Goal: Information Seeking & Learning: Learn about a topic

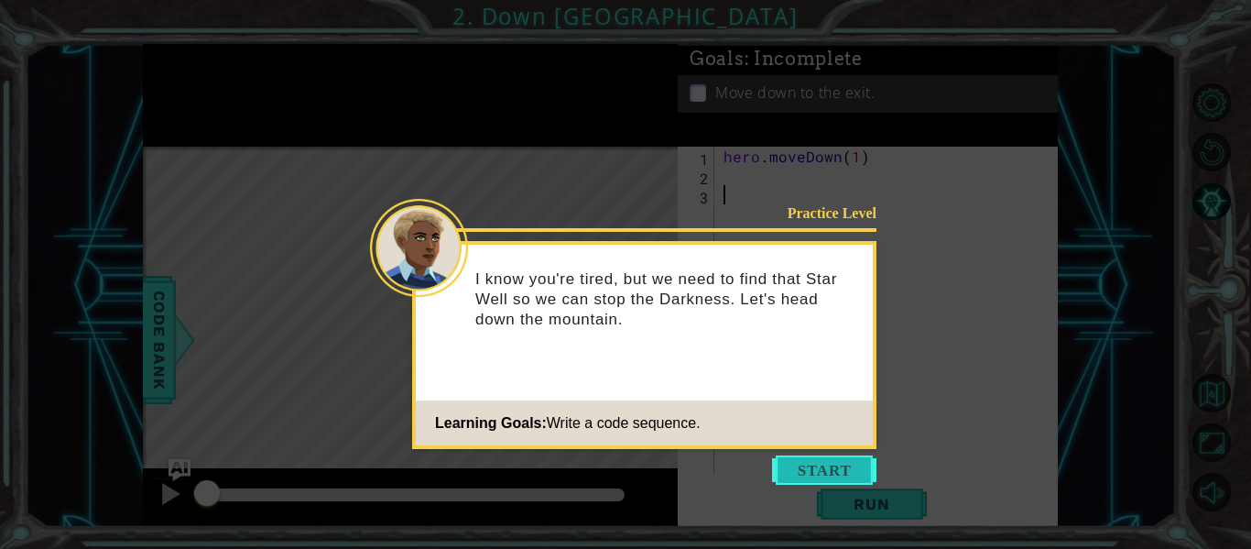
click at [795, 464] on button "Start" at bounding box center [824, 469] width 104 height 29
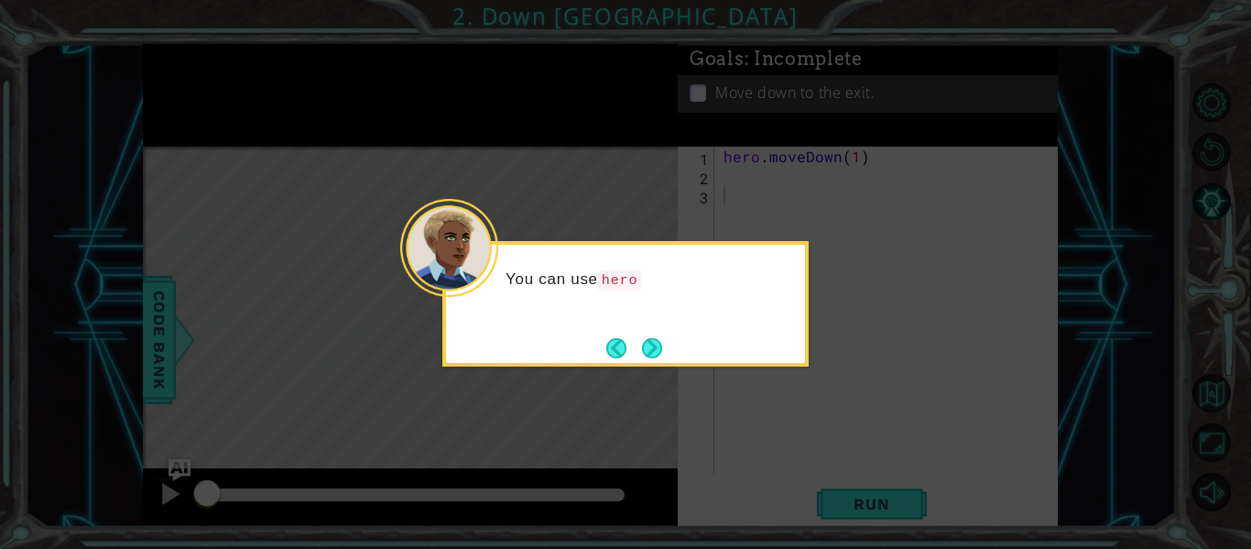
click at [635, 328] on div "You can use hero" at bounding box center [625, 303] width 366 height 125
click at [644, 338] on button "Next" at bounding box center [652, 348] width 20 height 20
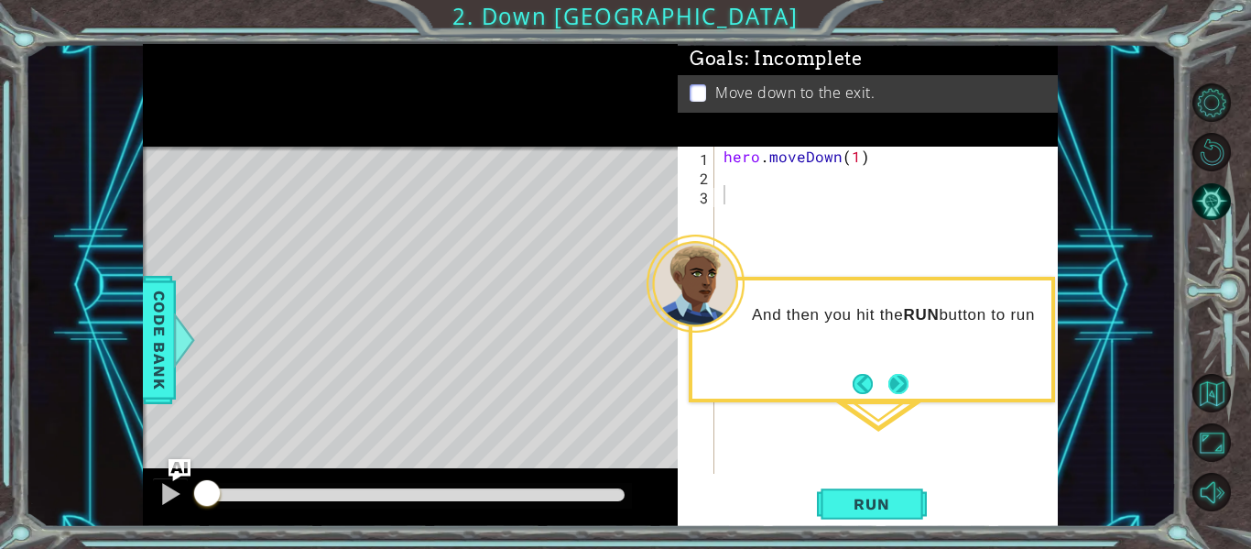
click at [897, 382] on button "Next" at bounding box center [898, 384] width 20 height 20
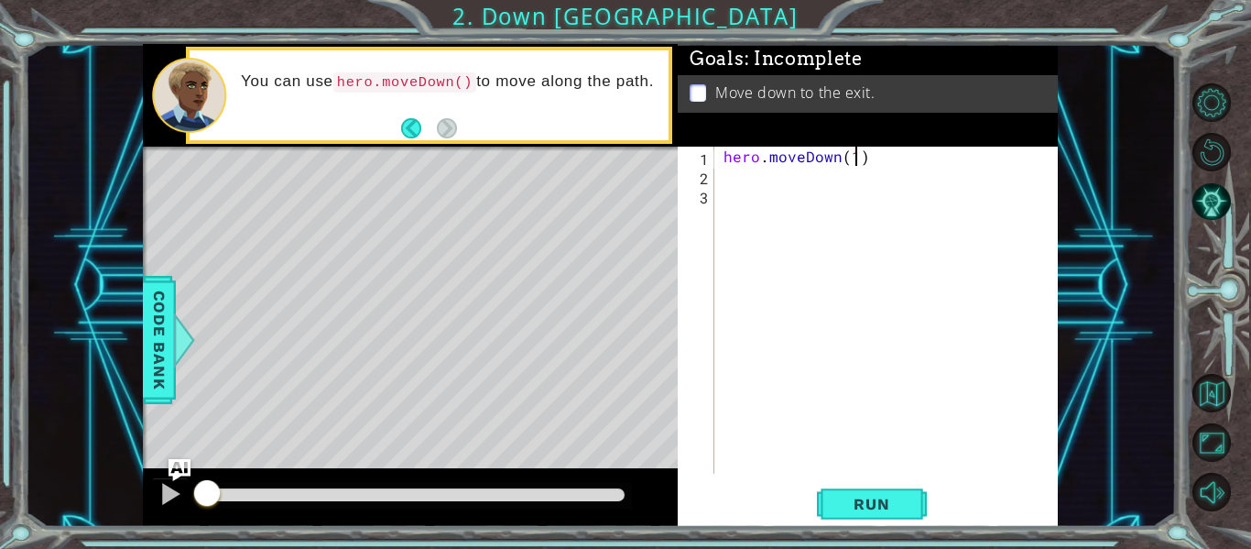
click at [853, 164] on div "hero . moveDown ( 1 )" at bounding box center [891, 329] width 343 height 365
type textarea "hero.moveDown(2)"
click at [864, 504] on span "Run" at bounding box center [871, 504] width 72 height 18
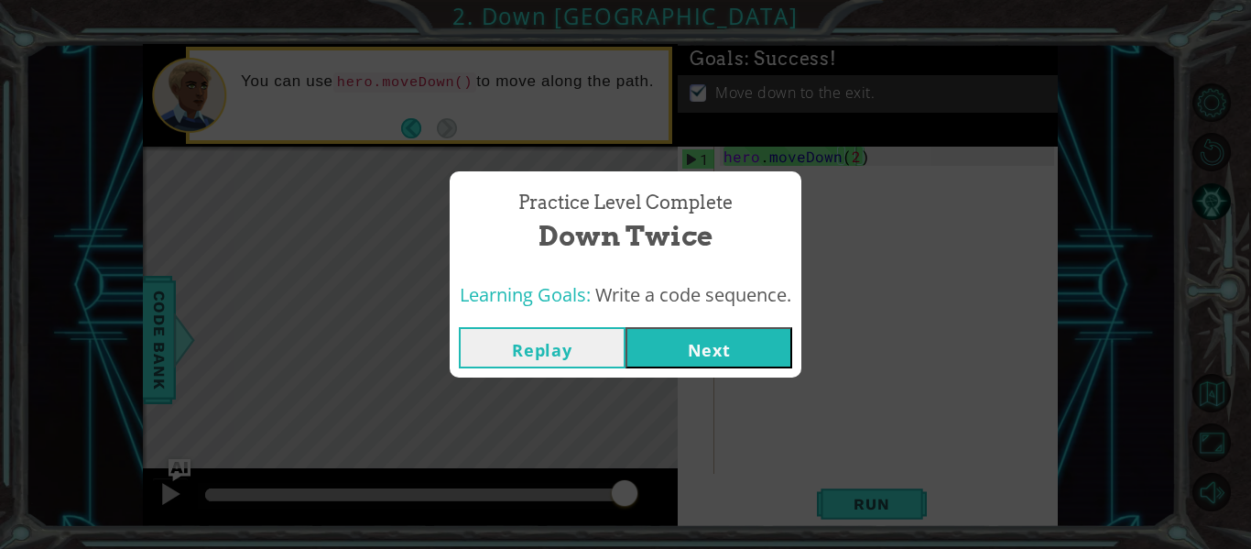
click at [675, 344] on button "Next" at bounding box center [708, 347] width 167 height 41
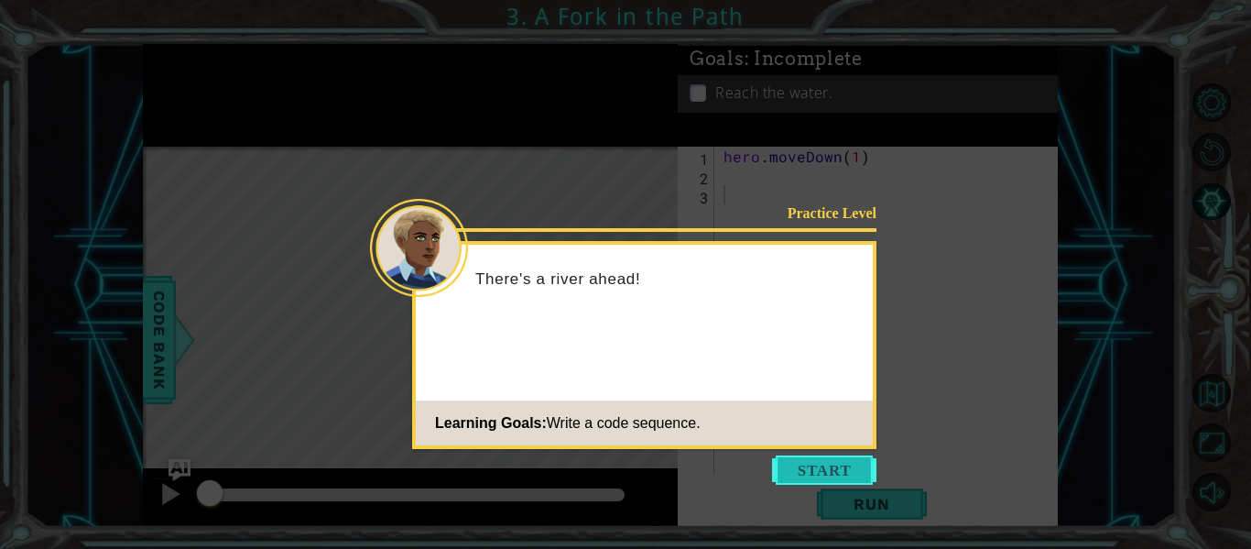
click at [832, 465] on button "Start" at bounding box center [824, 469] width 104 height 29
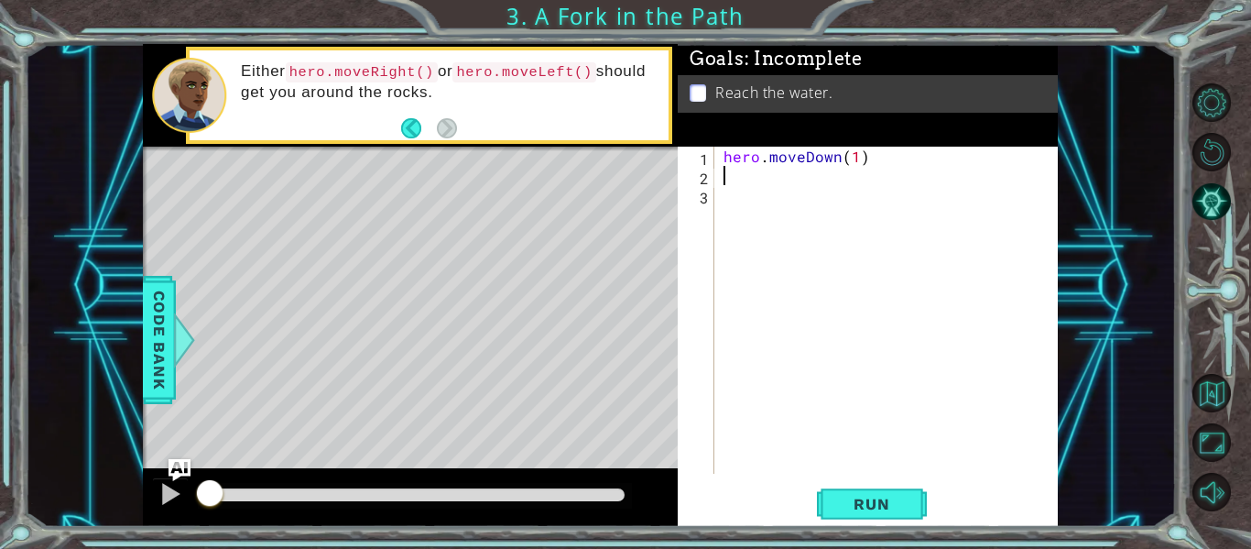
click at [733, 180] on div "hero . moveDown ( 1 )" at bounding box center [891, 329] width 343 height 365
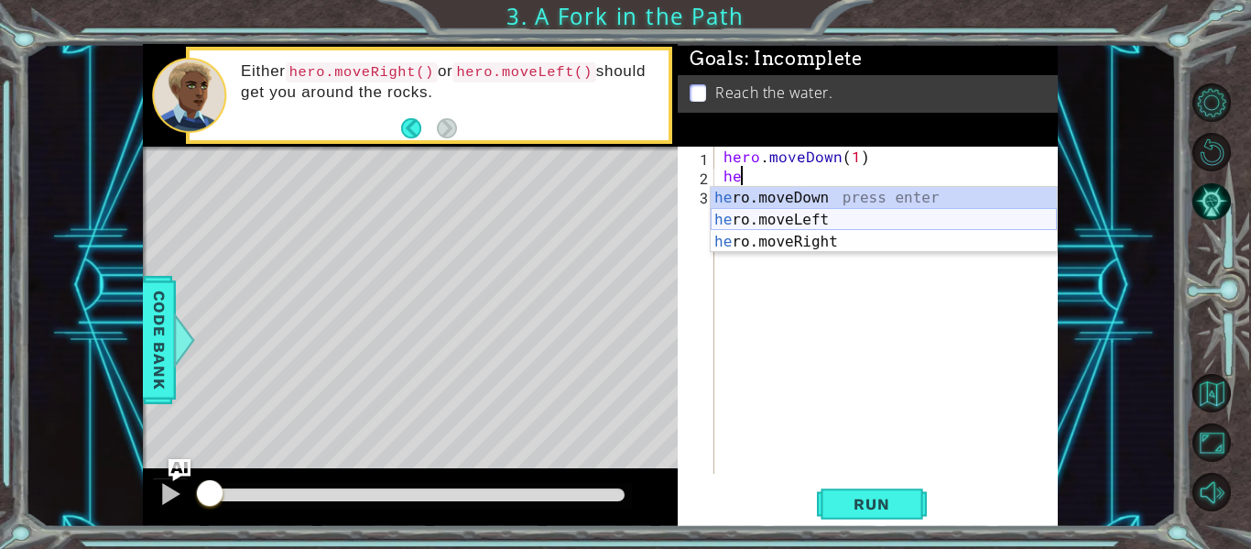
click at [782, 217] on div "he ro.moveDown press enter he ro.moveLeft press enter he ro.moveRight press ent…" at bounding box center [884, 242] width 346 height 110
type textarea "hero.moveLeft(1)"
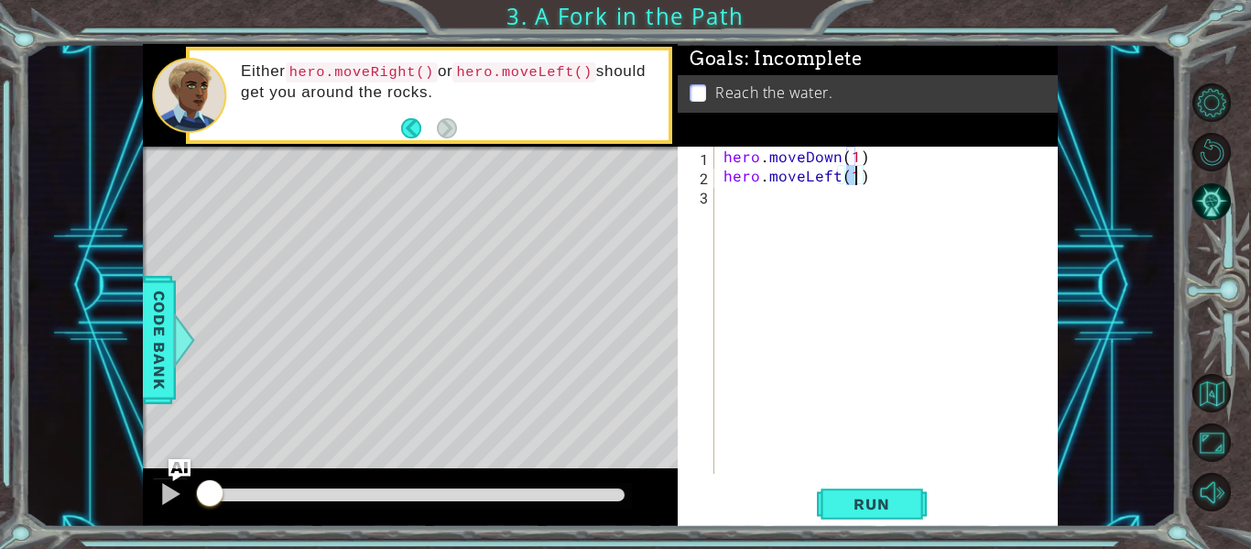
click at [757, 199] on div "hero . moveDown ( 1 ) hero . moveLeft ( 1 )" at bounding box center [891, 329] width 343 height 365
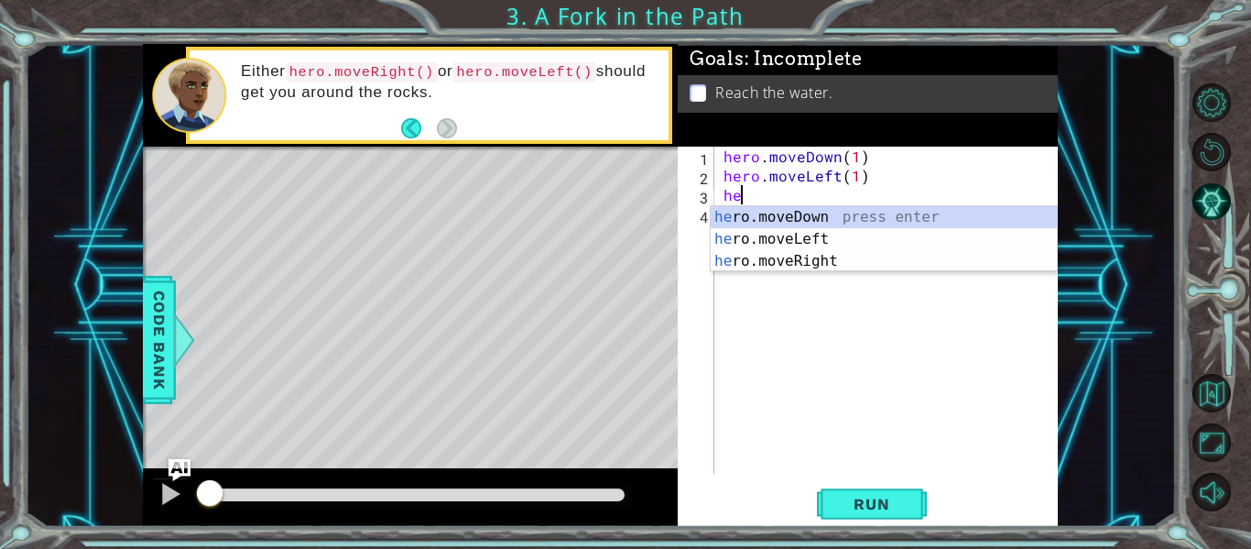
scroll to position [0, 1]
click at [782, 212] on div "hero .moveDown press enter hero .moveLeft press enter hero .moveRight press ent…" at bounding box center [884, 261] width 346 height 110
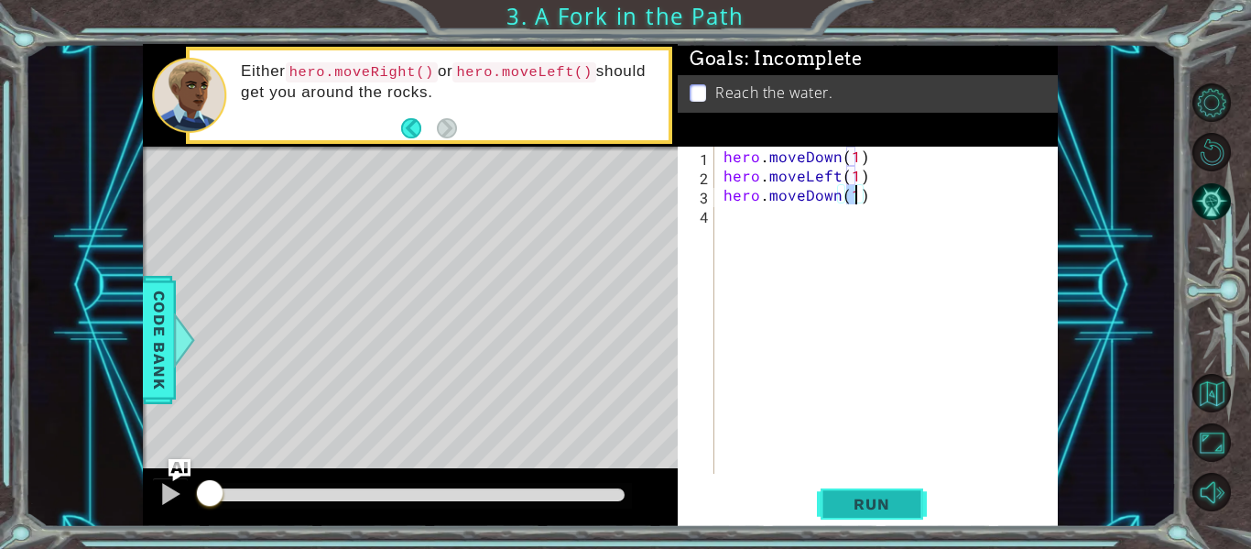
type textarea "hero.moveDown(1)"
click at [852, 505] on span "Run" at bounding box center [871, 504] width 72 height 18
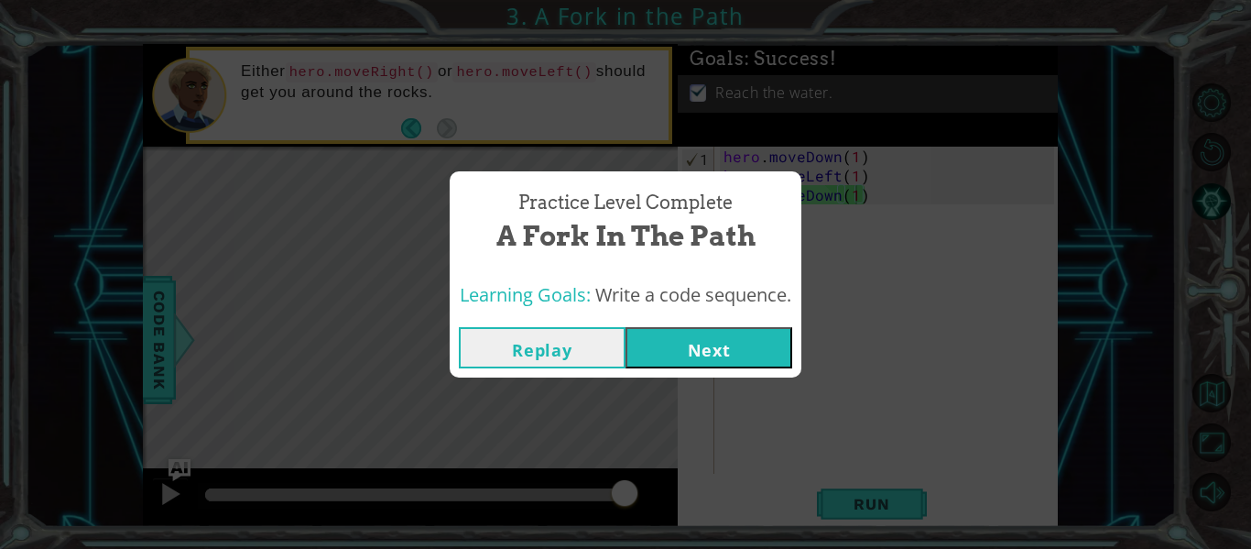
click at [718, 351] on button "Next" at bounding box center [708, 347] width 167 height 41
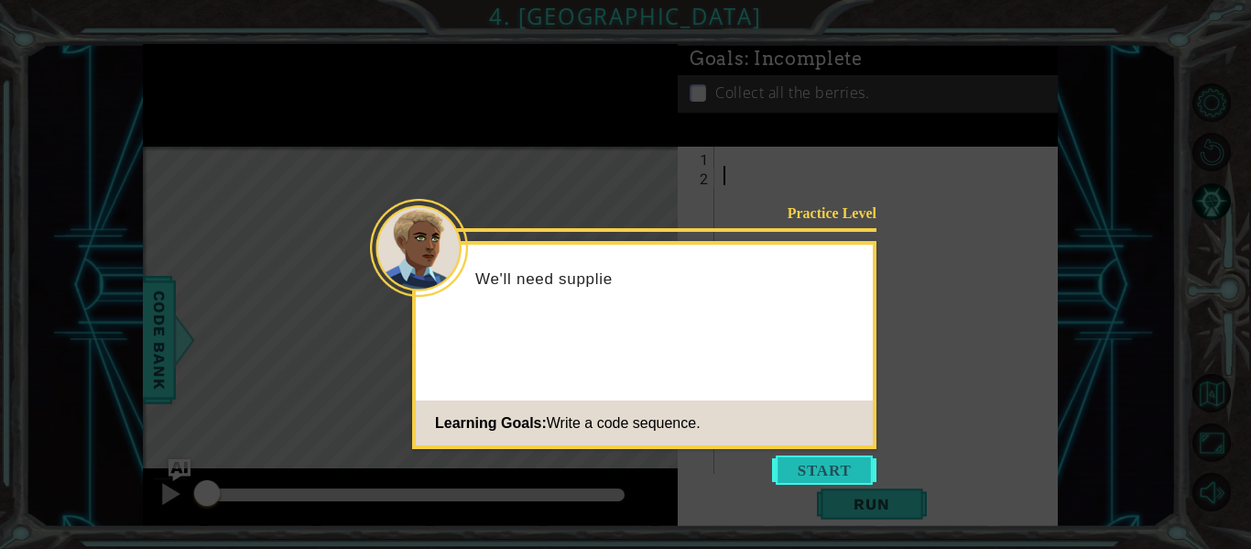
click at [838, 472] on button "Start" at bounding box center [824, 469] width 104 height 29
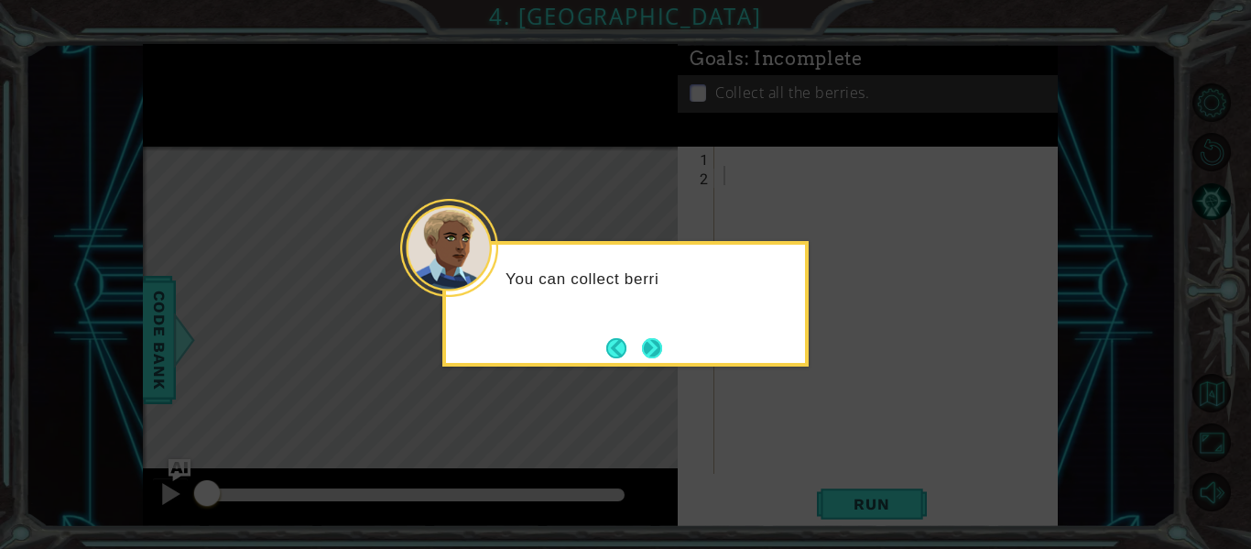
click at [653, 339] on button "Next" at bounding box center [652, 348] width 20 height 20
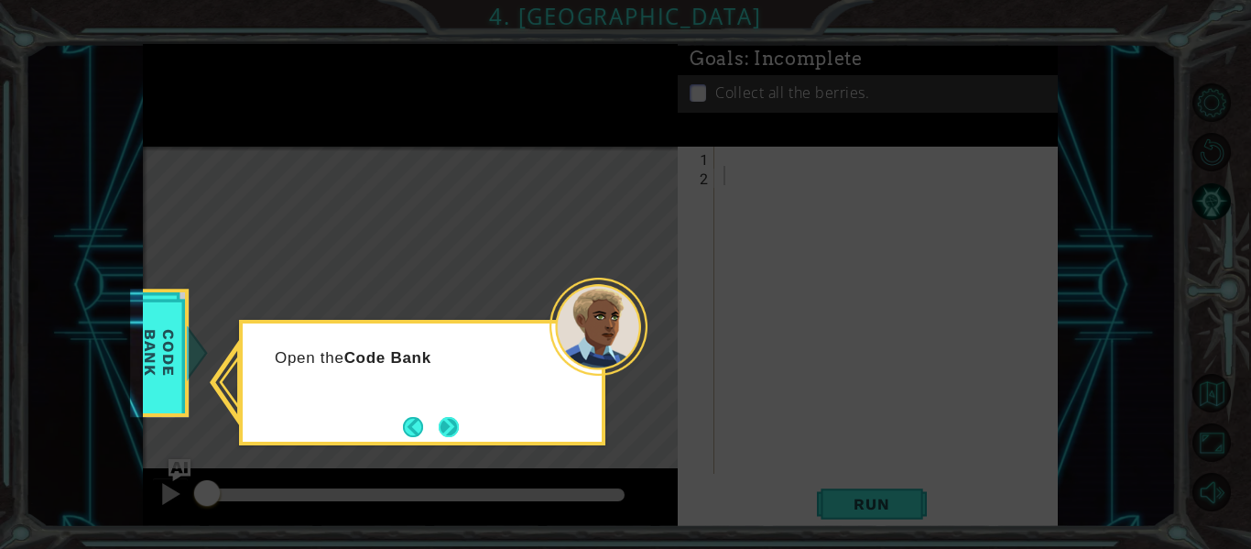
click at [451, 418] on button "Next" at bounding box center [449, 427] width 20 height 20
click at [451, 417] on button "Next" at bounding box center [449, 427] width 20 height 20
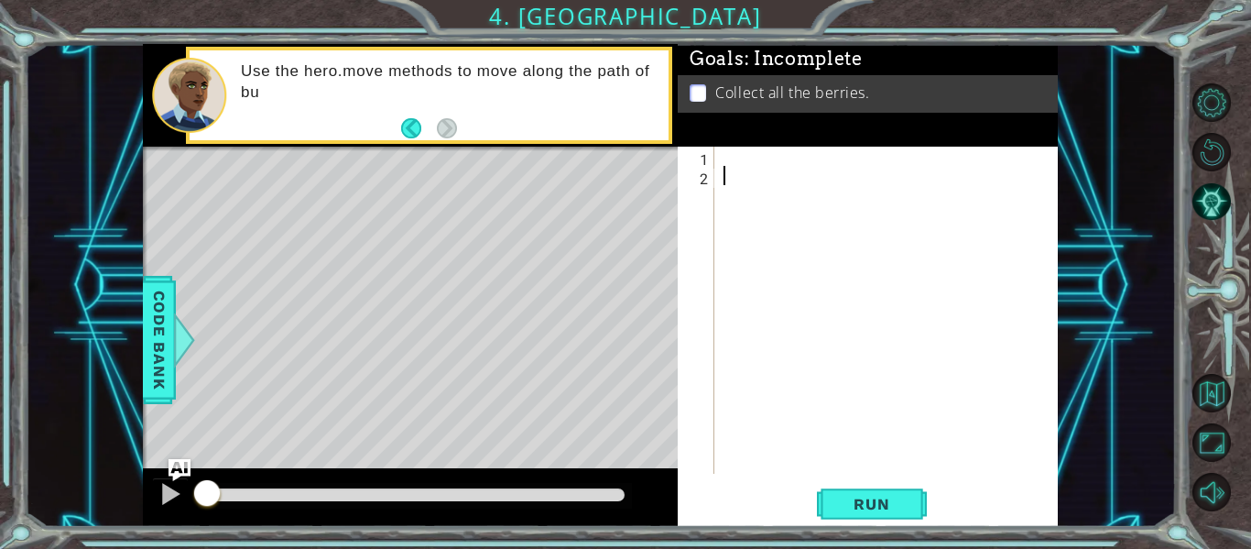
click at [787, 157] on div at bounding box center [891, 329] width 343 height 365
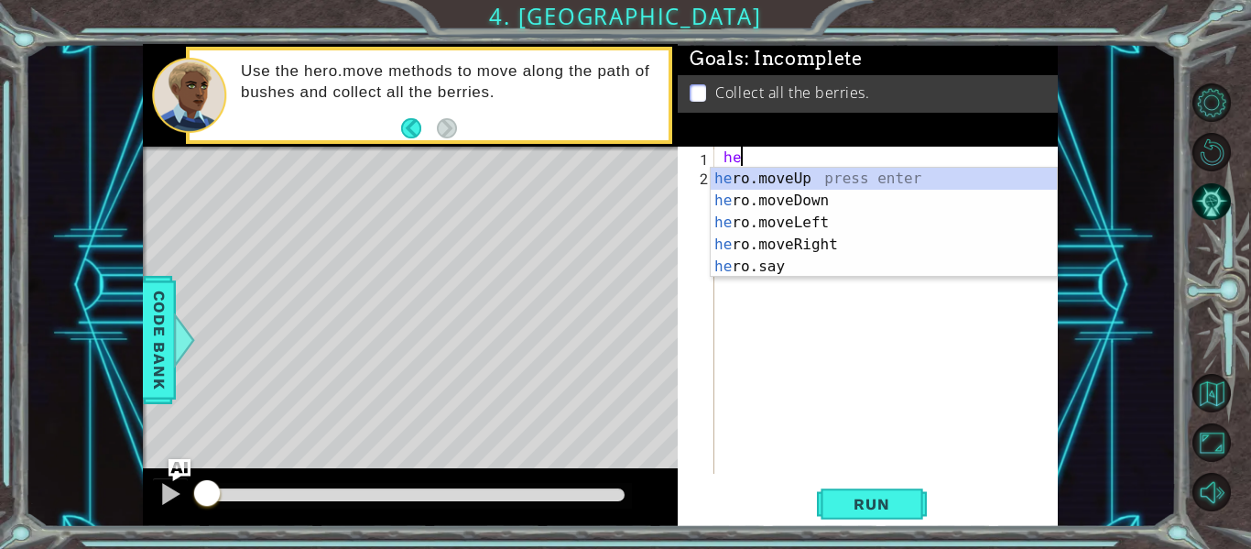
scroll to position [0, 1]
click at [782, 223] on div "hero .moveUp press enter hero .moveDown press enter hero .moveLeft press enter …" at bounding box center [884, 245] width 346 height 154
type textarea "hero.moveLeft(1)"
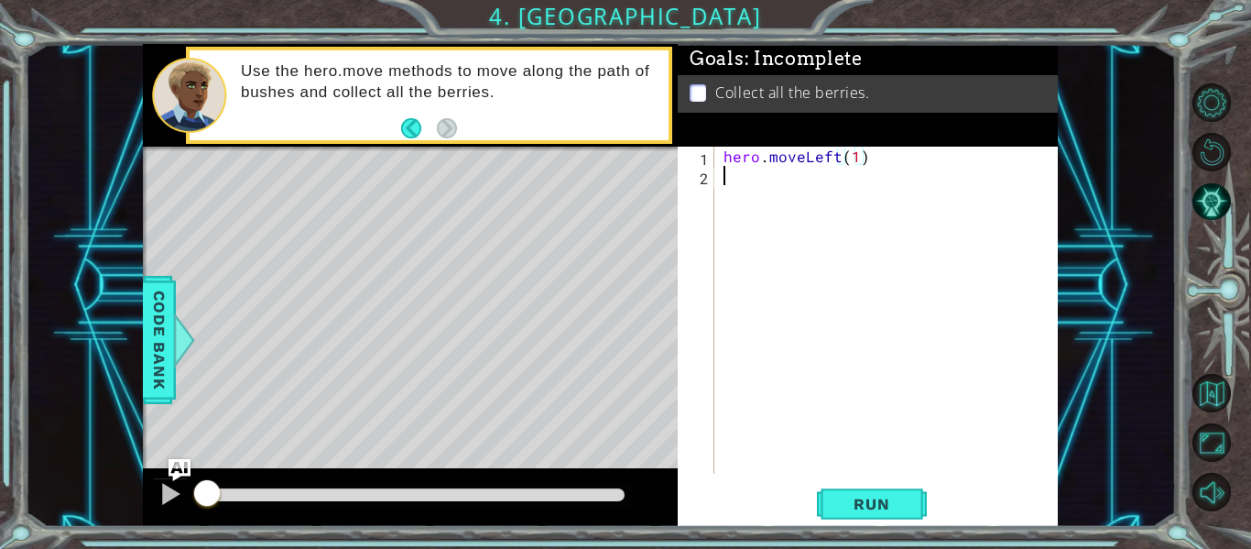
click at [728, 181] on div "hero . moveLeft ( 1 )" at bounding box center [891, 329] width 343 height 365
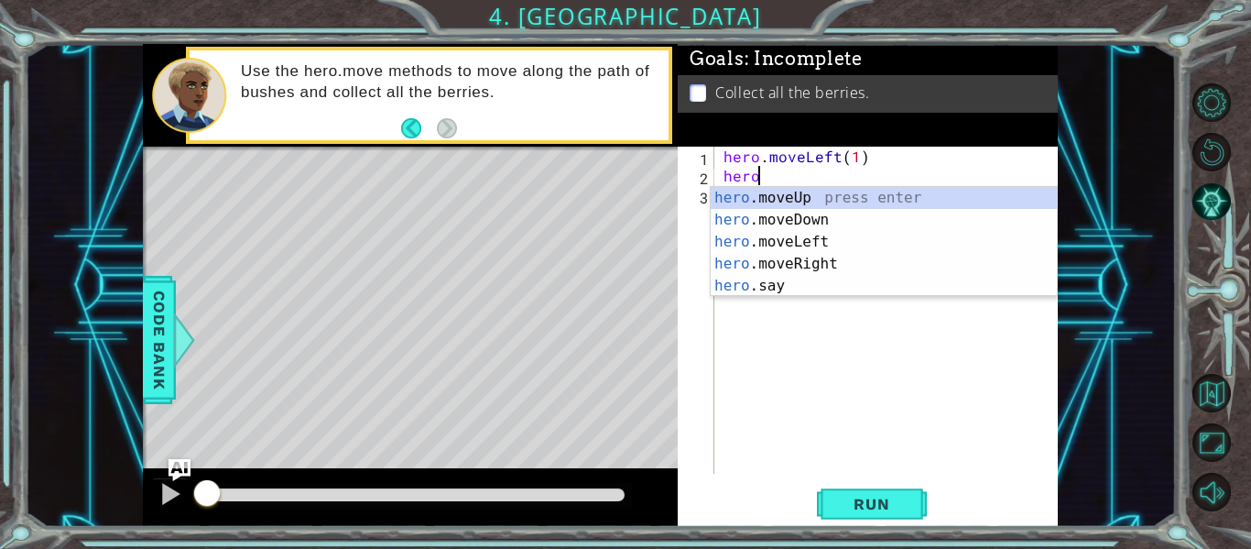
type textarea "hero"
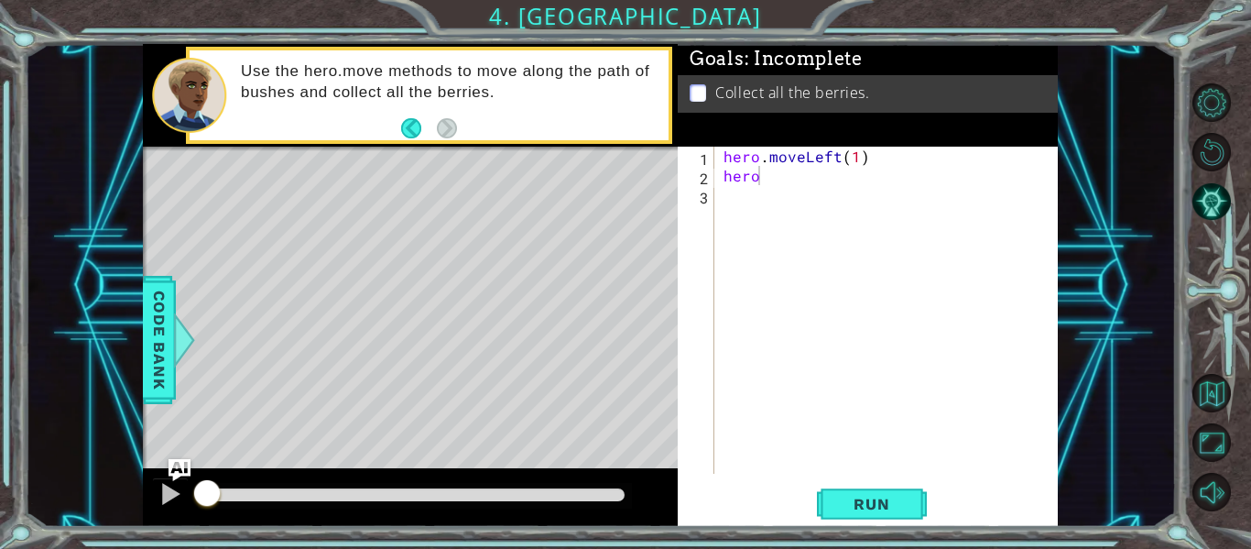
click at [415, 219] on div "Level Map" at bounding box center [566, 416] width 846 height 539
click at [170, 354] on span "Code Bank" at bounding box center [159, 340] width 29 height 112
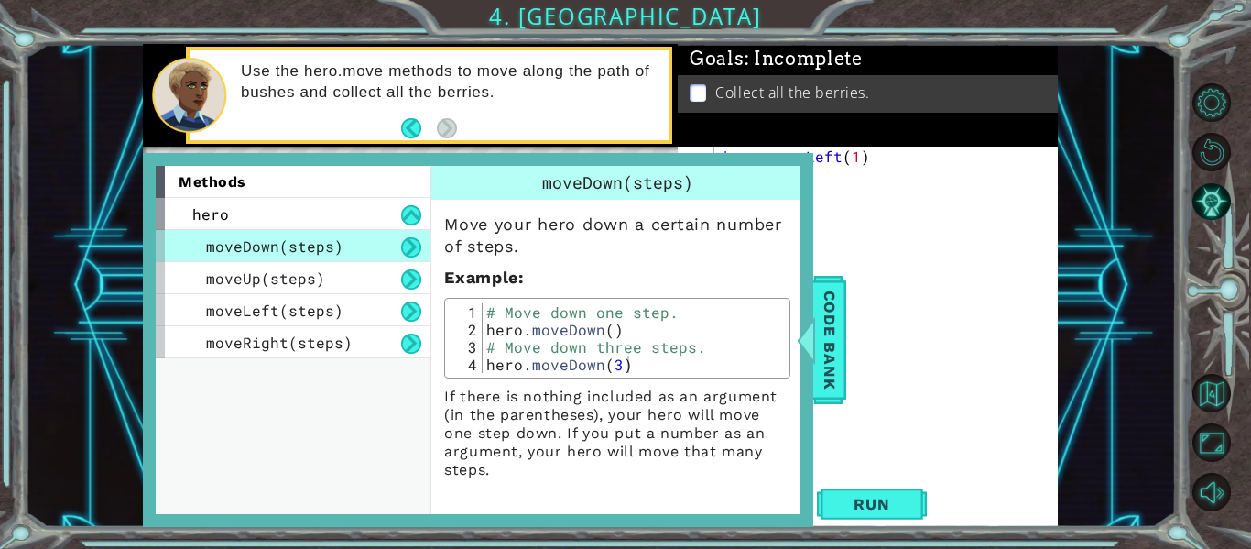
scroll to position [0, 0]
click at [905, 326] on div "hero . moveLeft ( 1 ) hero" at bounding box center [891, 329] width 343 height 365
click at [841, 332] on span "Code Bank" at bounding box center [829, 340] width 29 height 112
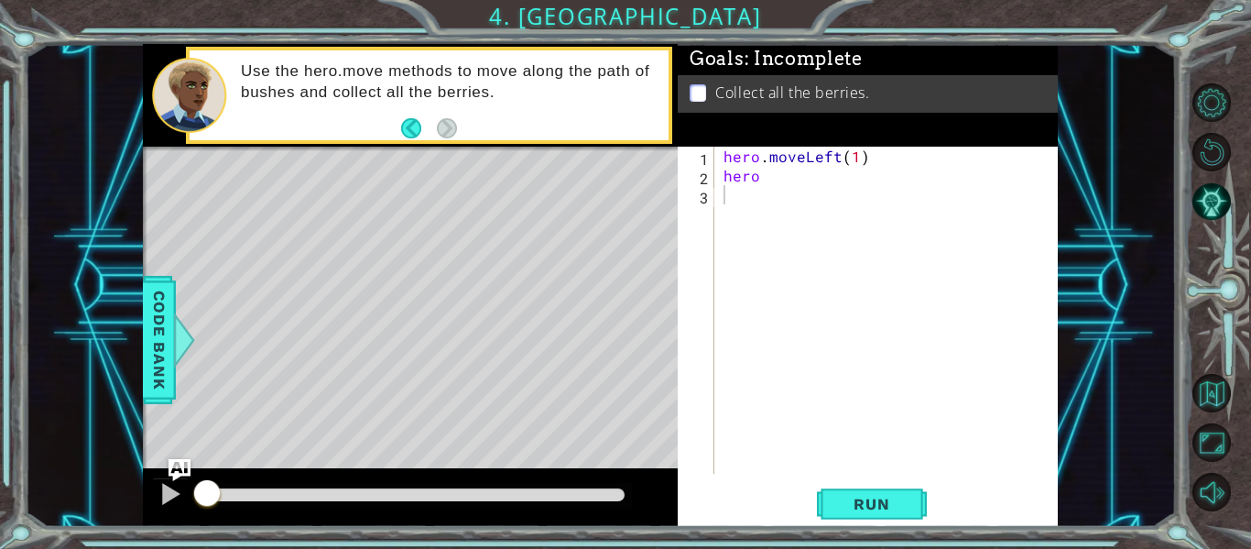
click at [773, 182] on div "hero . moveLeft ( 1 ) hero" at bounding box center [891, 329] width 343 height 365
type textarea "hero.pick(berries)"
click at [830, 503] on button "Run" at bounding box center [872, 504] width 110 height 38
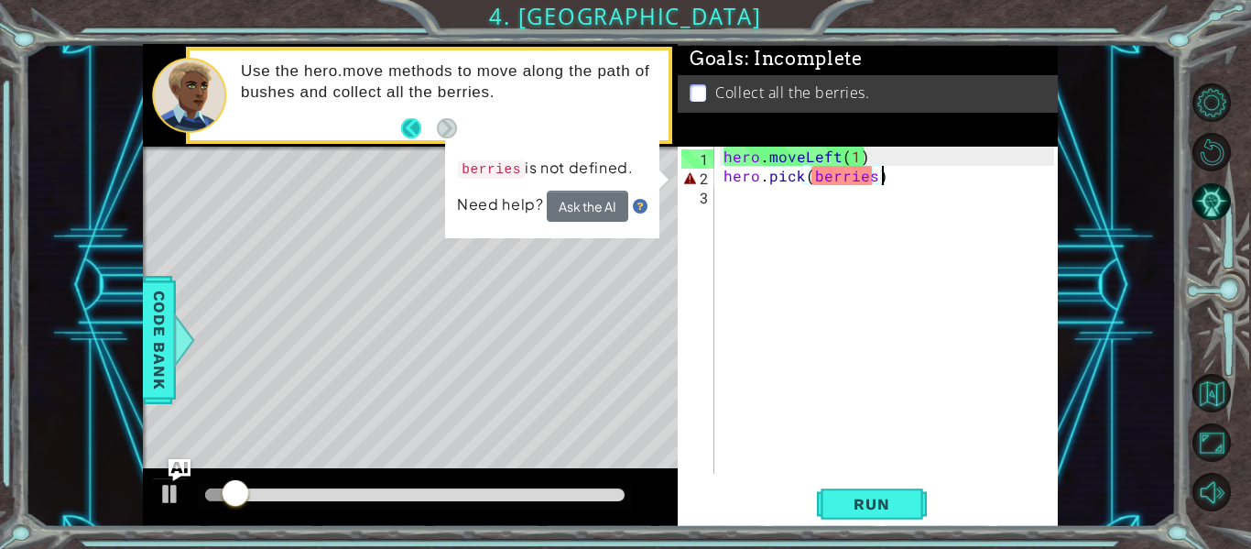
click at [406, 124] on button "Back" at bounding box center [419, 128] width 36 height 20
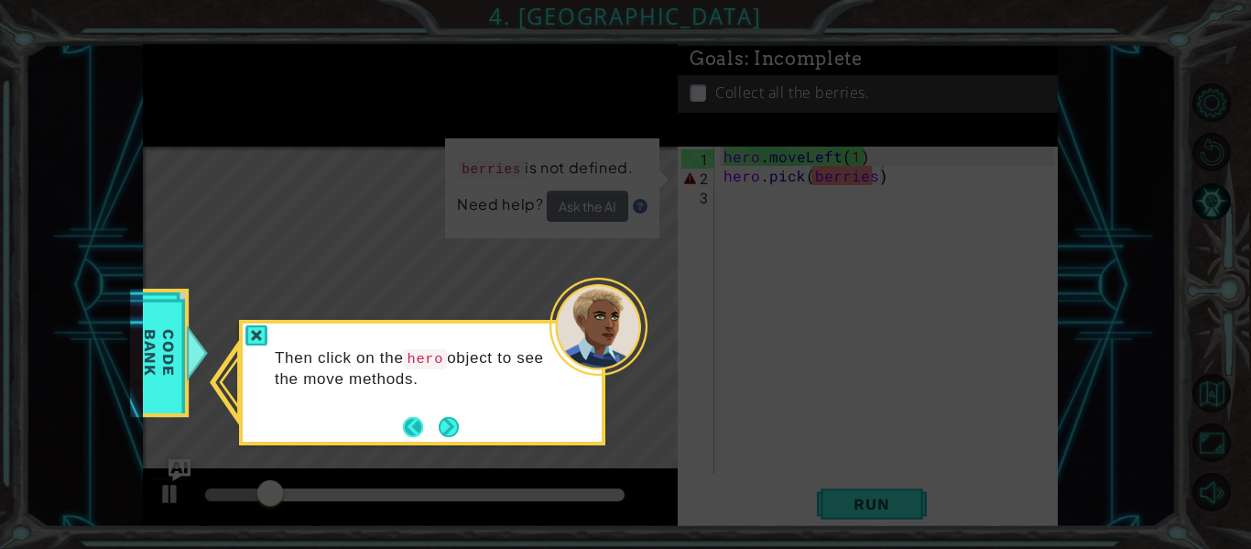
click at [408, 424] on button "Back" at bounding box center [421, 427] width 36 height 20
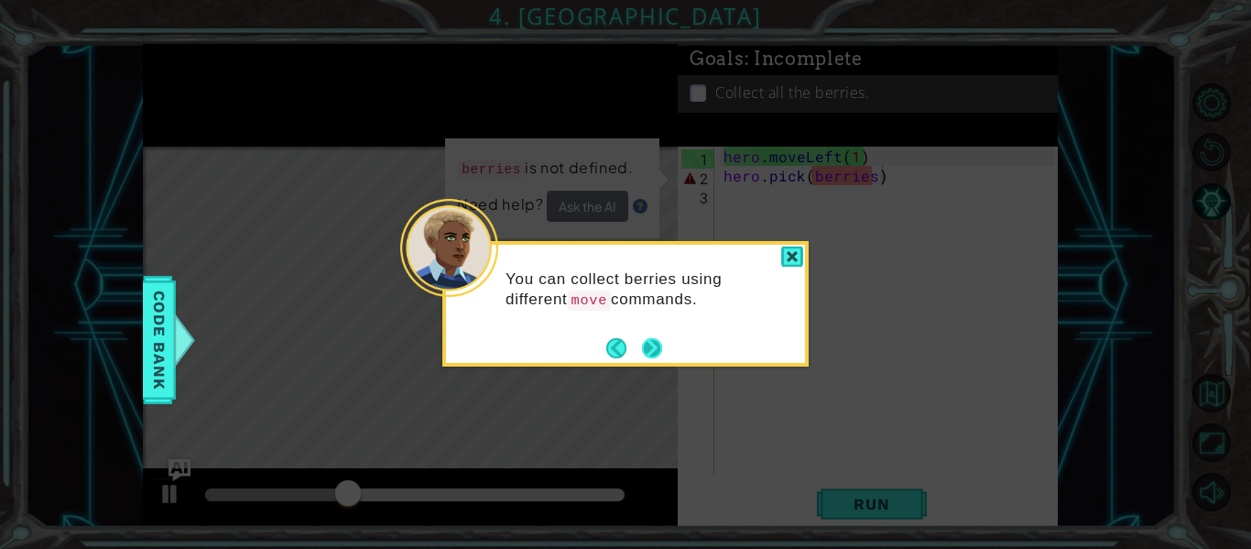
click at [645, 347] on button "Next" at bounding box center [652, 348] width 20 height 20
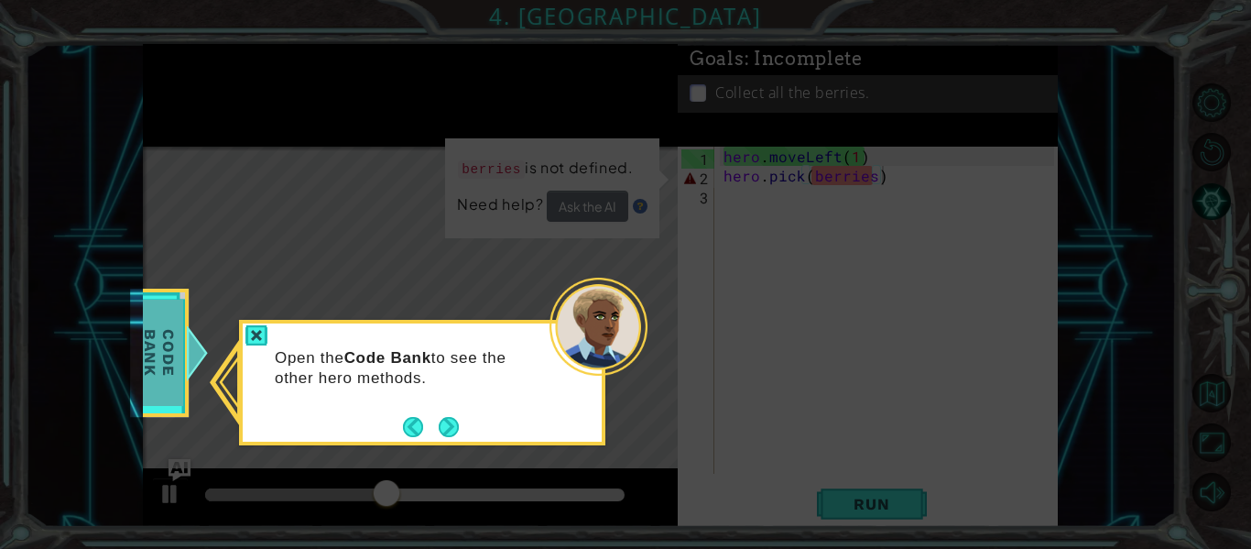
click at [183, 350] on div "Code Bank" at bounding box center [159, 352] width 59 height 128
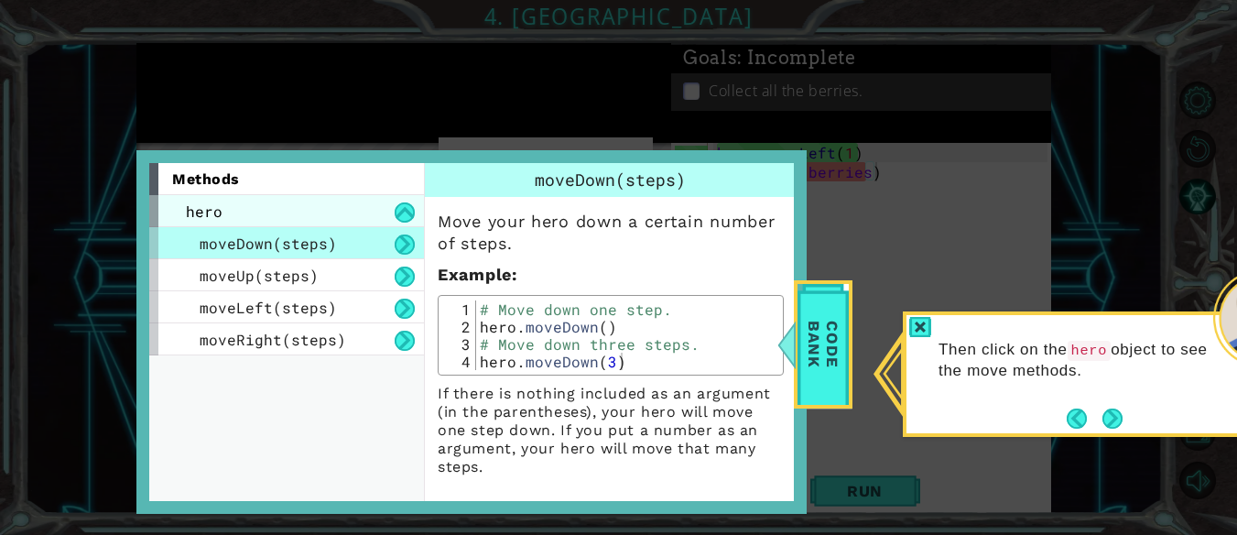
click at [334, 216] on div "hero" at bounding box center [286, 211] width 275 height 32
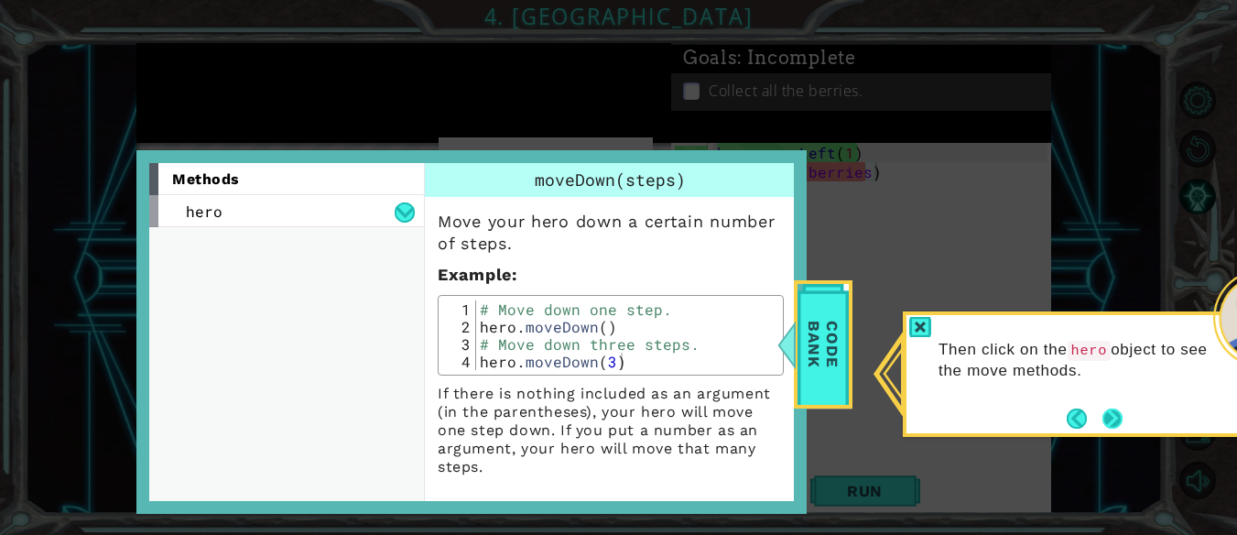
click at [1123, 417] on button "Next" at bounding box center [1113, 418] width 20 height 20
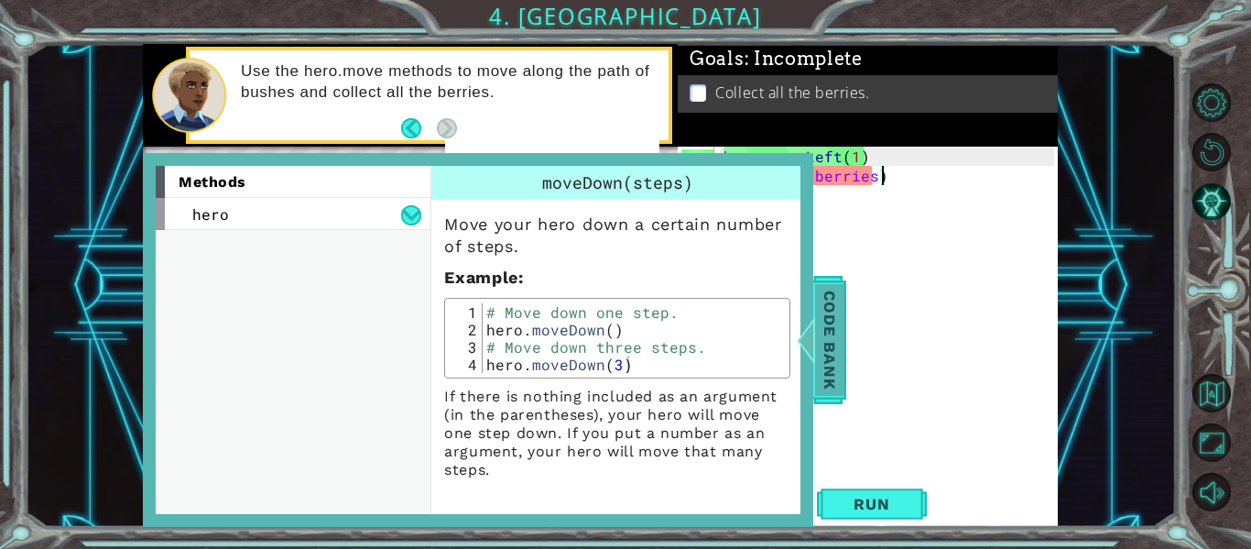
click at [822, 335] on span "Code Bank" at bounding box center [829, 340] width 29 height 112
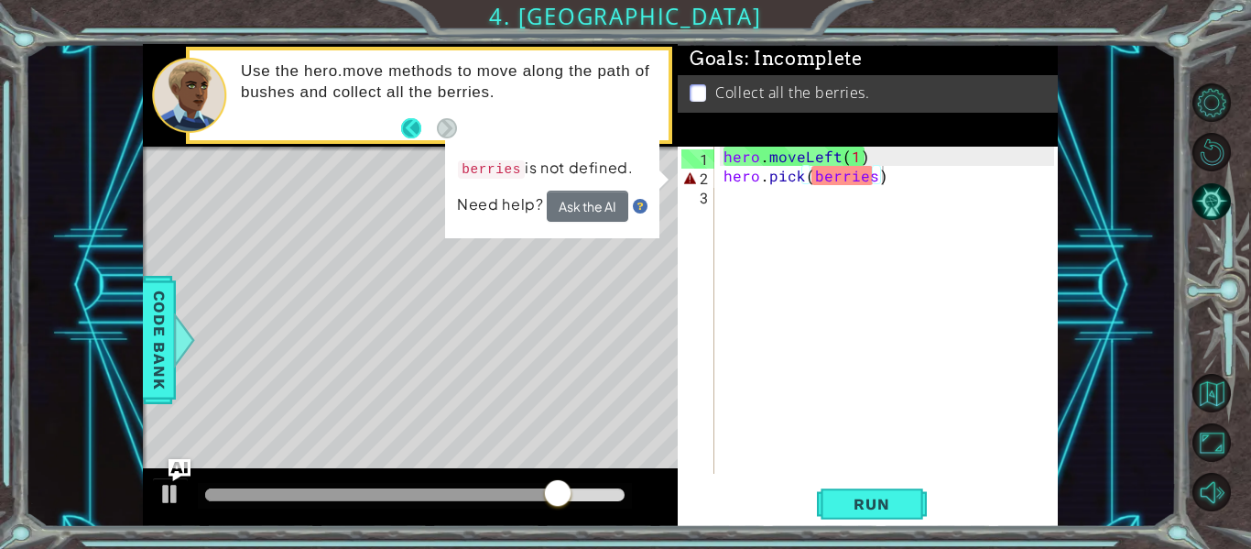
click at [406, 129] on button "Back" at bounding box center [419, 128] width 36 height 20
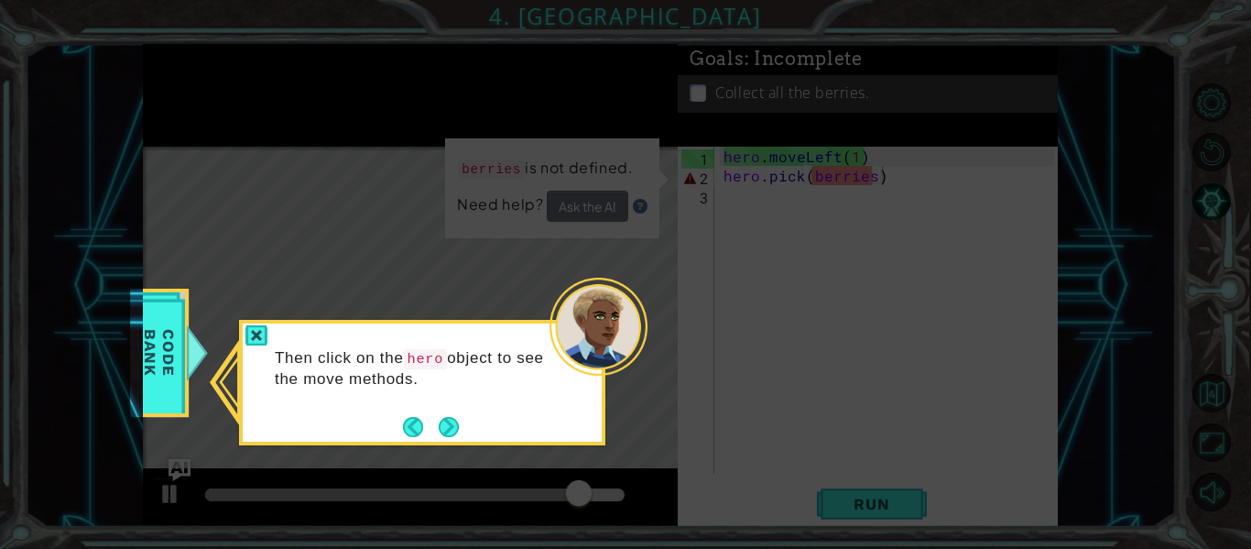
click at [394, 418] on div "Then click on the hero object to see the move methods." at bounding box center [422, 377] width 359 height 93
click at [427, 429] on button "Back" at bounding box center [421, 427] width 36 height 20
click at [415, 425] on button "Back" at bounding box center [421, 427] width 36 height 20
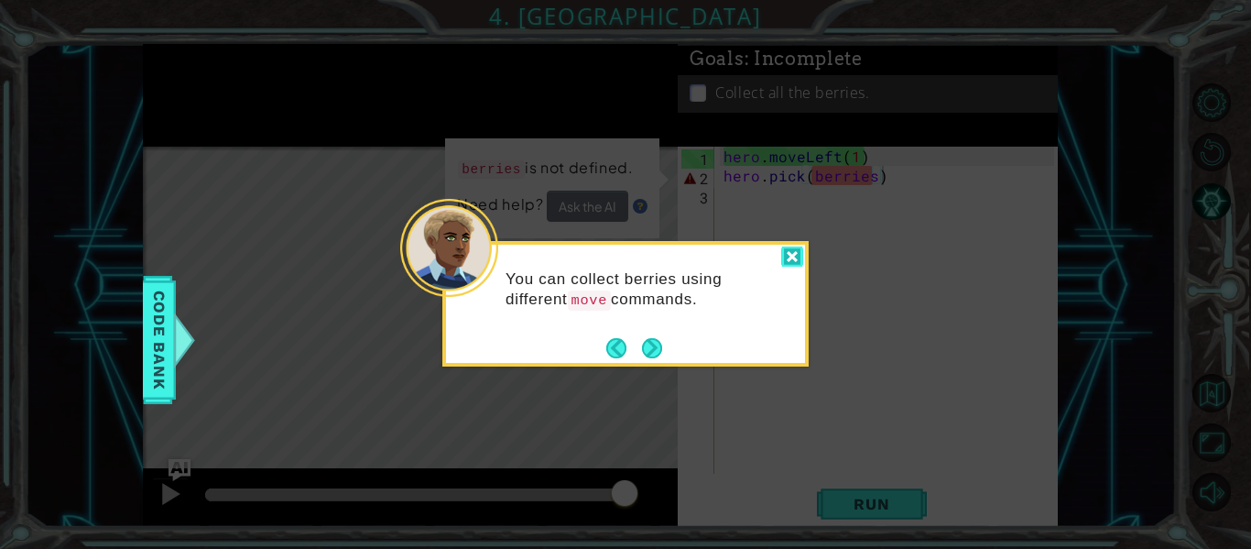
click at [789, 261] on div at bounding box center [792, 256] width 22 height 21
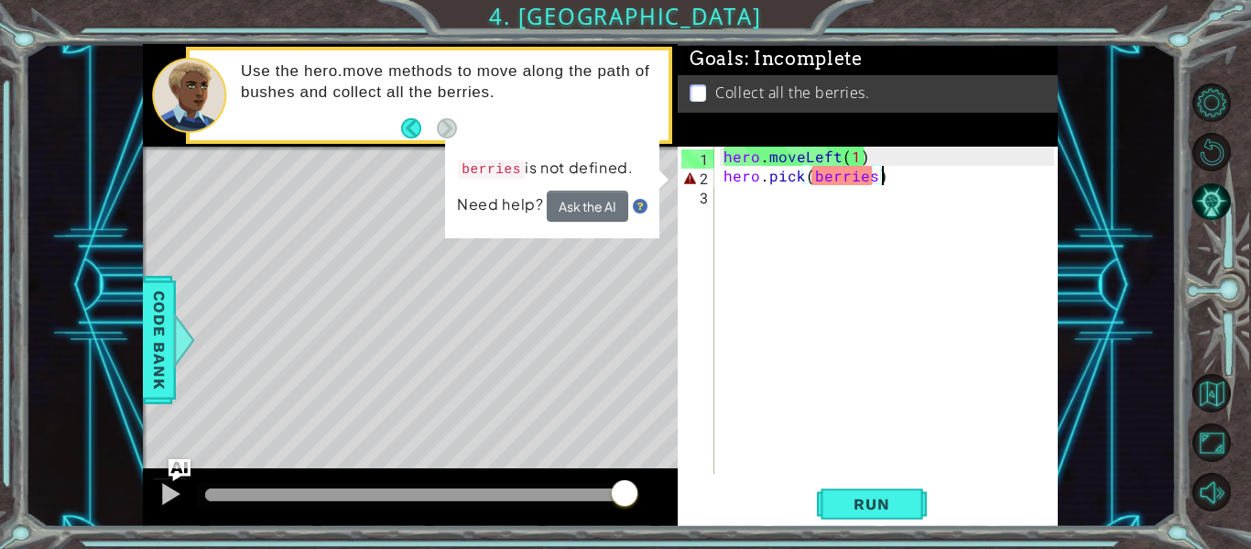
click at [888, 189] on div "hero . moveLeft ( 1 ) hero . pick ( berries )" at bounding box center [891, 329] width 343 height 365
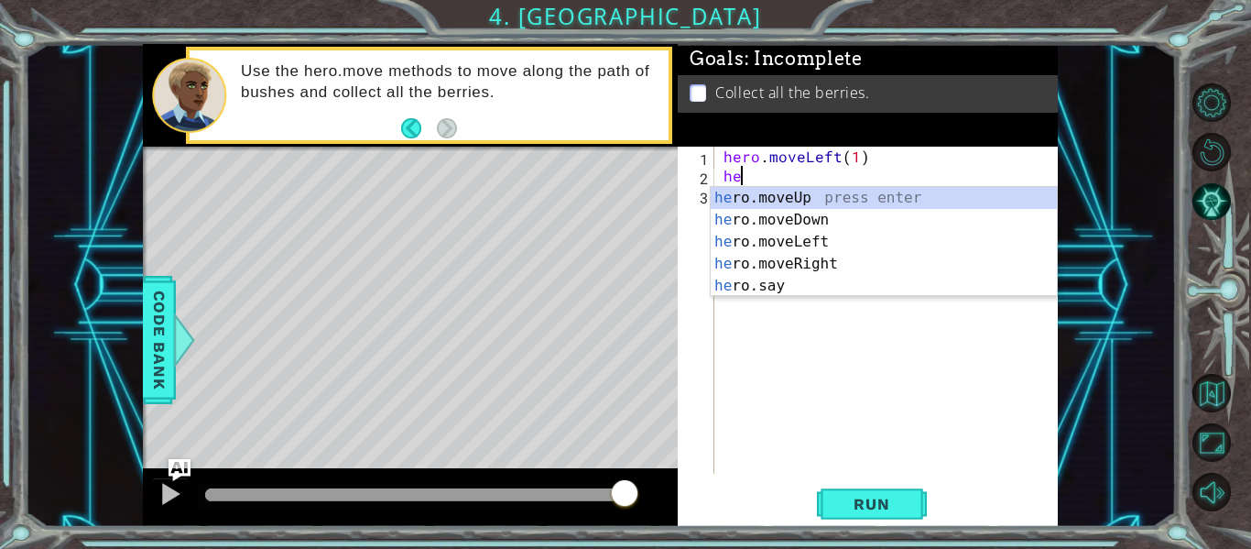
type textarea "h"
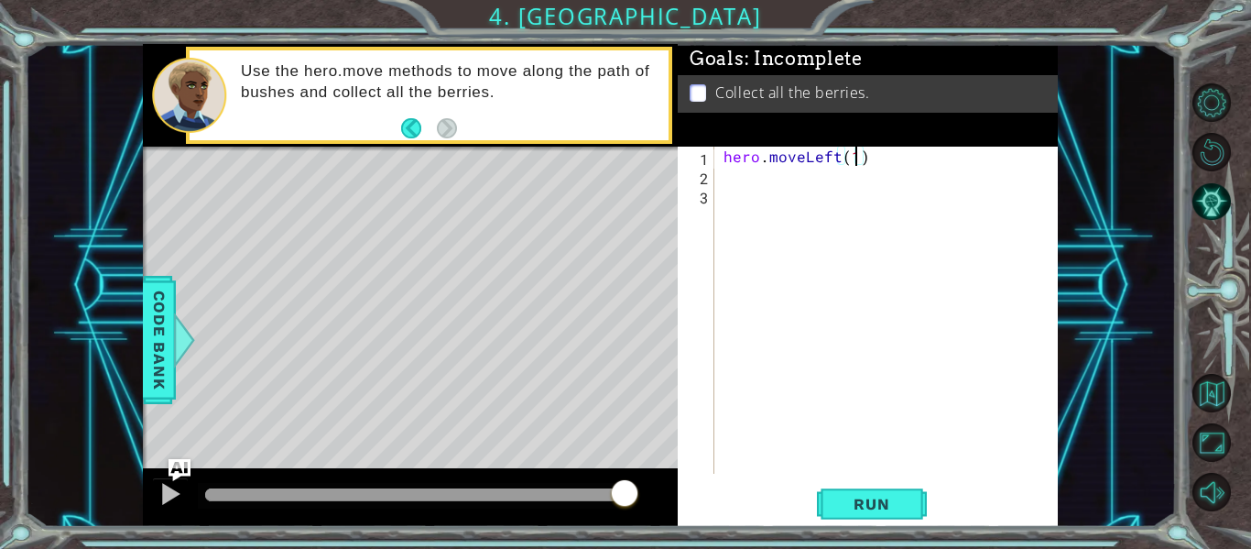
click at [854, 156] on div "hero . moveLeft ( 1 )" at bounding box center [891, 329] width 343 height 365
type textarea "hero.moveLeft(2)"
click at [885, 487] on button "Run" at bounding box center [872, 504] width 110 height 38
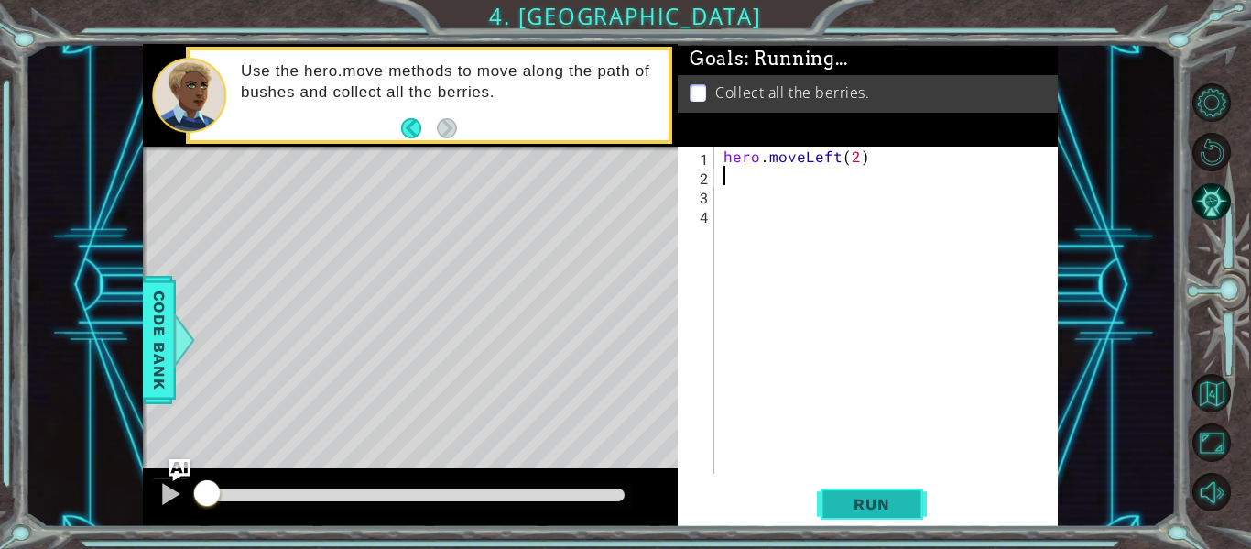
click at [889, 495] on span "Run" at bounding box center [871, 504] width 72 height 18
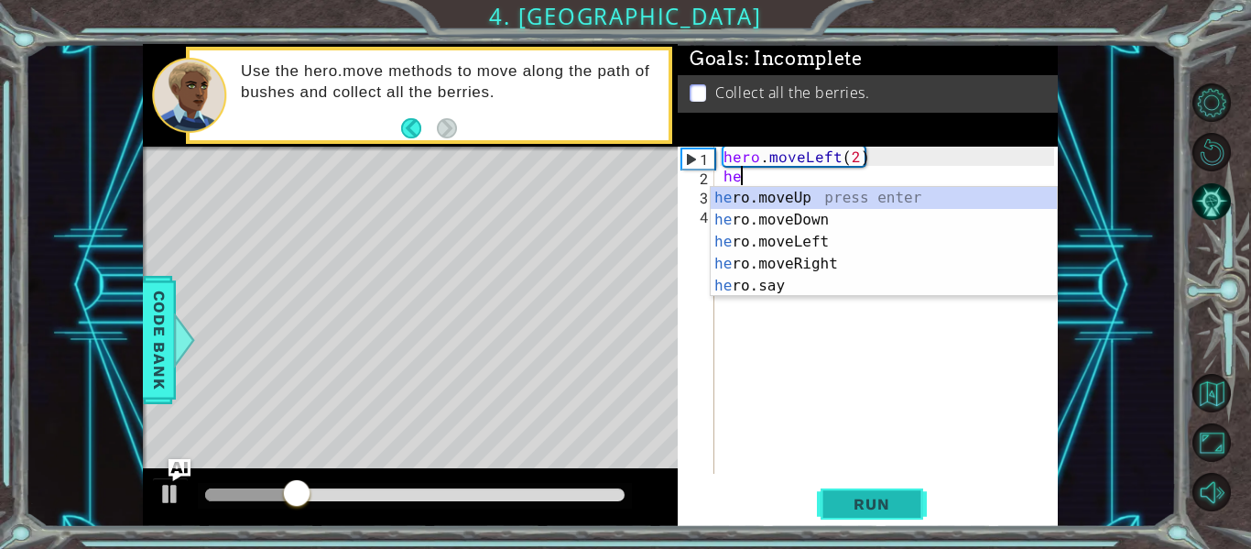
scroll to position [0, 1]
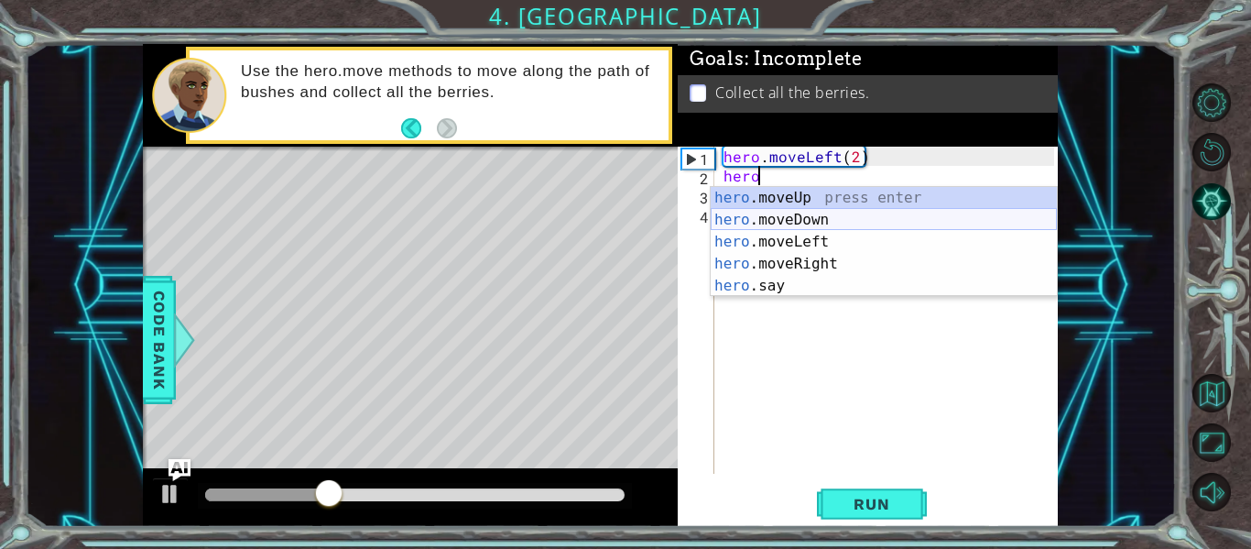
click at [807, 214] on div "hero .moveUp press enter hero .moveDown press enter hero .moveLeft press enter …" at bounding box center [884, 264] width 346 height 154
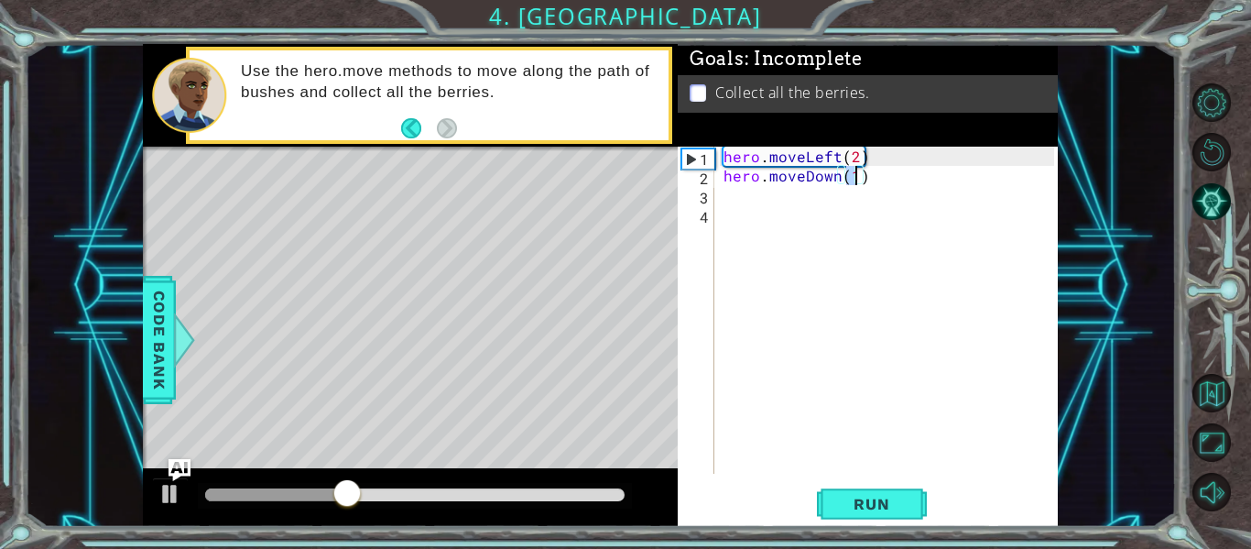
type textarea "hero.moveDown(2)"
click at [722, 198] on div "hero . moveLeft ( 2 ) hero . moveDown ( 2 )" at bounding box center [891, 329] width 343 height 365
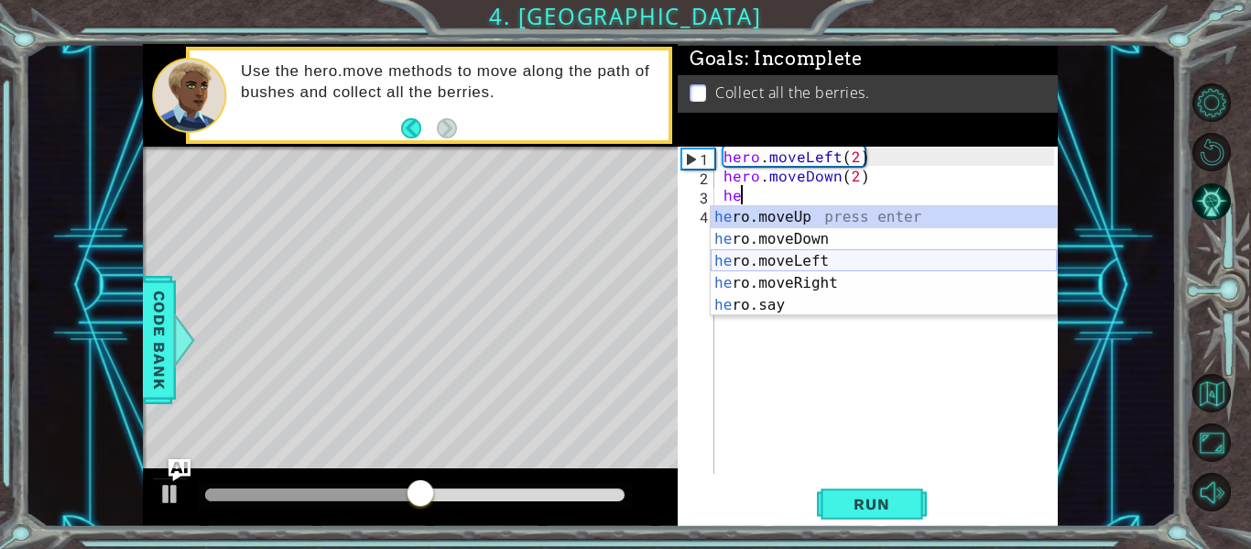
click at [762, 264] on div "he ro.moveUp press enter he ro.moveDown press enter he ro.moveLeft press enter …" at bounding box center [884, 283] width 346 height 154
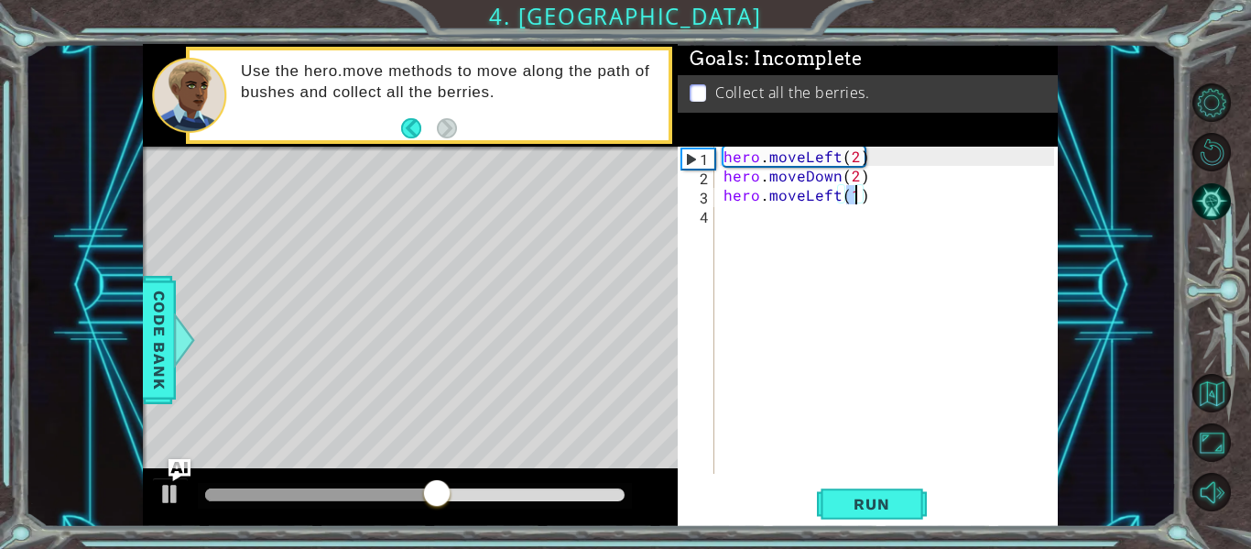
type textarea "hero.moveLeft(2)"
click at [837, 205] on div "hero . moveLeft ( 2 ) hero . moveDown ( 2 ) hero . moveLeft ( 2 )" at bounding box center [891, 329] width 343 height 365
click at [835, 202] on div "hero . moveLeft ( 2 ) hero . moveDown ( 2 ) hero . moveLeft ( 2 )" at bounding box center [891, 329] width 343 height 365
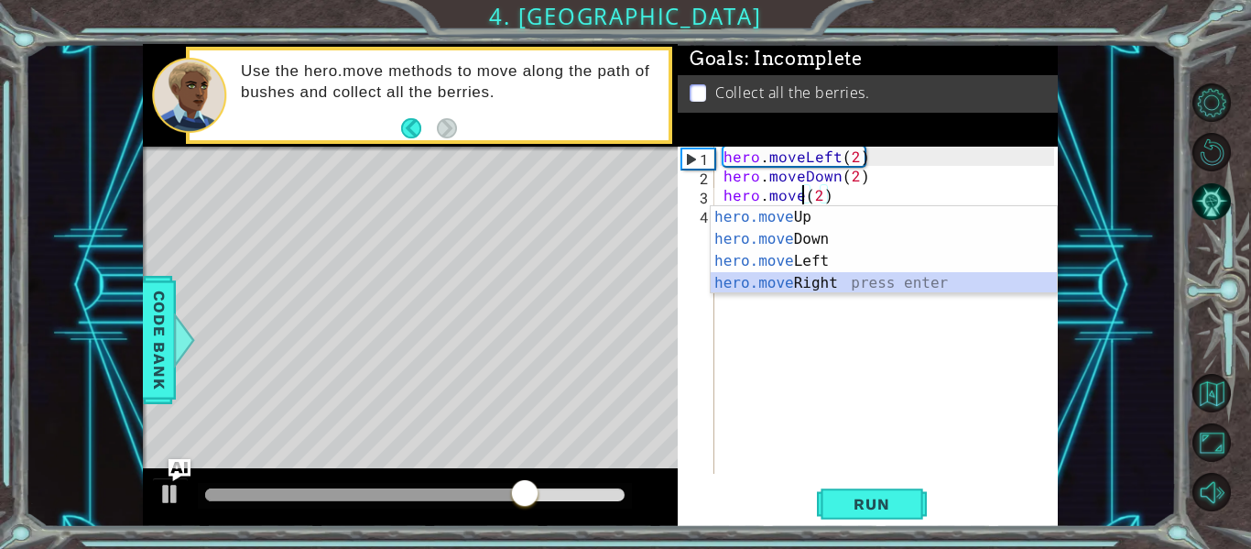
click at [830, 278] on div "hero.move Up press enter hero.move Down press enter hero.move Left press enter …" at bounding box center [884, 272] width 346 height 132
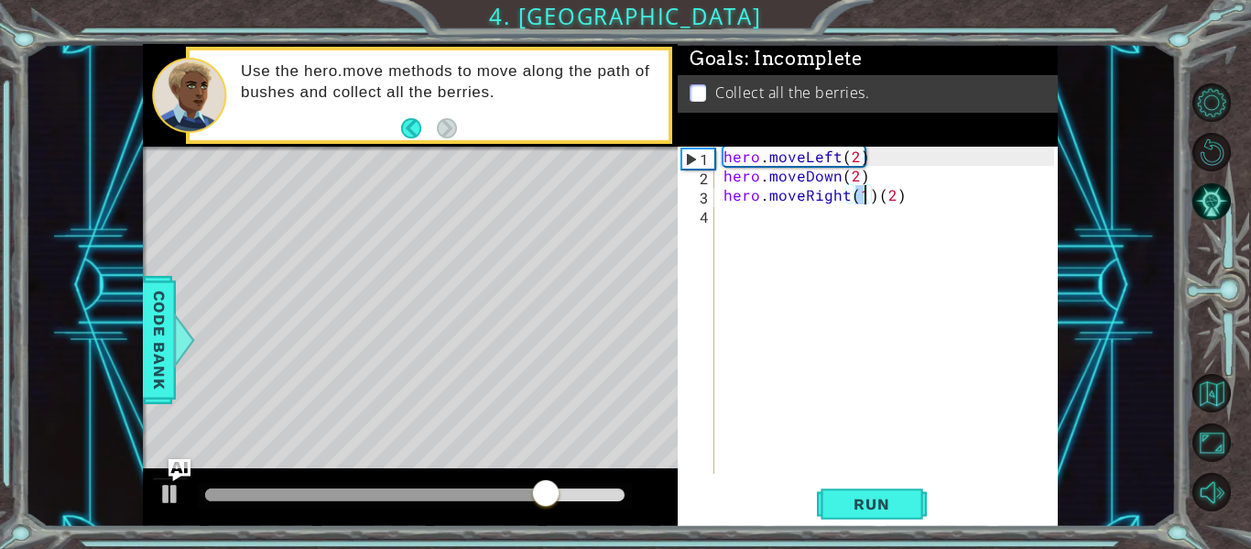
click at [873, 203] on div "hero . moveLeft ( 2 ) hero . moveDown ( 2 ) hero . moveRight ( 1 ) ( 2 )" at bounding box center [891, 329] width 343 height 365
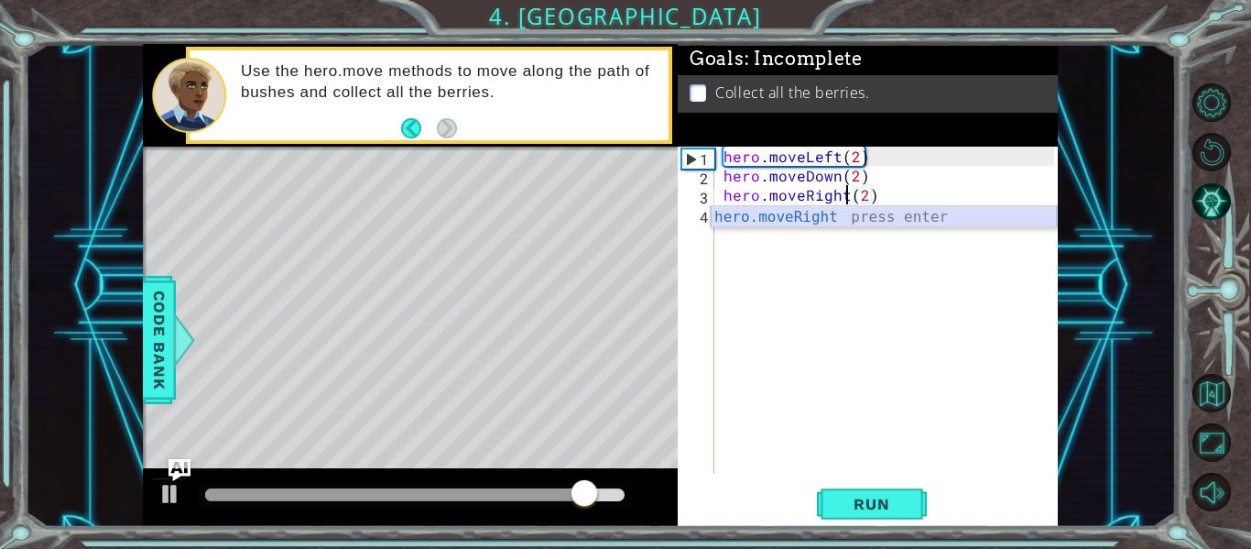
click at [733, 220] on div "hero.moveRight press enter" at bounding box center [884, 239] width 346 height 66
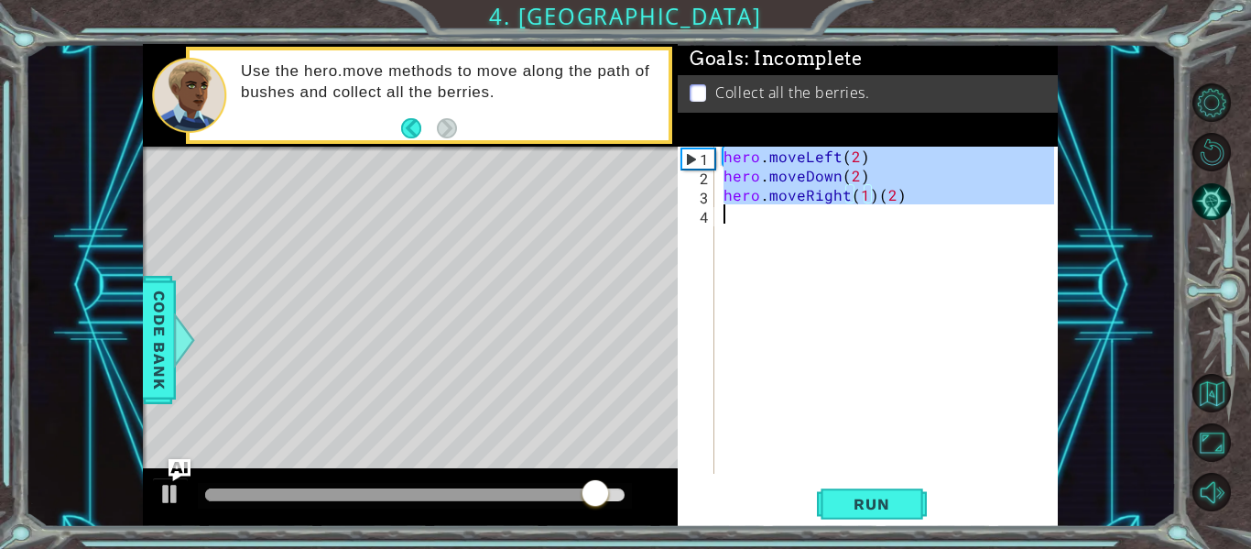
click at [734, 222] on div "hero . moveLeft ( 2 ) hero . moveDown ( 2 ) hero . moveRight ( 1 ) ( 2 )" at bounding box center [891, 329] width 343 height 365
click at [876, 198] on div "hero . moveLeft ( 2 ) hero . moveDown ( 2 ) hero . moveRight ( 1 ) ( 2 )" at bounding box center [887, 310] width 334 height 327
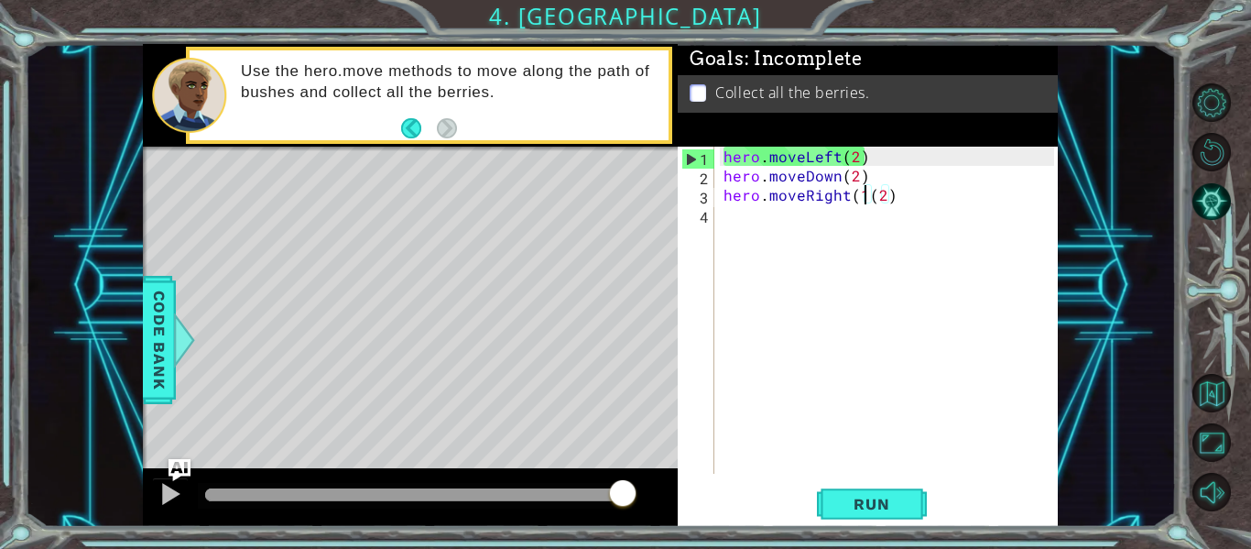
type textarea "hero.moveRight(2)"
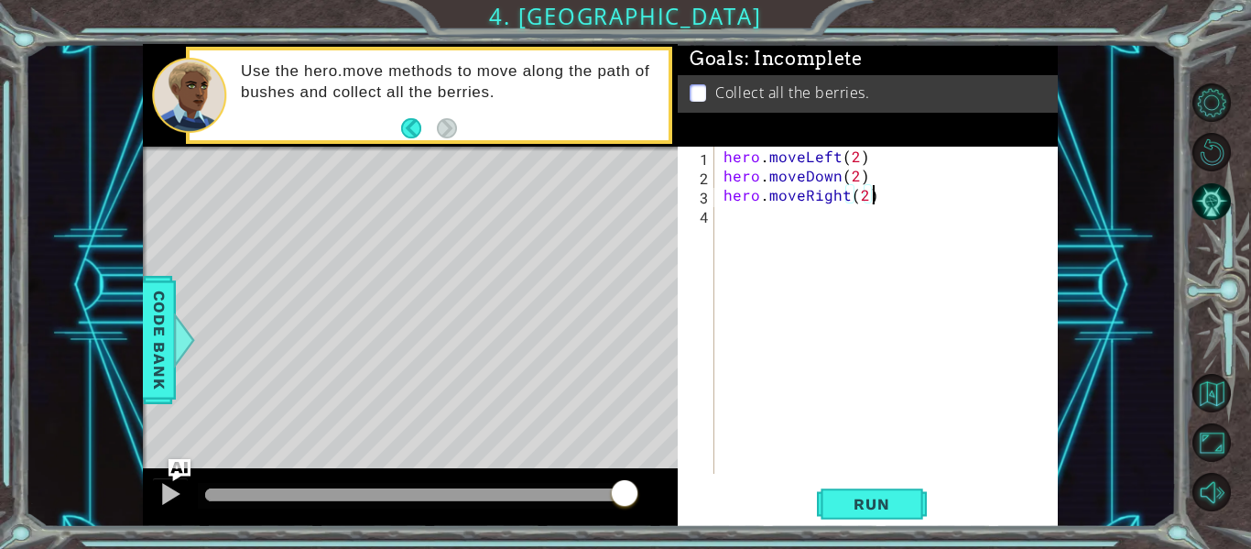
click at [897, 200] on div "hero . moveLeft ( 2 ) hero . moveDown ( 2 ) hero . moveRight ( 2 )" at bounding box center [891, 329] width 343 height 365
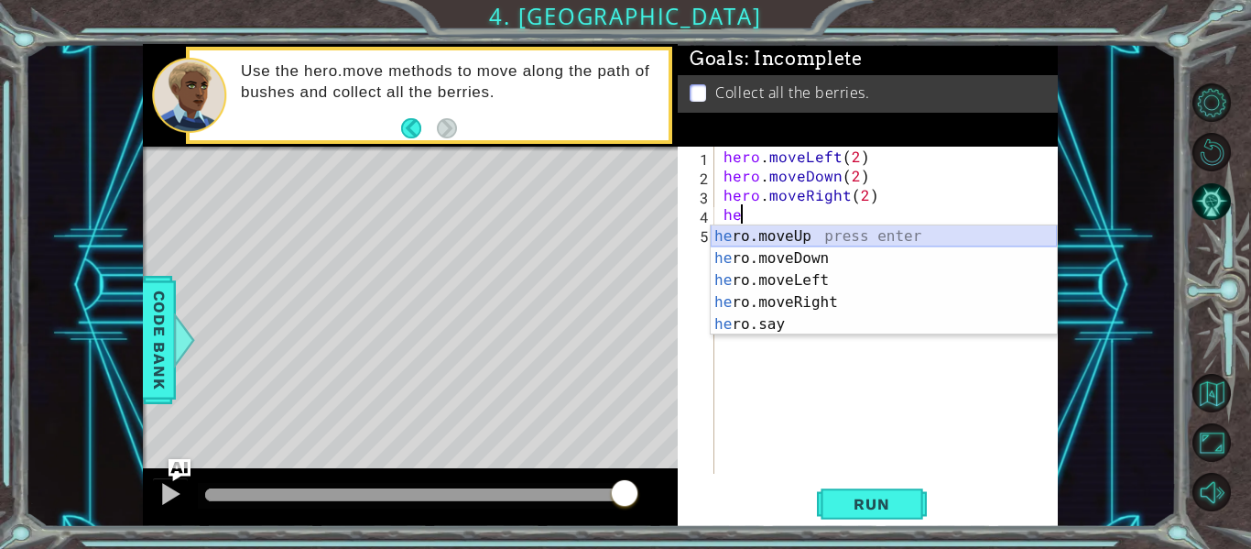
click at [826, 234] on div "he ro.moveUp press enter he ro.moveDown press enter he ro.moveLeft press enter …" at bounding box center [884, 302] width 346 height 154
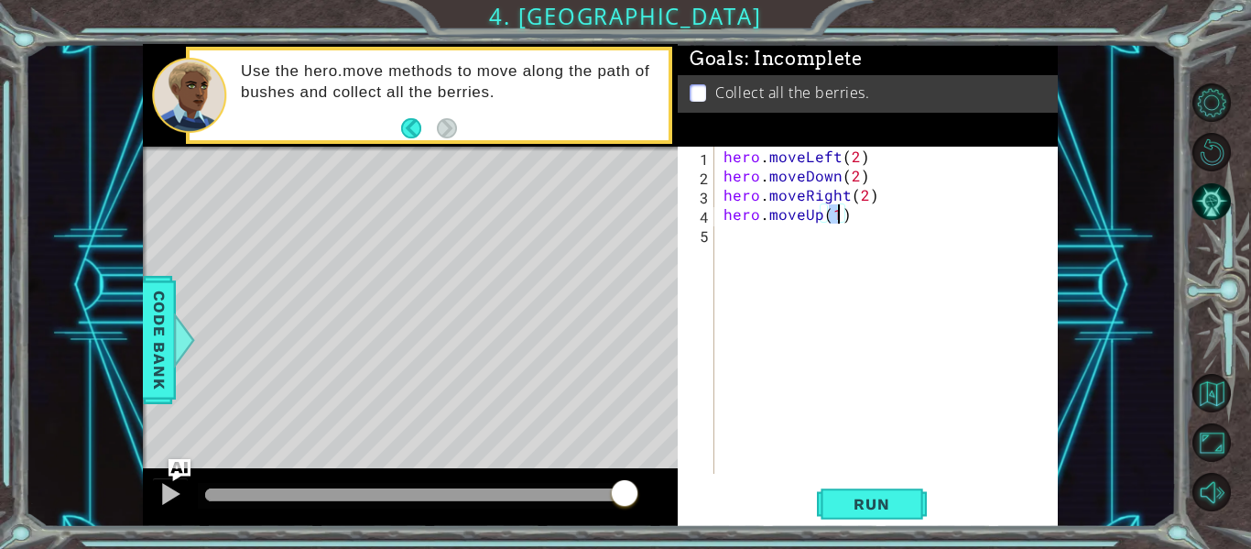
scroll to position [0, 6]
type textarea "hero.moveUp(2)"
click at [868, 495] on span "Run" at bounding box center [871, 504] width 72 height 18
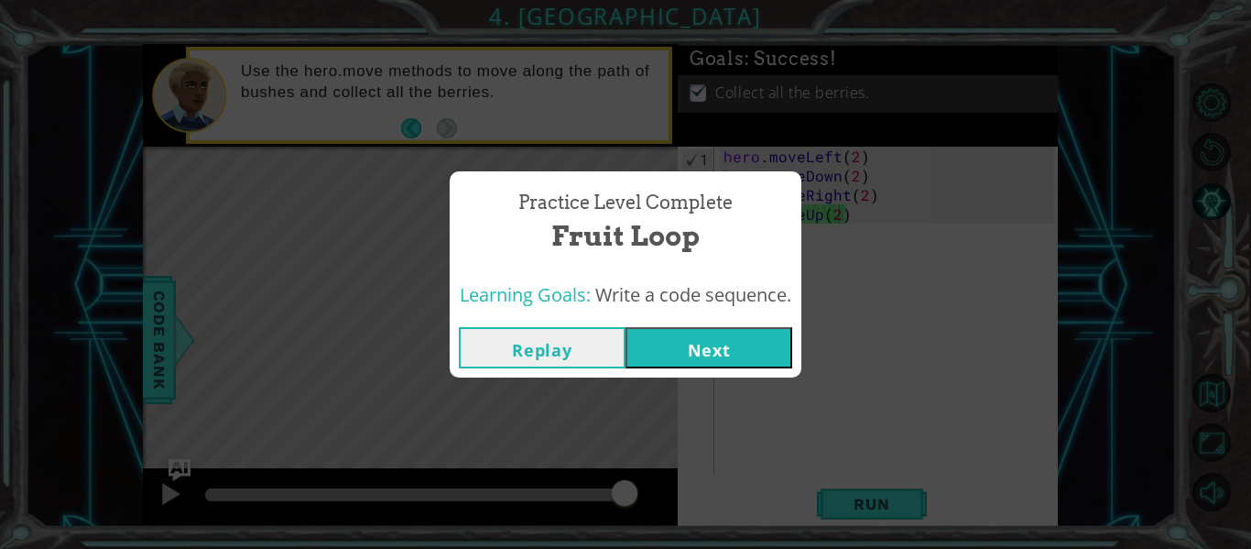
click at [725, 331] on button "Next" at bounding box center [708, 347] width 167 height 41
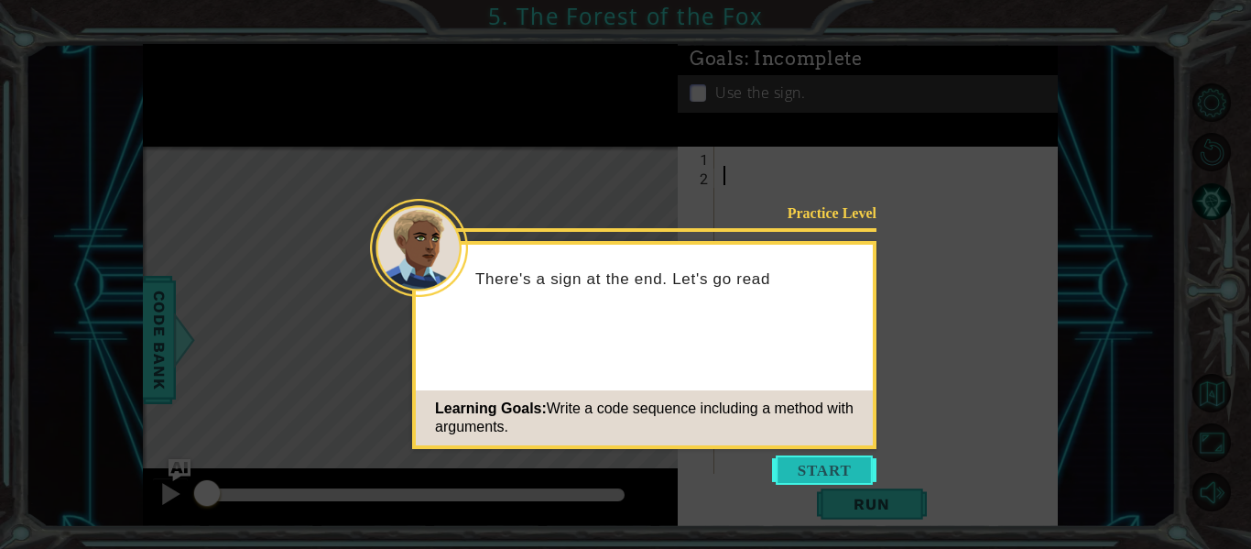
click at [814, 473] on button "Start" at bounding box center [824, 469] width 104 height 29
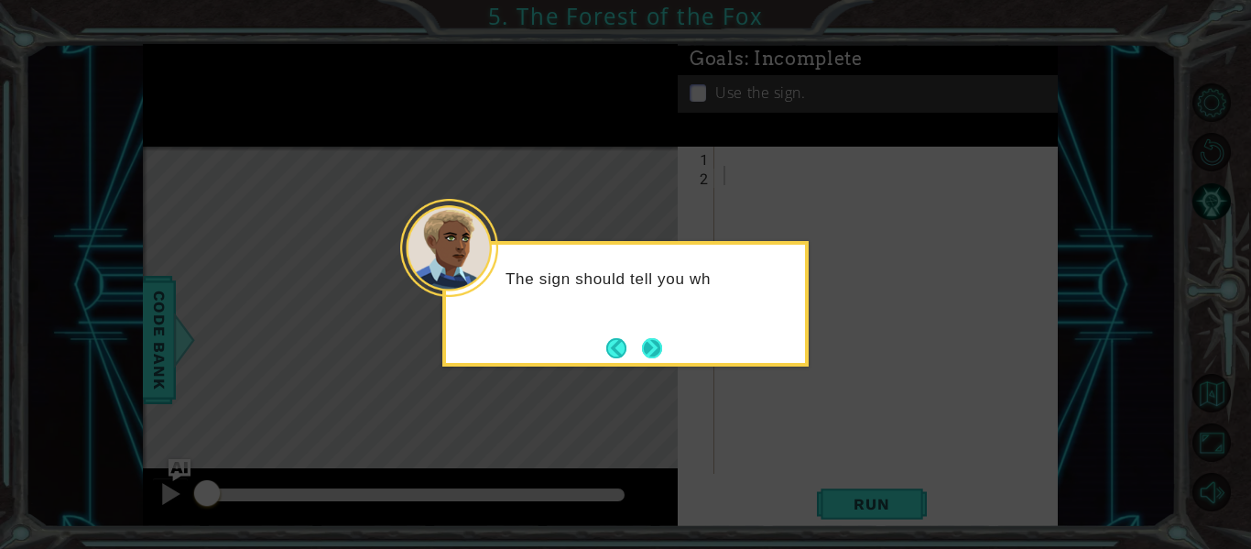
click at [646, 338] on button "Next" at bounding box center [652, 348] width 20 height 20
click at [648, 342] on button "Next" at bounding box center [652, 348] width 20 height 20
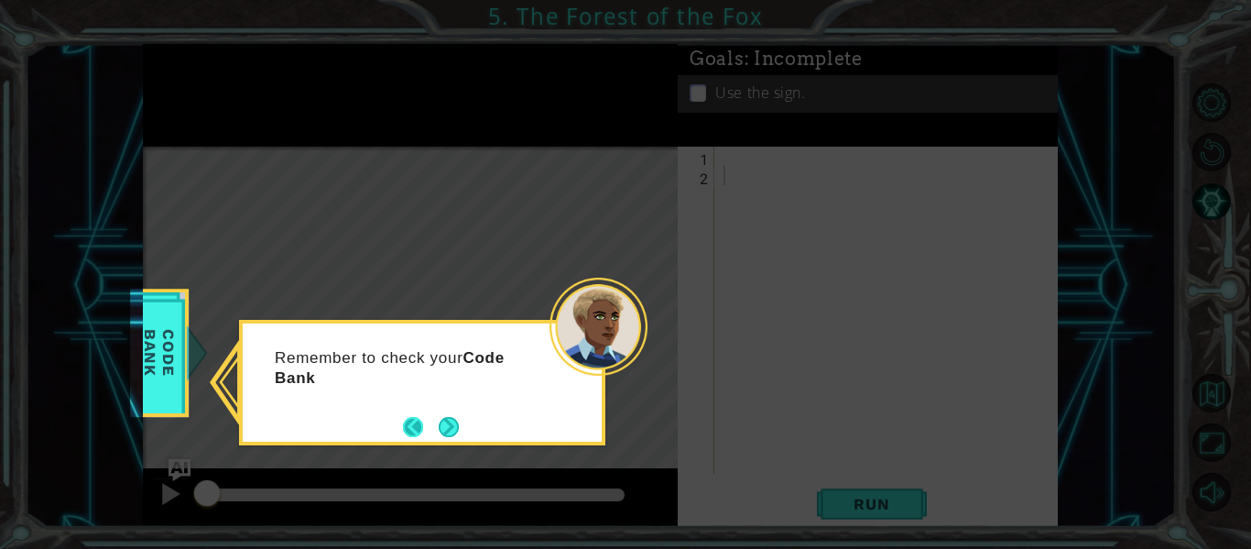
click at [416, 422] on button "Back" at bounding box center [421, 427] width 36 height 20
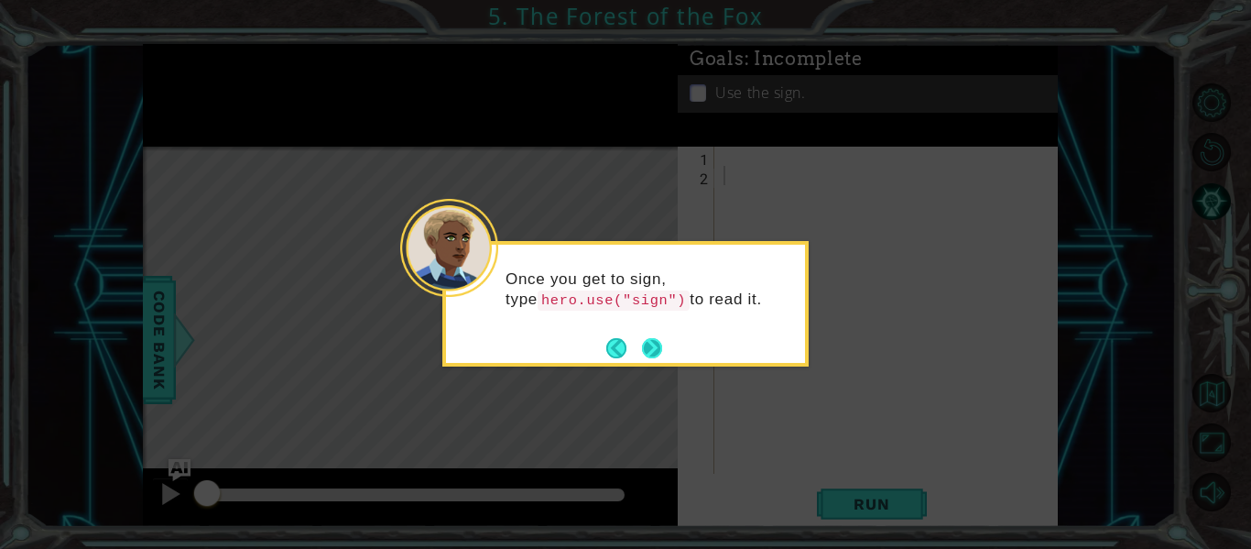
click at [648, 346] on button "Next" at bounding box center [652, 348] width 20 height 20
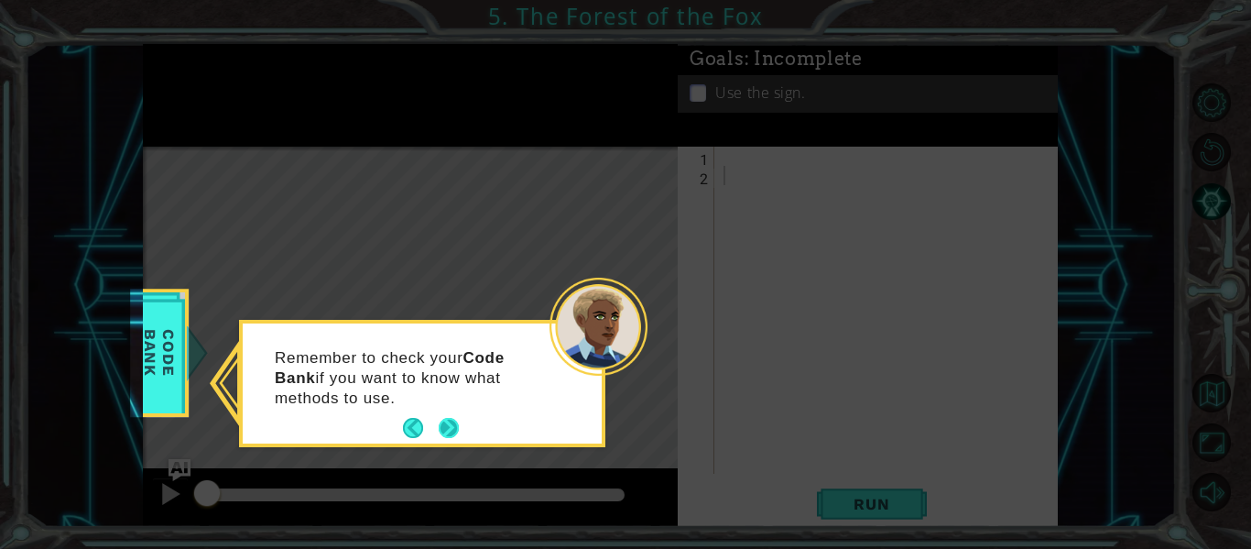
click at [449, 418] on button "Next" at bounding box center [449, 428] width 20 height 20
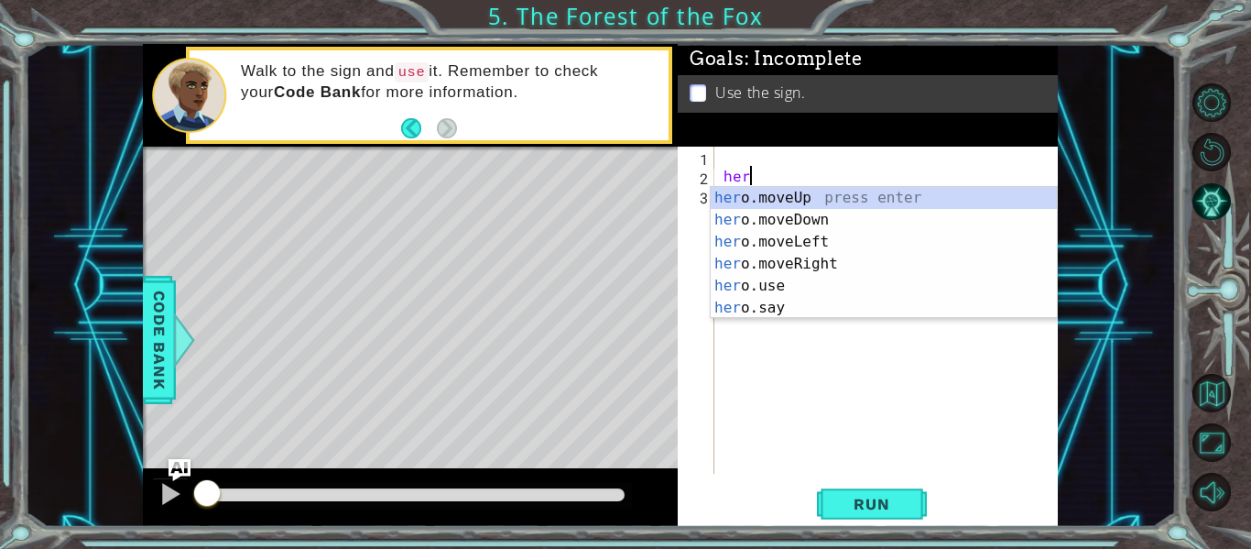
scroll to position [0, 1]
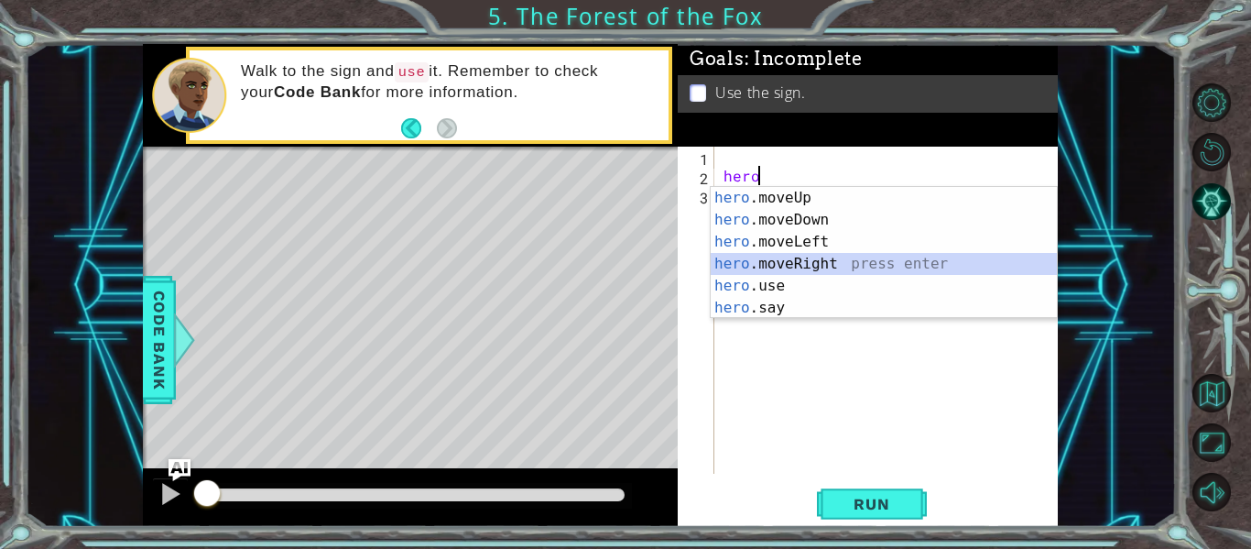
click at [801, 261] on div "hero .moveUp press enter hero .moveDown press enter hero .moveLeft press enter …" at bounding box center [884, 275] width 346 height 176
type textarea "hero.moveRight(1)"
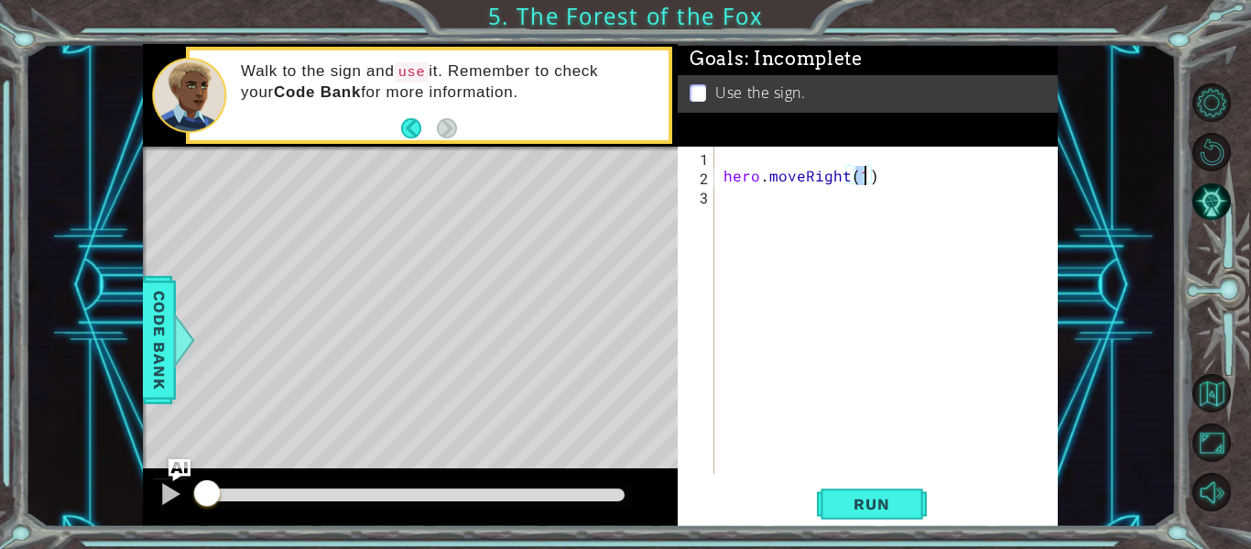
click at [738, 203] on div "hero . moveRight ( 1 )" at bounding box center [891, 329] width 343 height 365
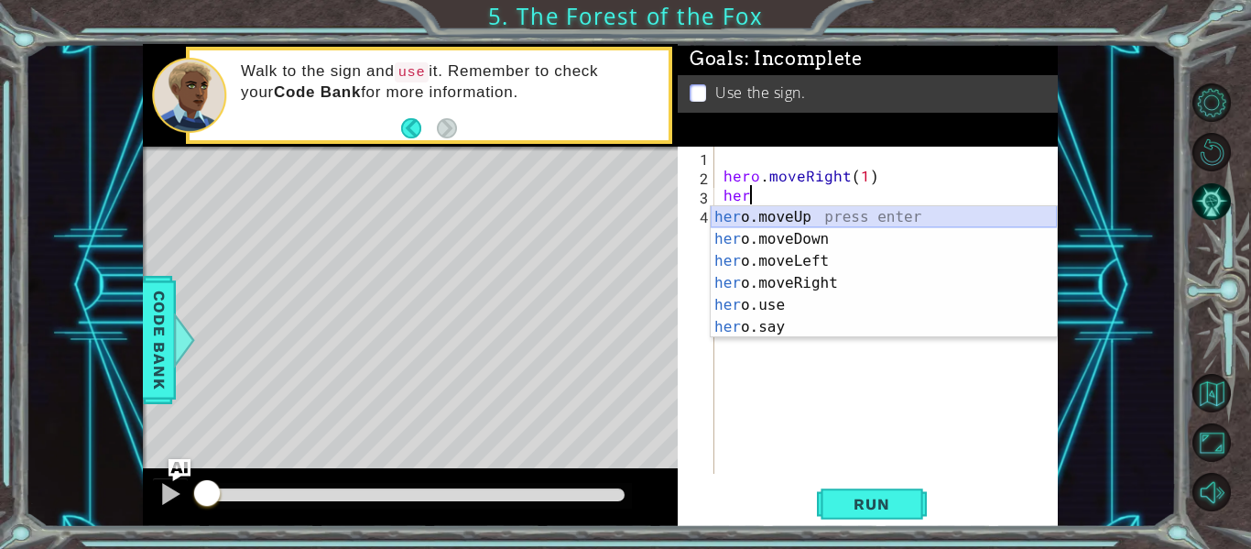
click at [792, 217] on div "her o.moveUp press enter her o.moveDown press enter her o.moveLeft press enter …" at bounding box center [884, 294] width 346 height 176
type textarea "hero.moveUp(1)"
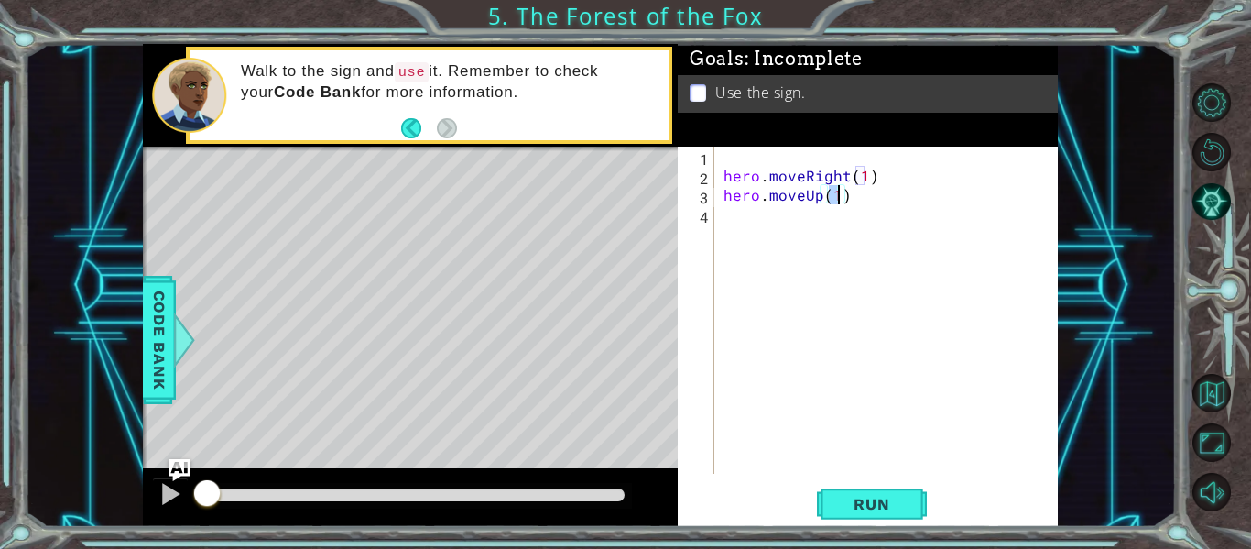
click at [784, 222] on div "hero . moveRight ( 1 ) hero . moveUp ( 1 )" at bounding box center [891, 329] width 343 height 365
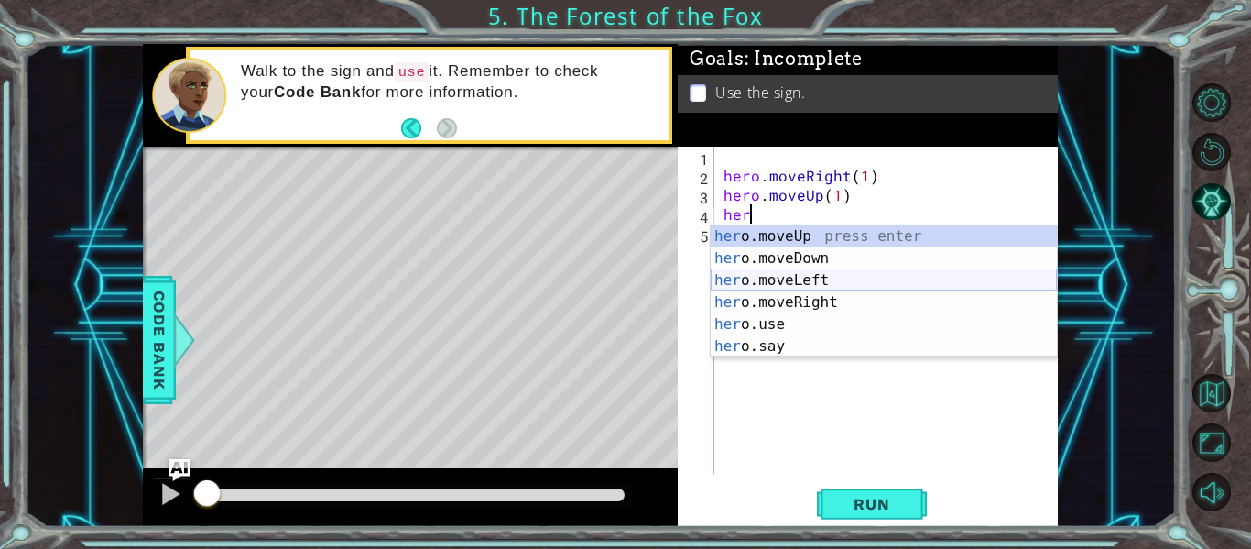
click at [781, 275] on div "her o.moveUp press enter her o.moveDown press enter her o.moveLeft press enter …" at bounding box center [884, 313] width 346 height 176
type textarea "hero.moveLeft(1)"
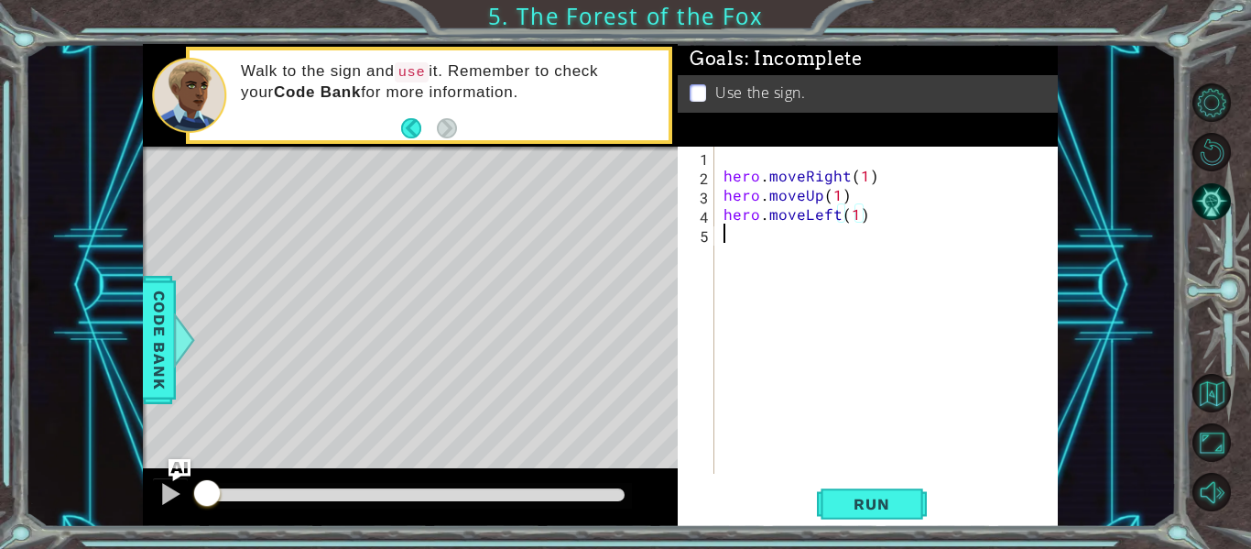
click at [741, 233] on div "hero . moveRight ( 1 ) hero . moveUp ( 1 ) hero . moveLeft ( 1 )" at bounding box center [891, 329] width 343 height 365
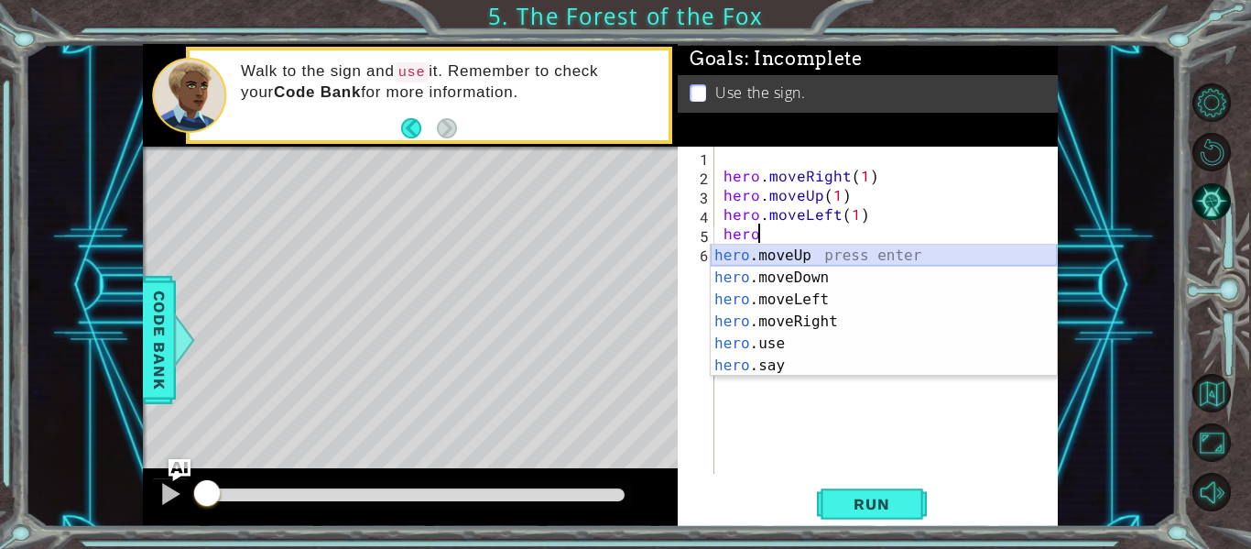
click at [755, 251] on div "hero .moveUp press enter hero .moveDown press enter hero .moveLeft press enter …" at bounding box center [884, 333] width 346 height 176
type textarea "hero.moveUp(1)"
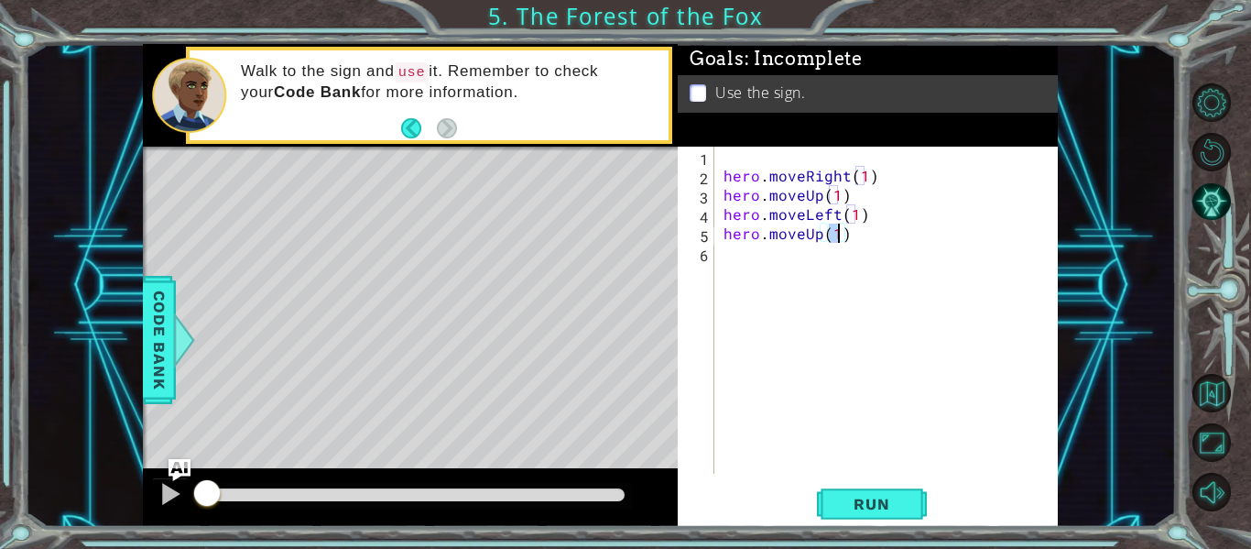
click at [746, 247] on div "hero . moveRight ( 1 ) hero . moveUp ( 1 ) hero . moveLeft ( 1 ) hero . moveUp …" at bounding box center [891, 329] width 343 height 365
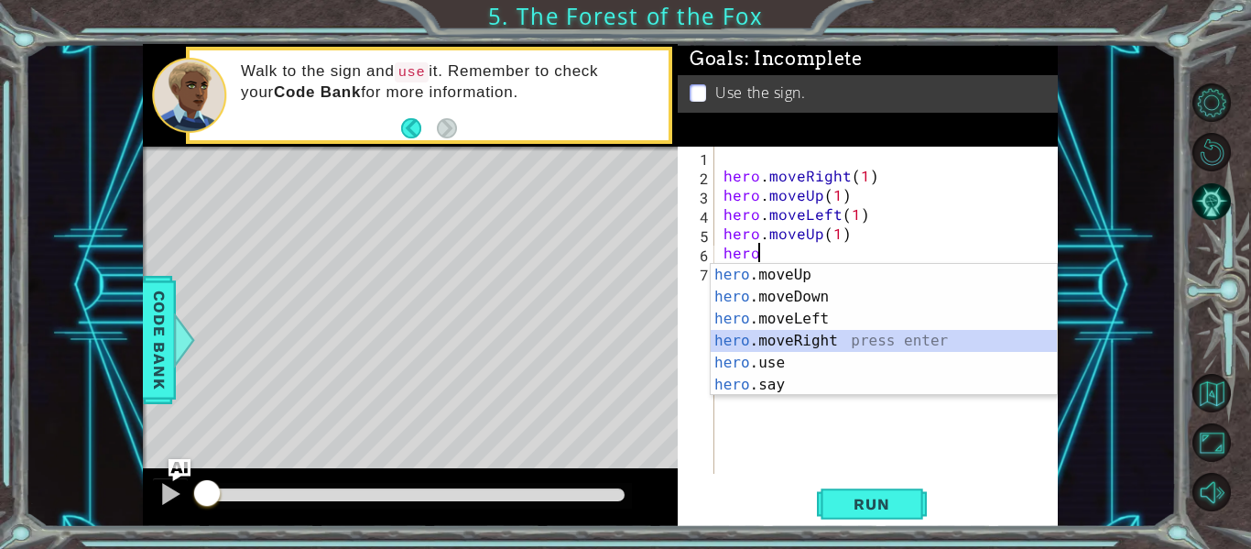
click at [771, 338] on div "hero .moveUp press enter hero .moveDown press enter hero .moveLeft press enter …" at bounding box center [884, 352] width 346 height 176
type textarea "hero.moveRight(1)"
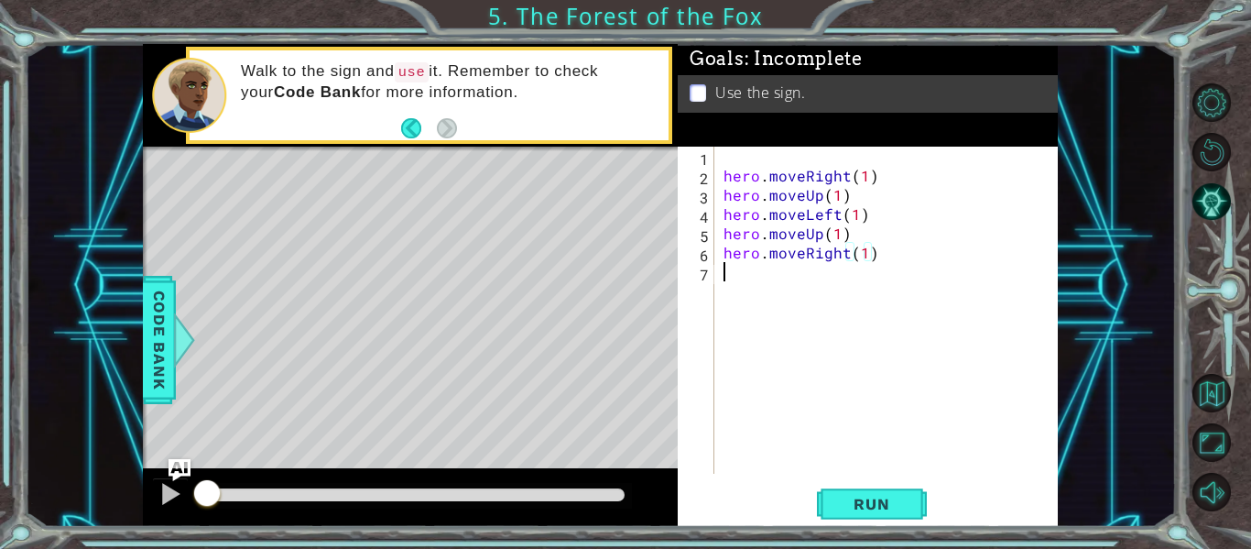
click at [762, 275] on div "hero . moveRight ( 1 ) hero . moveUp ( 1 ) hero . moveLeft ( 1 ) hero . moveUp …" at bounding box center [891, 329] width 343 height 365
click at [864, 256] on div "hero . moveRight ( 1 ) hero . moveUp ( 1 ) hero . moveLeft ( 1 ) hero . moveUp …" at bounding box center [891, 329] width 343 height 365
type textarea "hero.moveRight(2)"
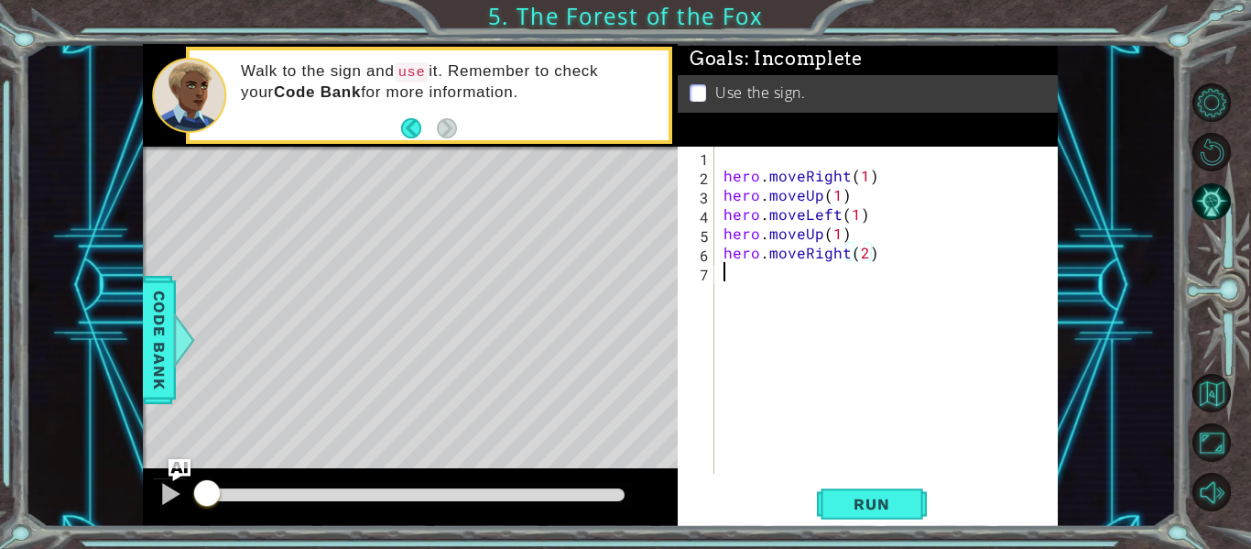
click at [722, 275] on div "hero . moveRight ( 1 ) hero . moveUp ( 1 ) hero . moveLeft ( 1 ) hero . moveUp …" at bounding box center [891, 329] width 343 height 365
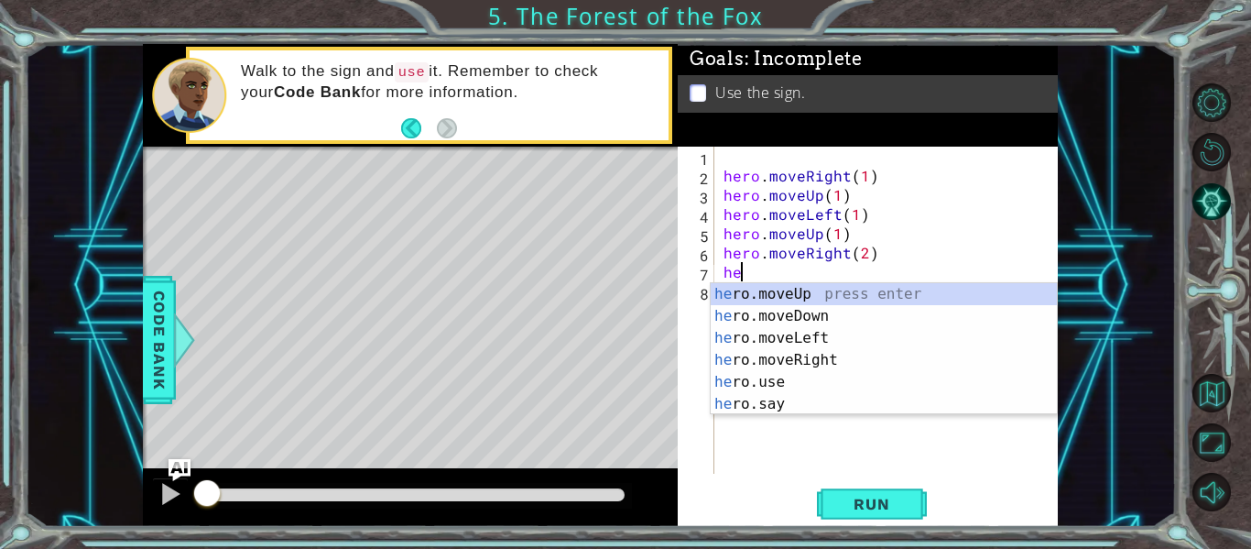
scroll to position [0, 1]
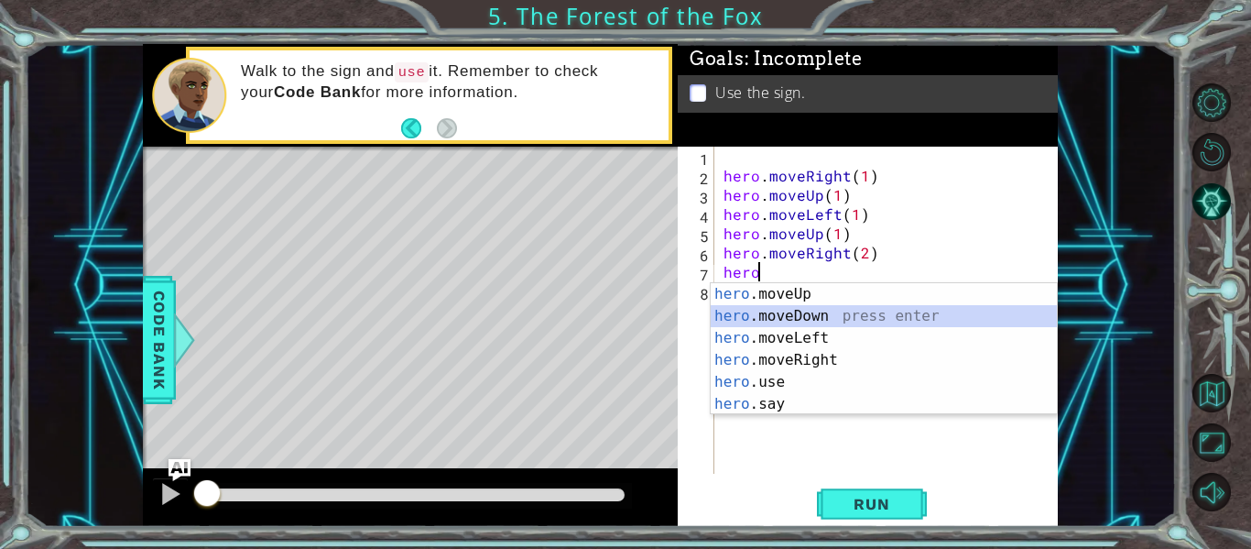
click at [749, 321] on div "hero .moveUp press enter hero .moveDown press enter hero .moveLeft press enter …" at bounding box center [884, 371] width 346 height 176
type textarea "hero.moveDown(1)"
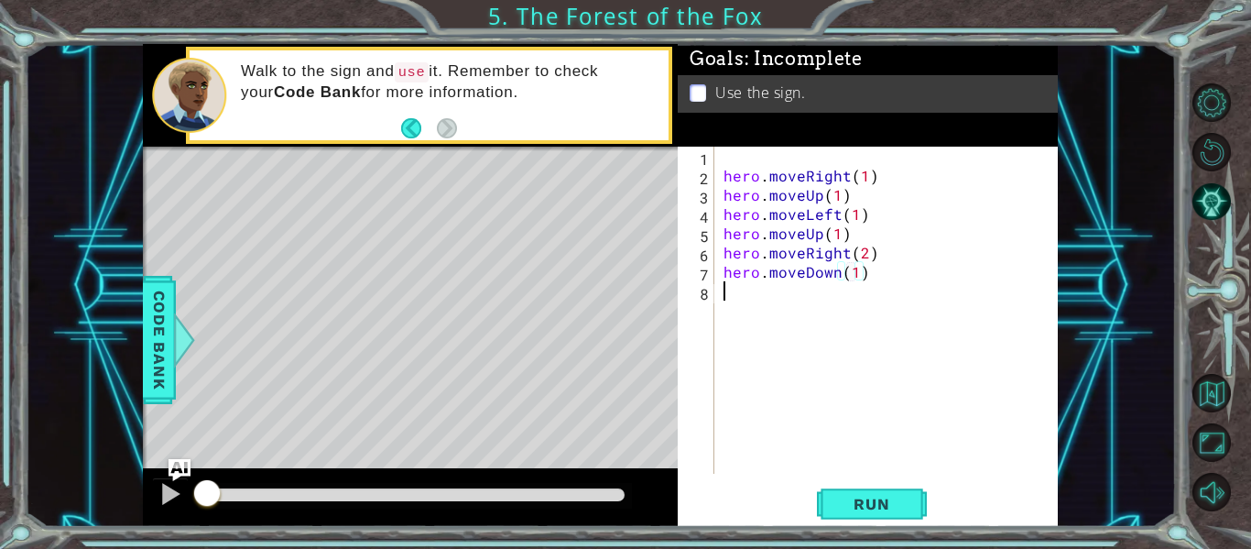
click at [739, 299] on div "hero . moveRight ( 1 ) hero . moveUp ( 1 ) hero . moveLeft ( 1 ) hero . moveUp …" at bounding box center [891, 329] width 343 height 365
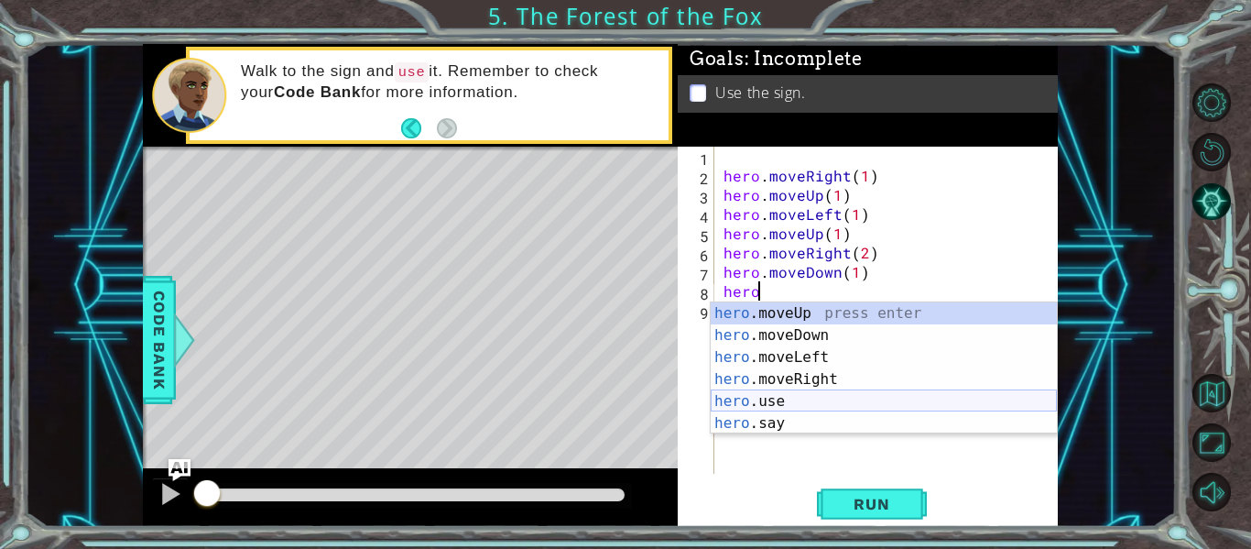
click at [740, 401] on div "hero .moveUp press enter hero .moveDown press enter hero .moveLeft press enter …" at bounding box center [884, 390] width 346 height 176
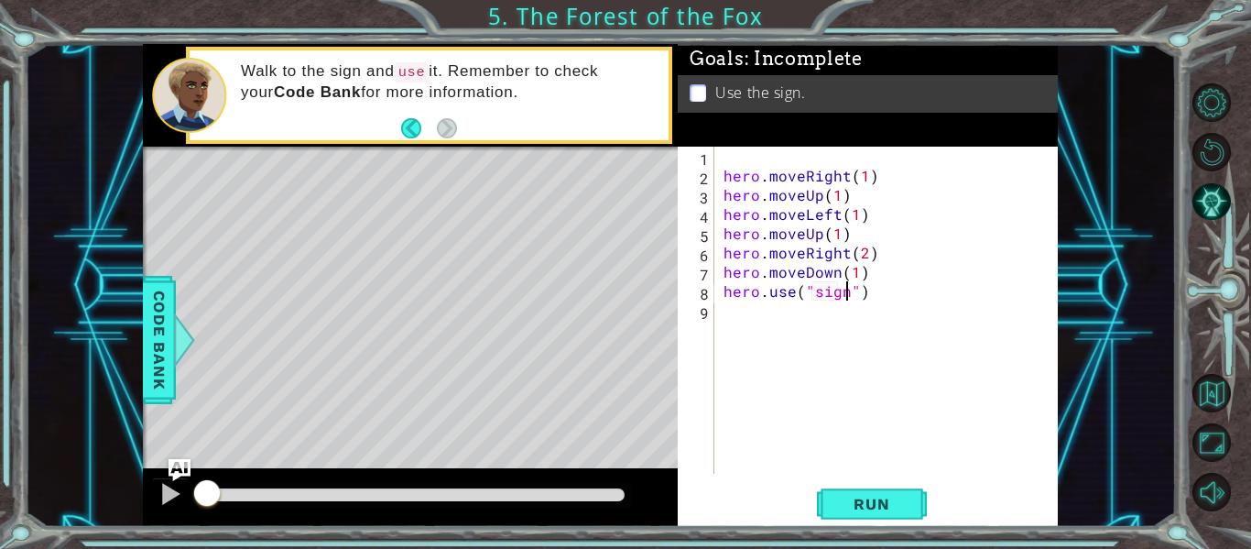
scroll to position [0, 8]
type textarea "hero.use("sign")"
click at [845, 495] on span "Run" at bounding box center [871, 504] width 72 height 18
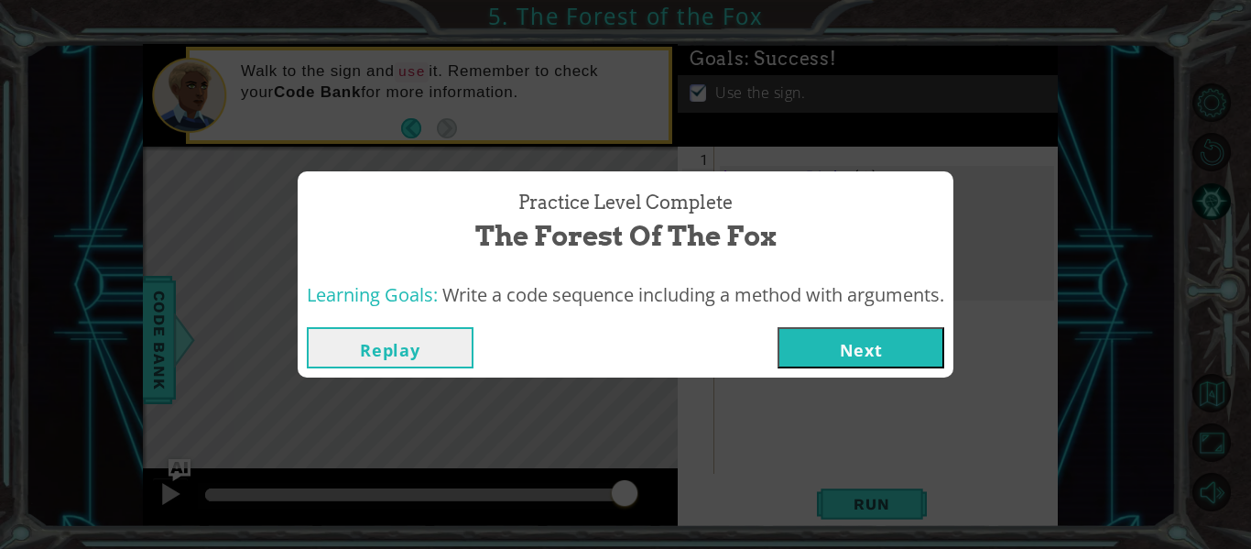
click at [885, 346] on button "Next" at bounding box center [860, 347] width 167 height 41
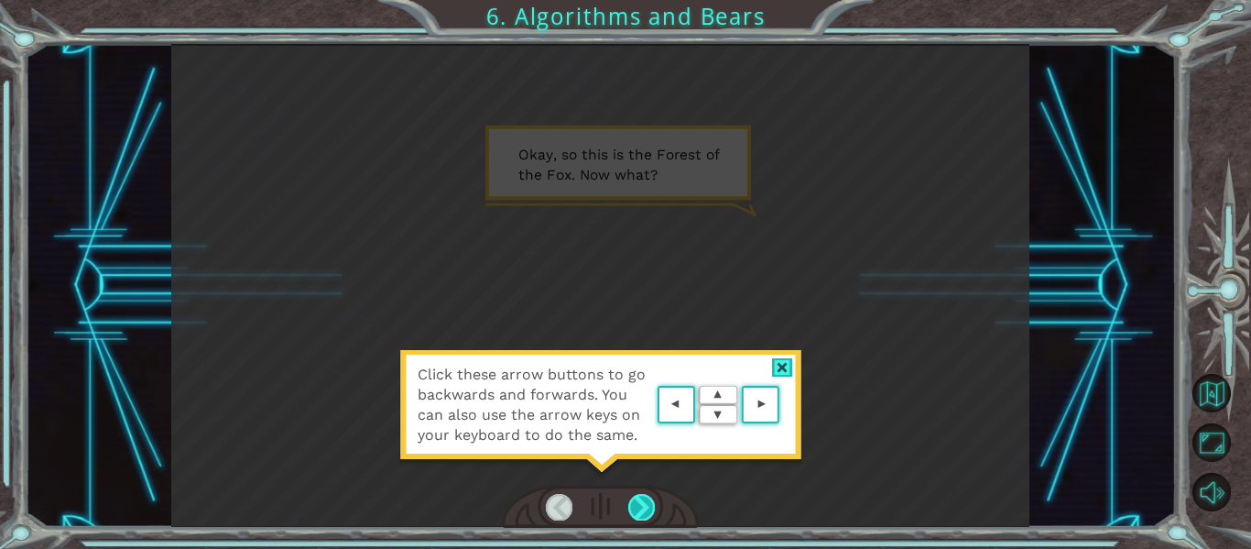
click at [647, 505] on div at bounding box center [641, 507] width 27 height 26
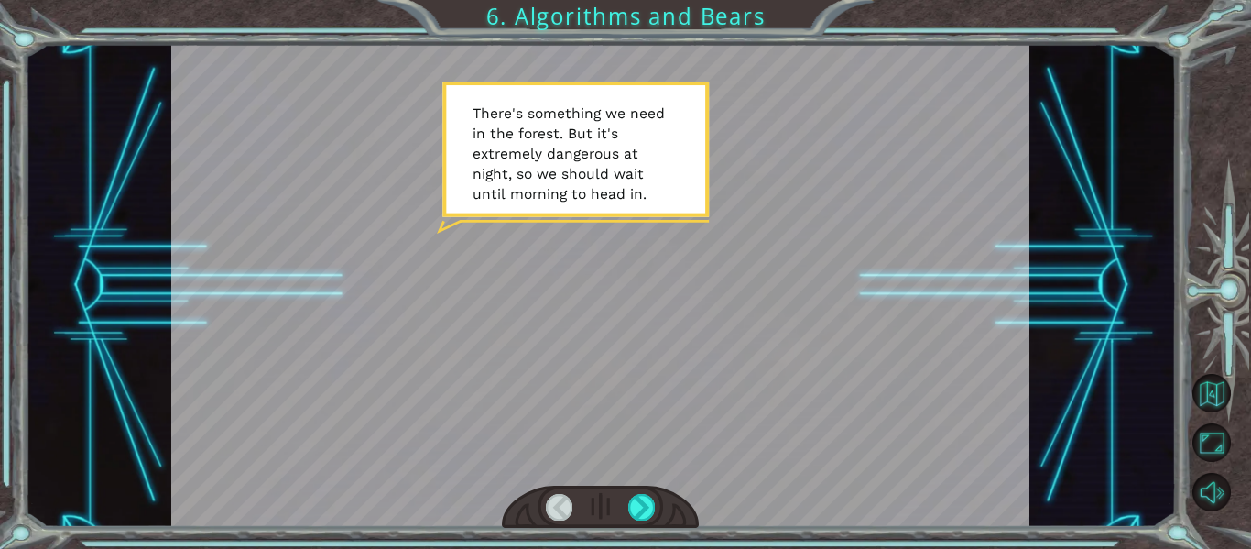
click at [647, 521] on div at bounding box center [601, 506] width 198 height 43
click at [643, 516] on div at bounding box center [641, 507] width 27 height 26
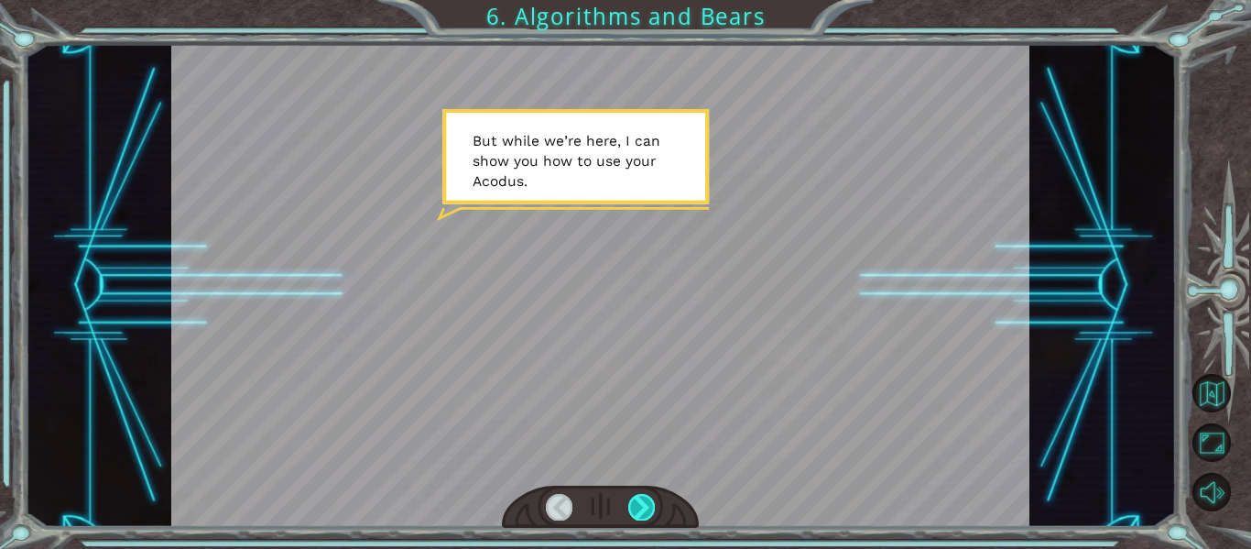
click at [640, 511] on div at bounding box center [641, 507] width 27 height 26
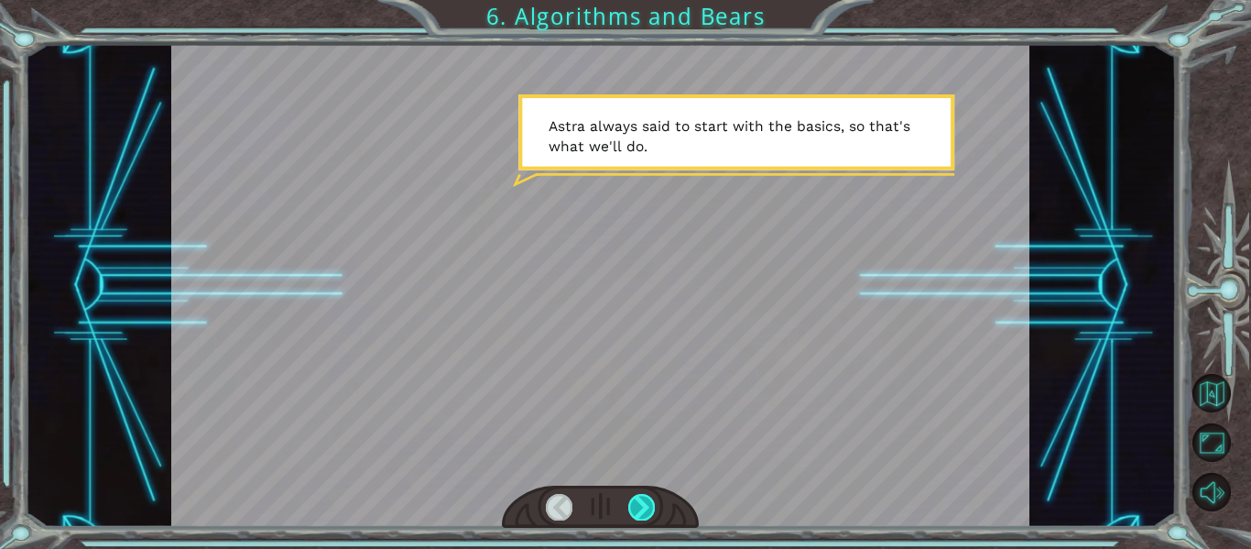
click at [638, 505] on div at bounding box center [641, 507] width 27 height 26
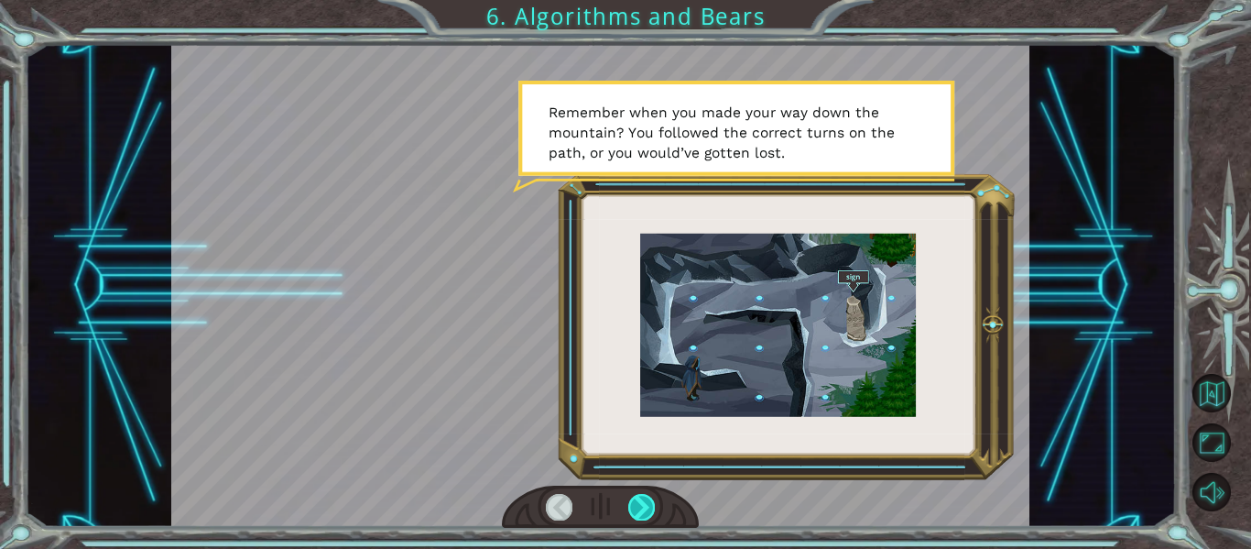
click at [638, 505] on div at bounding box center [641, 507] width 27 height 26
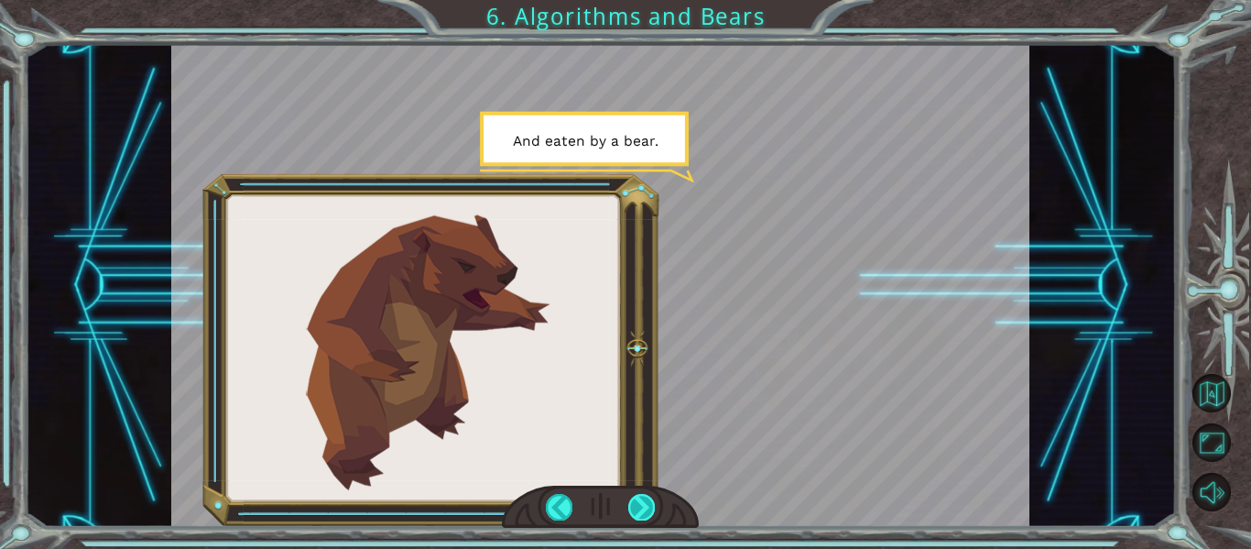
click at [638, 505] on div at bounding box center [641, 507] width 27 height 26
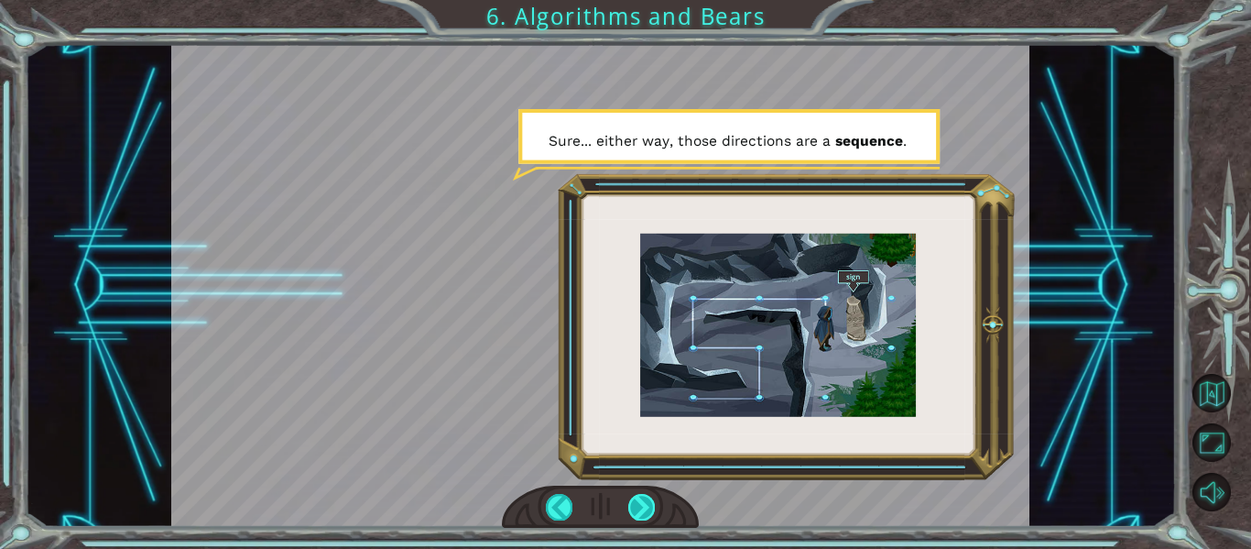
click at [638, 505] on div at bounding box center [641, 507] width 27 height 26
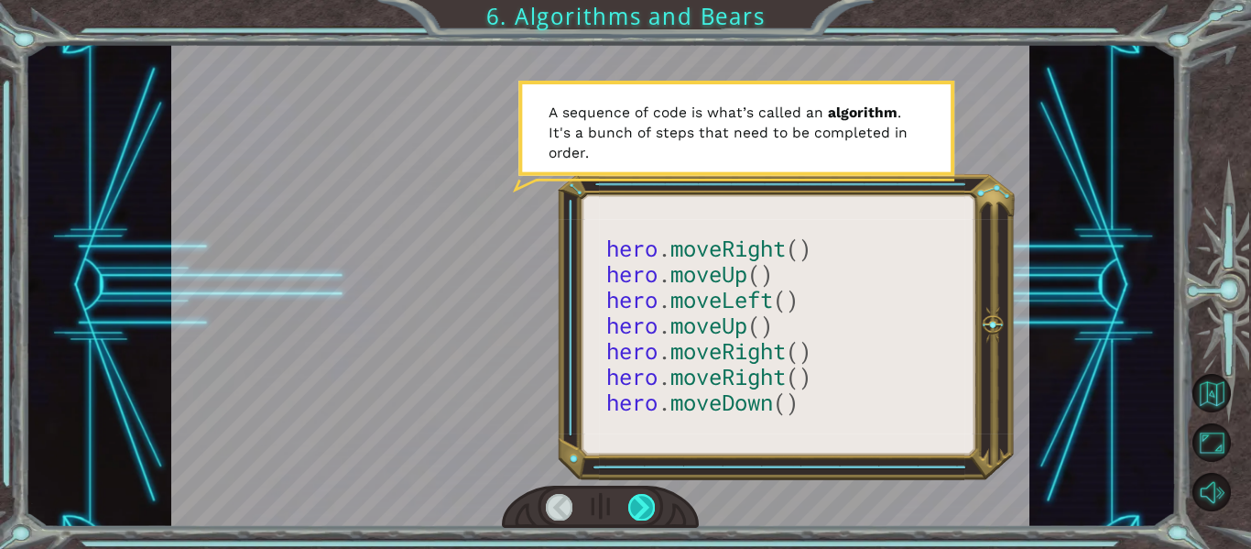
click at [638, 505] on div at bounding box center [641, 507] width 27 height 26
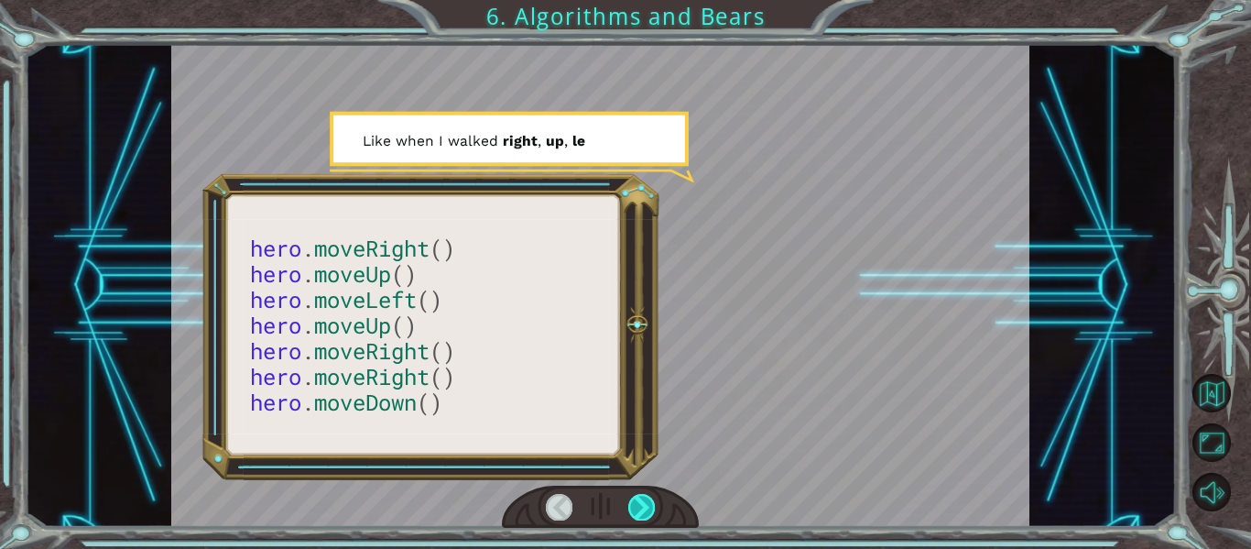
click at [638, 505] on div at bounding box center [641, 507] width 27 height 26
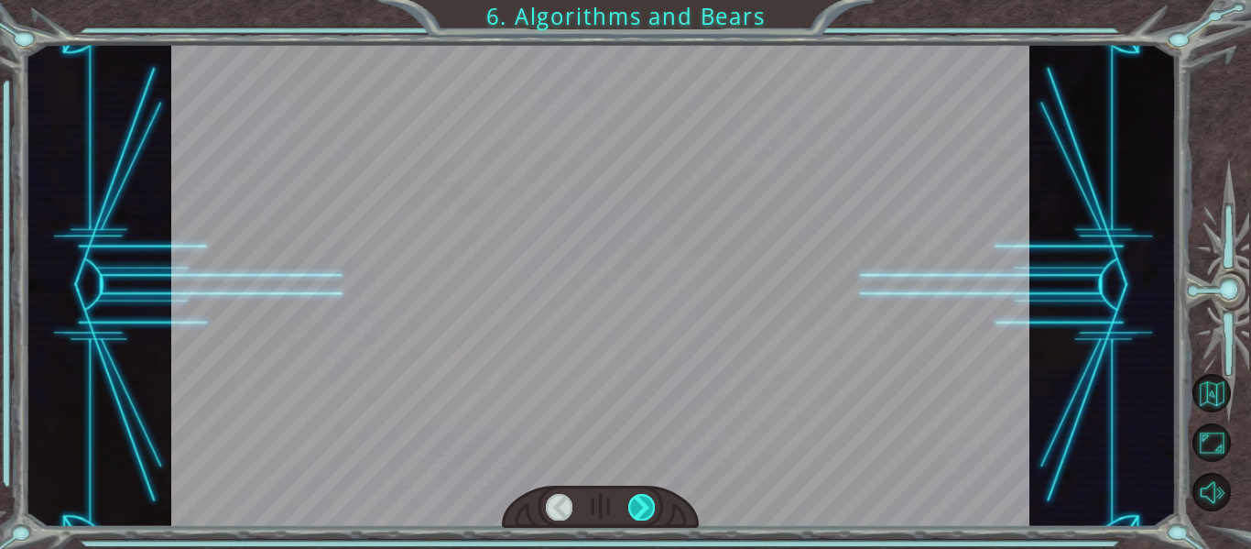
click at [638, 505] on div at bounding box center [641, 507] width 27 height 26
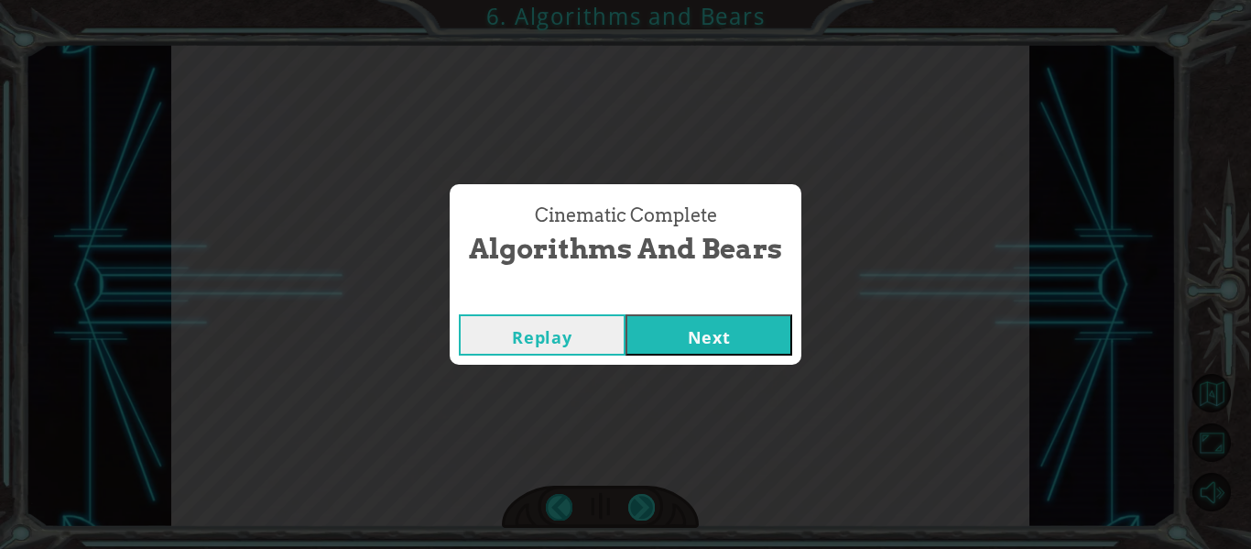
click at [638, 505] on div "Cinematic Complete Algorithms and Bears Replay Next" at bounding box center [625, 274] width 1251 height 549
click at [723, 325] on button "Next" at bounding box center [708, 334] width 167 height 41
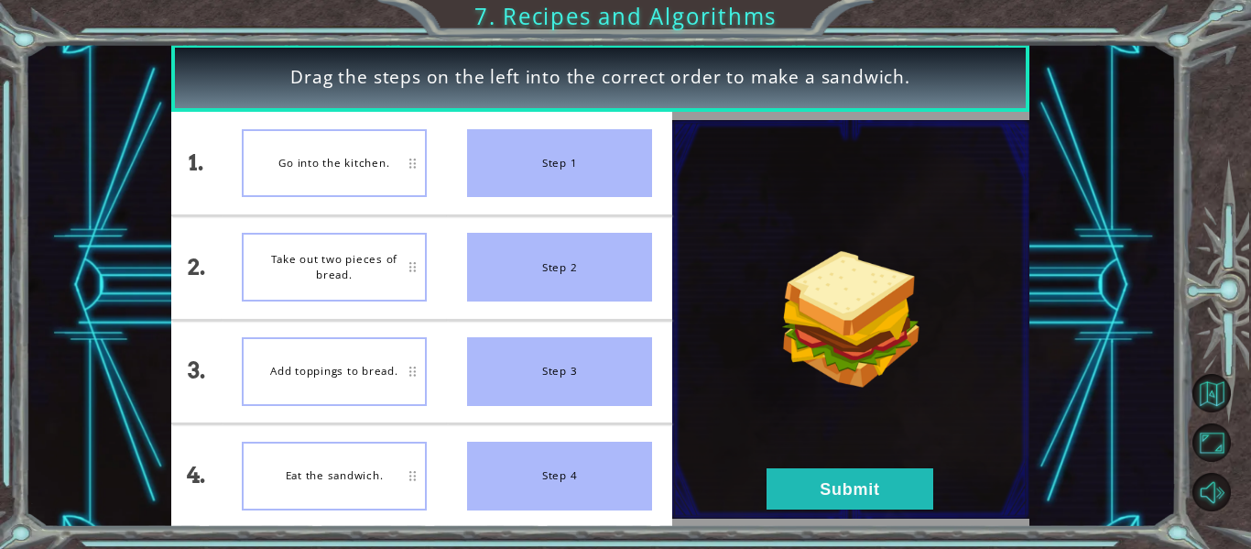
click at [348, 155] on div "Go into the kitchen." at bounding box center [334, 163] width 185 height 69
click at [817, 481] on button "Submit" at bounding box center [849, 488] width 167 height 41
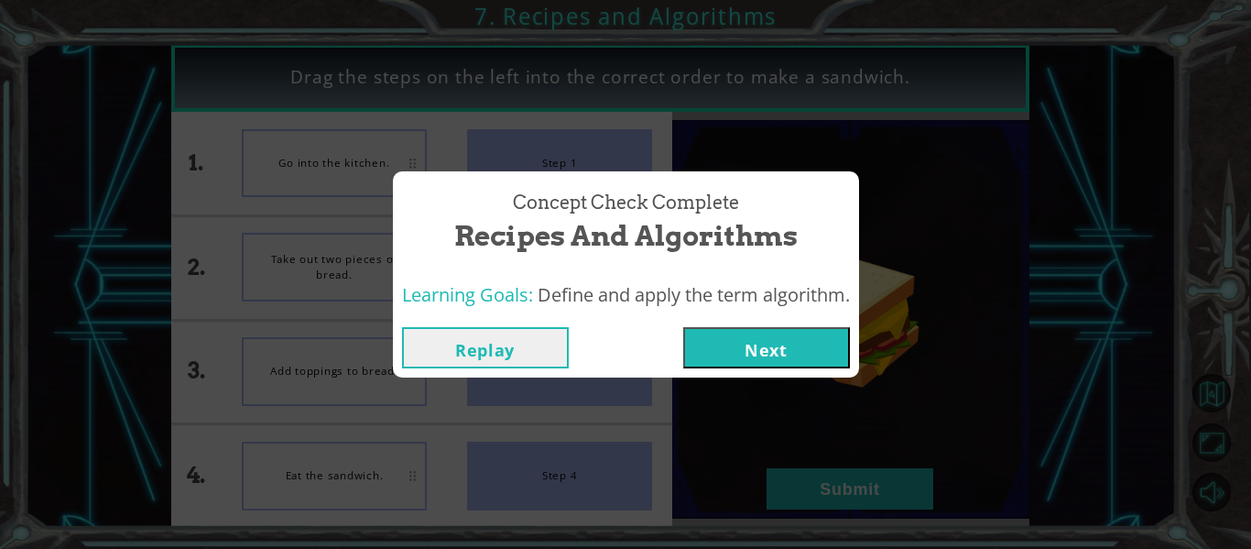
click at [769, 333] on button "Next" at bounding box center [766, 347] width 167 height 41
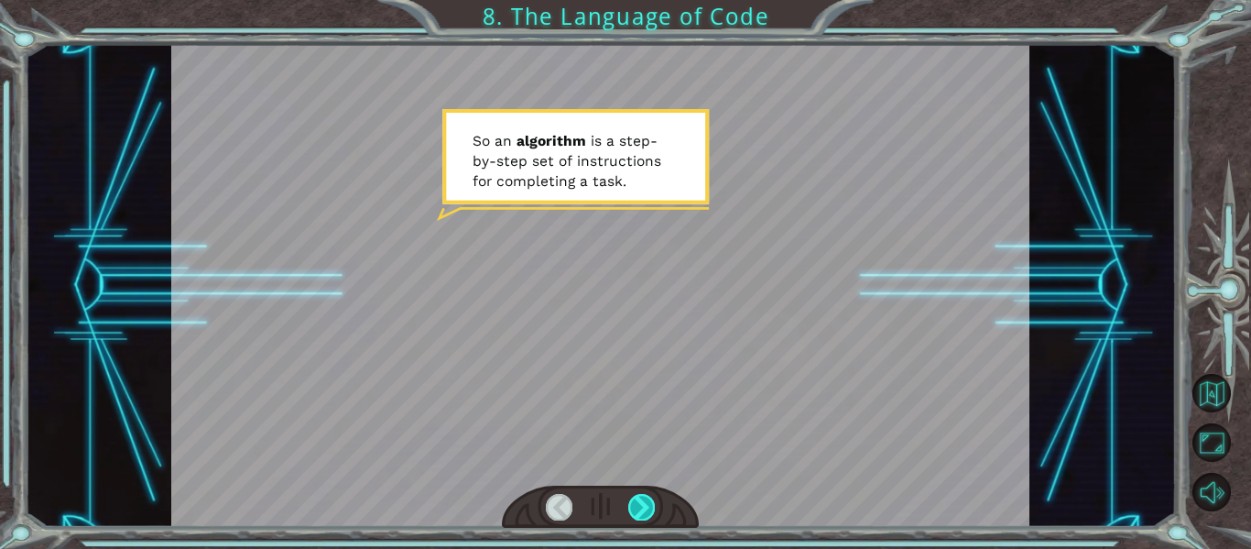
click at [637, 495] on div at bounding box center [641, 507] width 27 height 26
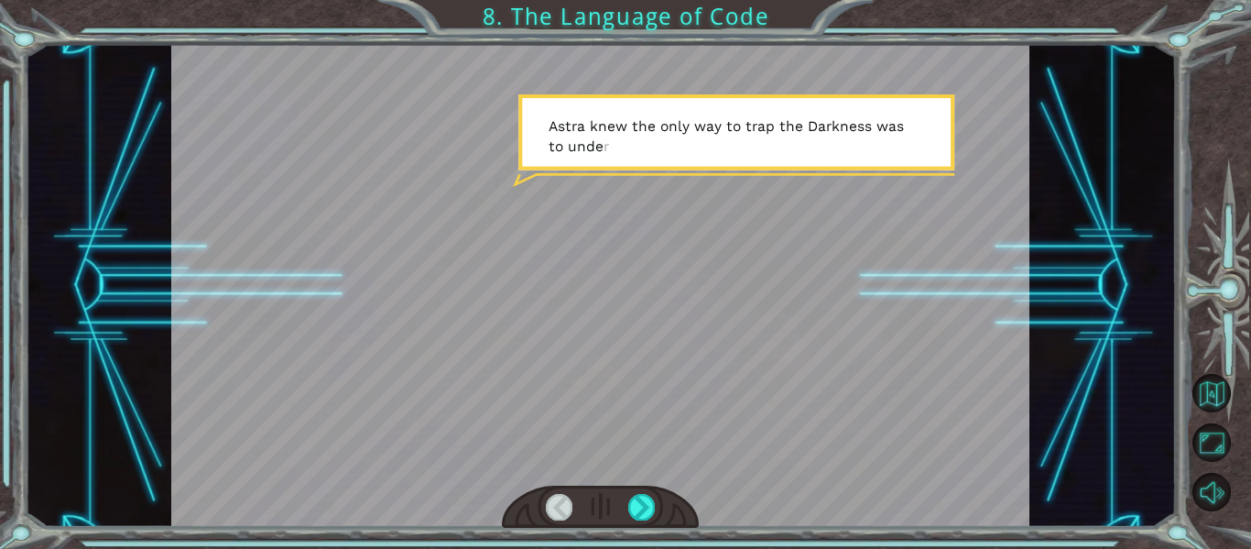
click at [637, 493] on div at bounding box center [601, 506] width 198 height 43
click at [647, 512] on div at bounding box center [641, 507] width 27 height 26
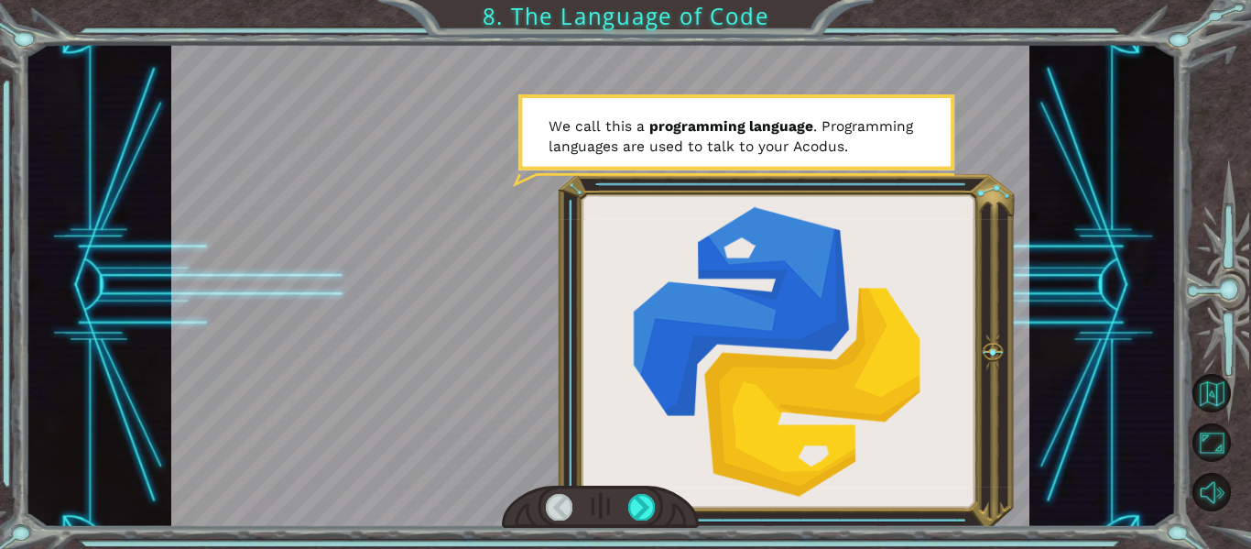
click at [658, 512] on div at bounding box center [601, 506] width 198 height 43
click at [642, 505] on div at bounding box center [641, 507] width 27 height 26
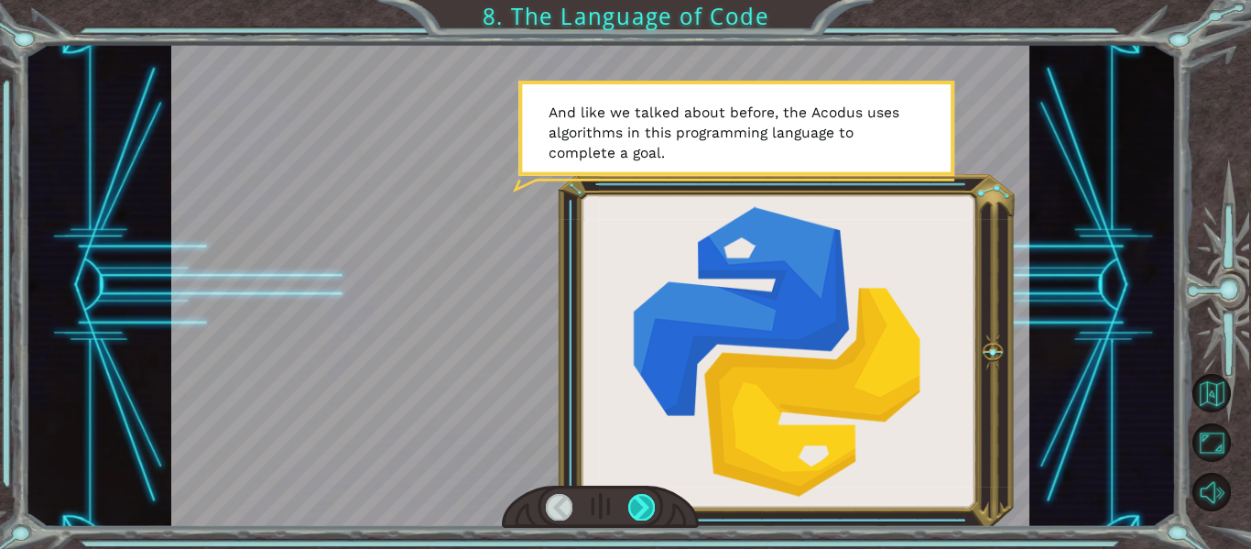
click at [642, 505] on div at bounding box center [641, 507] width 27 height 26
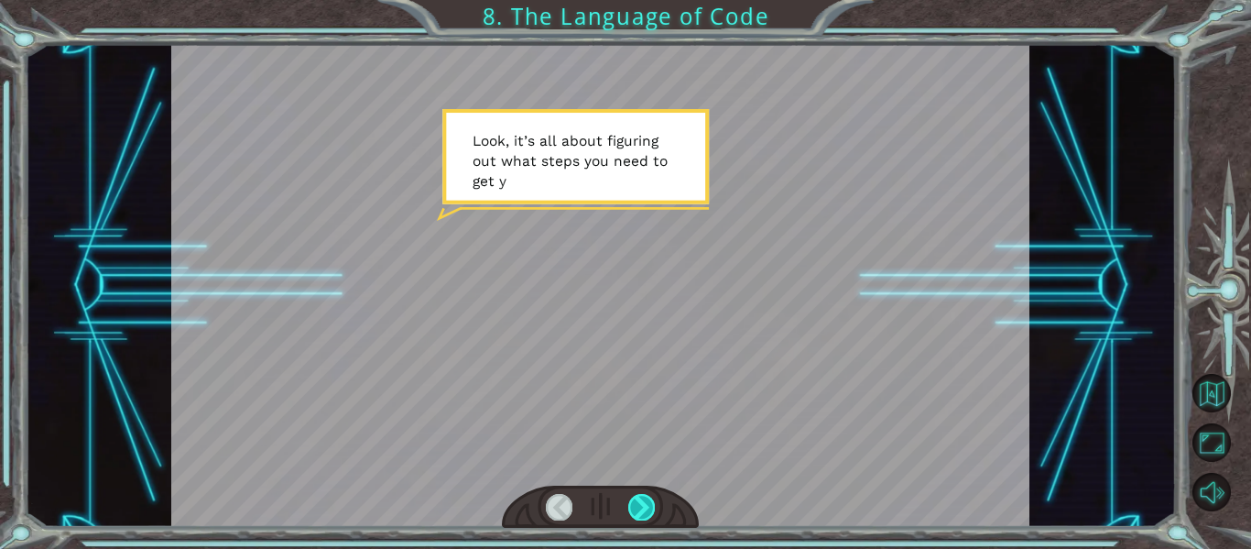
click at [642, 505] on div at bounding box center [641, 507] width 27 height 26
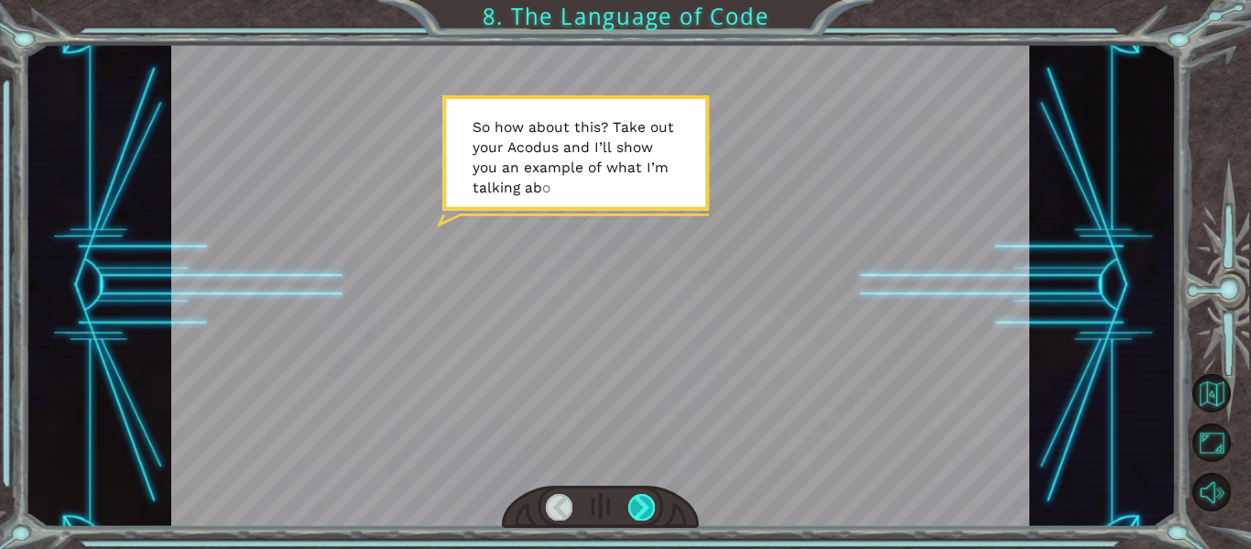
click at [642, 505] on div at bounding box center [641, 507] width 27 height 26
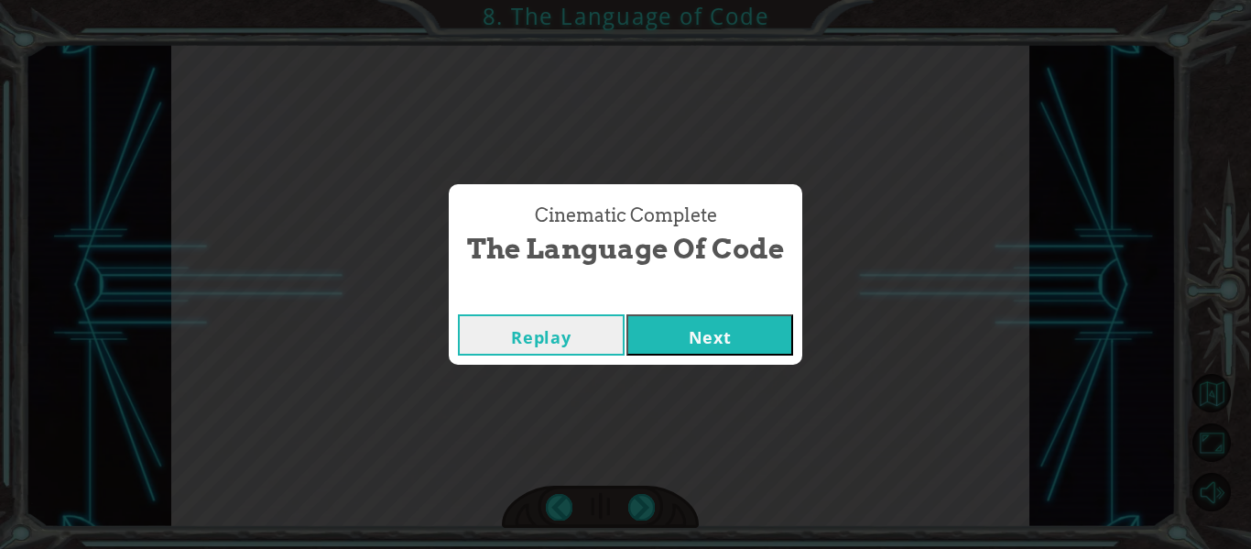
click at [713, 333] on button "Next" at bounding box center [709, 334] width 167 height 41
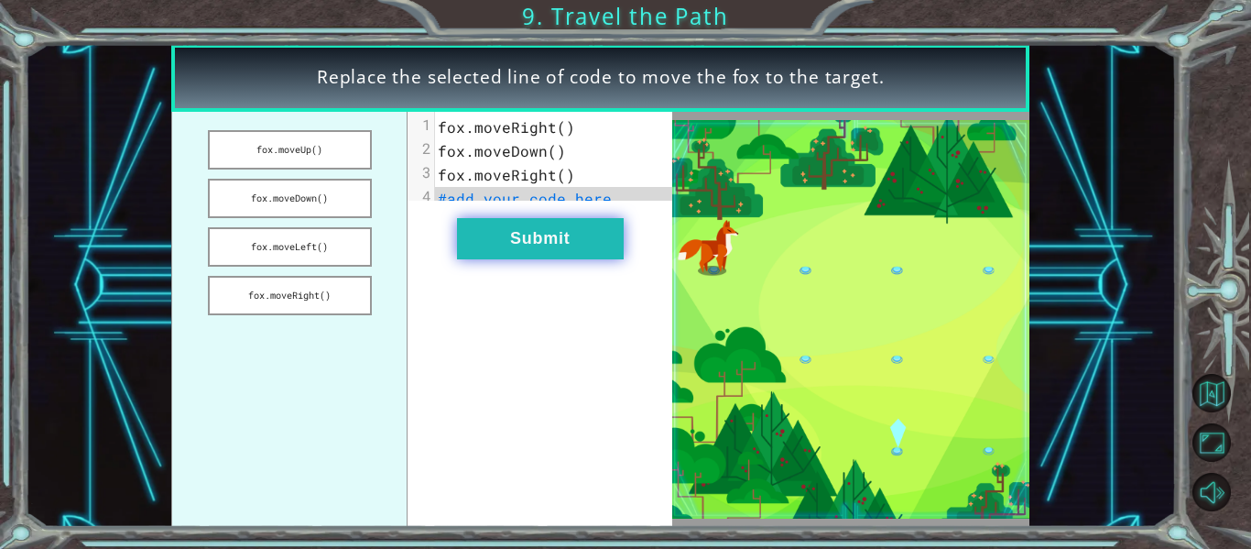
click at [576, 253] on button "Submit" at bounding box center [540, 238] width 167 height 41
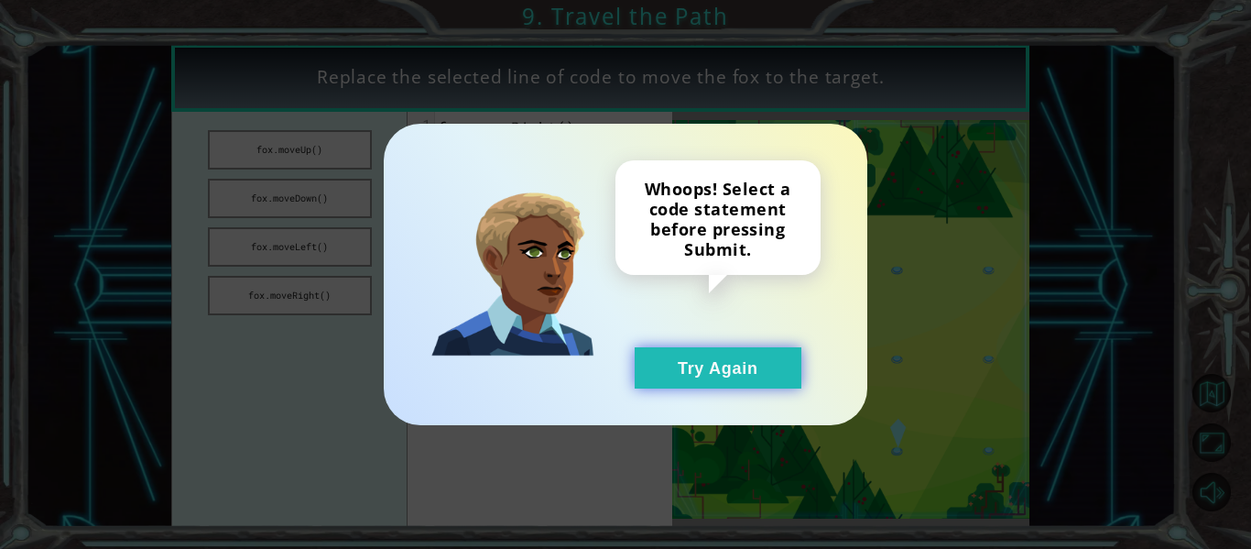
click at [722, 368] on button "Try Again" at bounding box center [718, 367] width 167 height 41
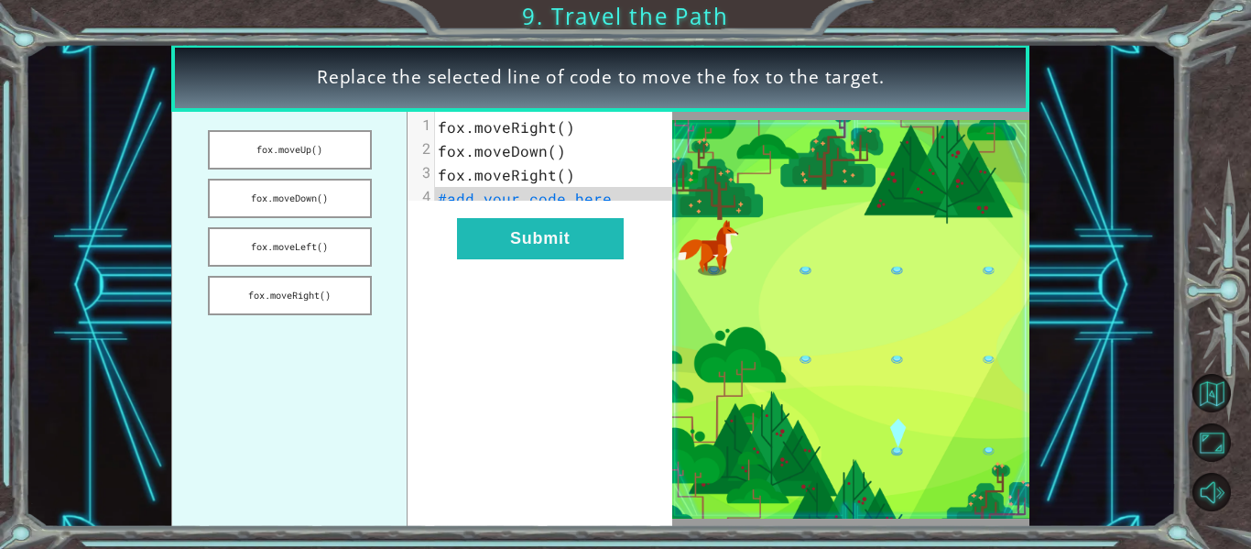
drag, startPoint x: 293, startPoint y: 148, endPoint x: 420, endPoint y: 157, distance: 127.6
click at [420, 157] on div "fox.moveUp() fox.moveDown() fox.moveLeft() fox.moveRight() xxxxxxxxxx 4 1 fox.m…" at bounding box center [421, 319] width 501 height 415
click at [528, 206] on span "#add your code here" at bounding box center [525, 198] width 174 height 19
click at [316, 196] on button "fox.moveDown()" at bounding box center [290, 198] width 164 height 39
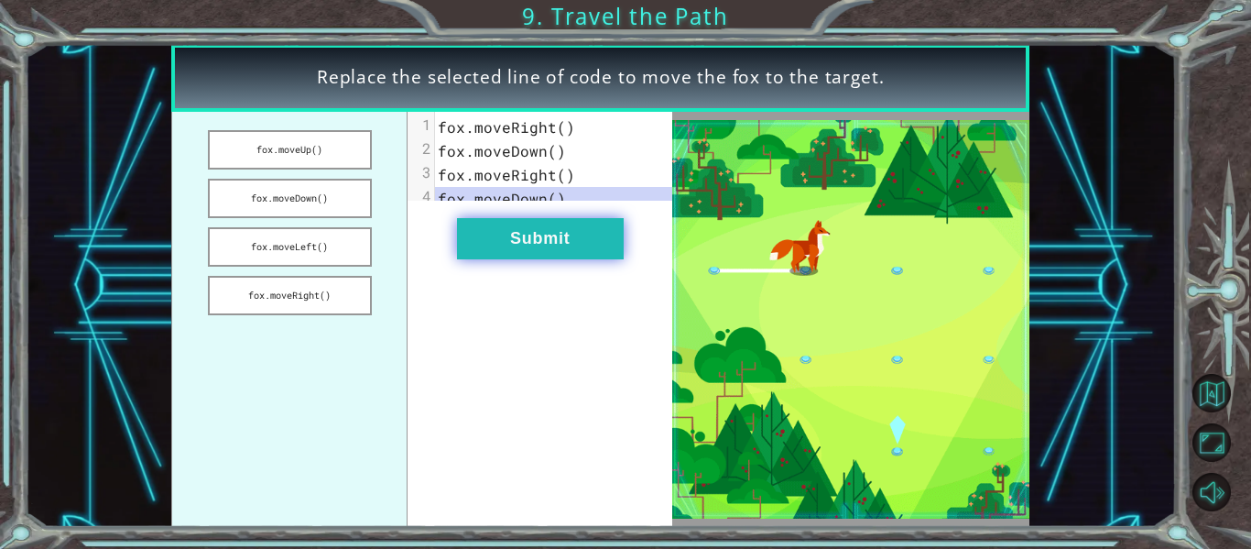
click at [495, 251] on button "Submit" at bounding box center [540, 238] width 167 height 41
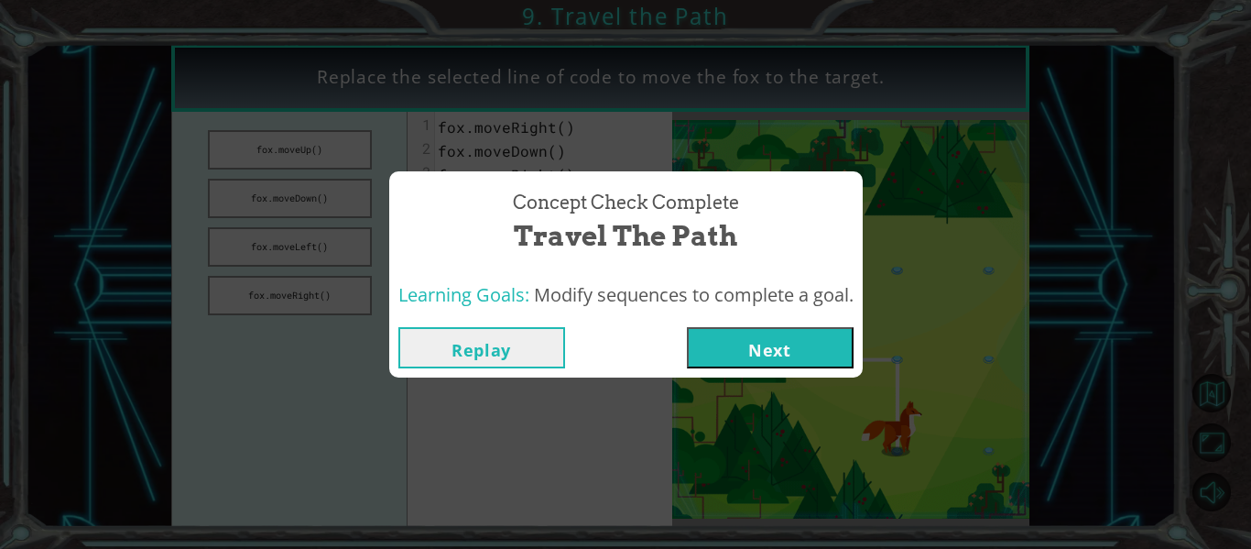
click at [766, 345] on button "Next" at bounding box center [770, 347] width 167 height 41
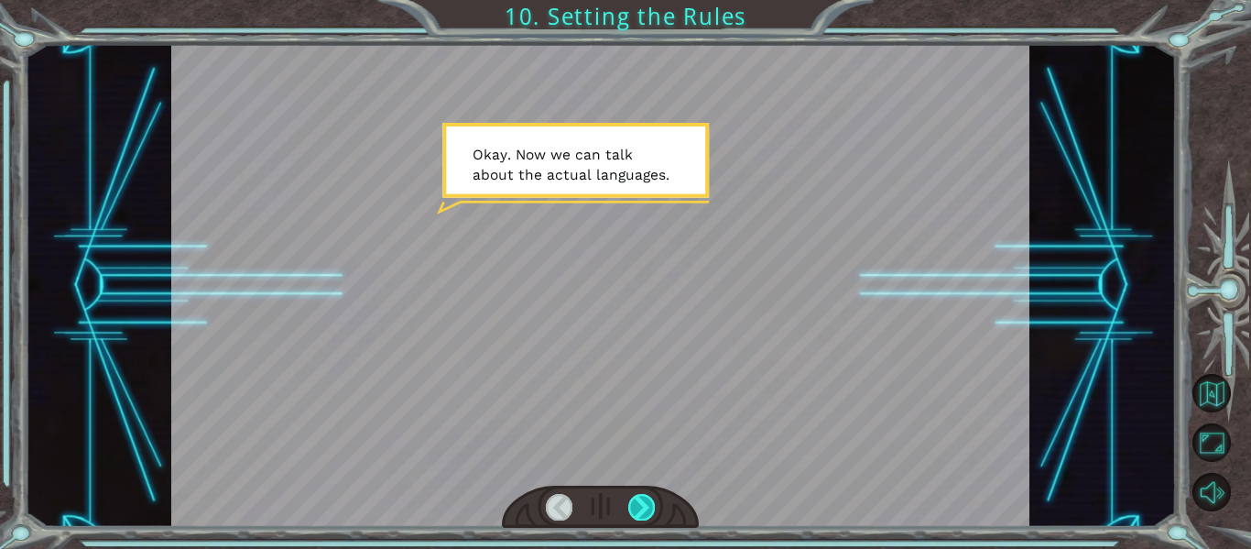
click at [643, 501] on div at bounding box center [641, 507] width 27 height 26
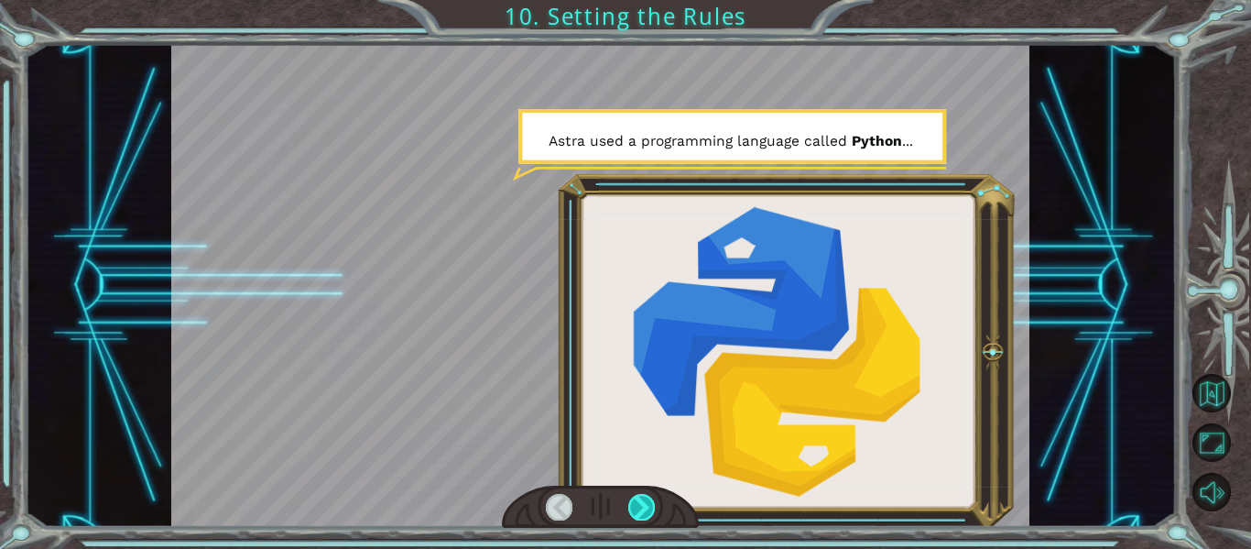
click at [645, 499] on div at bounding box center [641, 507] width 27 height 26
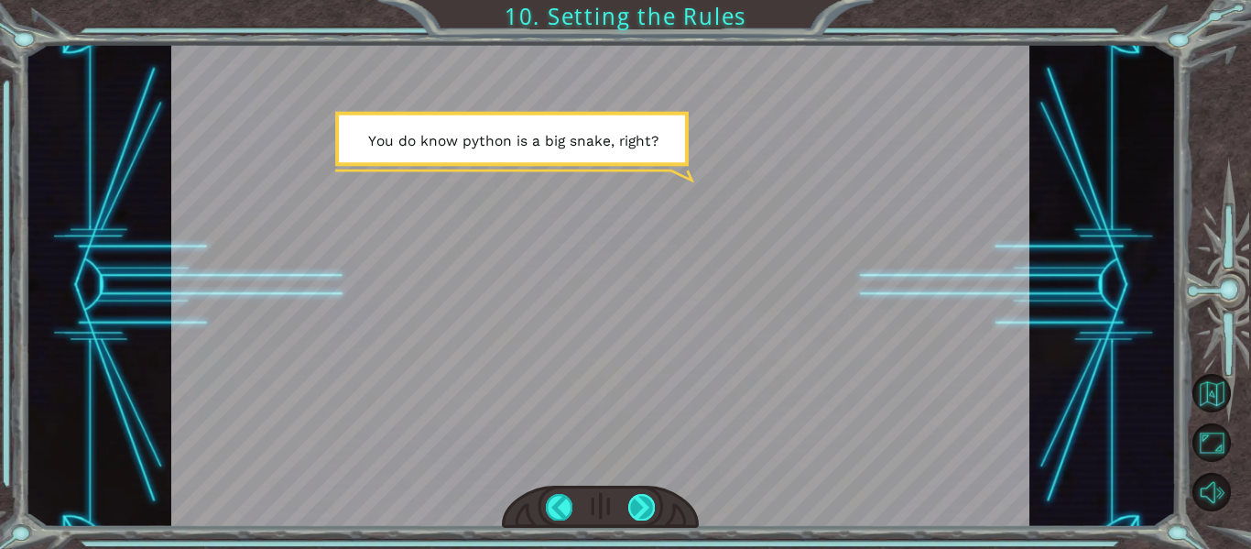
click at [645, 499] on div at bounding box center [641, 507] width 27 height 26
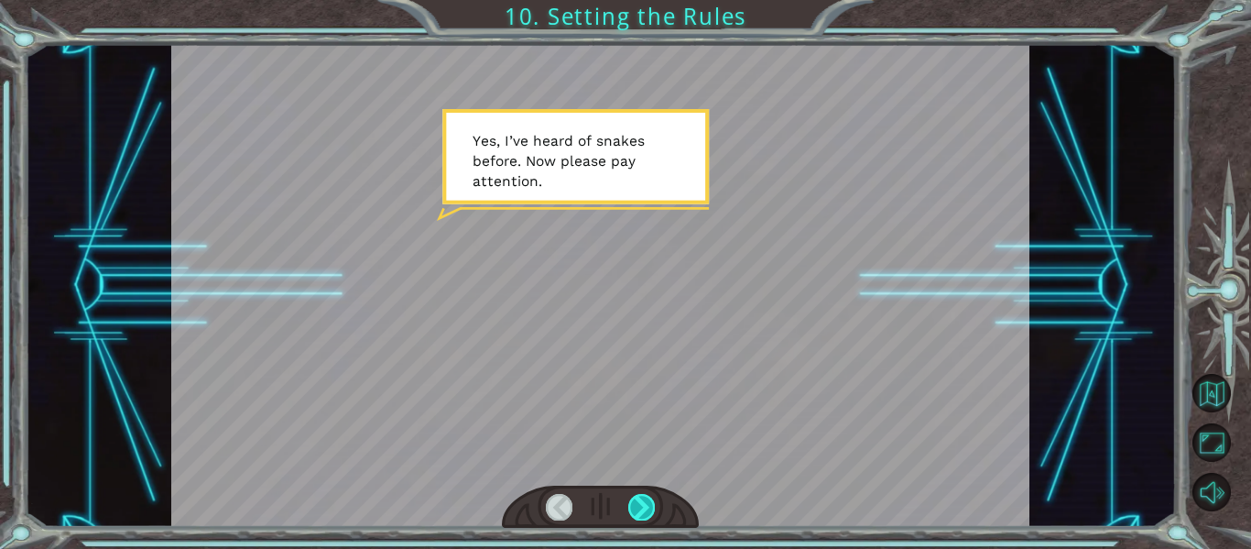
click at [645, 499] on div at bounding box center [641, 507] width 27 height 26
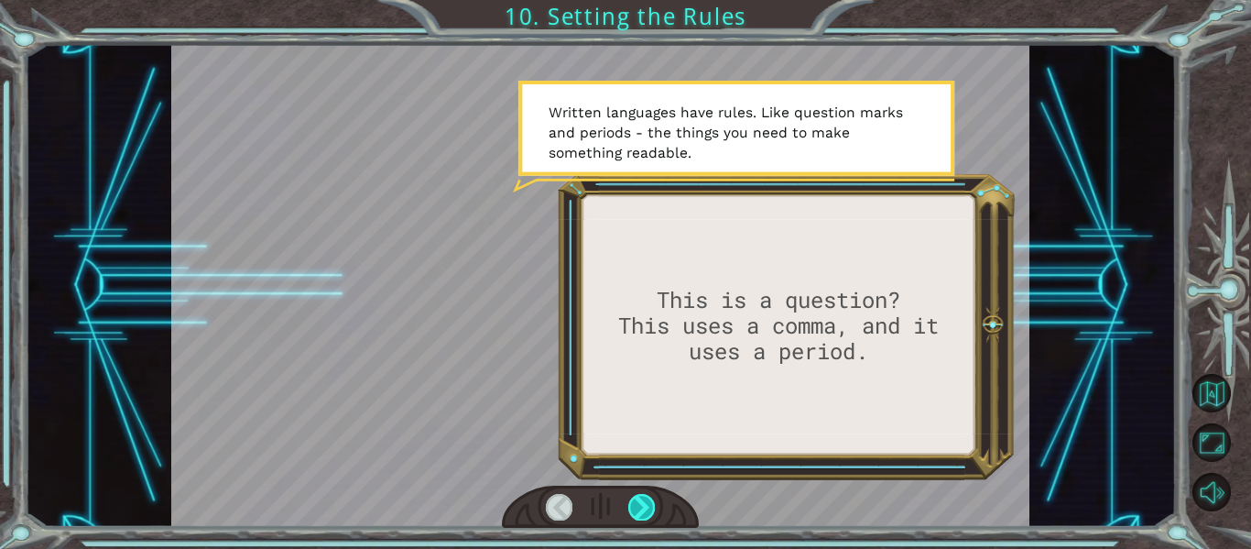
click at [646, 498] on div at bounding box center [641, 507] width 27 height 26
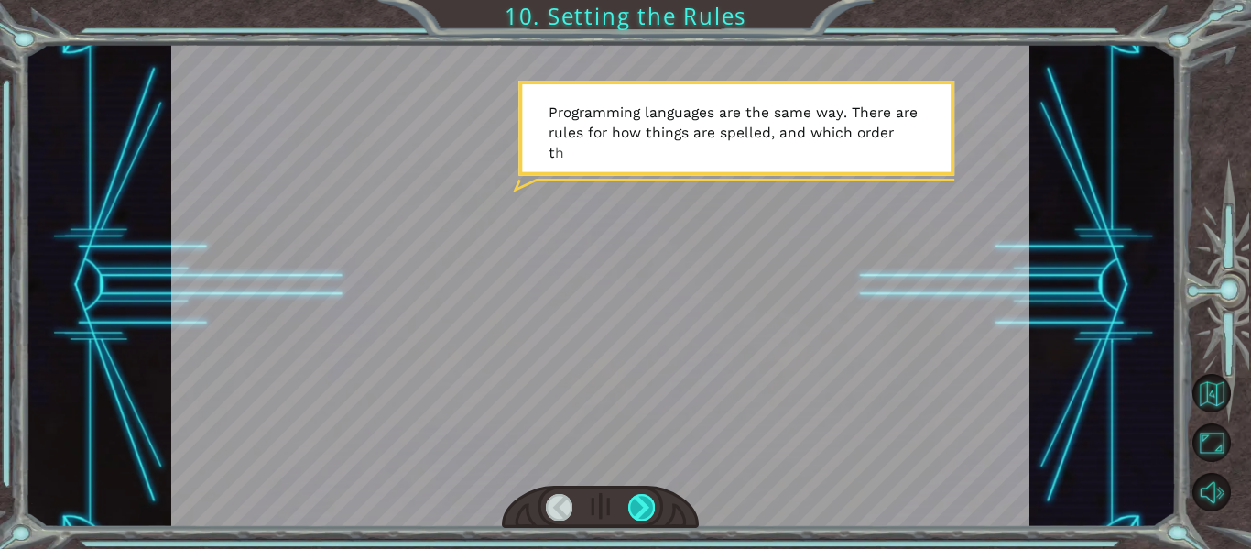
click at [646, 498] on div at bounding box center [641, 507] width 27 height 26
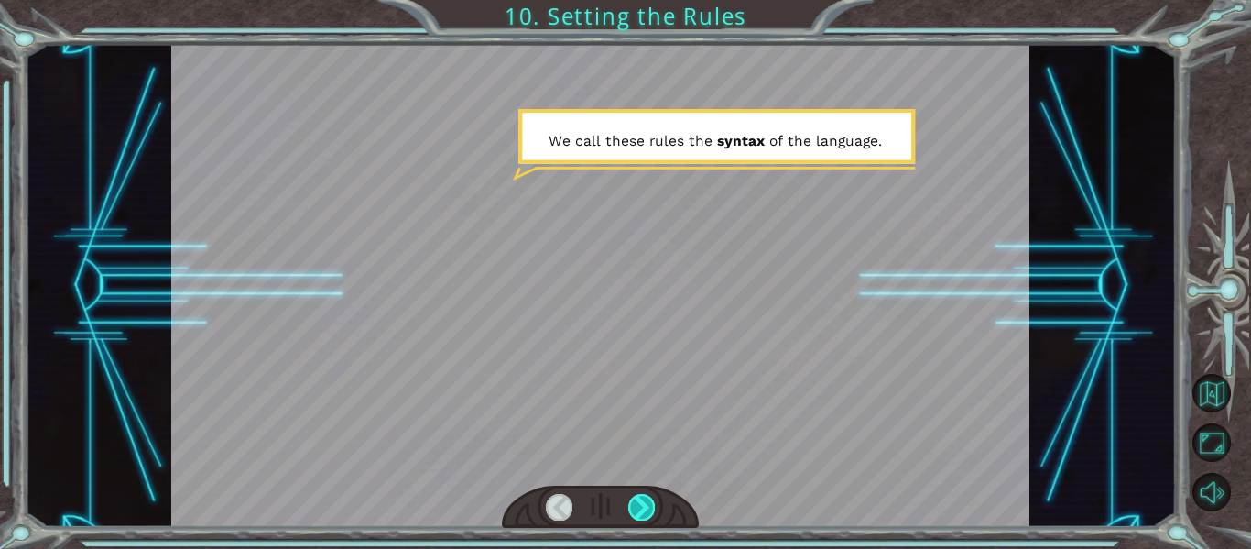
click at [646, 498] on div at bounding box center [641, 507] width 27 height 26
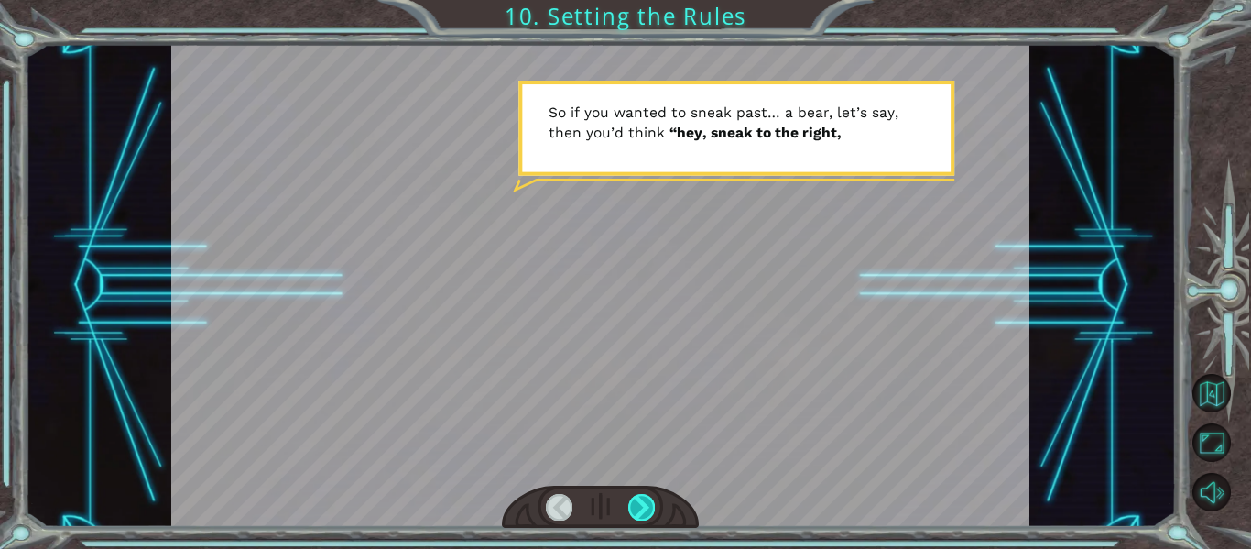
click at [646, 498] on div at bounding box center [641, 507] width 27 height 26
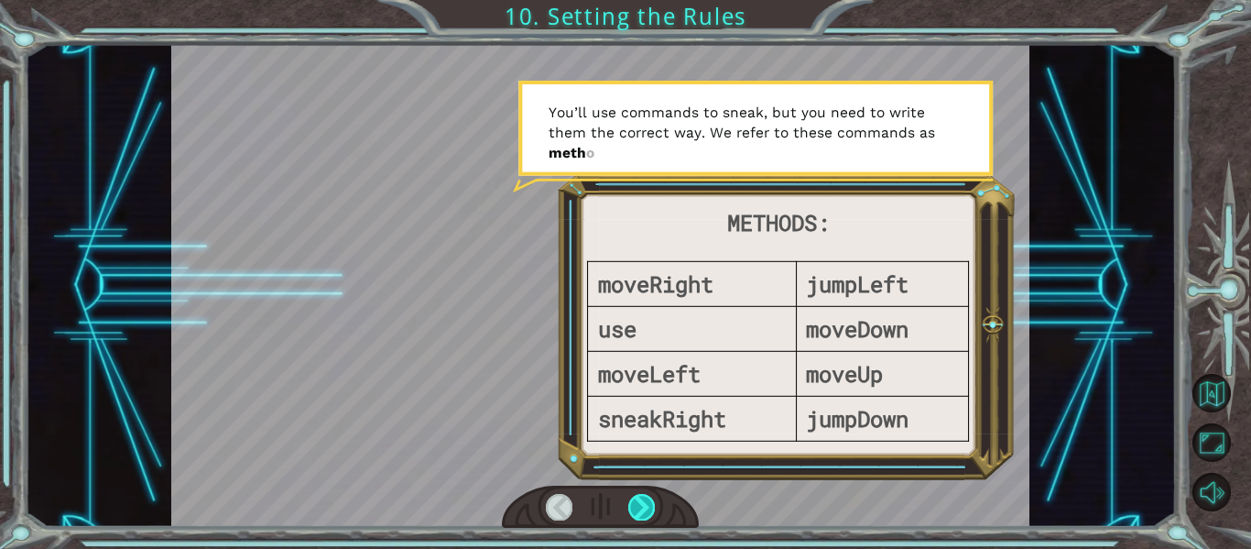
click at [646, 498] on div at bounding box center [641, 507] width 27 height 26
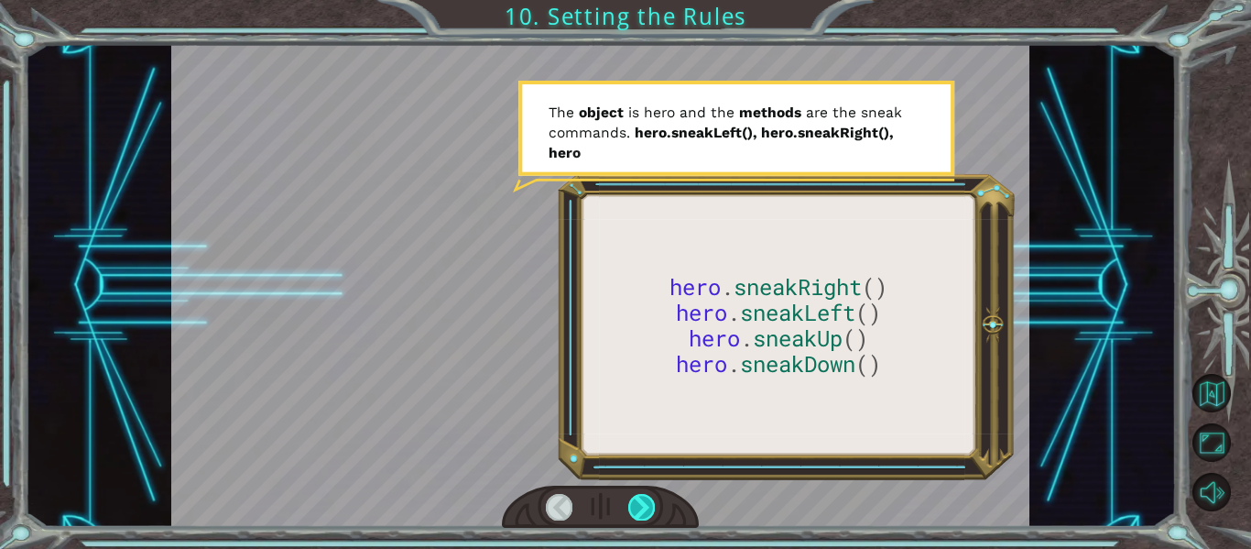
click at [646, 498] on div at bounding box center [641, 507] width 27 height 26
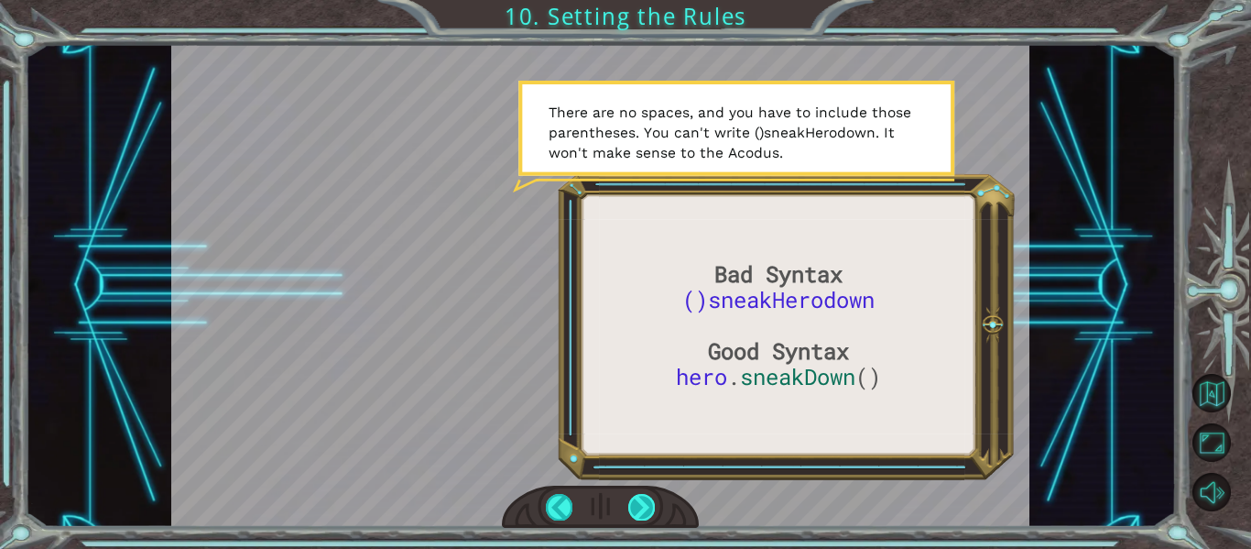
click at [646, 498] on div at bounding box center [641, 507] width 27 height 26
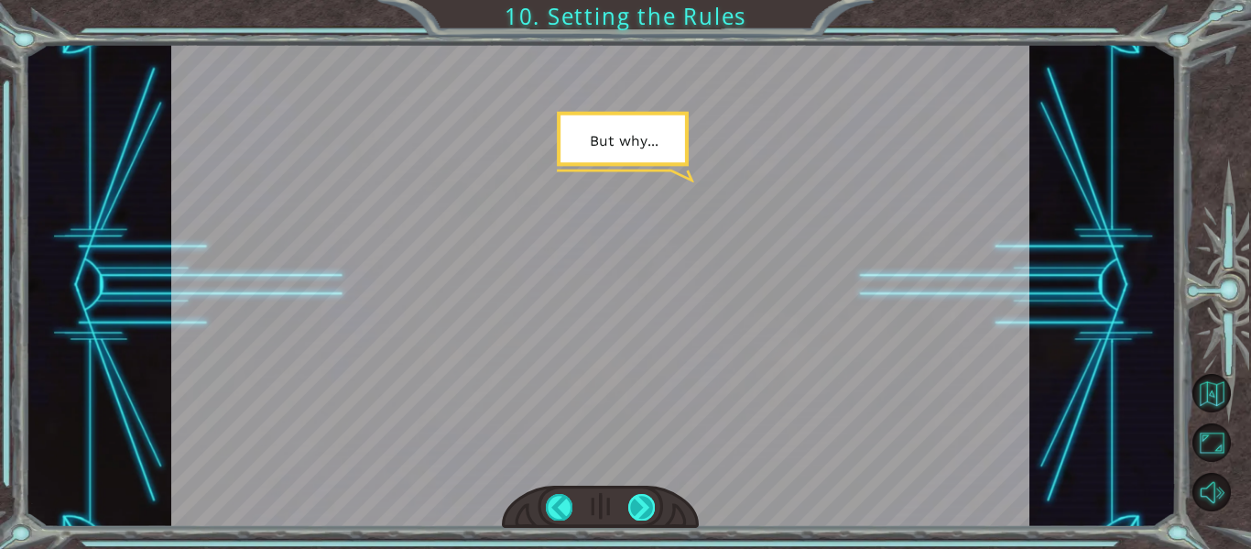
click at [646, 498] on div at bounding box center [641, 507] width 27 height 26
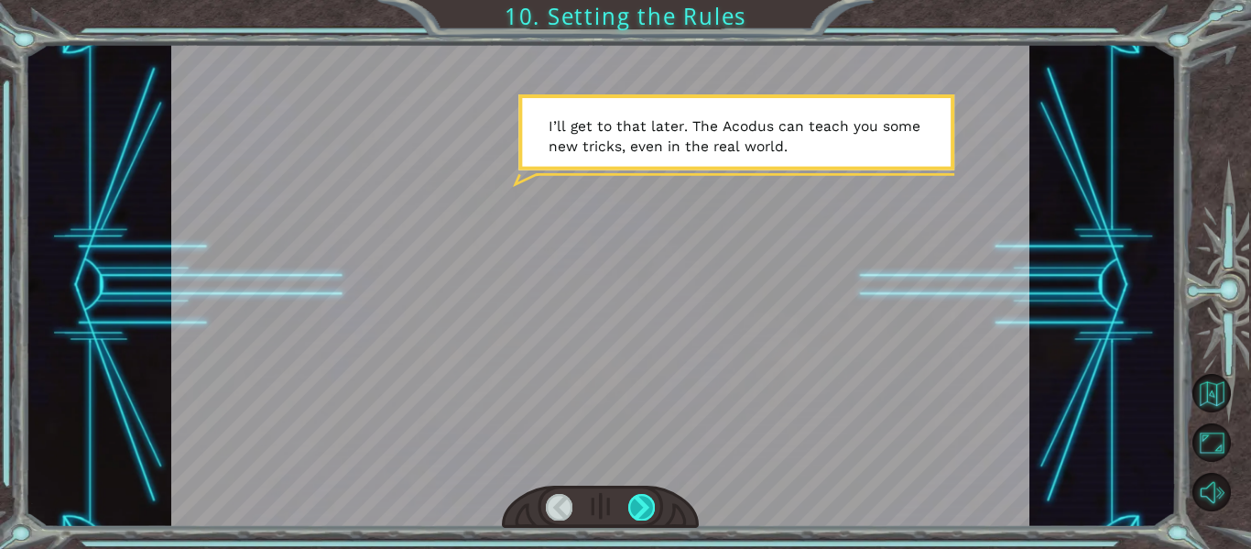
click at [646, 498] on div at bounding box center [641, 507] width 27 height 26
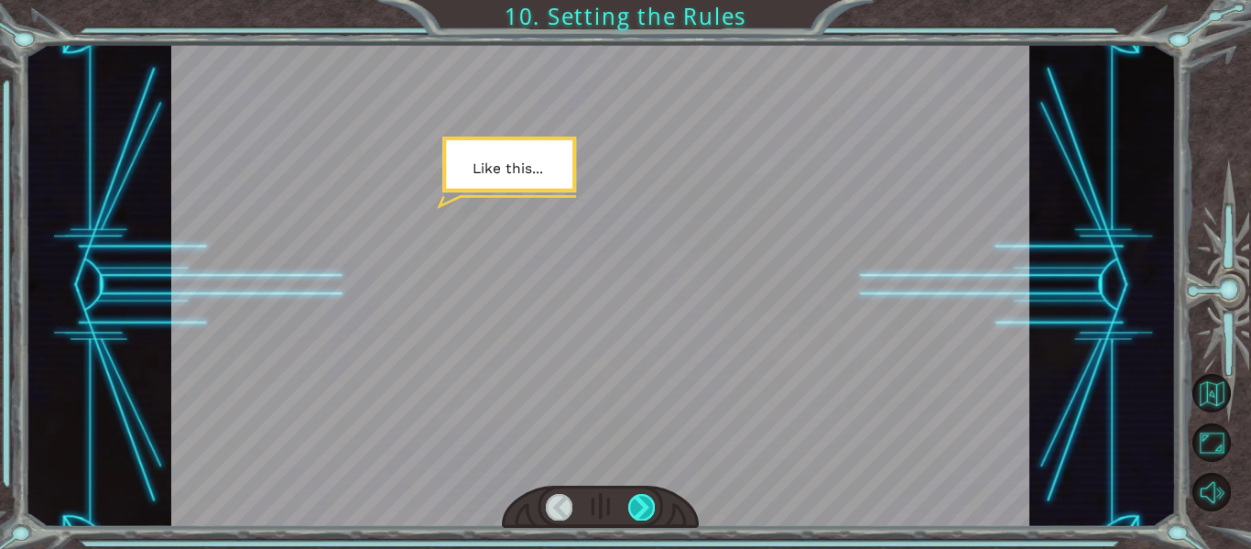
click at [646, 498] on div at bounding box center [641, 507] width 27 height 26
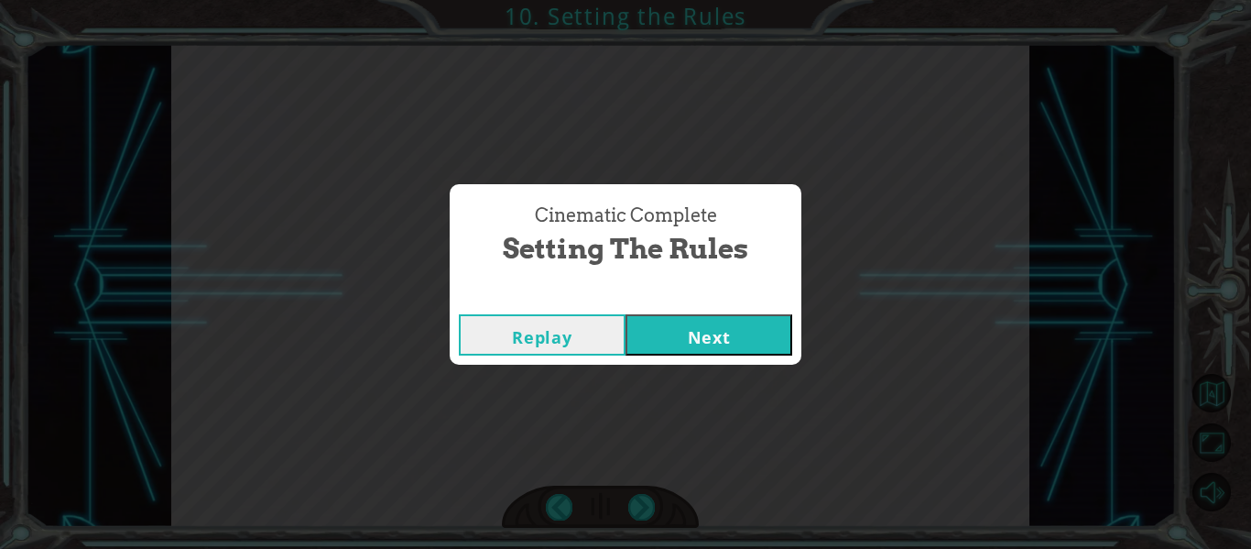
click at [727, 342] on button "Next" at bounding box center [708, 334] width 167 height 41
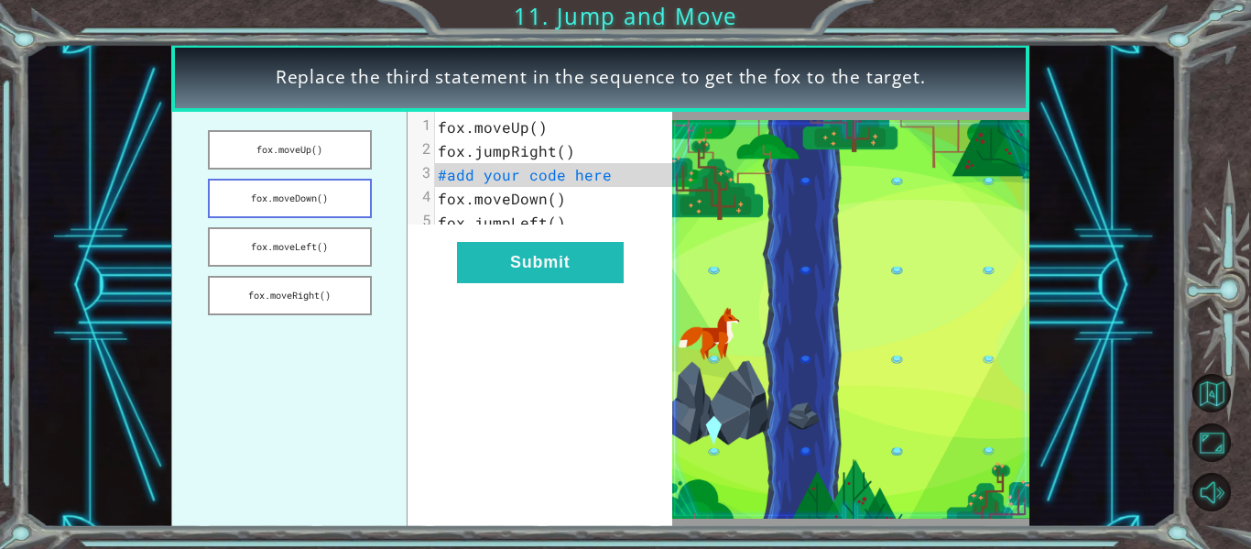
click at [308, 190] on button "fox.moveDown()" at bounding box center [290, 198] width 164 height 39
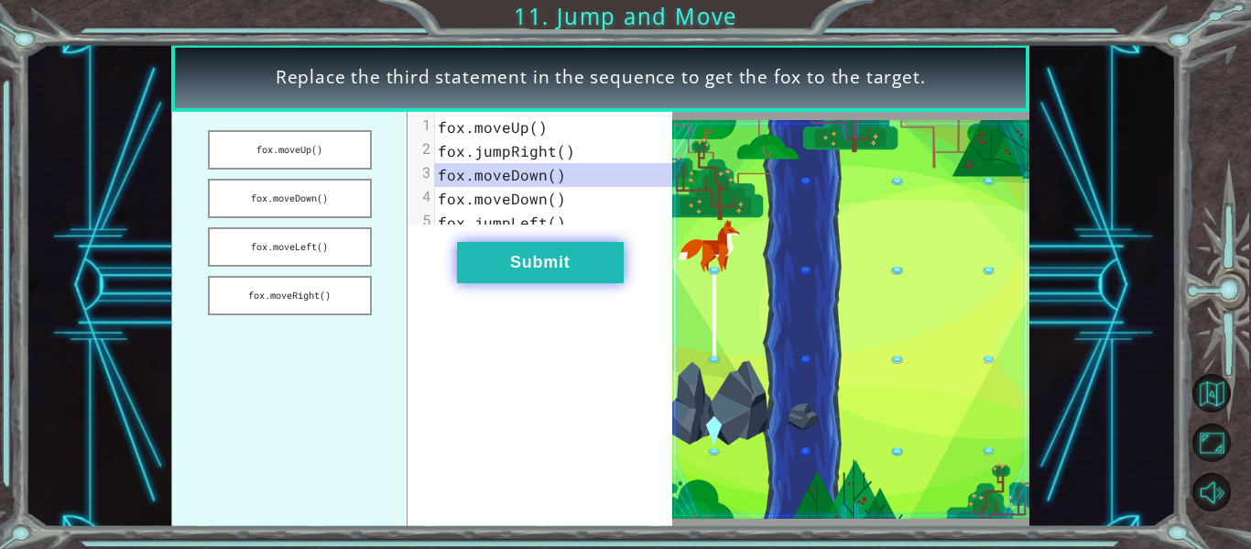
click at [516, 258] on button "Submit" at bounding box center [540, 262] width 167 height 41
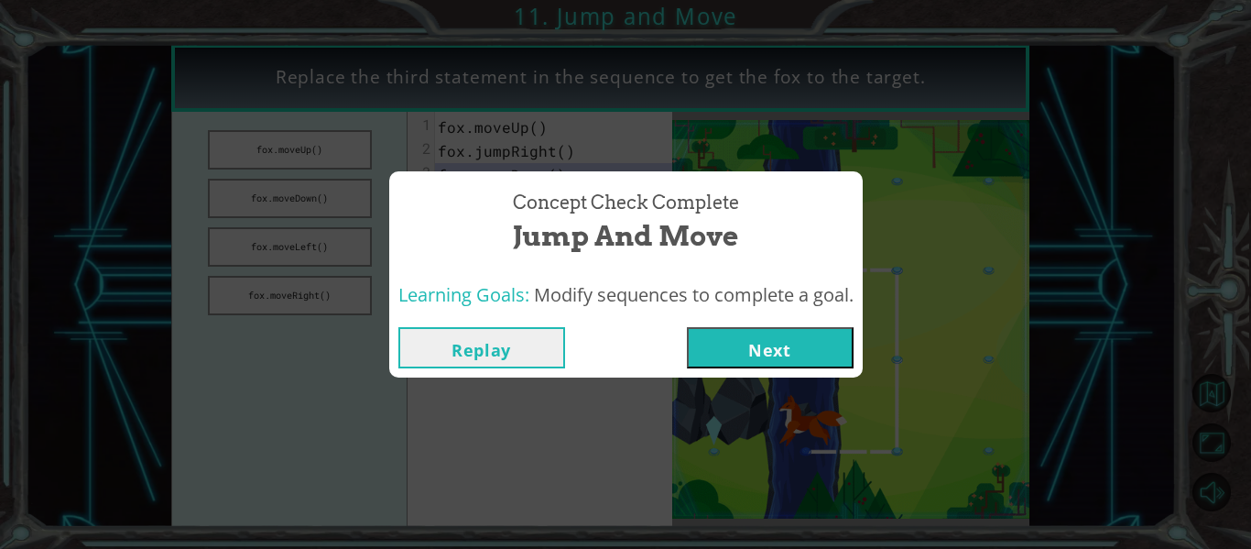
click at [721, 337] on button "Next" at bounding box center [770, 347] width 167 height 41
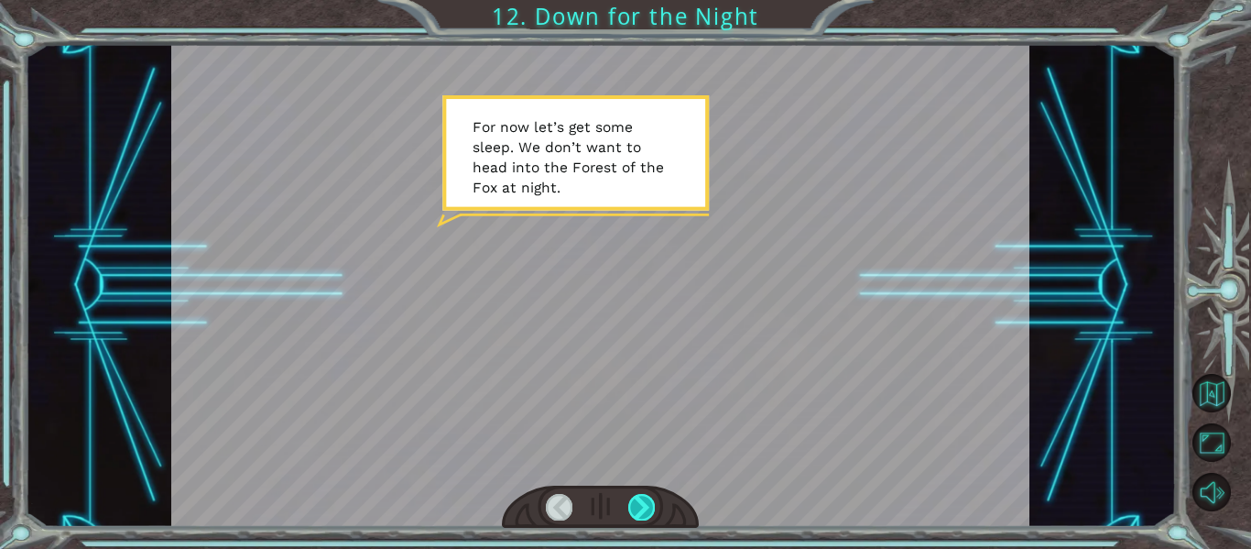
click at [637, 511] on div at bounding box center [641, 507] width 27 height 26
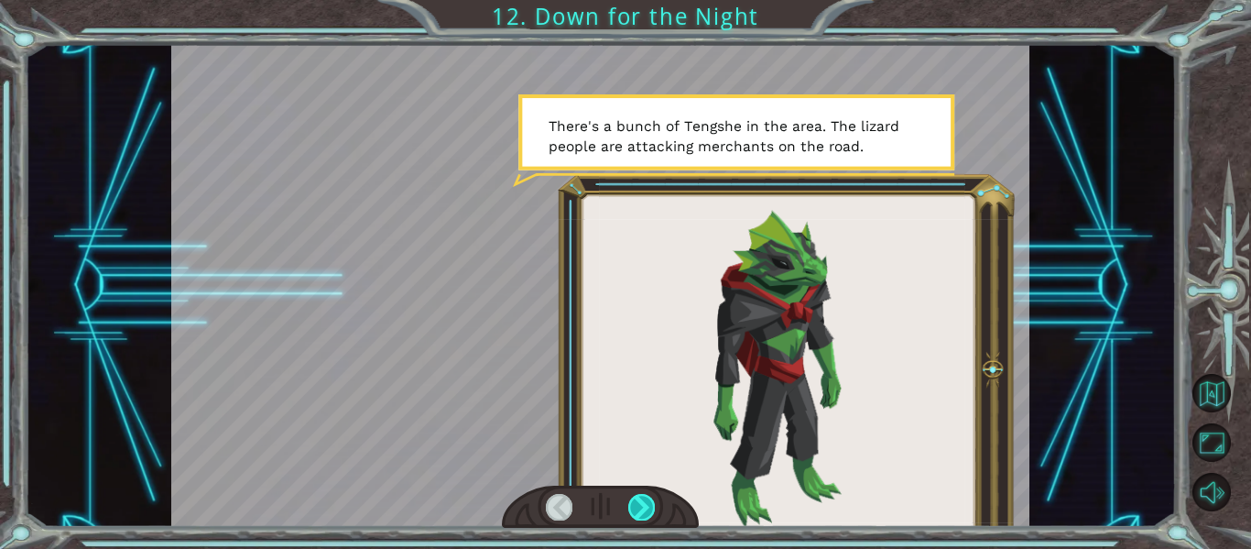
click at [652, 515] on div at bounding box center [641, 507] width 27 height 26
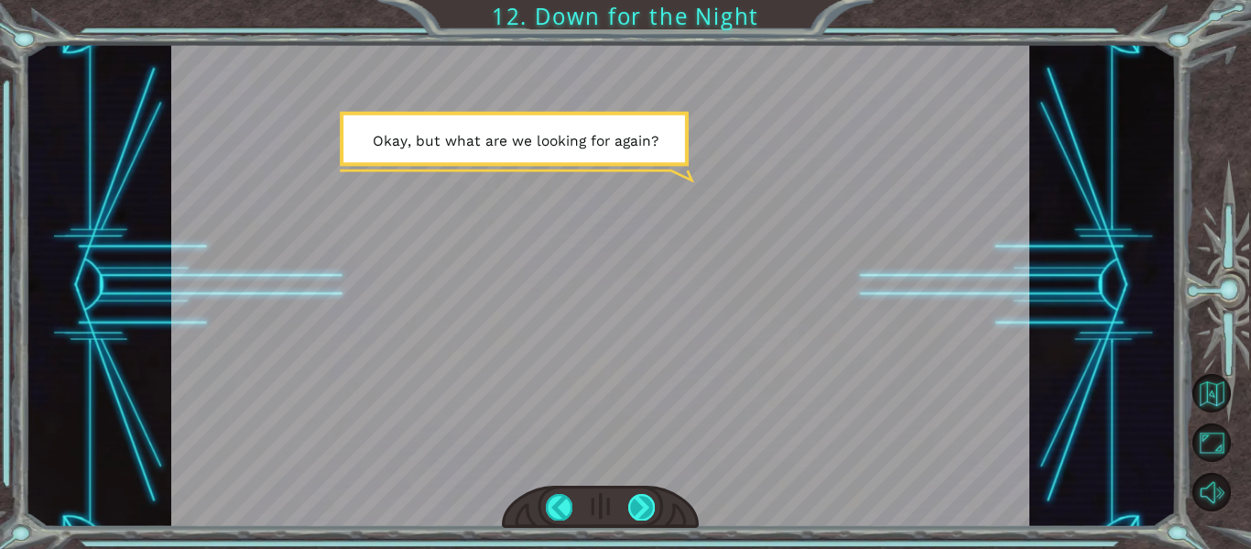
click at [643, 513] on div at bounding box center [641, 507] width 27 height 26
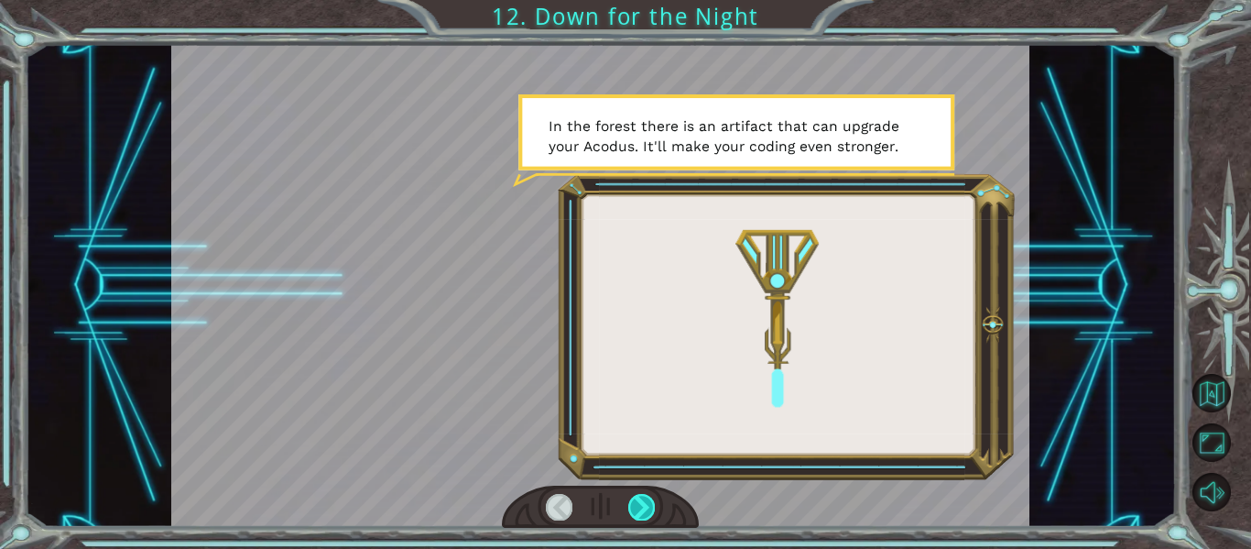
click at [643, 513] on div at bounding box center [641, 507] width 27 height 26
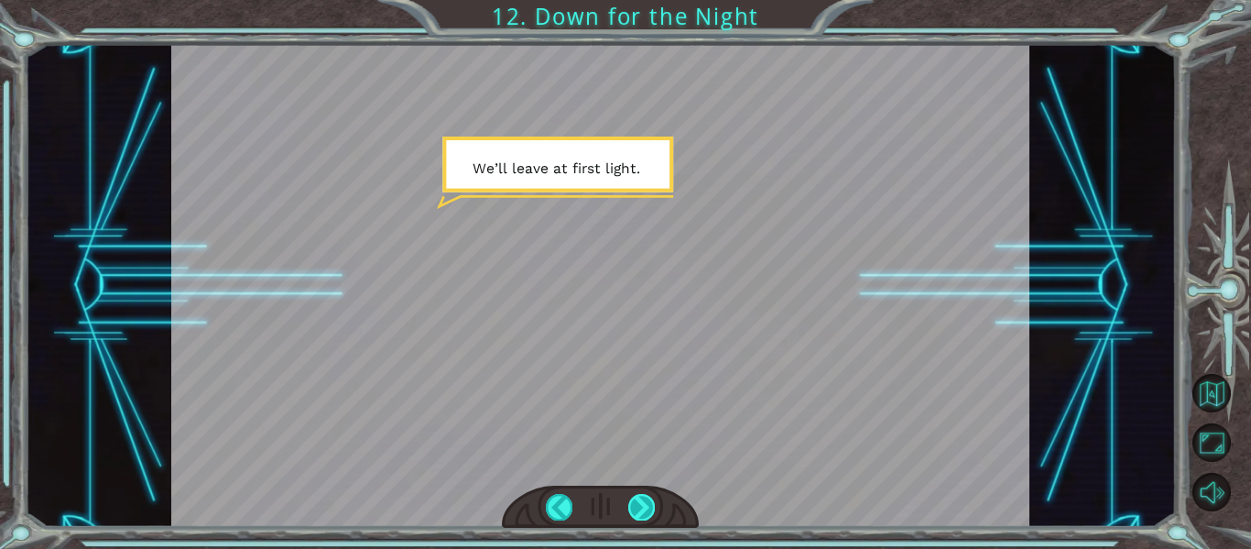
click at [643, 513] on div at bounding box center [641, 507] width 27 height 26
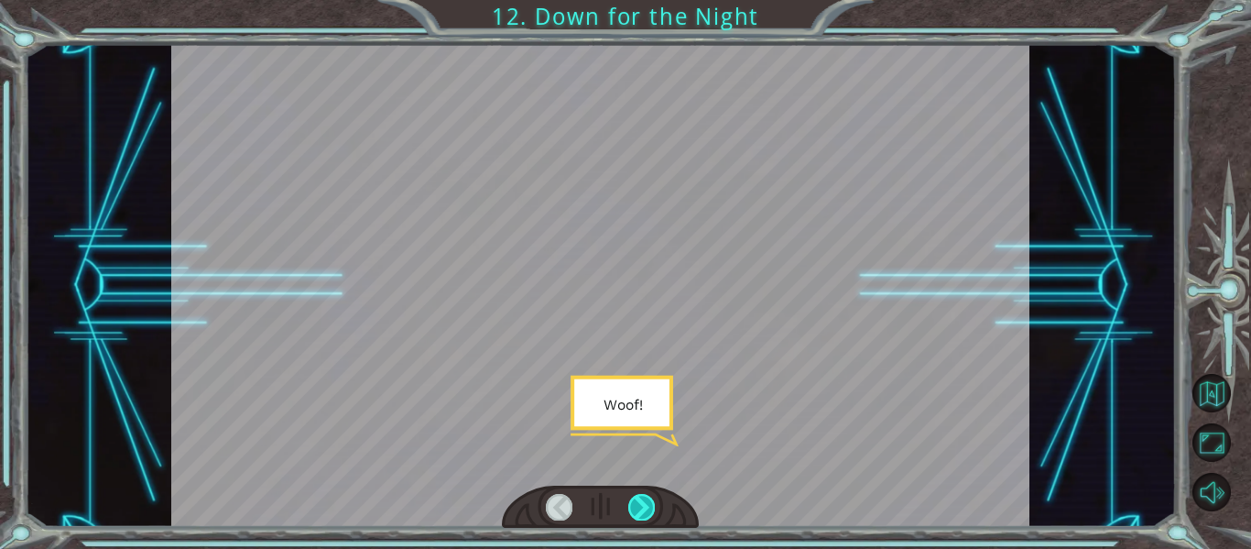
click at [643, 513] on div at bounding box center [641, 507] width 27 height 26
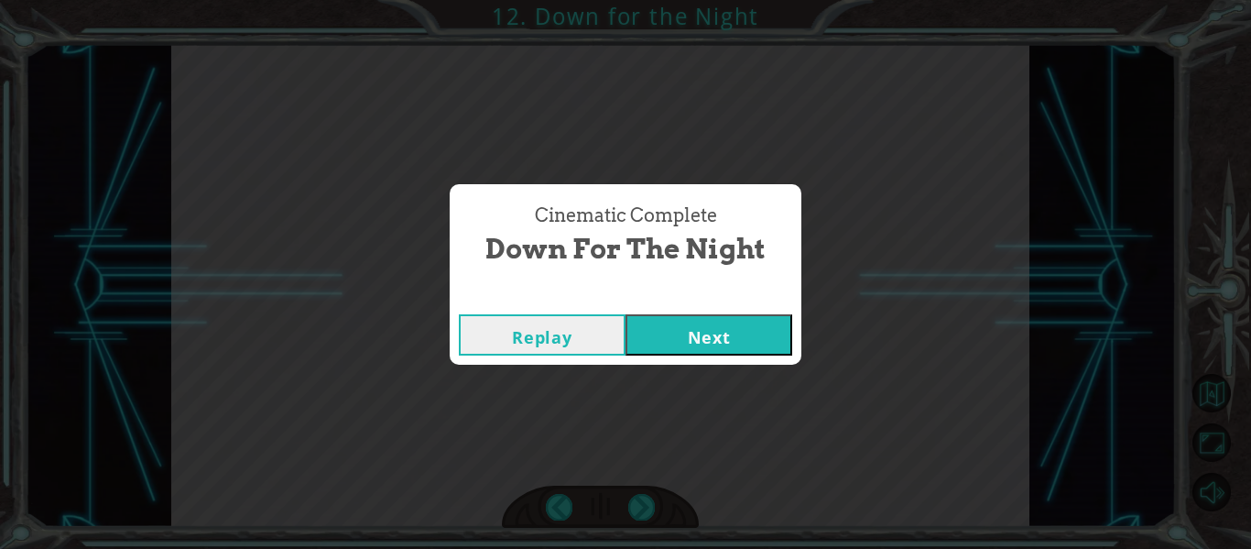
click at [728, 316] on button "Next" at bounding box center [708, 334] width 167 height 41
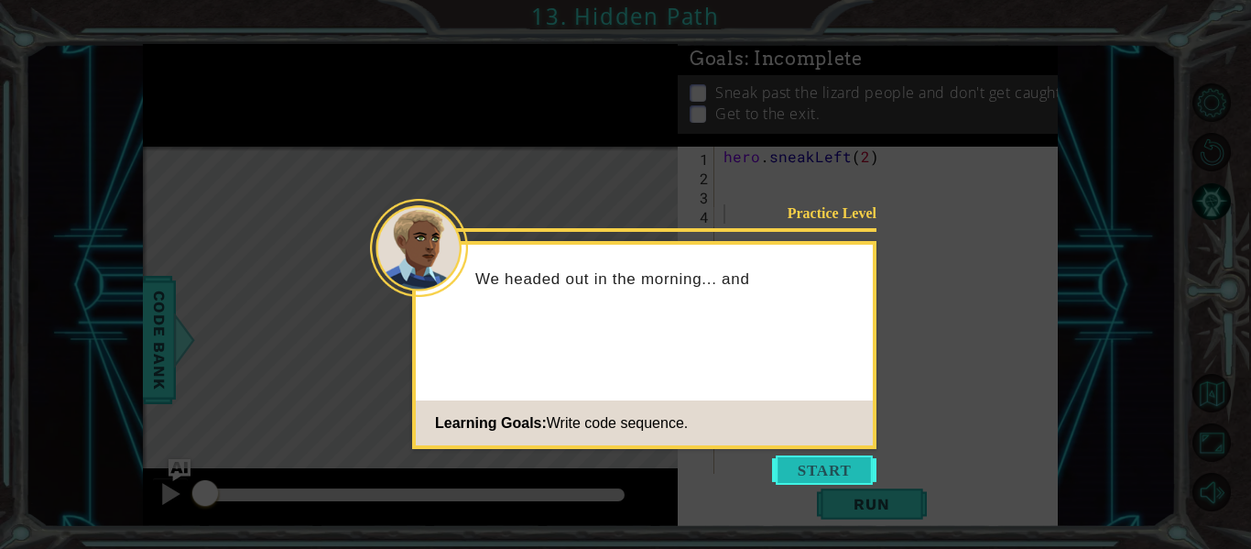
click at [825, 467] on button "Start" at bounding box center [824, 469] width 104 height 29
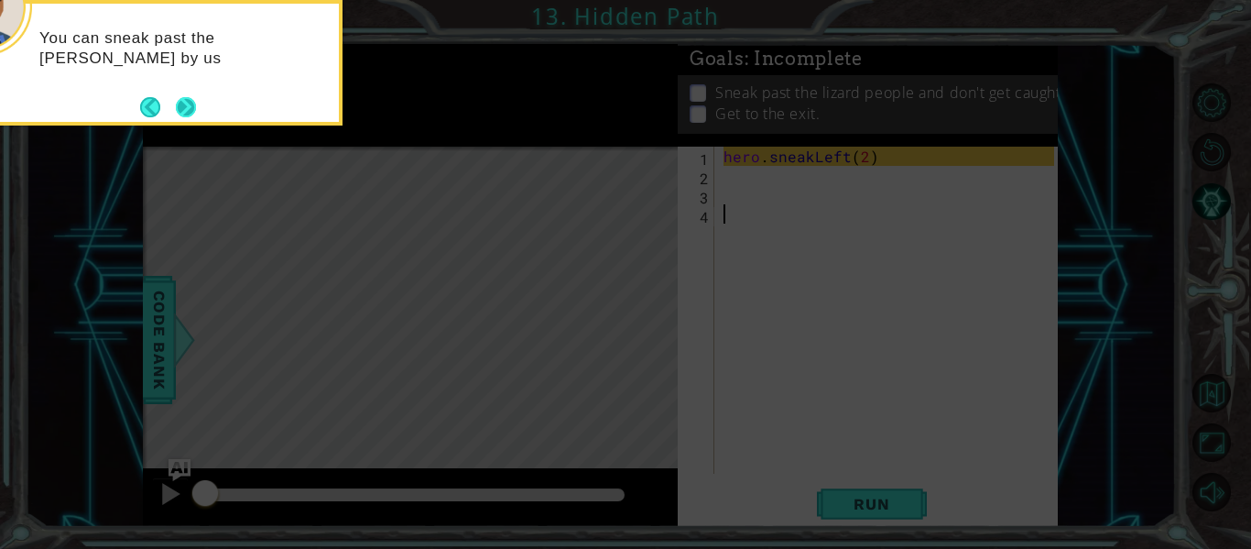
click at [189, 107] on button "Next" at bounding box center [186, 107] width 20 height 20
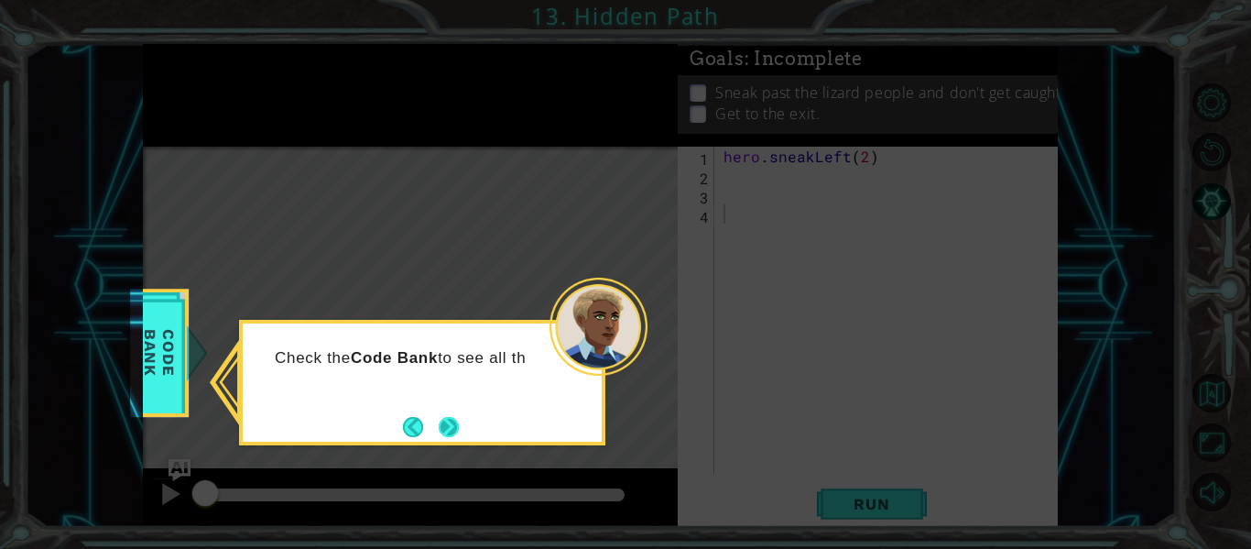
click at [446, 427] on button "Next" at bounding box center [449, 427] width 20 height 20
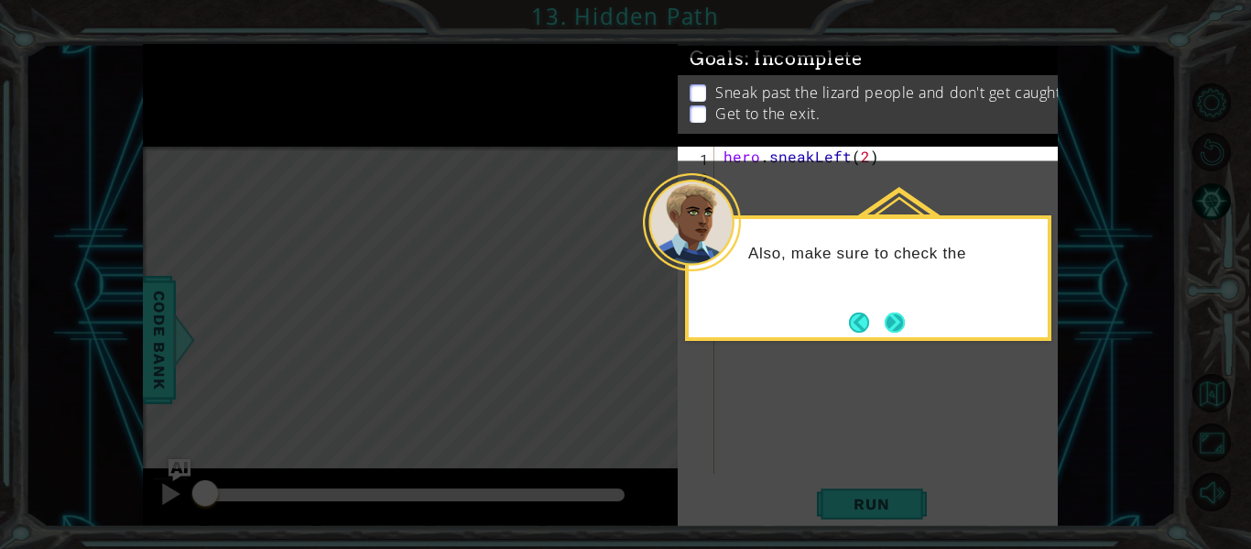
click at [895, 318] on button "Next" at bounding box center [895, 322] width 20 height 20
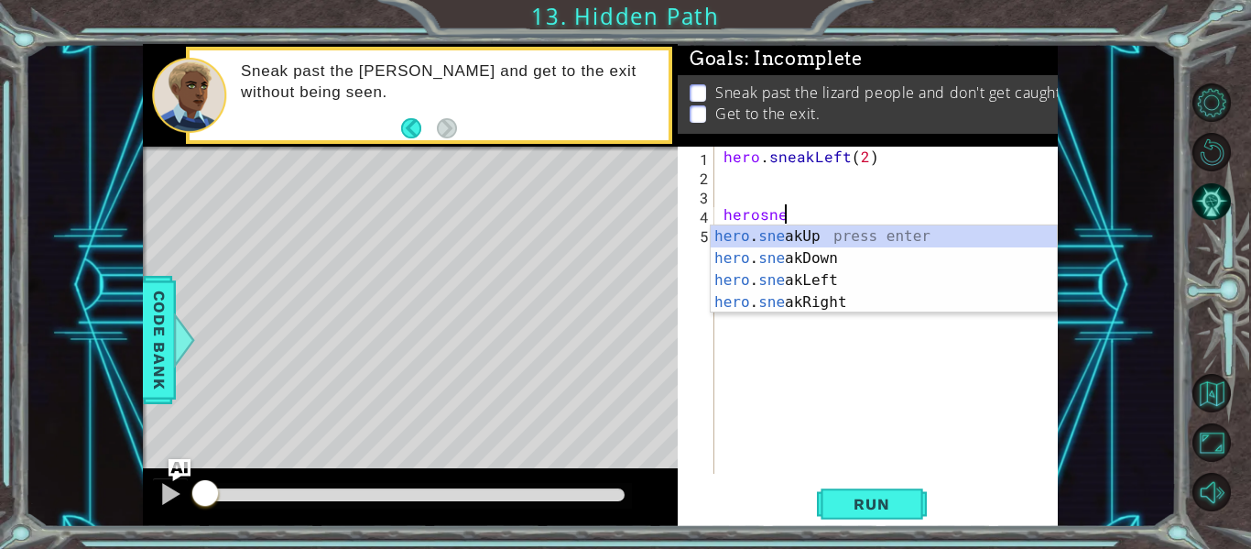
scroll to position [0, 4]
click at [785, 228] on div "hero . sne a k Up press enter hero . sne a k Down press enter hero . sne a k Le…" at bounding box center [884, 291] width 346 height 132
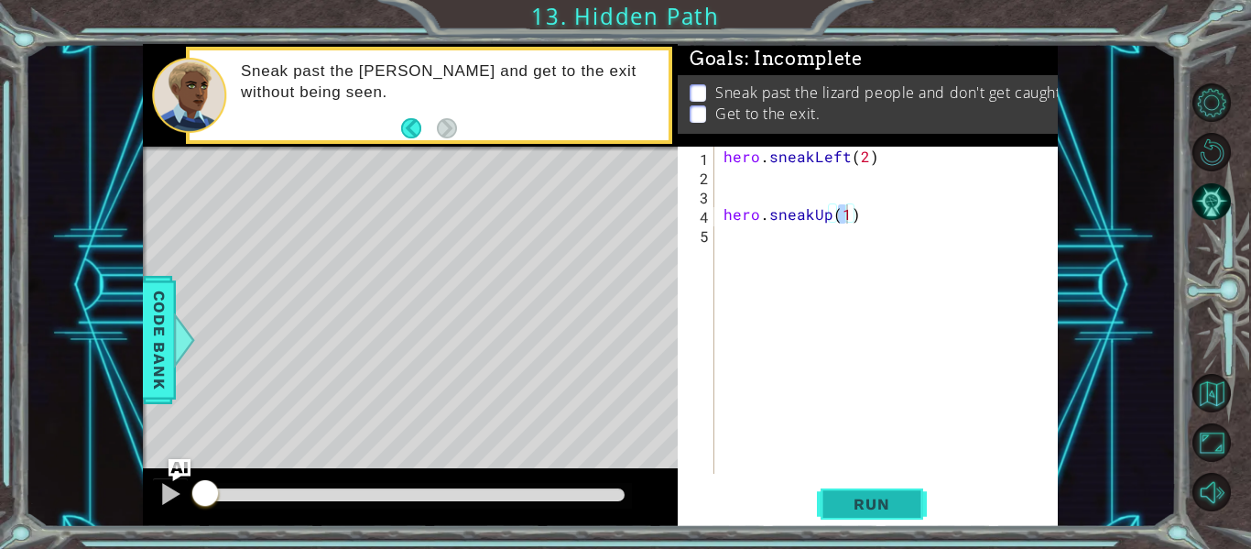
click at [870, 497] on span "Run" at bounding box center [871, 504] width 72 height 18
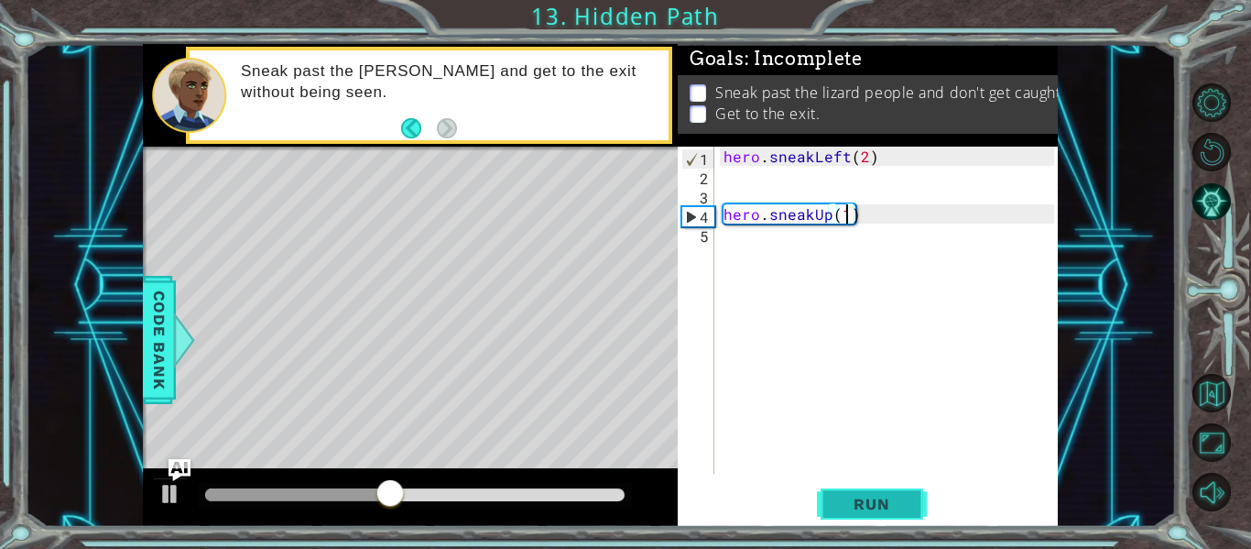
type textarea "hero.sneakUp(2)"
click at [726, 236] on div "hero . sneakLeft ( 2 ) hero . sneakUp ( 2 )" at bounding box center [891, 329] width 343 height 365
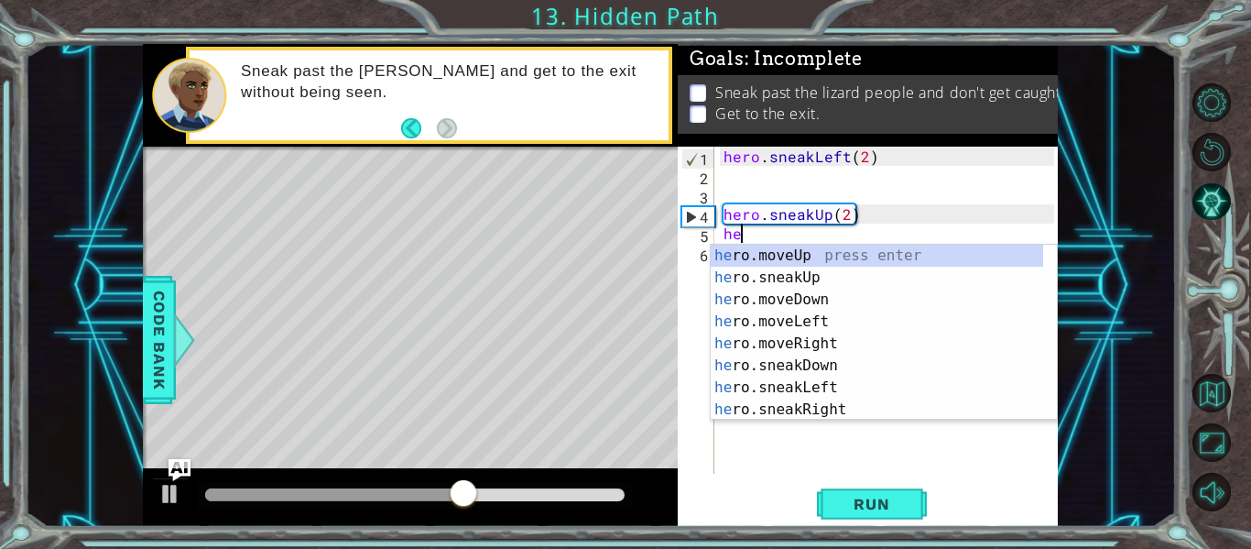
scroll to position [0, 1]
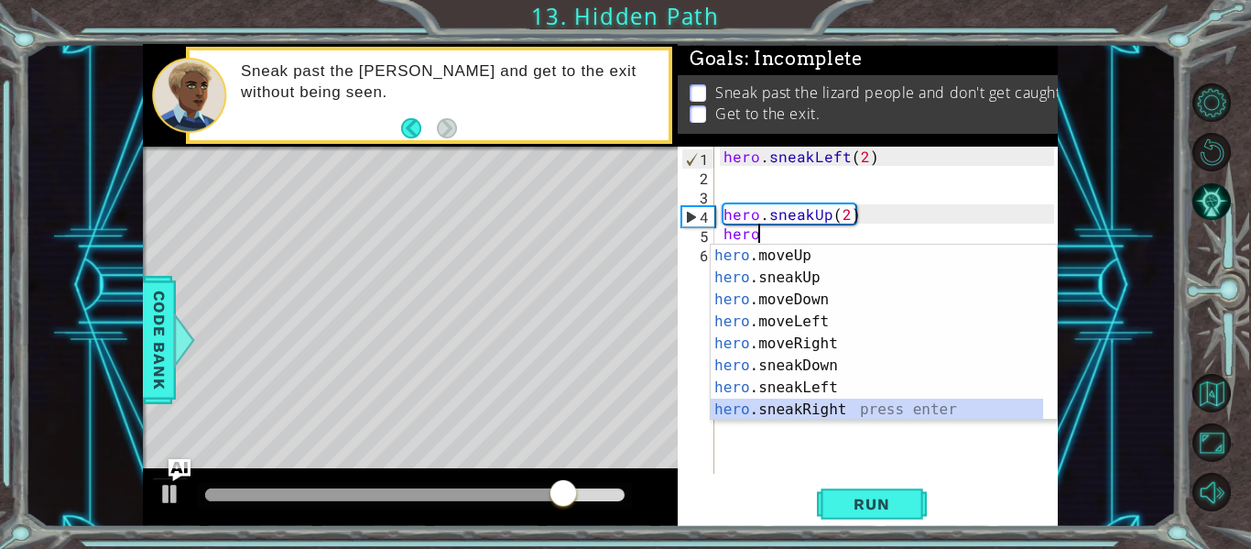
click at [829, 404] on div "hero .moveUp press enter hero .sneakUp press enter hero .moveDown press enter h…" at bounding box center [877, 355] width 332 height 220
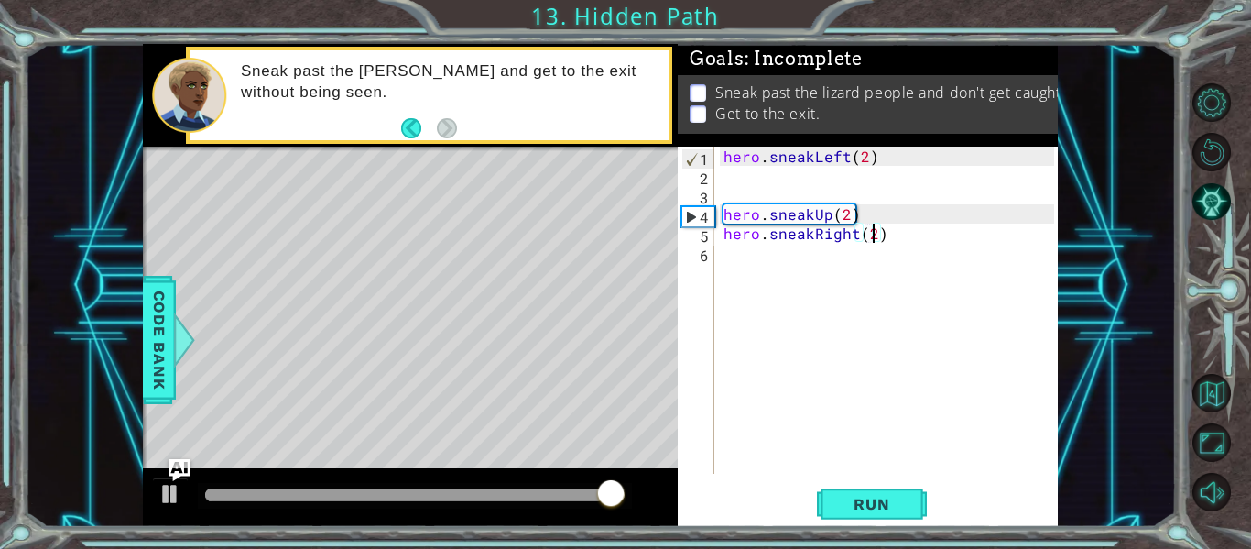
type textarea "hero.sneakRight(2)"
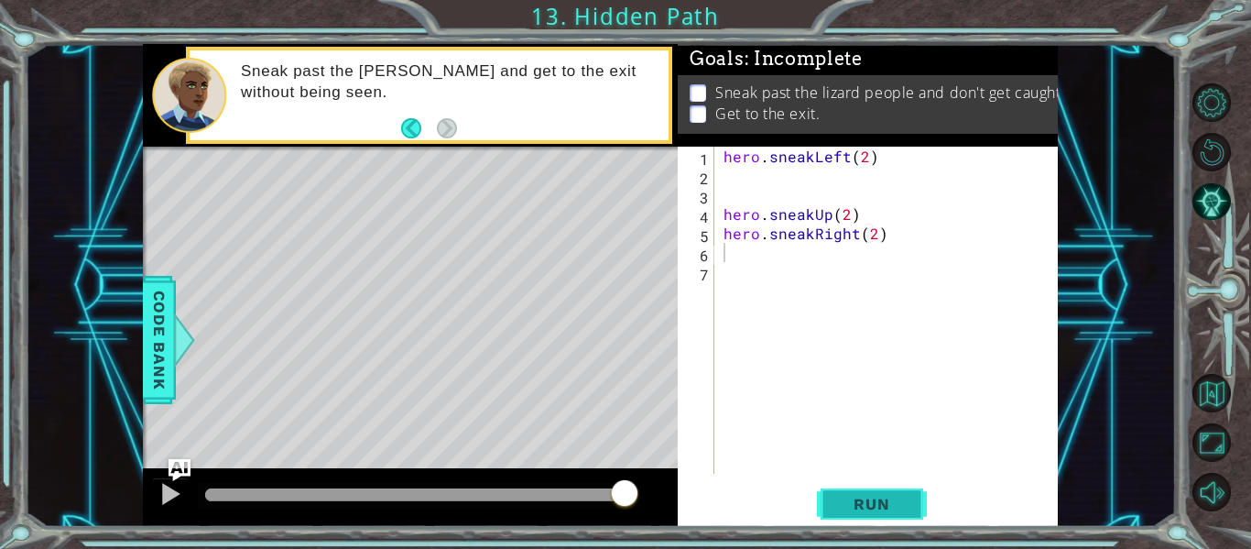
click at [883, 492] on button "Run" at bounding box center [872, 504] width 110 height 38
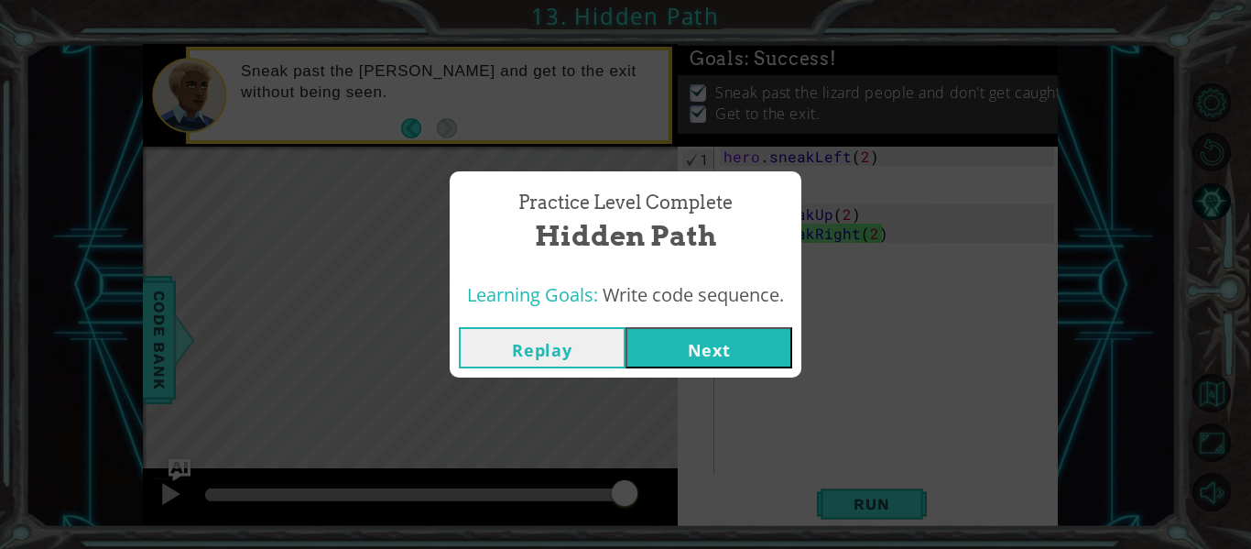
click at [723, 346] on button "Next" at bounding box center [708, 347] width 167 height 41
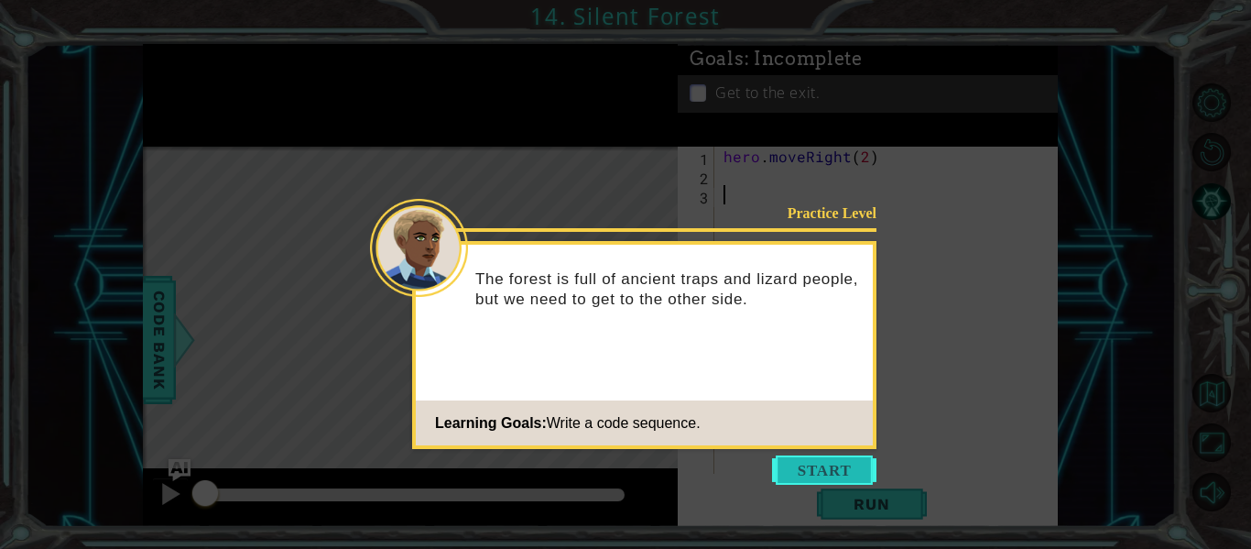
click at [835, 469] on button "Start" at bounding box center [824, 469] width 104 height 29
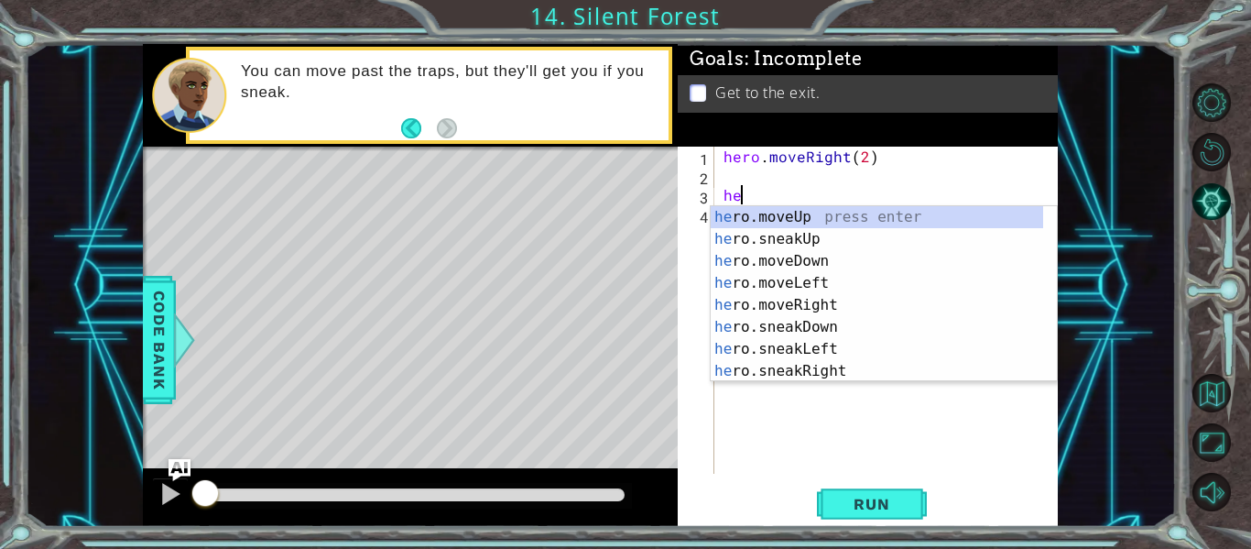
scroll to position [0, 1]
click at [797, 371] on div "hero .moveUp press enter hero .sneakUp press enter hero .moveDown press enter h…" at bounding box center [877, 316] width 332 height 220
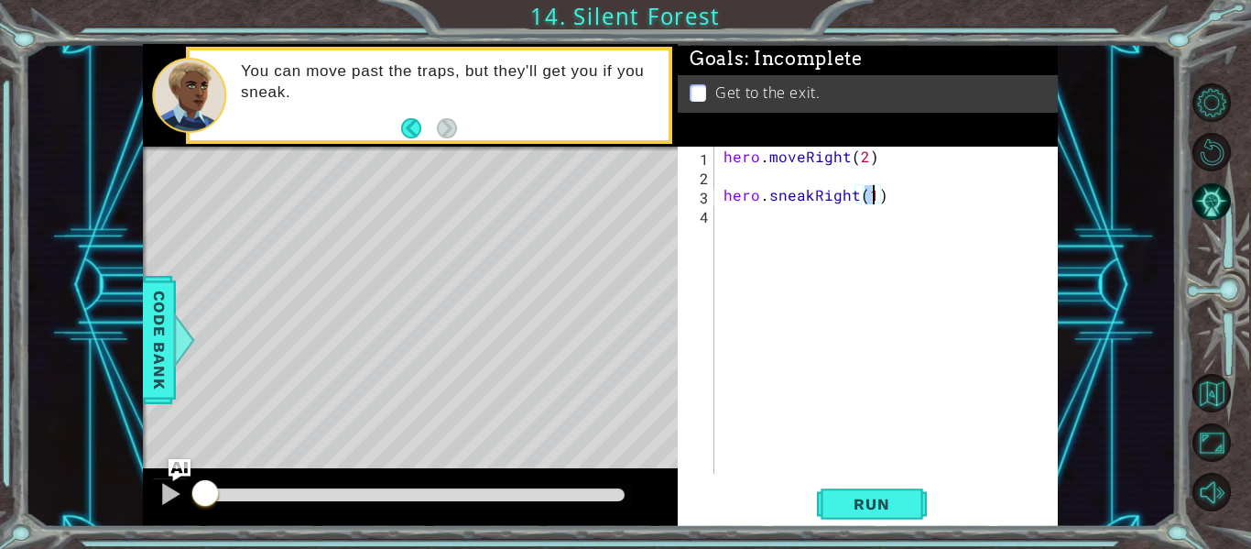
type textarea "hero.sneakRight(2)"
click at [742, 222] on div "hero . moveRight ( 2 ) hero . sneakRight ( 2 )" at bounding box center [891, 329] width 343 height 365
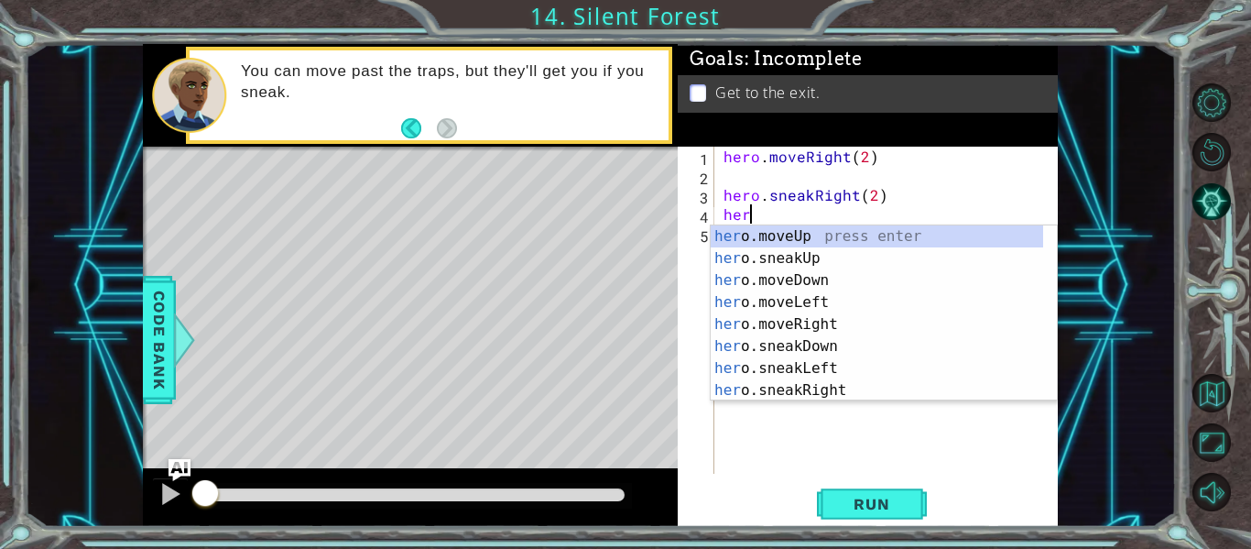
scroll to position [0, 1]
click at [814, 344] on div "hero .moveUp press enter hero .sneakUp press enter hero .moveDown press enter h…" at bounding box center [877, 335] width 332 height 220
type textarea "hero.sneakDown(1)"
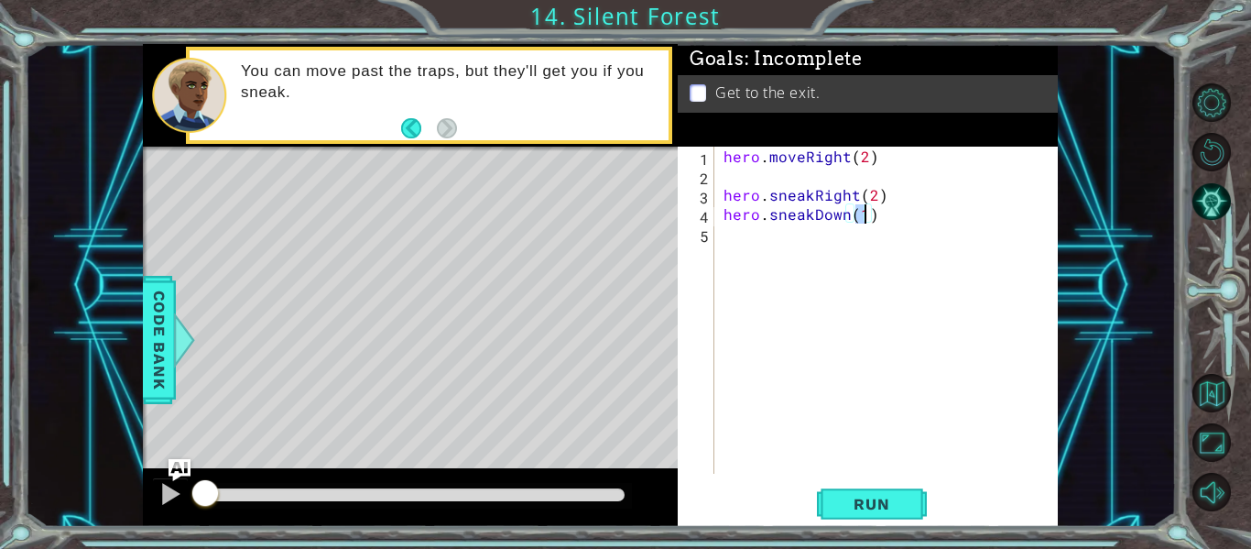
click at [740, 242] on div "hero . moveRight ( 2 ) hero . sneakRight ( 2 ) hero . sneakDown ( 1 )" at bounding box center [891, 329] width 343 height 365
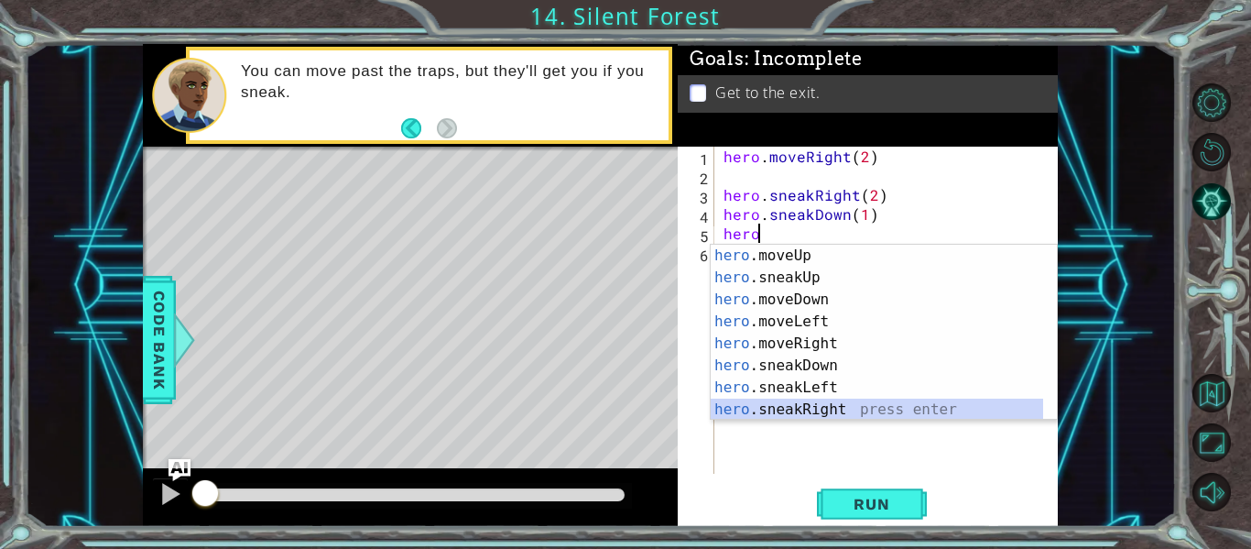
click at [832, 401] on div "hero .moveUp press enter hero .sneakUp press enter hero .moveDown press enter h…" at bounding box center [877, 355] width 332 height 220
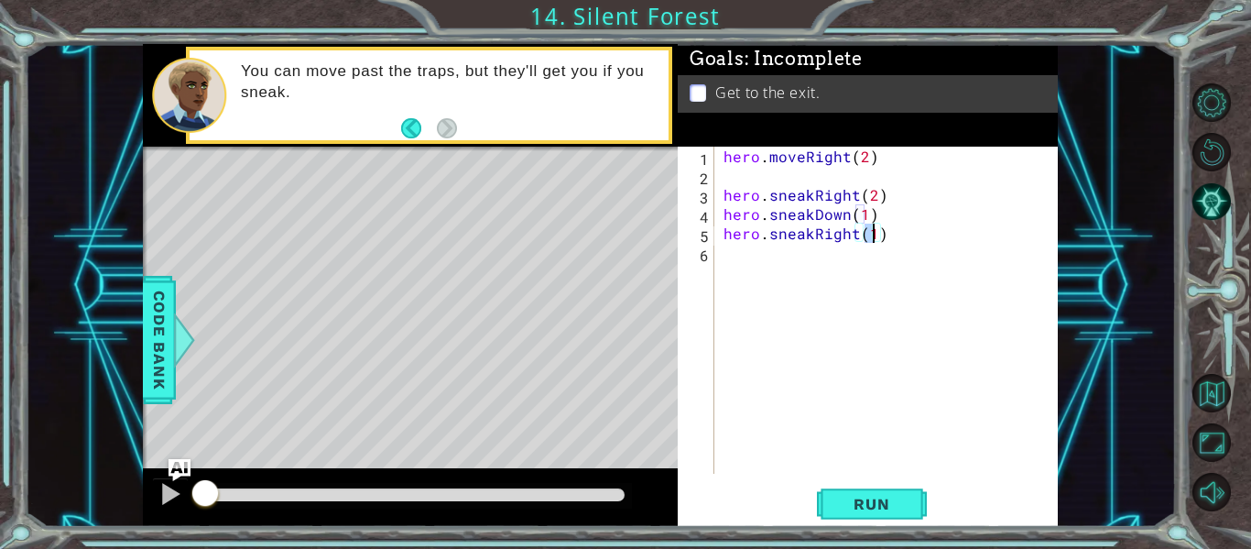
type textarea "hero.sneakRight(2)"
click at [755, 264] on div "hero . moveRight ( 2 ) hero . sneakRight ( 2 ) hero . sneakDown ( 1 ) hero . sn…" at bounding box center [891, 329] width 343 height 365
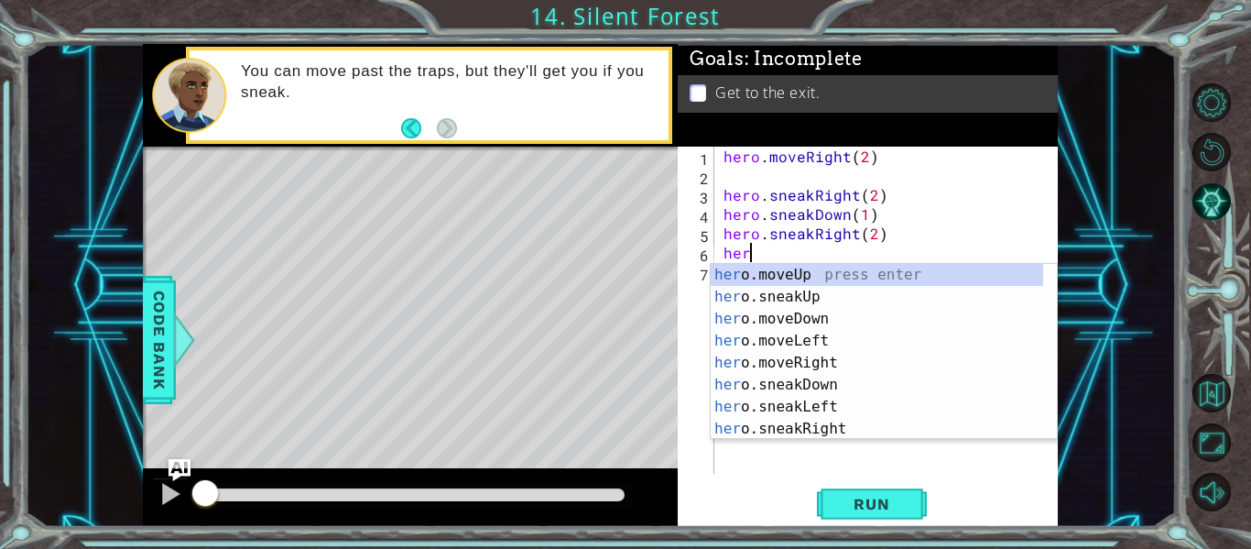
scroll to position [0, 1]
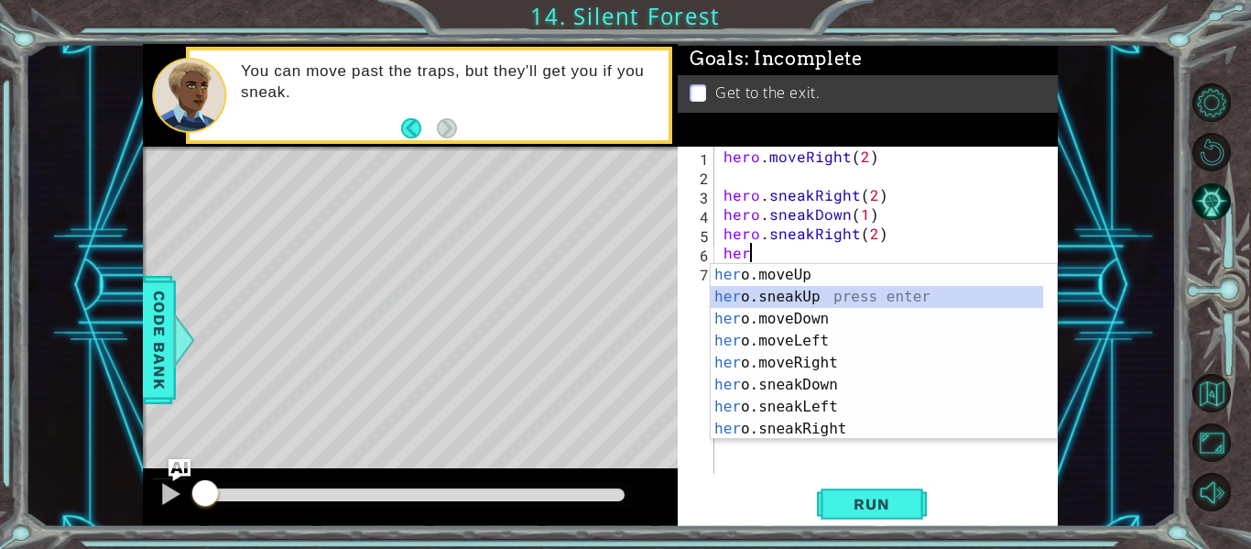
click at [787, 291] on div "her o.moveUp press enter her o.sneakUp press enter her o.moveDown press enter h…" at bounding box center [884, 374] width 346 height 220
type textarea "hero.sneakUp(1)"
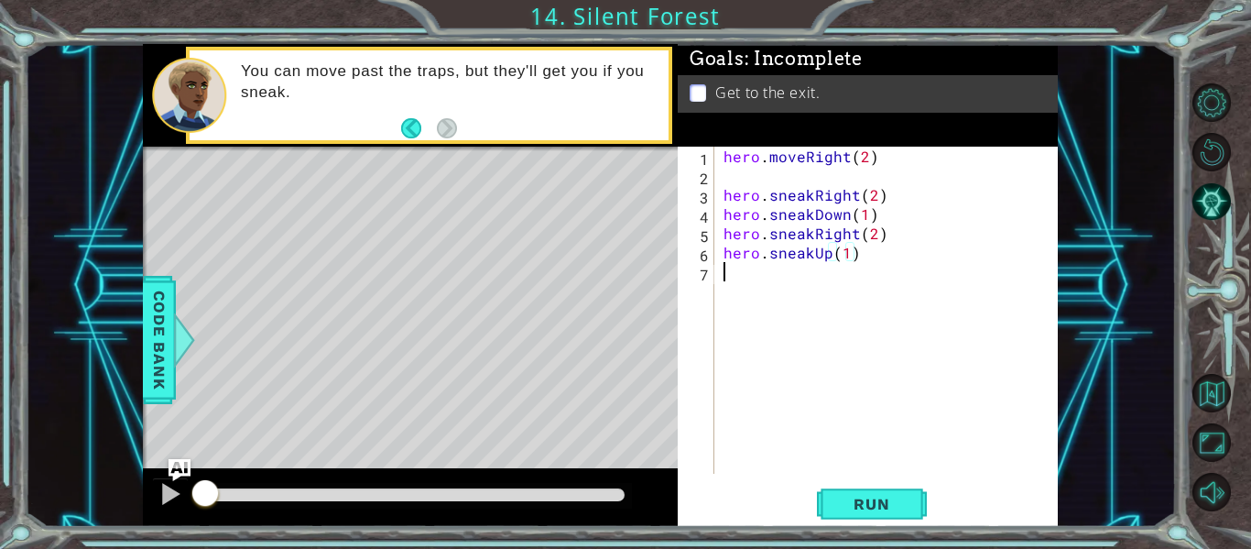
click at [777, 300] on div "hero . moveRight ( 2 ) hero . sneakRight ( 2 ) hero . sneakDown ( 1 ) hero . sn…" at bounding box center [891, 329] width 343 height 365
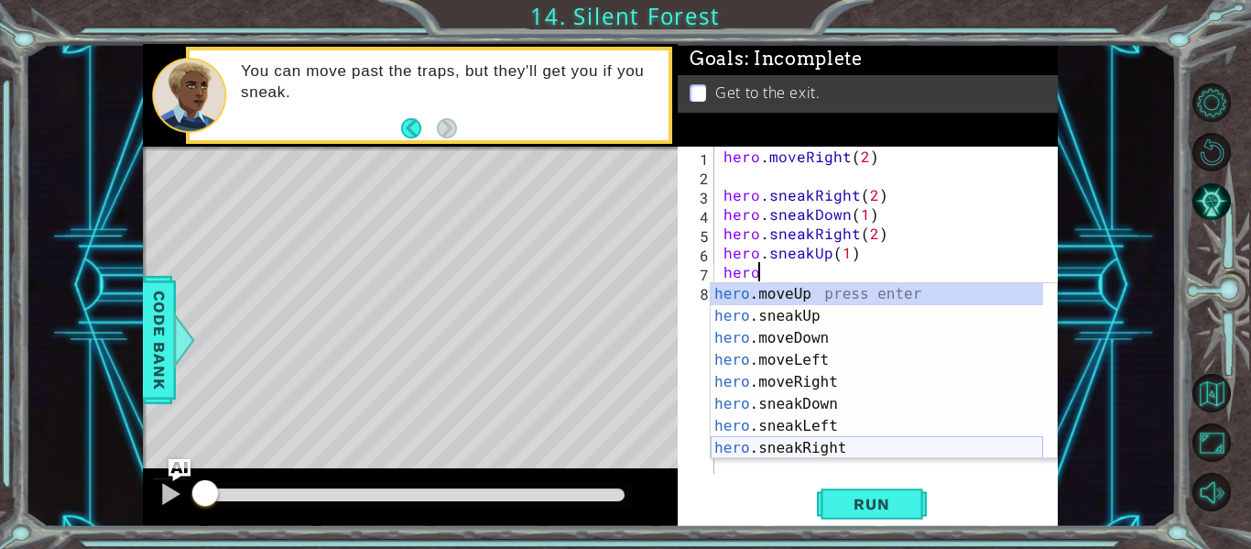
click at [828, 445] on div "hero .moveUp press enter hero .sneakUp press enter hero .moveDown press enter h…" at bounding box center [877, 393] width 332 height 220
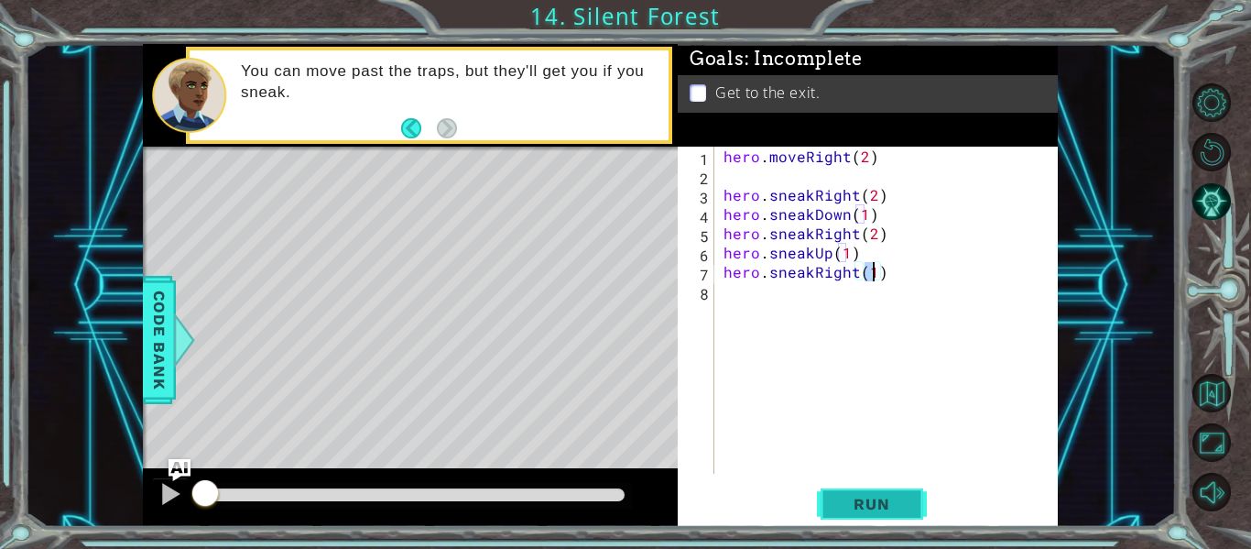
click at [856, 493] on button "Run" at bounding box center [872, 504] width 110 height 38
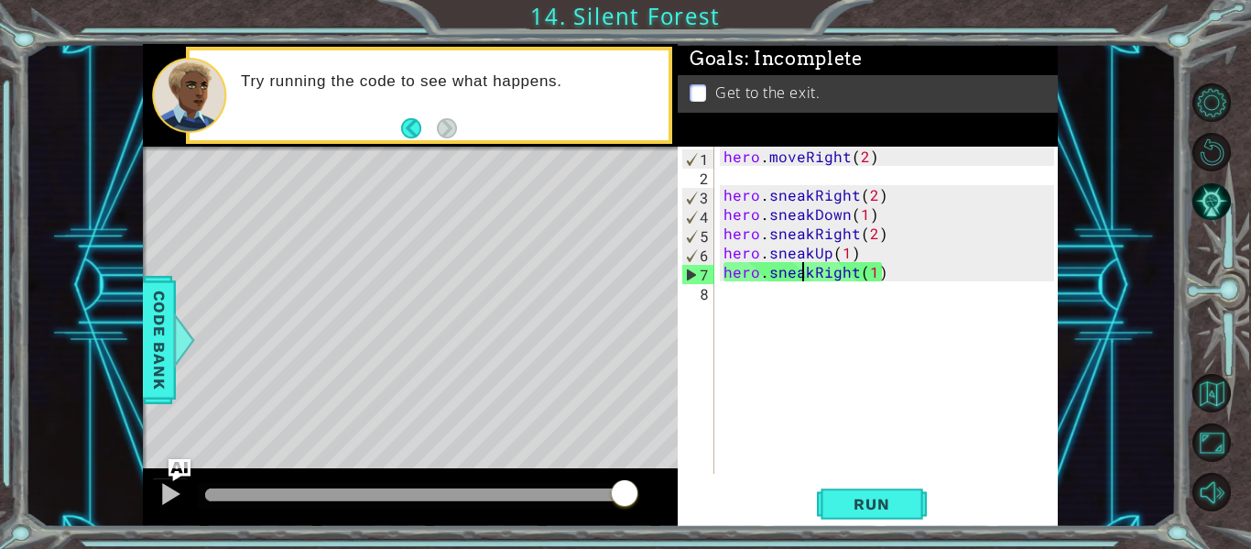
click at [805, 278] on div "hero . moveRight ( 2 ) hero . sneakRight ( 2 ) hero . sneakDown ( 1 ) hero . sn…" at bounding box center [891, 329] width 343 height 365
click at [812, 277] on div "hero . moveRight ( 2 ) hero . sneakRight ( 2 ) hero . sneakDown ( 1 ) hero . sn…" at bounding box center [891, 329] width 343 height 365
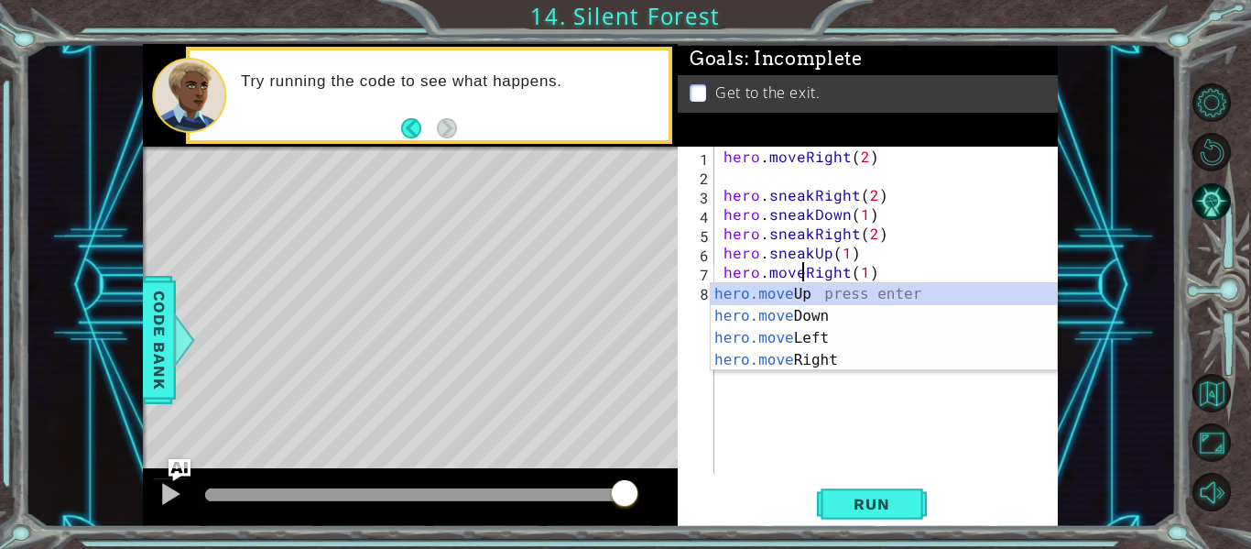
scroll to position [0, 5]
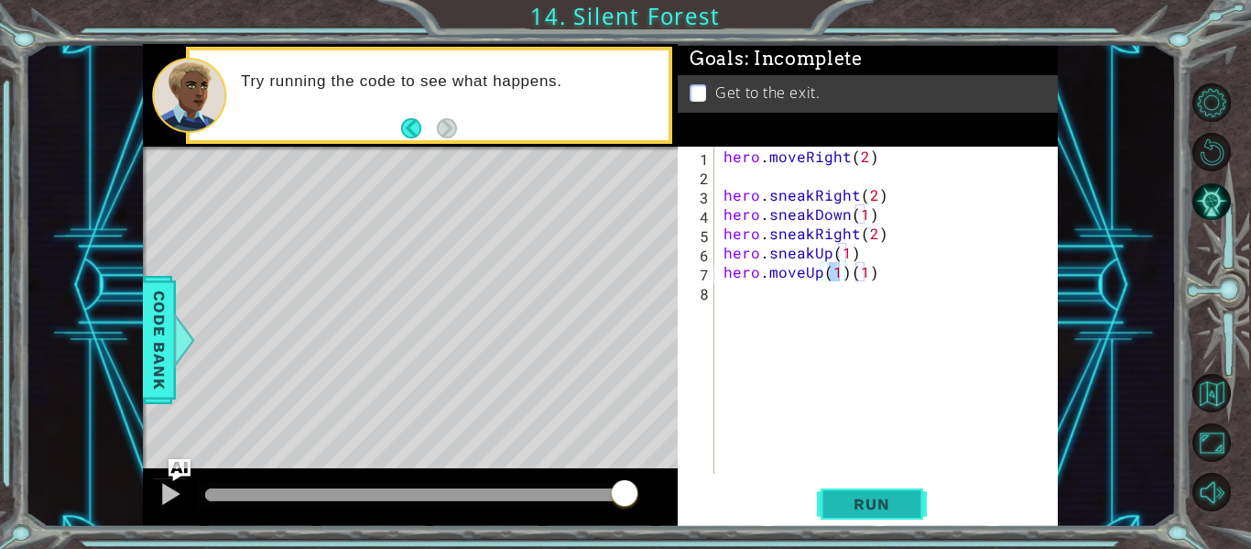
click at [861, 497] on span "Run" at bounding box center [871, 504] width 72 height 18
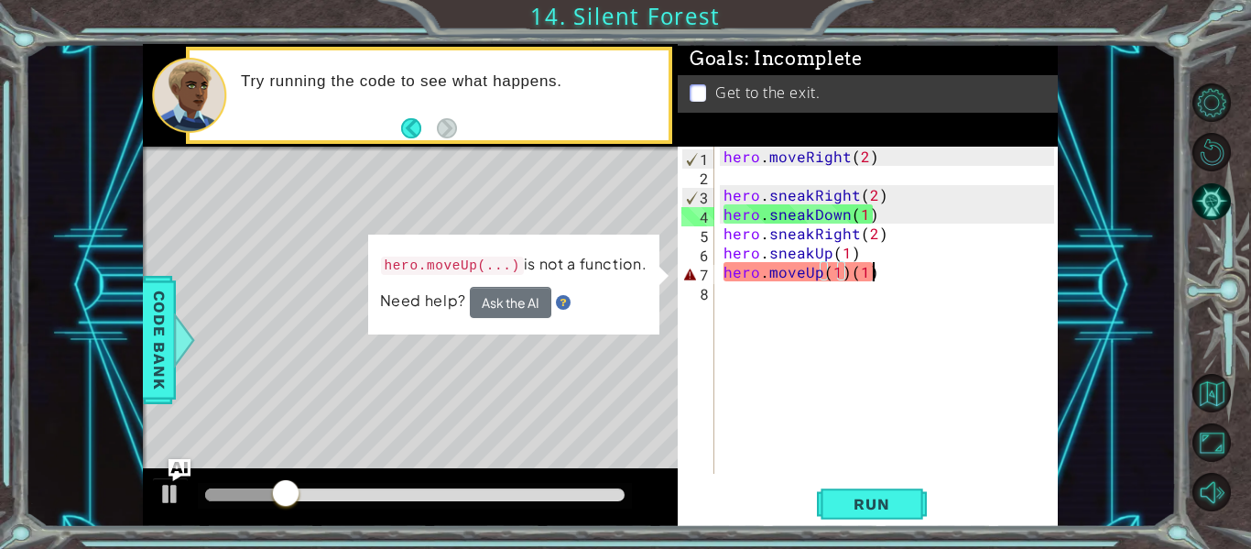
click at [871, 268] on div "hero . moveRight ( 2 ) hero . sneakRight ( 2 ) hero . sneakDown ( 1 ) hero . sn…" at bounding box center [891, 329] width 343 height 365
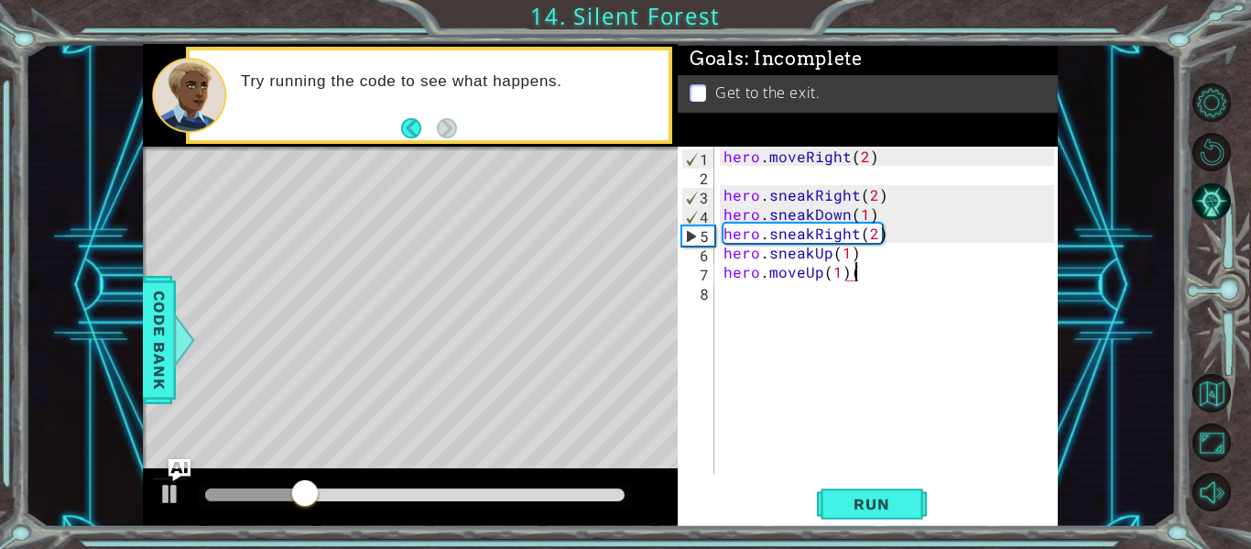
type textarea "hero.moveUp(1)"
click at [872, 508] on span "Run" at bounding box center [871, 504] width 72 height 18
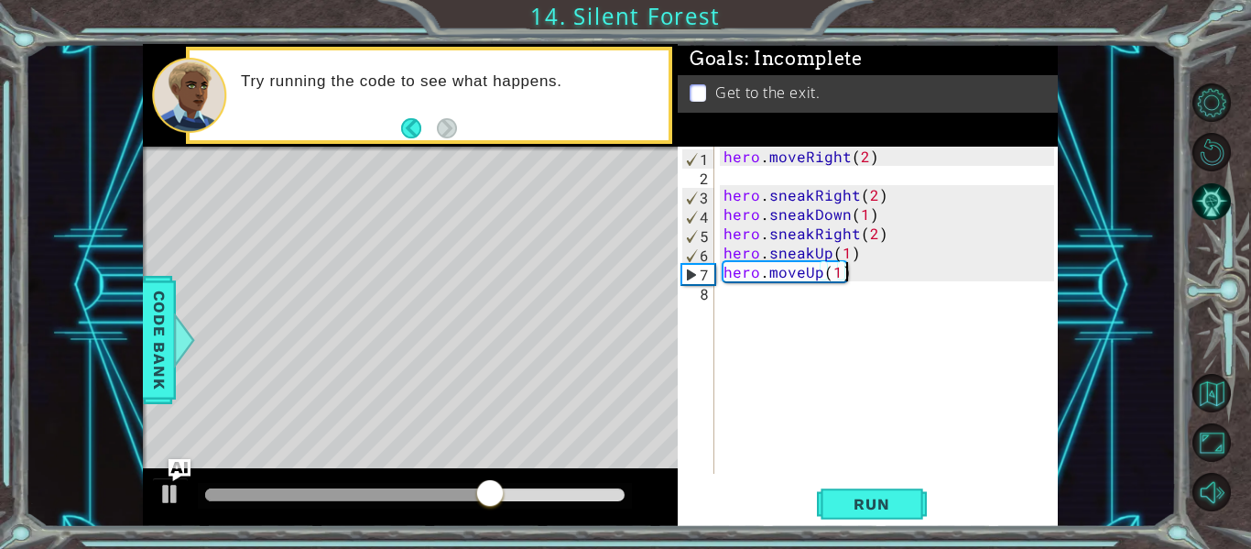
click at [747, 297] on div "hero . moveRight ( 2 ) hero . sneakRight ( 2 ) hero . sneakDown ( 1 ) hero . sn…" at bounding box center [891, 329] width 343 height 365
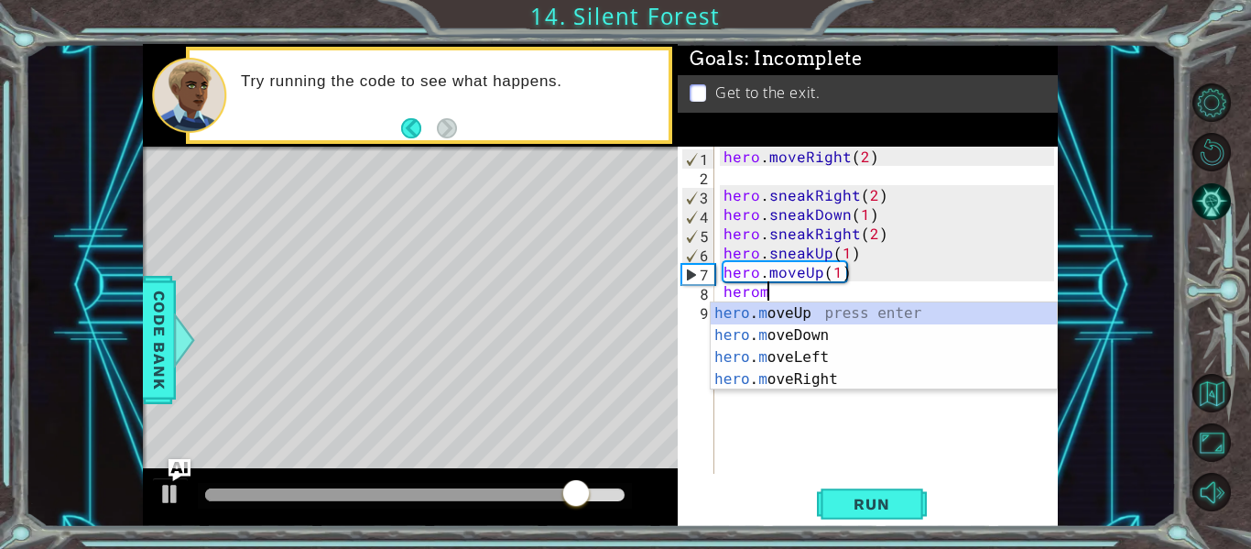
scroll to position [0, 1]
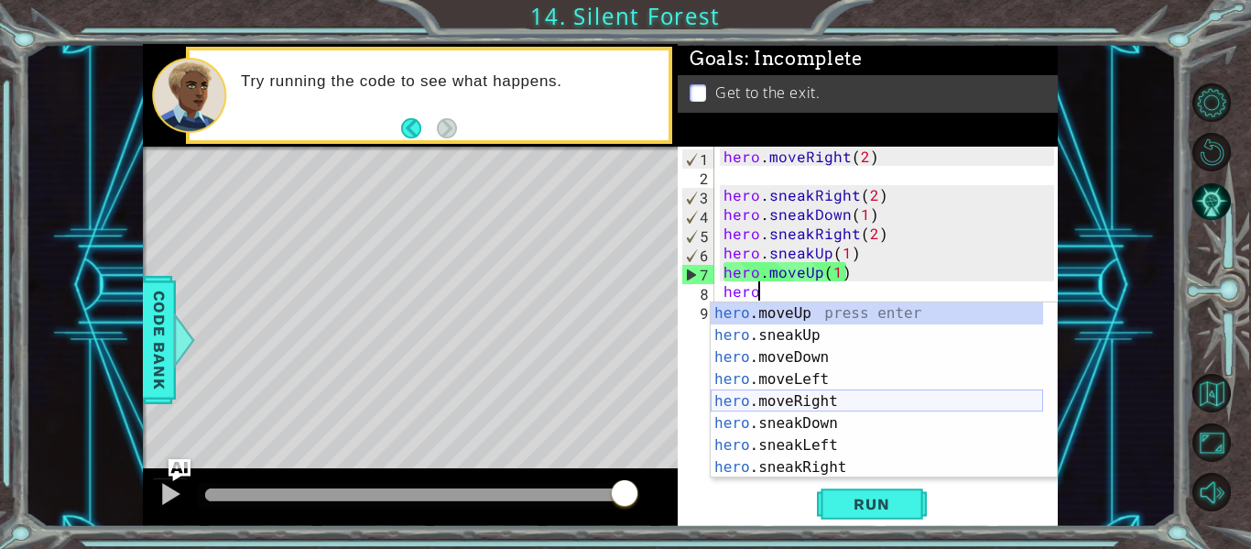
click at [798, 401] on div "hero .moveUp press enter hero .sneakUp press enter hero .moveDown press enter h…" at bounding box center [877, 412] width 332 height 220
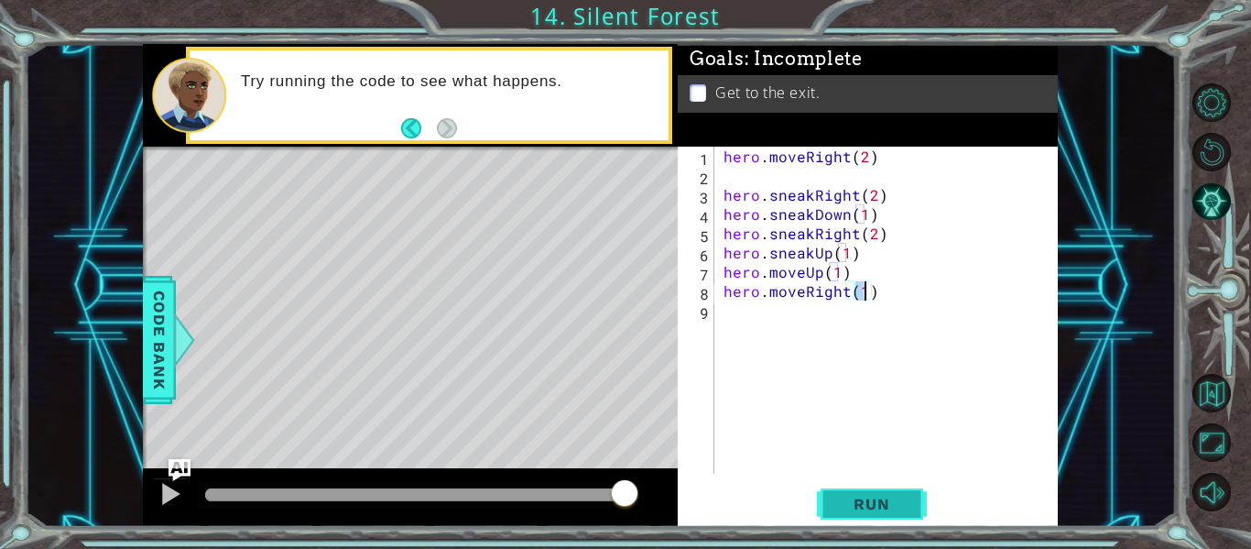
type textarea "hero.moveRight(1)"
click at [873, 507] on span "Run" at bounding box center [871, 504] width 72 height 18
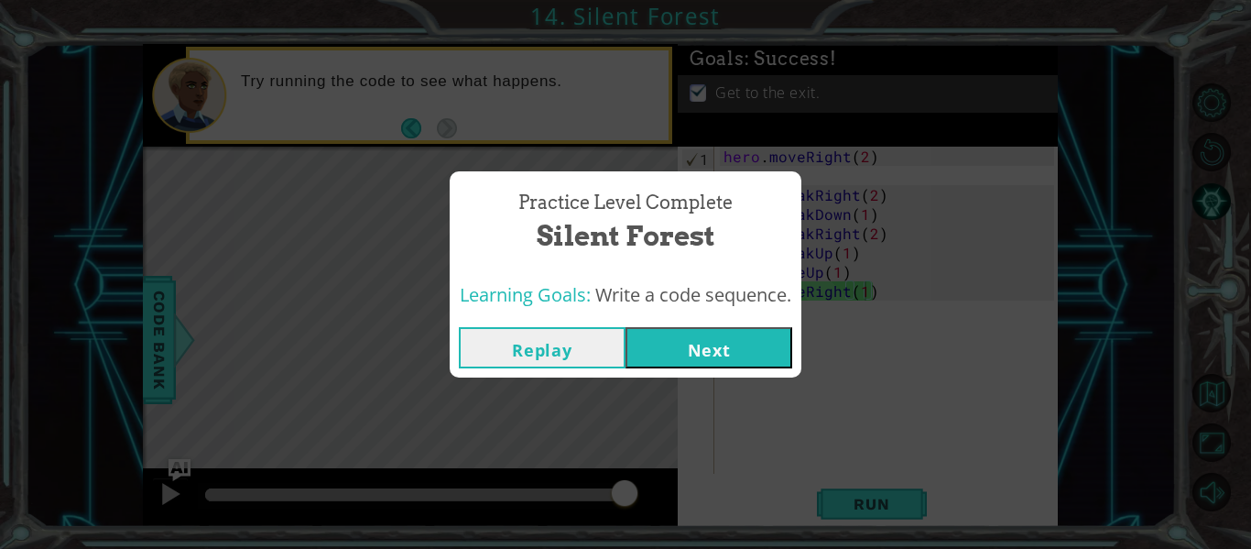
click at [662, 333] on button "Next" at bounding box center [708, 347] width 167 height 41
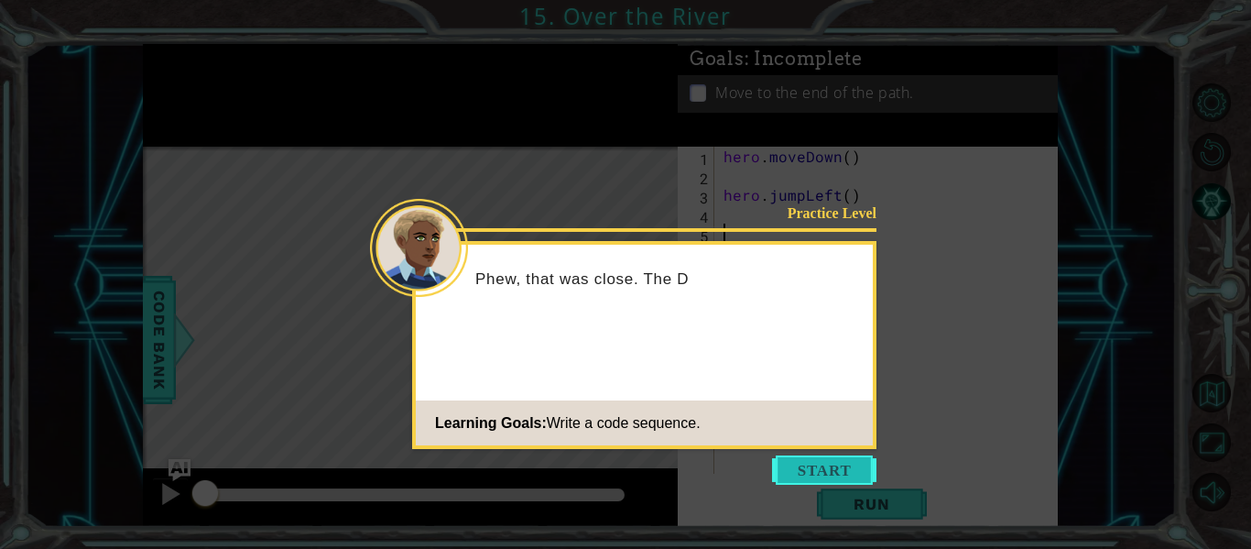
click at [830, 471] on button "Start" at bounding box center [824, 469] width 104 height 29
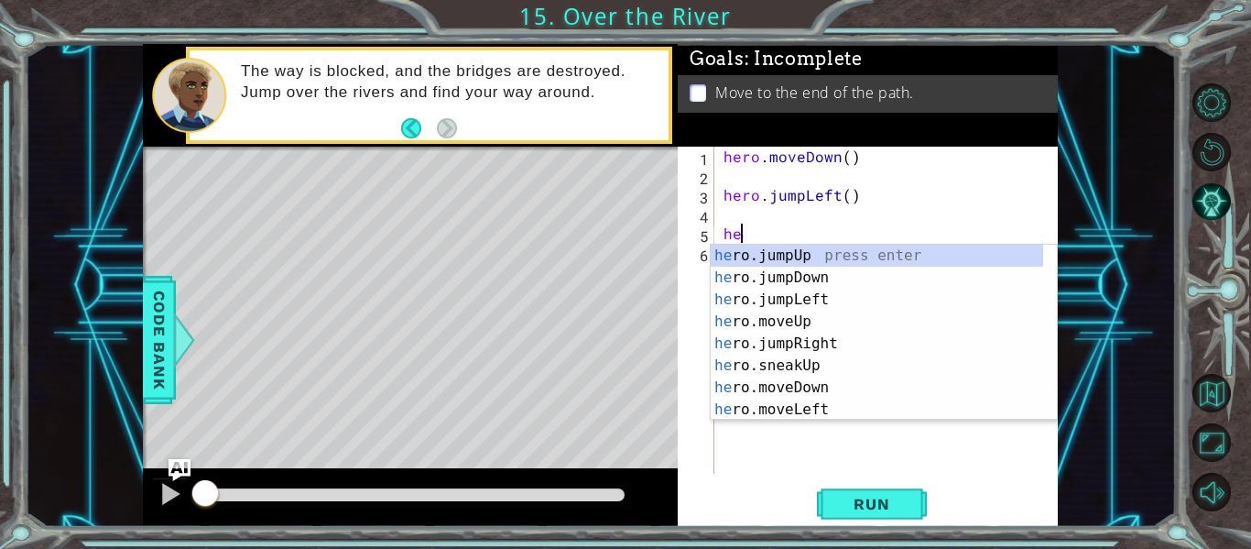
scroll to position [0, 1]
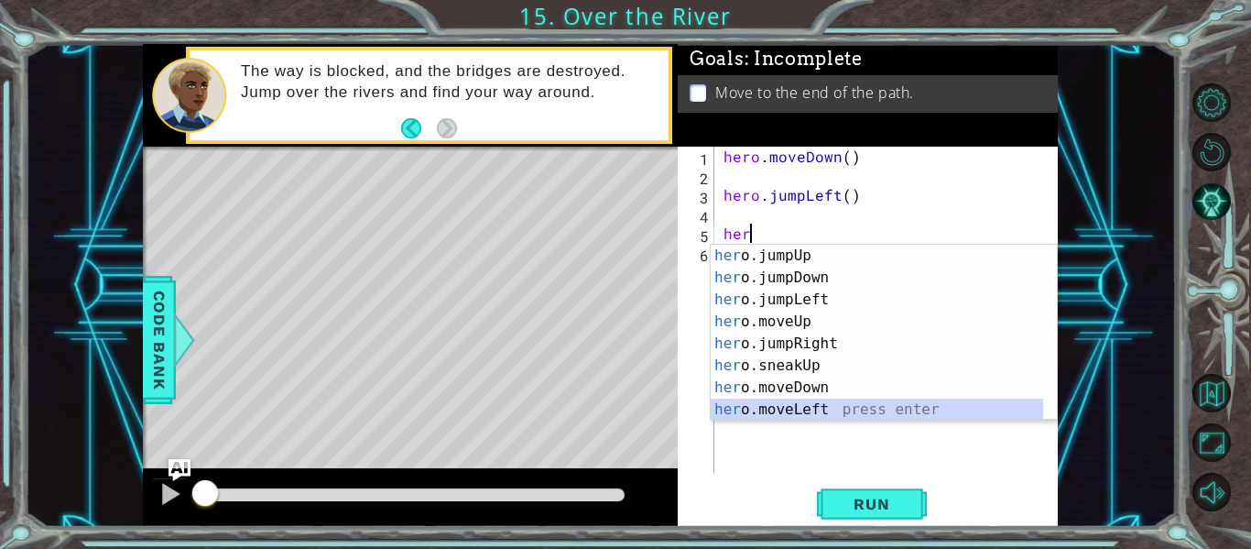
click at [778, 407] on div "her o.jumpUp press enter her o.jumpDown press enter her o.jumpLeft press enter …" at bounding box center [877, 355] width 332 height 220
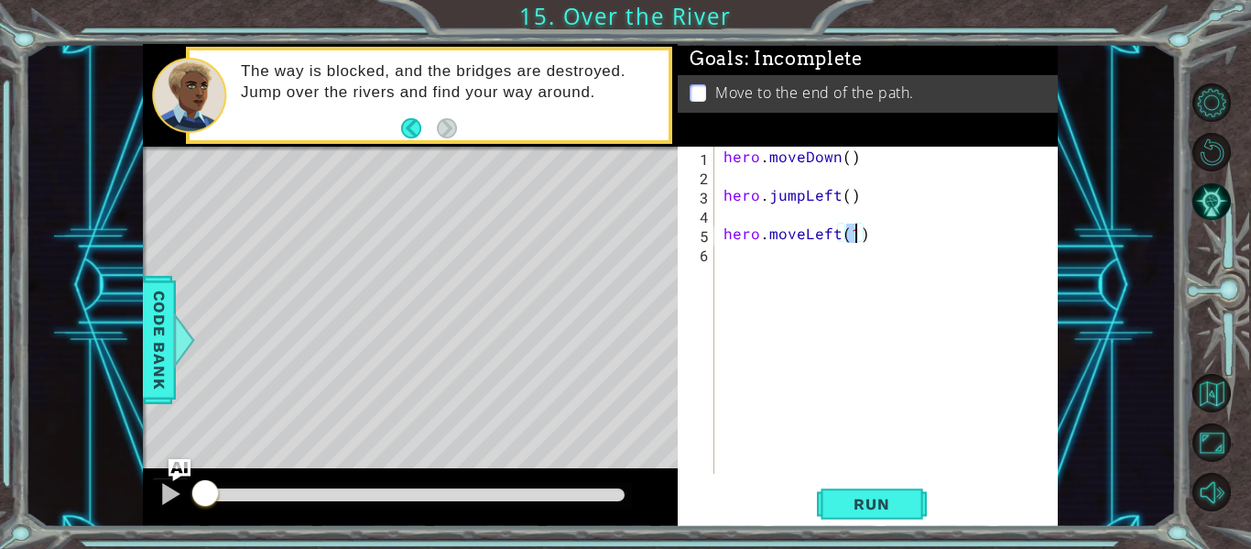
type textarea "hero.moveLeft(2)"
click at [722, 258] on div "hero . moveDown ( ) hero . jumpLeft ( ) hero . moveLeft ( 2 )" at bounding box center [891, 329] width 343 height 365
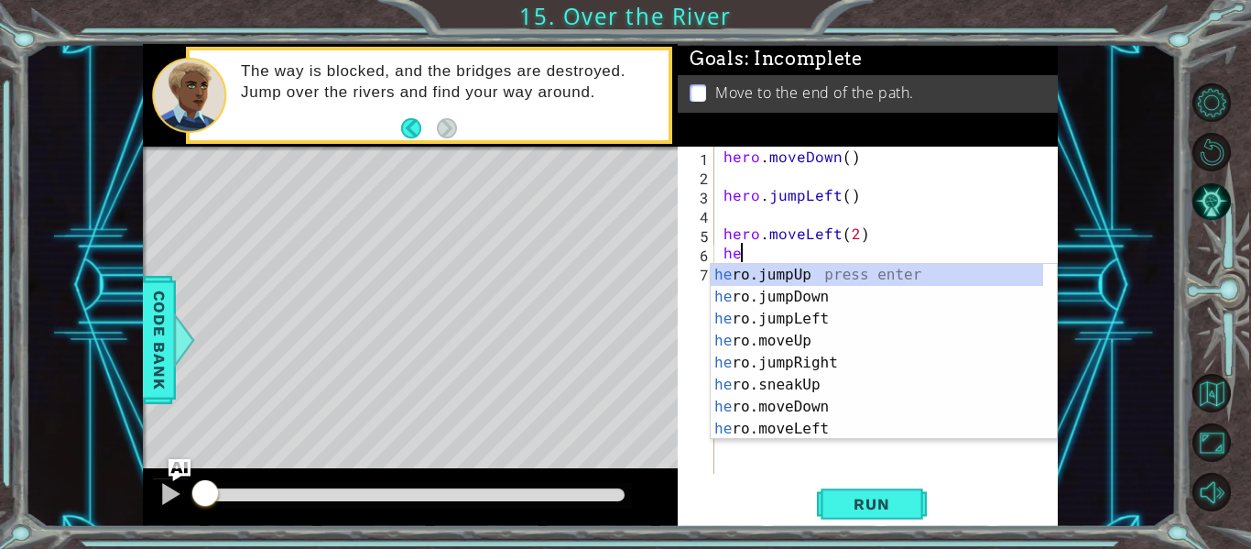
scroll to position [0, 1]
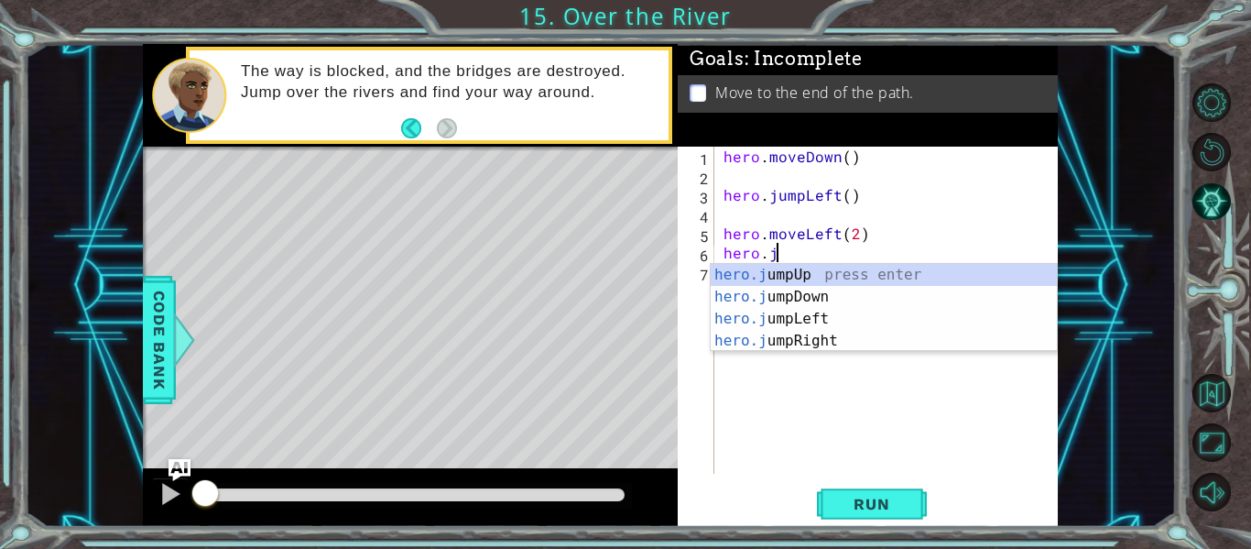
type textarea "hero.j"
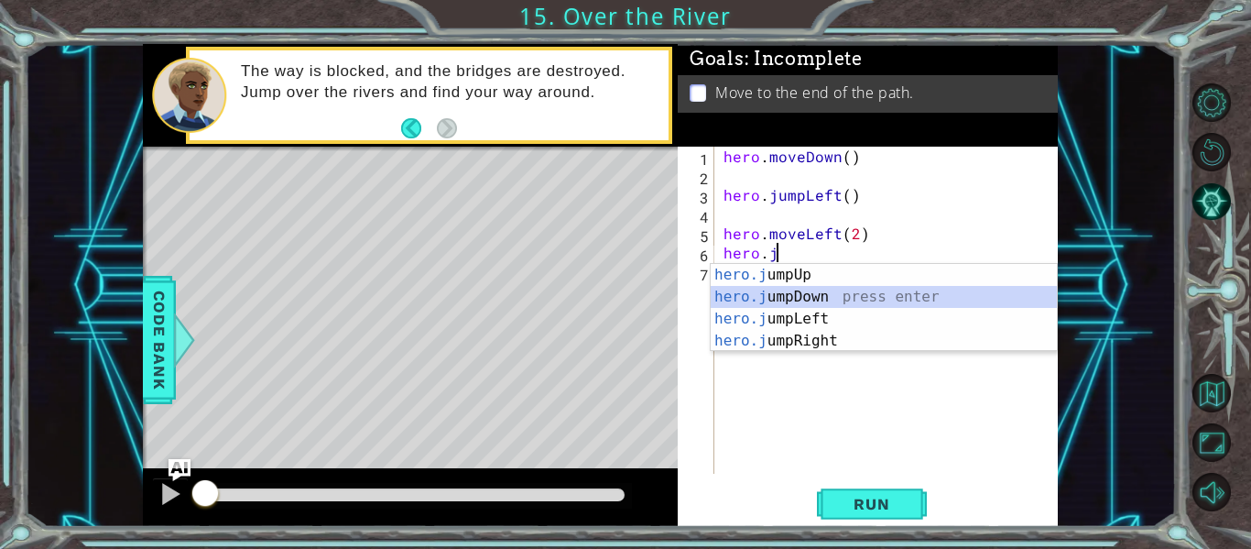
click at [800, 292] on div "hero.j umpUp press enter hero.j umpDown press enter hero.j umpLeft press enter …" at bounding box center [884, 330] width 346 height 132
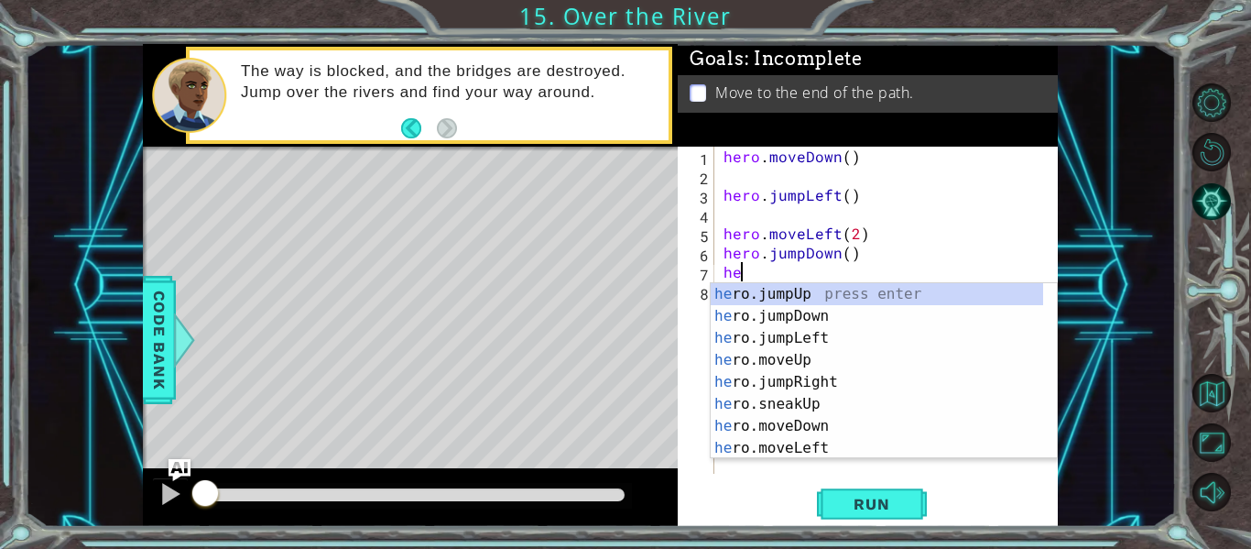
scroll to position [0, 1]
type textarea "hero"
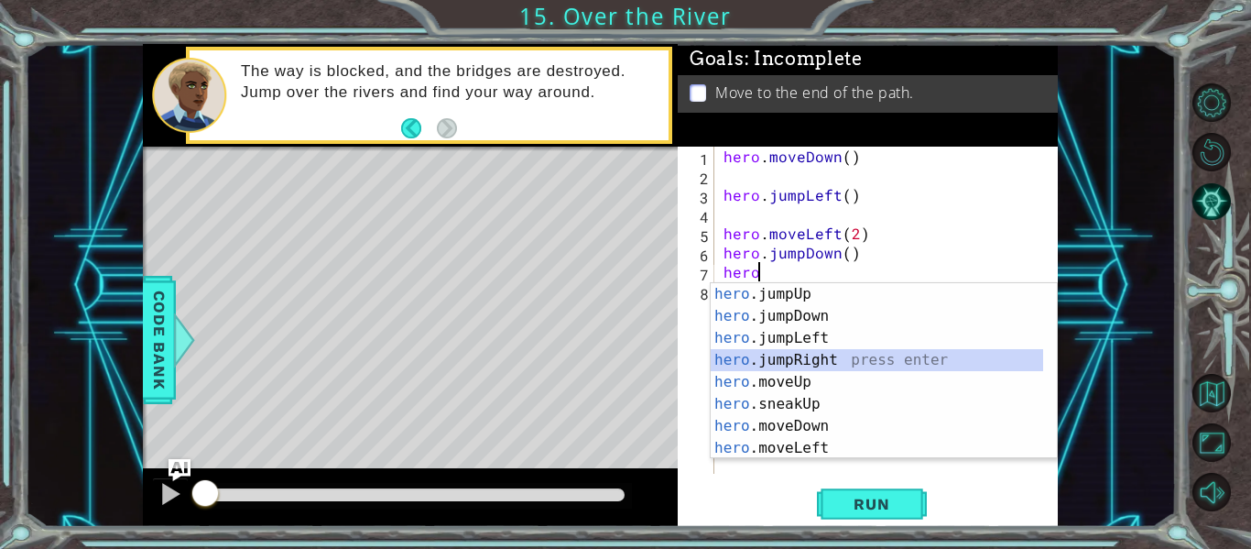
click at [830, 355] on div "hero .jumpUp press enter hero .jumpDown press enter hero .jumpLeft press enter …" at bounding box center [877, 393] width 332 height 220
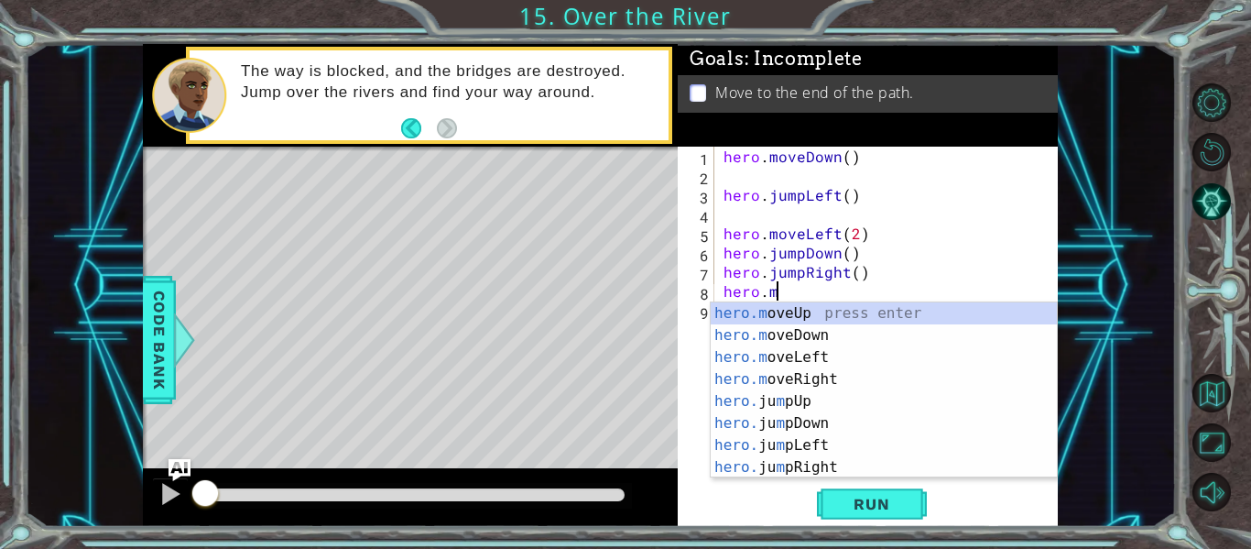
scroll to position [0, 3]
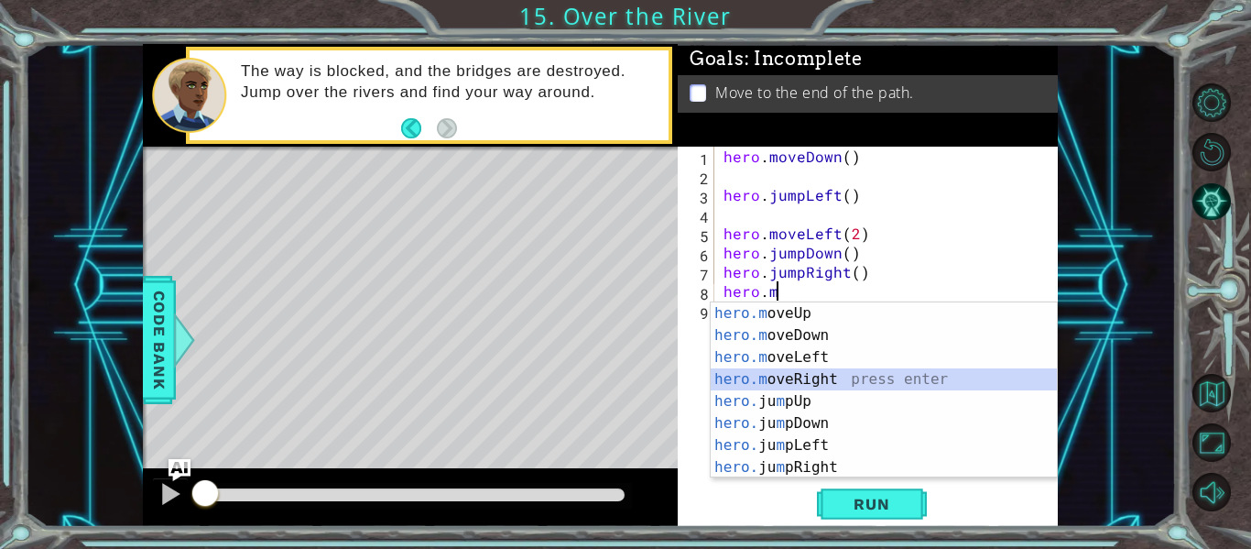
click at [836, 378] on div "hero.m oveUp press enter hero.m oveDown press enter hero.m oveLeft press enter …" at bounding box center [884, 412] width 346 height 220
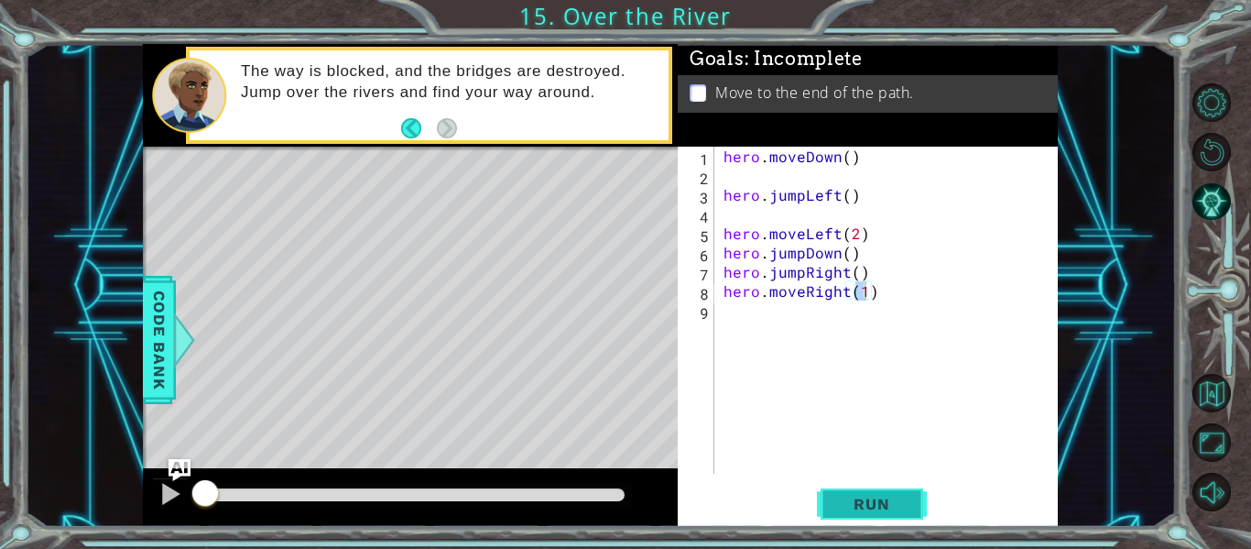
click at [872, 496] on span "Run" at bounding box center [871, 504] width 72 height 18
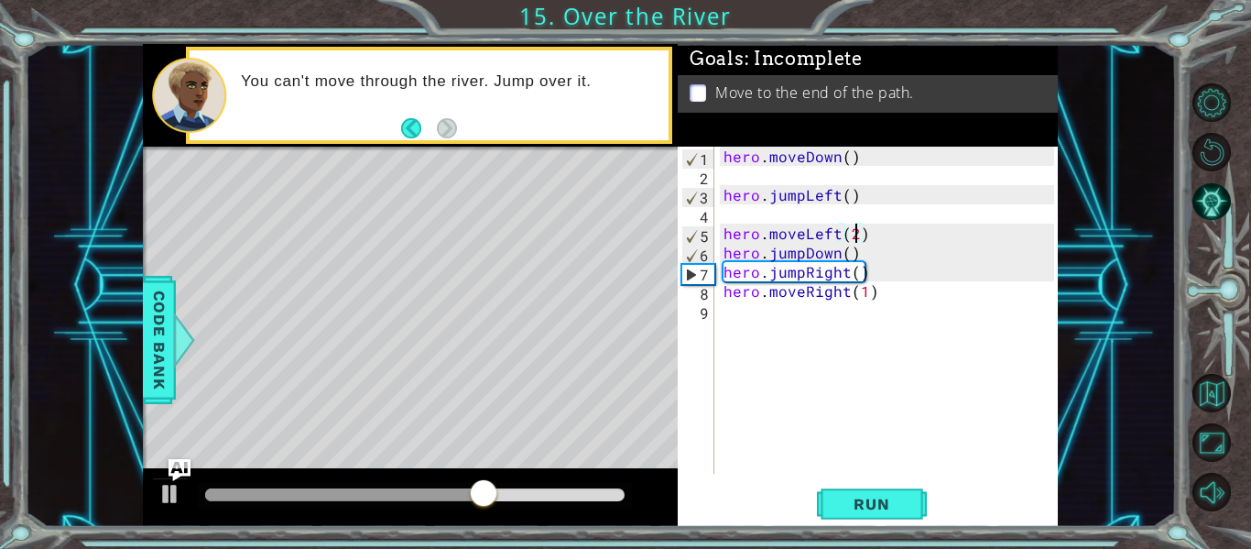
click at [856, 236] on div "hero . moveDown ( ) hero . jumpLeft ( ) hero . moveLeft ( 2 ) hero . jumpDown (…" at bounding box center [891, 329] width 343 height 365
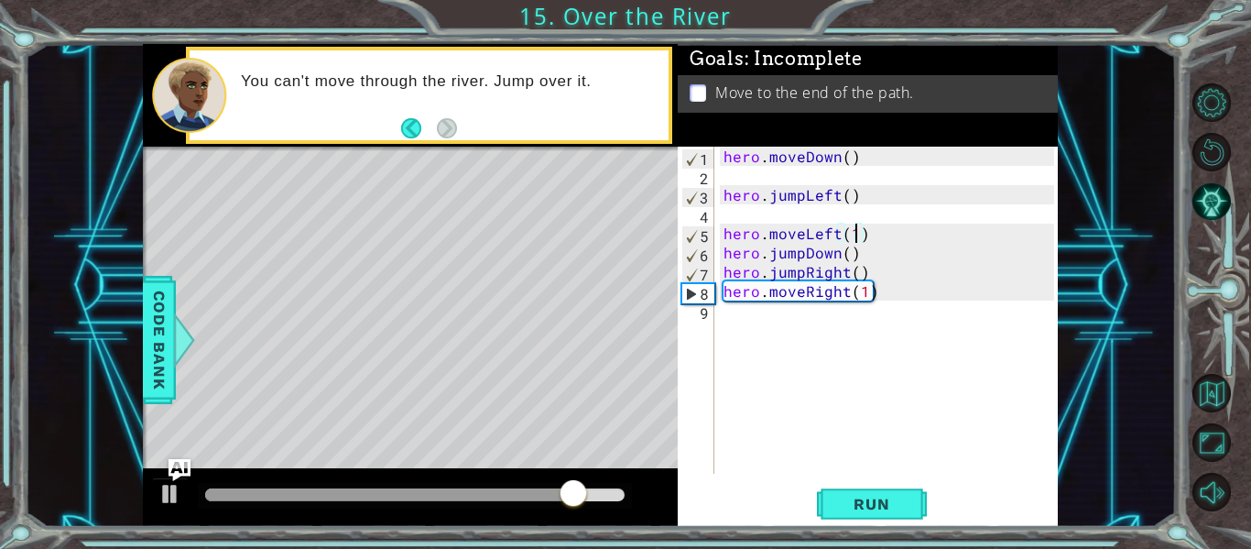
scroll to position [0, 8]
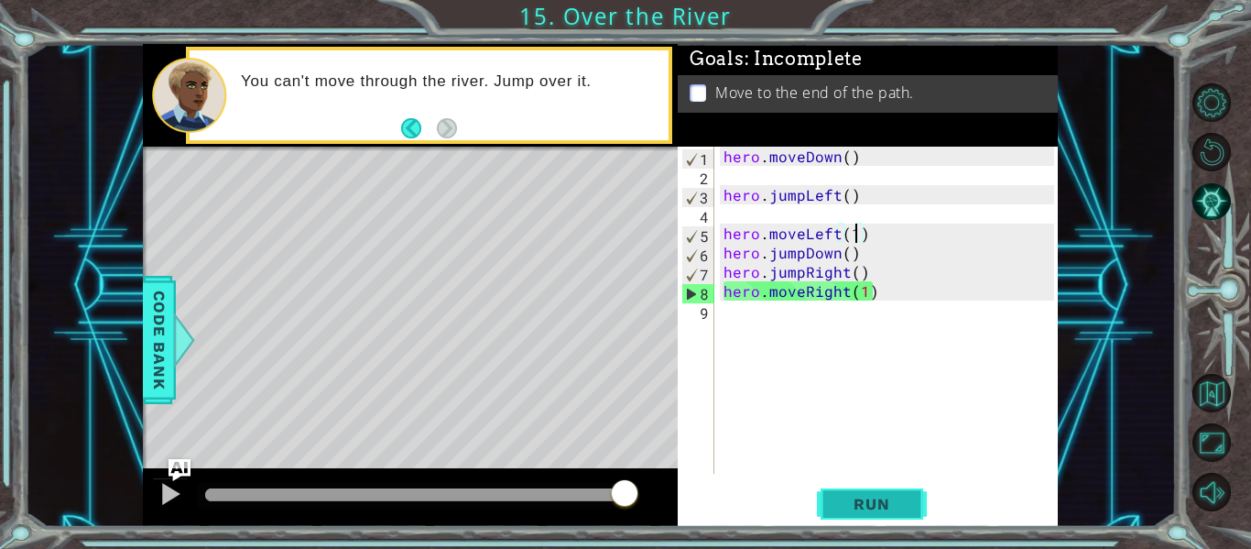
type textarea "hero.moveLeft(1)"
click at [860, 511] on span "Run" at bounding box center [871, 504] width 72 height 18
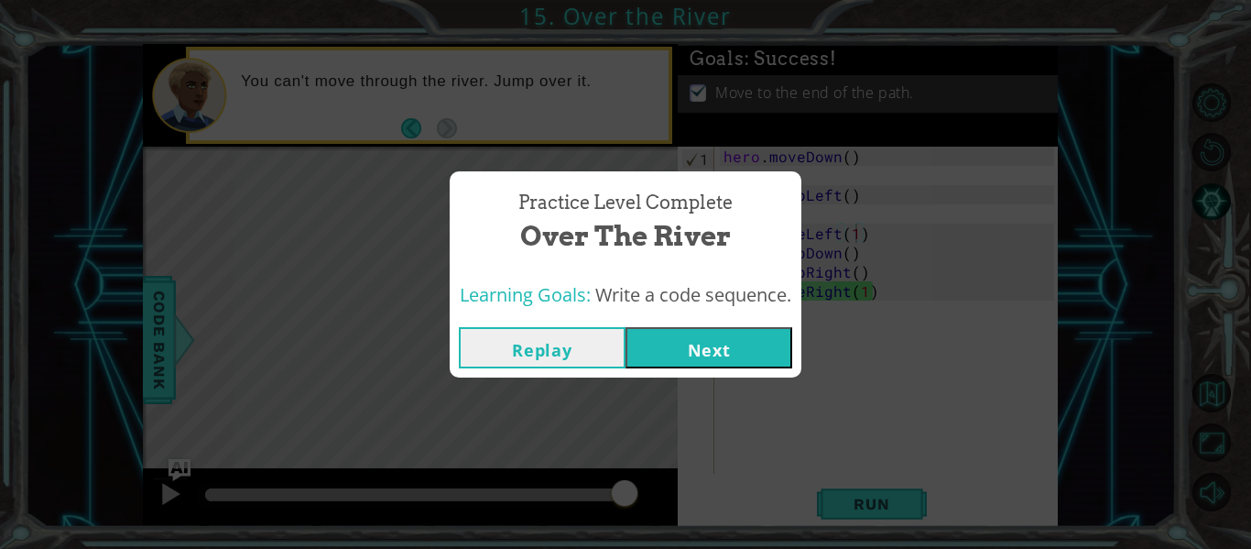
click at [692, 332] on button "Next" at bounding box center [708, 347] width 167 height 41
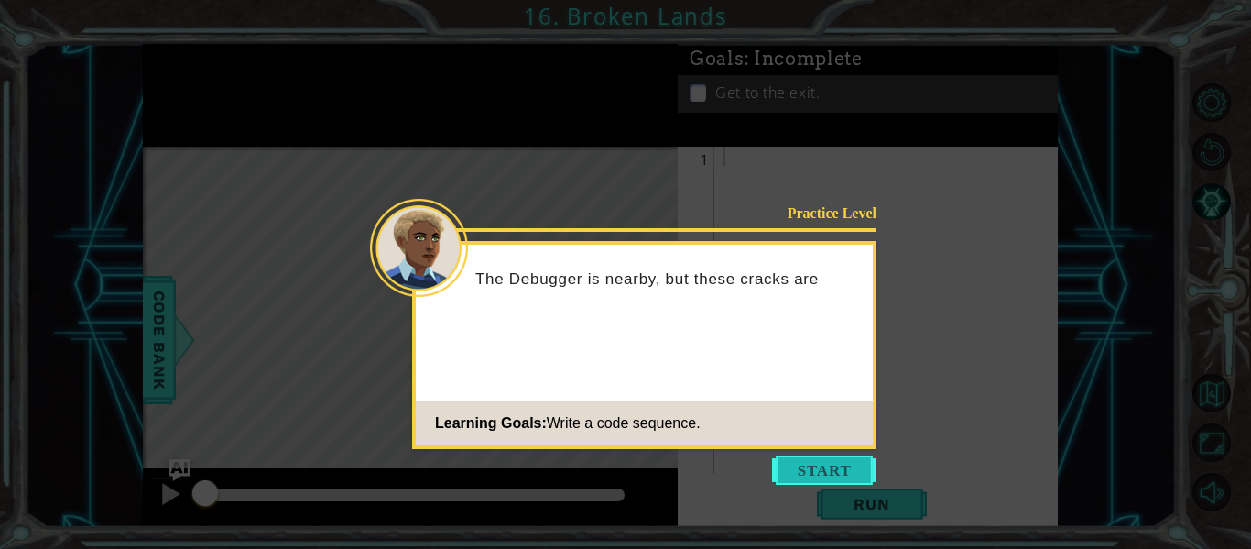
click at [839, 470] on button "Start" at bounding box center [824, 469] width 104 height 29
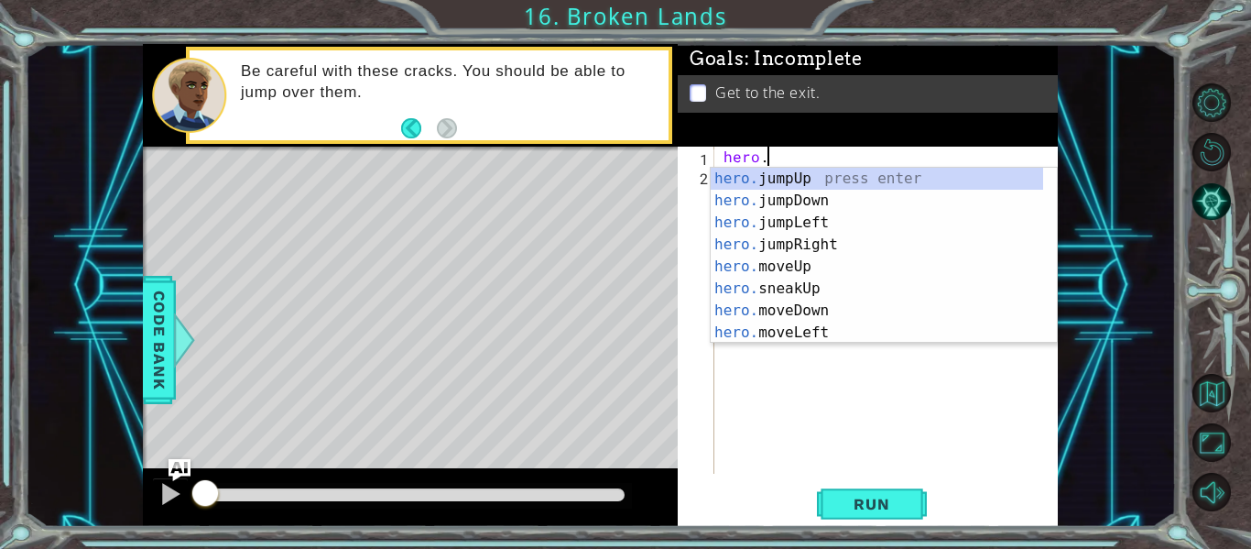
scroll to position [0, 3]
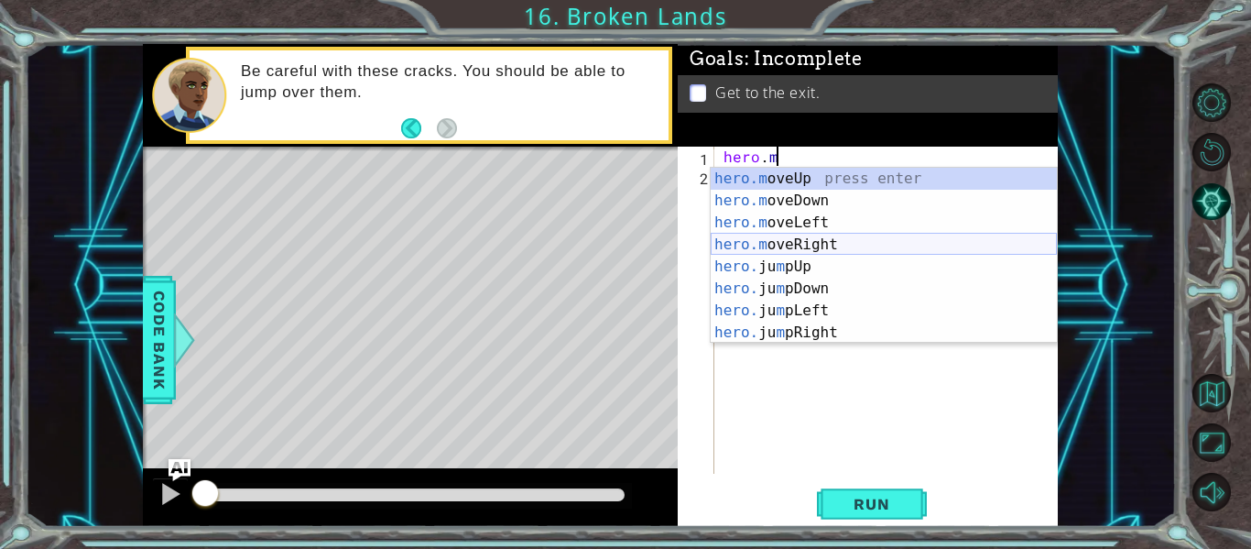
click at [836, 238] on div "hero.m oveUp press enter hero.m oveDown press enter hero.m oveLeft press enter …" at bounding box center [884, 278] width 346 height 220
type textarea "hero.moveRight(1)"
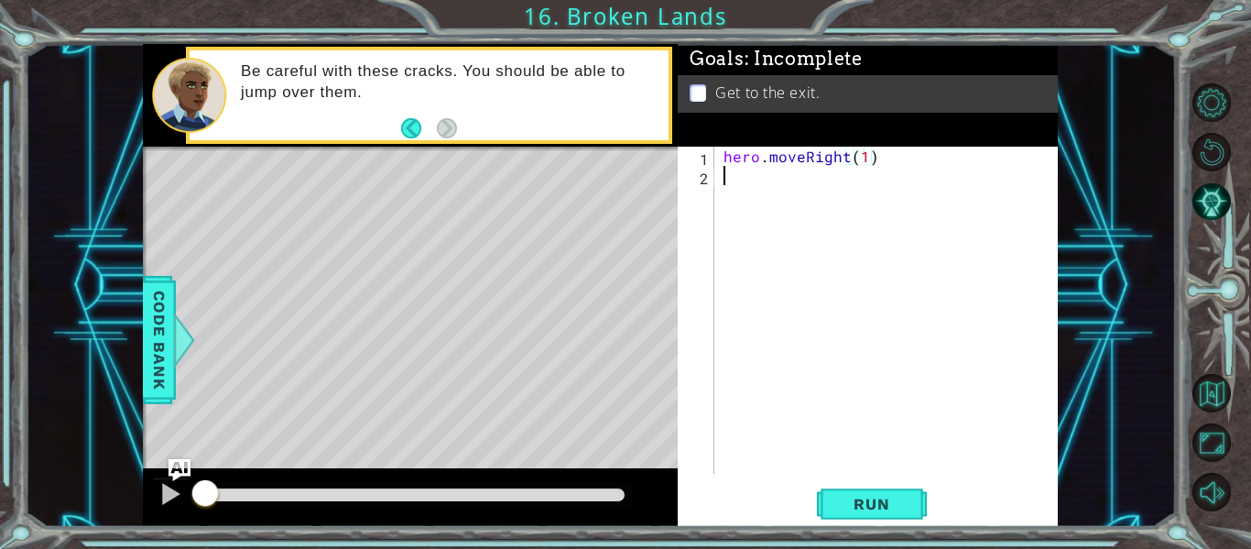
click at [763, 179] on div "hero . moveRight ( 1 )" at bounding box center [891, 329] width 343 height 365
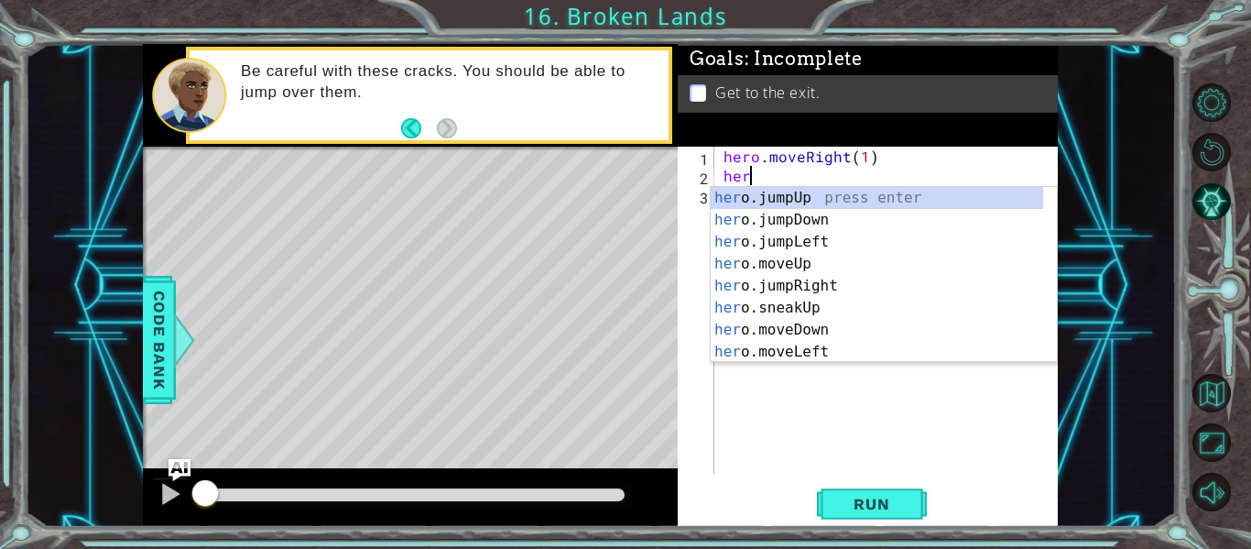
scroll to position [0, 1]
type textarea "hero."
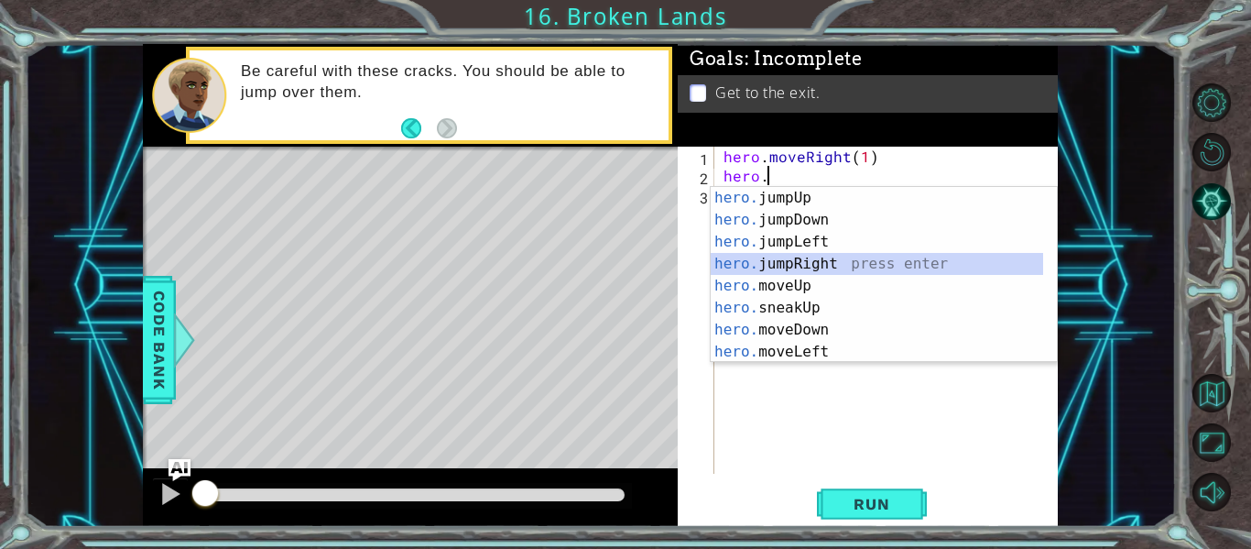
click at [828, 263] on div "hero. jumpUp press enter hero. jumpDown press enter hero. jumpLeft press enter …" at bounding box center [877, 297] width 332 height 220
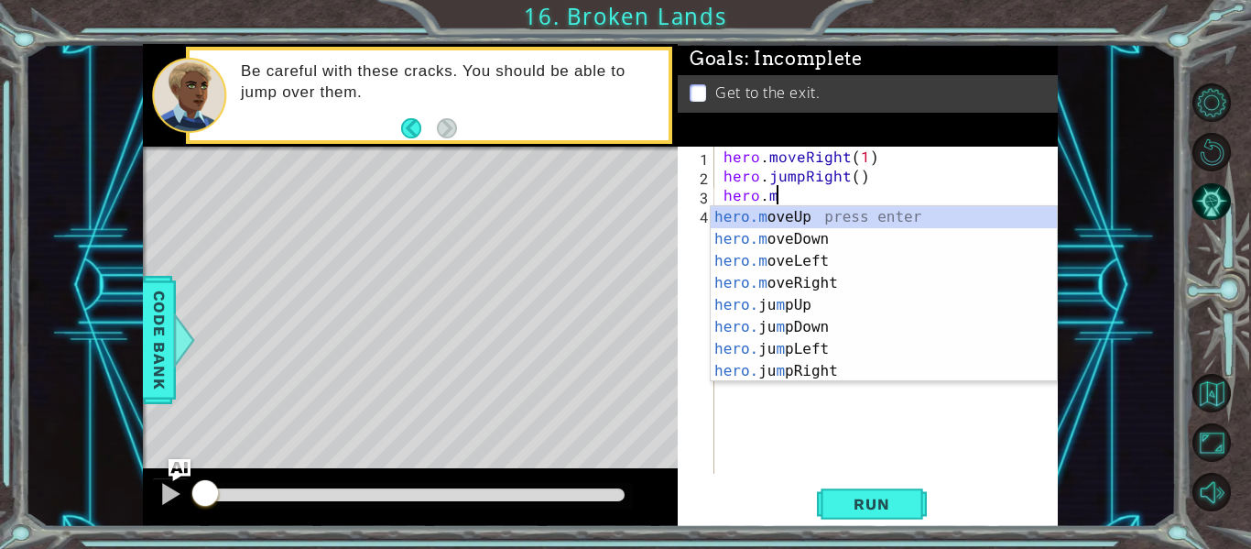
scroll to position [0, 3]
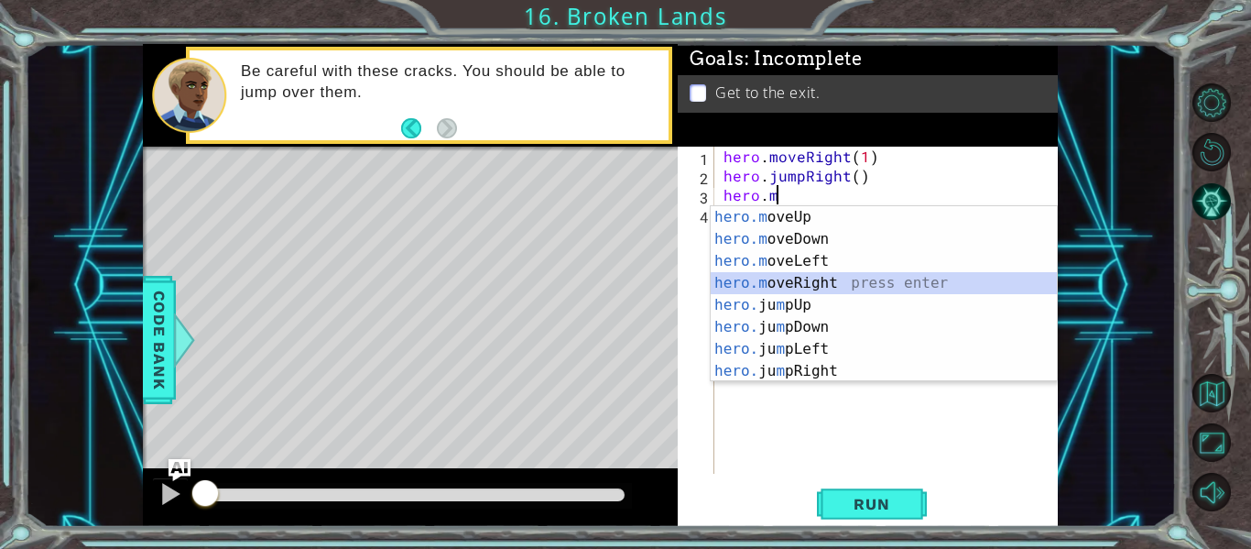
click at [834, 280] on div "hero.m oveUp press enter hero.m oveDown press enter hero.m oveLeft press enter …" at bounding box center [884, 316] width 346 height 220
type textarea "hero.moveRight(1)"
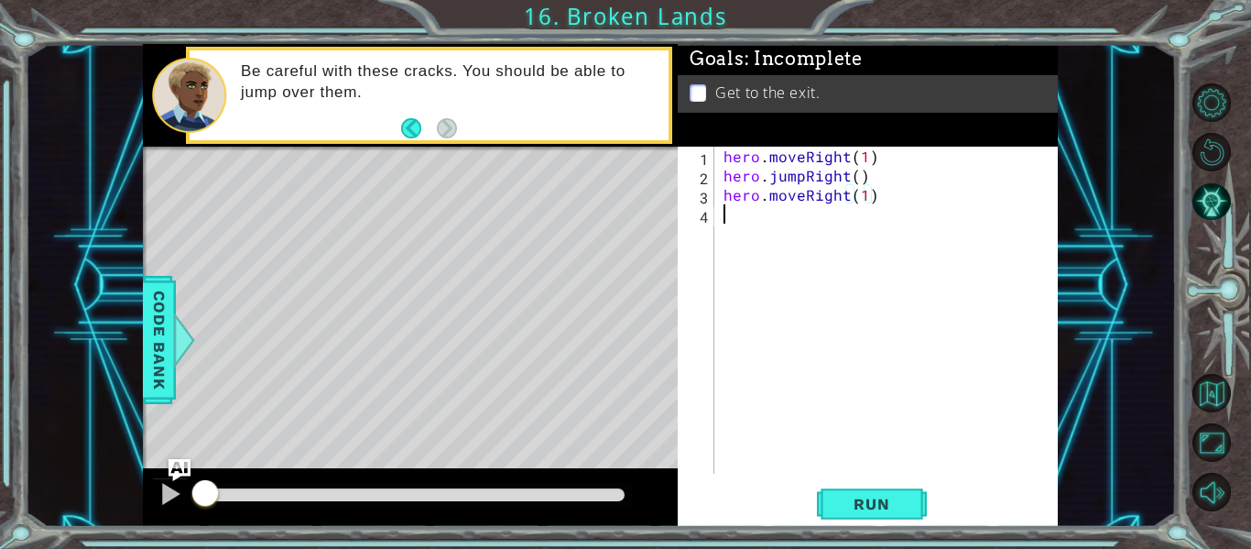
click at [745, 217] on div "hero . moveRight ( 1 ) hero . jumpRight ( ) hero . moveRight ( 1 )" at bounding box center [891, 329] width 343 height 365
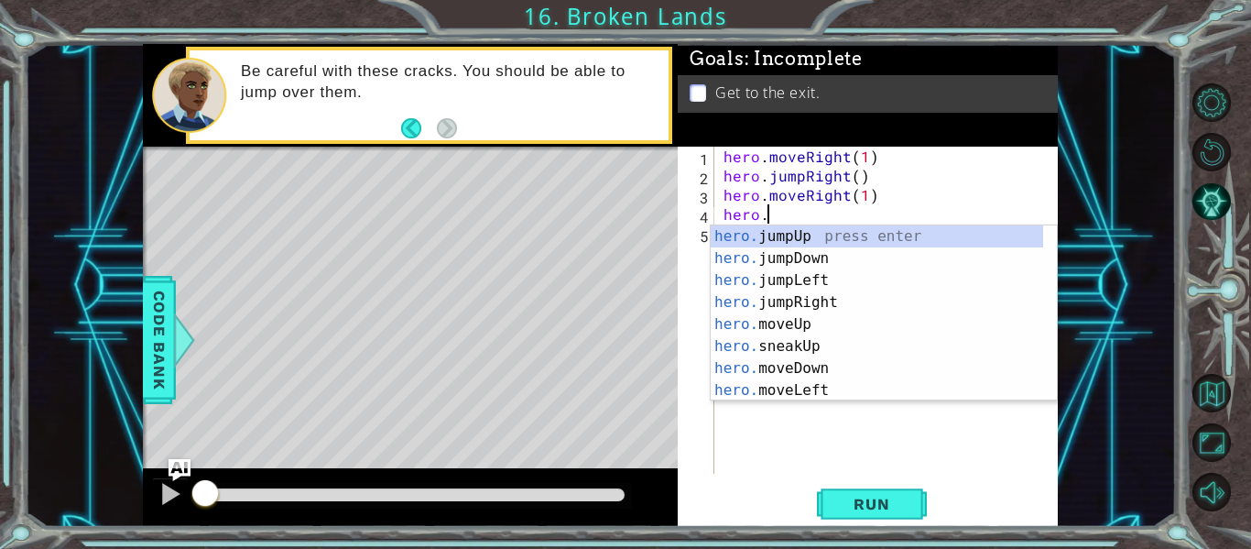
type textarea "hero.j"
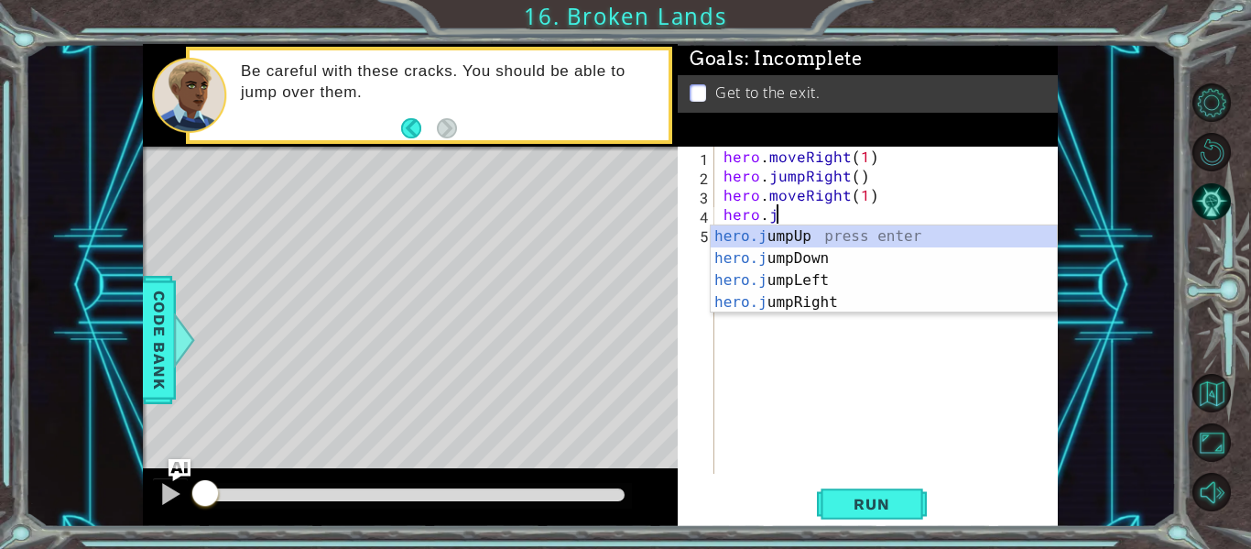
scroll to position [0, 3]
click at [826, 234] on div "hero.j umpUp press enter hero.j umpDown press enter hero.j umpLeft press enter …" at bounding box center [884, 291] width 346 height 132
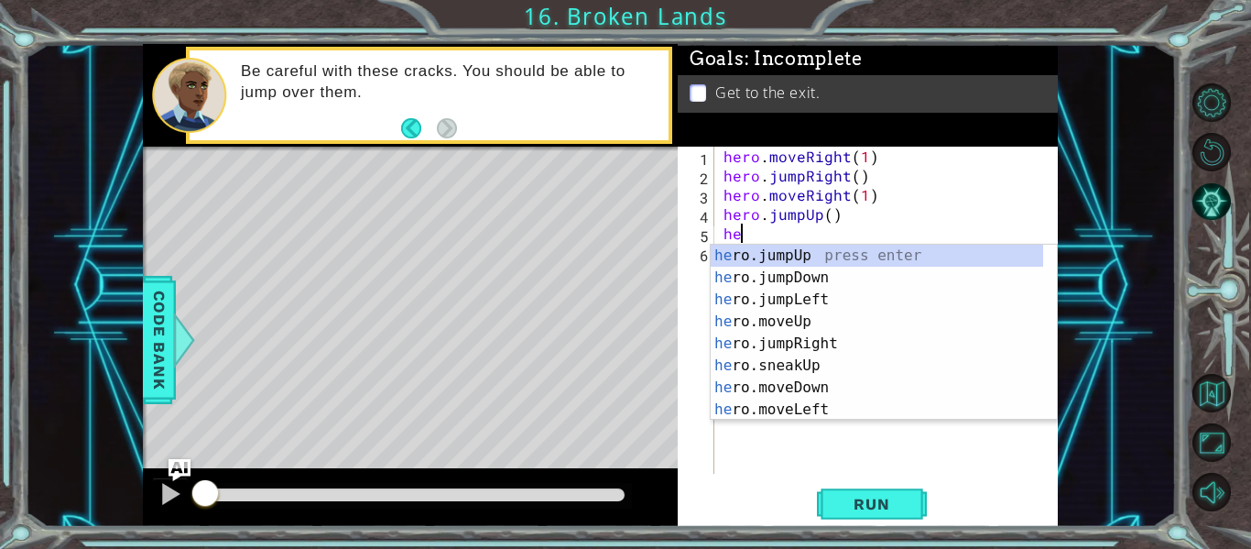
scroll to position [0, 1]
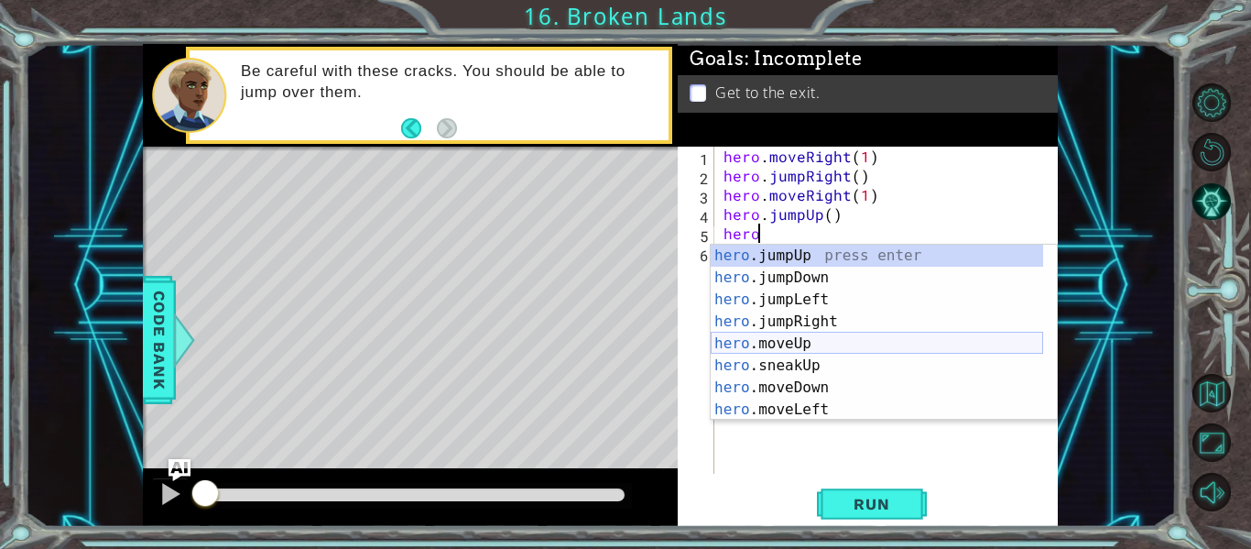
click at [799, 345] on div "hero .jumpUp press enter hero .jumpDown press enter hero .jumpLeft press enter …" at bounding box center [877, 355] width 332 height 220
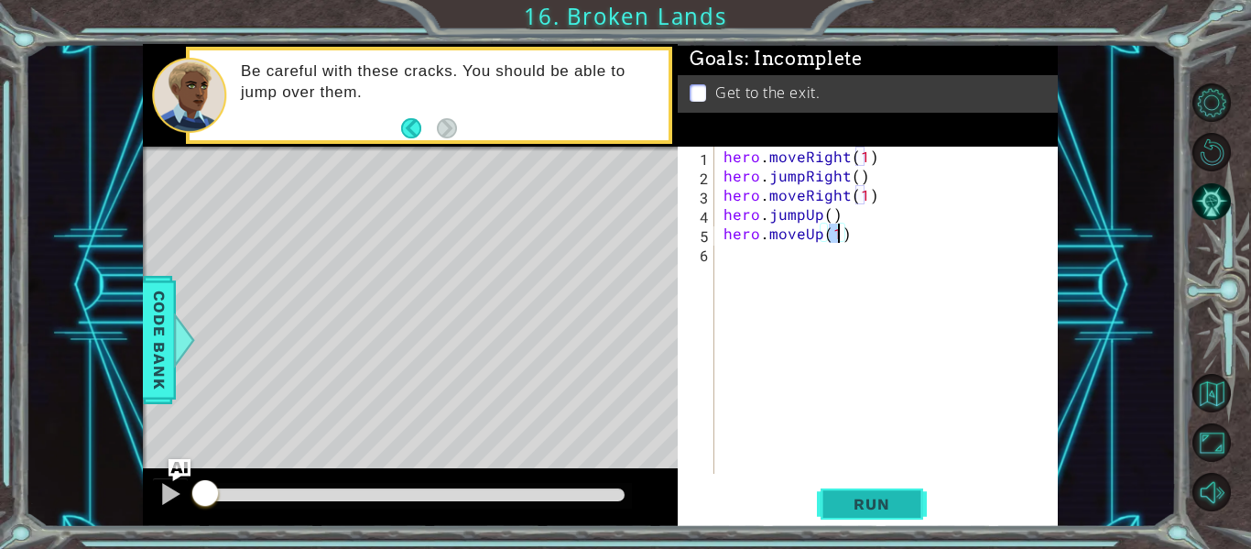
type textarea "hero.moveUp(1)"
click at [855, 499] on span "Run" at bounding box center [871, 504] width 72 height 18
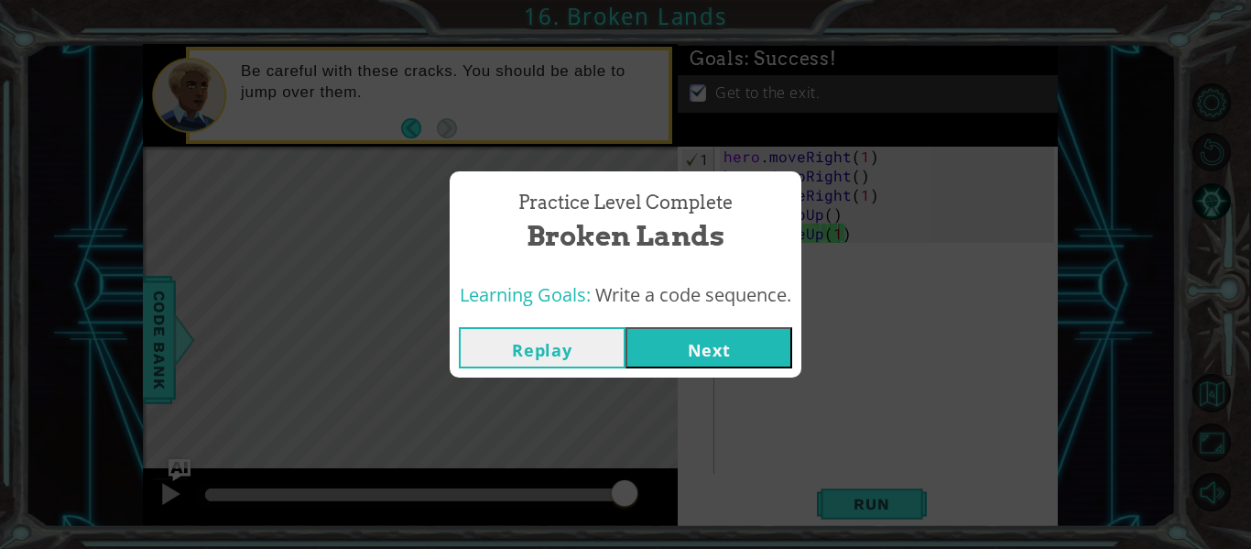
click at [745, 353] on button "Next" at bounding box center [708, 347] width 167 height 41
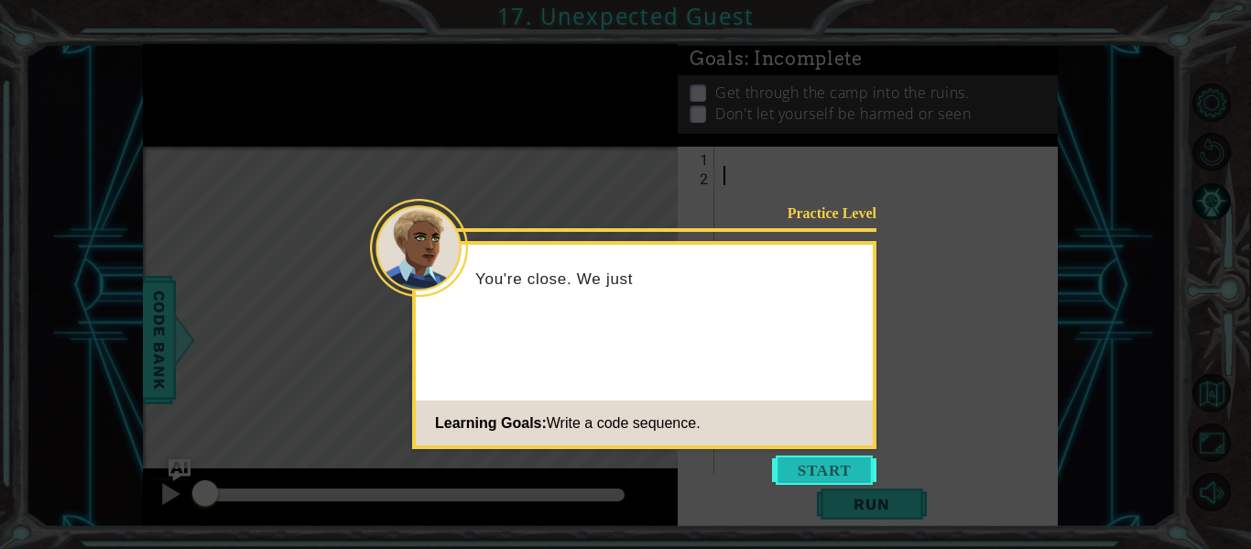
click at [814, 466] on button "Start" at bounding box center [824, 469] width 104 height 29
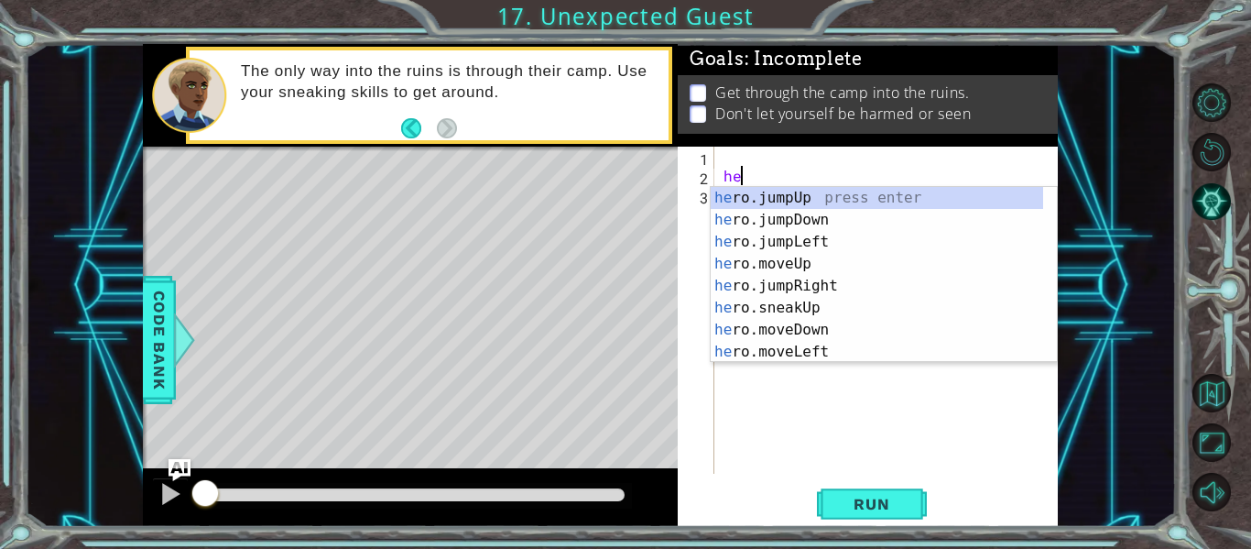
type textarea "her"
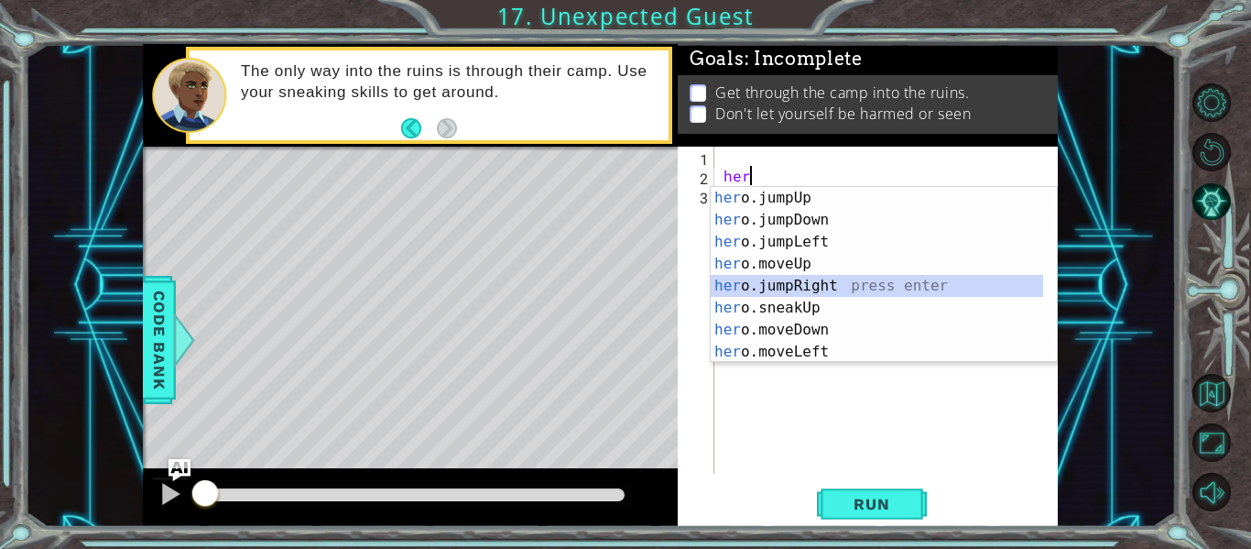
click at [825, 281] on div "her o.jumpUp press enter her o.jumpDown press enter her o.jumpLeft press enter …" at bounding box center [877, 297] width 332 height 220
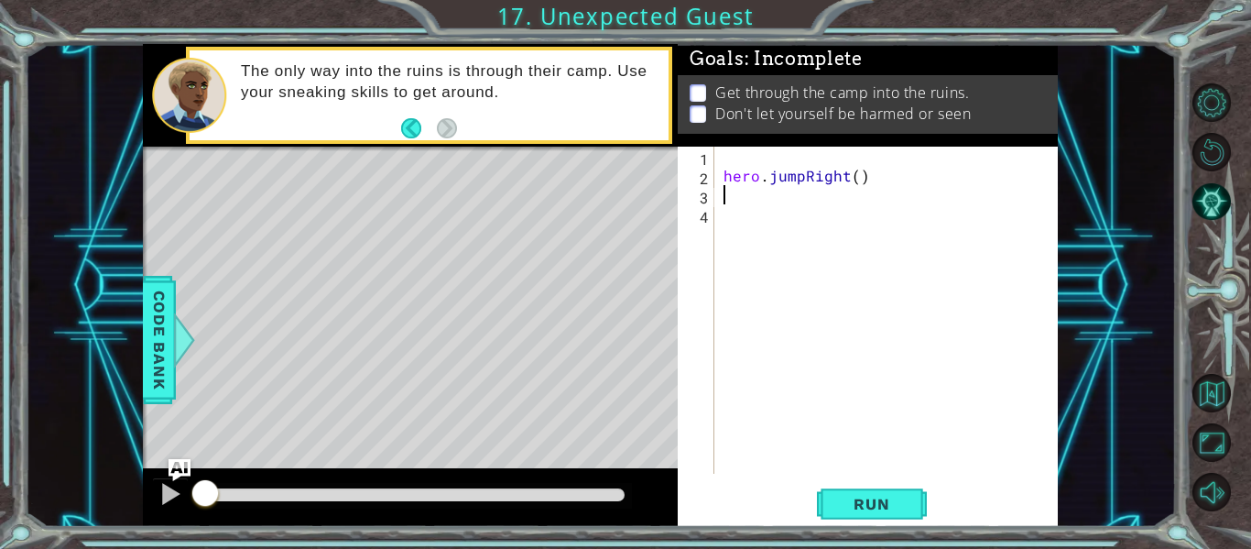
click at [883, 159] on div "hero . jumpRight ( )" at bounding box center [891, 329] width 343 height 365
click at [844, 181] on div "hero . jumpRight ( )" at bounding box center [891, 329] width 343 height 365
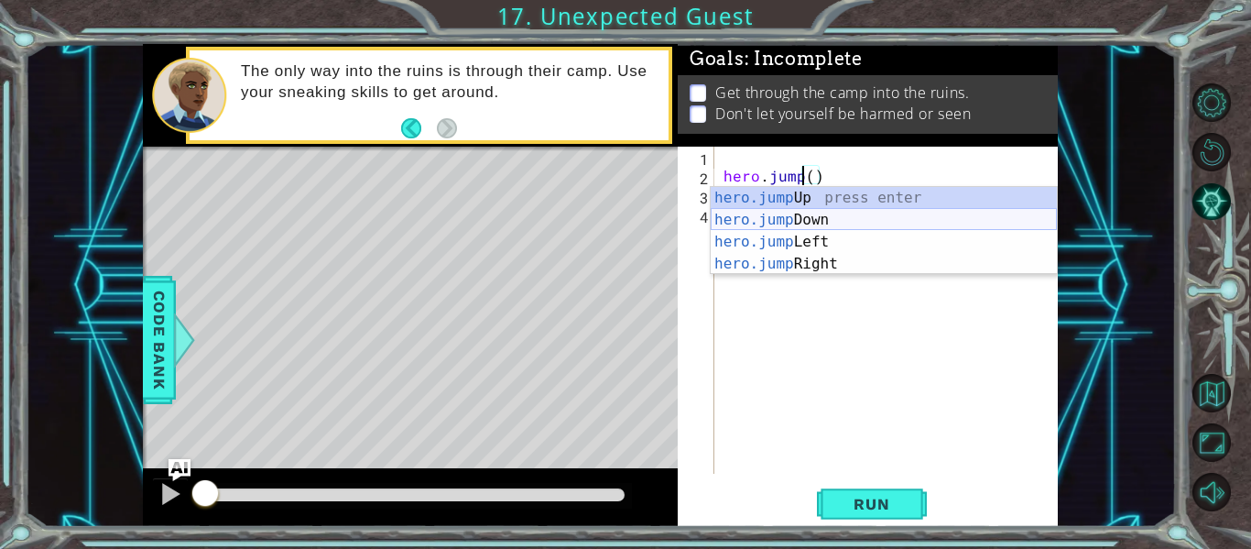
click at [824, 216] on div "hero.jump Up press enter hero.jump Down press enter hero.jump Left press enter …" at bounding box center [884, 253] width 346 height 132
type textarea "hero.jumpDown"
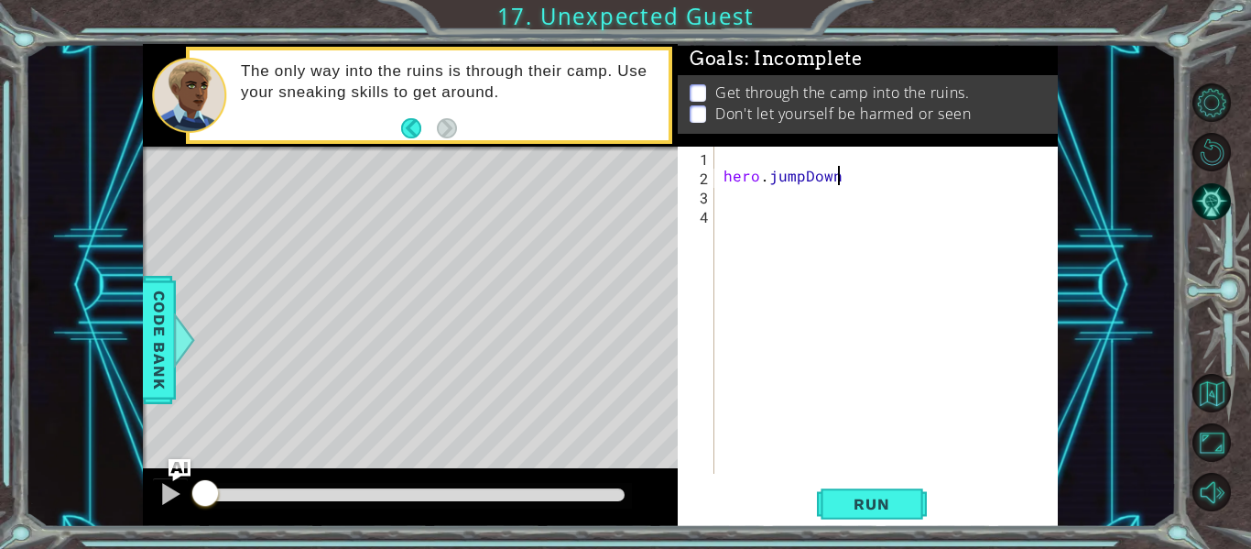
click at [758, 223] on div "hero . jumpDown" at bounding box center [891, 329] width 343 height 365
click at [730, 203] on div "hero . jumpDown" at bounding box center [891, 329] width 343 height 365
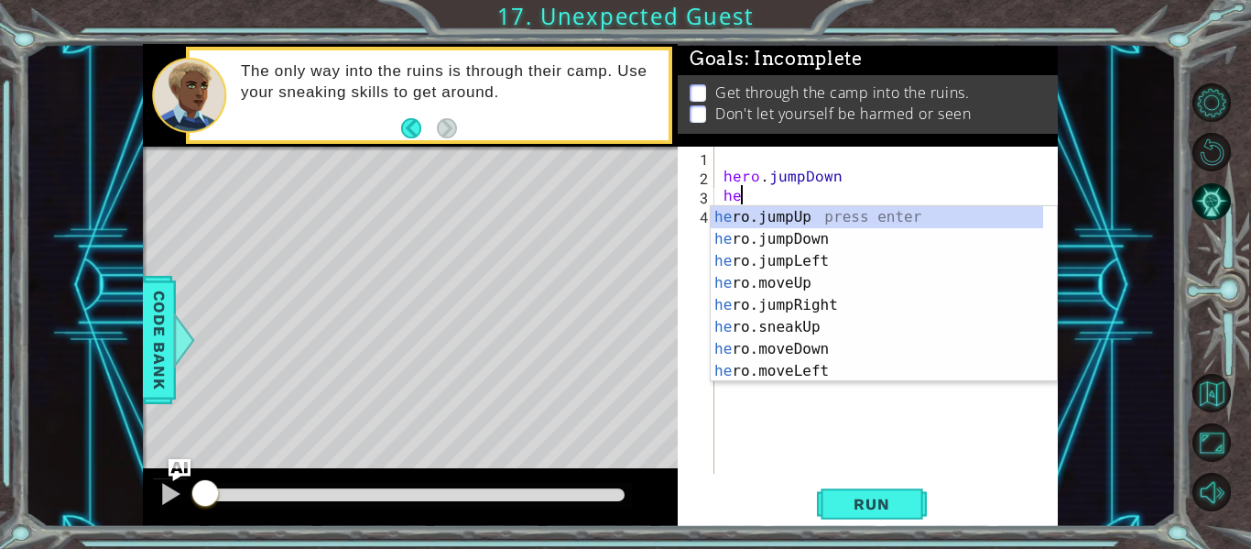
scroll to position [0, 1]
type textarea "hero"
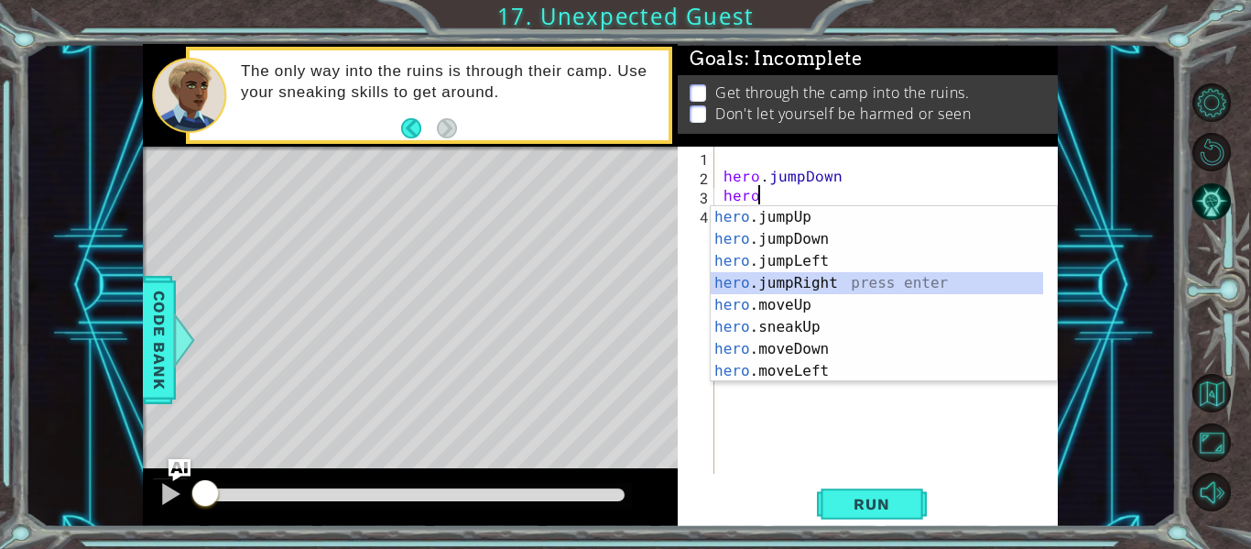
click at [820, 277] on div "hero .jumpUp press enter hero .jumpDown press enter hero .jumpLeft press enter …" at bounding box center [877, 316] width 332 height 220
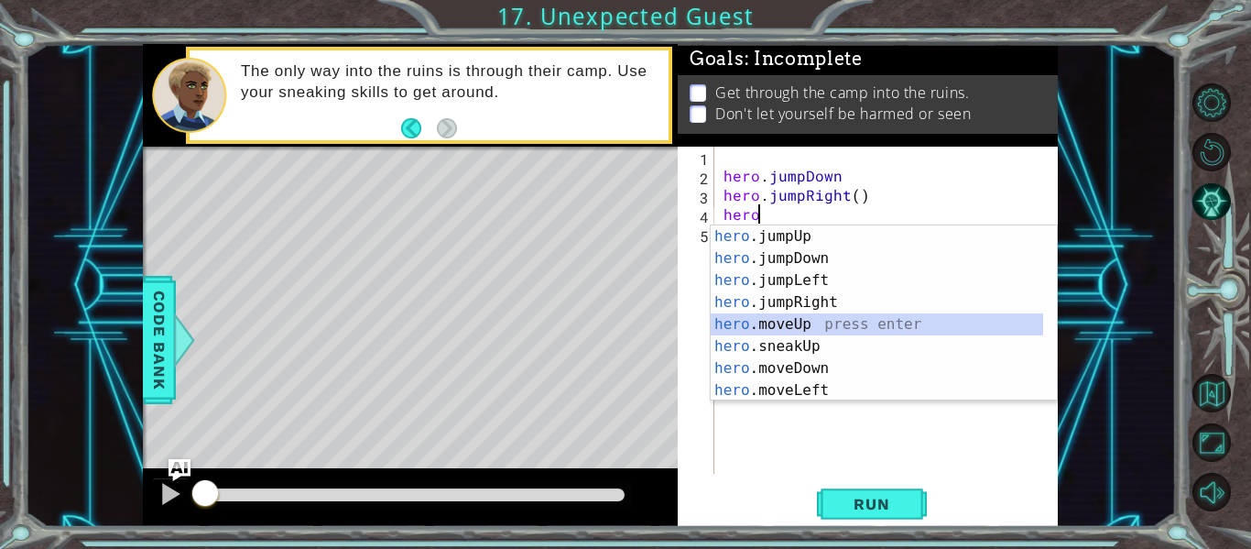
click at [825, 318] on div "hero .jumpUp press enter hero .jumpDown press enter hero .jumpLeft press enter …" at bounding box center [877, 335] width 332 height 220
type textarea "hero.moveUp(1)"
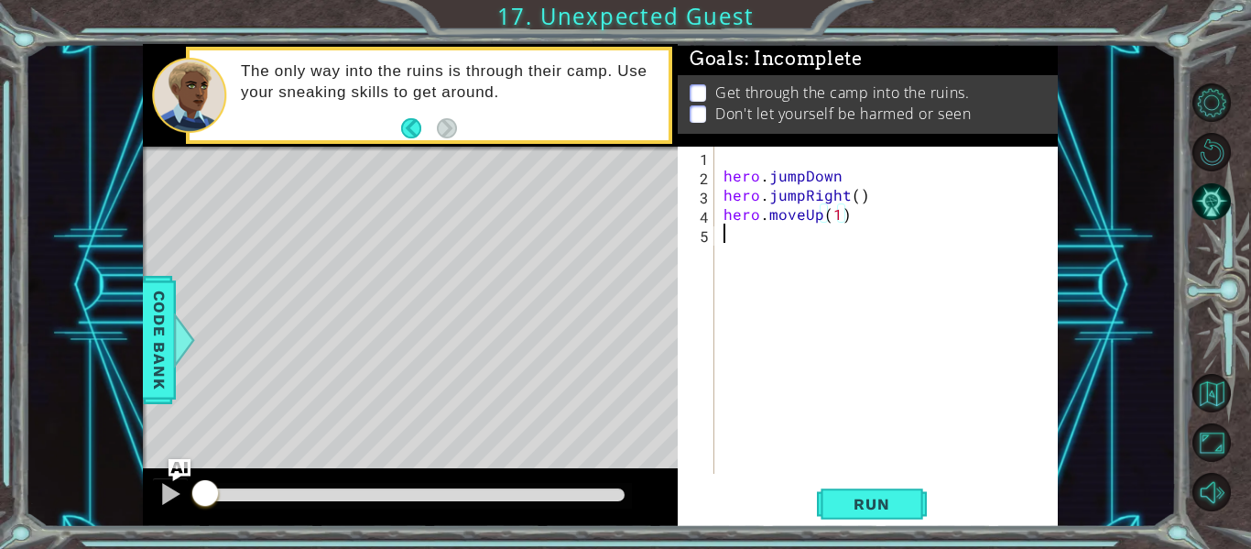
click at [731, 244] on div "hero . jumpDown hero . jumpRight ( ) hero . moveUp ( 1 )" at bounding box center [891, 329] width 343 height 365
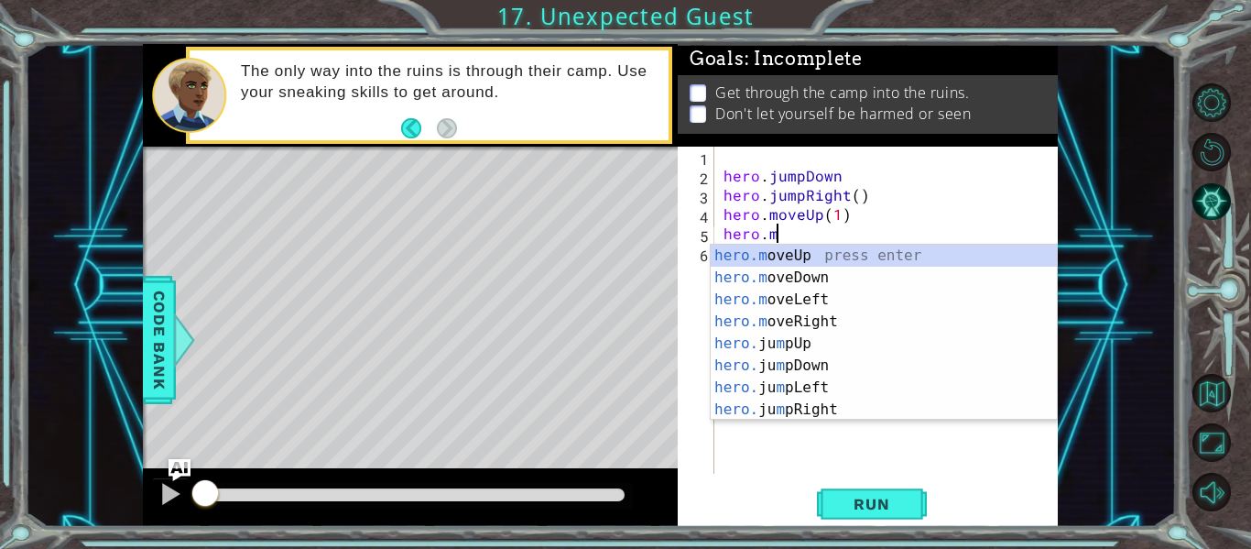
scroll to position [0, 3]
click at [823, 316] on div "hero.m oveUp press enter hero.m oveDown press enter hero.m oveLeft press enter …" at bounding box center [884, 355] width 346 height 220
type textarea "hero.moveRight(1)"
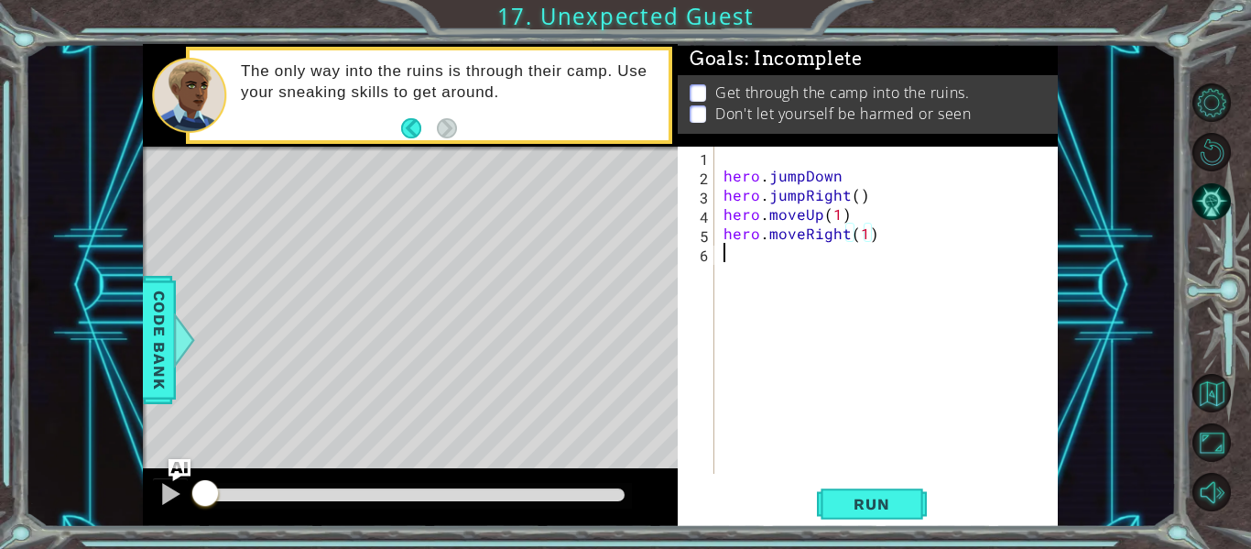
click at [747, 245] on div "hero . jumpDown hero . jumpRight ( ) hero . moveUp ( 1 ) hero . moveRight ( 1 )" at bounding box center [891, 329] width 343 height 365
click at [801, 241] on div "hero . jumpDown hero . jumpRight ( ) hero . moveUp ( 1 ) hero . moveRight ( 1 )" at bounding box center [891, 329] width 343 height 365
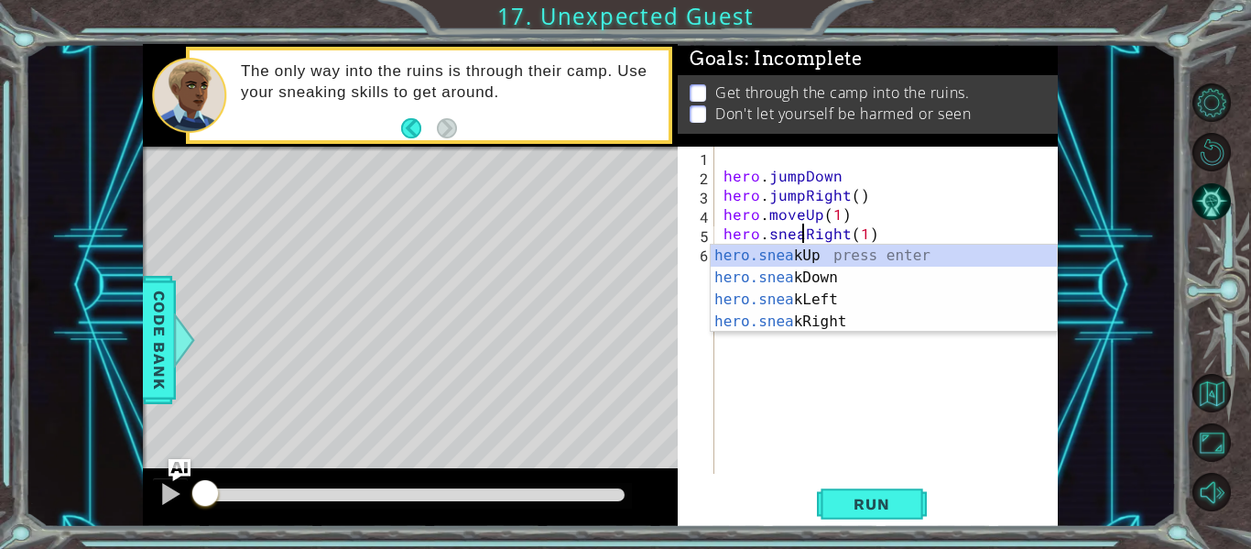
type textarea "hero.sneakRight(1)"
click at [909, 228] on div "hero . jumpDown hero . jumpRight ( ) hero . moveUp ( 1 ) hero . sneakRight ( 1 )" at bounding box center [891, 329] width 343 height 365
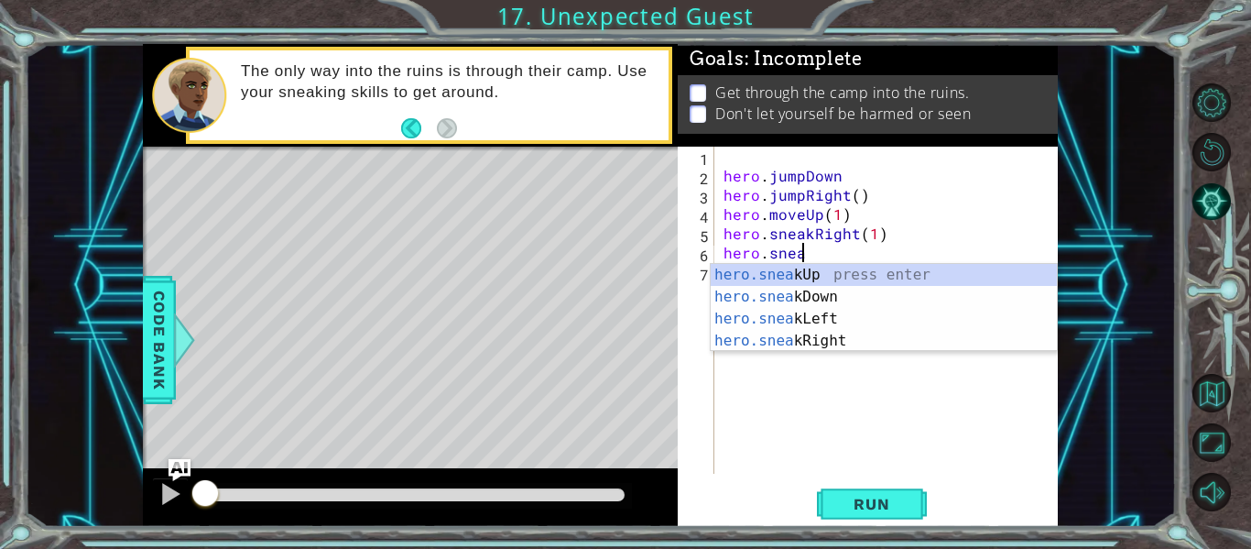
scroll to position [0, 5]
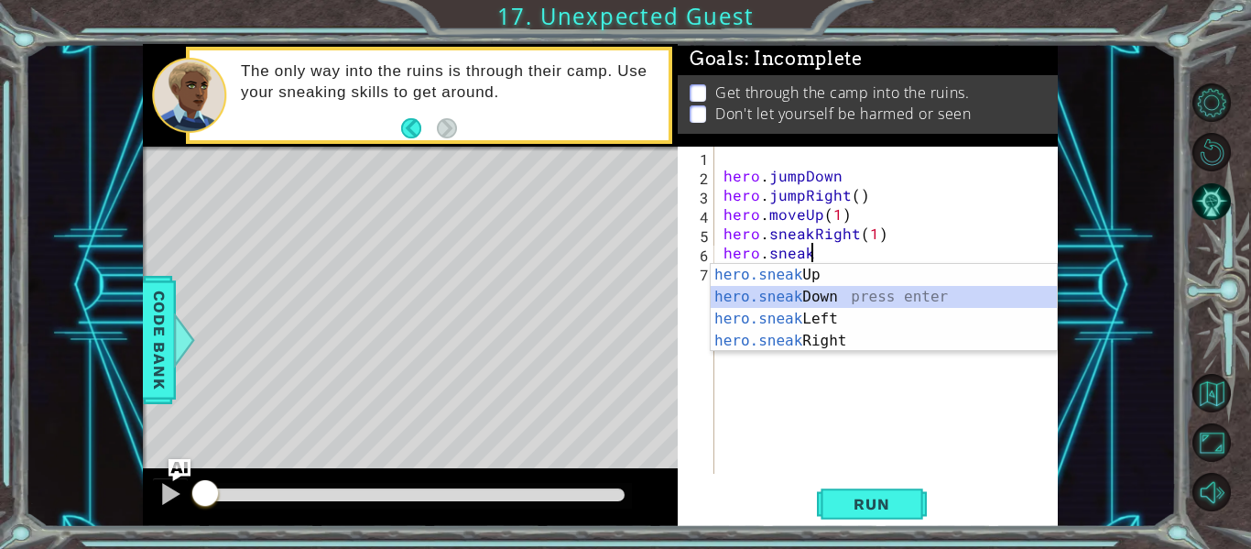
click at [851, 290] on div "hero.sneak Up press enter hero.sneak Down press enter hero.sneak Left press ent…" at bounding box center [884, 330] width 346 height 132
type textarea "hero.sneakDown(1)"
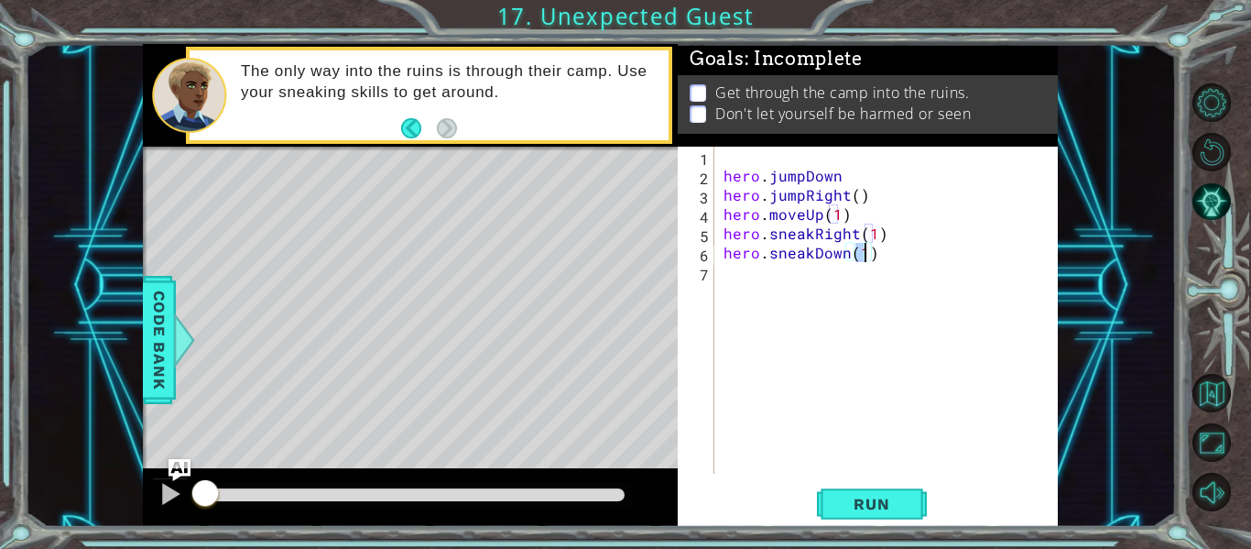
click at [720, 274] on div "hero . jumpDown hero . jumpRight ( ) hero . moveUp ( 1 ) hero . sneakRight ( 1 …" at bounding box center [891, 329] width 343 height 365
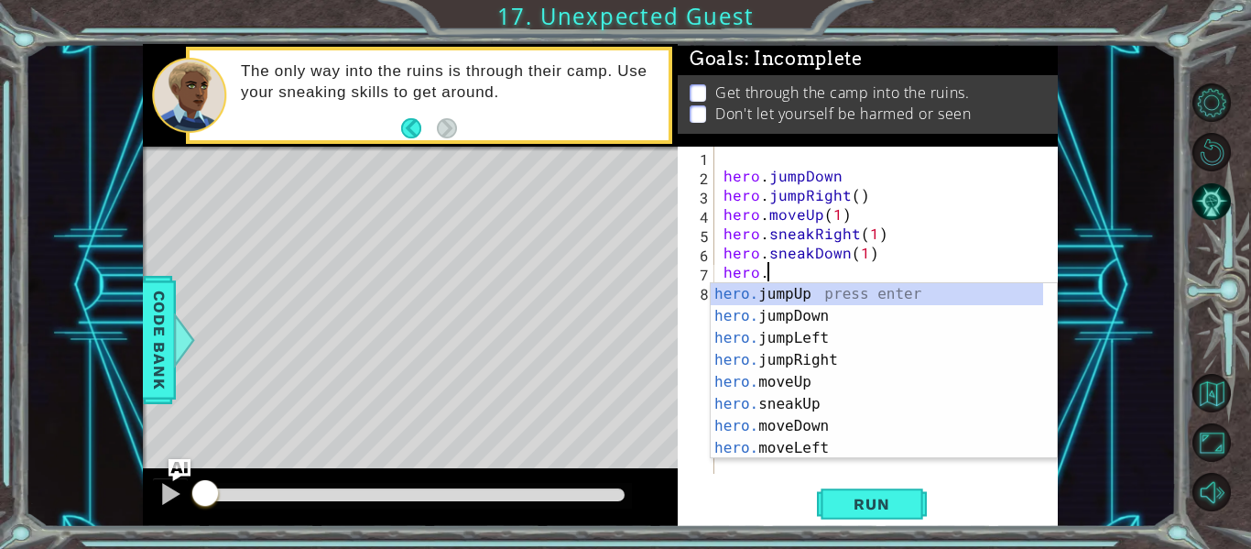
scroll to position [0, 3]
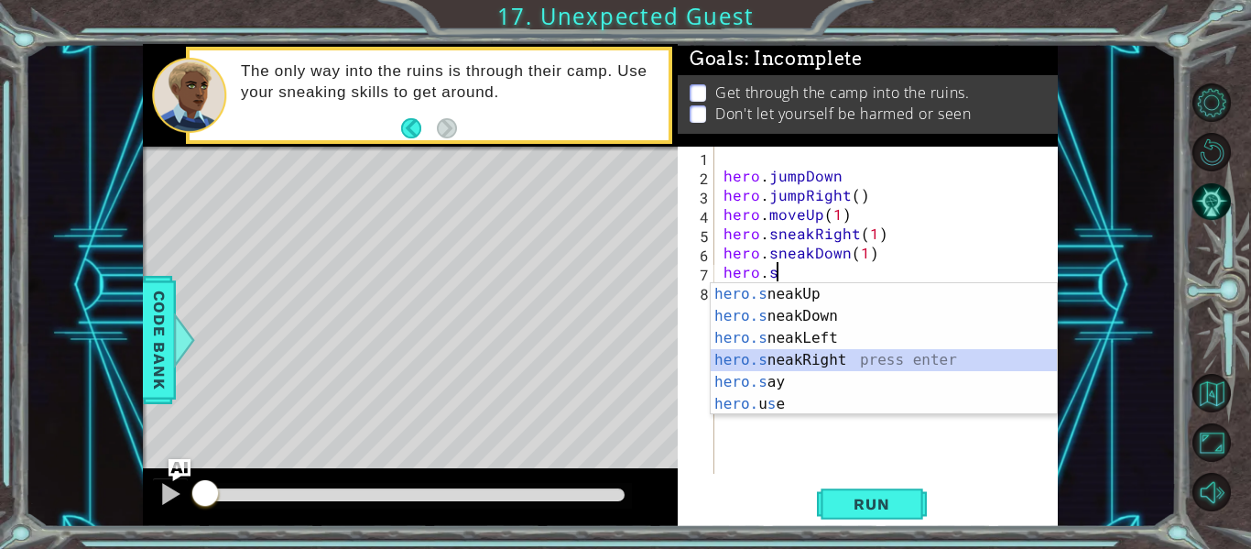
click at [781, 359] on div "hero.s neakUp press enter hero.s neakDown press enter hero.s neakLeft press ent…" at bounding box center [884, 371] width 346 height 176
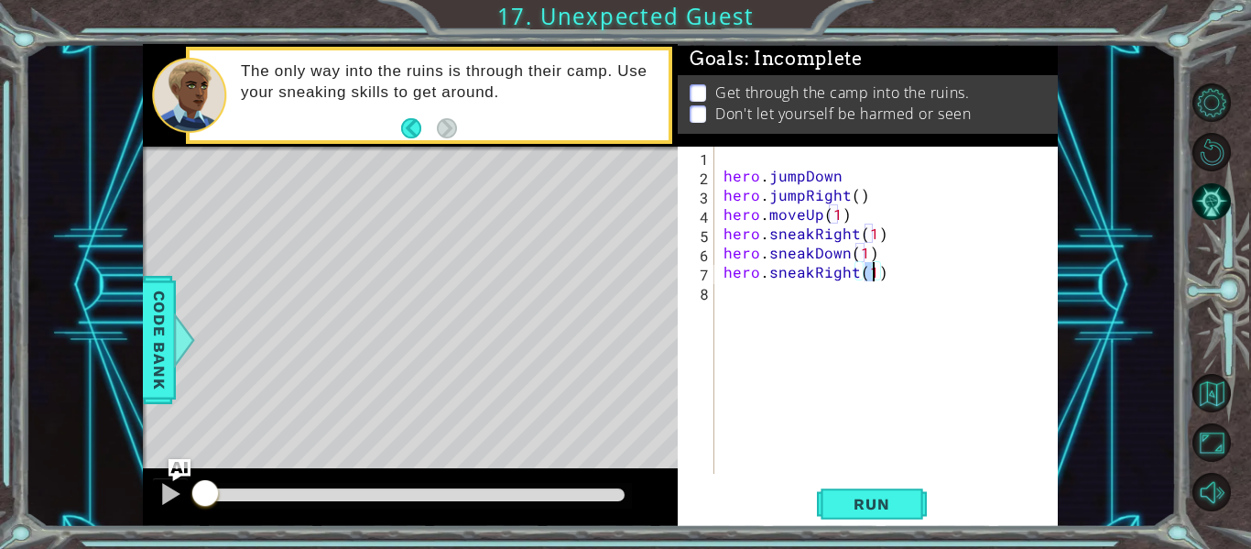
type textarea "hero.sneakRight(2)"
click at [745, 299] on div "hero . jumpDown hero . jumpRight ( ) hero . moveUp ( 1 ) hero . sneakRight ( 1 …" at bounding box center [891, 329] width 343 height 365
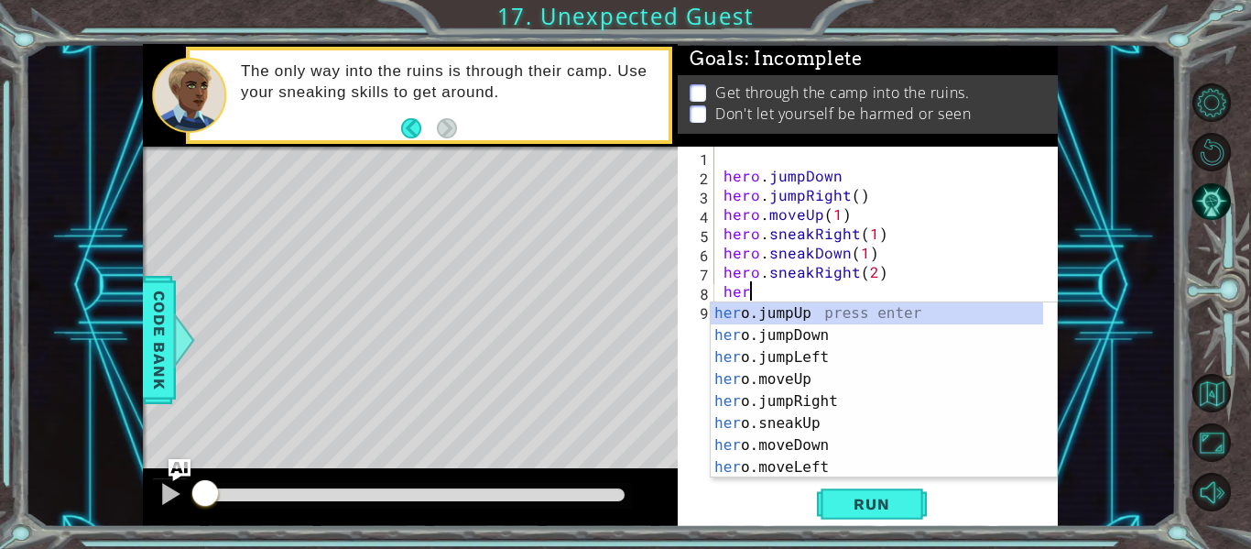
scroll to position [0, 1]
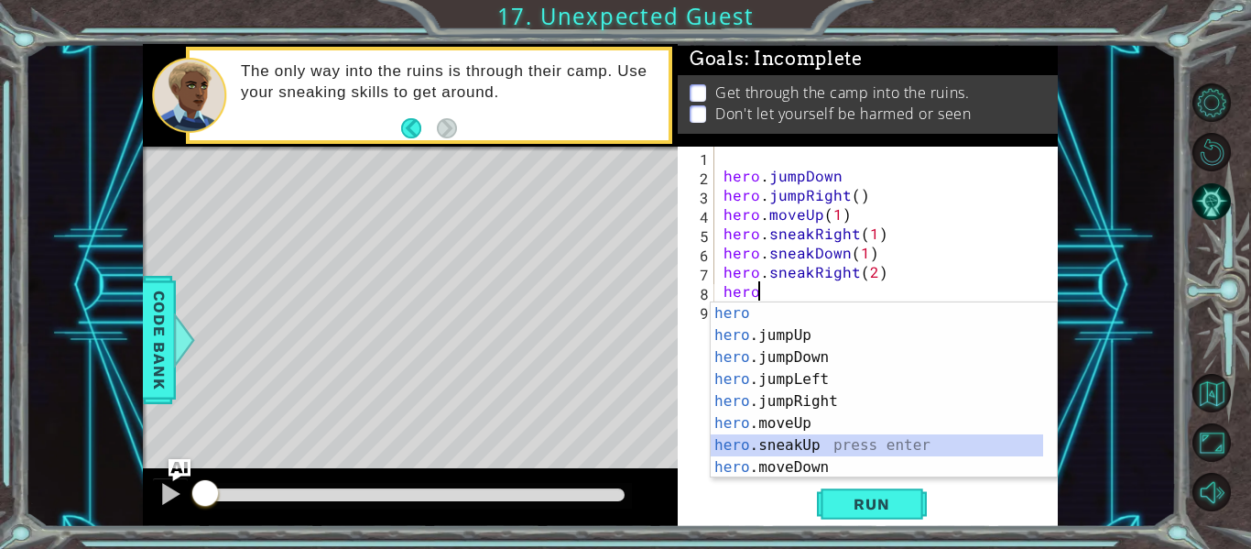
click at [830, 441] on div "hero press enter hero .jumpUp press enter hero .jumpDown press enter hero .jump…" at bounding box center [877, 412] width 332 height 220
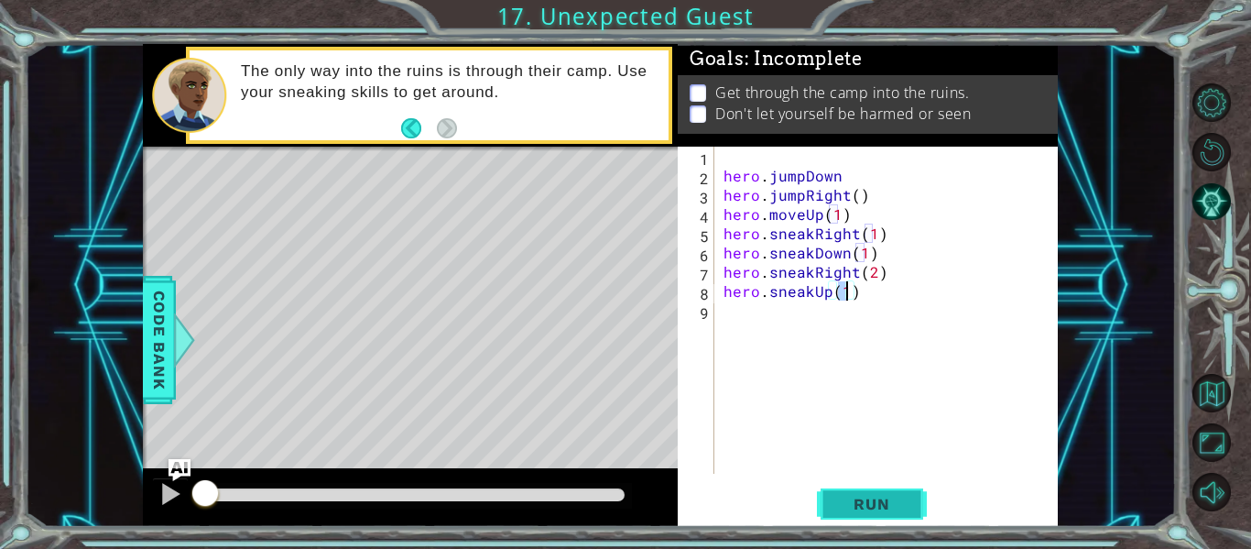
click at [847, 499] on span "Run" at bounding box center [871, 504] width 72 height 18
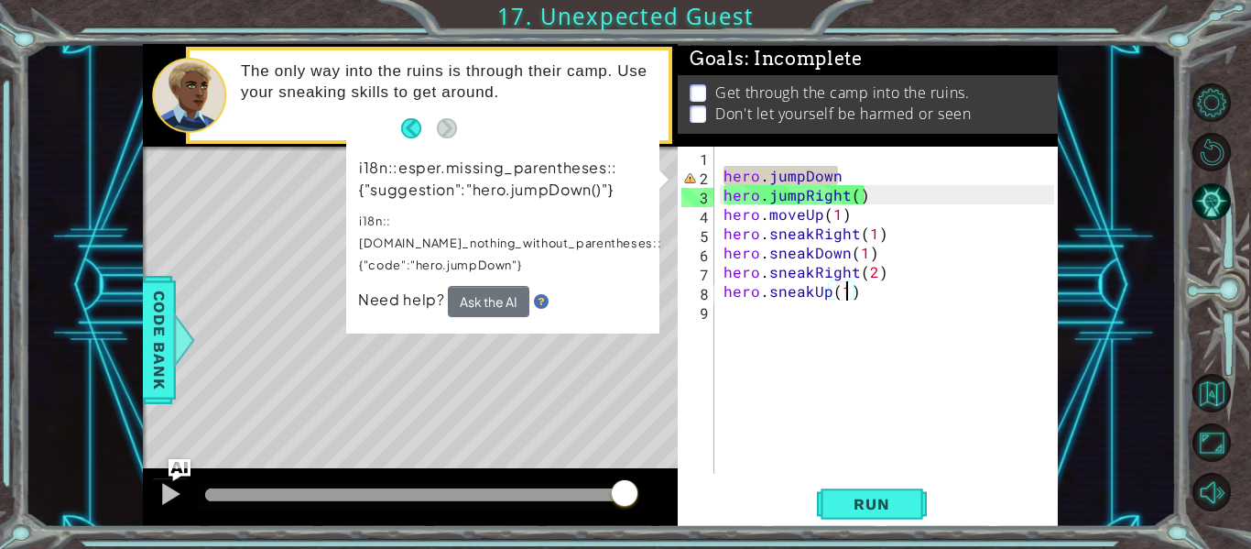
click at [274, 231] on div "Level Map" at bounding box center [566, 416] width 846 height 539
click at [636, 314] on div "Level Map" at bounding box center [566, 416] width 846 height 539
click at [408, 161] on p "i18n::esper.missing_parentheses::{"suggestion":"hero.jumpDown()"}" at bounding box center [510, 179] width 302 height 44
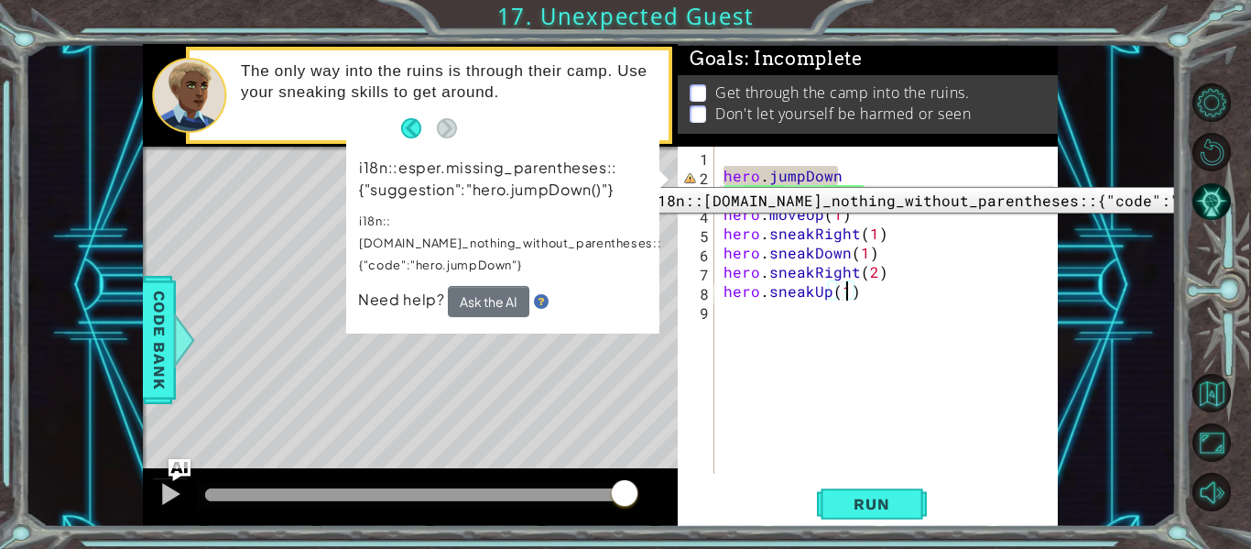
click at [681, 173] on div "2" at bounding box center [697, 177] width 33 height 19
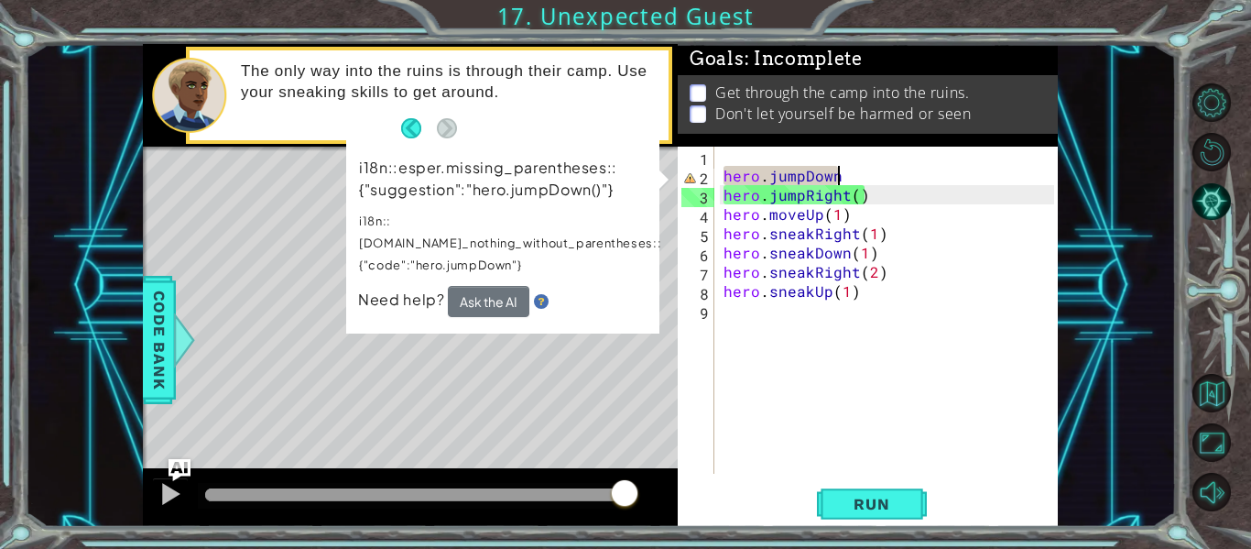
click at [870, 172] on div "hero . jumpDown hero . jumpRight ( ) hero . moveUp ( 1 ) hero . sneakRight ( 1 …" at bounding box center [891, 329] width 343 height 365
click at [509, 354] on div "Level Map" at bounding box center [566, 416] width 846 height 539
click at [407, 289] on span "Need help?" at bounding box center [403, 298] width 90 height 19
click at [409, 124] on button "Back" at bounding box center [419, 128] width 36 height 20
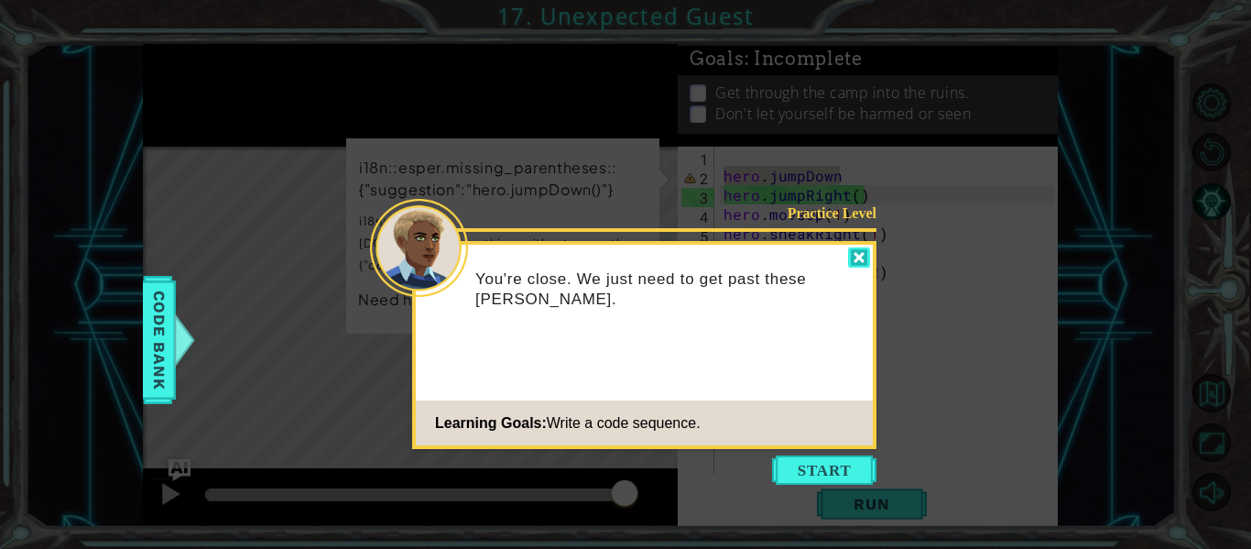
click at [858, 255] on div at bounding box center [859, 257] width 22 height 21
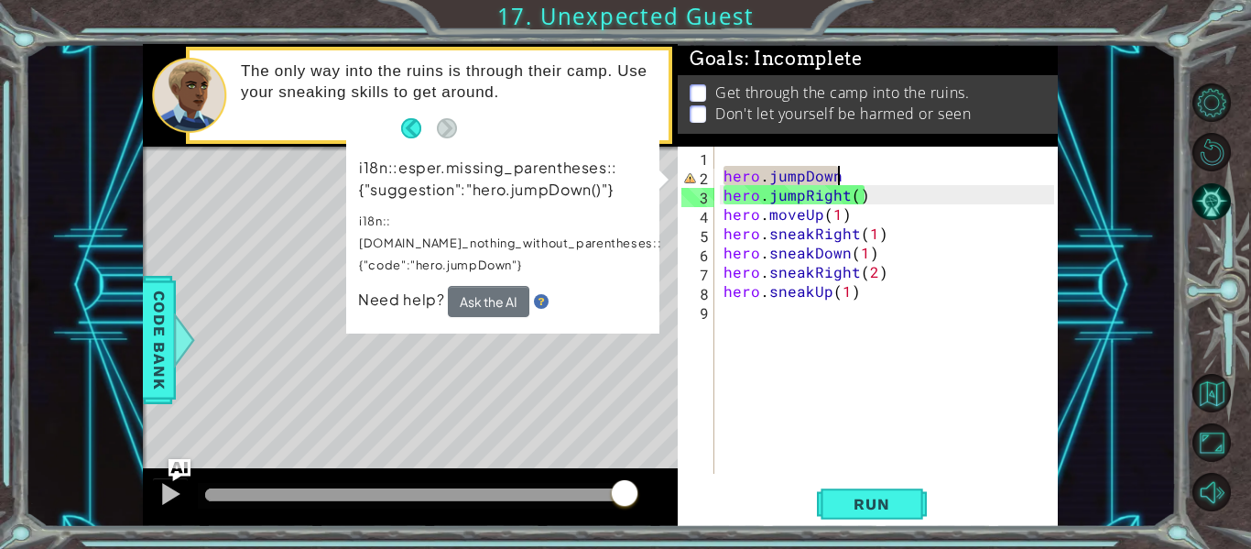
click at [543, 351] on div "Level Map" at bounding box center [566, 416] width 846 height 539
click at [847, 171] on div "hero . jumpDown hero . jumpRight ( ) hero . moveUp ( 1 ) hero . sneakRight ( 1 …" at bounding box center [891, 329] width 343 height 365
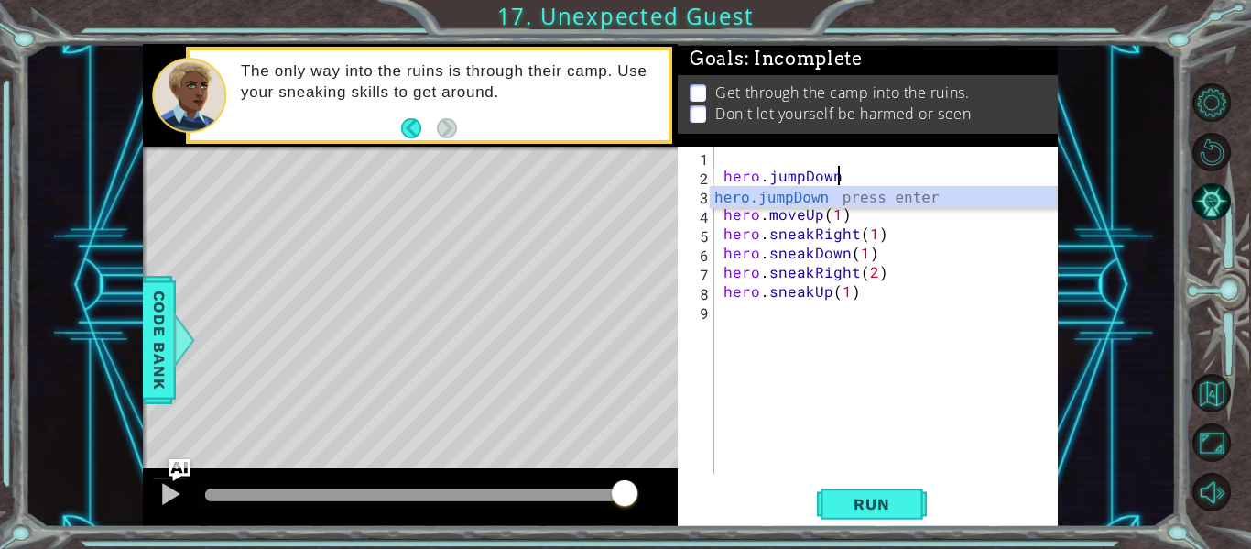
scroll to position [0, 5]
type textarea "h"
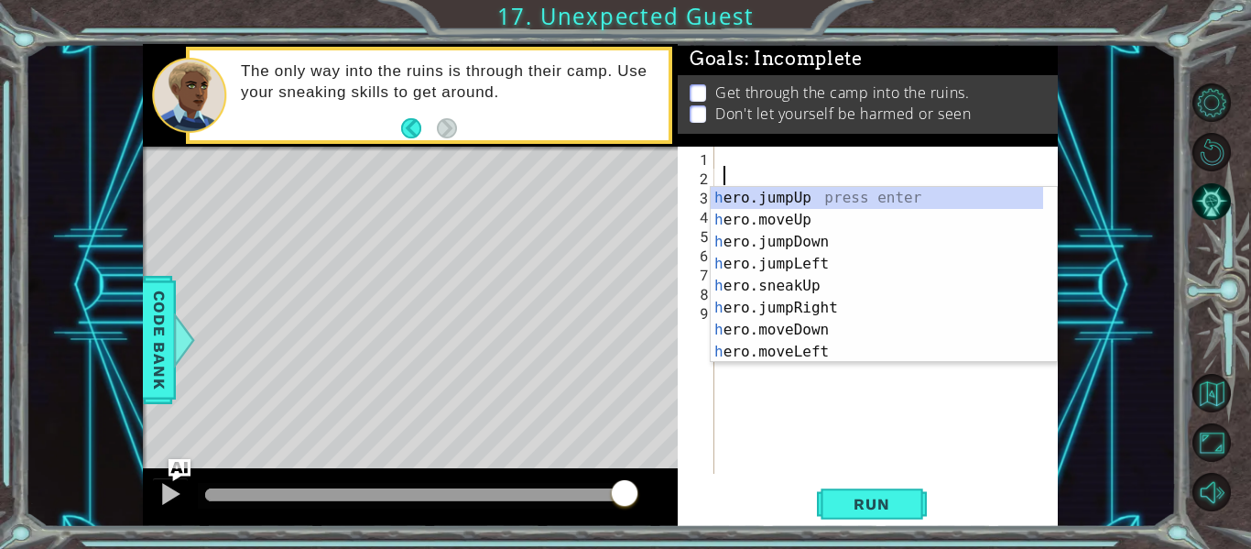
scroll to position [0, 0]
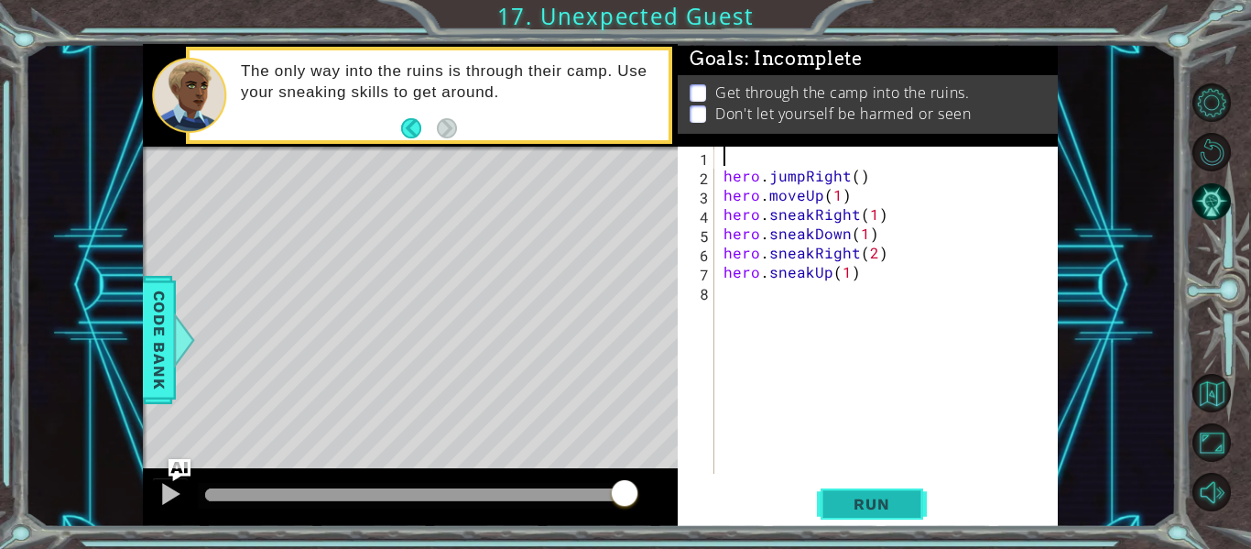
click at [831, 503] on button "Run" at bounding box center [872, 504] width 110 height 38
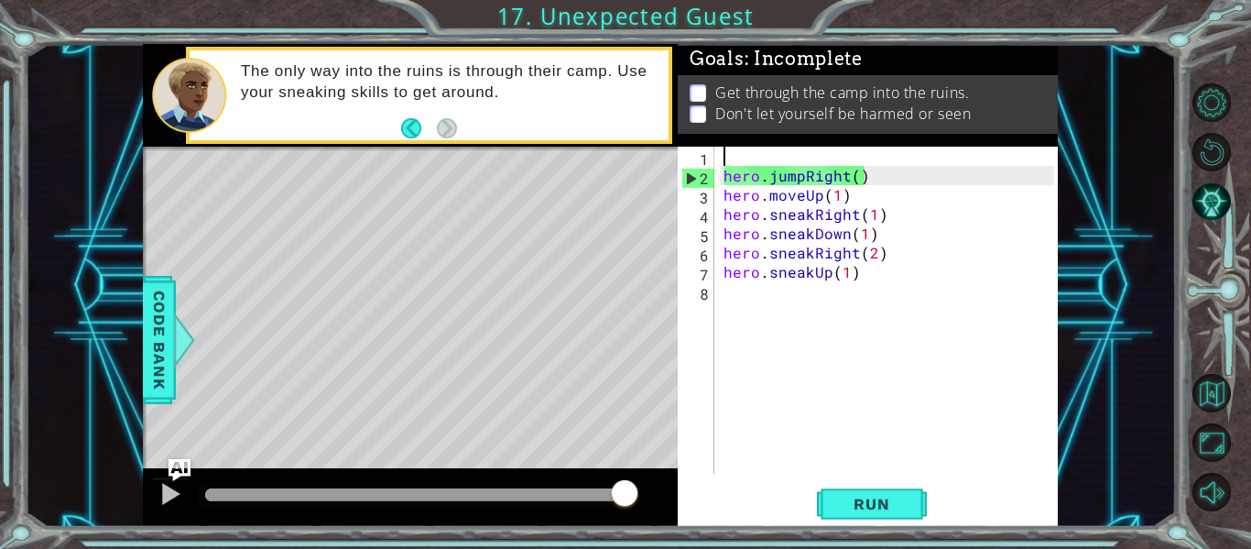
click at [765, 158] on div "hero . jumpRight ( ) hero . moveUp ( 1 ) hero . sneakRight ( 1 ) hero . sneakDo…" at bounding box center [891, 329] width 343 height 365
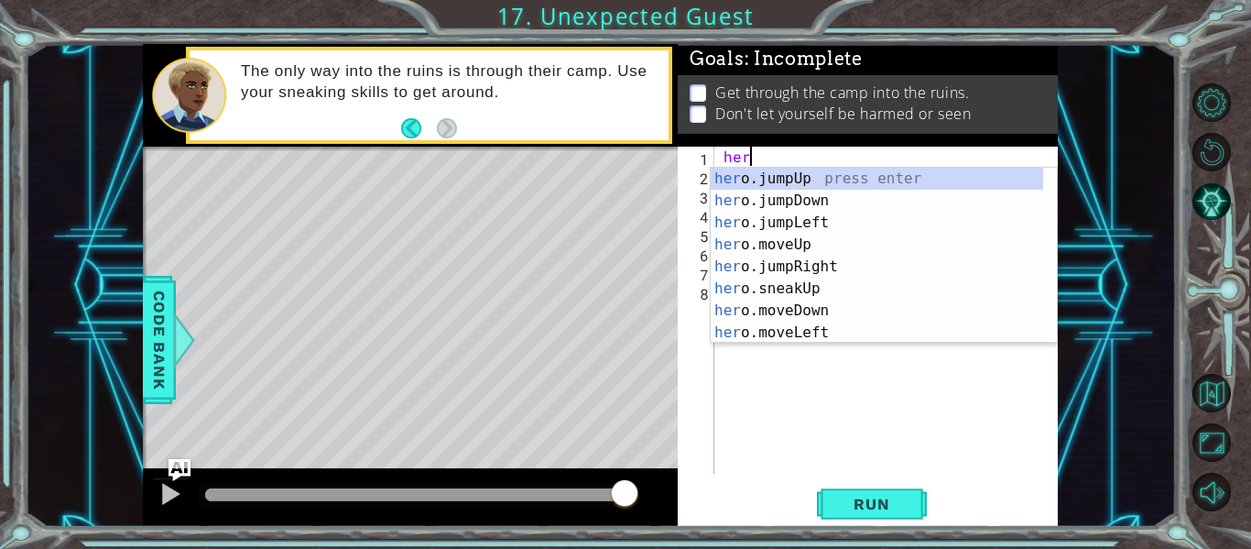
scroll to position [0, 1]
type textarea "hero.j"
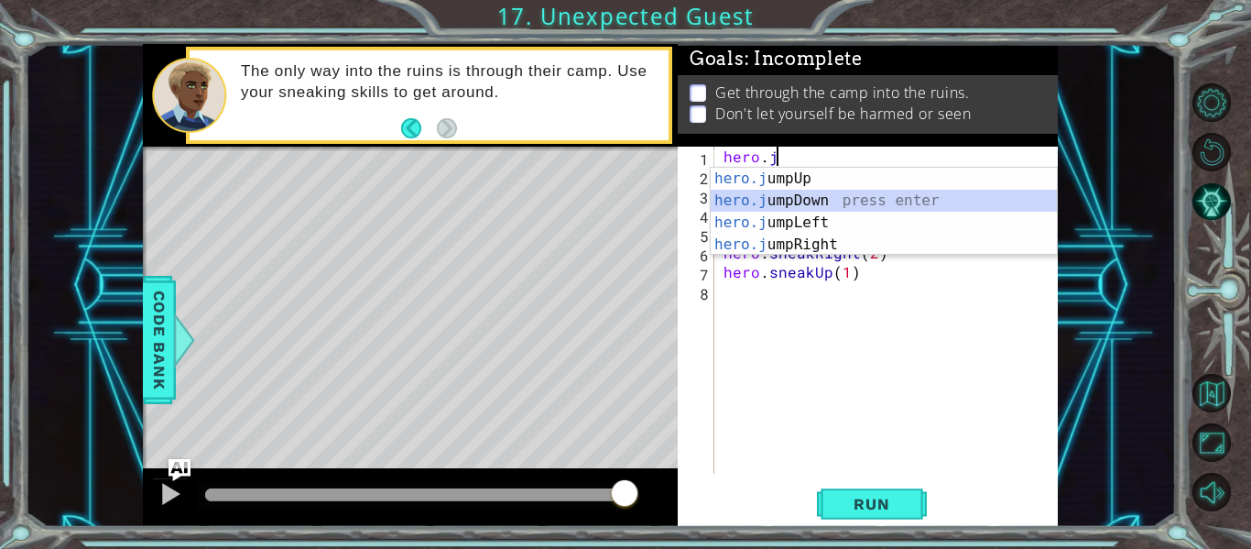
click at [773, 199] on div "hero.j umpUp press enter hero.j umpDown press enter hero.j umpLeft press enter …" at bounding box center [884, 234] width 346 height 132
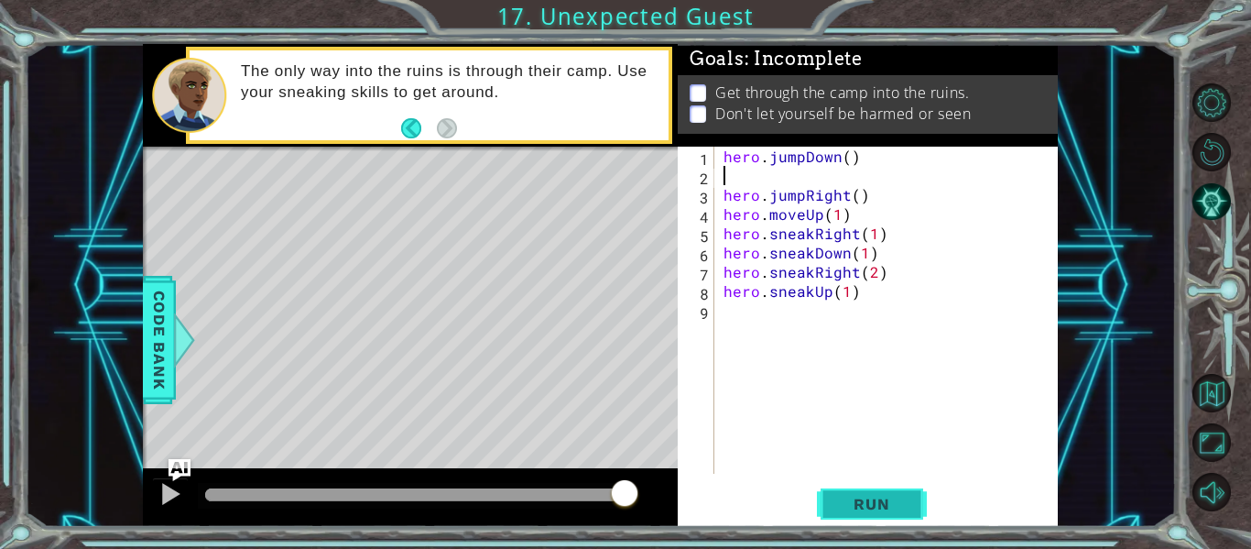
click at [879, 512] on span "Run" at bounding box center [871, 504] width 72 height 18
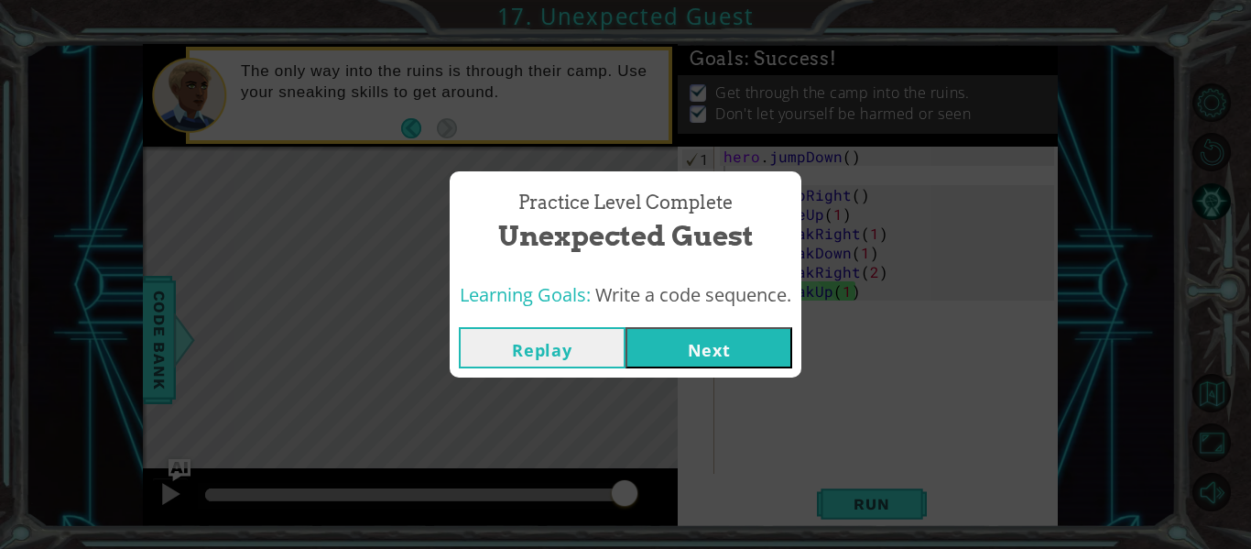
click at [726, 330] on button "Next" at bounding box center [708, 347] width 167 height 41
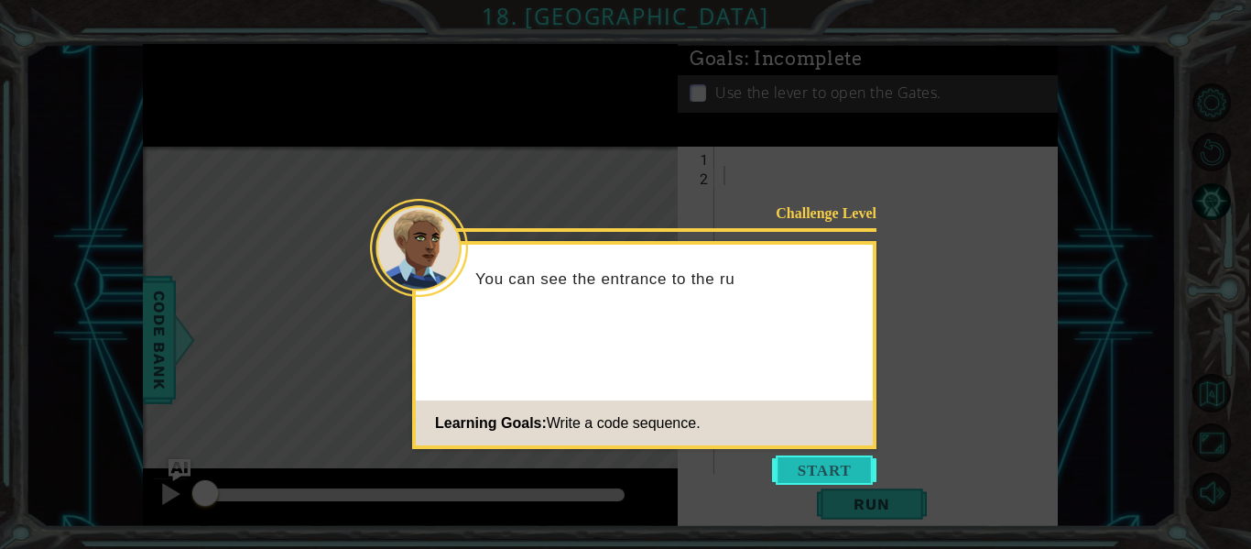
click at [795, 466] on button "Start" at bounding box center [824, 469] width 104 height 29
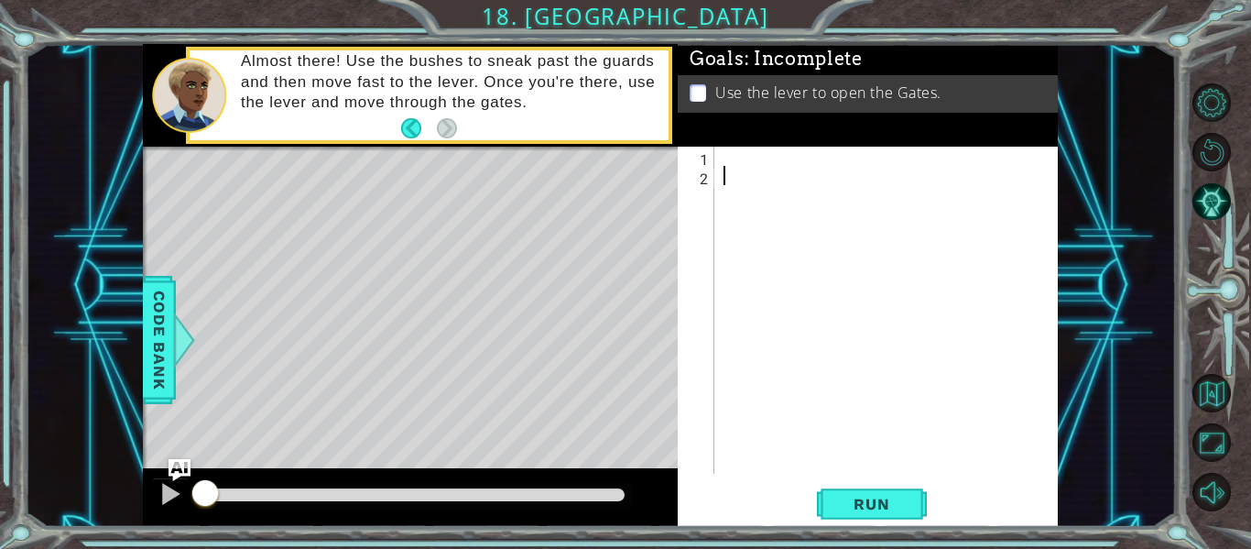
click at [738, 162] on div at bounding box center [891, 329] width 343 height 365
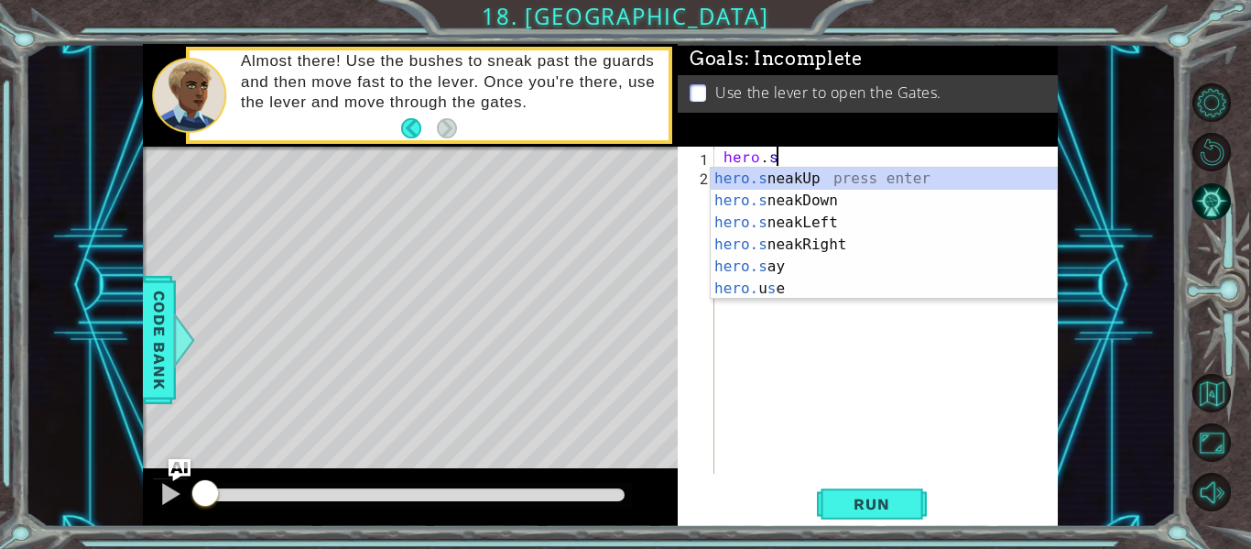
scroll to position [0, 3]
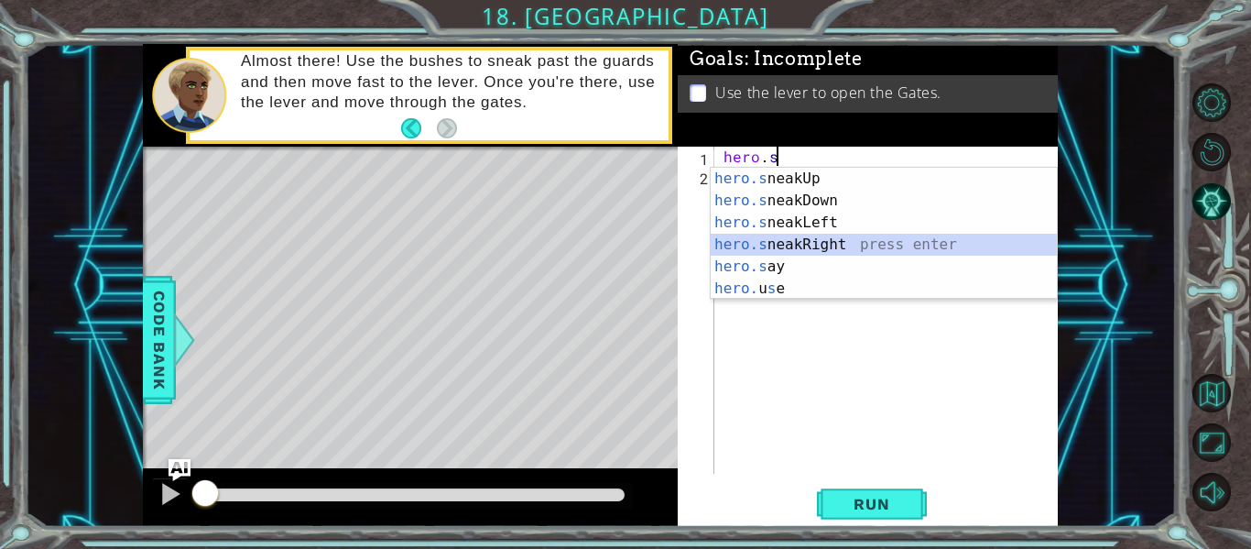
click at [817, 241] on div "hero.s neakUp press enter hero.s neakDown press enter hero.s neakLeft press ent…" at bounding box center [884, 256] width 346 height 176
type textarea "hero.sneakRight(1)"
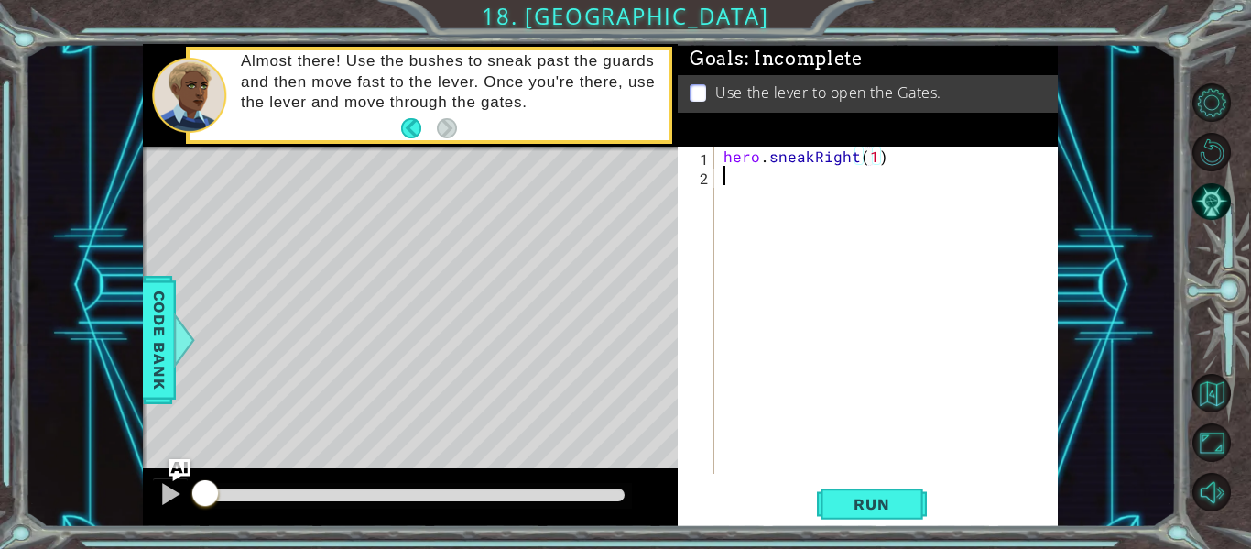
click at [722, 188] on div "hero . sneakRight ( 1 )" at bounding box center [891, 329] width 343 height 365
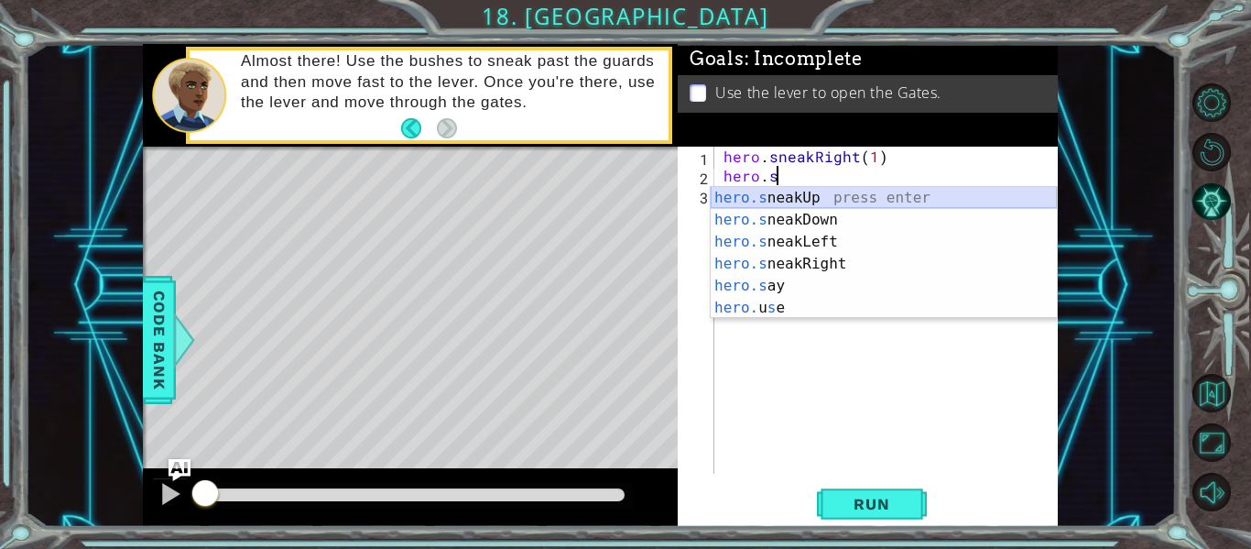
click at [809, 197] on div "hero.s neakUp press enter hero.s neakDown press enter hero.s neakLeft press ent…" at bounding box center [884, 275] width 346 height 176
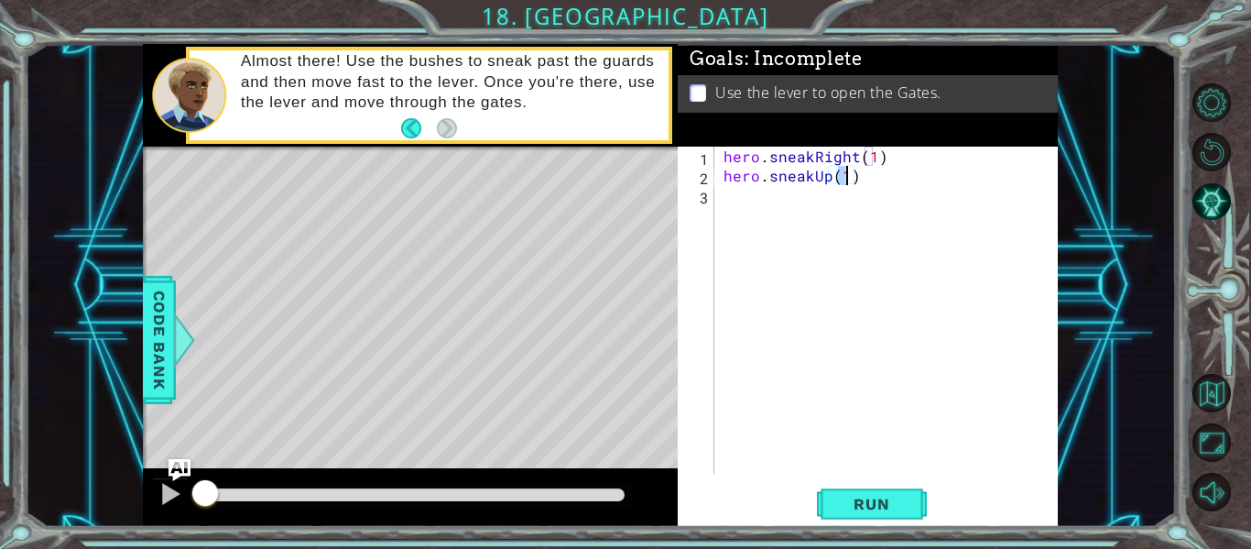
type textarea "hero.sneakUp(2)"
click at [756, 191] on div "hero . sneakRight ( 1 ) hero . sneakUp ( 2 )" at bounding box center [891, 329] width 343 height 365
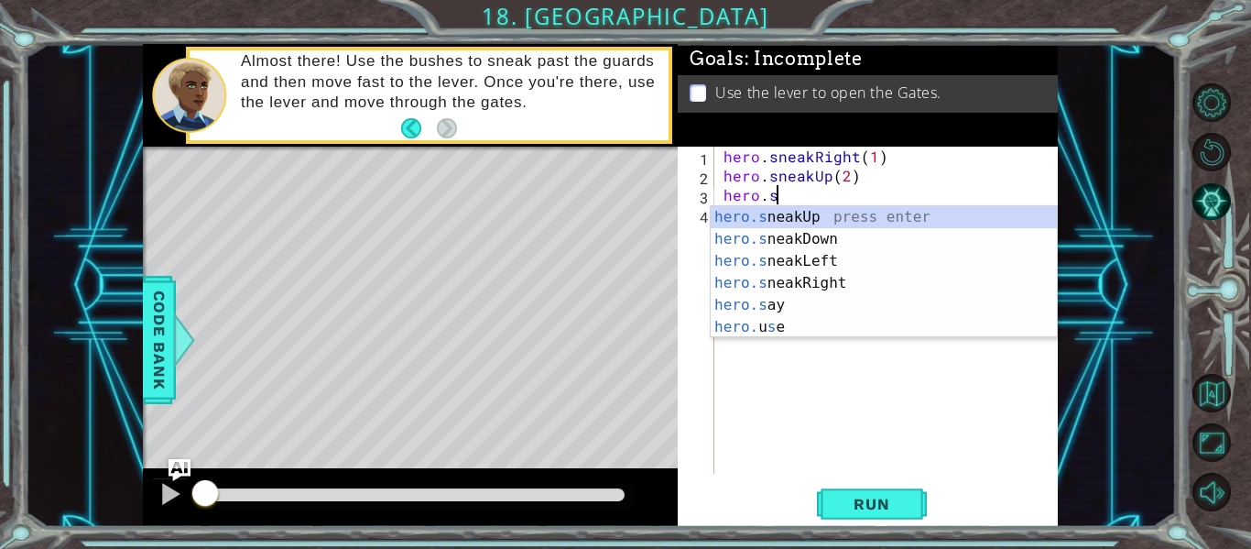
scroll to position [0, 3]
click at [759, 283] on div "hero.s neakUp press enter hero.s neakDown press enter hero.s neakLeft press ent…" at bounding box center [884, 294] width 346 height 176
type textarea "hero.sneakRight(1)"
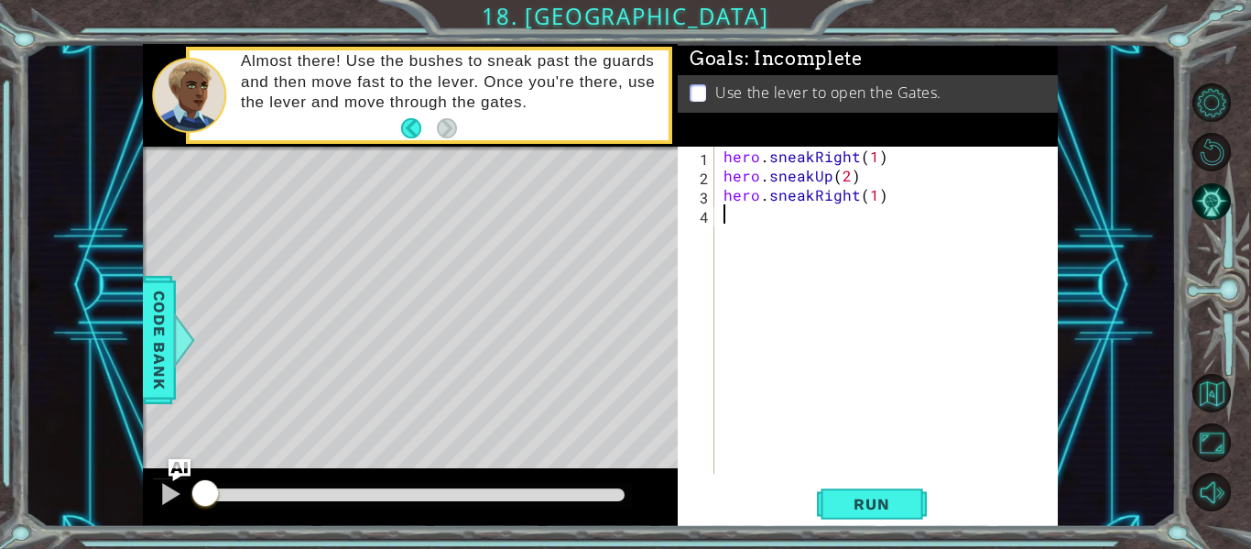
click at [758, 249] on div "hero . sneakRight ( 1 ) hero . sneakUp ( 2 ) hero . sneakRight ( 1 )" at bounding box center [891, 329] width 343 height 365
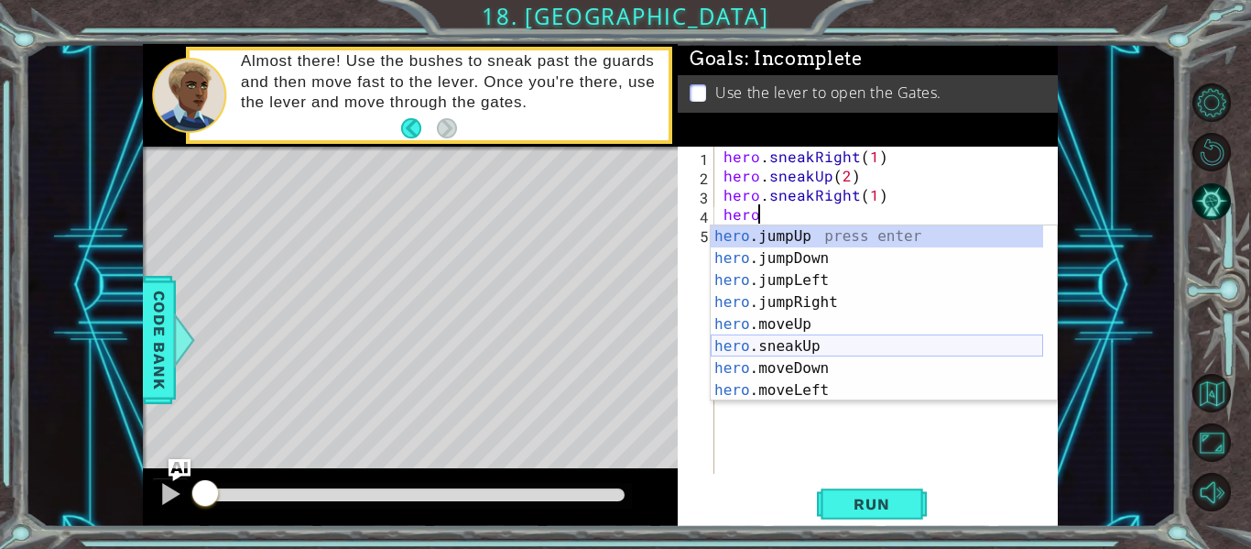
click at [814, 347] on div "hero .jumpUp press enter hero .jumpDown press enter hero .jumpLeft press enter …" at bounding box center [877, 335] width 332 height 220
type textarea "hero.sneakUp(1)"
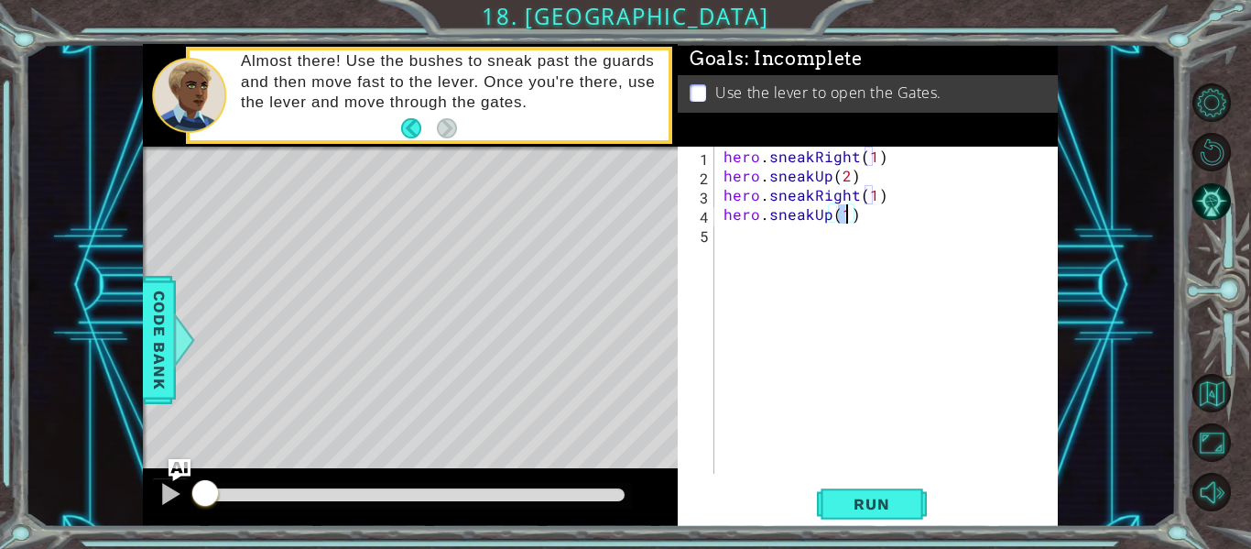
click at [769, 263] on div "hero . sneakRight ( 1 ) hero . sneakUp ( 2 ) hero . sneakRight ( 1 ) hero . sne…" at bounding box center [891, 329] width 343 height 365
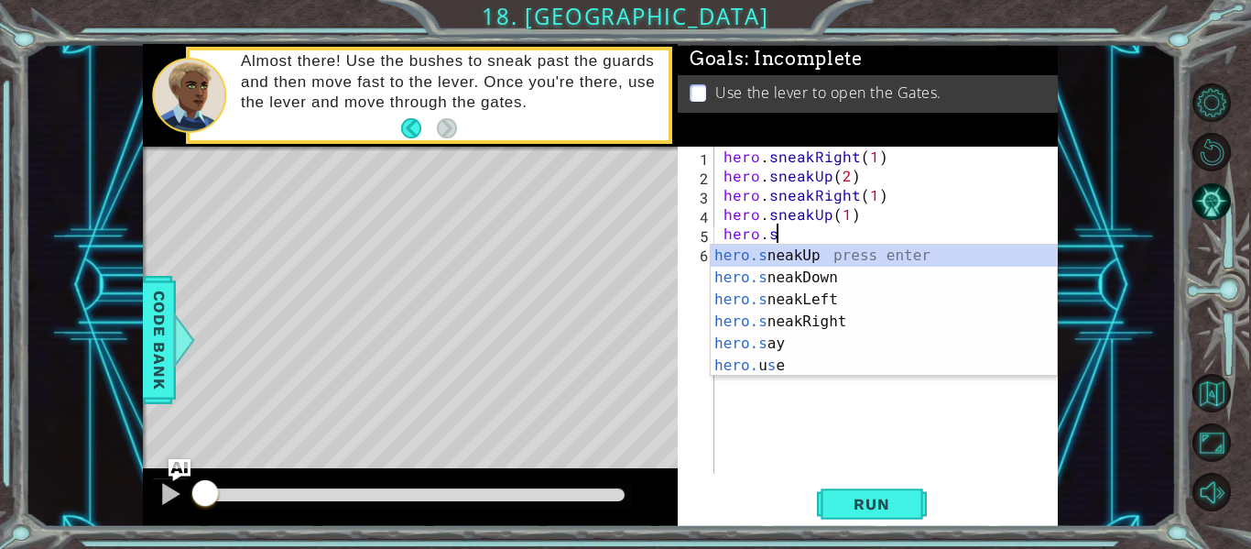
scroll to position [0, 3]
click at [851, 319] on div "hero.s neakUp press enter hero.s neakDown press enter hero.s neakLeft press ent…" at bounding box center [884, 333] width 346 height 176
type textarea "hero.sneakRight(1)"
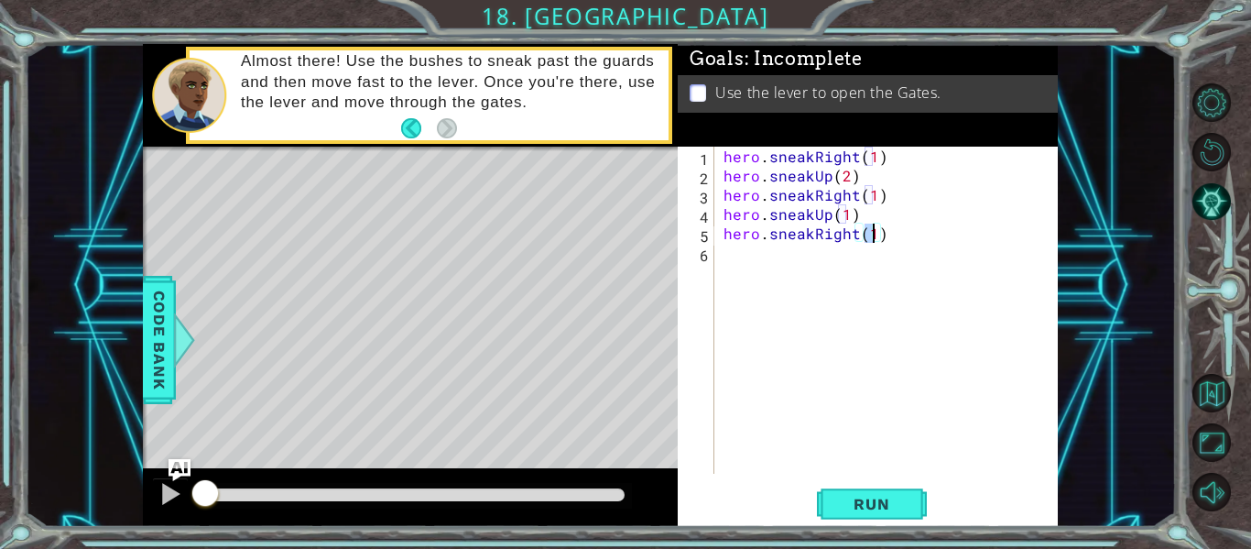
click at [784, 270] on div "hero . sneakRight ( 1 ) hero . sneakUp ( 2 ) hero . sneakRight ( 1 ) hero . sne…" at bounding box center [891, 329] width 343 height 365
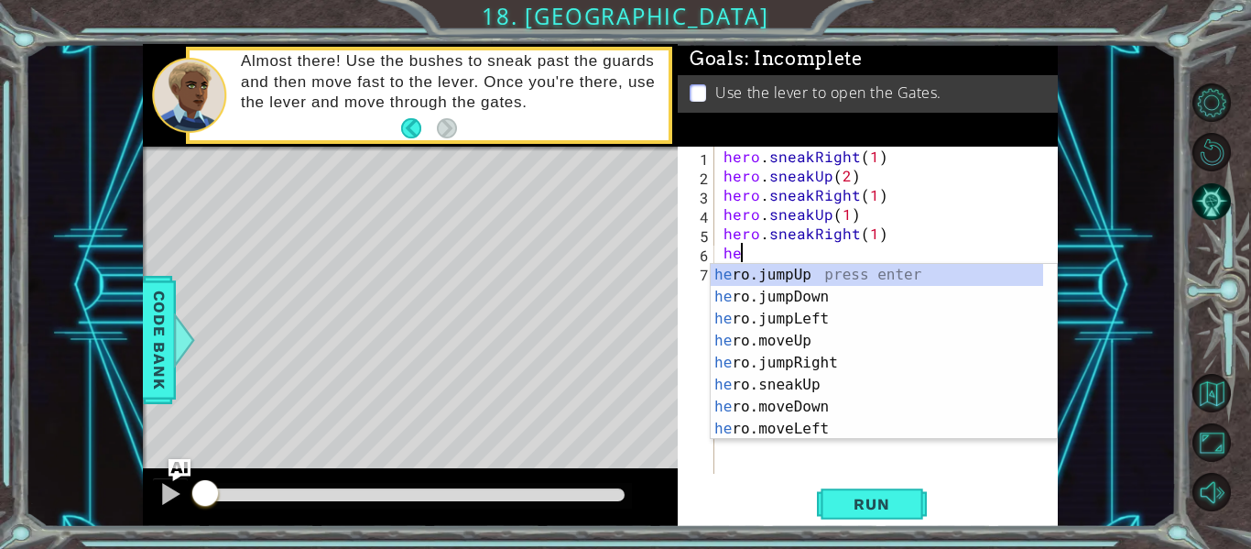
type textarea "hero"
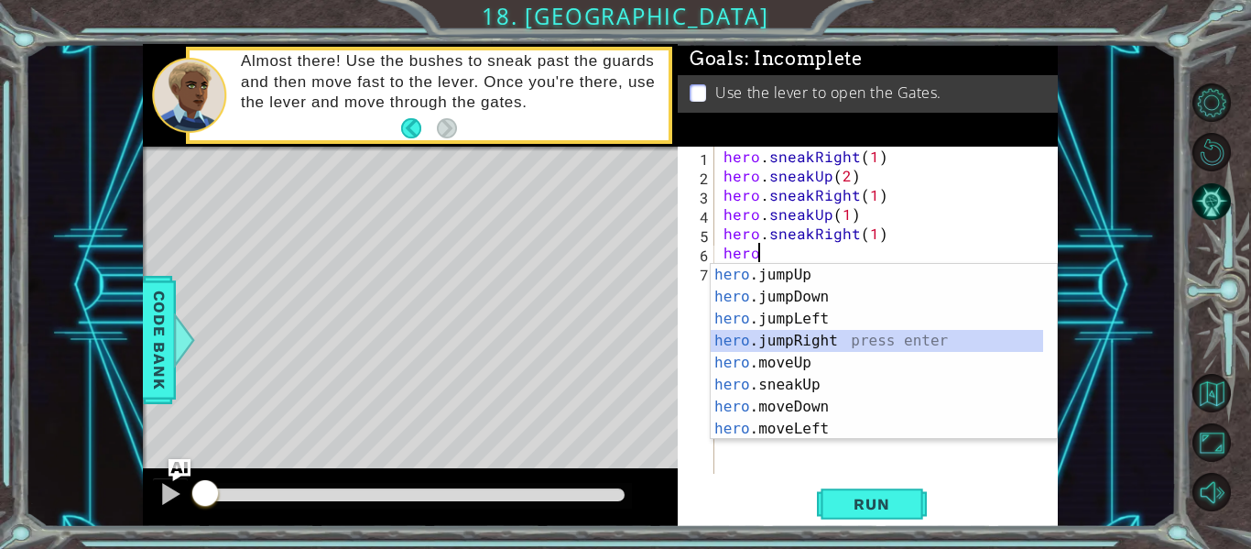
click at [828, 339] on div "hero .jumpUp press enter hero .jumpDown press enter hero .jumpLeft press enter …" at bounding box center [877, 374] width 332 height 220
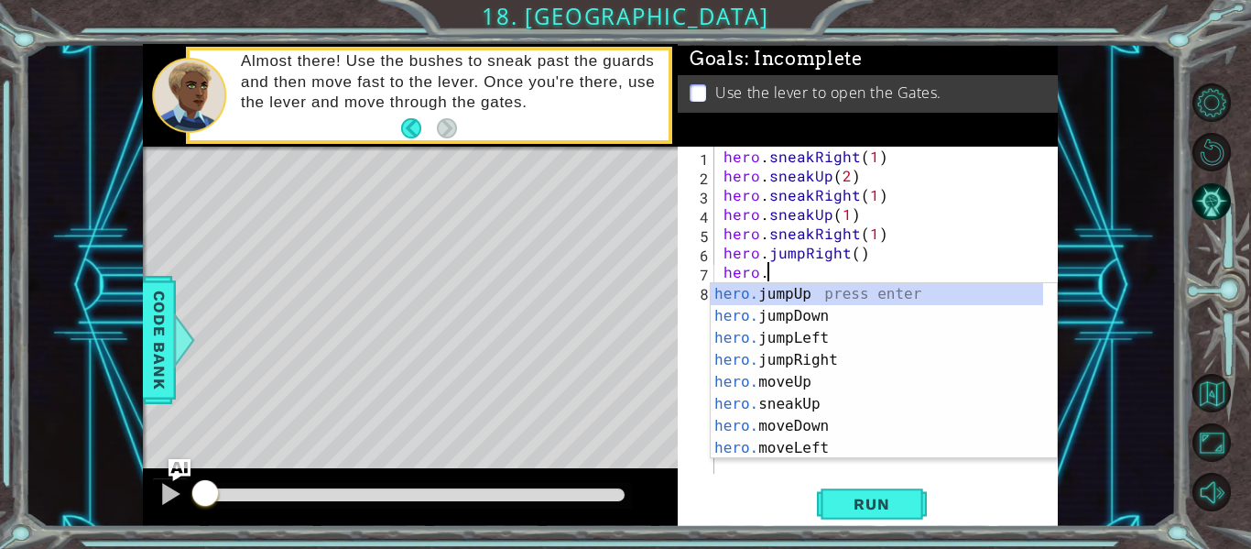
scroll to position [0, 3]
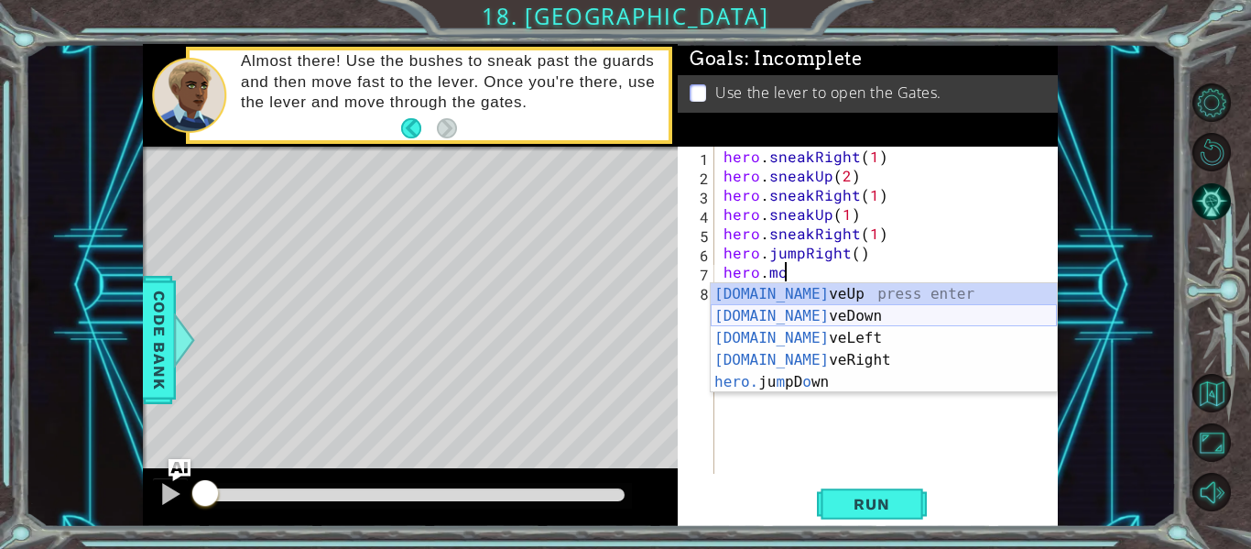
click at [801, 312] on div "[DOMAIN_NAME] veUp press enter [DOMAIN_NAME] veDown press enter [DOMAIN_NAME] v…" at bounding box center [884, 360] width 346 height 154
type textarea "hero.moveDown(1)"
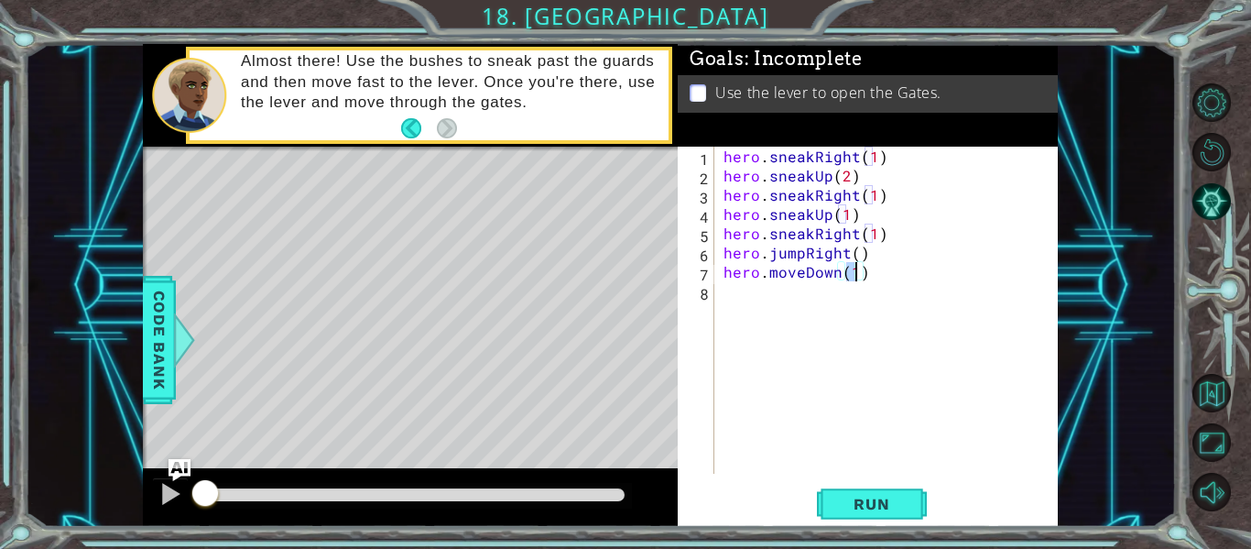
click at [754, 289] on div "hero . sneakRight ( 1 ) hero . sneakUp ( 2 ) hero . sneakRight ( 1 ) hero . sne…" at bounding box center [891, 329] width 343 height 365
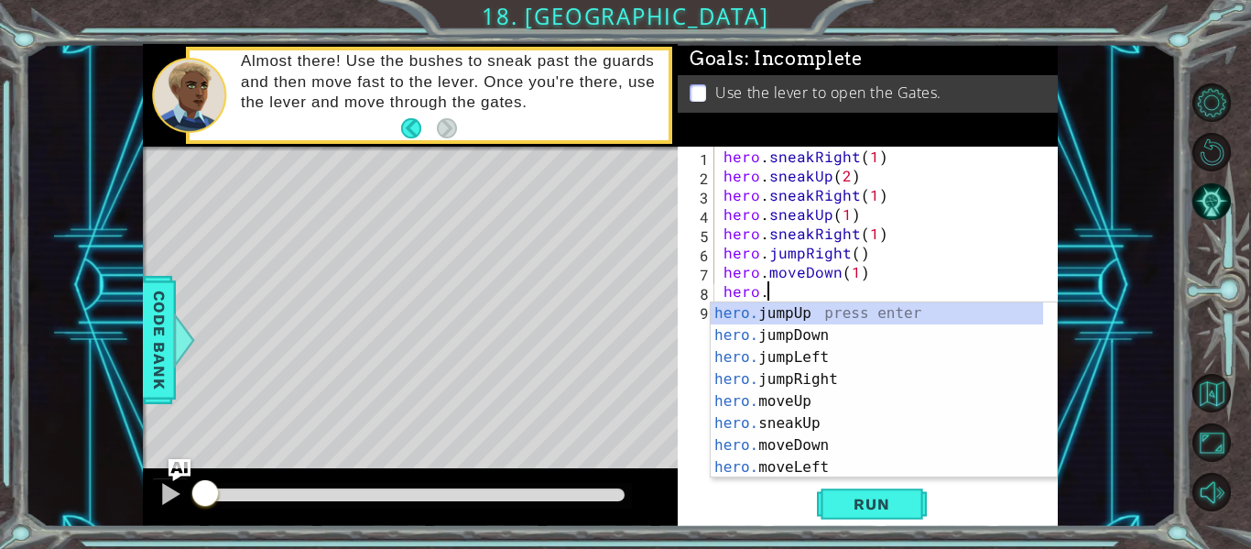
type textarea "hero.j"
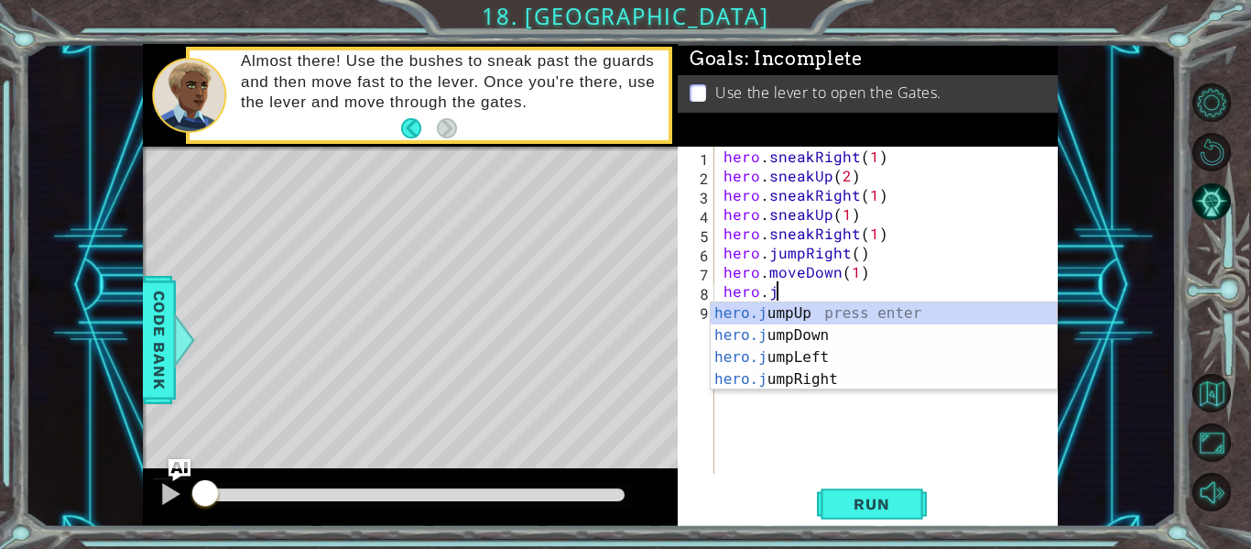
scroll to position [0, 3]
click at [755, 324] on div "hero.j umpUp press enter hero.j umpDown press enter hero.j umpLeft press enter …" at bounding box center [884, 368] width 346 height 132
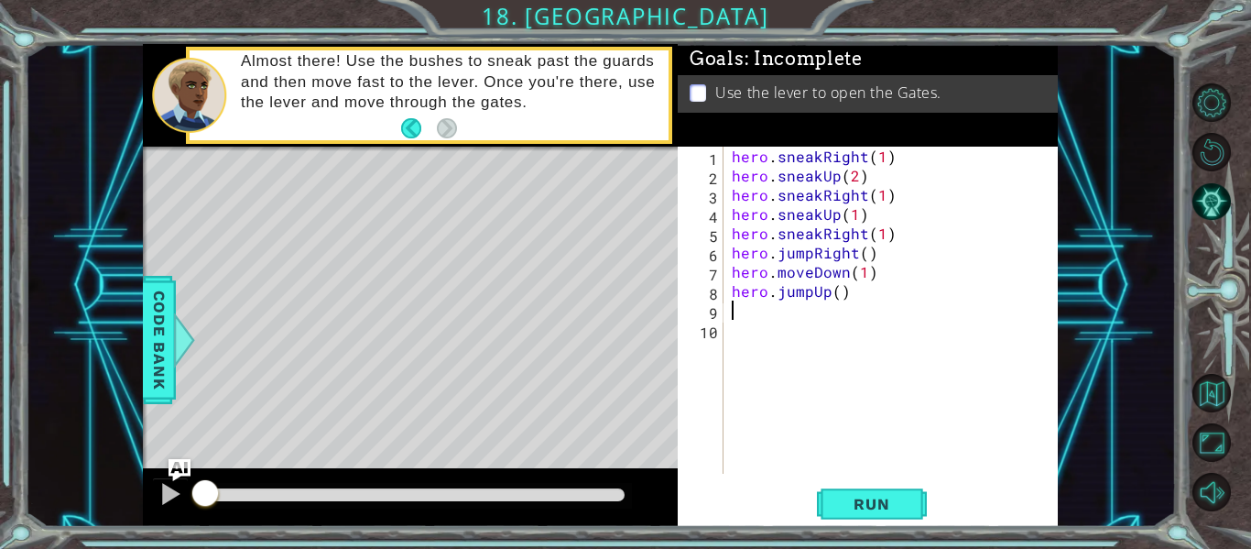
click at [830, 298] on div "hero . sneakRight ( 1 ) hero . sneakUp ( 2 ) hero . sneakRight ( 1 ) hero . sne…" at bounding box center [895, 329] width 335 height 365
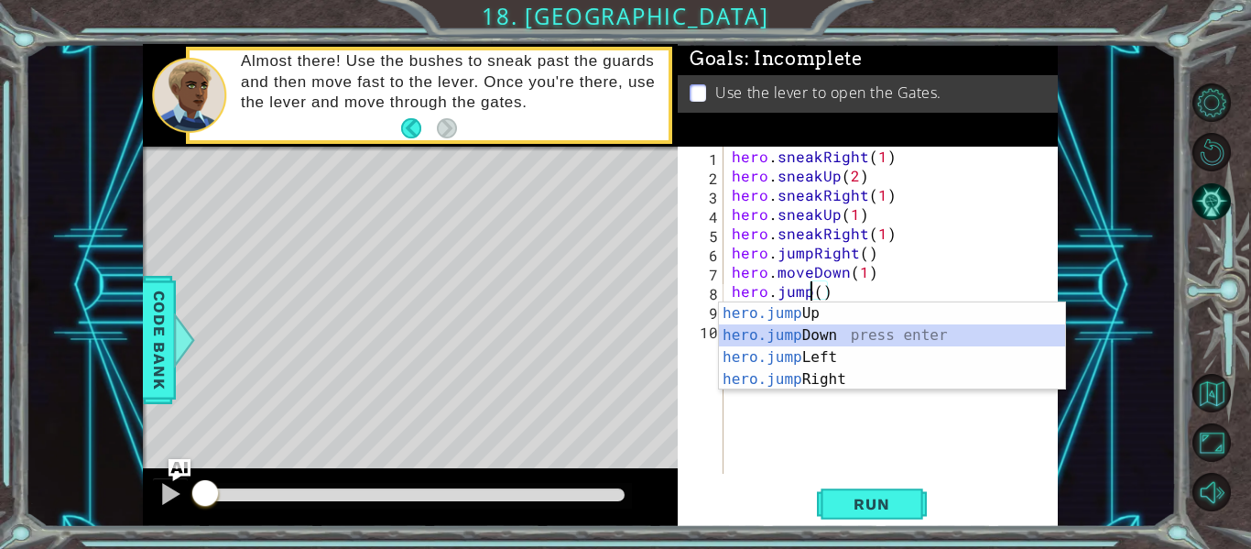
click at [821, 334] on div "hero.jump Up press enter hero.jump Down press enter hero.jump Left press enter …" at bounding box center [892, 368] width 346 height 132
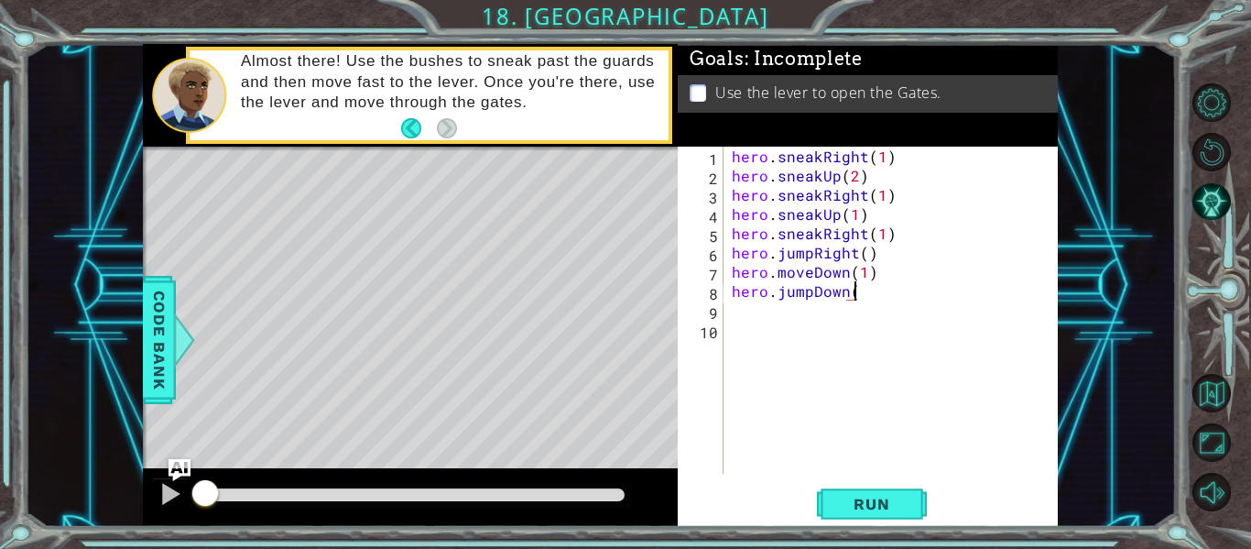
type textarea "hero.jumpDown()"
click at [740, 312] on div "hero . sneakRight ( 1 ) hero . sneakUp ( 2 ) hero . sneakRight ( 1 ) hero . sne…" at bounding box center [895, 329] width 335 height 365
click at [858, 509] on span "Run" at bounding box center [871, 504] width 72 height 18
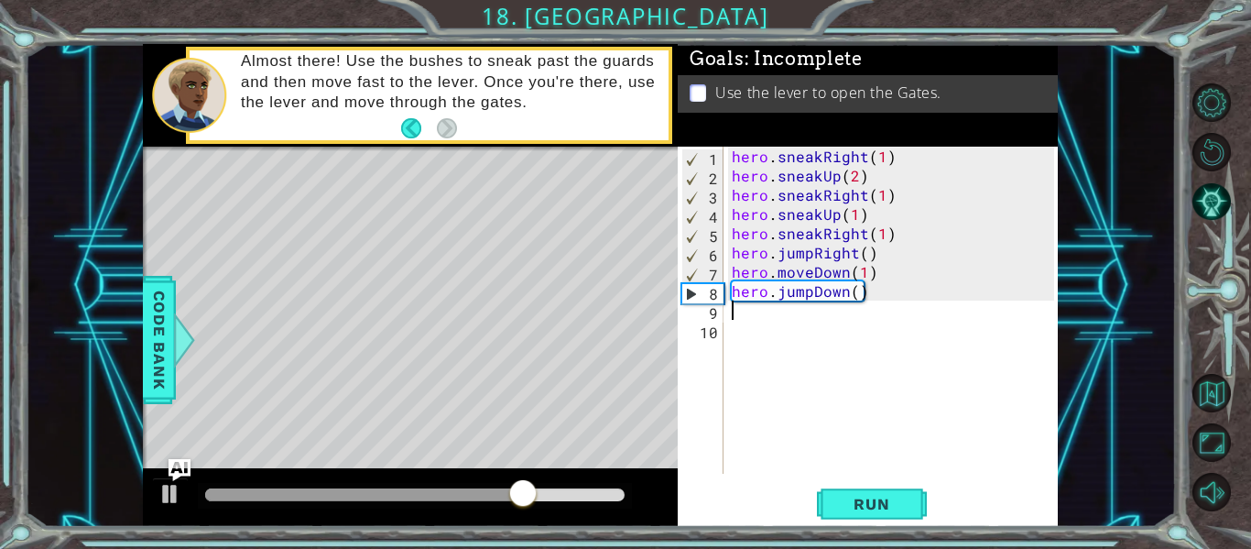
click at [877, 273] on div "hero . sneakRight ( 1 ) hero . sneakUp ( 2 ) hero . sneakRight ( 1 ) hero . sne…" at bounding box center [895, 329] width 335 height 365
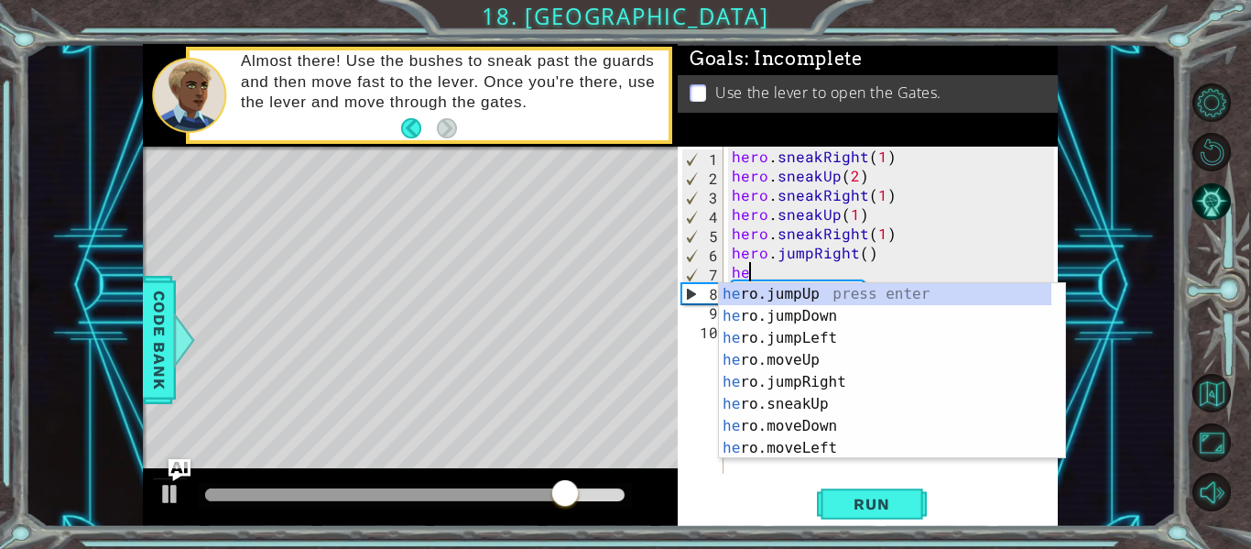
type textarea "h"
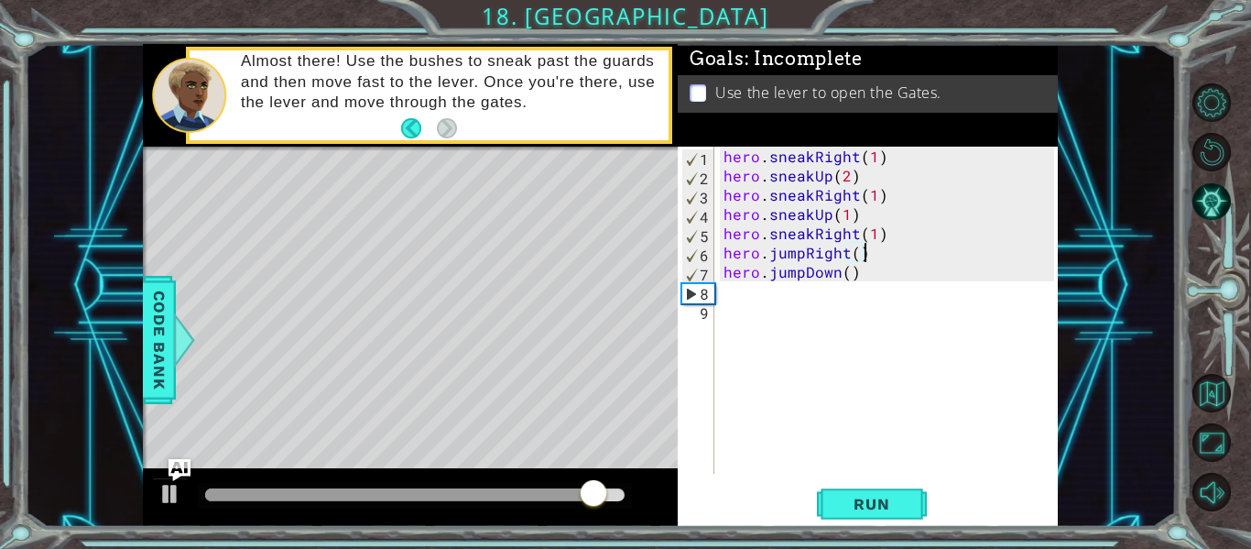
click at [869, 277] on div "hero . sneakRight ( 1 ) hero . sneakUp ( 2 ) hero . sneakRight ( 1 ) hero . sne…" at bounding box center [891, 329] width 343 height 365
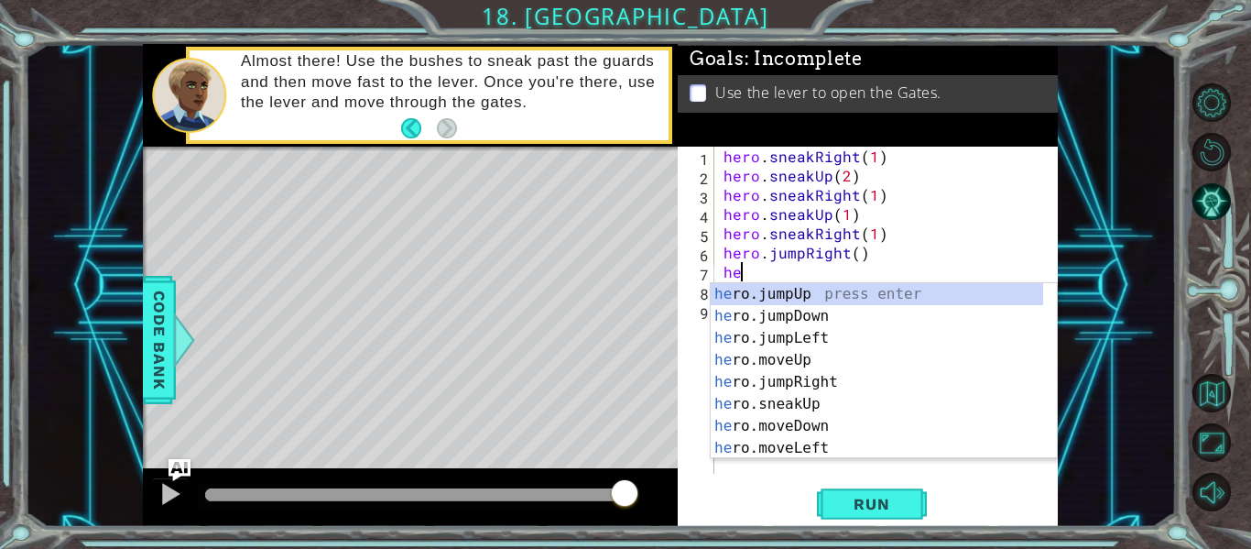
type textarea "h"
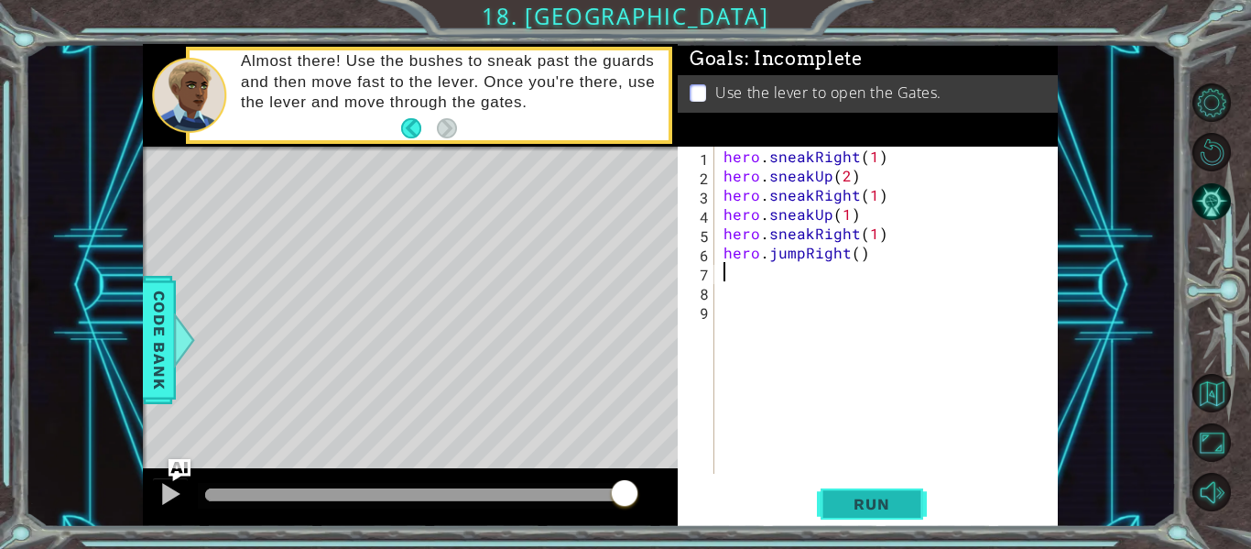
click at [862, 496] on span "Run" at bounding box center [871, 504] width 72 height 18
click at [884, 495] on span "Run" at bounding box center [871, 504] width 72 height 18
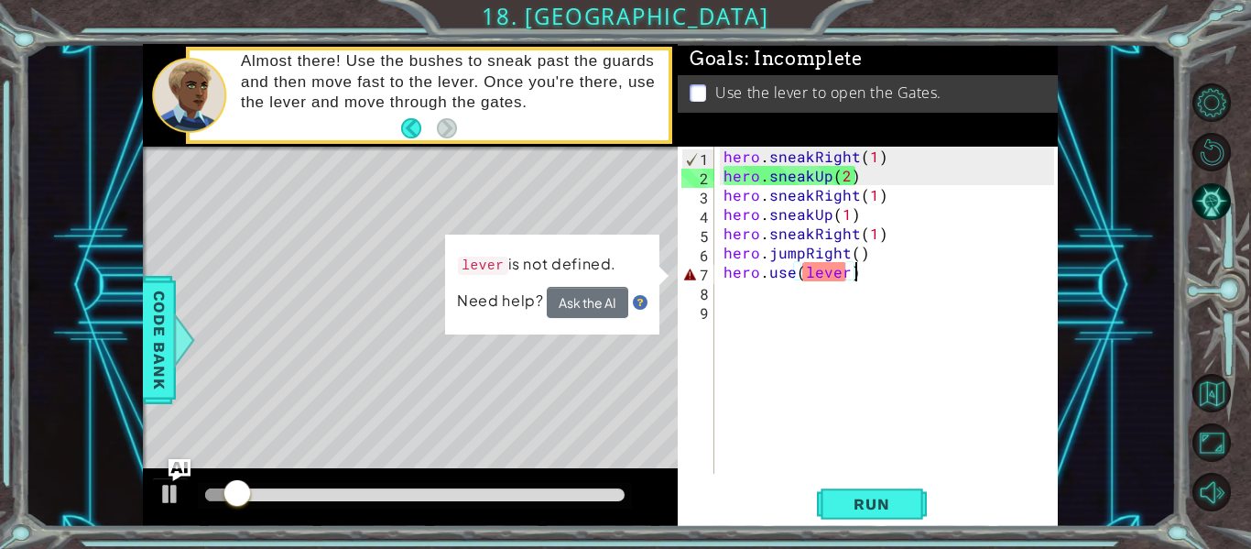
click at [881, 276] on div "hero . sneakRight ( 1 ) hero . sneakUp ( 2 ) hero . sneakRight ( 1 ) hero . sne…" at bounding box center [891, 329] width 343 height 365
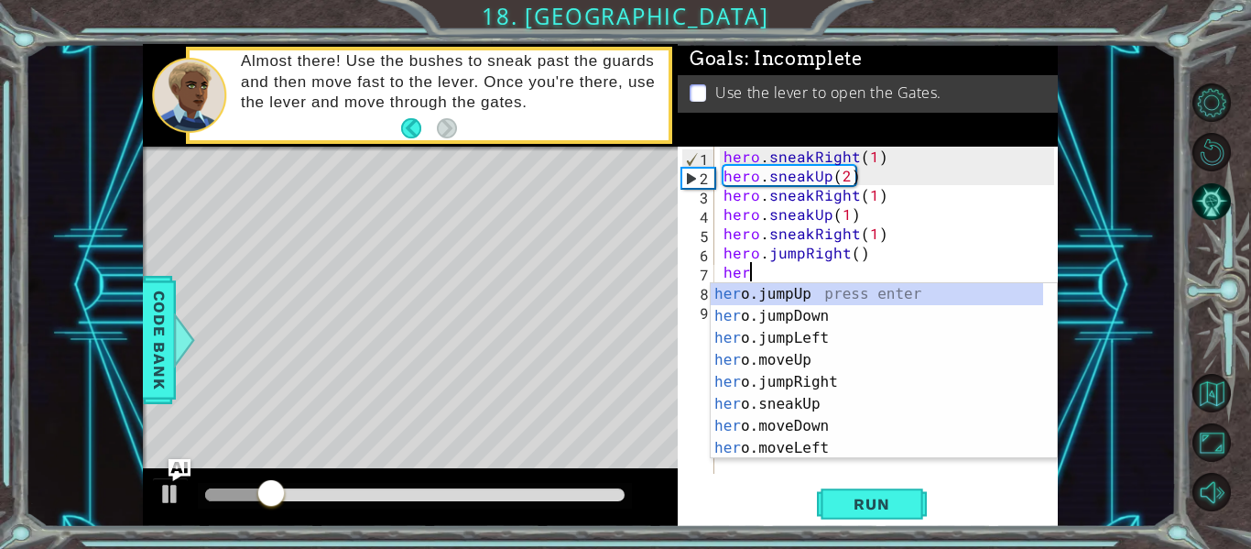
scroll to position [0, 0]
type textarea "h"
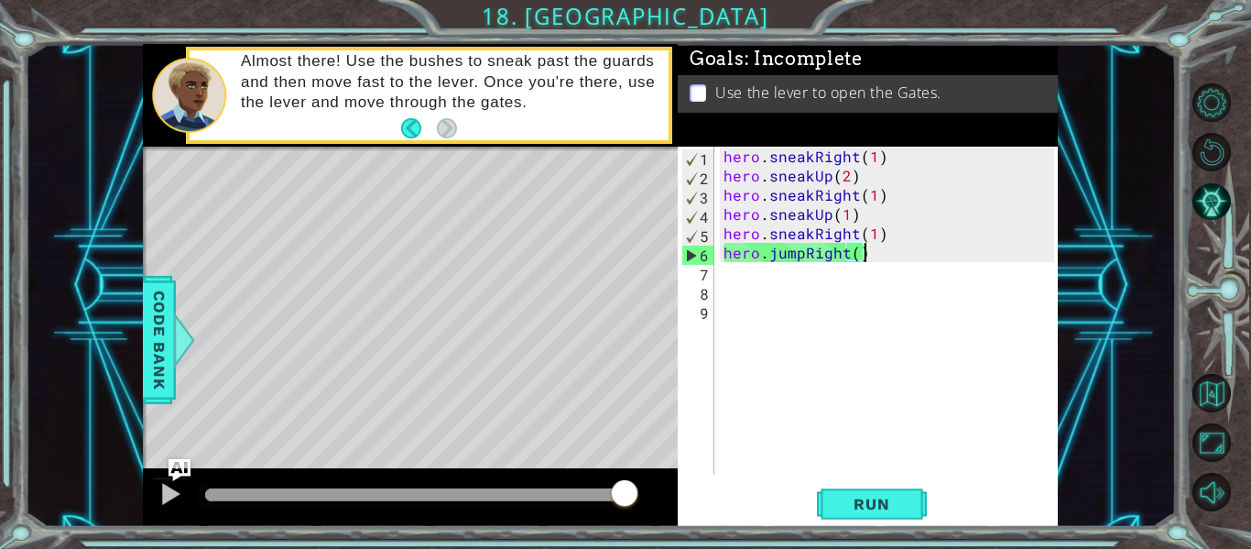
click at [863, 254] on div "hero . sneakRight ( 1 ) hero . sneakUp ( 2 ) hero . sneakRight ( 1 ) hero . sne…" at bounding box center [891, 329] width 343 height 365
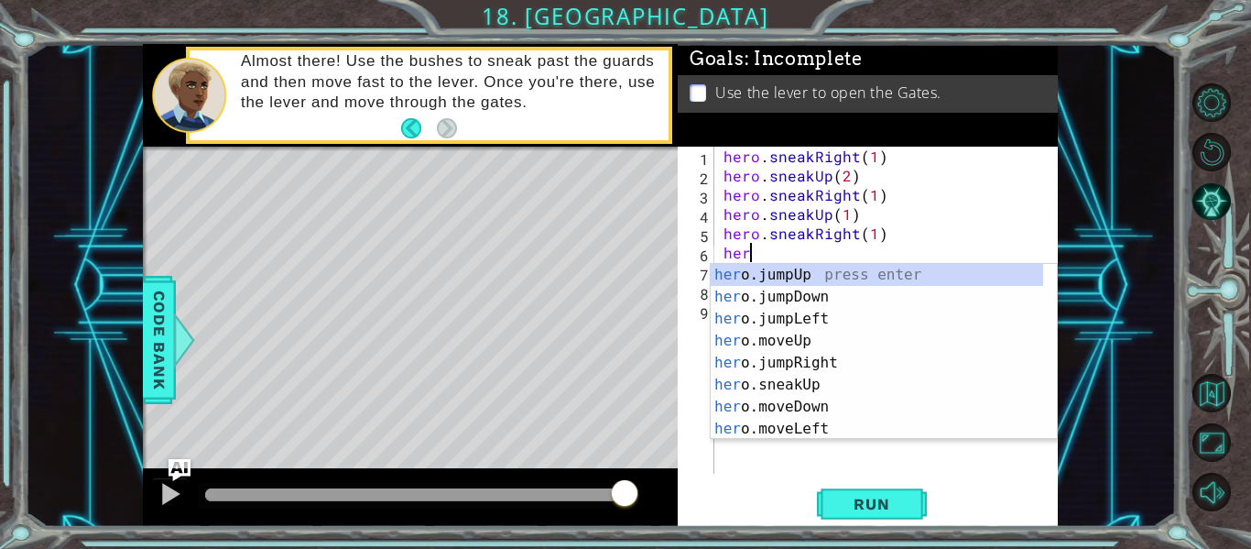
type textarea "h"
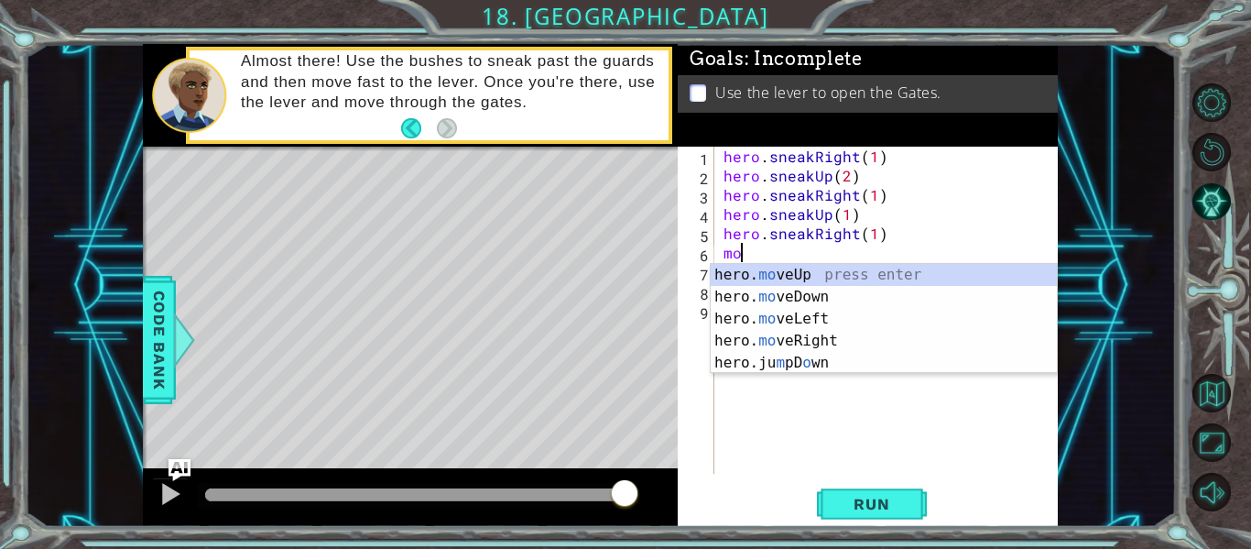
type textarea "m"
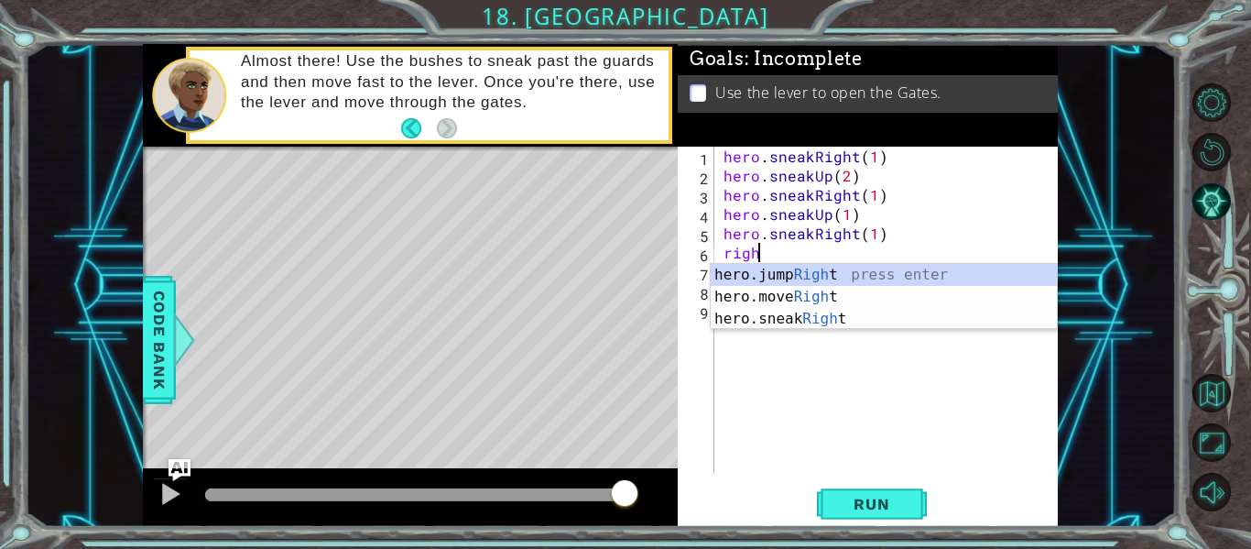
scroll to position [0, 2]
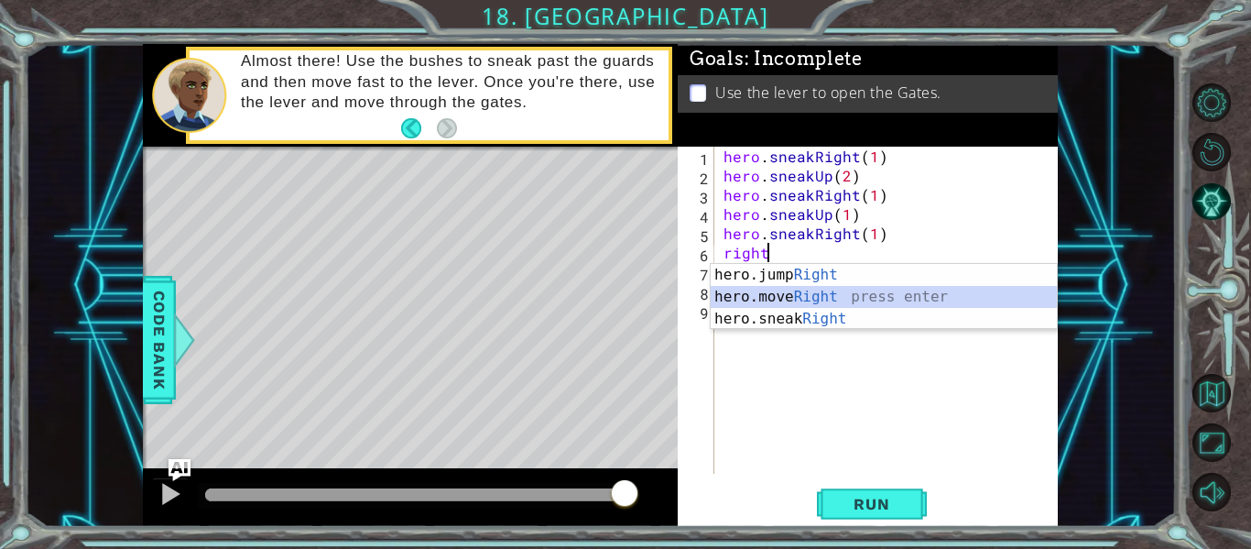
click at [807, 296] on div "hero.jump Right press enter hero.move Right press enter hero.sneak Right press …" at bounding box center [884, 319] width 346 height 110
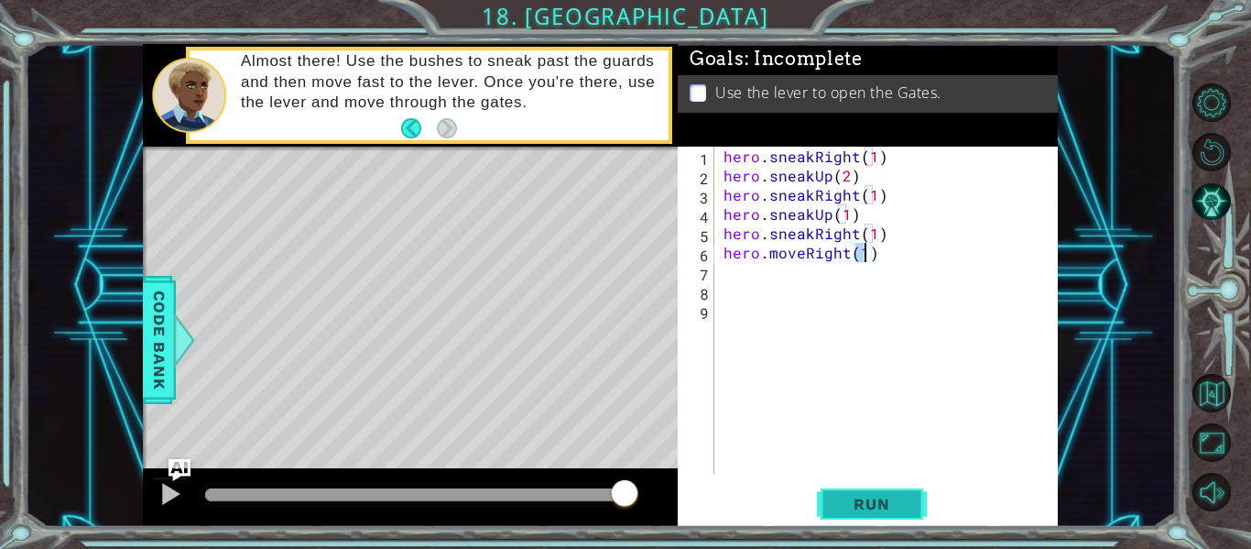
click at [865, 505] on span "Run" at bounding box center [871, 504] width 72 height 18
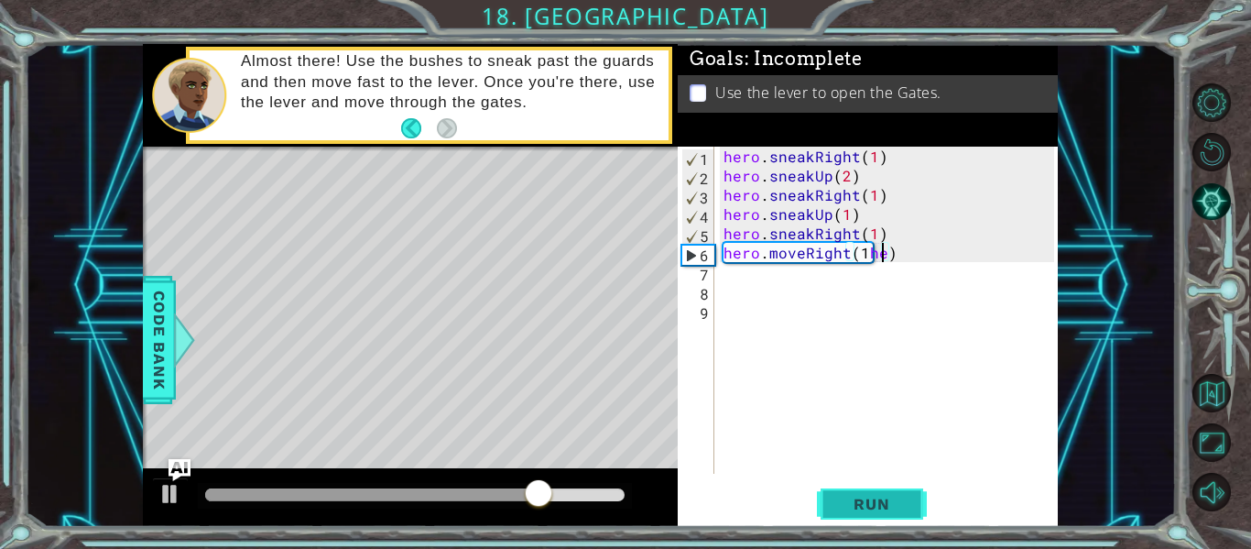
scroll to position [0, 9]
type textarea "hero.moveRight(1)"
click at [725, 291] on div "hero . sneakRight ( 1 ) hero . sneakUp ( 2 ) hero . sneakRight ( 1 ) hero . sne…" at bounding box center [891, 329] width 343 height 365
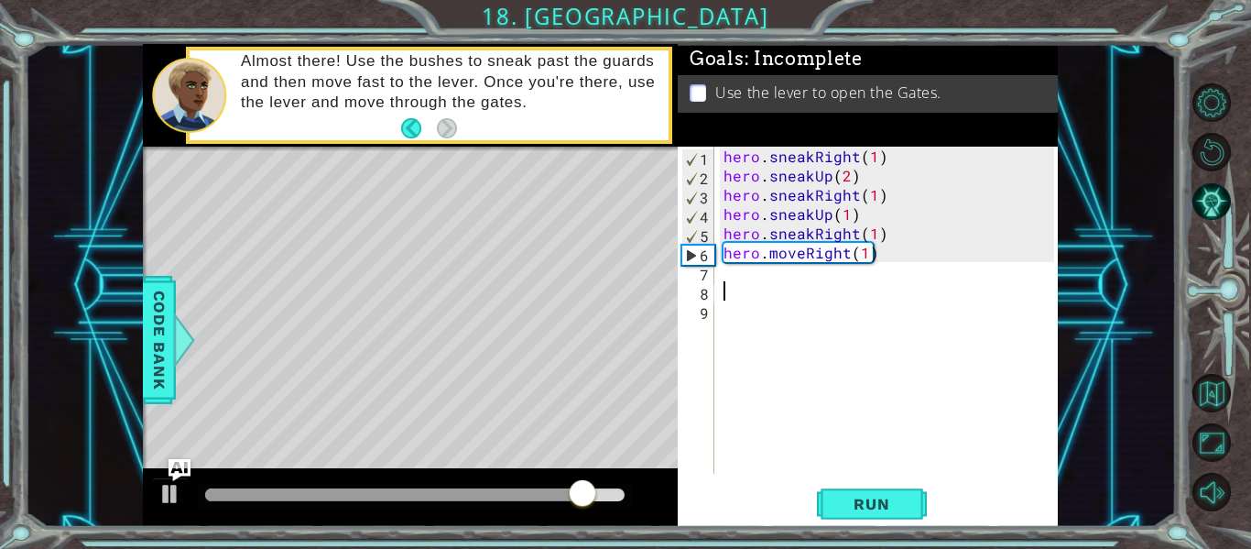
click at [724, 279] on div "hero . sneakRight ( 1 ) hero . sneakUp ( 2 ) hero . sneakRight ( 1 ) hero . sne…" at bounding box center [891, 329] width 343 height 365
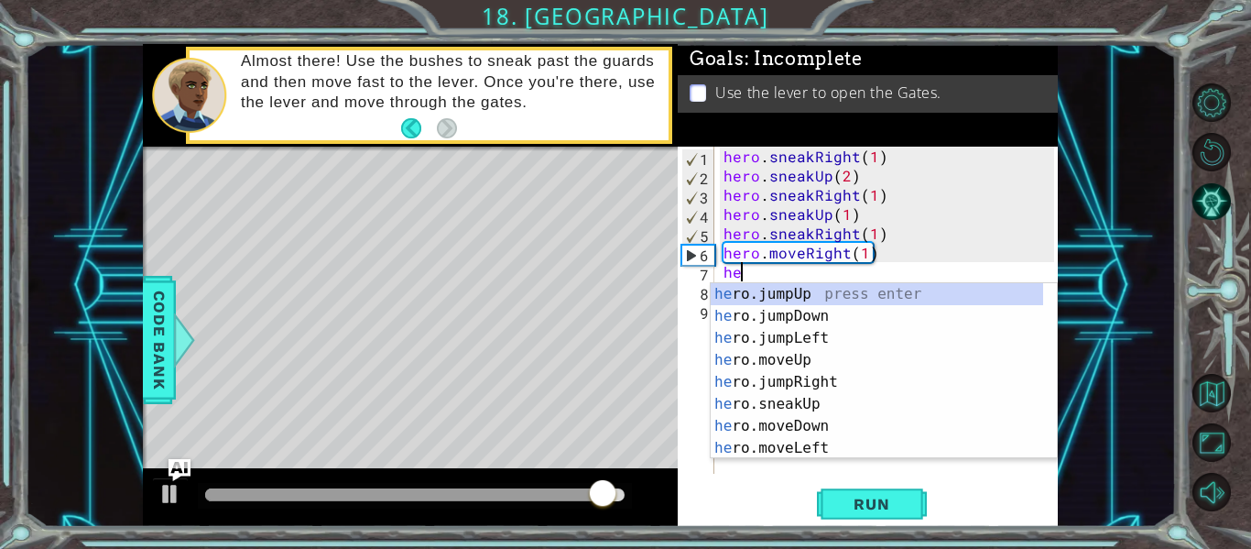
scroll to position [0, 1]
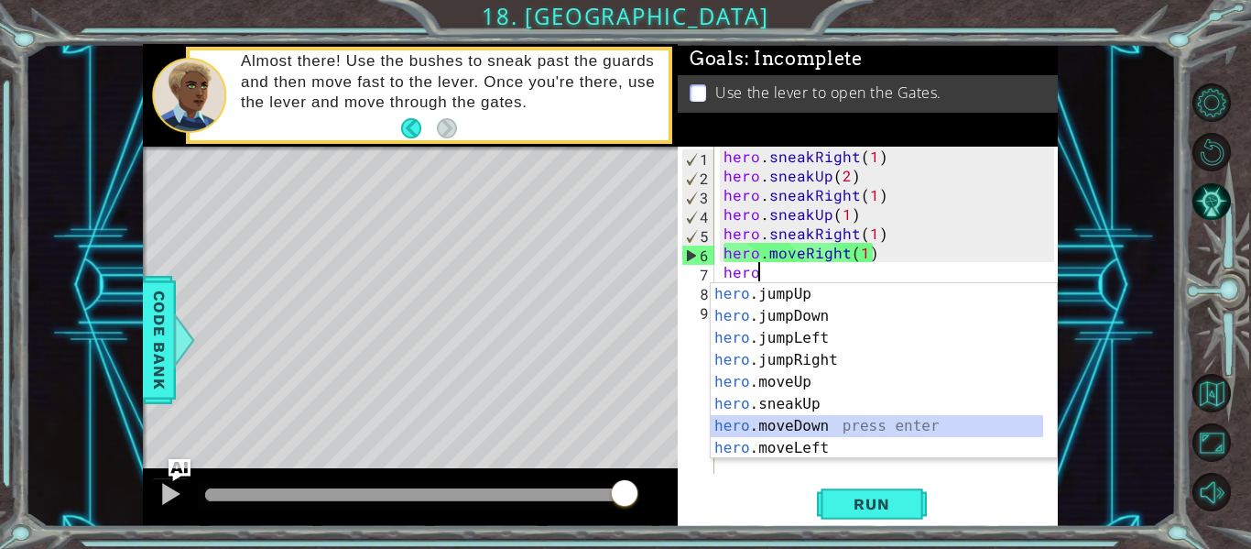
click at [807, 427] on div "hero .jumpUp press enter hero .jumpDown press enter hero .jumpLeft press enter …" at bounding box center [877, 393] width 332 height 220
type textarea "hero.moveDown(1)"
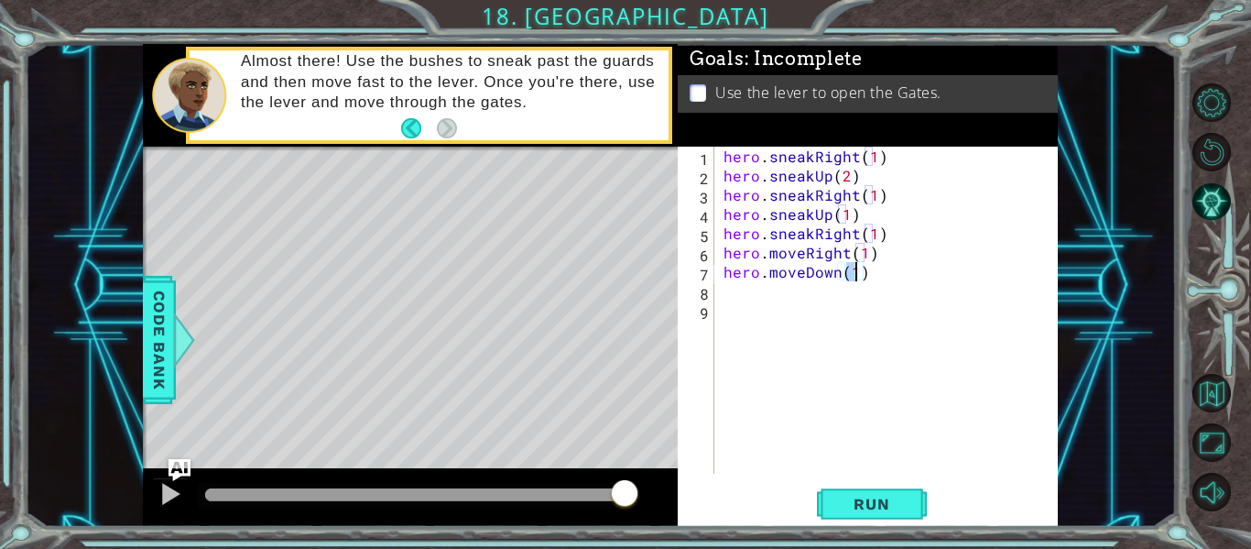
click at [761, 305] on div "hero . sneakRight ( 1 ) hero . sneakUp ( 2 ) hero . sneakRight ( 1 ) hero . sne…" at bounding box center [891, 329] width 343 height 365
click at [730, 292] on div "hero . sneakRight ( 1 ) hero . sneakUp ( 2 ) hero . sneakRight ( 1 ) hero . sne…" at bounding box center [891, 329] width 343 height 365
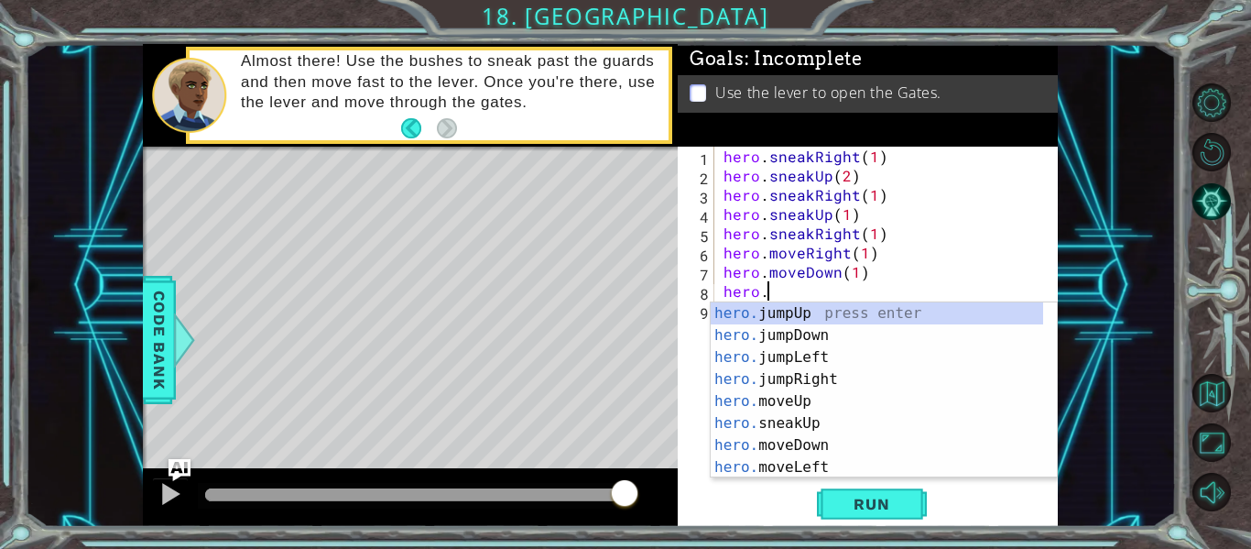
type textarea "hero.j"
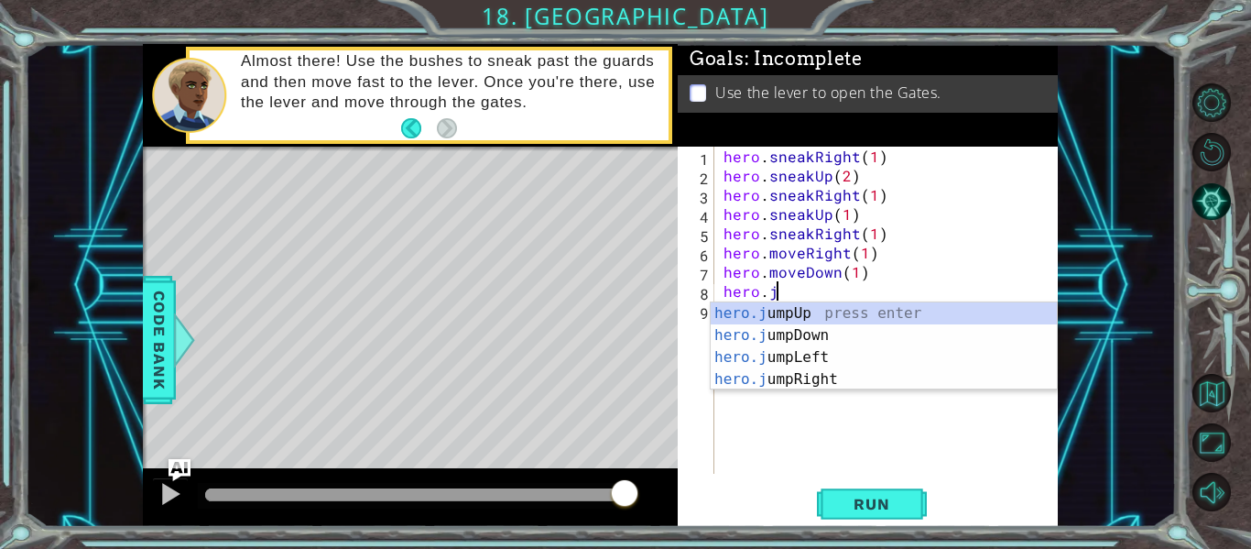
scroll to position [0, 3]
click at [769, 330] on div "hero.j umpUp press enter hero.j umpDown press enter hero.j umpLeft press enter …" at bounding box center [884, 368] width 346 height 132
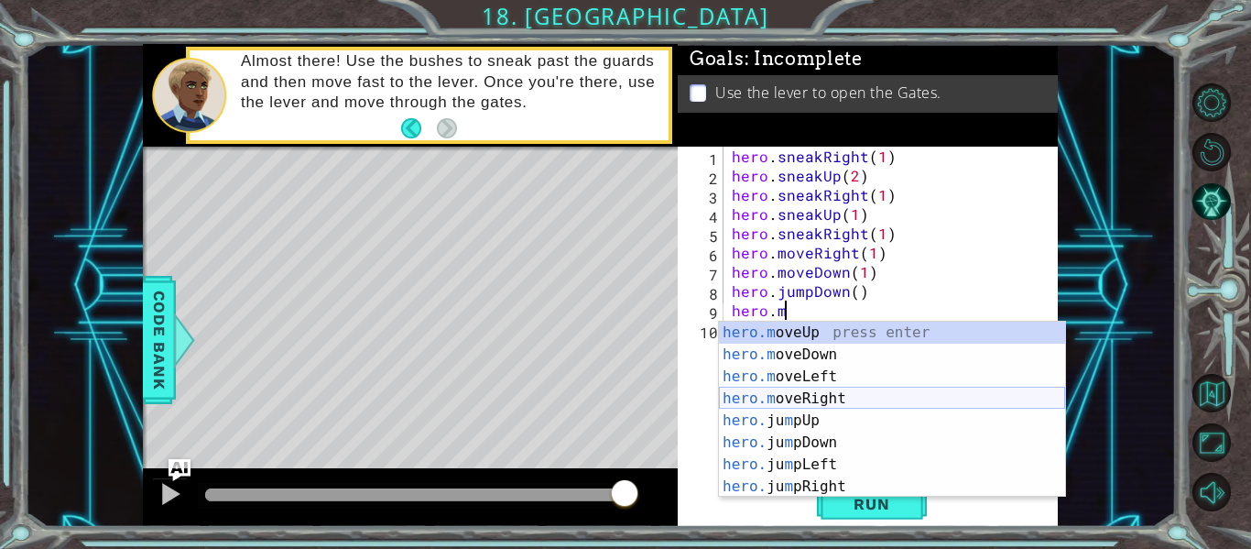
click at [812, 393] on div "hero.m oveUp press enter hero.m oveDown press enter hero.m oveLeft press enter …" at bounding box center [892, 431] width 346 height 220
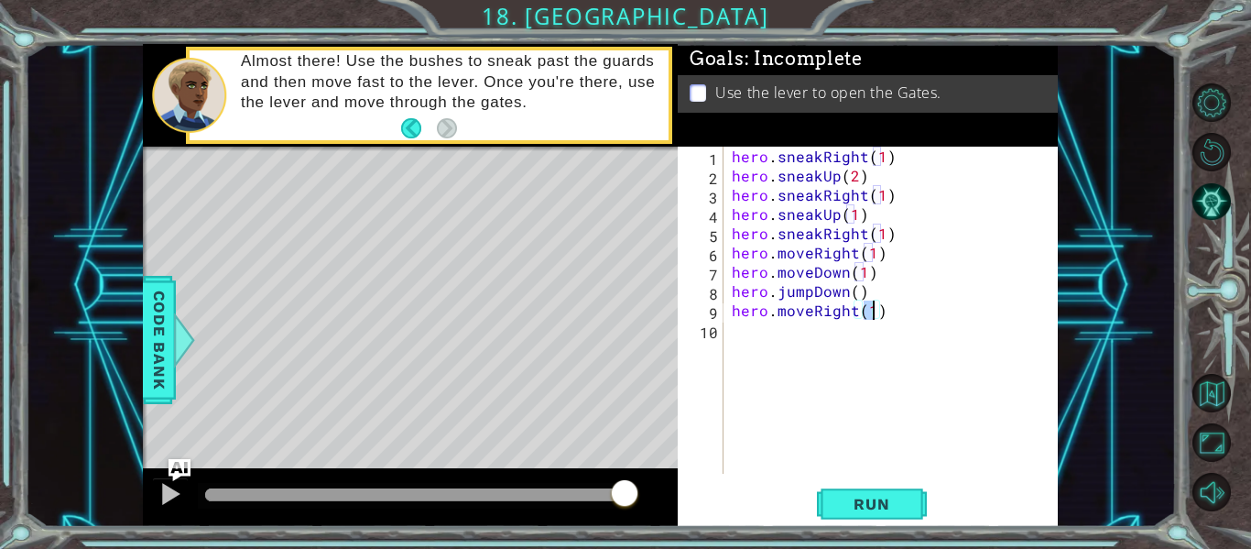
type textarea "hero.moveRight(2)"
click at [805, 328] on div "hero . sneakRight ( 1 ) hero . sneakUp ( 2 ) hero . sneakRight ( 1 ) hero . sne…" at bounding box center [895, 329] width 335 height 365
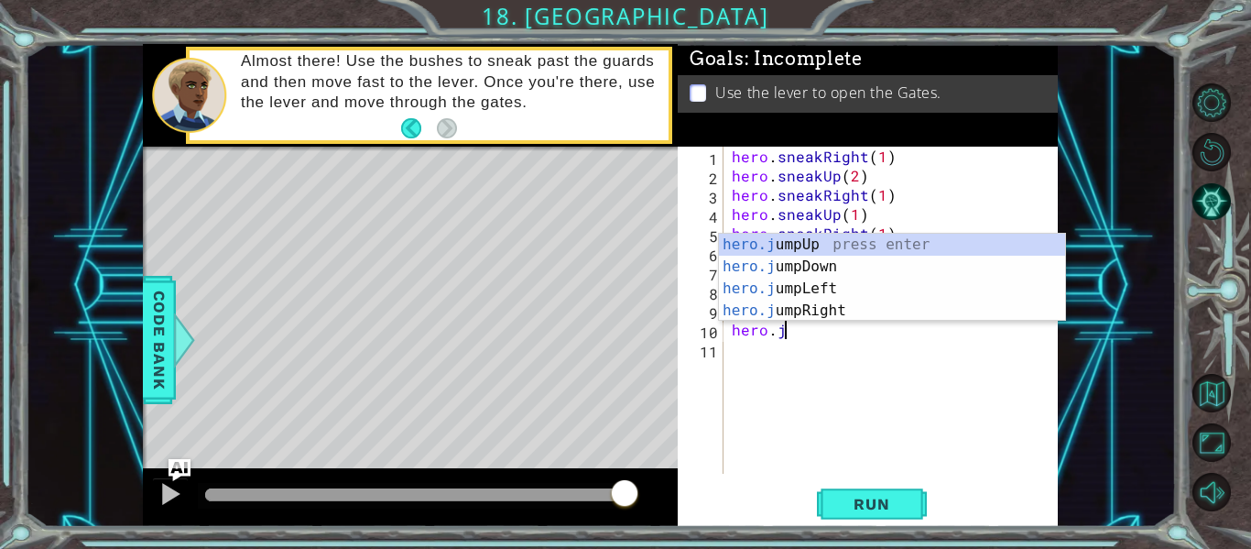
type textarea "hero.j"
click at [808, 241] on div "hero.j umpUp press enter hero.j umpDown press enter hero.j umpLeft press enter …" at bounding box center [892, 300] width 346 height 132
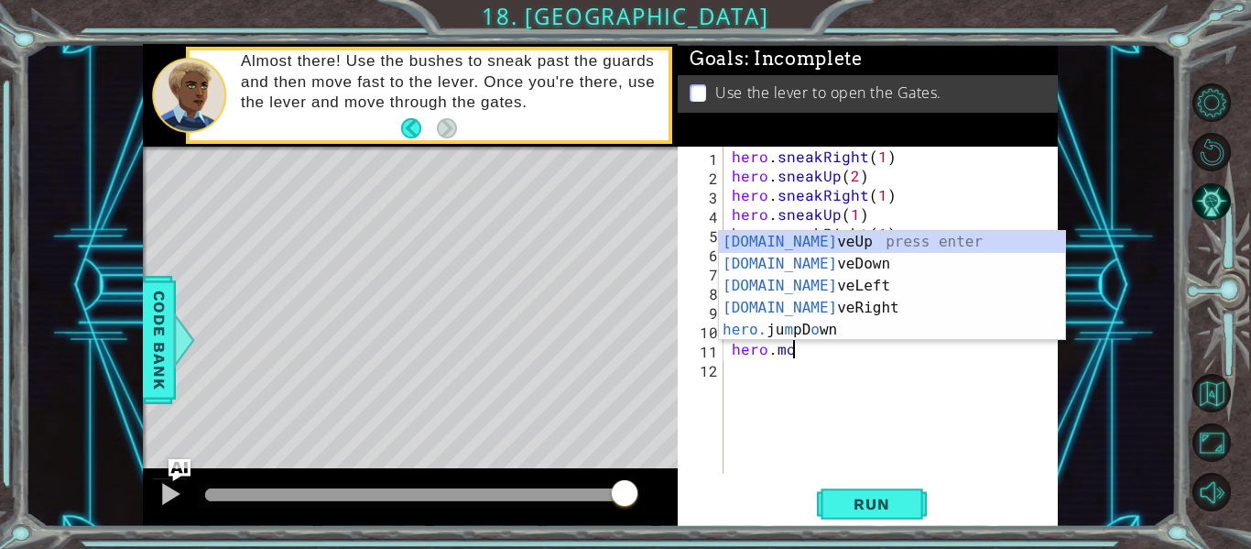
scroll to position [0, 4]
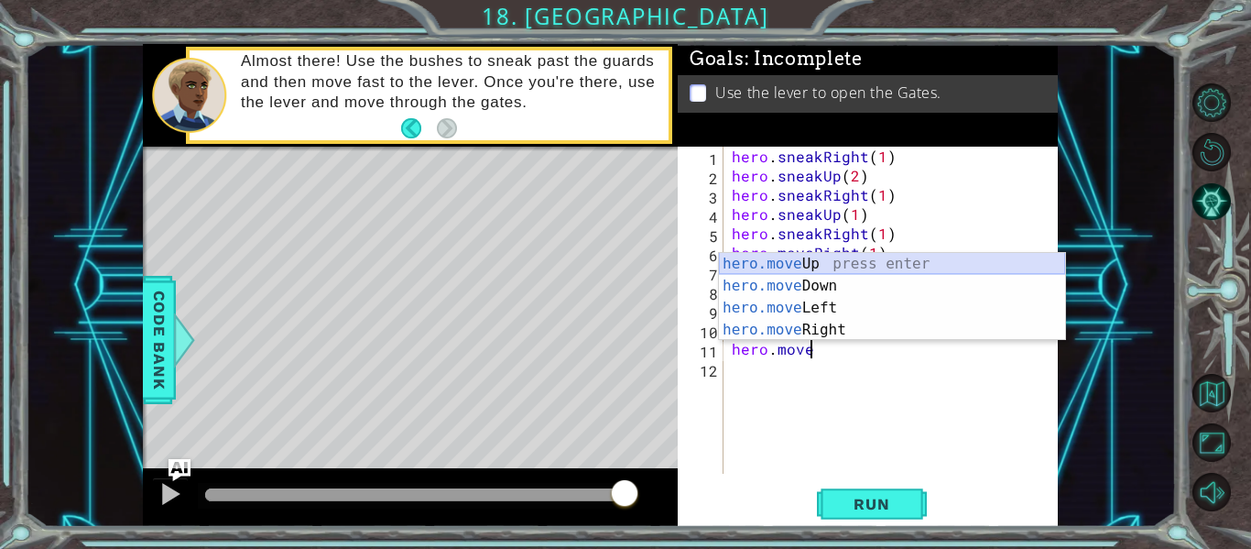
click at [796, 260] on div "hero.move Up press enter hero.move Down press enter hero.move Left press enter …" at bounding box center [892, 319] width 346 height 132
type textarea "hero.moveUp(1)"
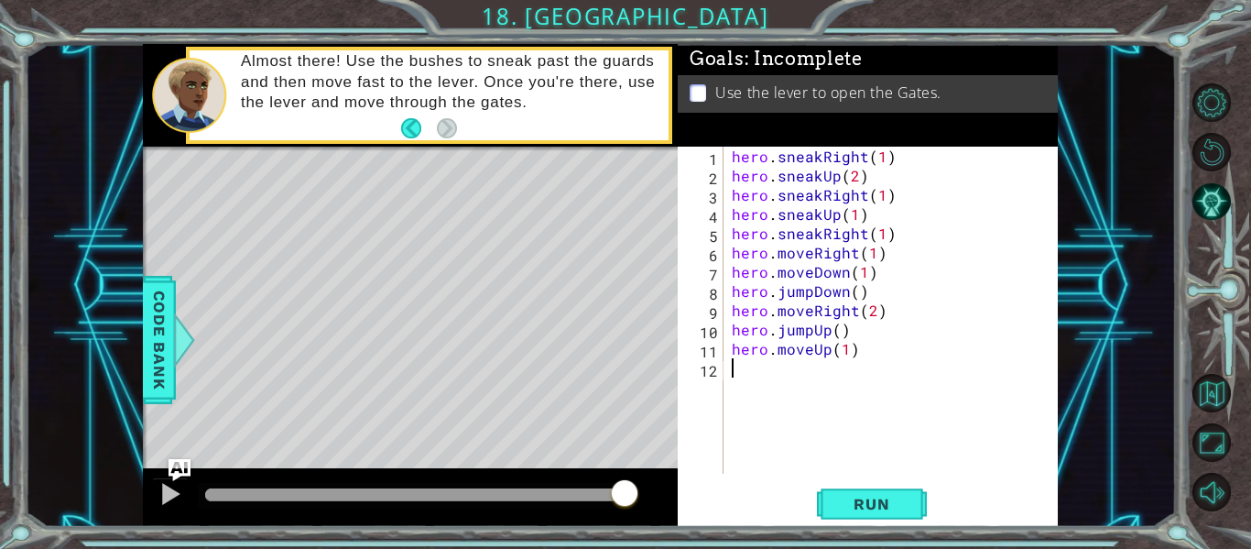
click at [748, 370] on div "hero . sneakRight ( 1 ) hero . sneakUp ( 2 ) hero . sneakRight ( 1 ) hero . sne…" at bounding box center [895, 329] width 335 height 365
click at [904, 491] on button "Run" at bounding box center [872, 504] width 110 height 38
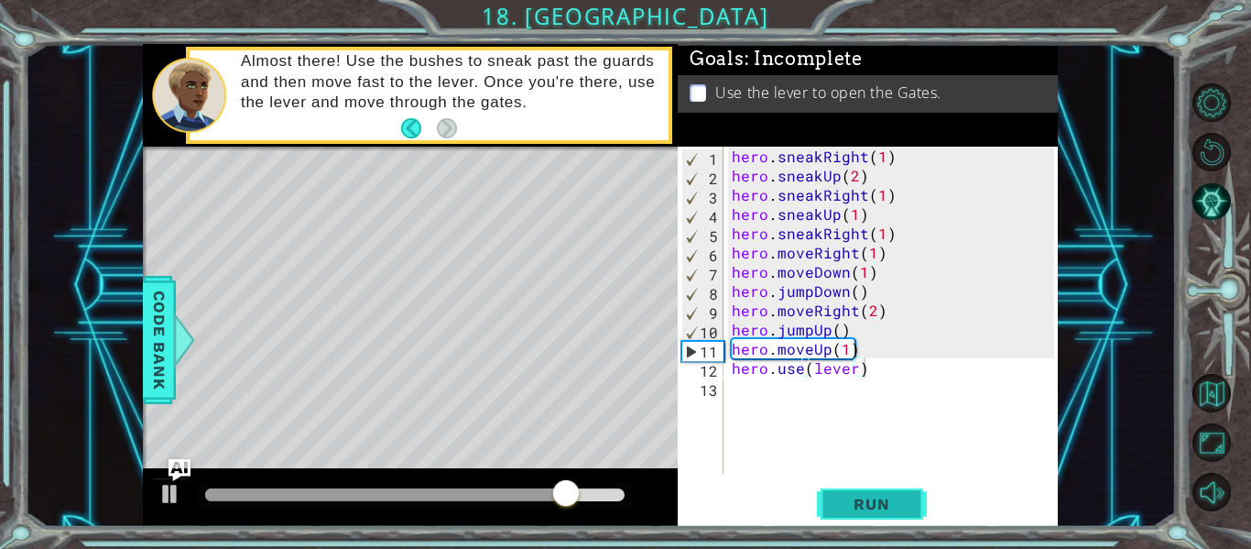
click at [834, 489] on button "Run" at bounding box center [872, 504] width 110 height 38
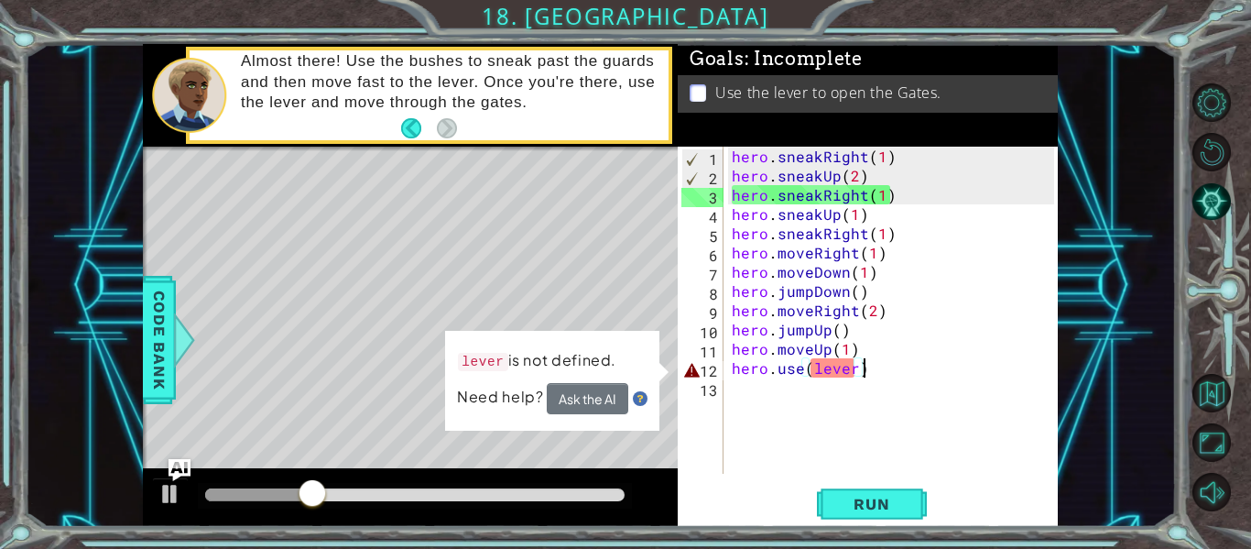
click at [820, 372] on div "hero . sneakRight ( 1 ) hero . sneakUp ( 2 ) hero . sneakRight ( 1 ) hero . sne…" at bounding box center [895, 329] width 335 height 365
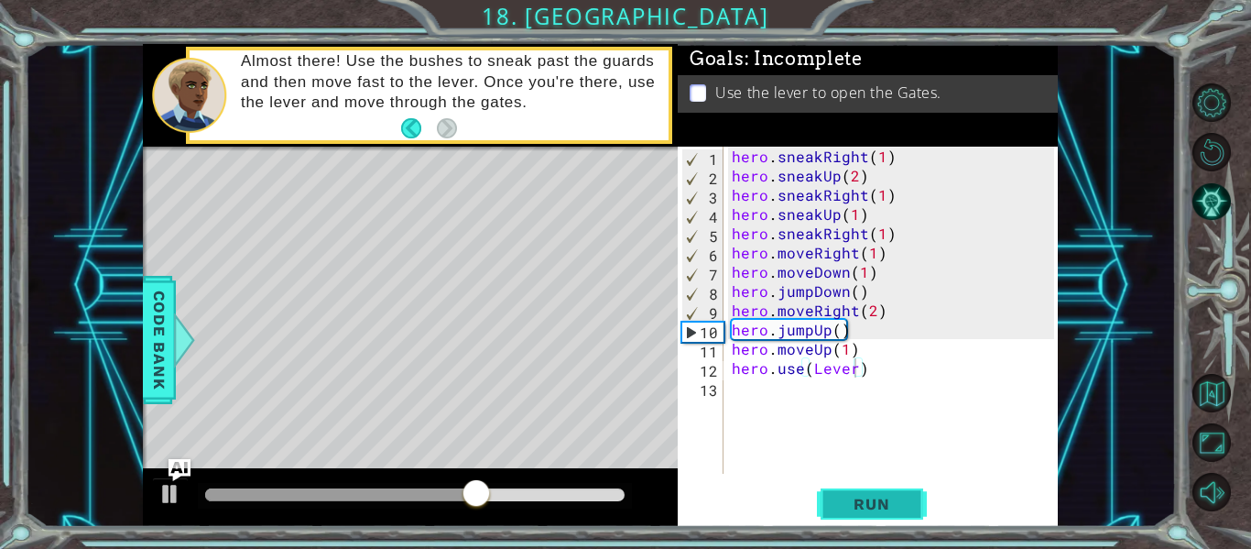
click at [882, 493] on button "Run" at bounding box center [872, 504] width 110 height 38
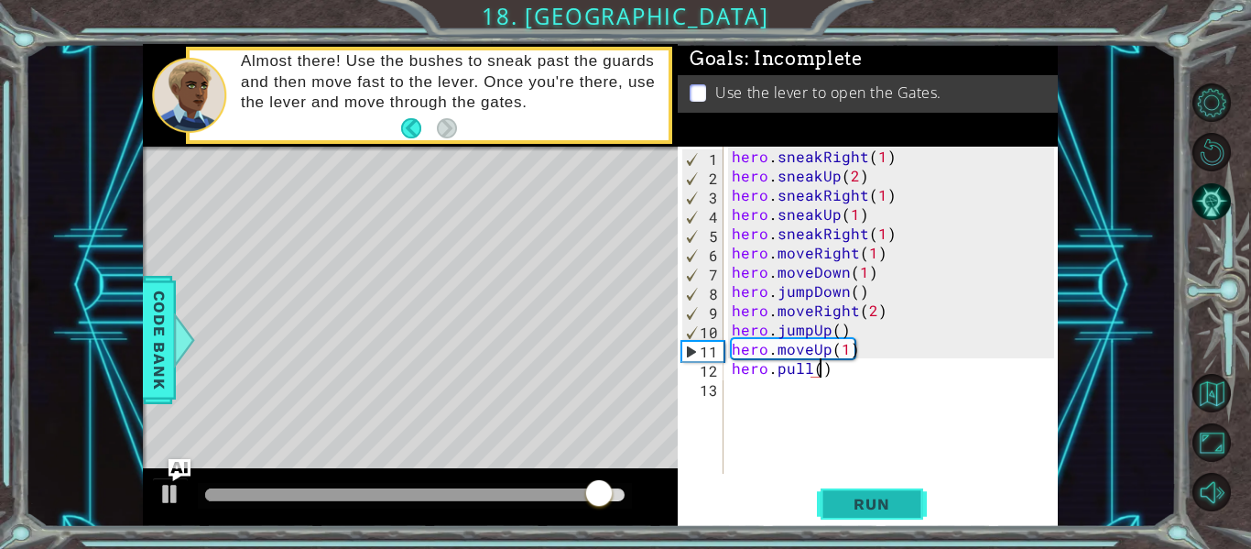
scroll to position [0, 5]
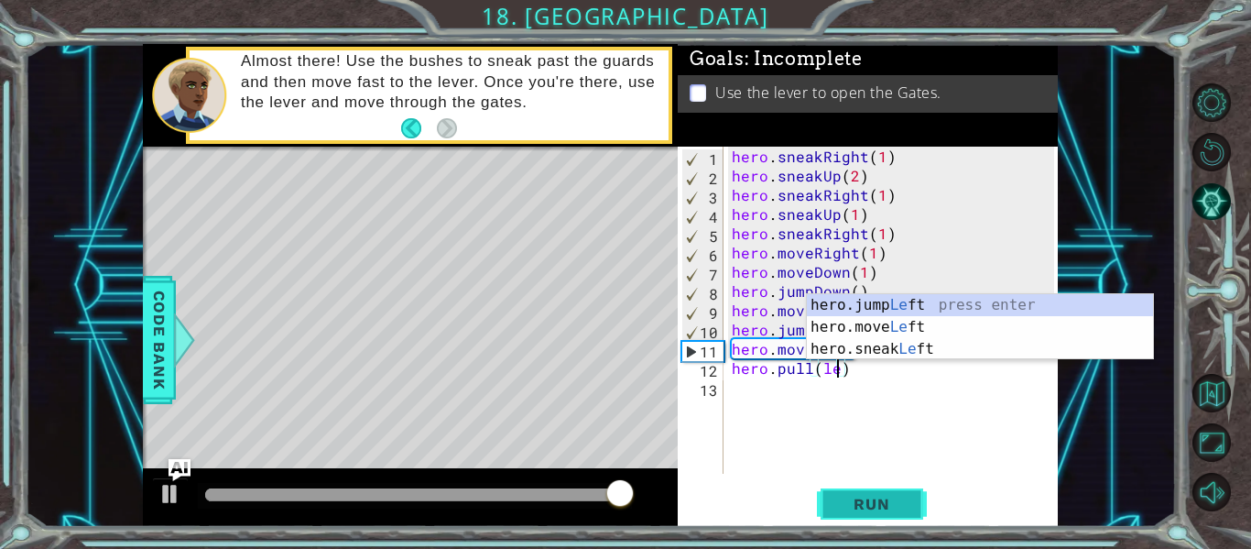
type textarea "hero.pull(lever)"
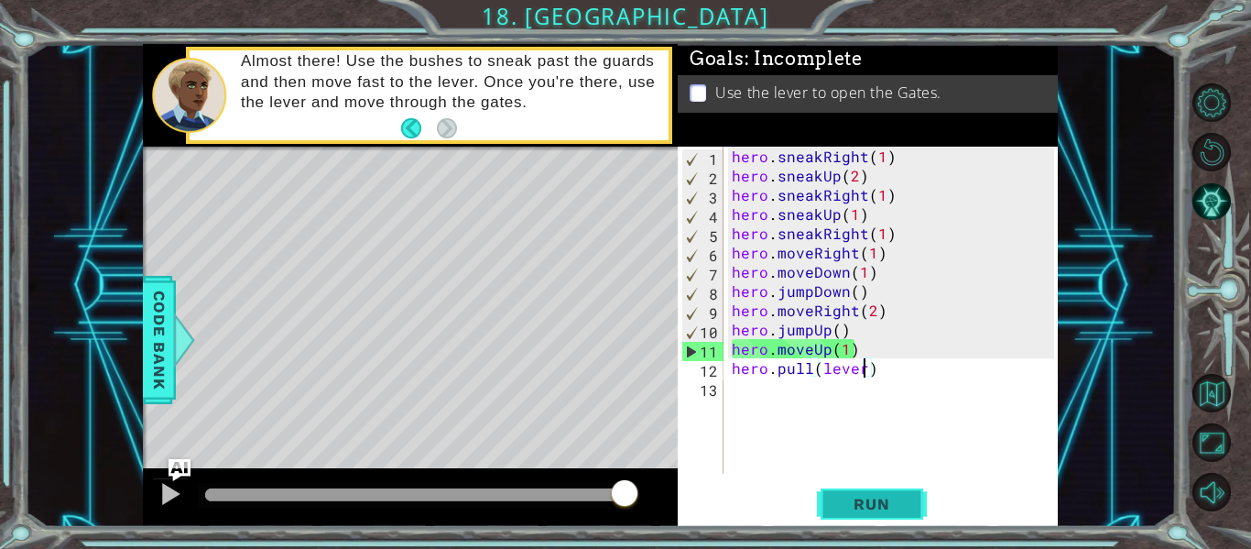
scroll to position [0, 0]
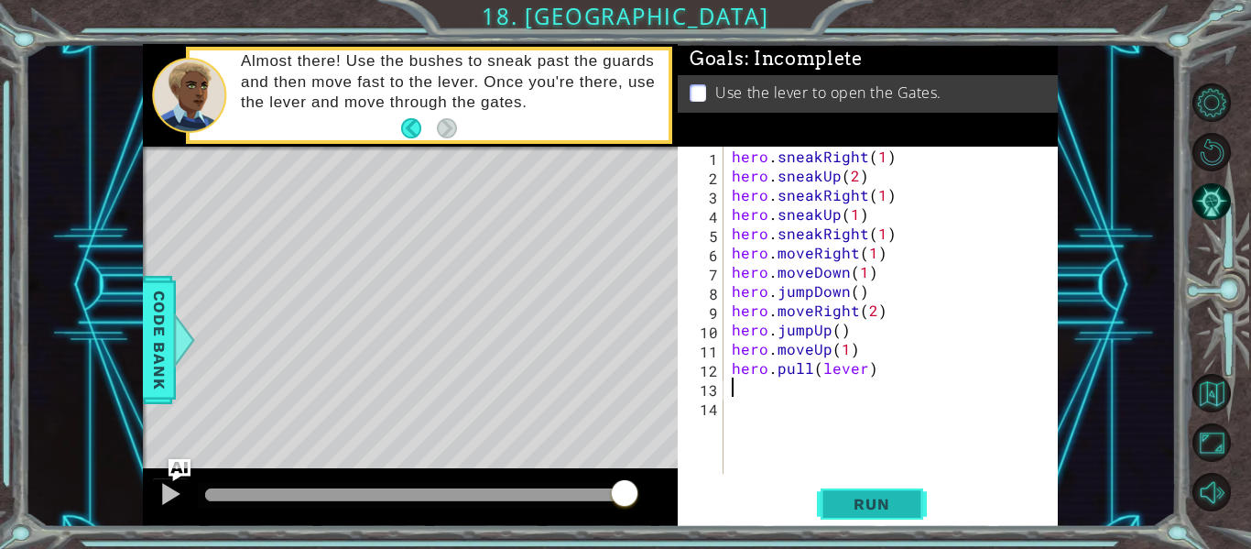
click at [882, 493] on button "Run" at bounding box center [872, 504] width 110 height 38
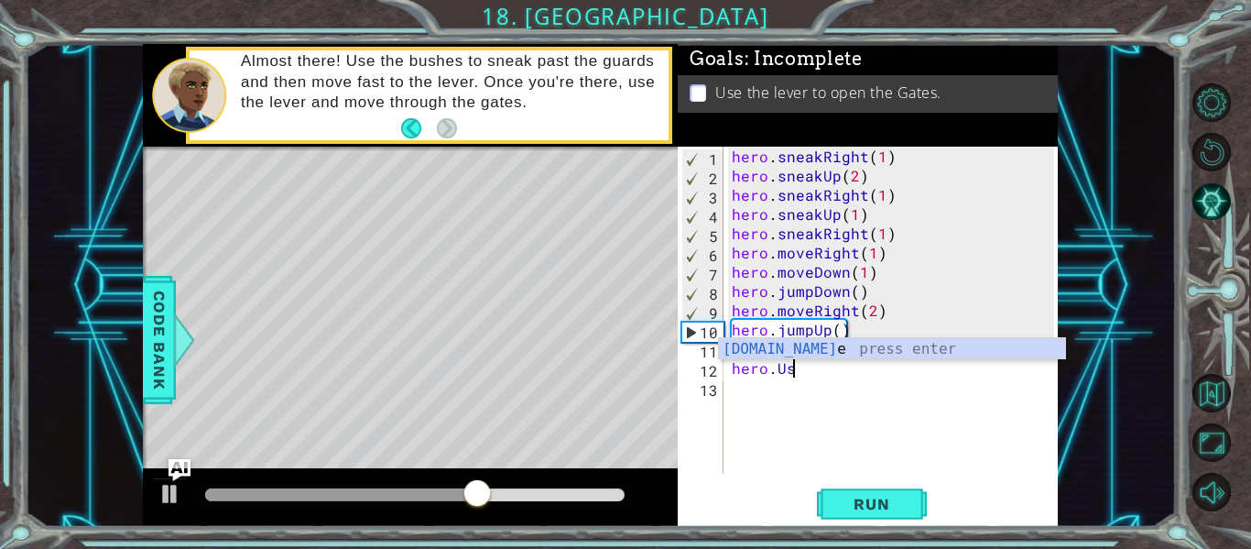
scroll to position [0, 4]
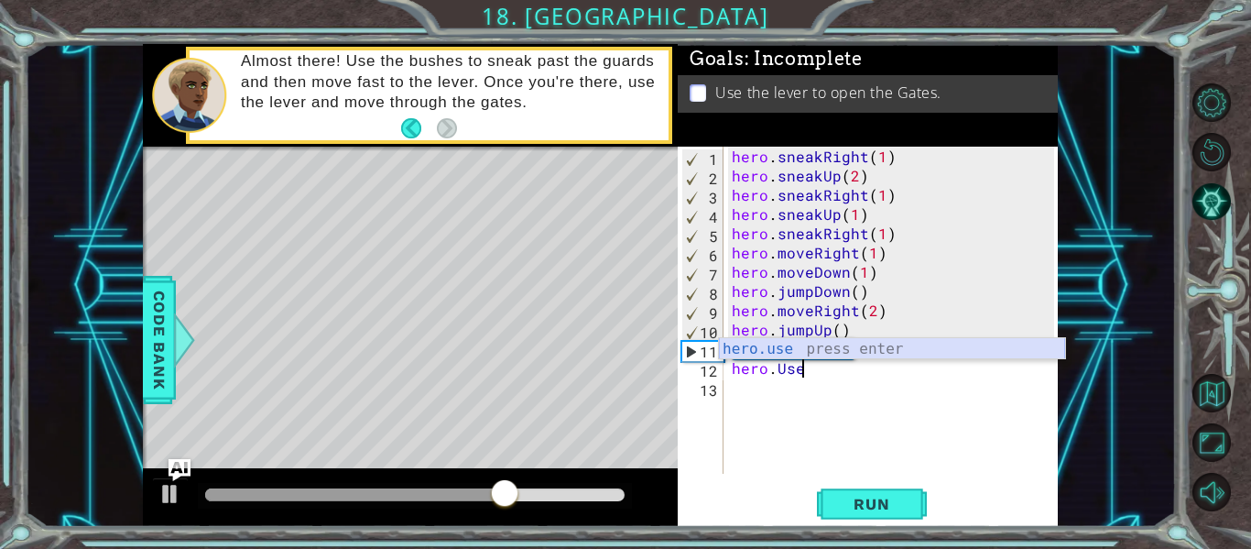
click at [859, 348] on div "hero.use press enter" at bounding box center [892, 371] width 346 height 66
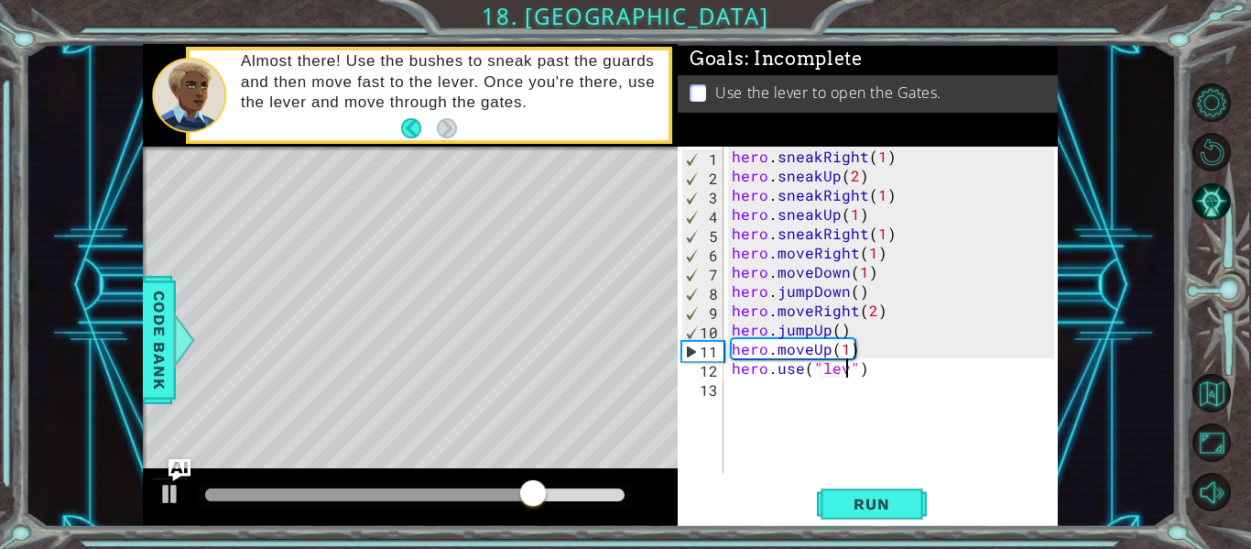
scroll to position [0, 8]
type textarea "hero.use("lever")"
click at [881, 508] on span "Run" at bounding box center [871, 504] width 72 height 18
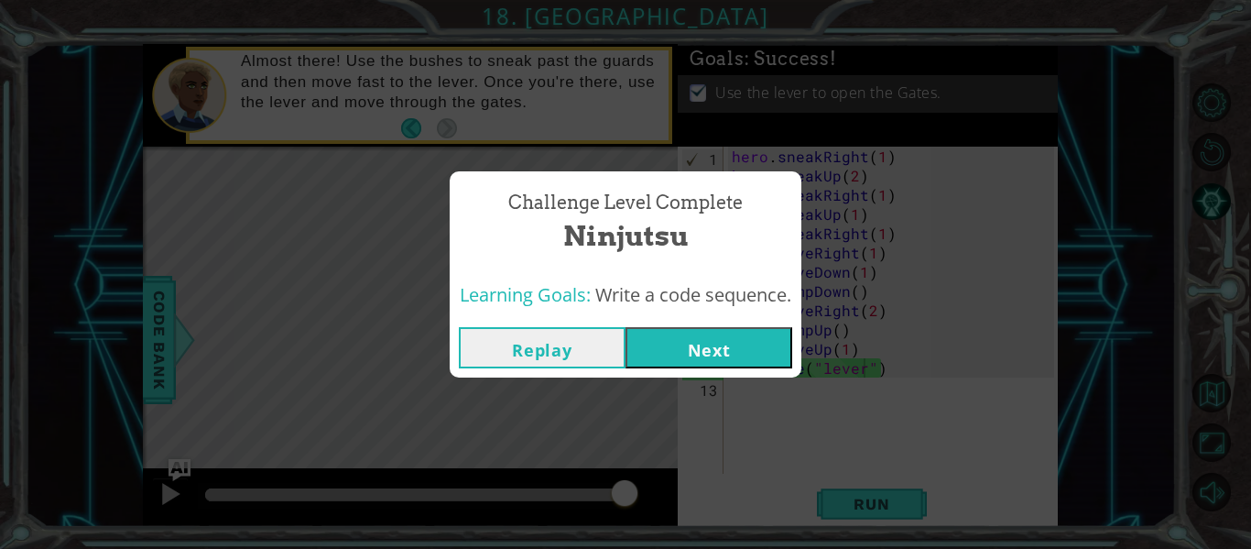
click at [724, 332] on button "Next" at bounding box center [708, 347] width 167 height 41
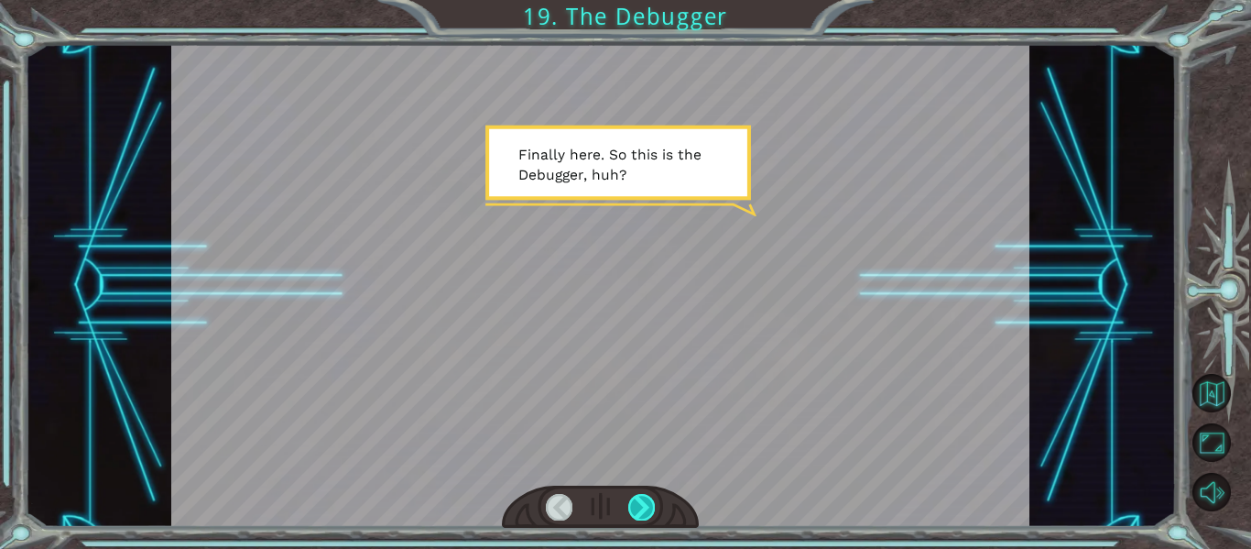
click at [636, 511] on div at bounding box center [641, 507] width 27 height 26
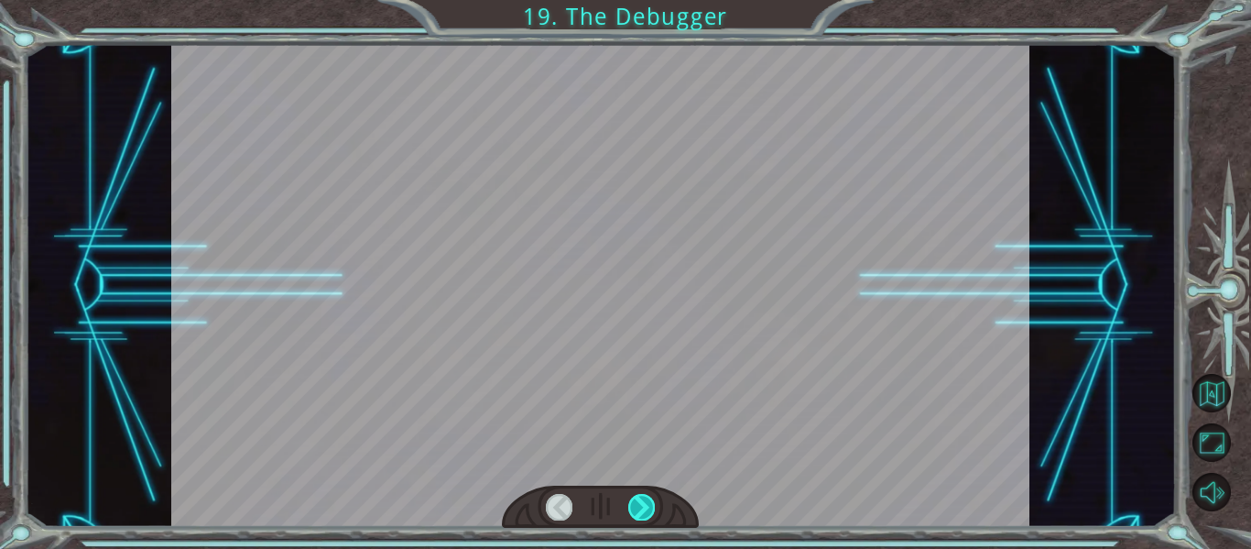
click at [636, 511] on div at bounding box center [641, 507] width 27 height 26
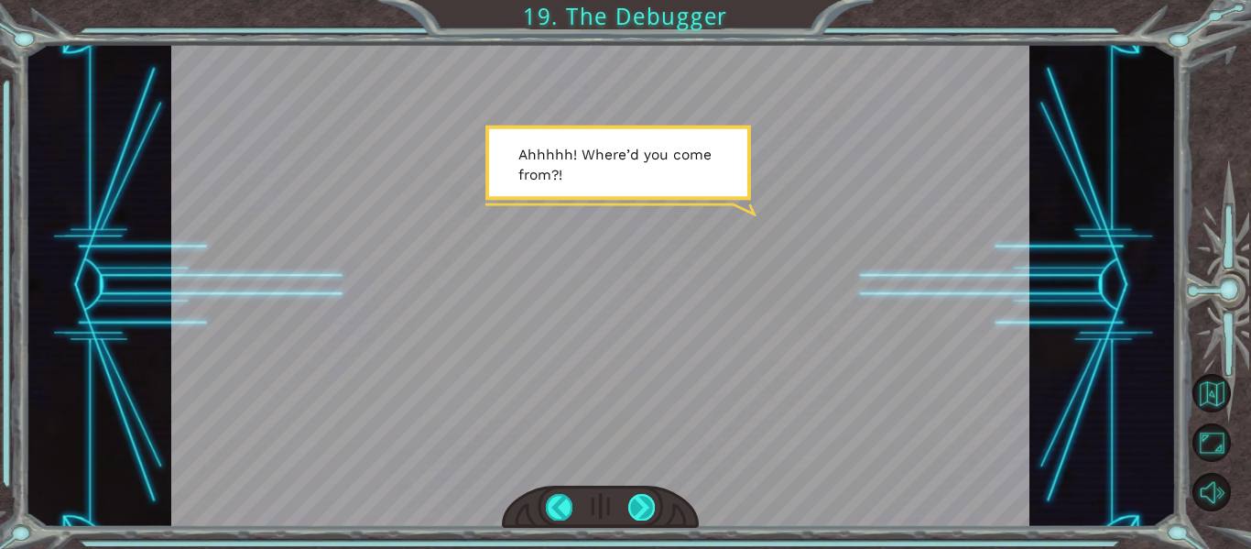
click at [636, 503] on div at bounding box center [641, 507] width 27 height 26
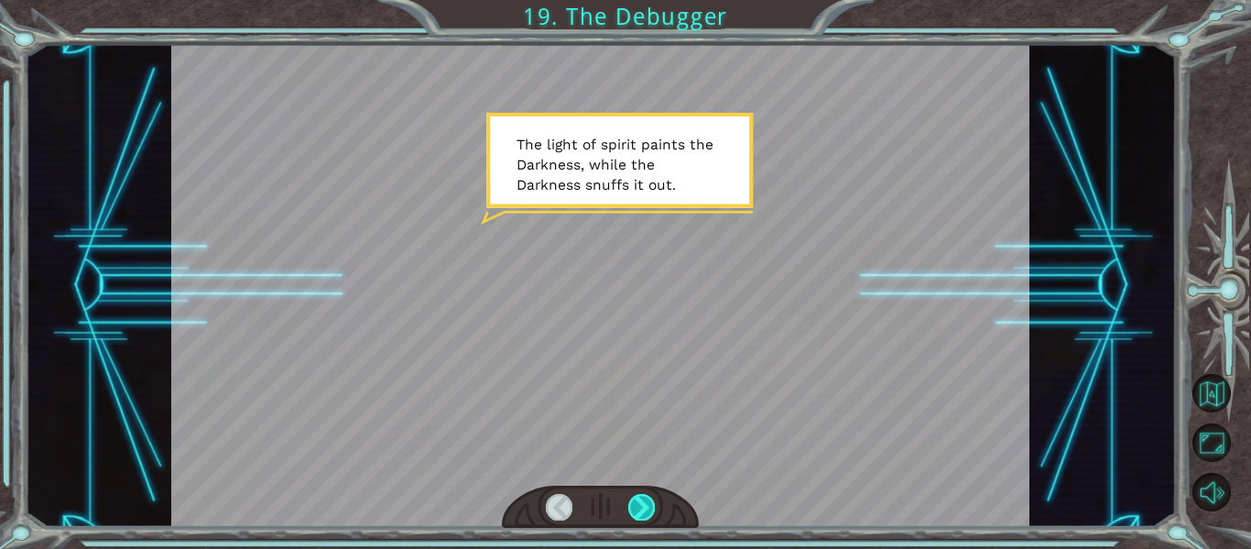
click at [651, 509] on div at bounding box center [641, 507] width 27 height 26
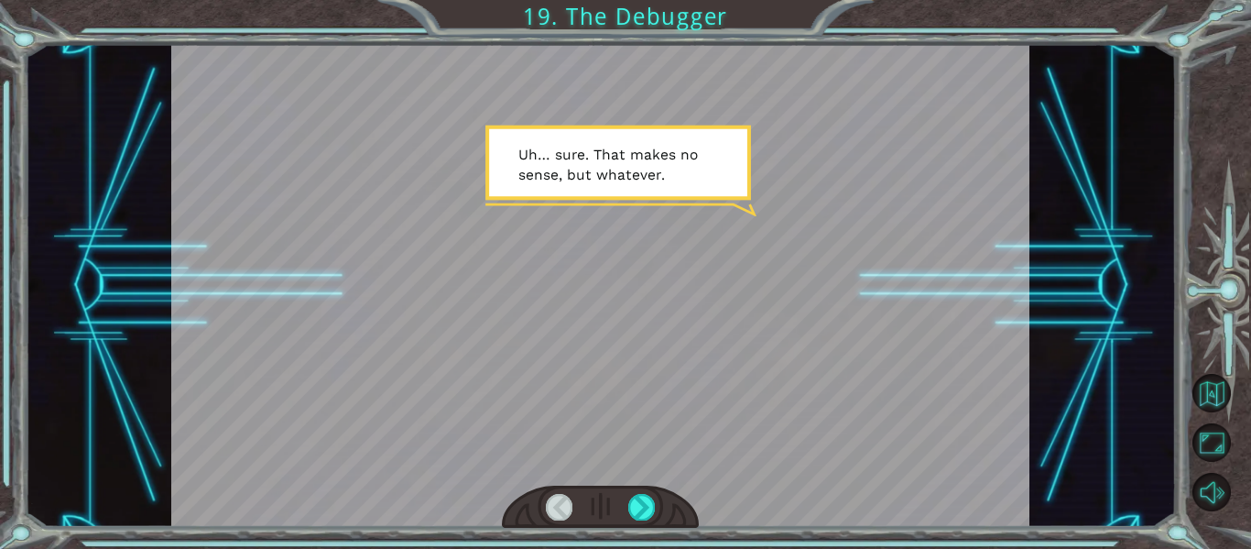
click at [656, 497] on div at bounding box center [601, 506] width 198 height 43
click at [642, 506] on div at bounding box center [641, 507] width 27 height 26
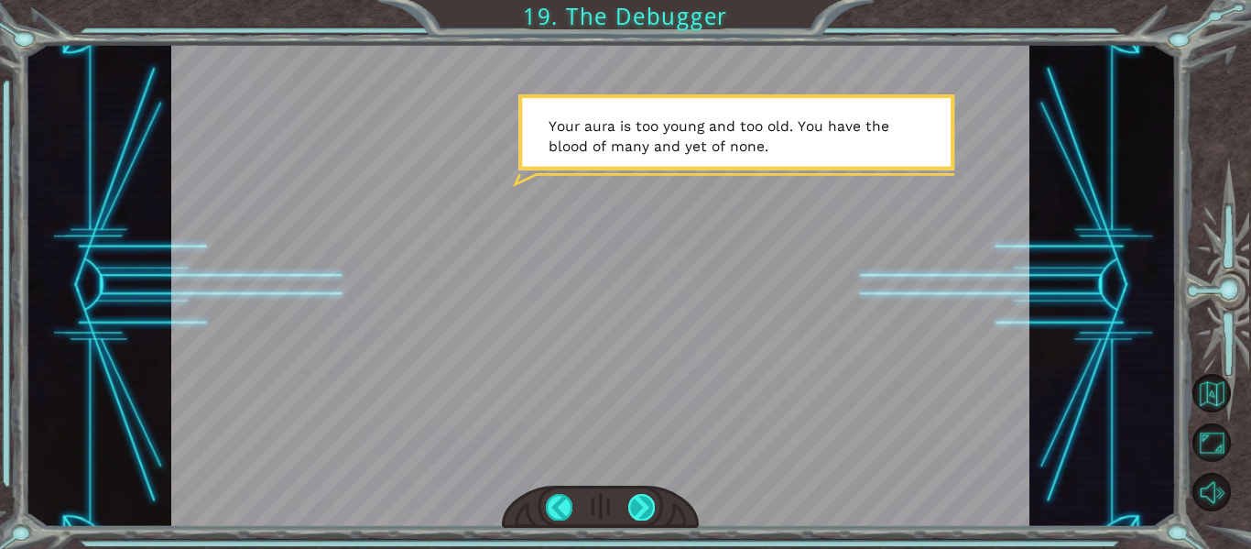
click at [636, 498] on div at bounding box center [641, 507] width 27 height 26
click at [649, 514] on div at bounding box center [641, 507] width 27 height 26
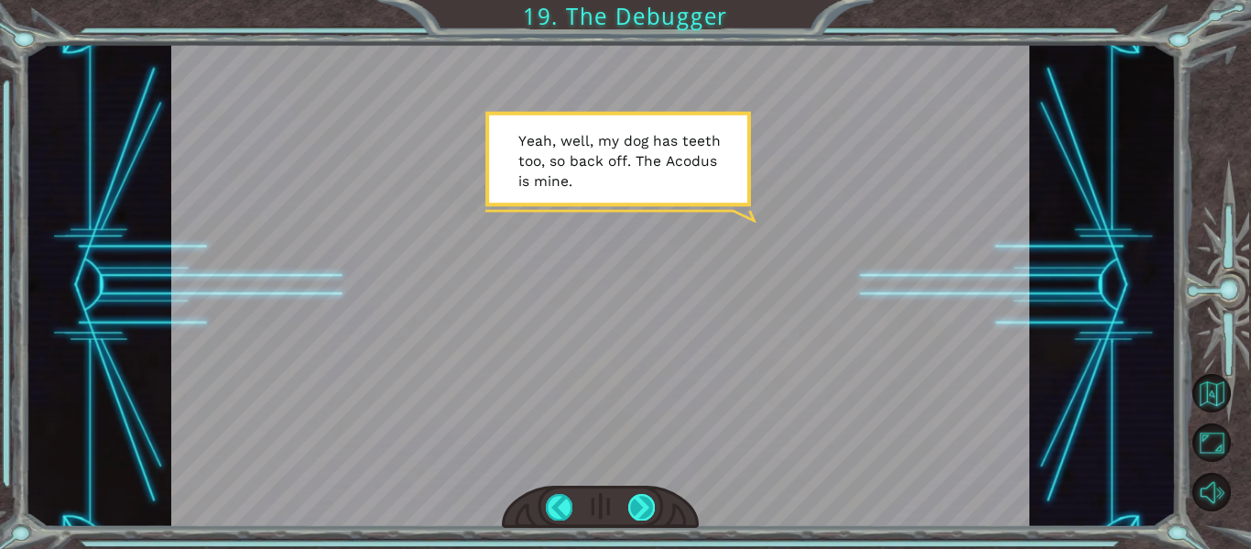
click at [651, 515] on div at bounding box center [641, 507] width 27 height 26
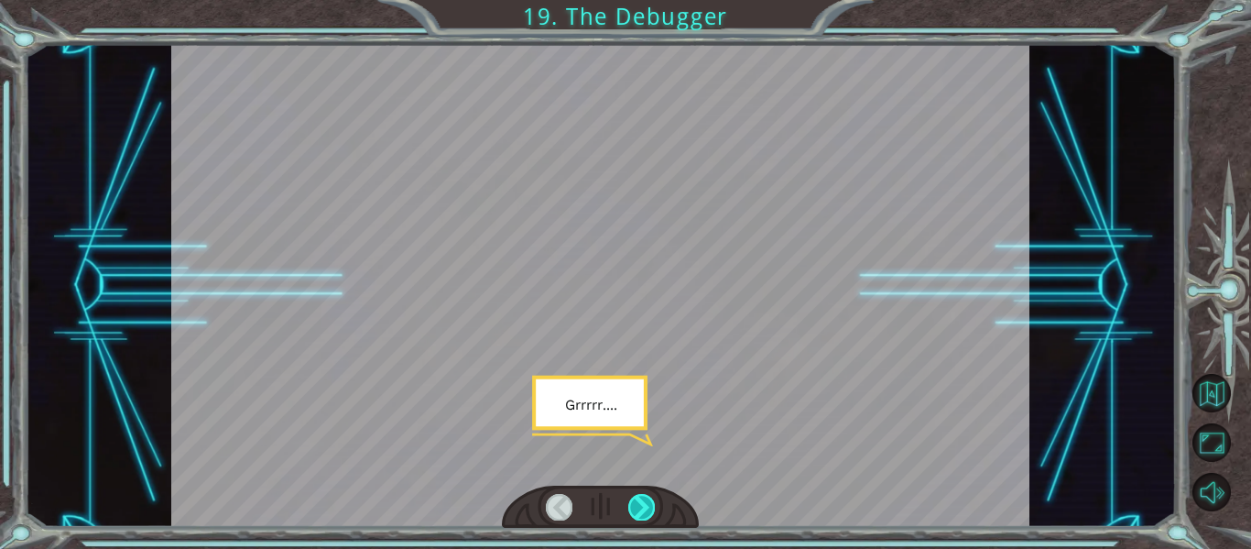
click at [646, 511] on div at bounding box center [641, 507] width 27 height 26
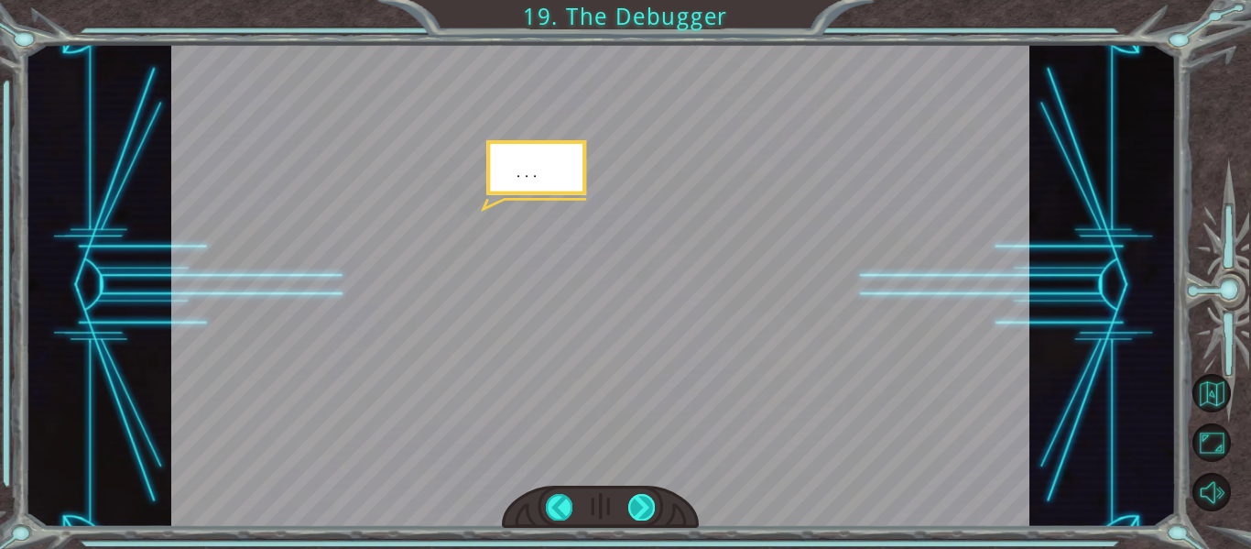
click at [649, 516] on div at bounding box center [641, 507] width 27 height 26
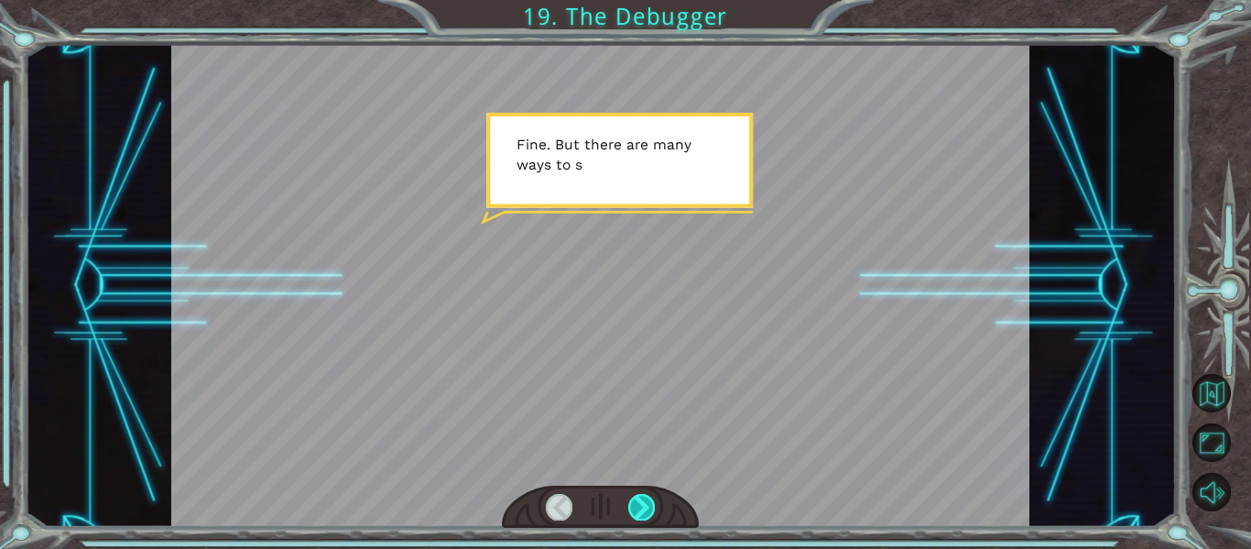
click at [644, 505] on div at bounding box center [641, 507] width 27 height 26
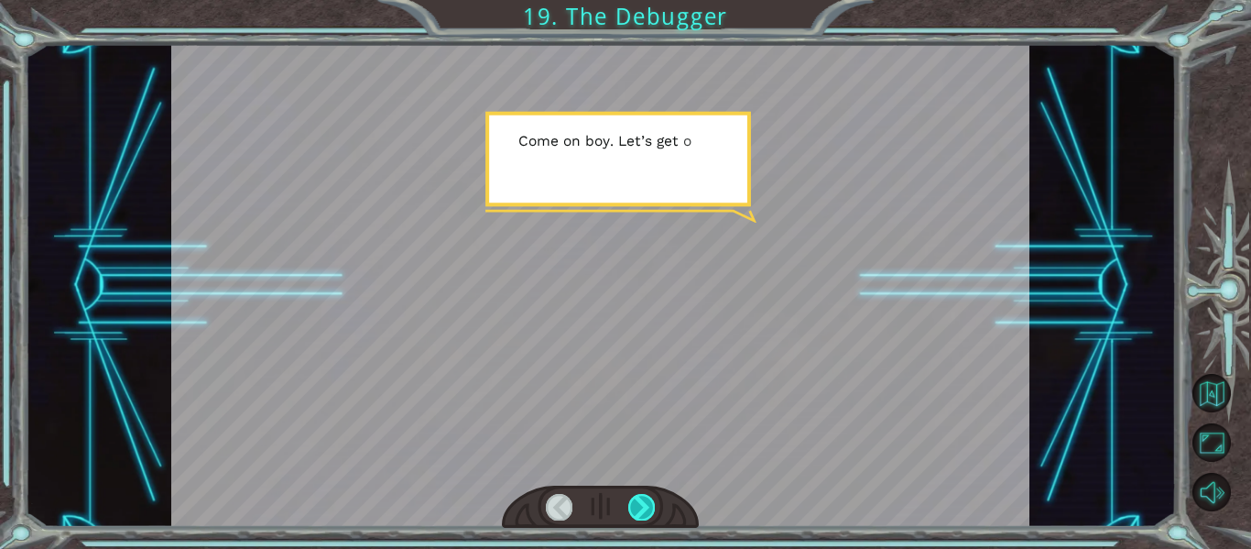
click at [644, 505] on div at bounding box center [641, 507] width 27 height 26
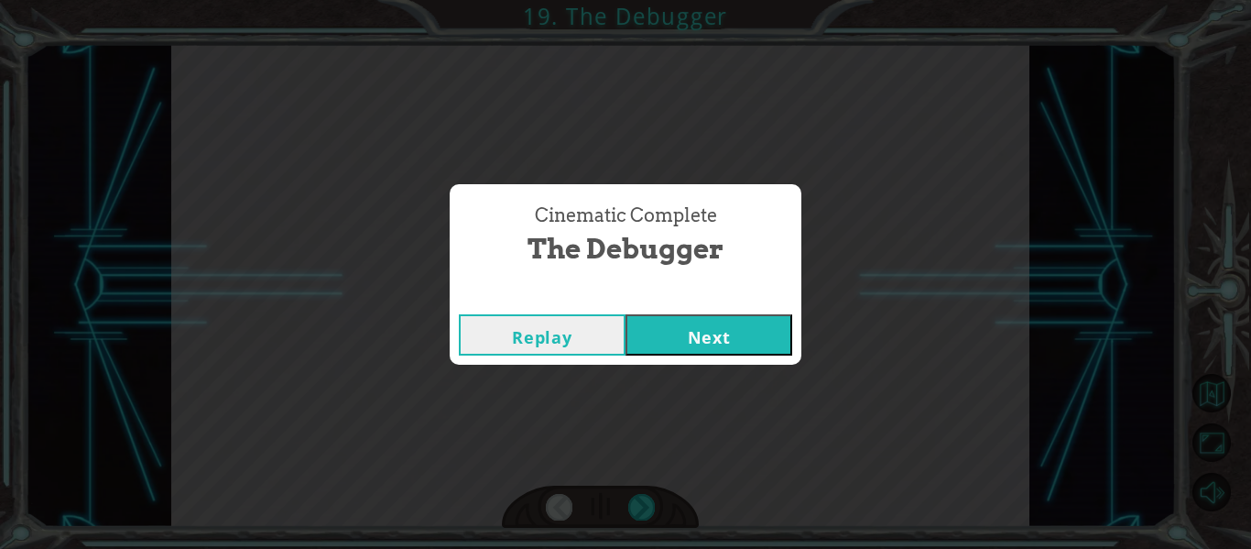
click at [678, 305] on div "Replay Next" at bounding box center [626, 335] width 352 height 60
click at [680, 345] on button "Next" at bounding box center [708, 334] width 167 height 41
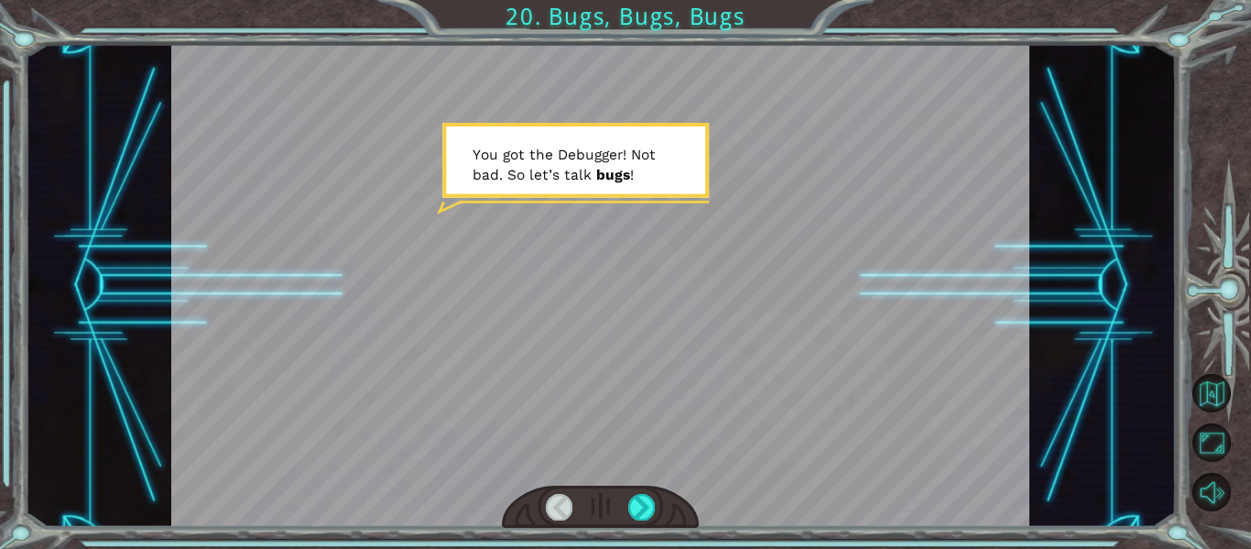
click at [681, 353] on div at bounding box center [600, 285] width 859 height 483
click at [641, 499] on div at bounding box center [641, 507] width 27 height 26
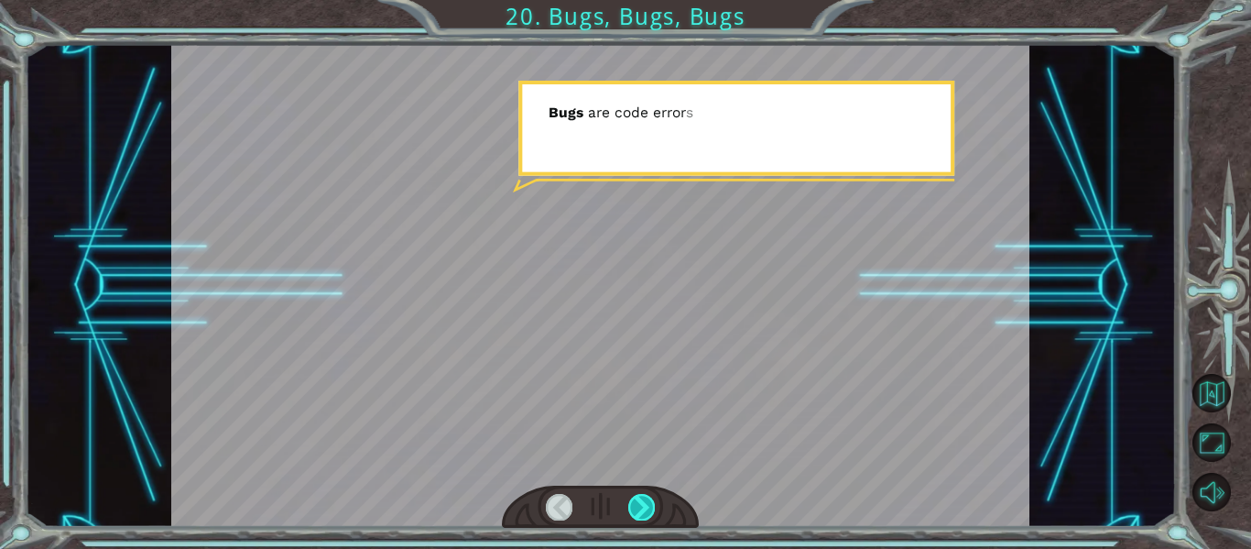
click at [641, 499] on div at bounding box center [641, 507] width 27 height 26
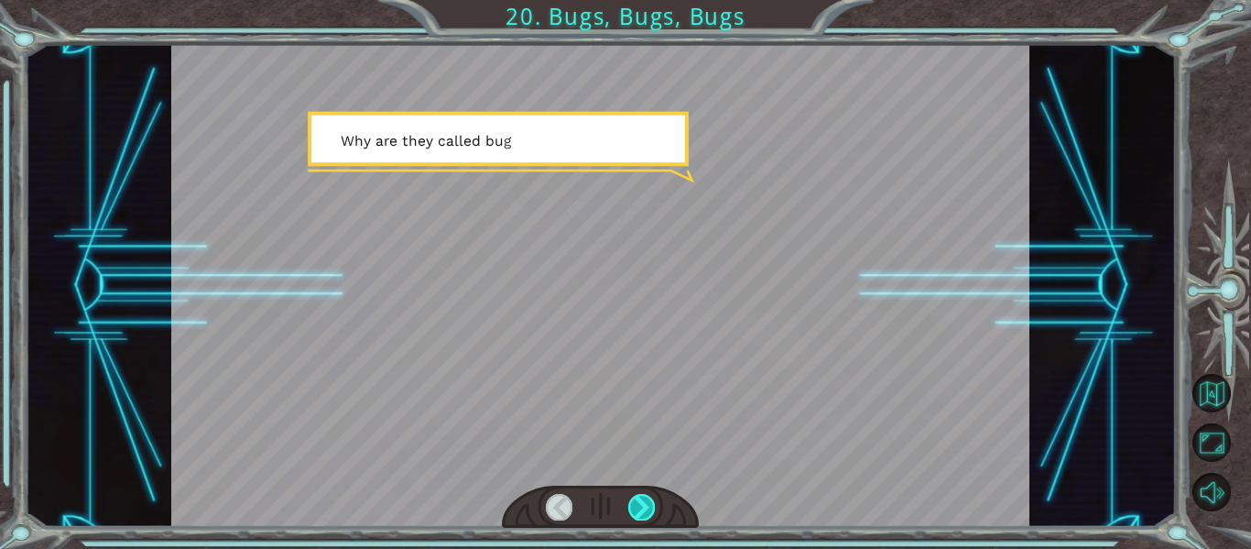
click at [641, 499] on div at bounding box center [641, 507] width 27 height 26
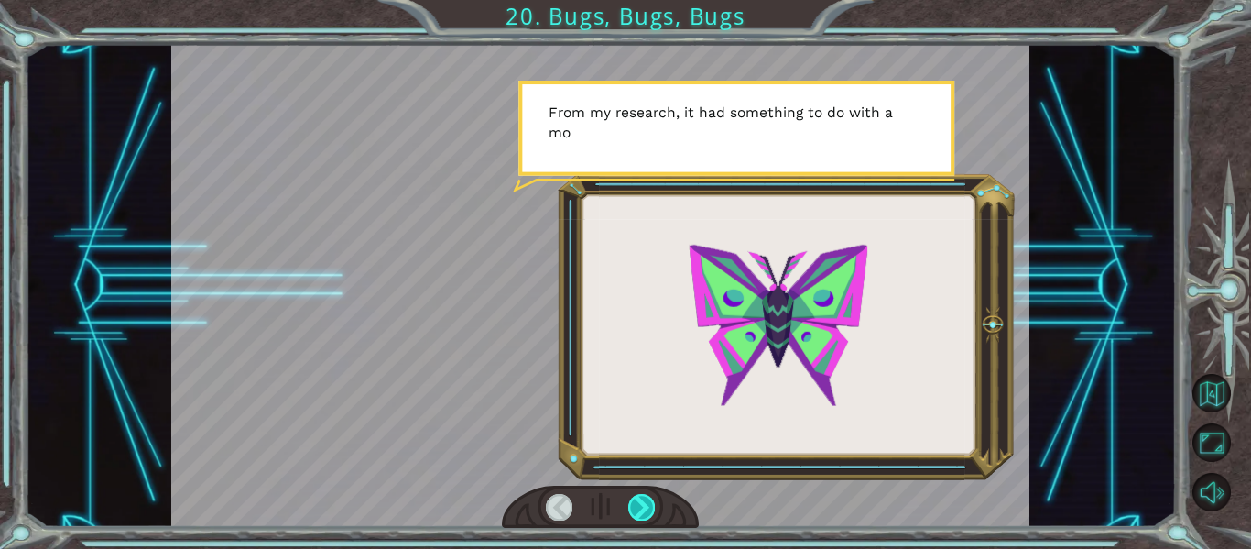
click at [641, 499] on div at bounding box center [641, 507] width 27 height 26
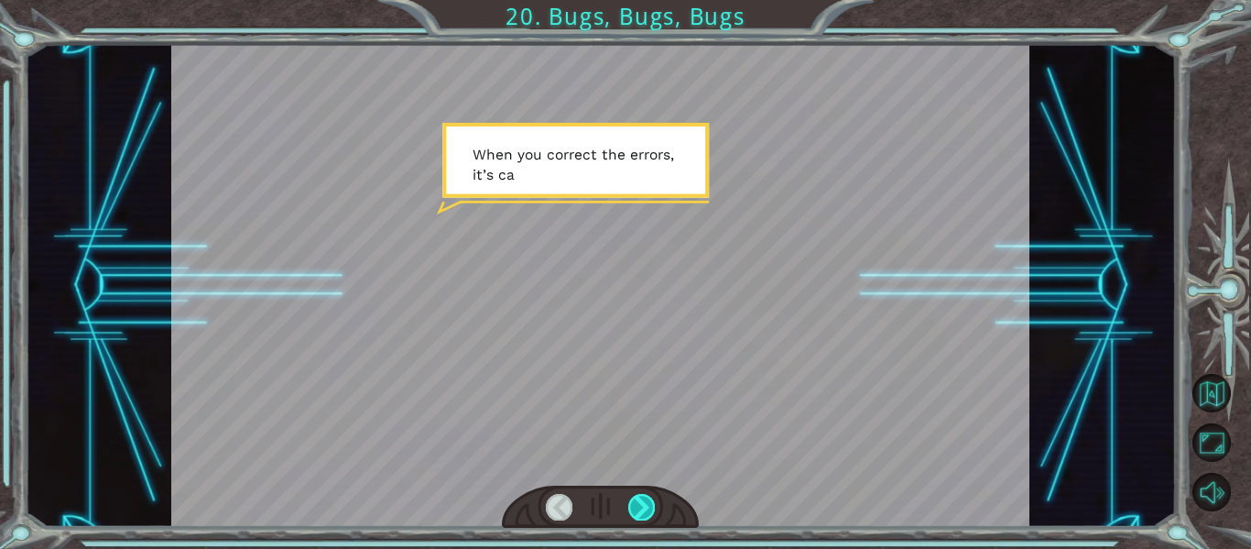
click at [641, 499] on div at bounding box center [641, 507] width 27 height 26
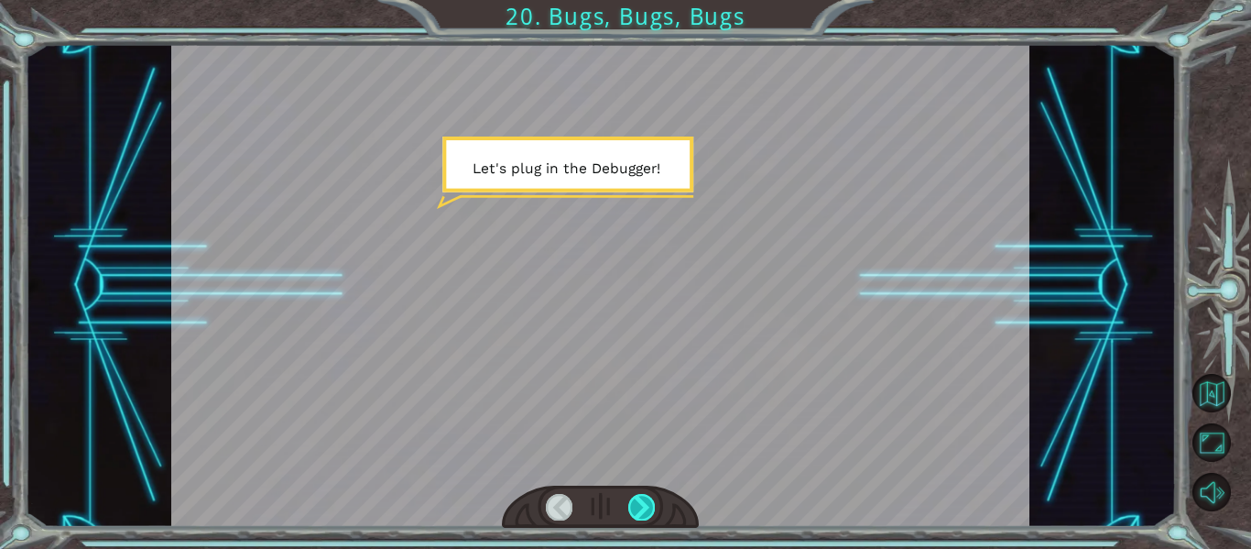
click at [641, 499] on div at bounding box center [641, 507] width 27 height 26
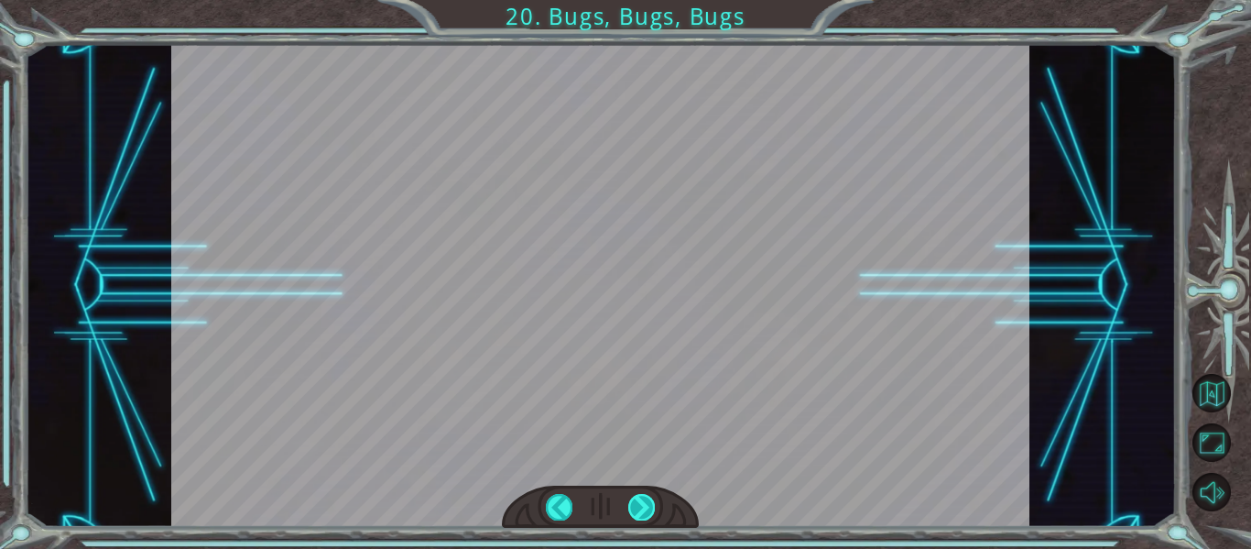
click at [641, 499] on div at bounding box center [641, 507] width 27 height 26
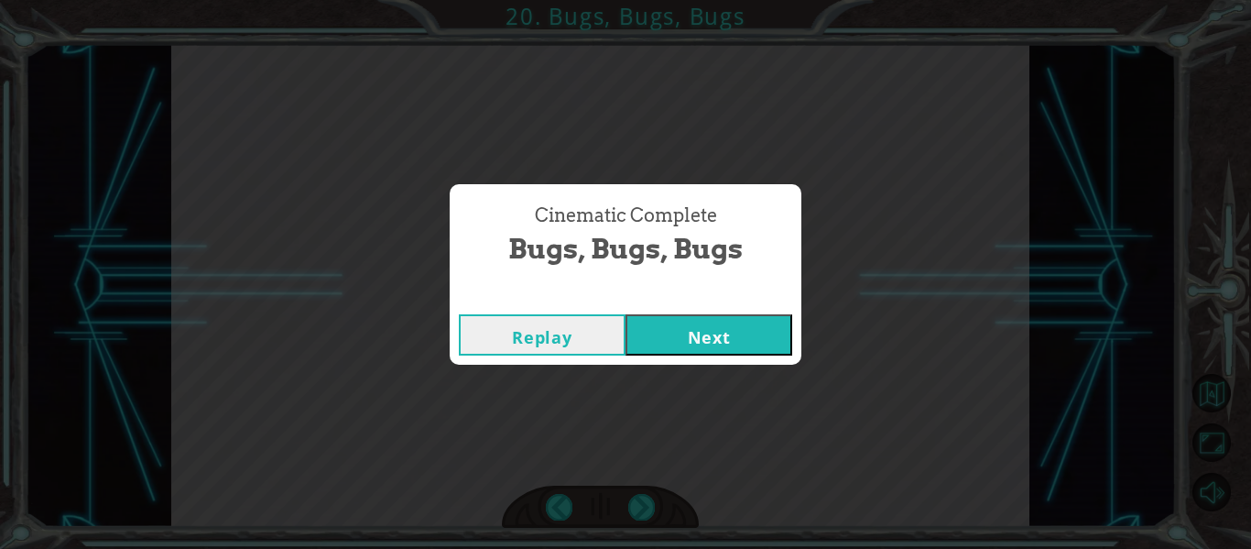
click at [766, 321] on button "Next" at bounding box center [708, 334] width 167 height 41
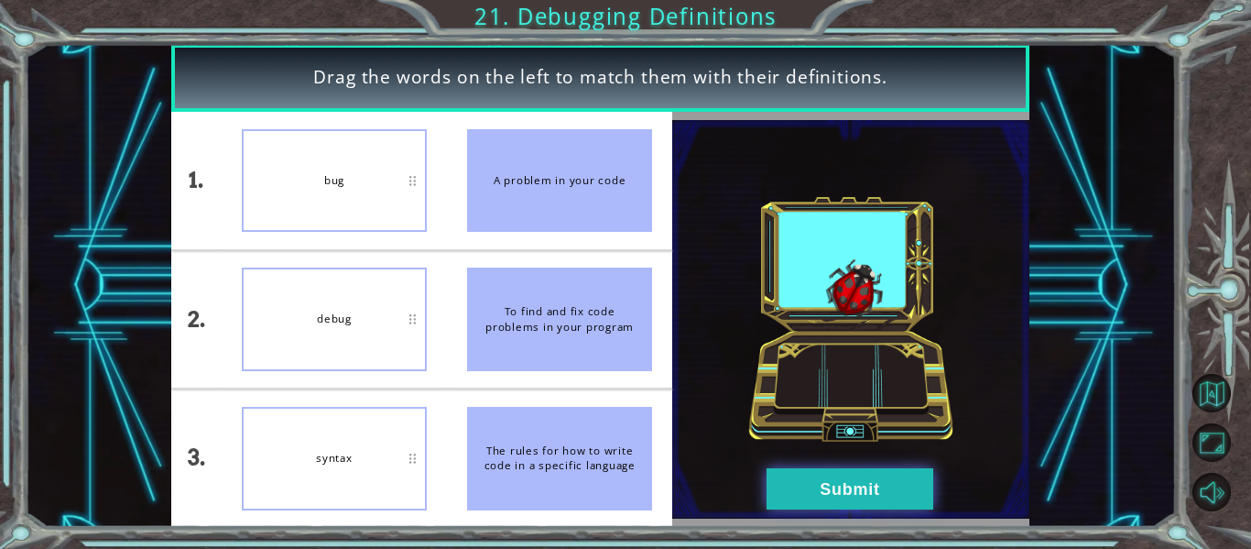
click at [852, 476] on button "Submit" at bounding box center [849, 488] width 167 height 41
click at [850, 481] on button "Submit" at bounding box center [849, 488] width 167 height 41
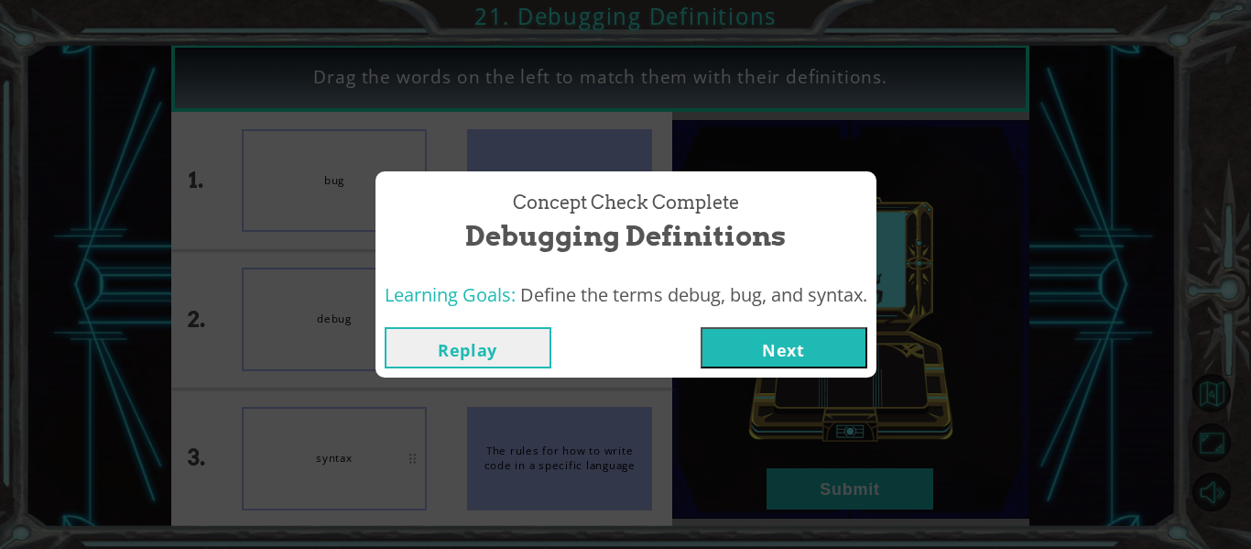
click at [758, 318] on div "Replay Next" at bounding box center [625, 348] width 501 height 60
click at [760, 329] on button "Next" at bounding box center [784, 347] width 167 height 41
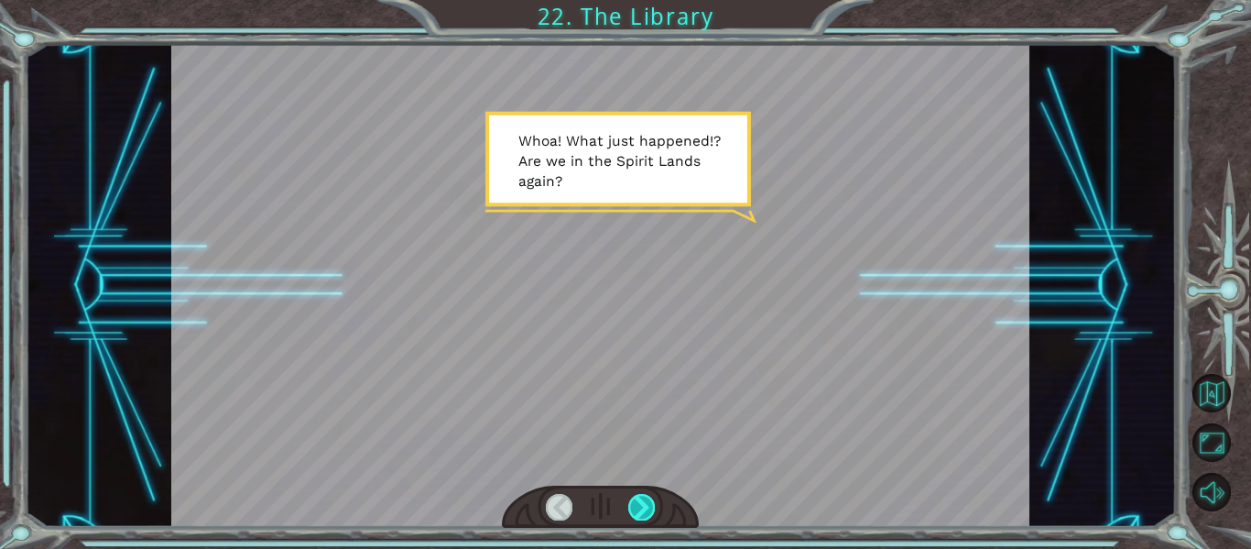
click at [639, 506] on div at bounding box center [641, 507] width 27 height 26
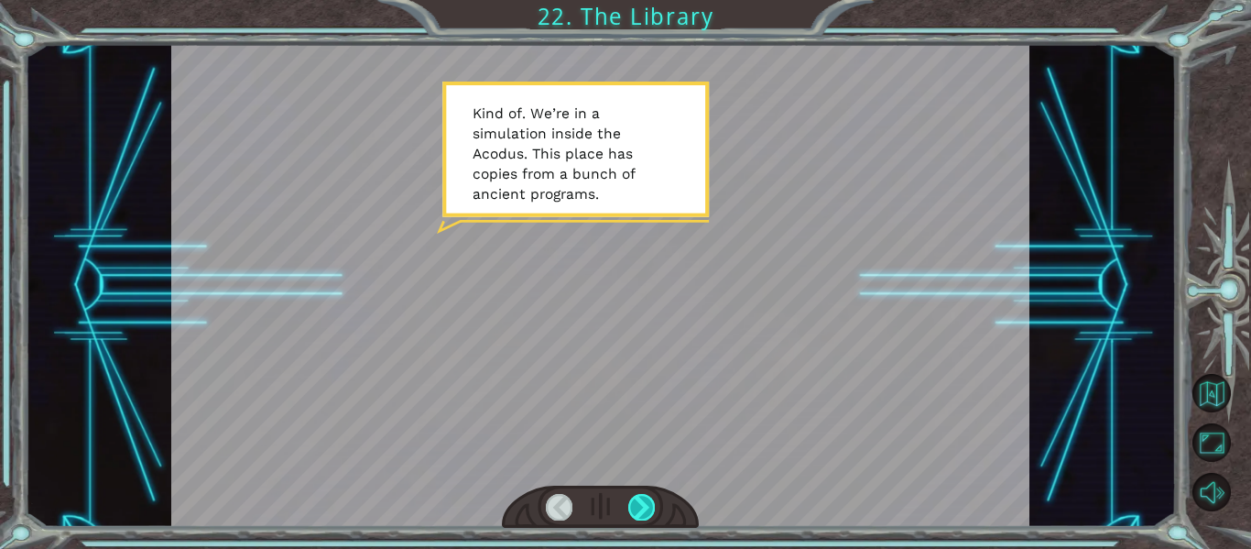
click at [639, 506] on div at bounding box center [641, 507] width 27 height 26
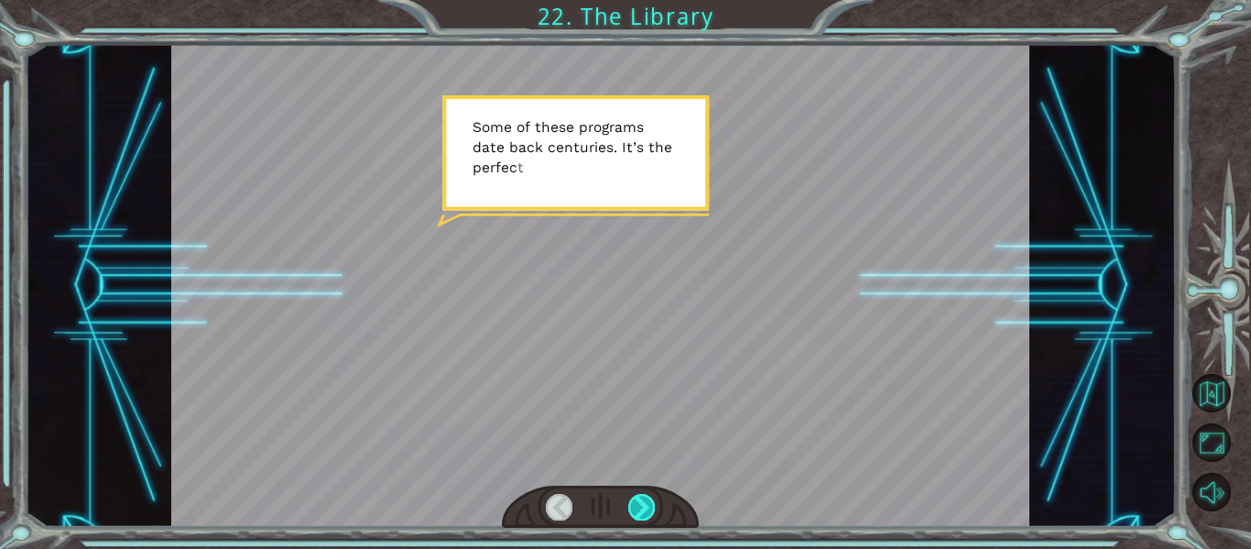
click at [639, 506] on div at bounding box center [641, 507] width 27 height 26
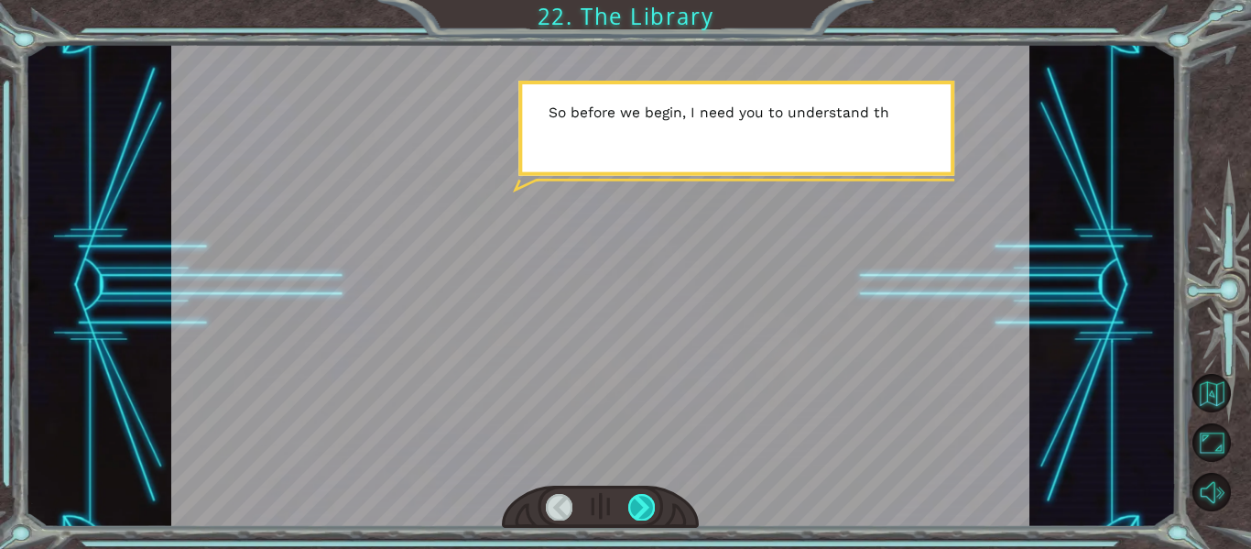
click at [638, 513] on div at bounding box center [641, 507] width 27 height 26
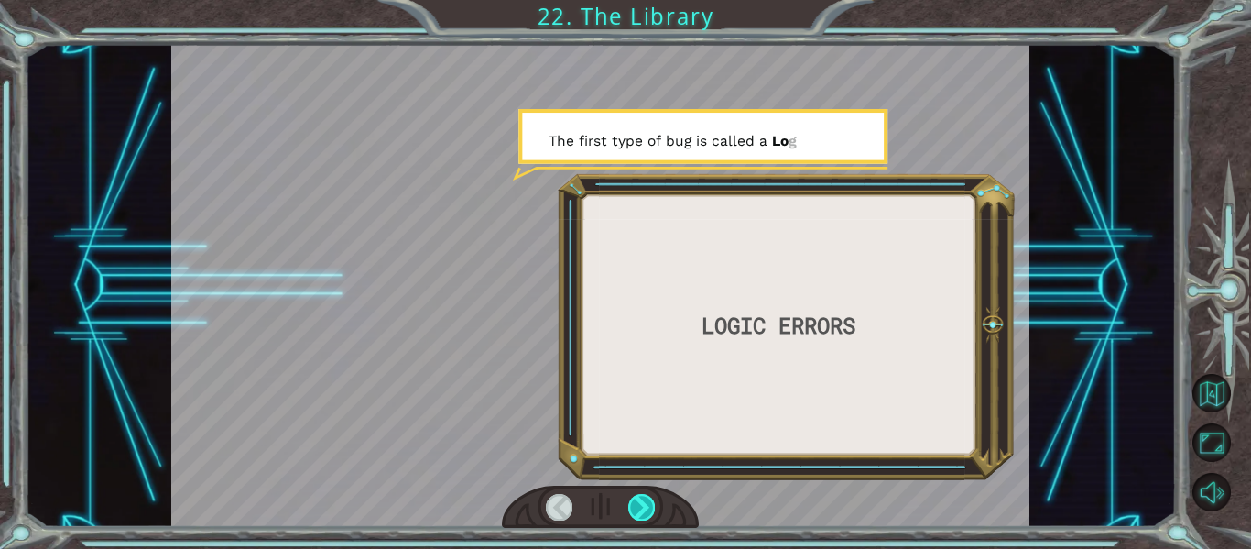
click at [638, 513] on div at bounding box center [641, 507] width 27 height 26
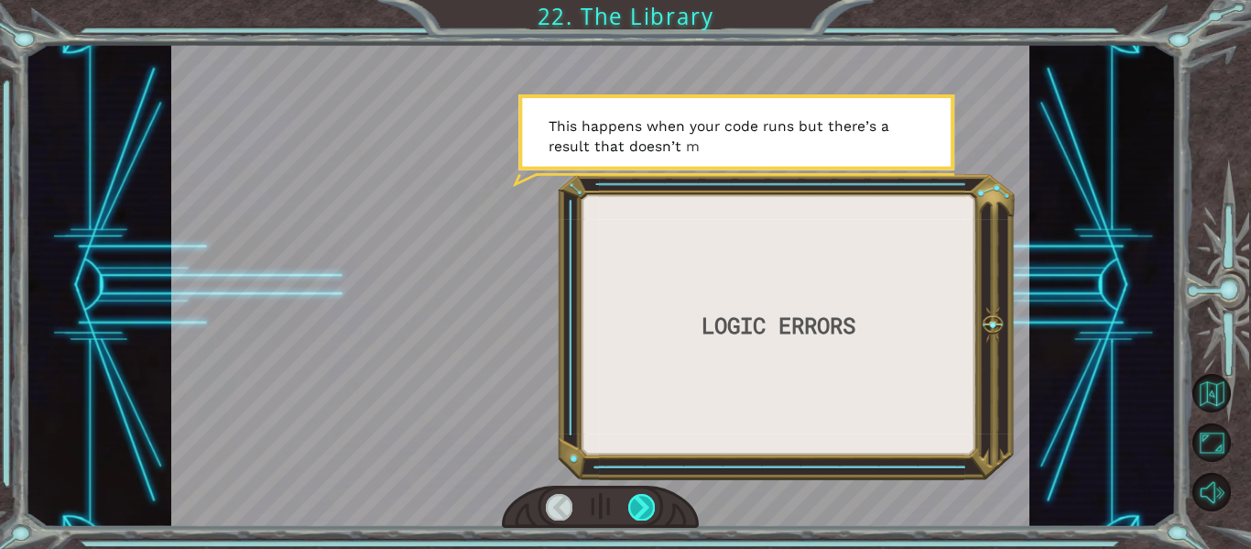
click at [638, 513] on div at bounding box center [641, 507] width 27 height 26
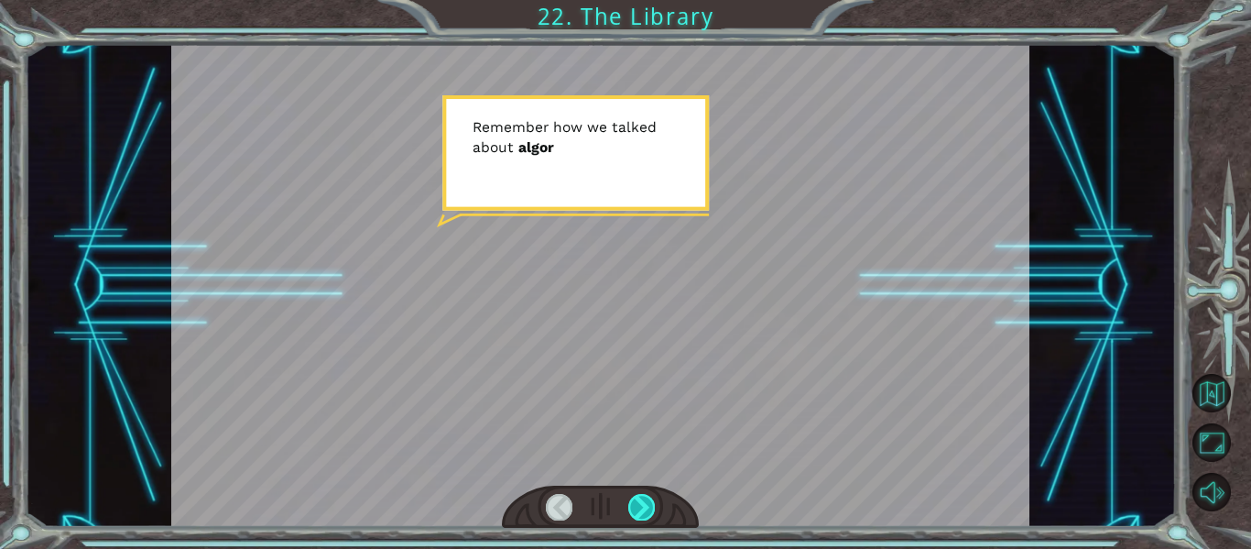
drag, startPoint x: 646, startPoint y: 508, endPoint x: 654, endPoint y: 502, distance: 10.4
click at [654, 502] on div at bounding box center [641, 507] width 27 height 26
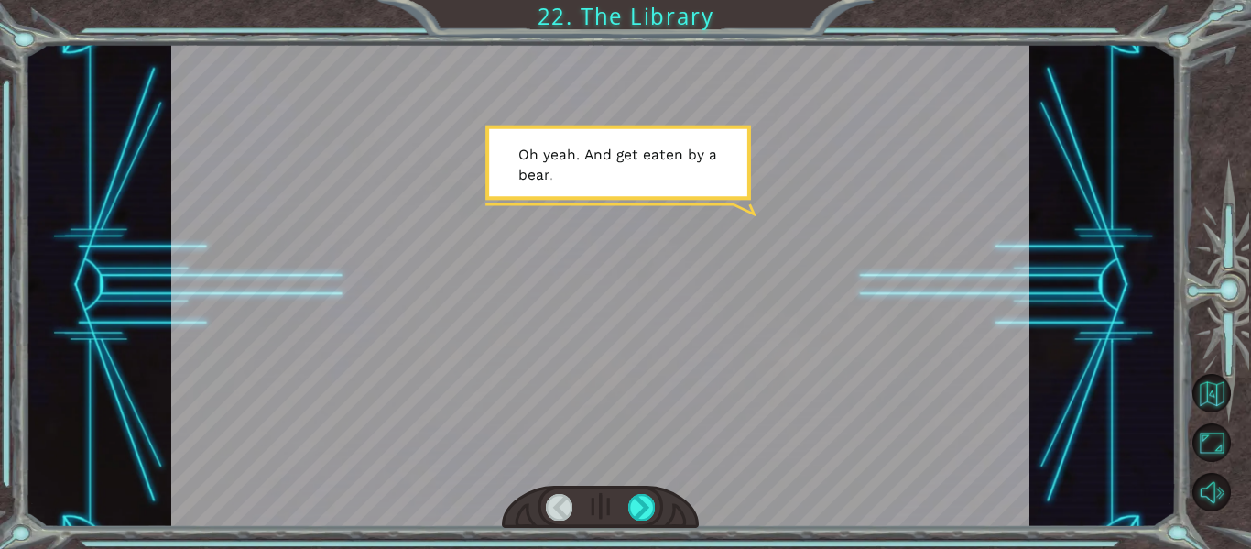
click at [657, 485] on div at bounding box center [601, 506] width 198 height 43
click at [642, 497] on div at bounding box center [641, 507] width 27 height 26
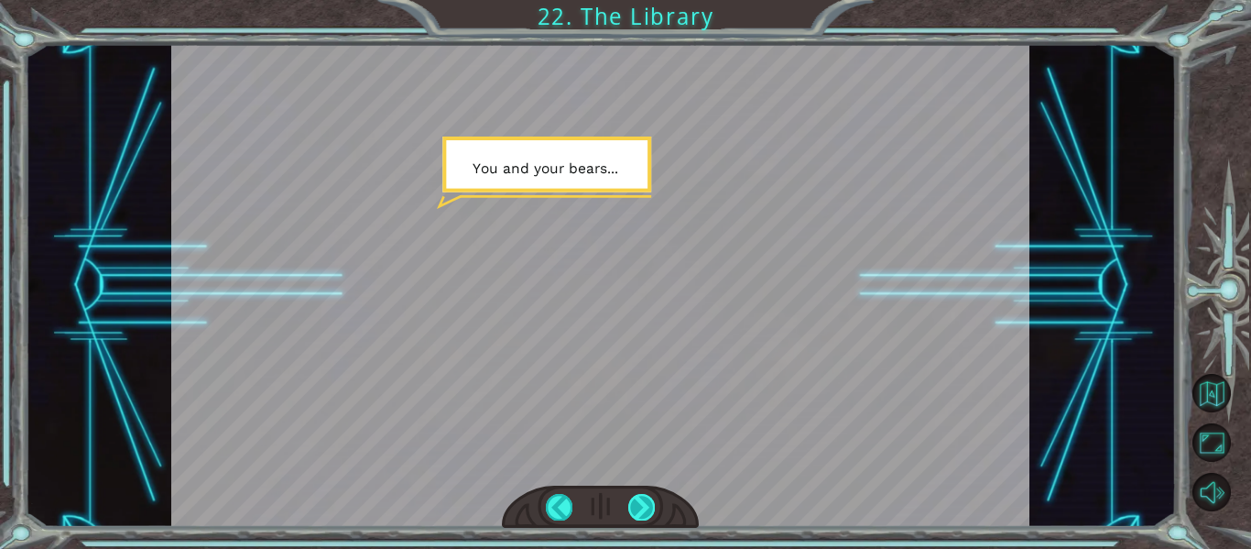
click at [641, 499] on div at bounding box center [641, 507] width 27 height 26
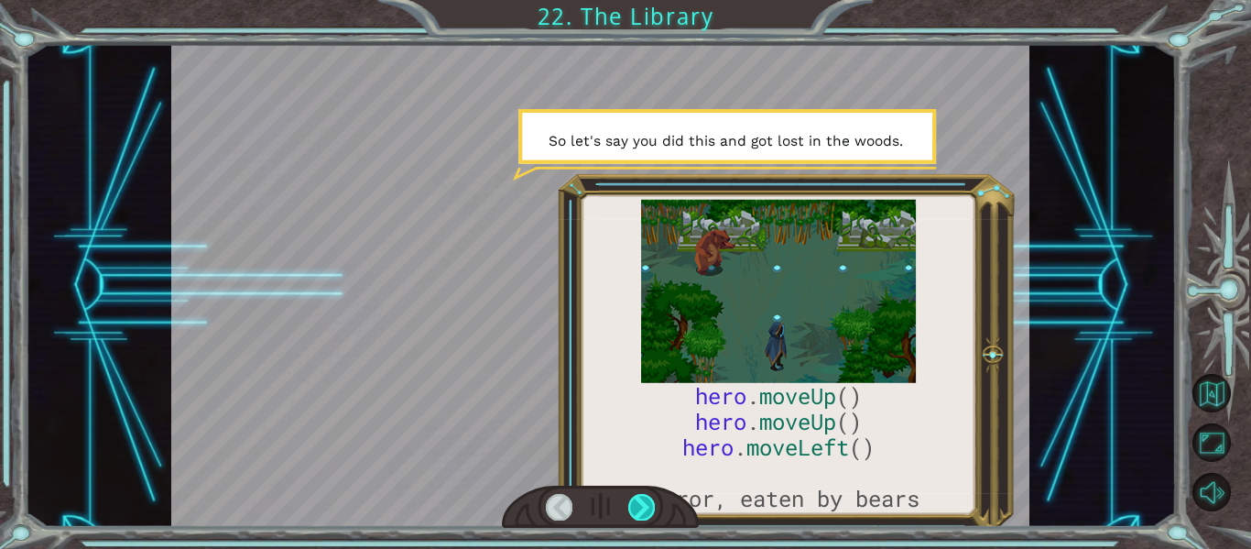
click at [640, 508] on div at bounding box center [641, 507] width 27 height 26
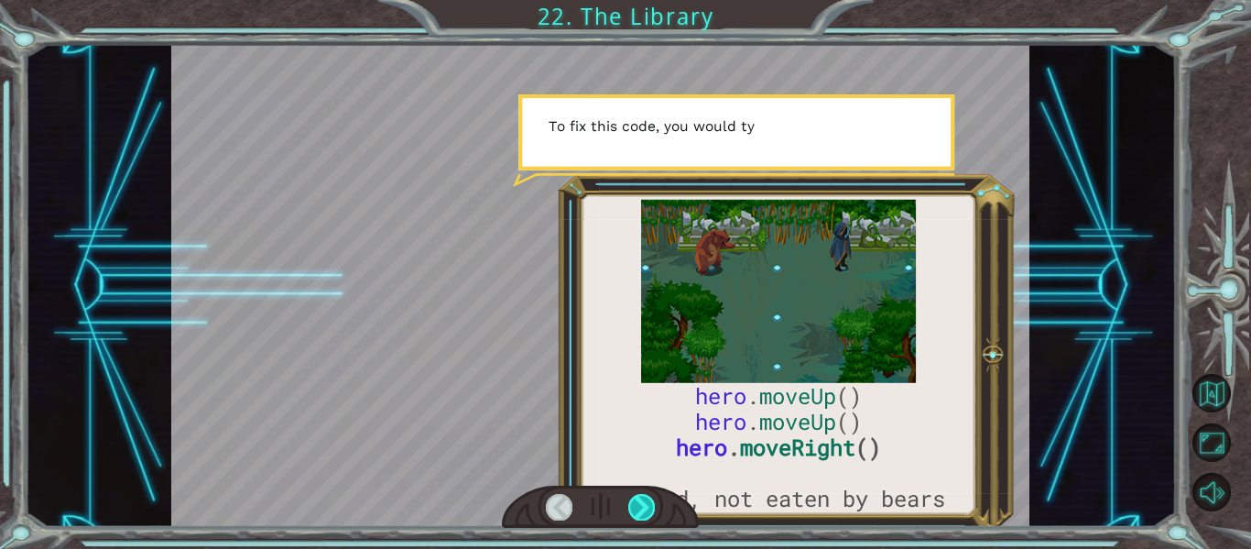
click at [636, 508] on div at bounding box center [641, 507] width 27 height 26
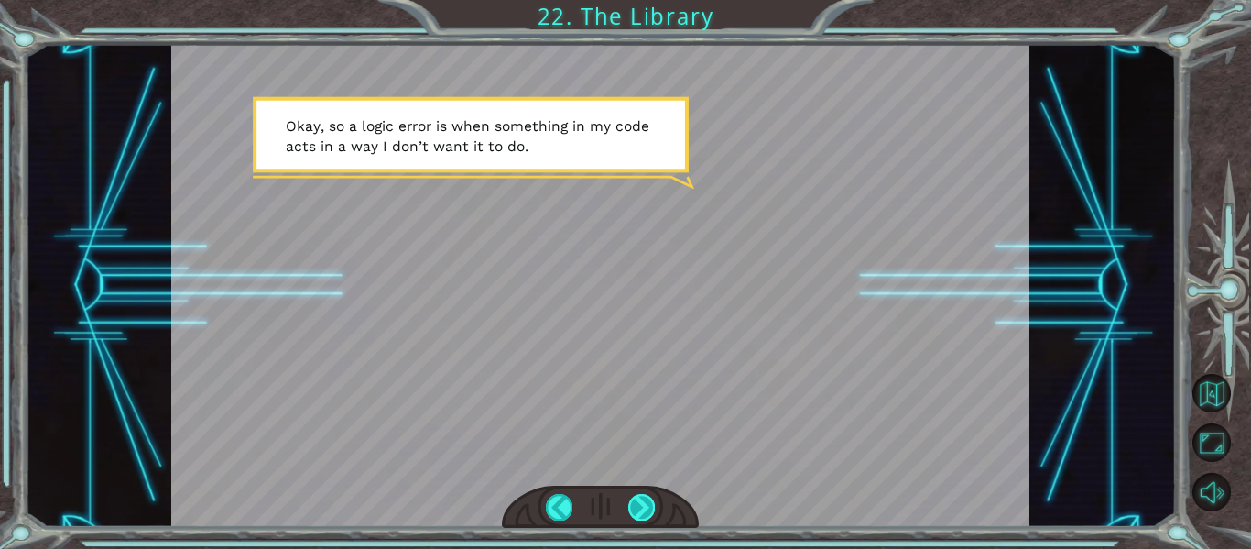
click at [636, 514] on div at bounding box center [641, 507] width 27 height 26
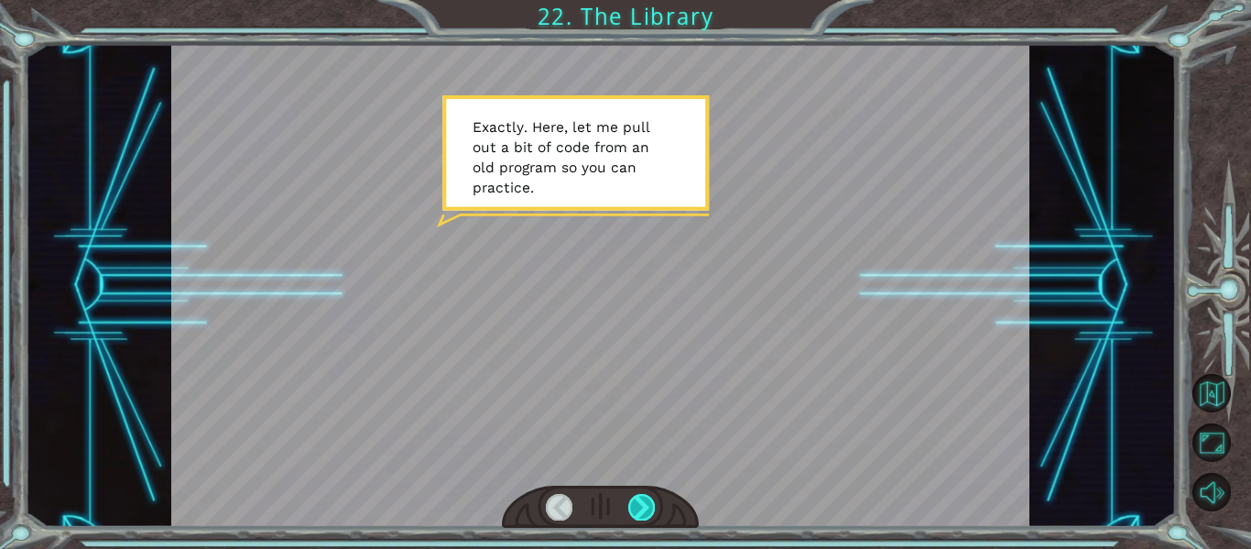
click at [639, 498] on div at bounding box center [641, 507] width 27 height 26
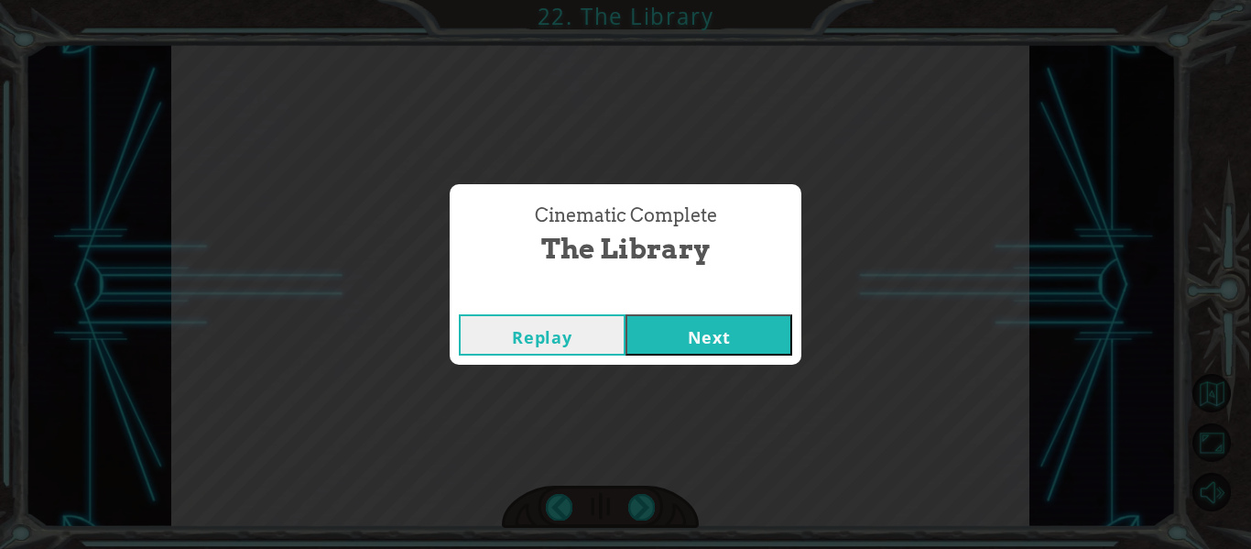
click at [700, 326] on button "Next" at bounding box center [708, 334] width 167 height 41
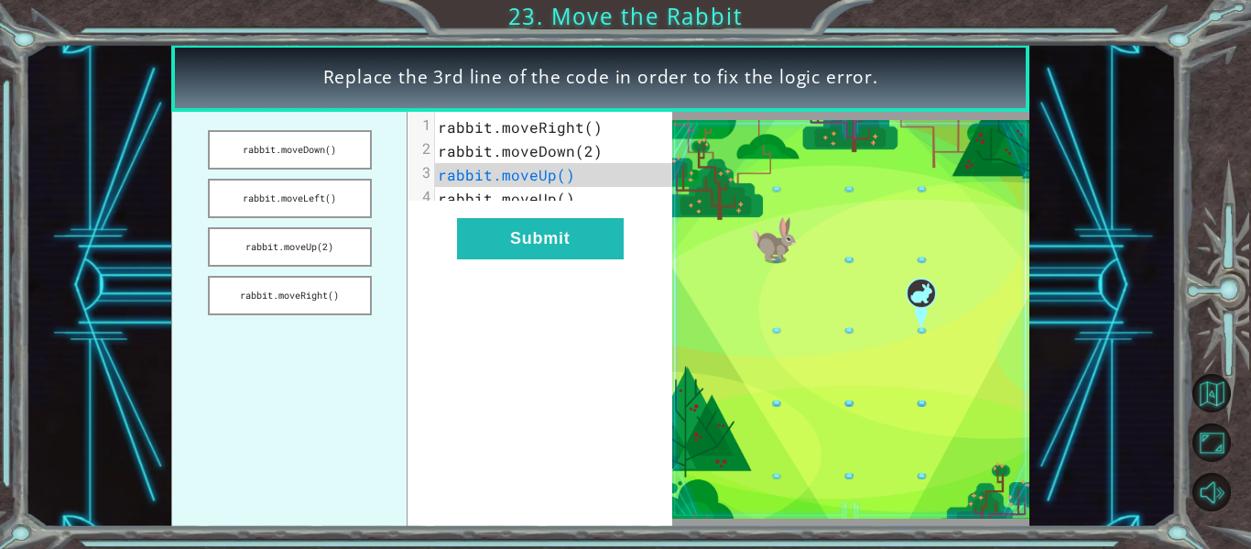
click at [679, 306] on img at bounding box center [850, 319] width 357 height 398
click at [338, 288] on button "rabbit.moveRight()" at bounding box center [290, 295] width 164 height 39
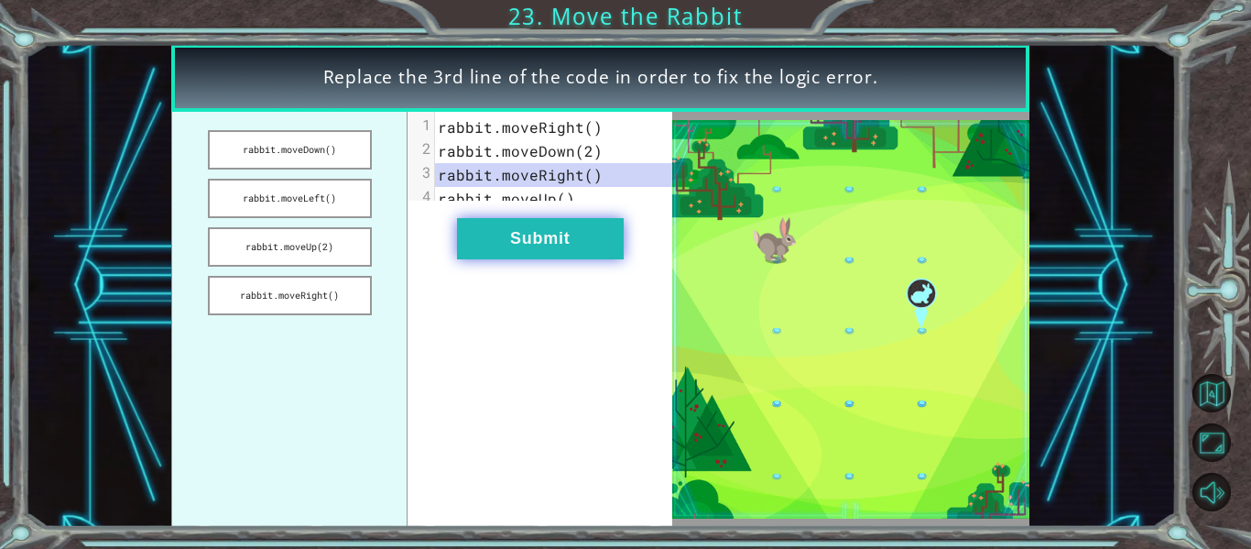
click at [500, 249] on button "Submit" at bounding box center [540, 238] width 167 height 41
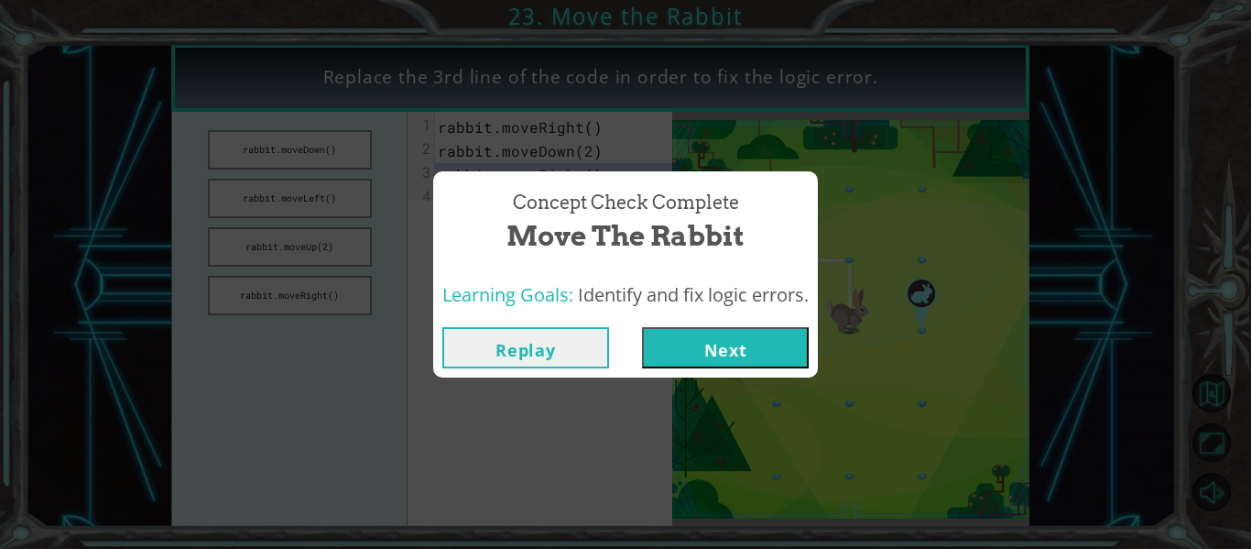
click at [737, 332] on button "Next" at bounding box center [725, 347] width 167 height 41
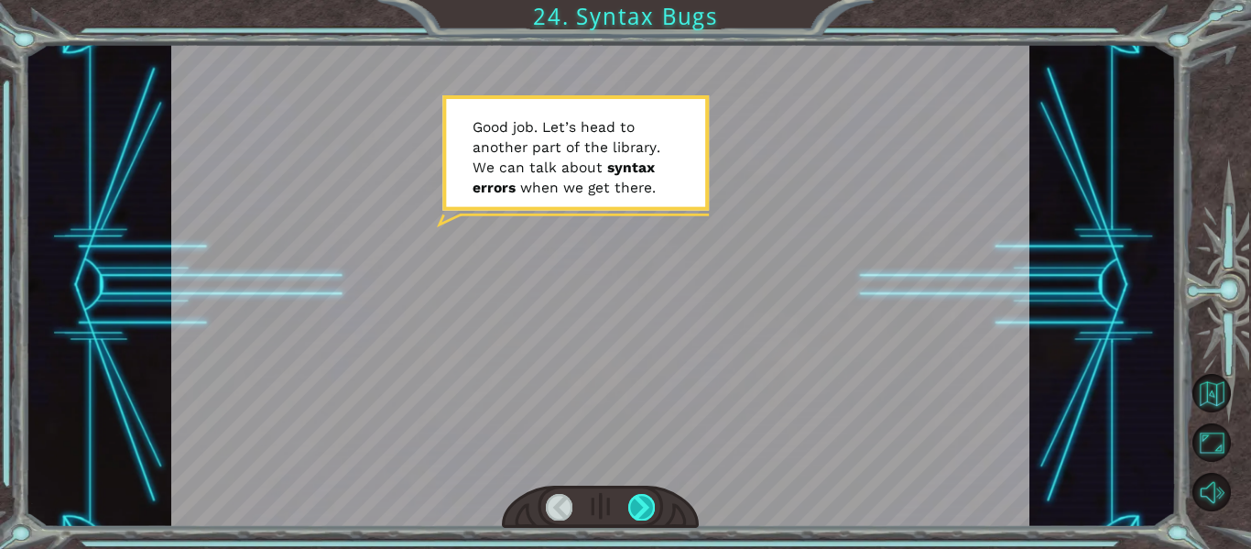
click at [636, 502] on div at bounding box center [641, 507] width 27 height 26
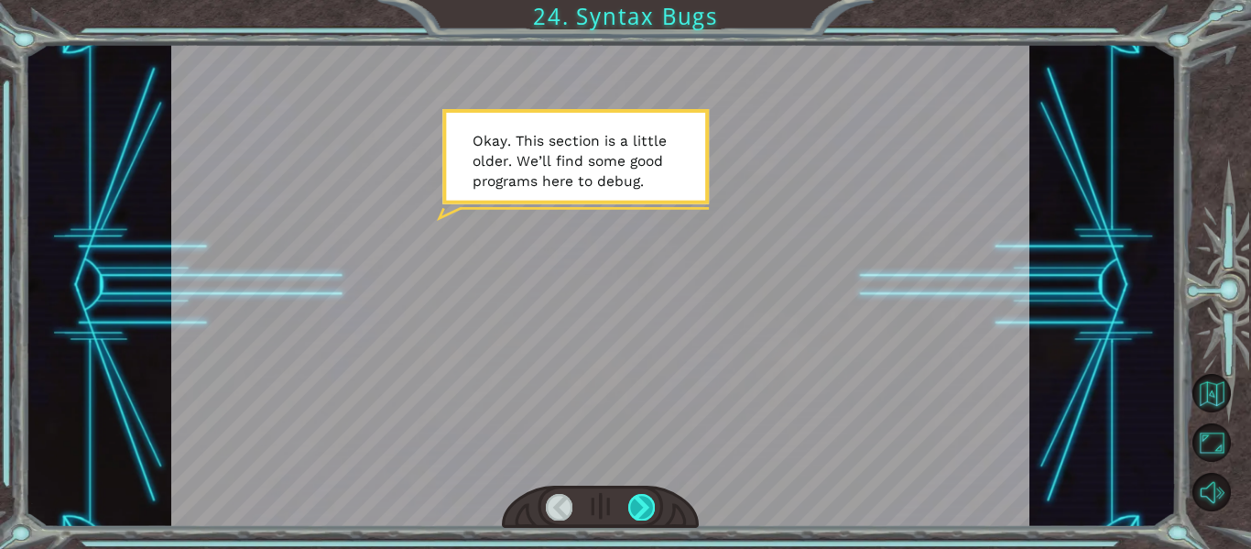
click at [643, 510] on div at bounding box center [641, 507] width 27 height 26
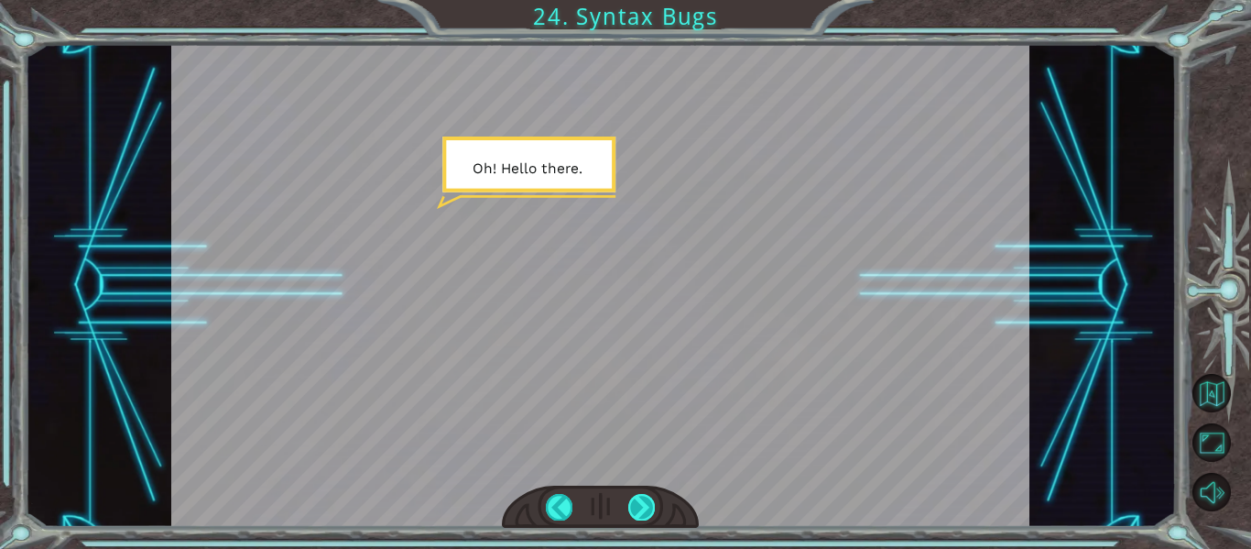
click at [643, 508] on div at bounding box center [641, 507] width 27 height 26
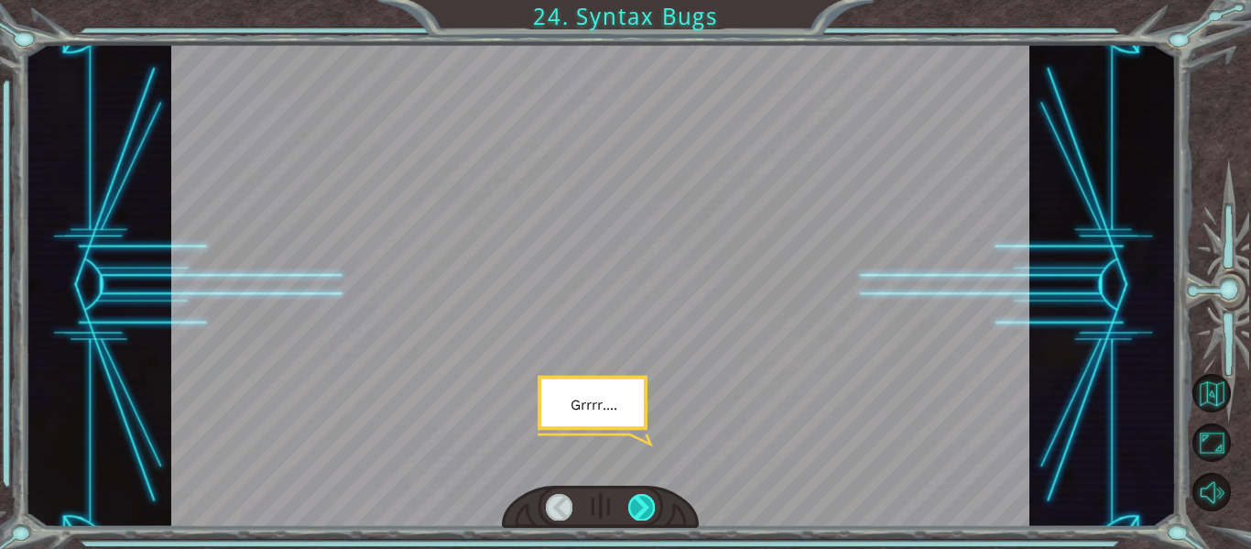
click at [643, 508] on div at bounding box center [641, 507] width 27 height 26
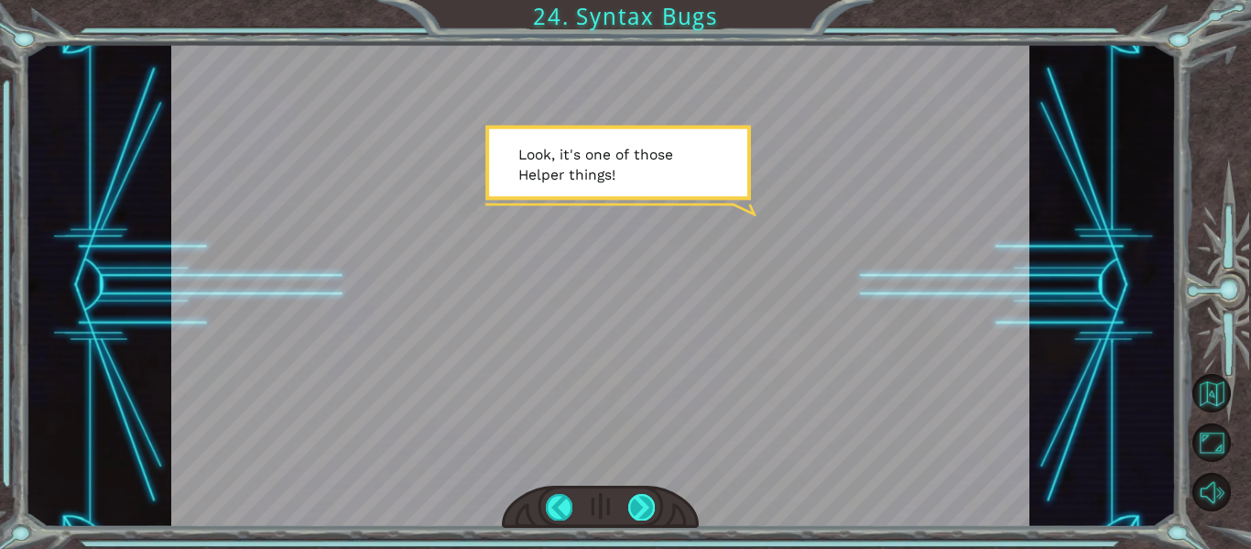
click at [638, 512] on div at bounding box center [641, 507] width 27 height 26
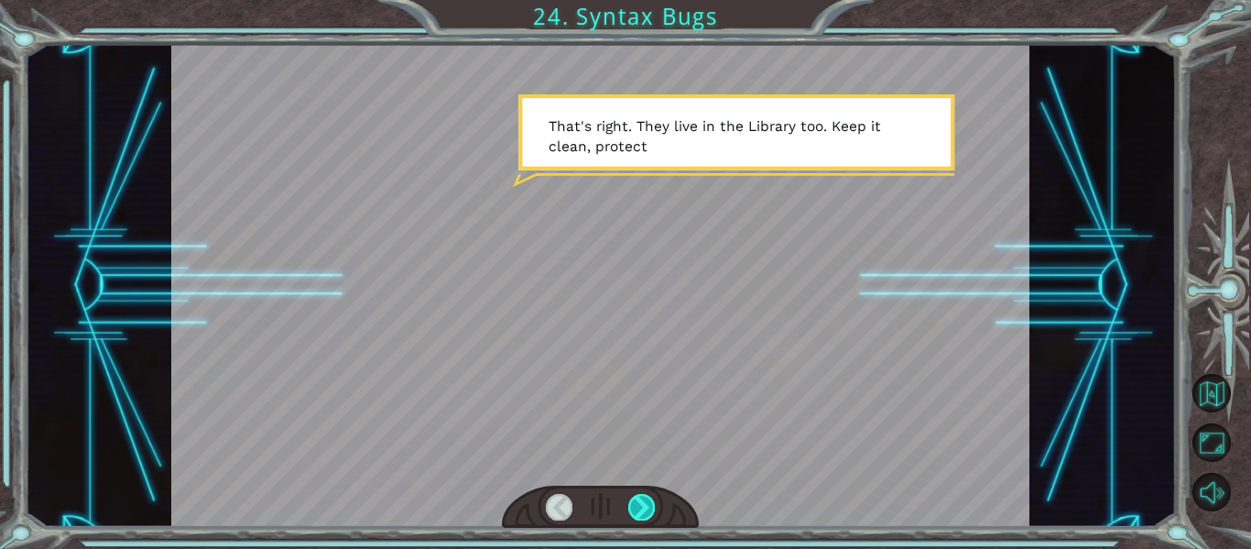
click at [640, 510] on div at bounding box center [641, 507] width 27 height 26
click at [639, 516] on div at bounding box center [641, 507] width 27 height 26
click at [638, 517] on div at bounding box center [641, 507] width 27 height 26
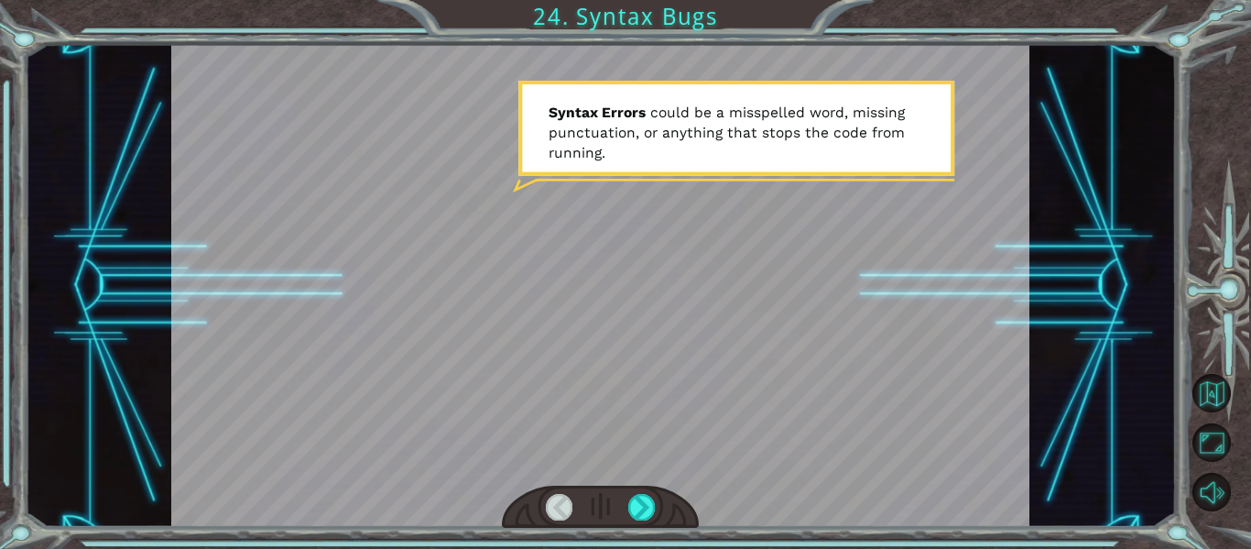
click at [547, 507] on div at bounding box center [559, 507] width 27 height 26
click at [632, 511] on div at bounding box center [641, 507] width 27 height 26
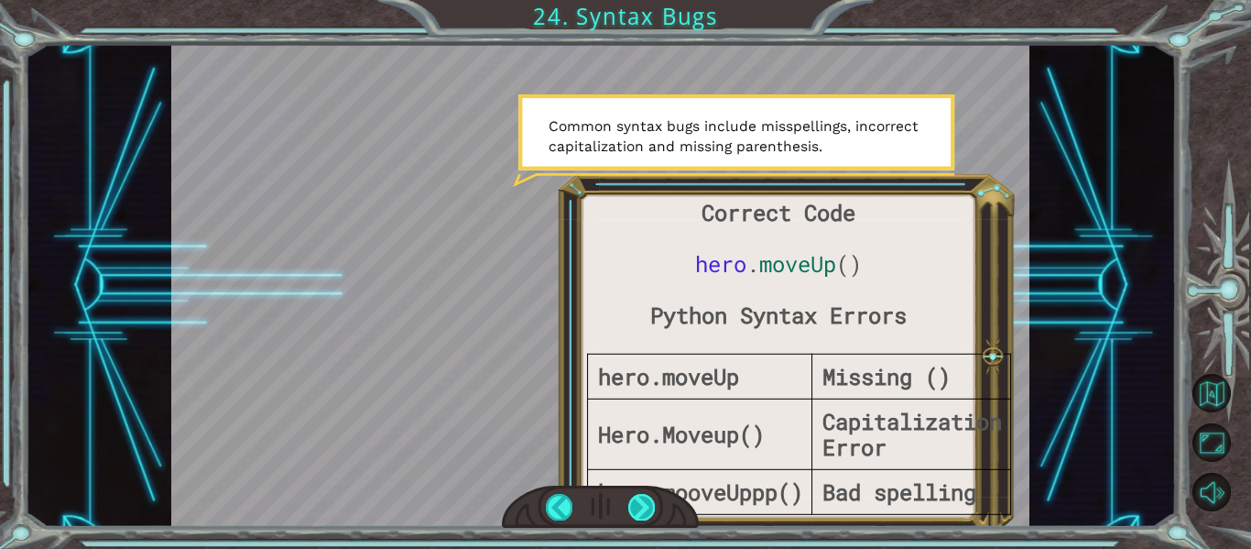
click at [632, 511] on div at bounding box center [641, 507] width 27 height 26
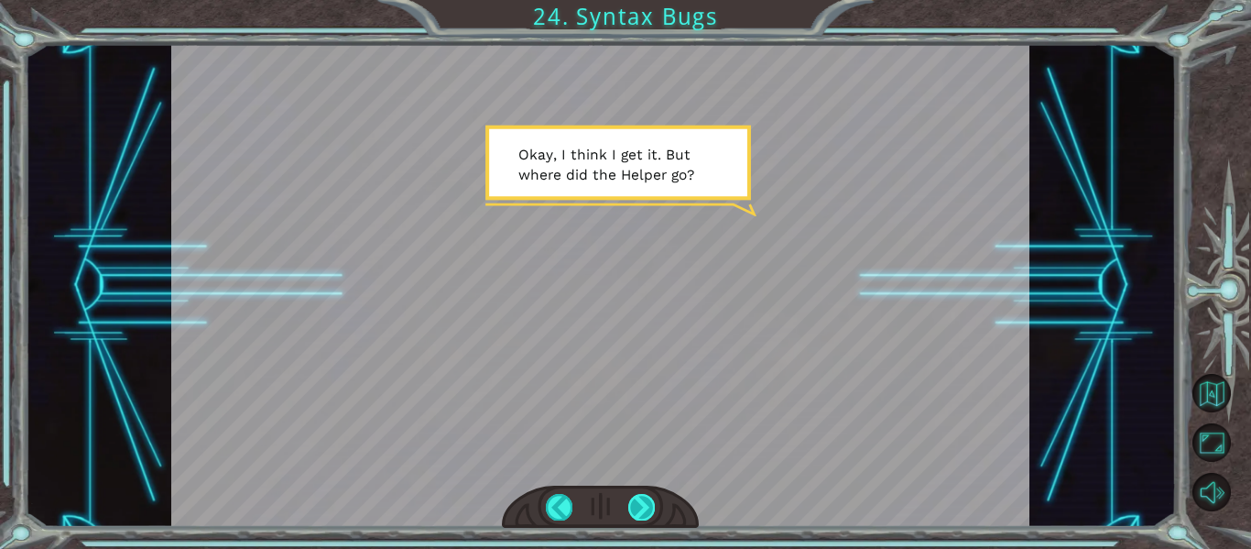
click at [631, 510] on div at bounding box center [641, 507] width 27 height 26
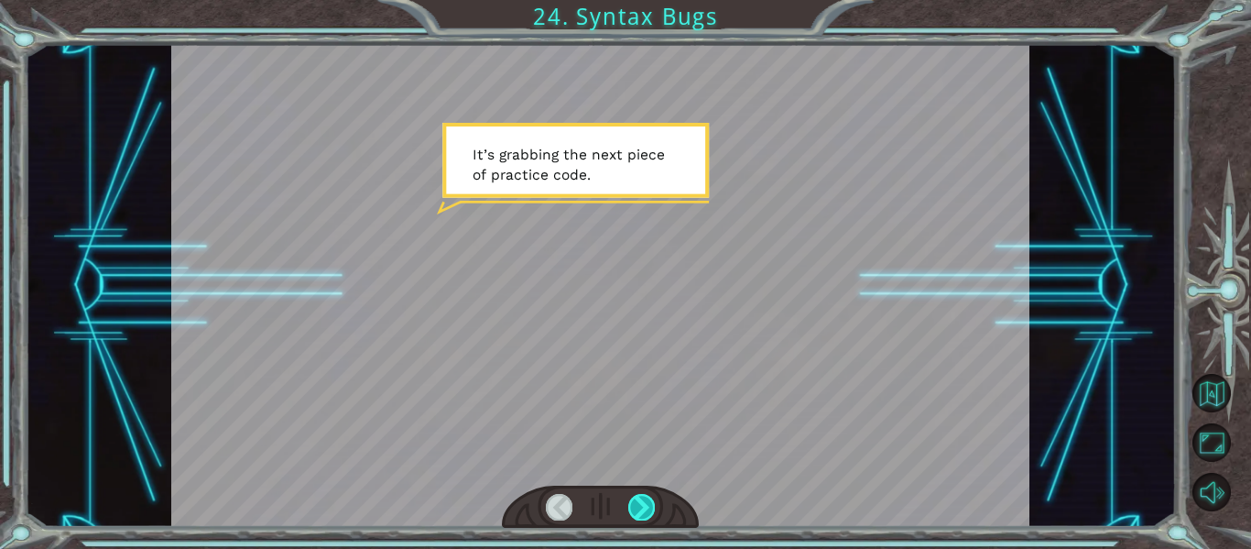
click at [631, 507] on div at bounding box center [641, 507] width 27 height 26
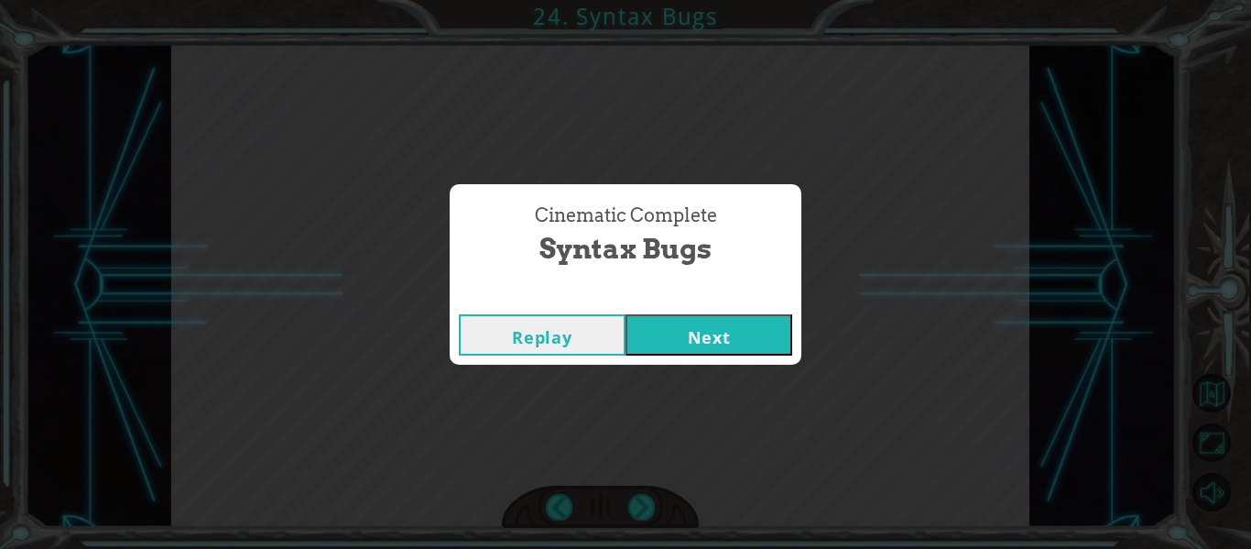
click at [656, 336] on button "Next" at bounding box center [708, 334] width 167 height 41
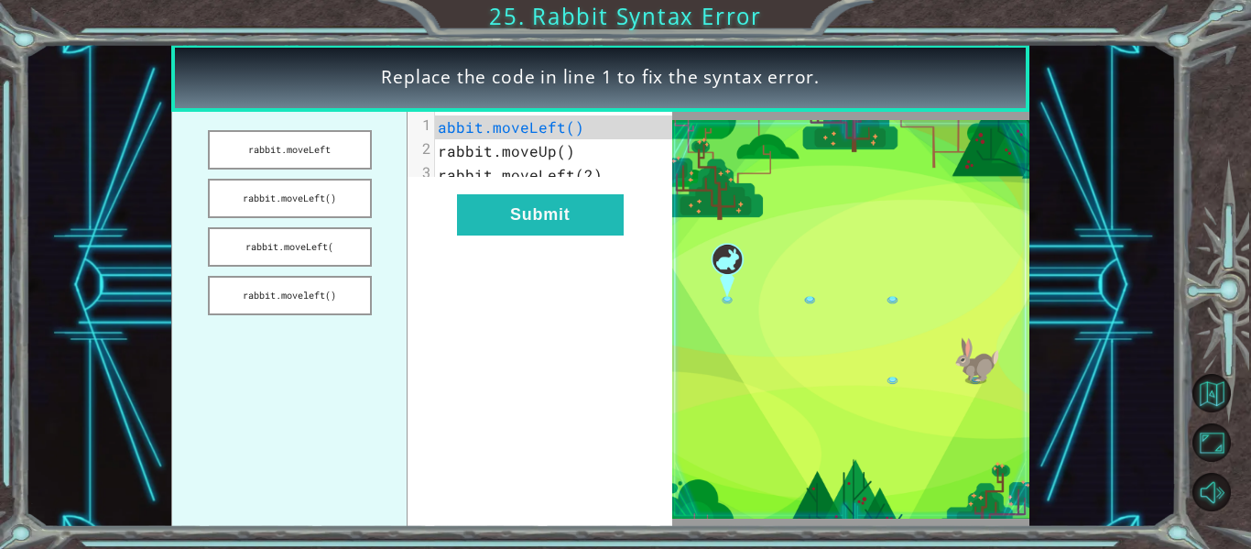
click at [570, 127] on span "abbit.moveLeft()" at bounding box center [511, 126] width 147 height 19
click at [456, 162] on pre "rabbit.moveUp()" at bounding box center [560, 151] width 251 height 24
click at [440, 160] on pre "rabbit.moveUp()" at bounding box center [560, 151] width 251 height 24
click at [429, 151] on div "2" at bounding box center [421, 148] width 27 height 18
click at [511, 235] on button "Submit" at bounding box center [540, 214] width 167 height 41
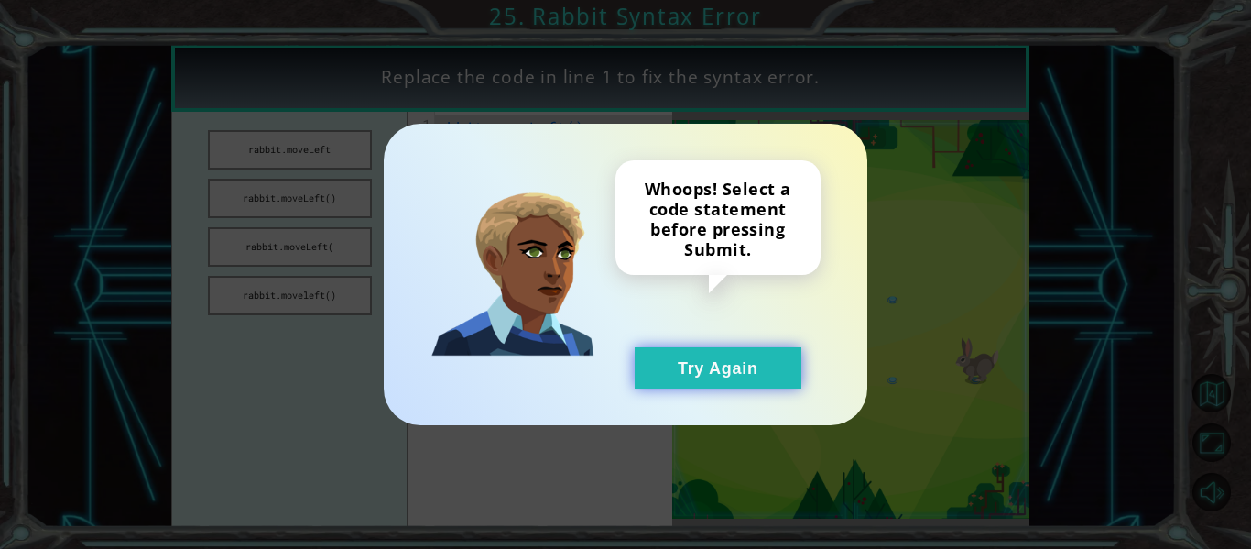
click at [704, 348] on button "Try Again" at bounding box center [718, 367] width 167 height 41
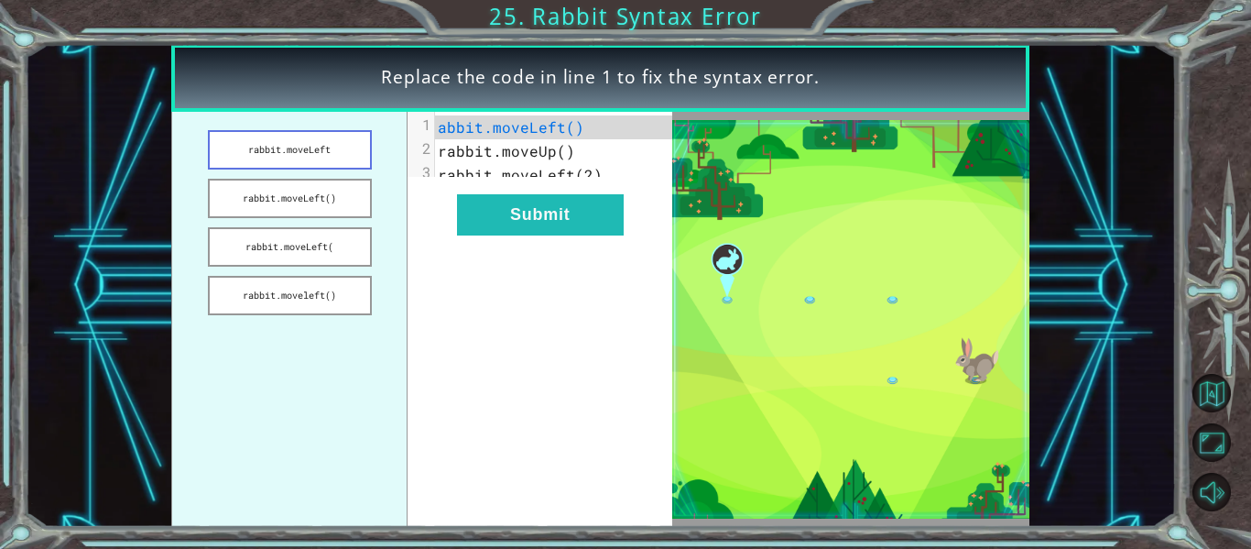
click at [328, 142] on button "rabbit.moveLeft" at bounding box center [290, 149] width 164 height 39
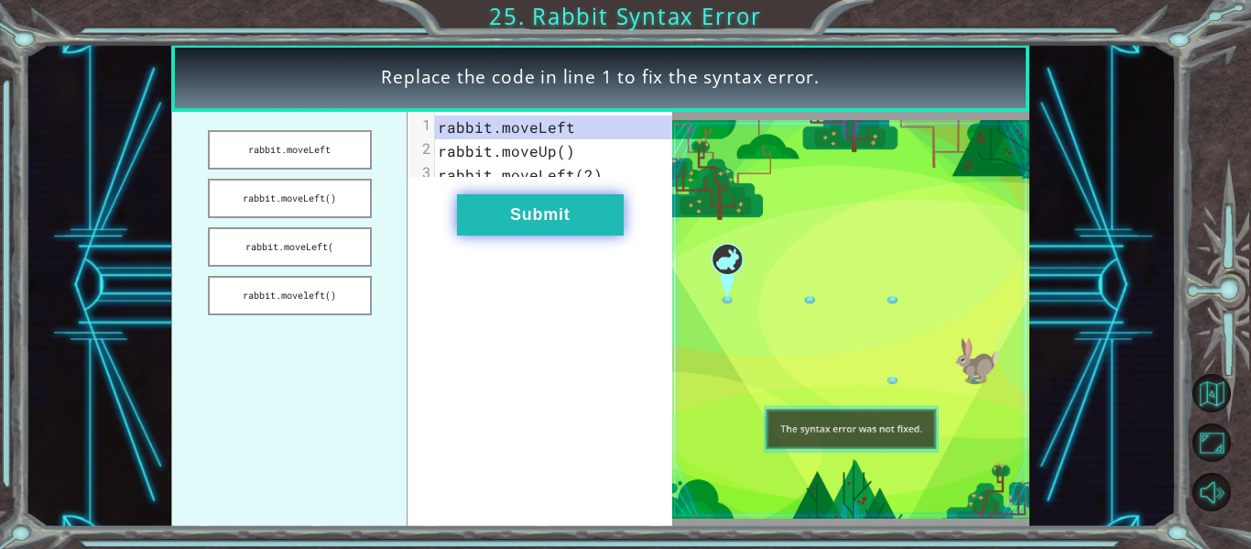
click at [481, 217] on button "Submit" at bounding box center [540, 214] width 167 height 41
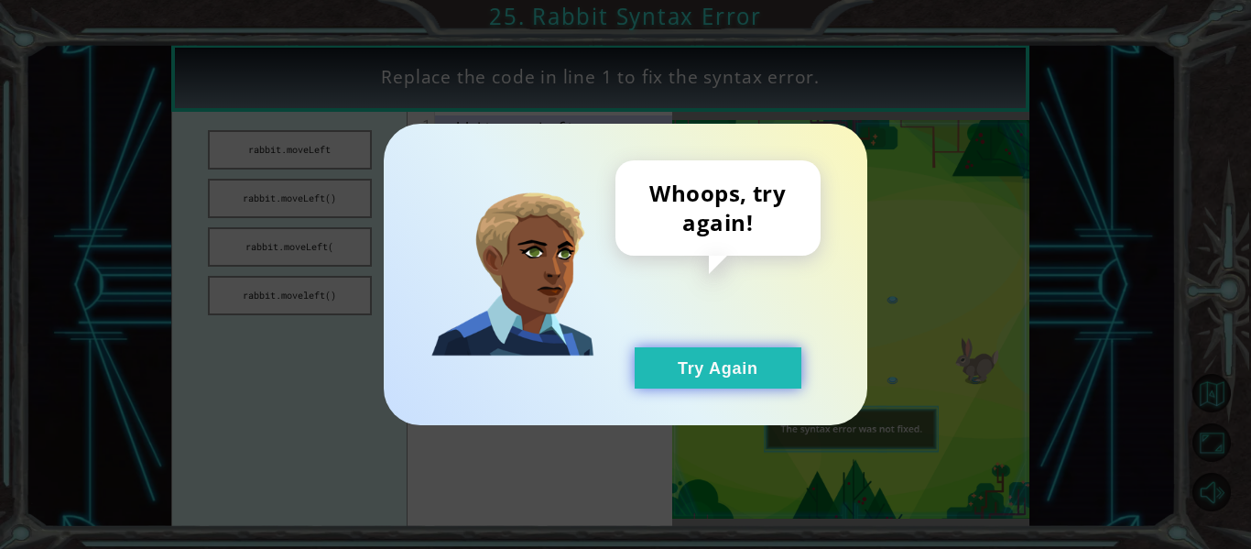
click at [673, 364] on button "Try Again" at bounding box center [718, 367] width 167 height 41
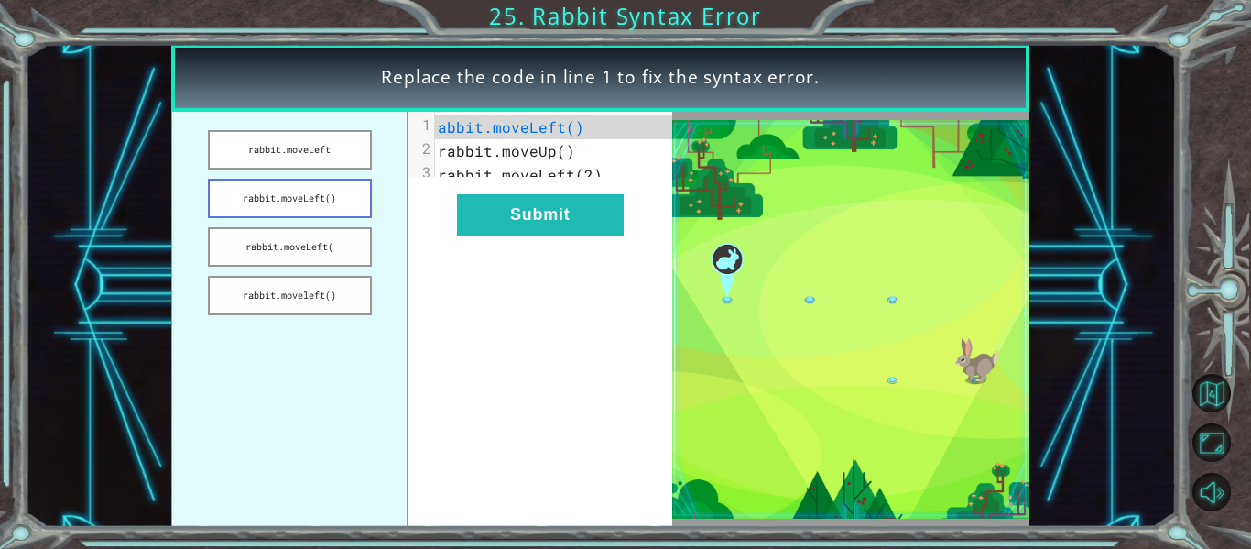
click at [325, 204] on button "rabbit.moveLeft()" at bounding box center [290, 198] width 164 height 39
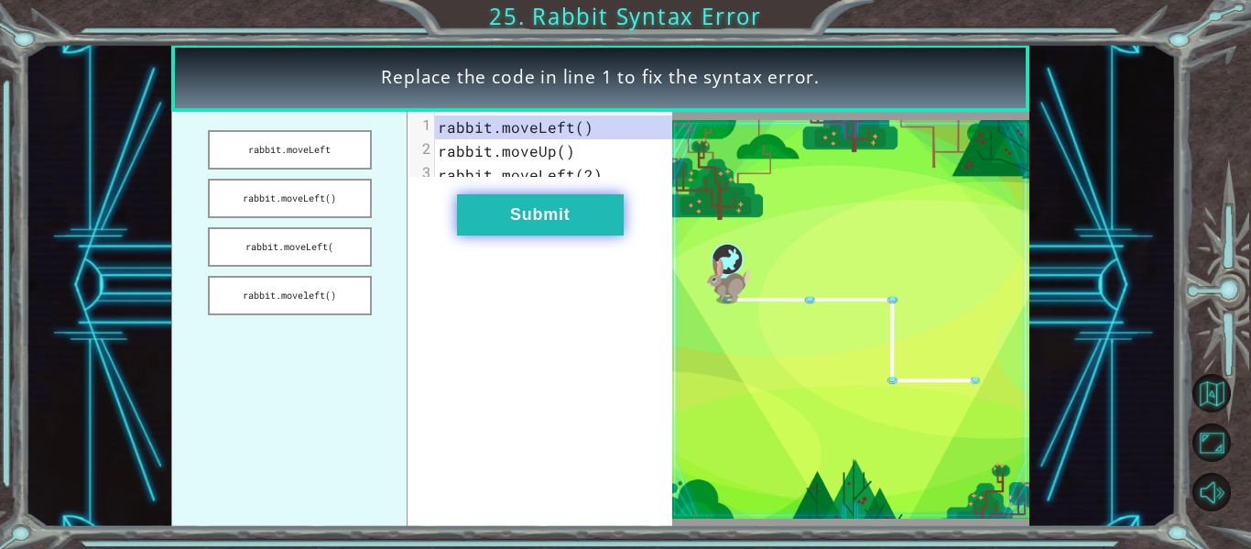
click at [556, 231] on button "Submit" at bounding box center [540, 214] width 167 height 41
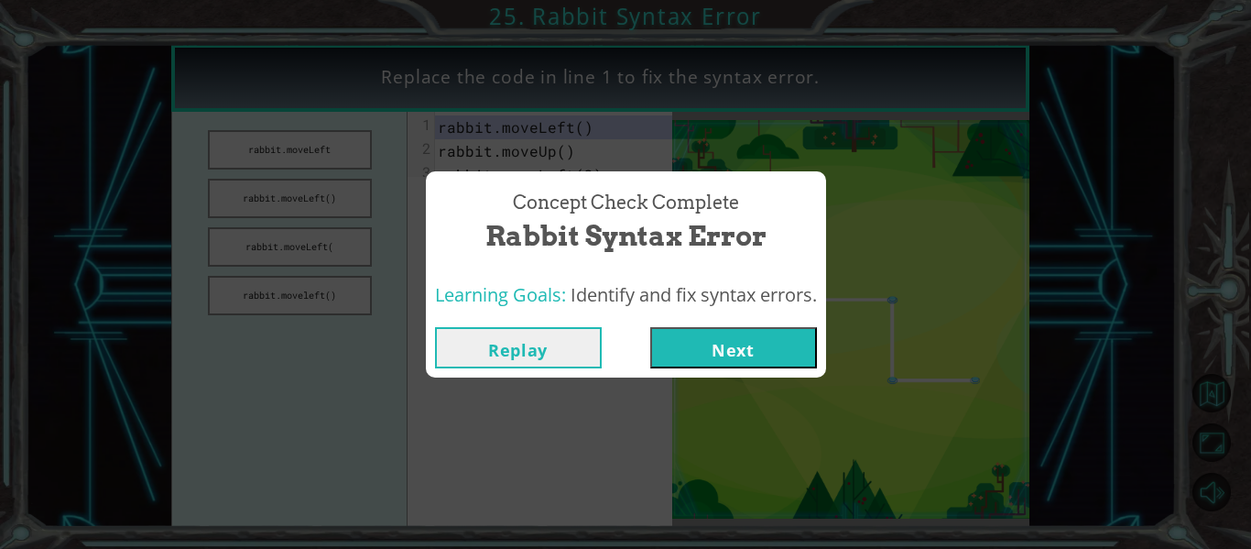
click at [724, 327] on button "Next" at bounding box center [733, 347] width 167 height 41
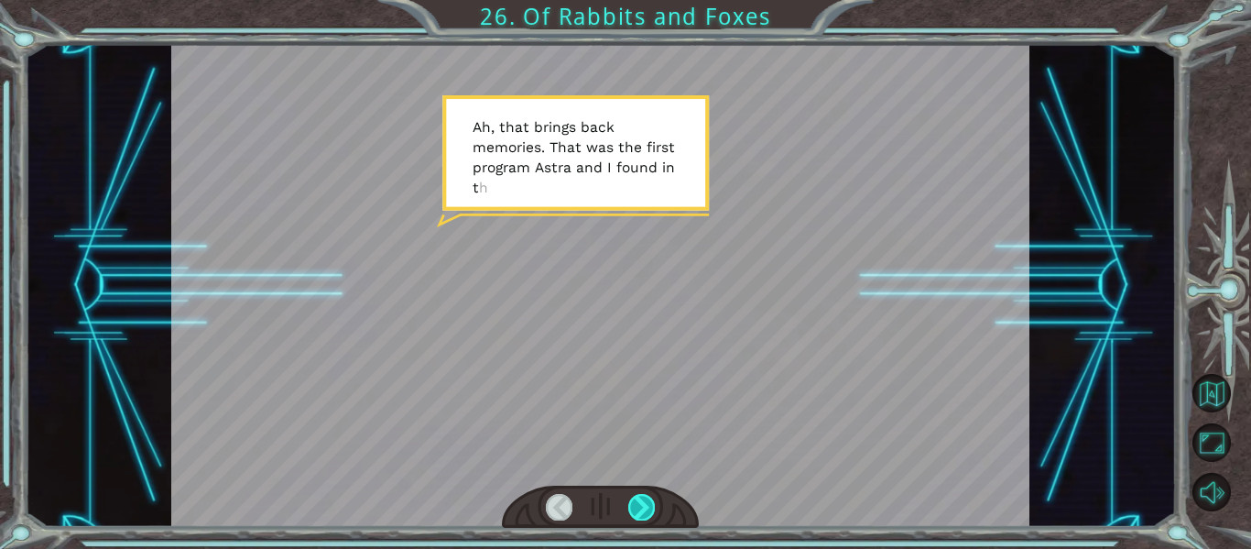
click at [654, 500] on div at bounding box center [641, 507] width 27 height 26
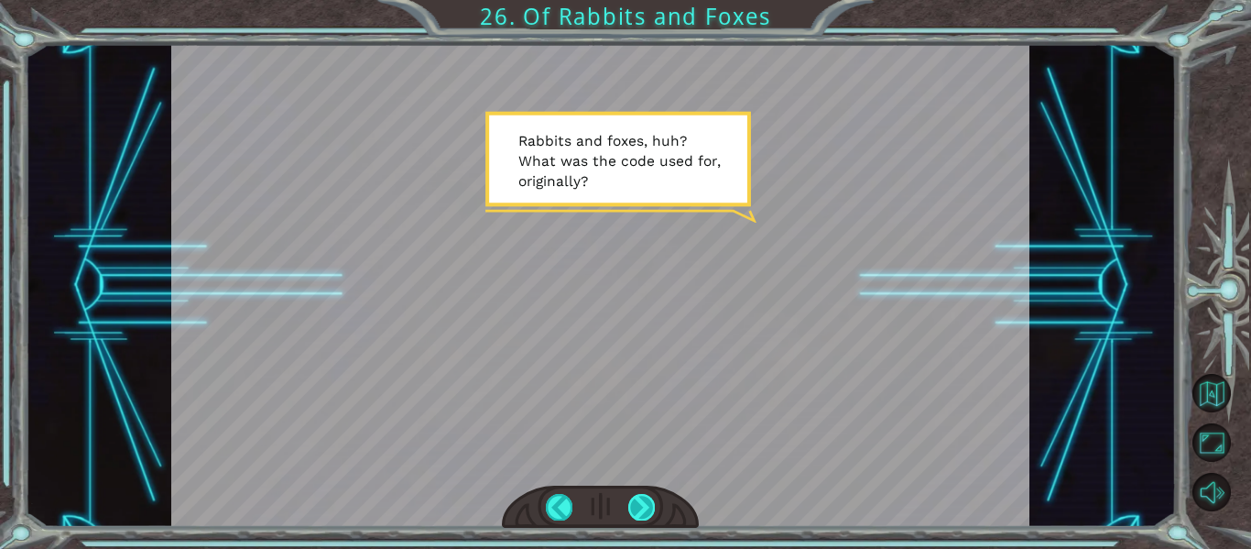
click at [637, 506] on div at bounding box center [641, 507] width 27 height 26
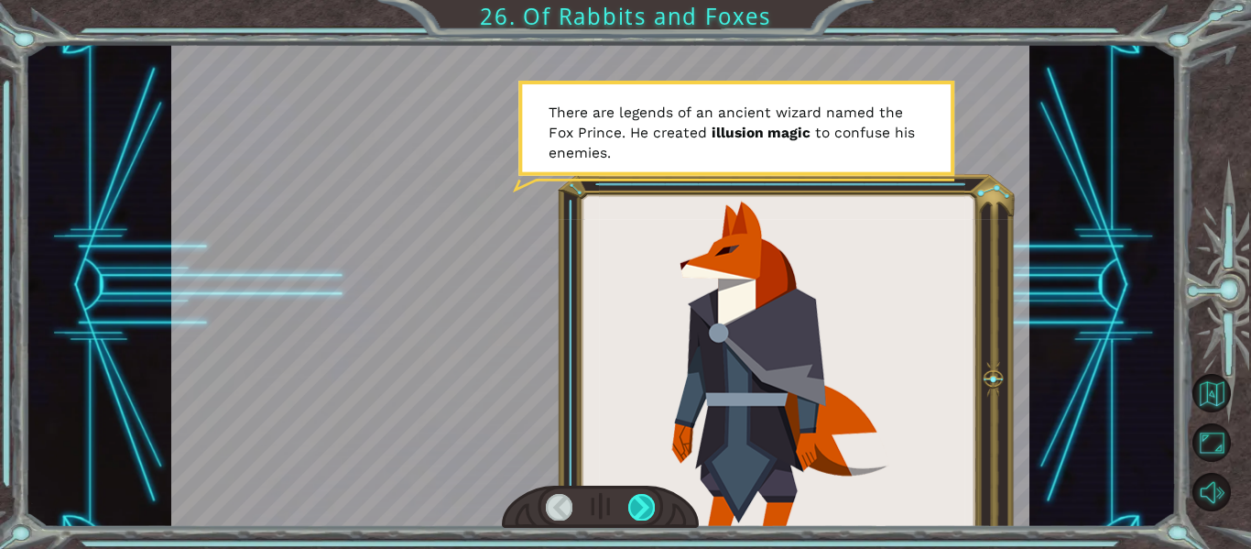
click at [639, 513] on div at bounding box center [641, 507] width 27 height 26
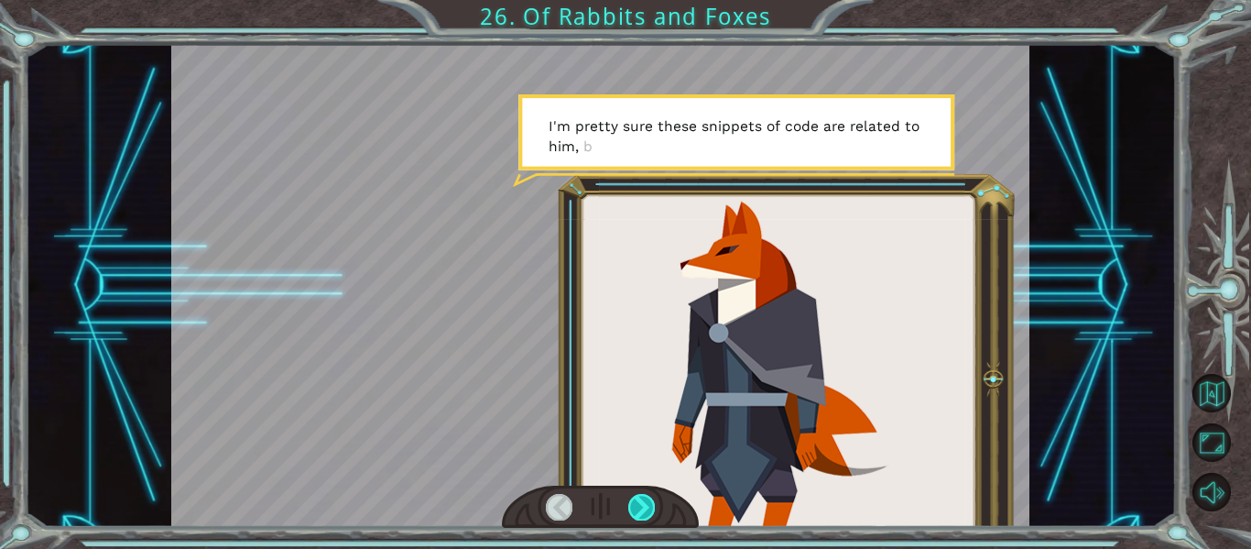
click at [636, 515] on div at bounding box center [641, 507] width 27 height 26
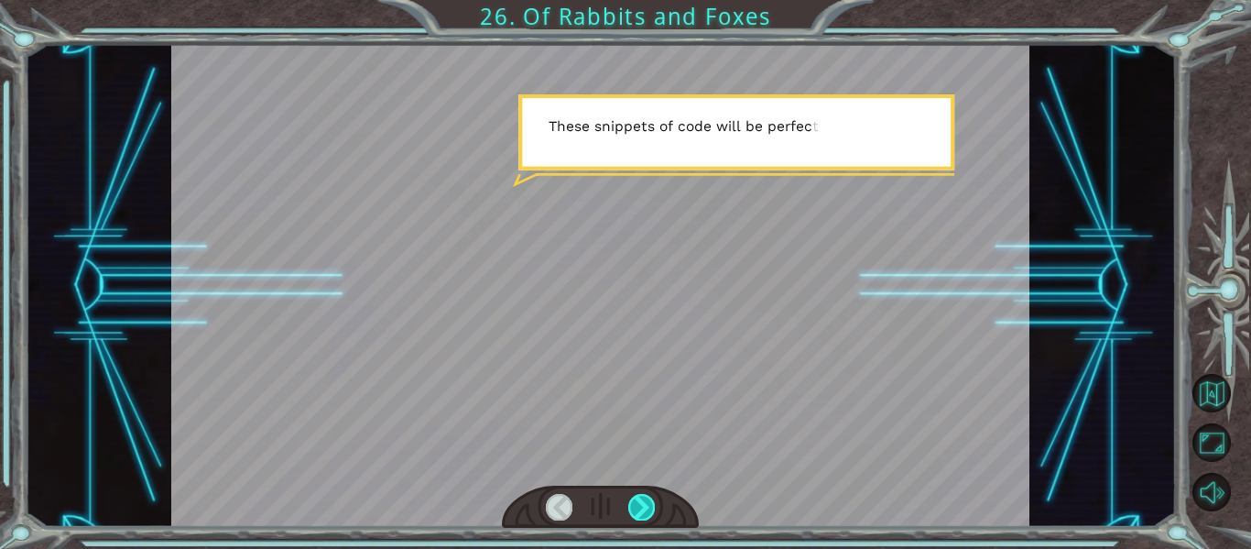
click at [636, 512] on div at bounding box center [641, 507] width 27 height 26
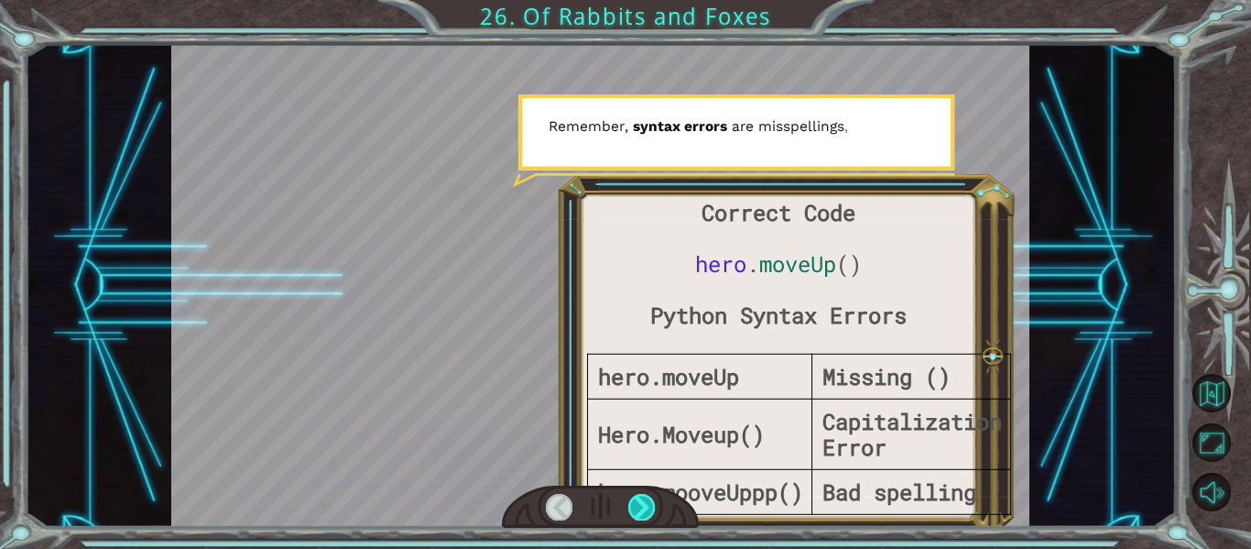
click at [636, 512] on div at bounding box center [641, 507] width 27 height 26
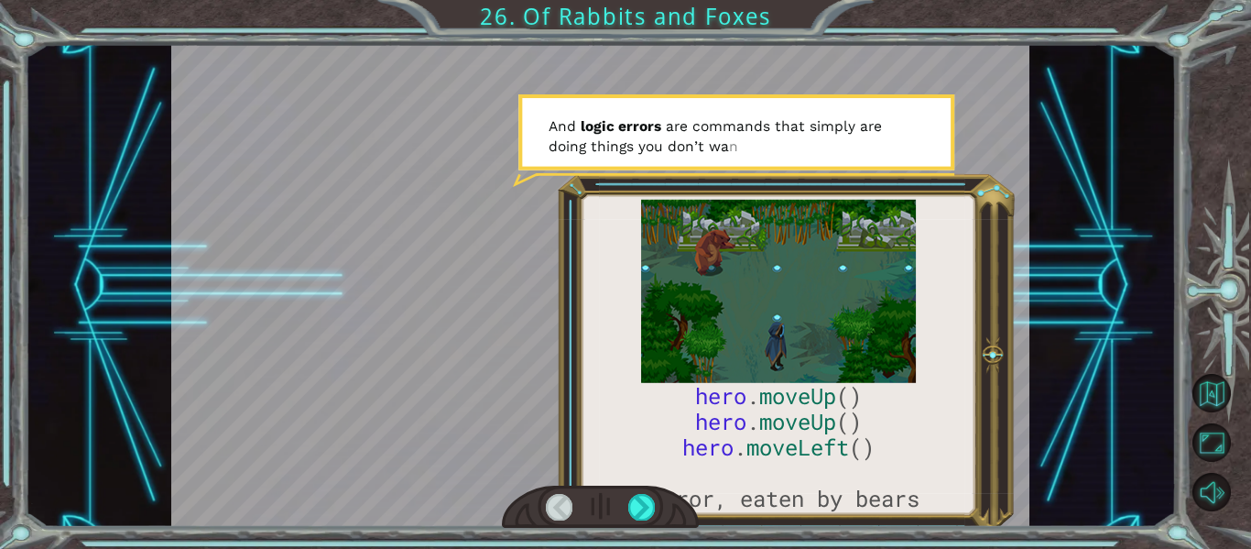
click at [563, 502] on div at bounding box center [559, 507] width 27 height 26
click at [631, 519] on div at bounding box center [641, 507] width 27 height 26
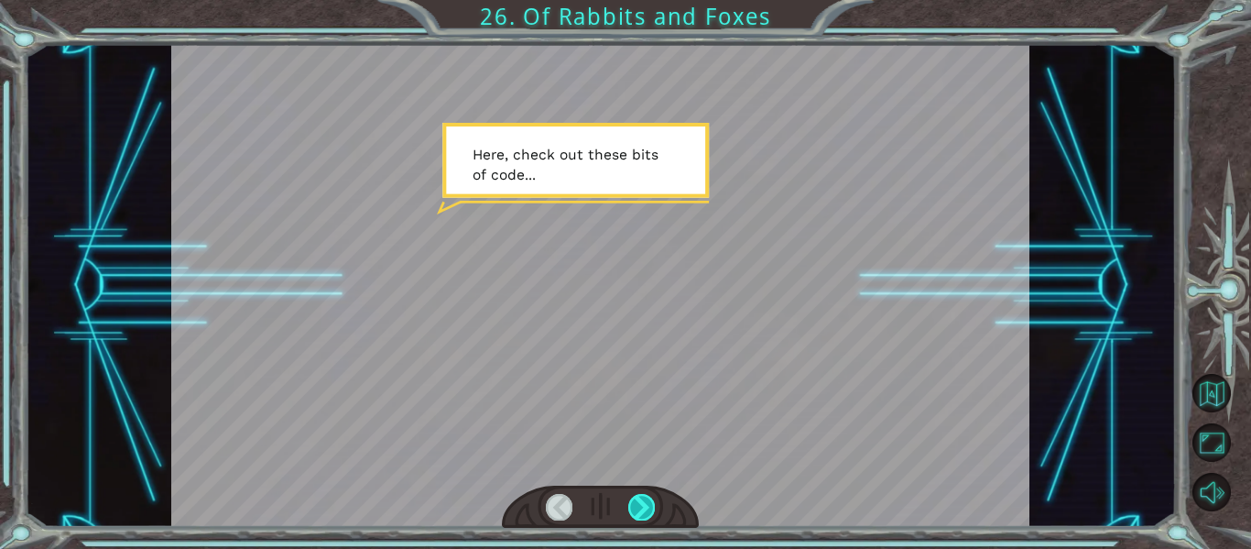
click at [631, 516] on div at bounding box center [641, 507] width 27 height 26
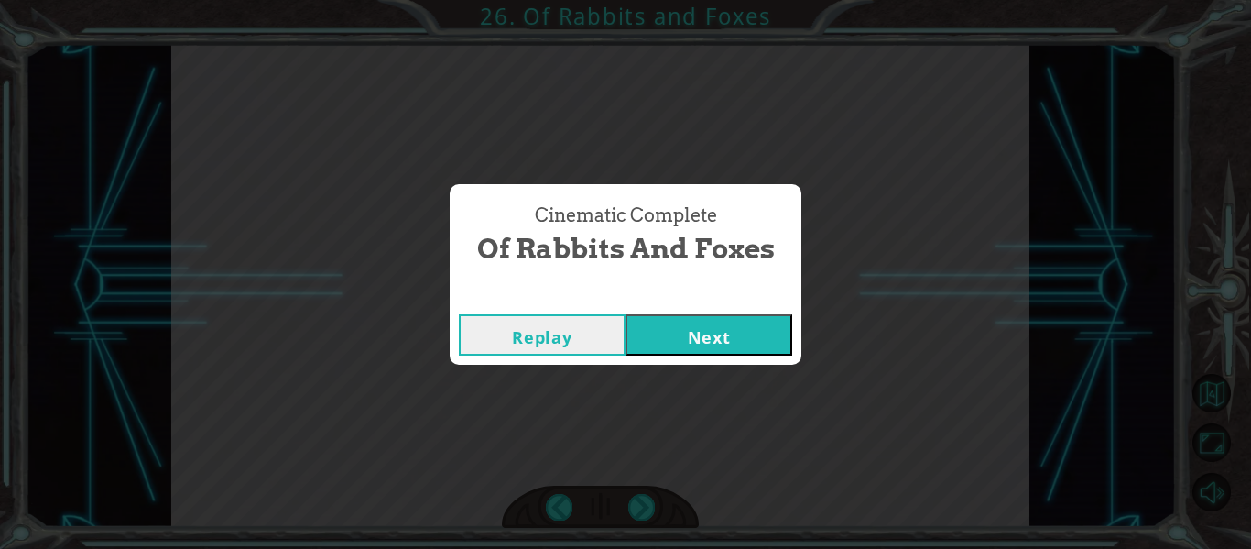
click at [723, 353] on button "Next" at bounding box center [708, 334] width 167 height 41
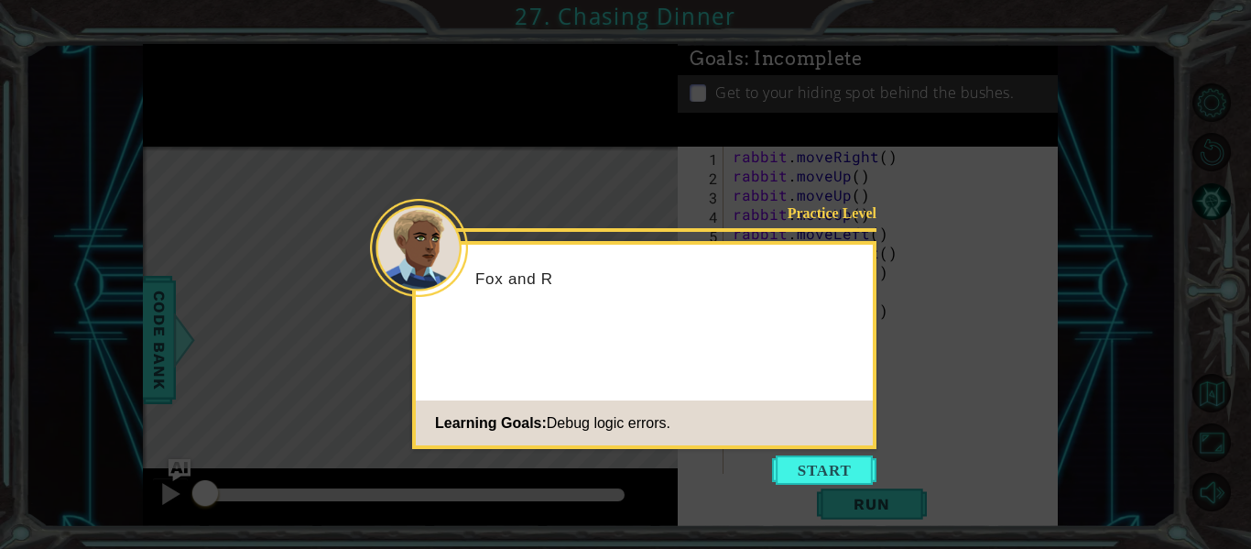
click at [812, 486] on icon at bounding box center [625, 274] width 1251 height 549
click at [810, 471] on button "Start" at bounding box center [824, 469] width 104 height 29
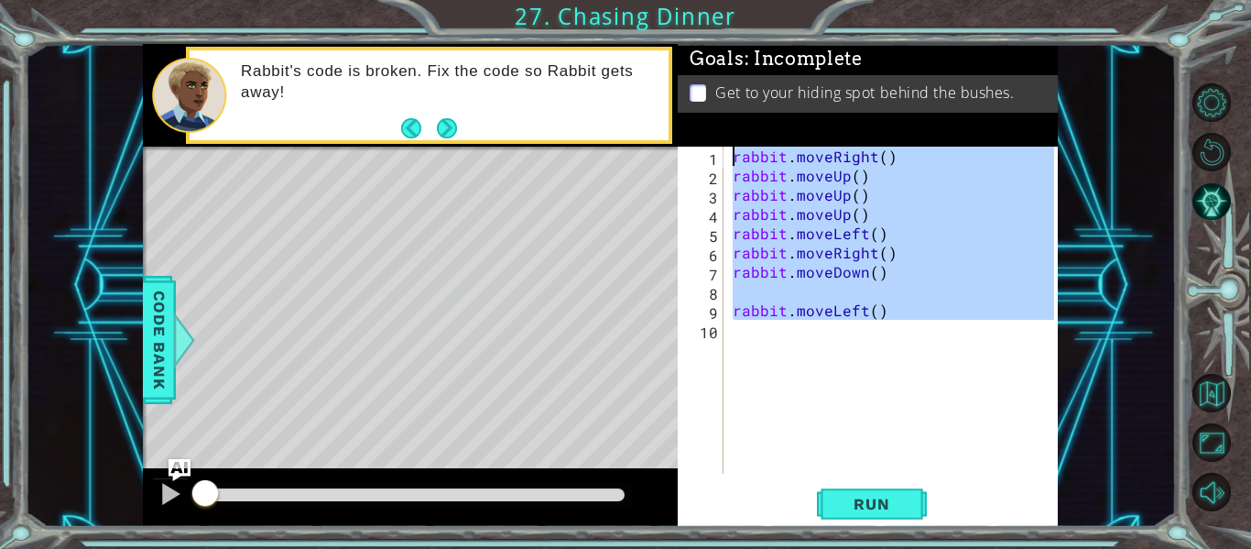
drag, startPoint x: 824, startPoint y: 335, endPoint x: 728, endPoint y: 156, distance: 203.6
click at [728, 156] on div "1 2 3 4 5 6 7 8 9 10 rabbit . moveRight ( ) rabbit . moveUp ( ) rabbit . moveUp…" at bounding box center [866, 310] width 376 height 327
type textarea "rabbit.moveRight() rabbit.moveUp()"
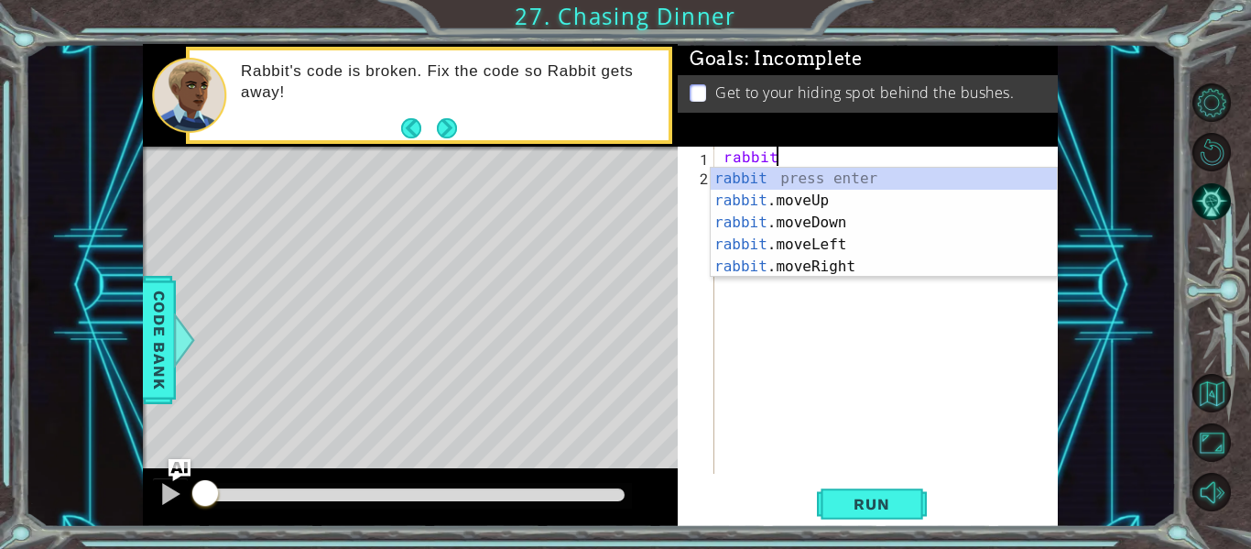
scroll to position [0, 3]
click at [786, 263] on div "rabbit press enter rabbit .moveUp press enter rabbit .moveDown press enter rabb…" at bounding box center [884, 245] width 346 height 154
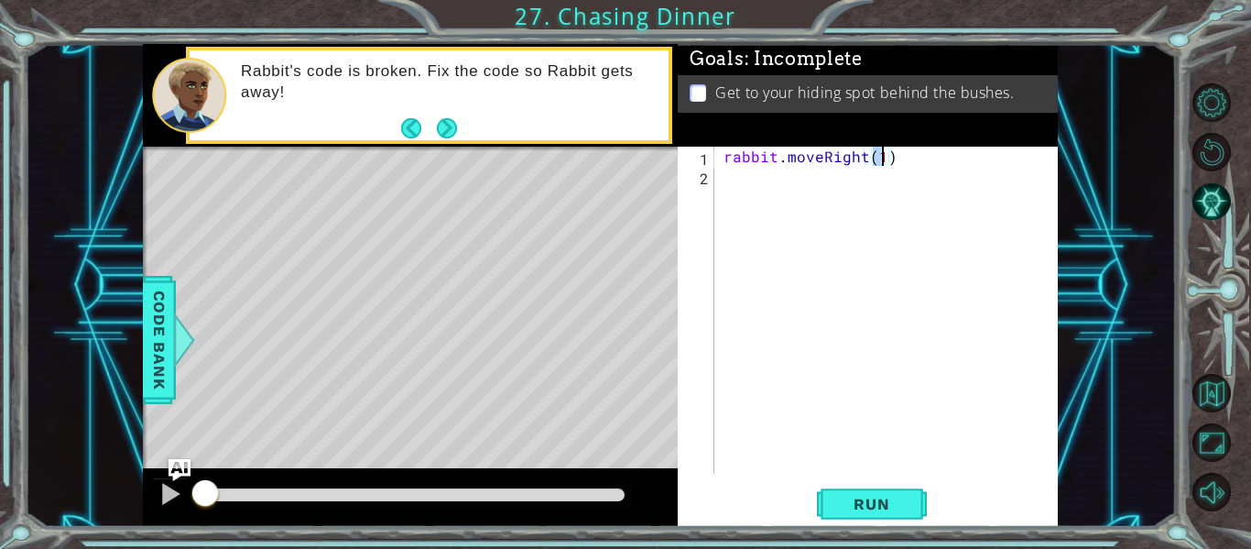
type textarea "rabbit.moveRight(2)"
click at [751, 173] on div "rabbit . moveRight ( 2 )" at bounding box center [891, 329] width 343 height 365
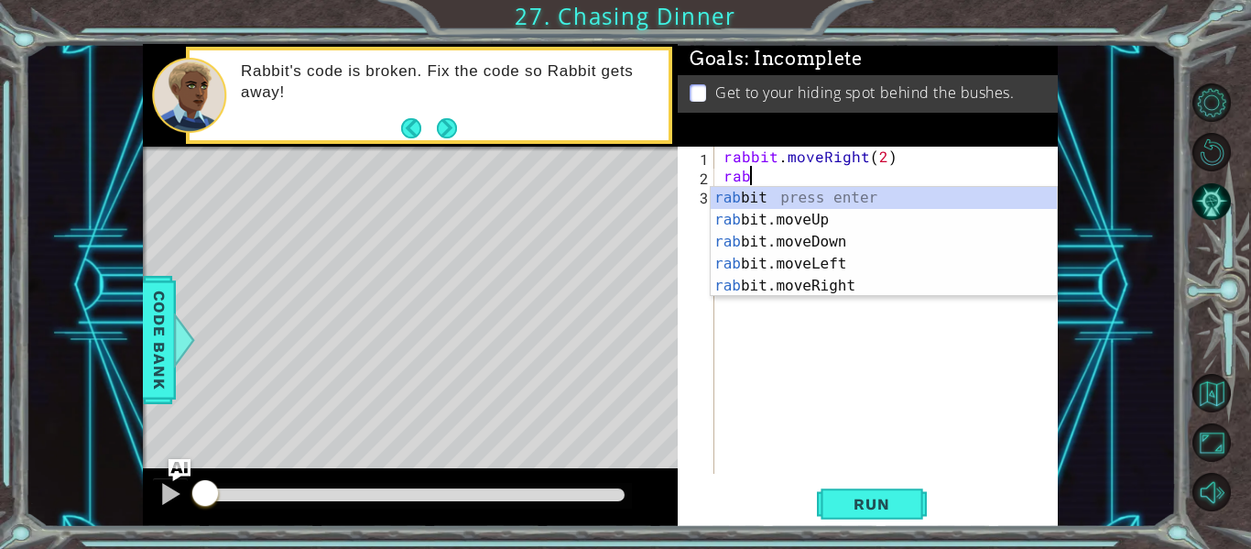
scroll to position [0, 1]
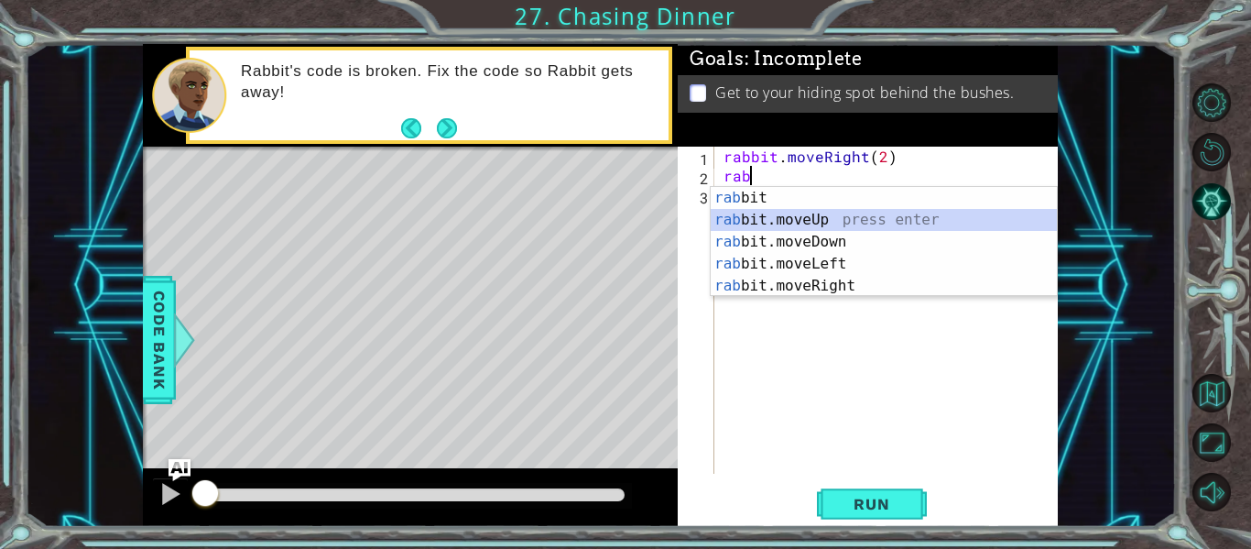
click at [784, 213] on div "rab bit press enter rab bit.moveUp press enter rab bit.moveDown press enter rab…" at bounding box center [884, 264] width 346 height 154
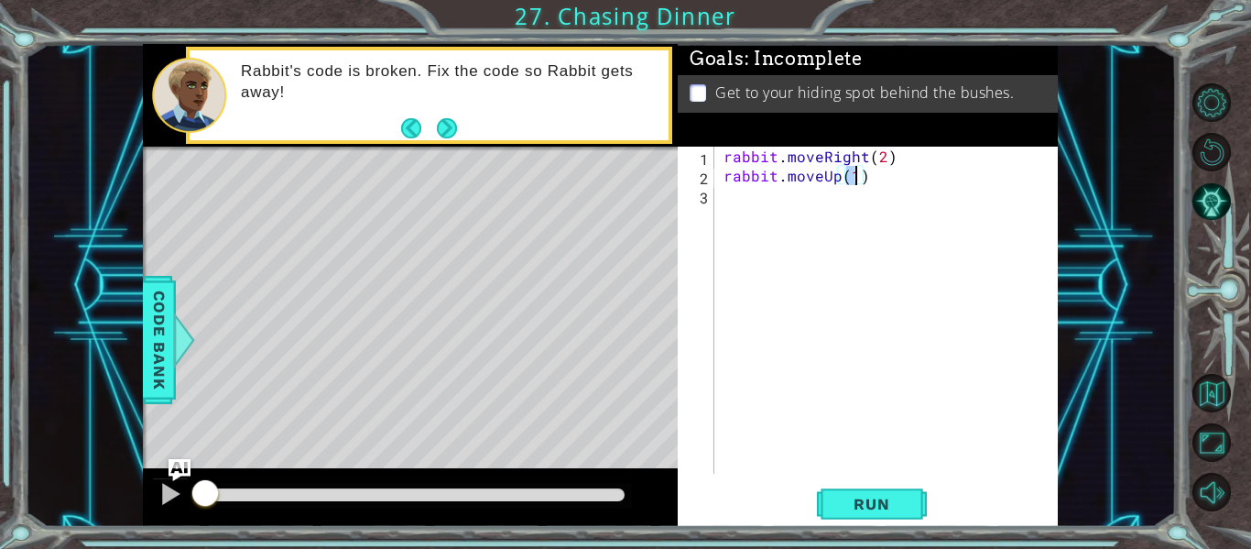
type textarea "rabbit.moveUp(2)"
click at [771, 204] on div "rabbit . moveRight ( 2 ) rabbit . moveUp ( 2 )" at bounding box center [891, 329] width 343 height 365
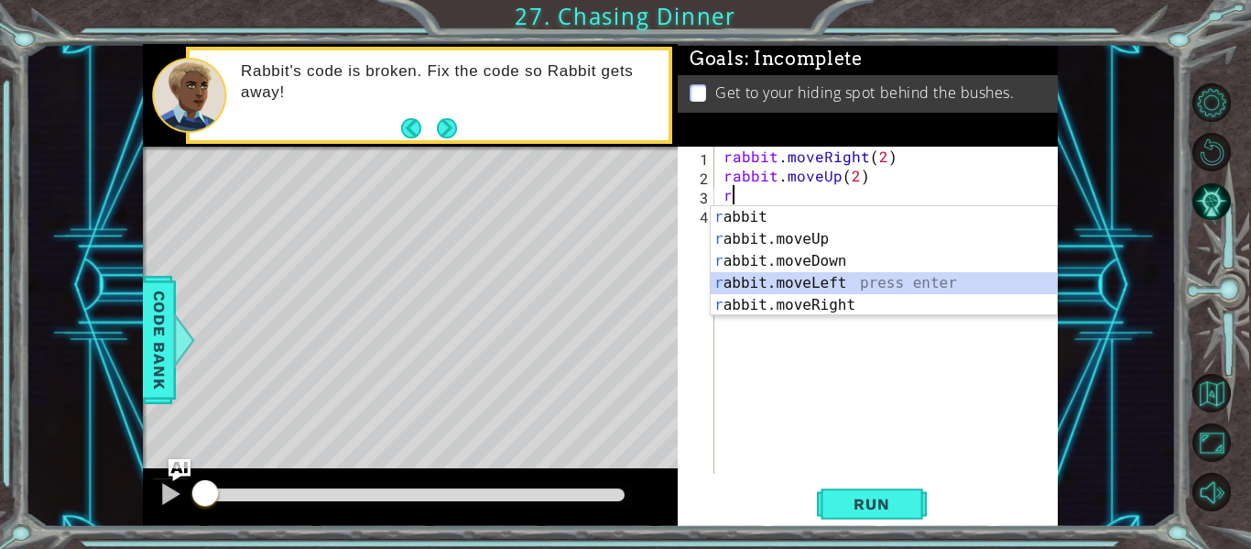
click at [793, 280] on div "r abbit press enter r abbit.moveUp press enter r abbit.moveDown press enter r a…" at bounding box center [884, 283] width 346 height 154
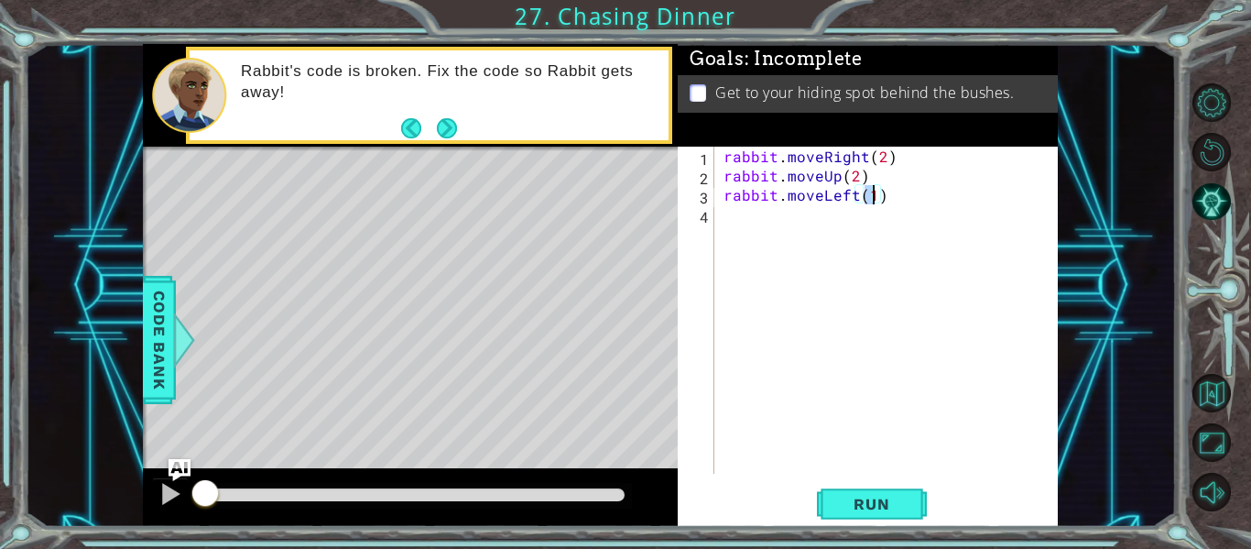
type textarea "rabbit.moveLeft(2)"
click at [762, 214] on div "rabbit . moveRight ( 2 ) rabbit . moveUp ( 2 ) rabbit . moveLeft ( 2 )" at bounding box center [891, 329] width 343 height 365
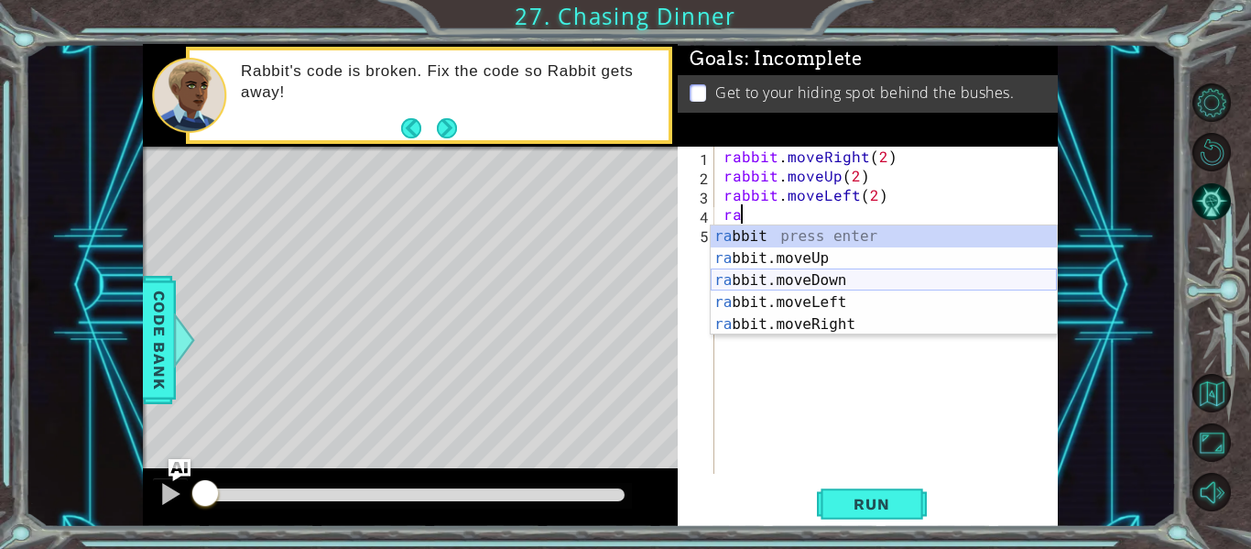
click at [859, 280] on div "ra bbit press enter ra bbit.moveUp press enter ra bbit.moveDown press enter ra …" at bounding box center [884, 302] width 346 height 154
type textarea "rabbit.moveDown(1)"
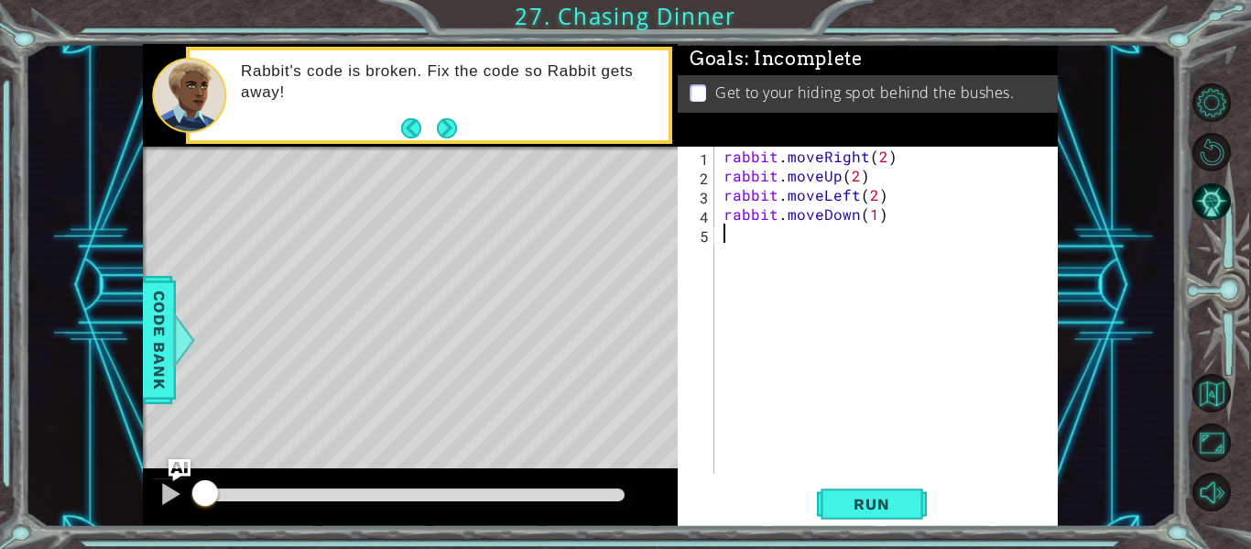
click at [749, 234] on div "rabbit . moveRight ( 2 ) rabbit . moveUp ( 2 ) rabbit . moveLeft ( 2 ) rabbit .…" at bounding box center [891, 329] width 343 height 365
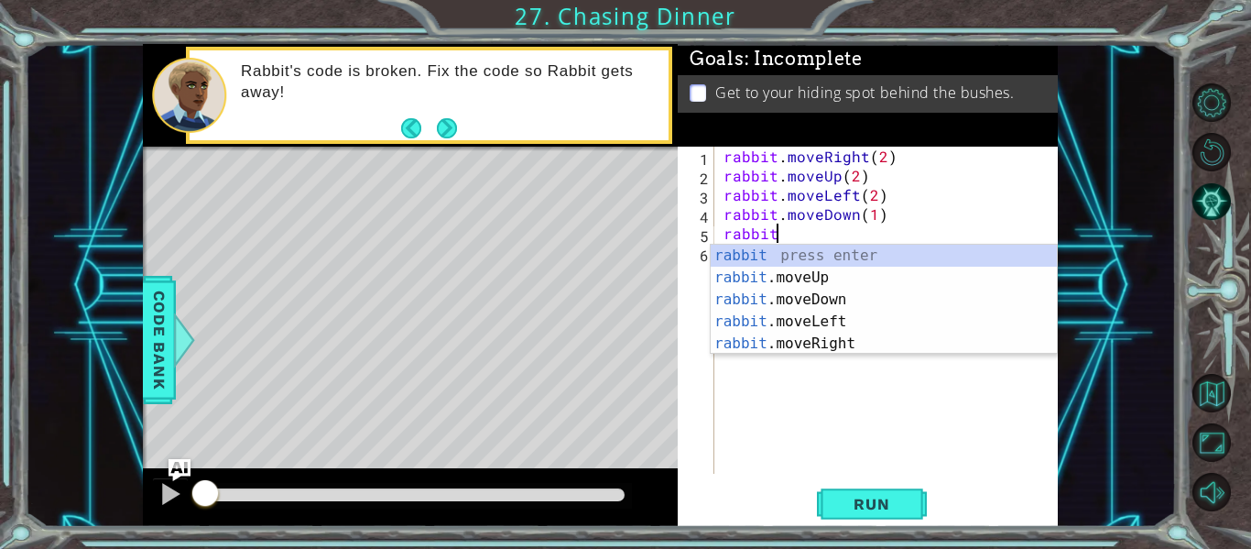
scroll to position [0, 3]
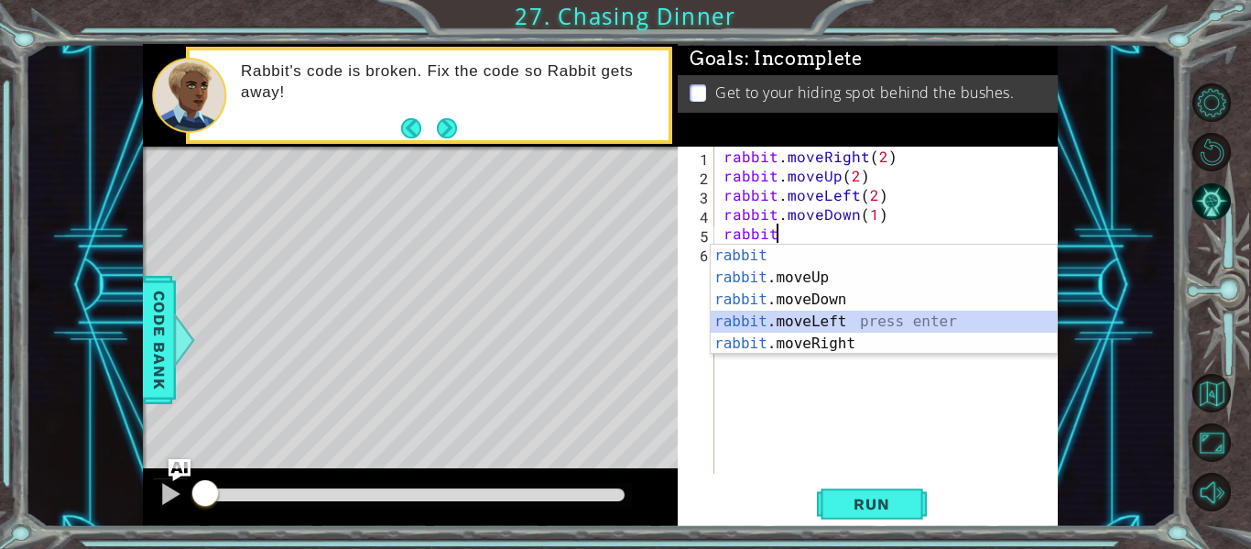
click at [793, 316] on div "rabbit press enter rabbit .moveUp press enter rabbit .moveDown press enter rabb…" at bounding box center [884, 322] width 346 height 154
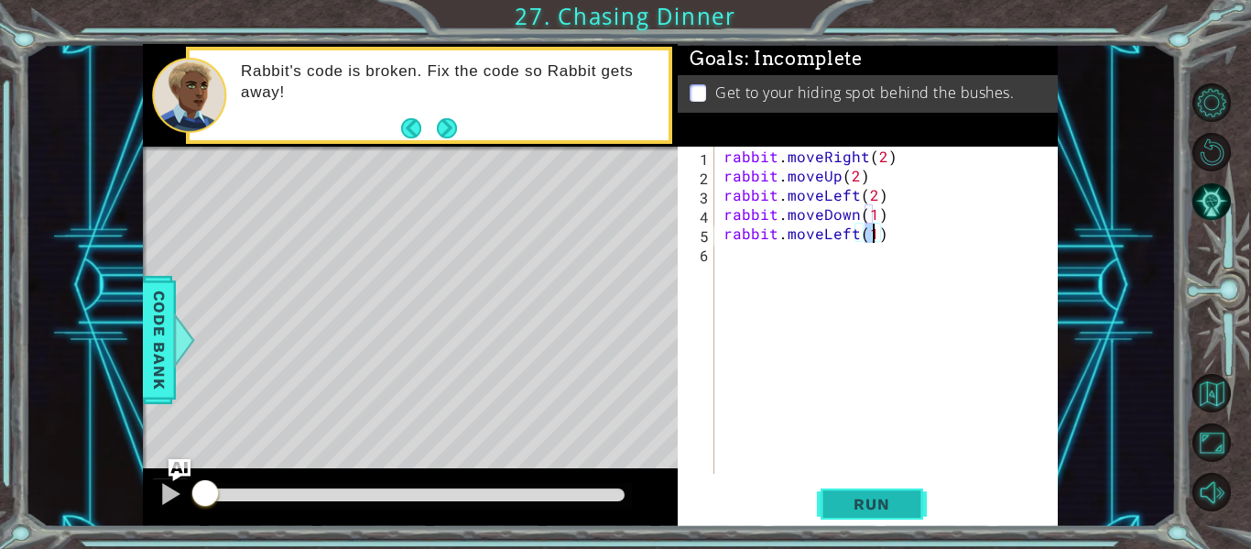
type textarea "rabbit.moveLeft(1)"
click at [865, 492] on button "Run" at bounding box center [872, 504] width 110 height 38
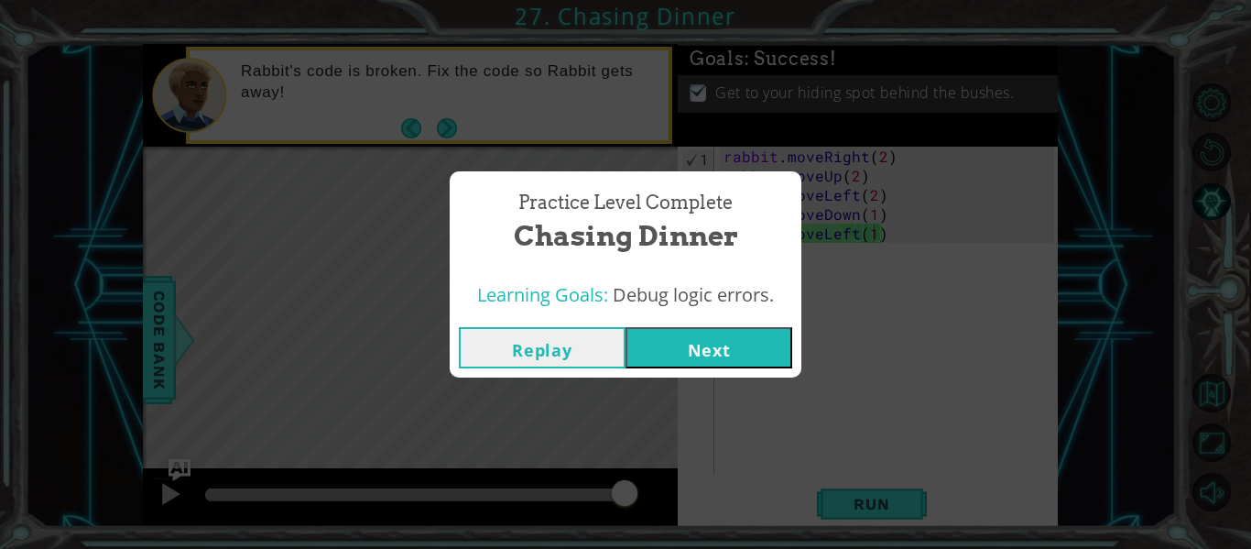
click at [710, 355] on button "Next" at bounding box center [708, 347] width 167 height 41
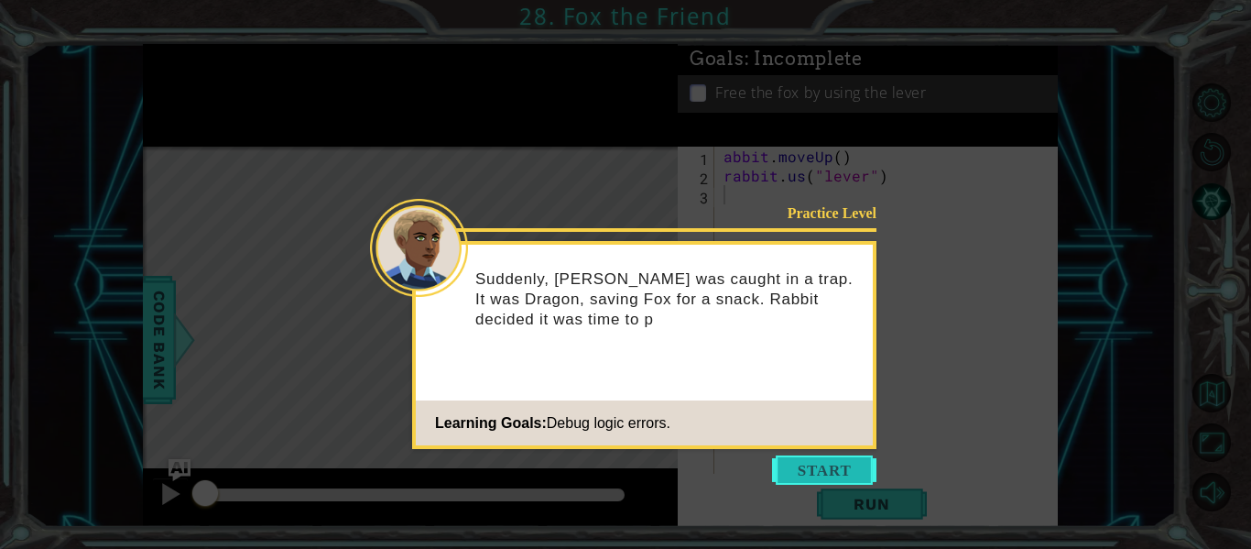
click at [803, 460] on button "Start" at bounding box center [824, 469] width 104 height 29
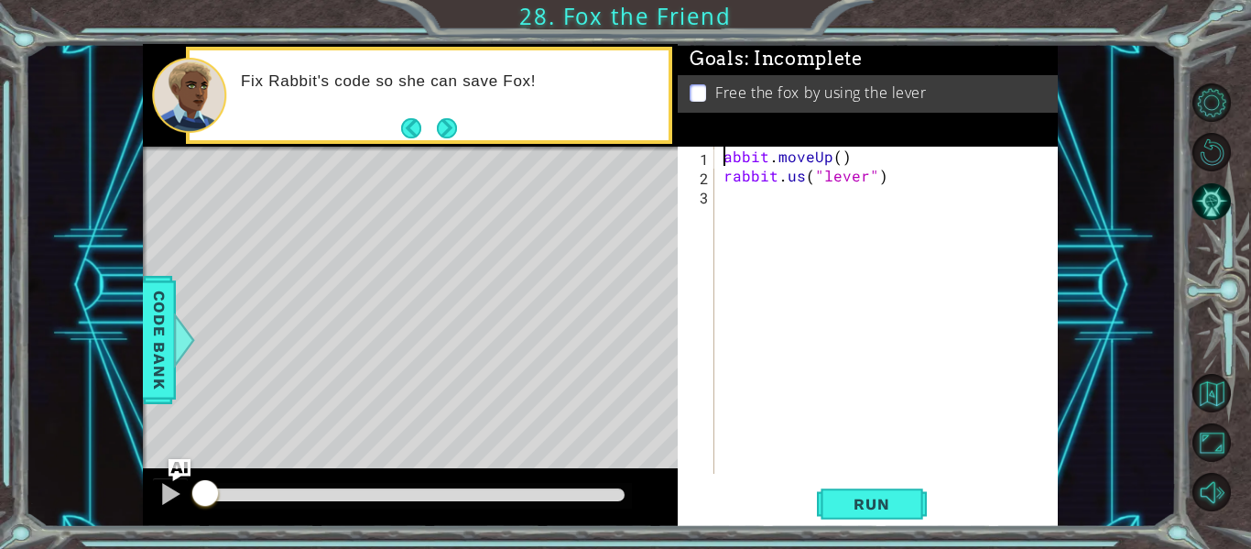
click at [724, 160] on div "abbit . moveUp ( ) rabbit . us ( "lever" )" at bounding box center [891, 329] width 343 height 365
type textarea "rabbit.moveUp()"
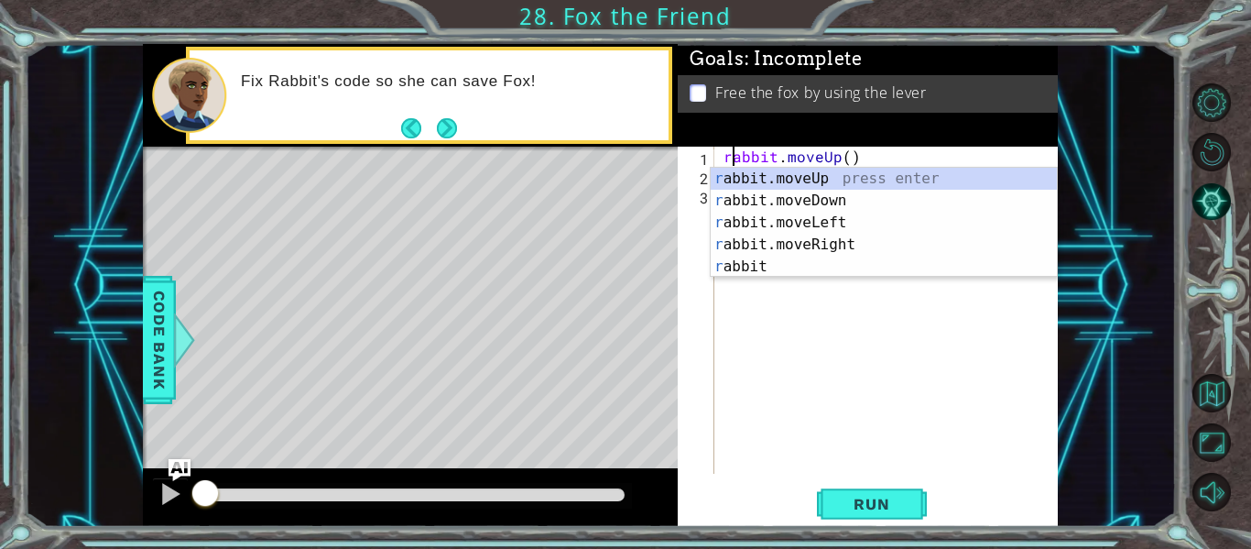
click at [932, 359] on div "rabbit . moveUp ( ) rabbit . us ( "lever" )" at bounding box center [891, 329] width 343 height 365
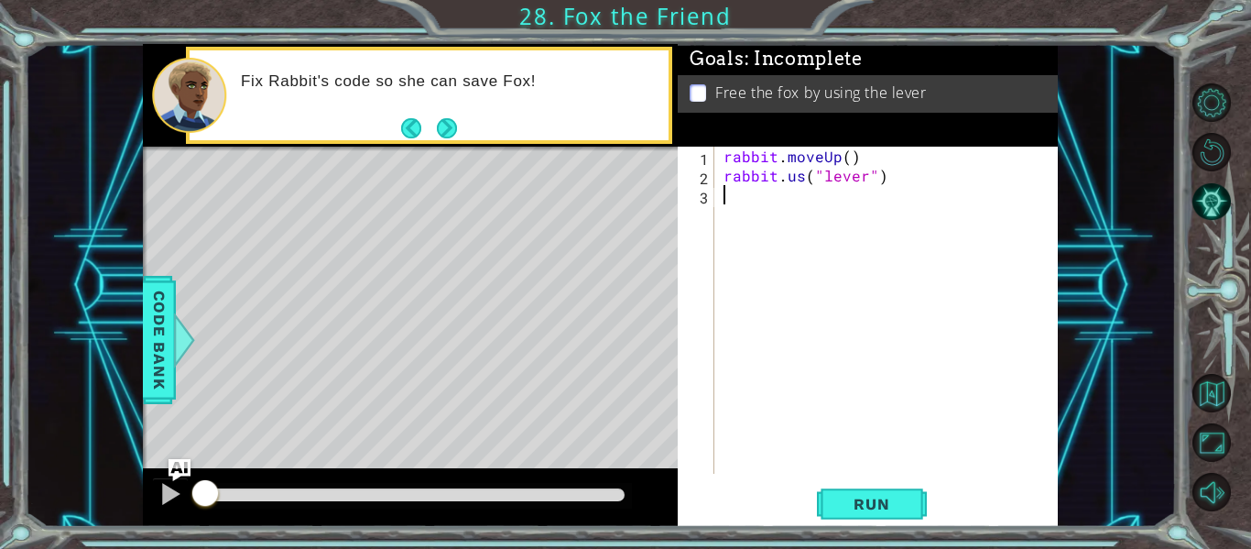
scroll to position [0, 0]
click at [882, 487] on button "Run" at bounding box center [872, 504] width 110 height 38
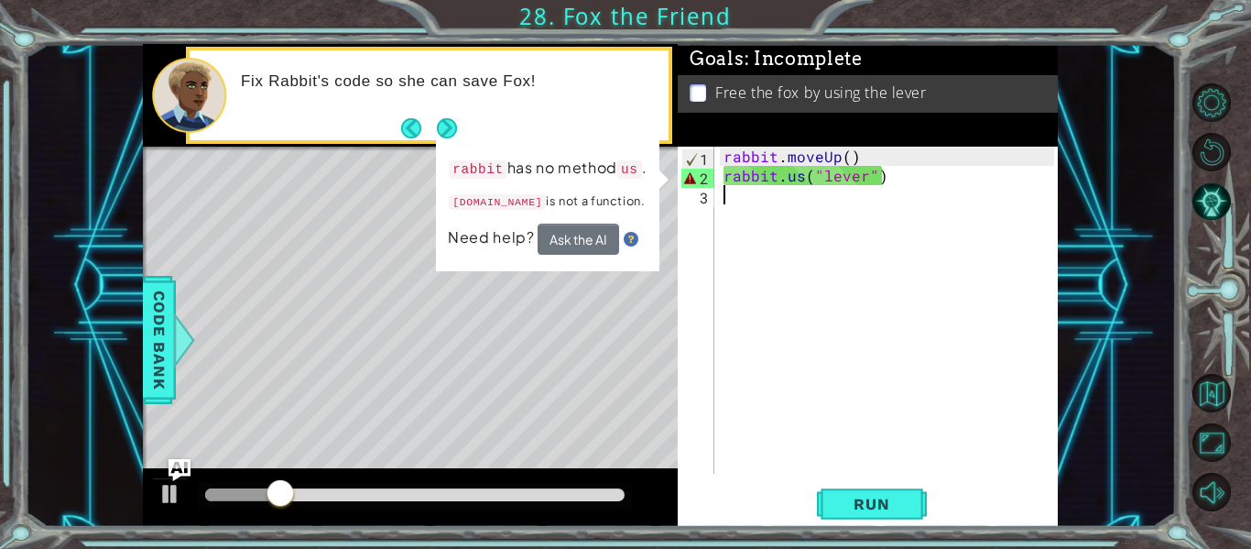
click at [886, 186] on div "rabbit . moveUp ( ) rabbit . us ( "lever" )" at bounding box center [891, 329] width 343 height 365
click at [805, 181] on div "rabbit . moveUp ( ) rabbit . us ( "lever" )" at bounding box center [891, 329] width 343 height 365
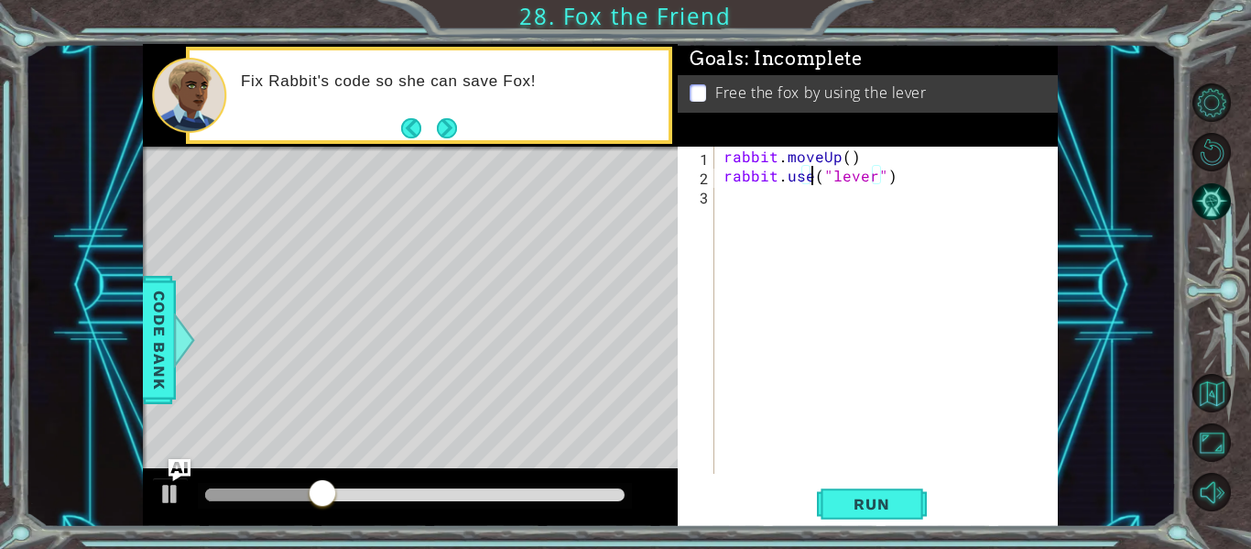
scroll to position [0, 6]
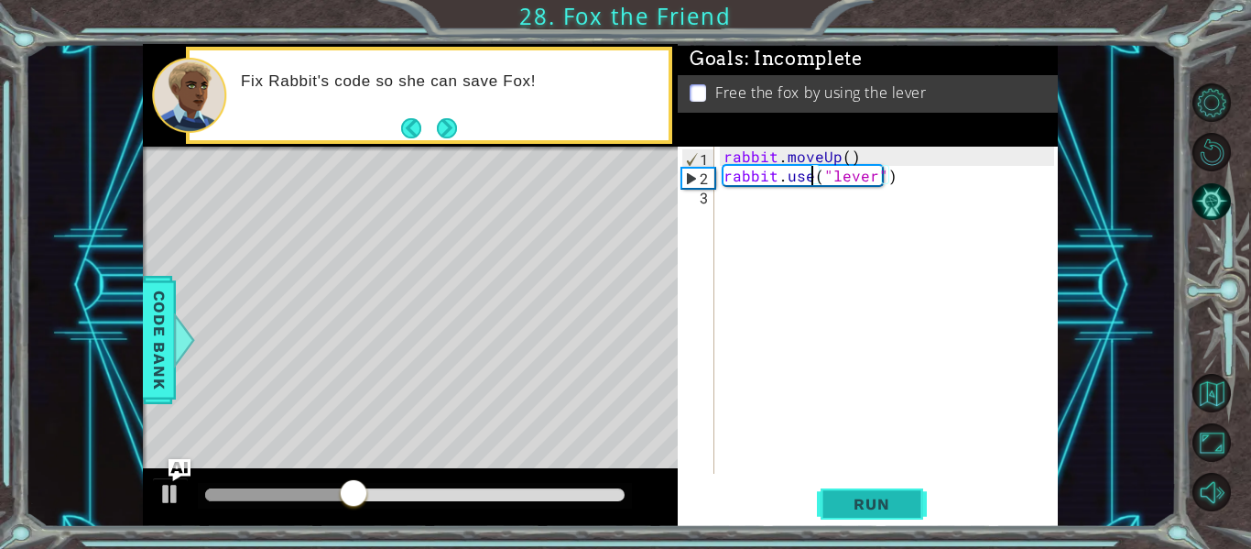
type textarea "rabbit.use("lever")"
click at [839, 495] on span "Run" at bounding box center [871, 504] width 72 height 18
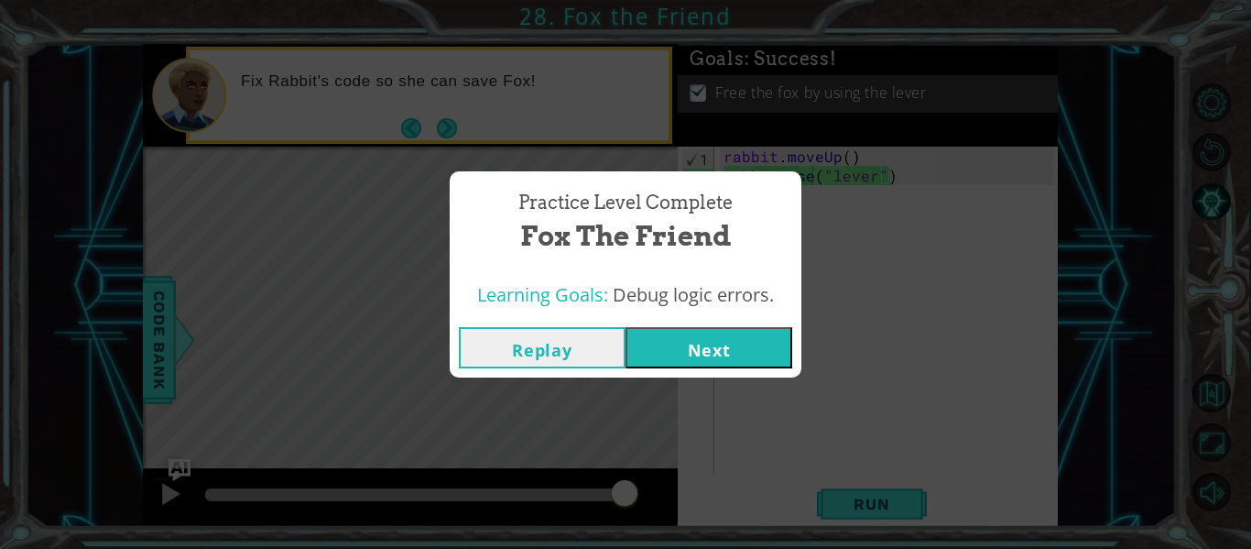
click at [690, 338] on button "Next" at bounding box center [708, 347] width 167 height 41
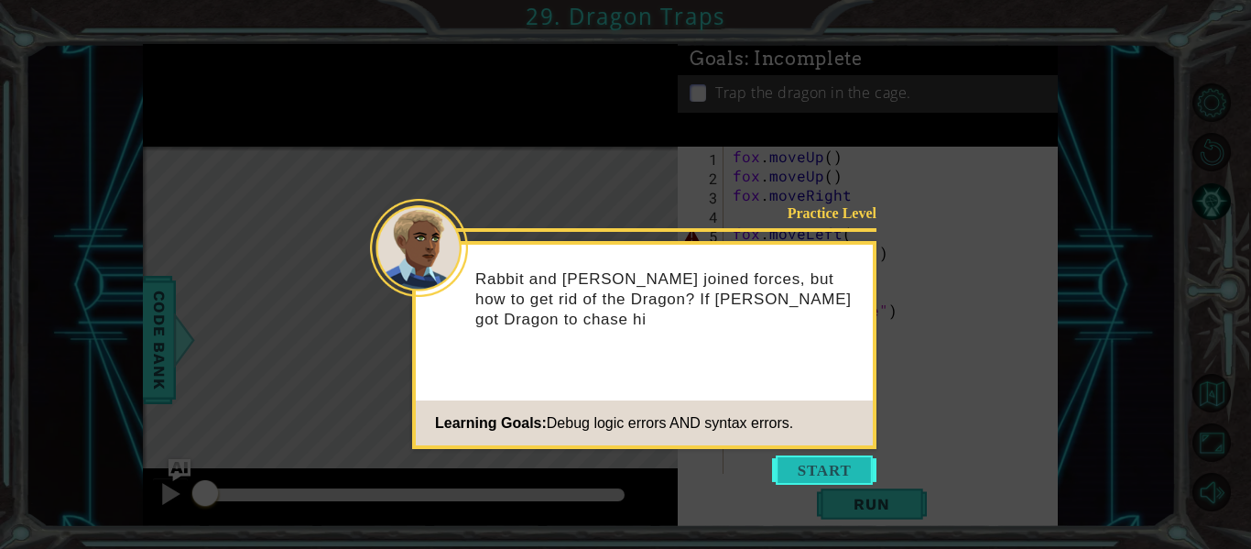
click at [799, 462] on button "Start" at bounding box center [824, 469] width 104 height 29
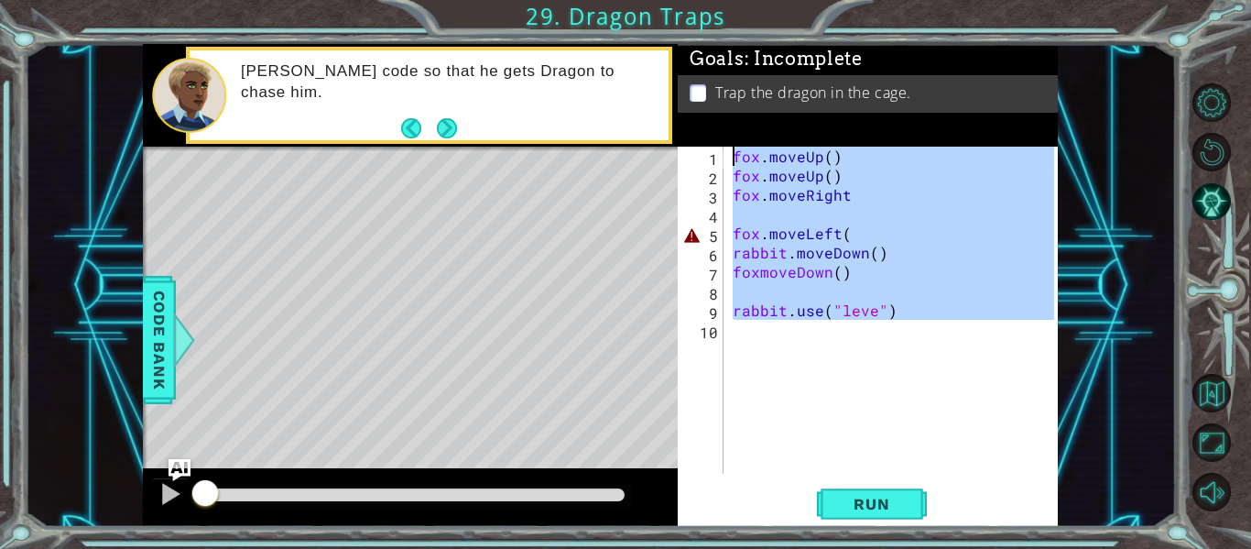
drag, startPoint x: 902, startPoint y: 361, endPoint x: 733, endPoint y: 134, distance: 283.3
click at [748, 138] on div "Goals : Incomplete Trap the dragon in the cage. 1 2 3 4 5 6 7 8 9 10 fox . move…" at bounding box center [868, 285] width 380 height 483
type textarea "fox.moveUp() fox.moveUp()"
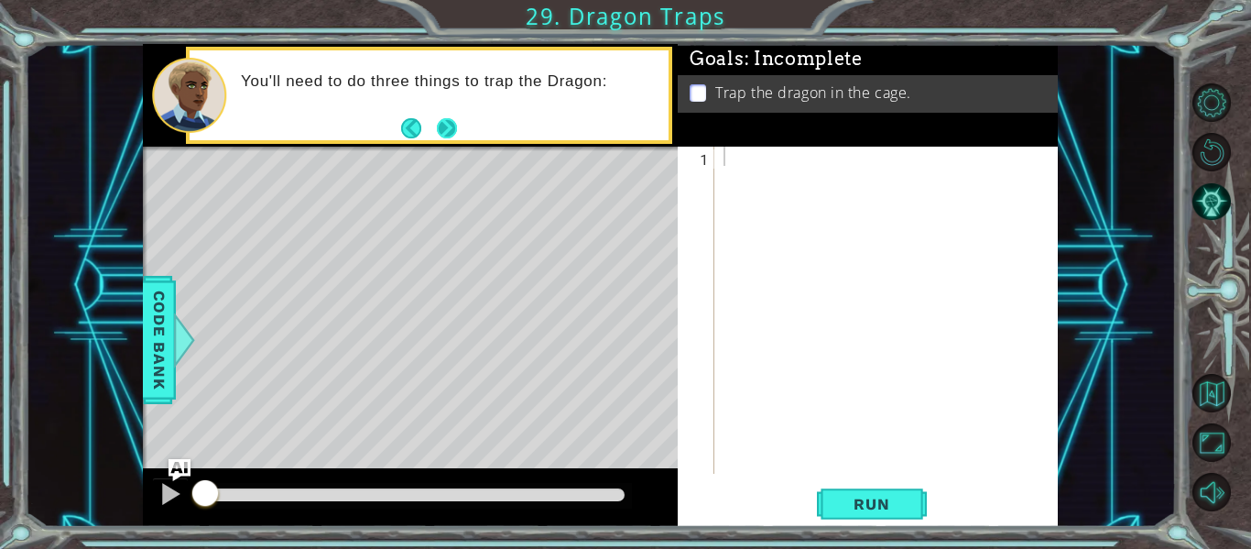
click at [447, 122] on button "Next" at bounding box center [447, 128] width 20 height 20
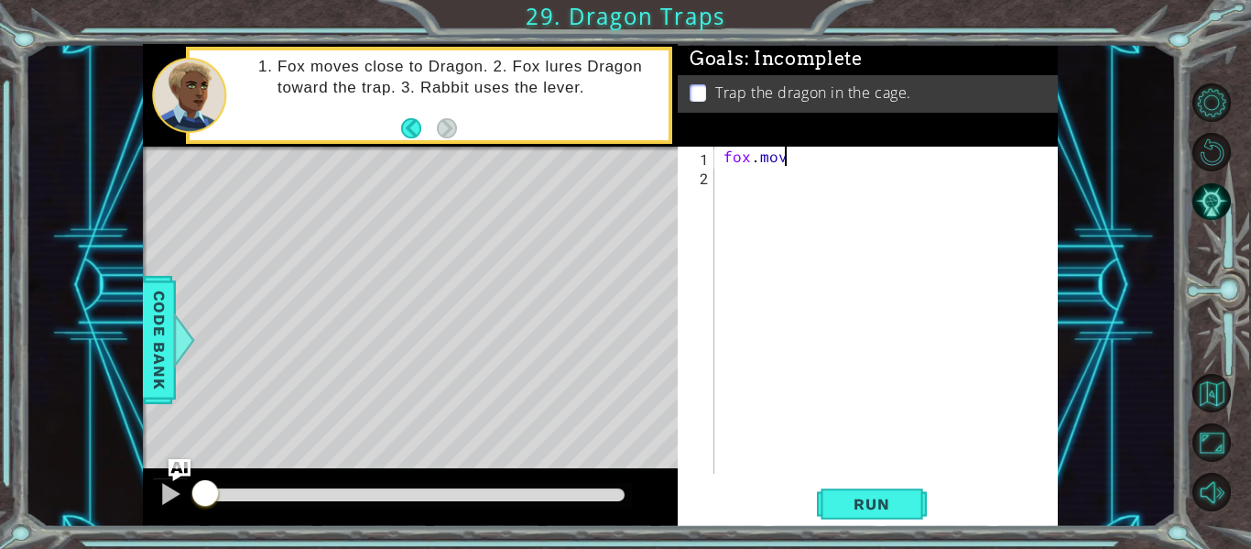
scroll to position [0, 4]
type textarea "fox.movesUp"
type textarea "9"
click at [840, 147] on div "fox . movesUp" at bounding box center [891, 329] width 343 height 365
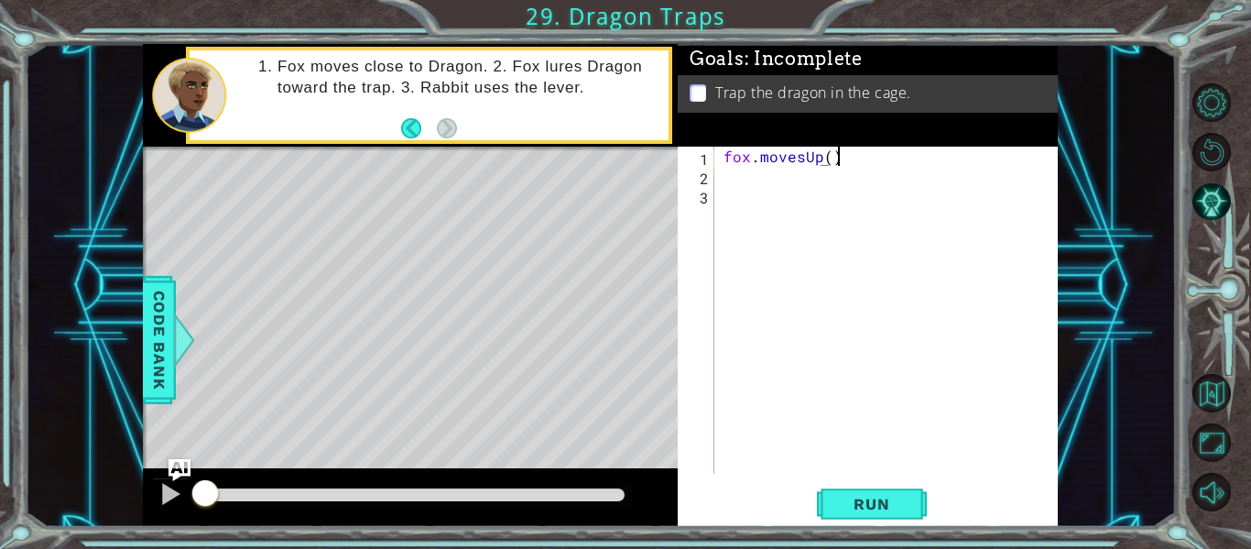
scroll to position [0, 6]
click at [877, 517] on button "Run" at bounding box center [872, 504] width 110 height 38
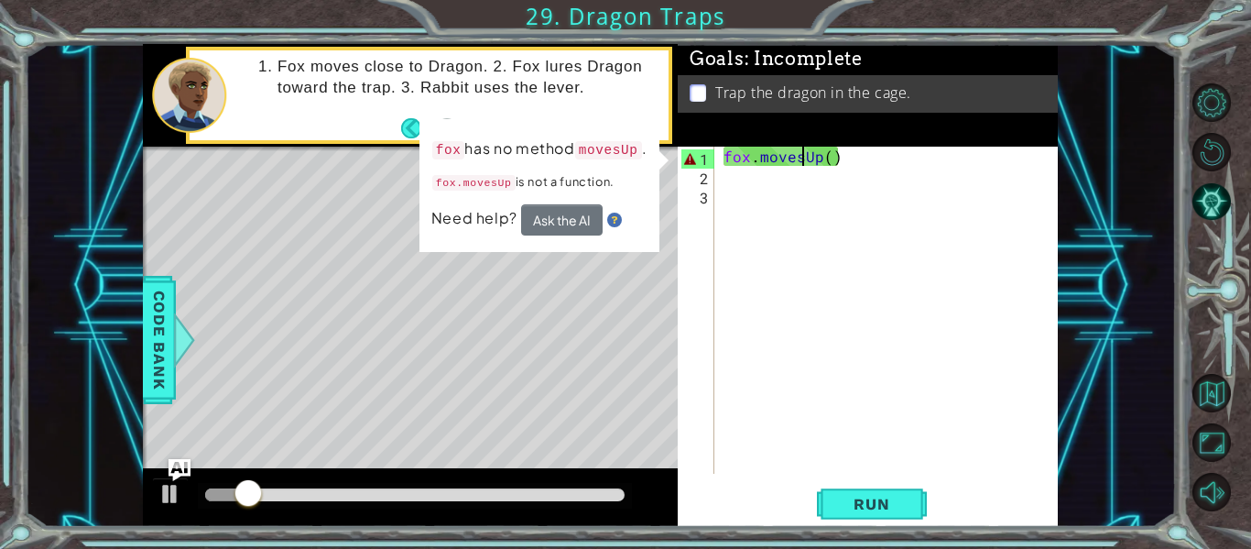
click at [799, 160] on div "fox . movesUp ( )" at bounding box center [891, 329] width 343 height 365
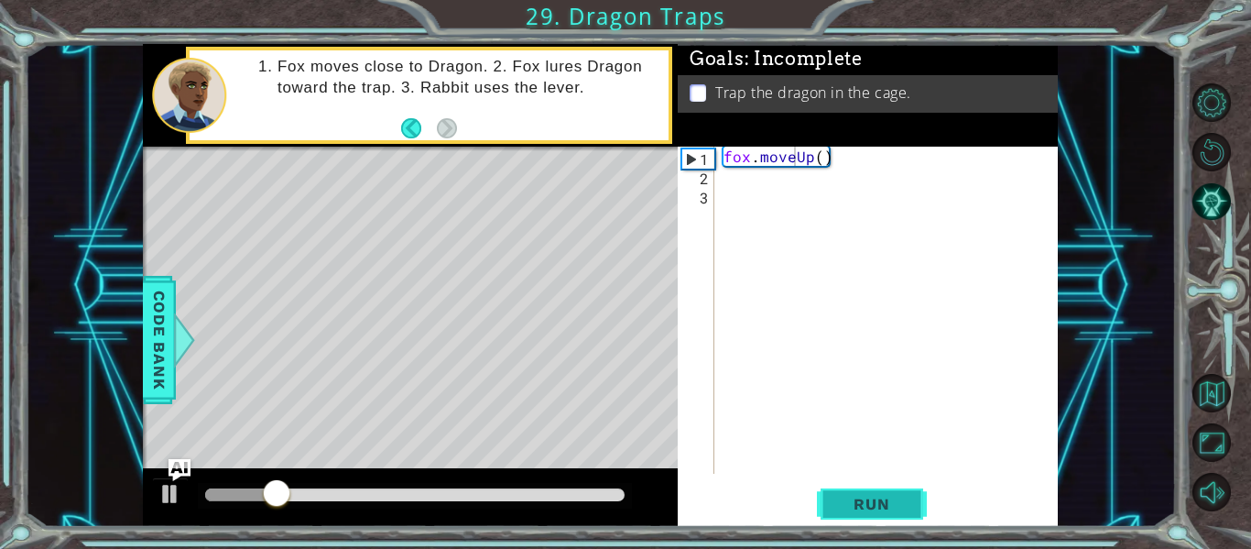
click at [867, 494] on button "Run" at bounding box center [872, 504] width 110 height 38
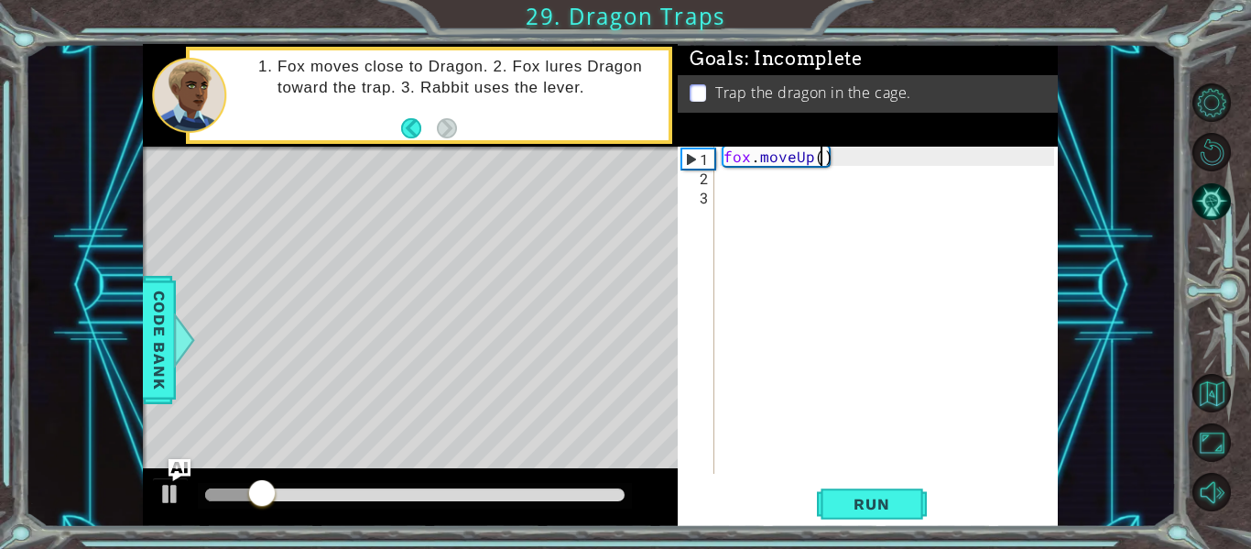
click at [821, 152] on div "fox . moveUp ( )" at bounding box center [891, 329] width 343 height 365
type textarea "fox.moveUp(2)"
click at [879, 516] on button "Run" at bounding box center [872, 504] width 110 height 38
click at [739, 180] on div "fox . moveUp ( 2 )" at bounding box center [891, 329] width 343 height 365
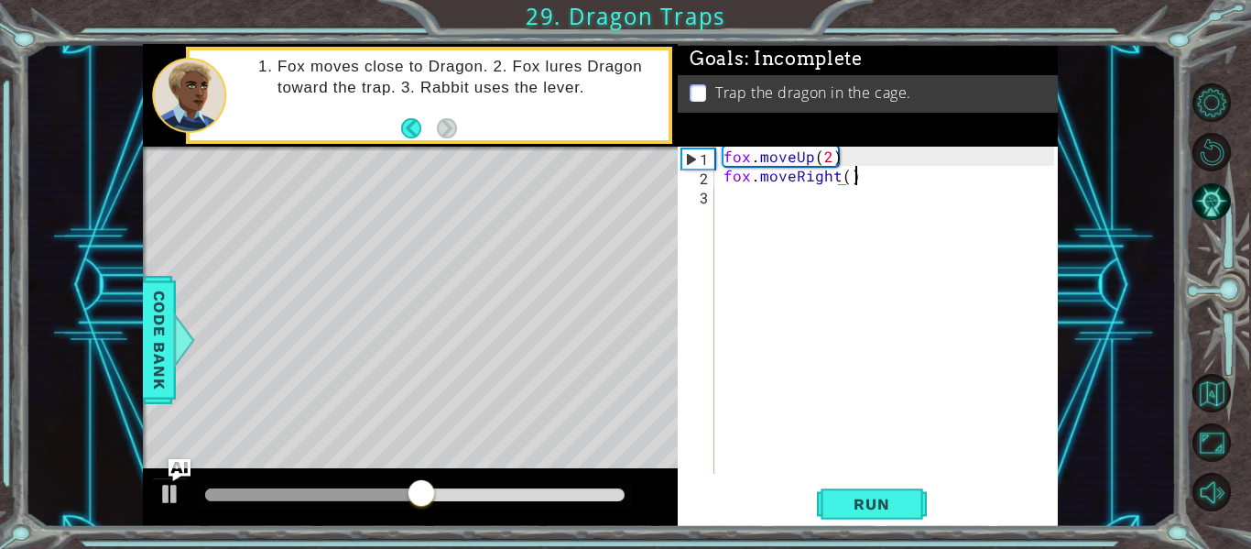
scroll to position [0, 7]
type textarea "fox.moveRight()"
click at [868, 493] on button "Run" at bounding box center [872, 504] width 110 height 38
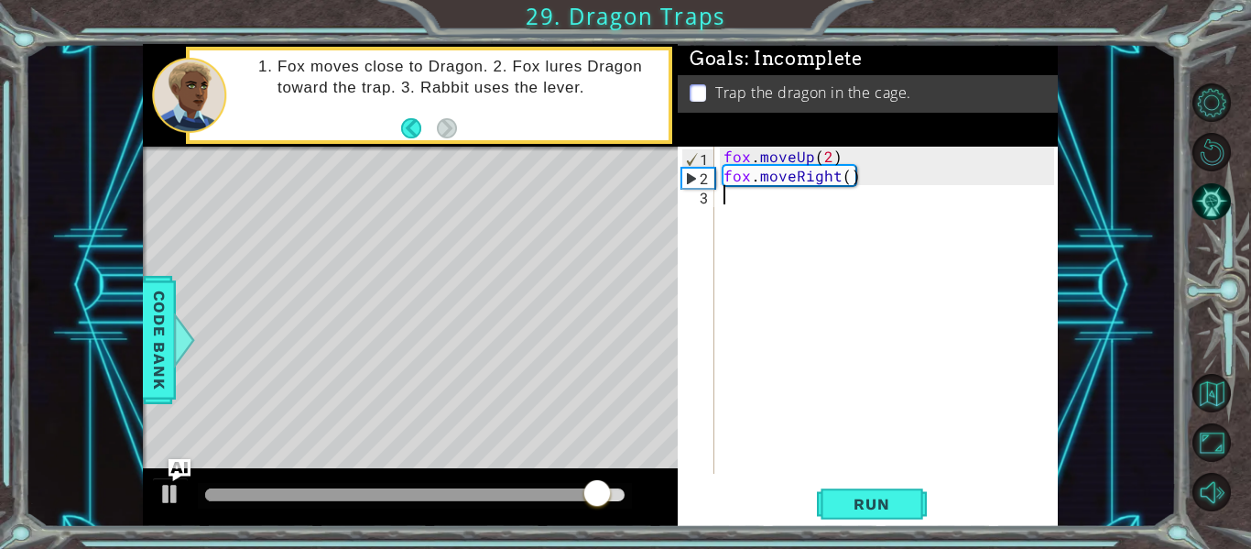
click at [741, 191] on div "fox . moveUp ( 2 ) fox . moveRight ( )" at bounding box center [891, 329] width 343 height 365
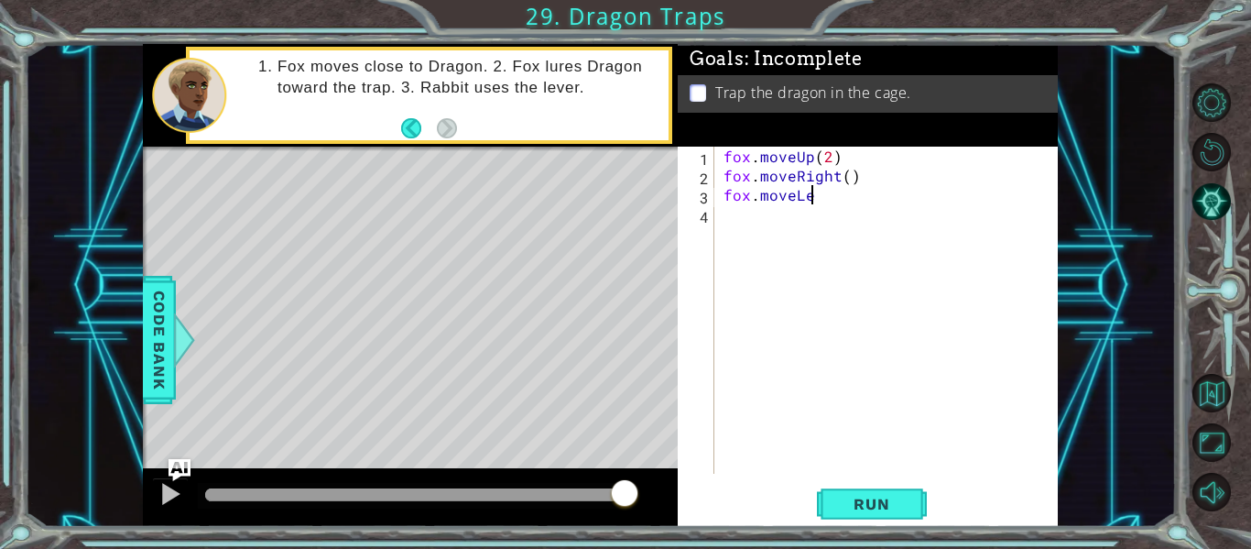
scroll to position [0, 5]
type textarea "fox.moveLeft"
click at [840, 220] on div "fox . moveUp ( 2 ) fox . moveRight ( ) fox . moveLeft fox . moveDown ( )" at bounding box center [891, 329] width 343 height 365
type textarea "fox.moveDown(2)"
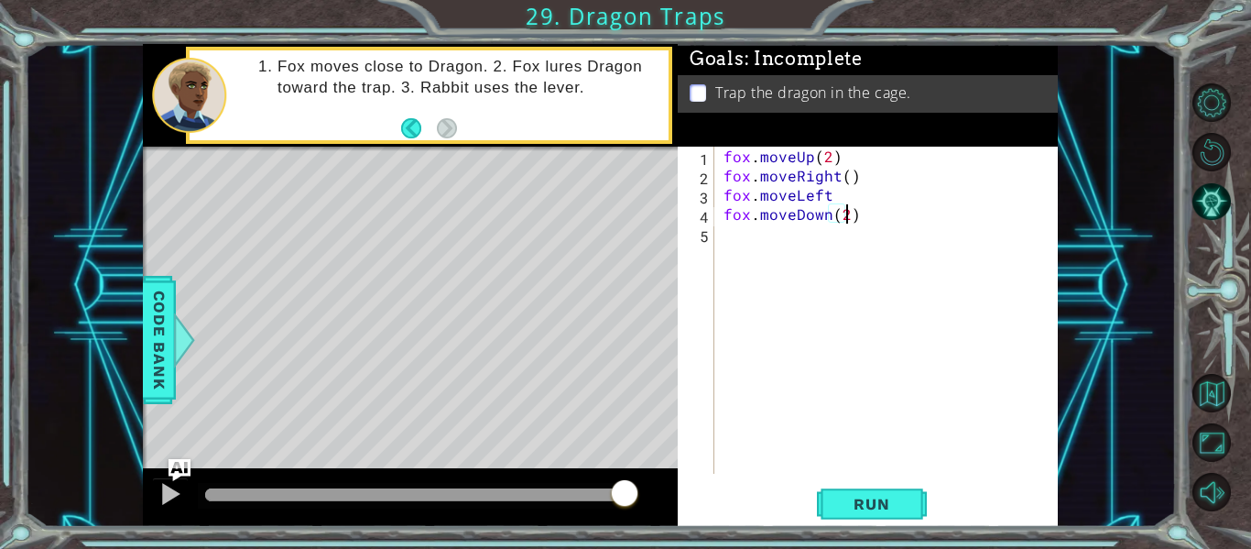
scroll to position [0, 7]
click at [746, 254] on div "fox . moveUp ( 2 ) fox . moveRight ( ) fox . moveLeft fox . moveDown ( 2 )" at bounding box center [891, 329] width 343 height 365
type textarea "rabbit.use("lever")"
click at [854, 502] on span "Run" at bounding box center [871, 504] width 72 height 18
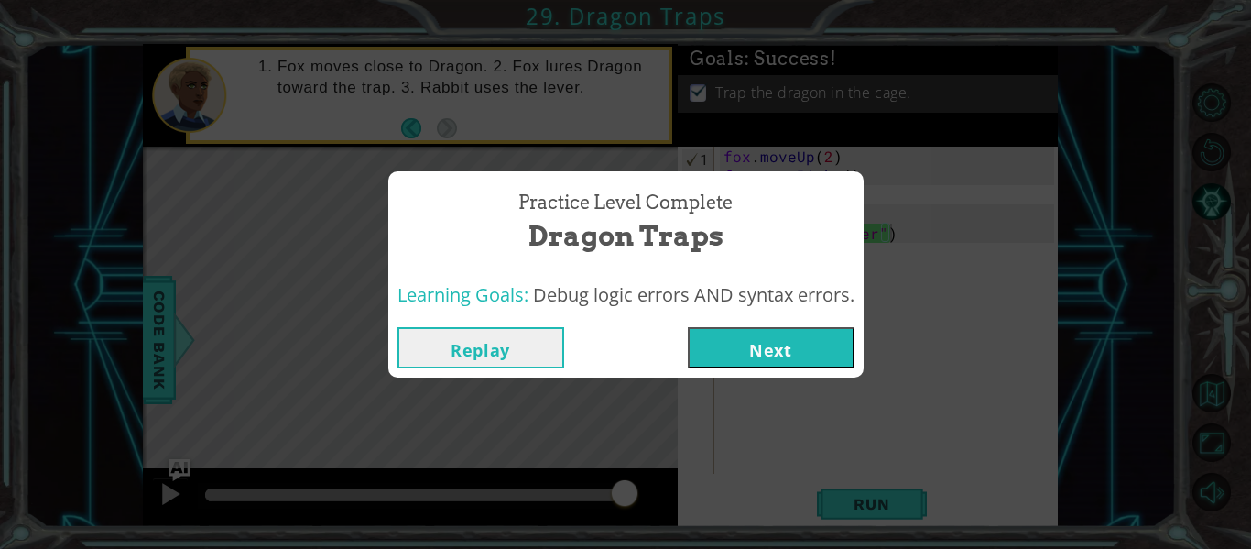
click at [761, 336] on button "Next" at bounding box center [771, 347] width 167 height 41
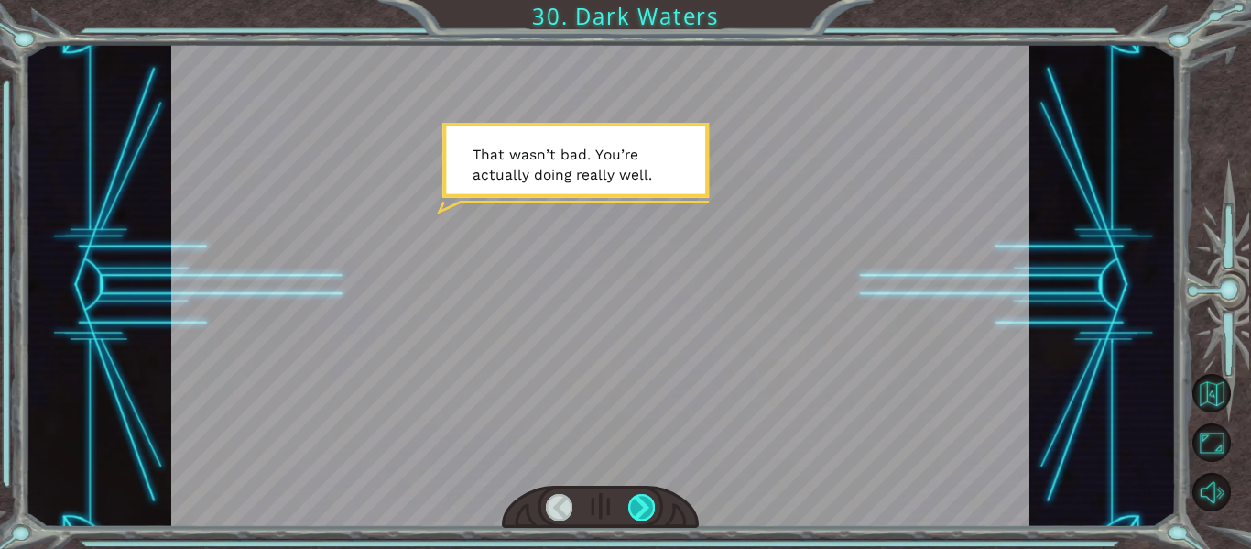
click at [632, 504] on div at bounding box center [641, 507] width 27 height 26
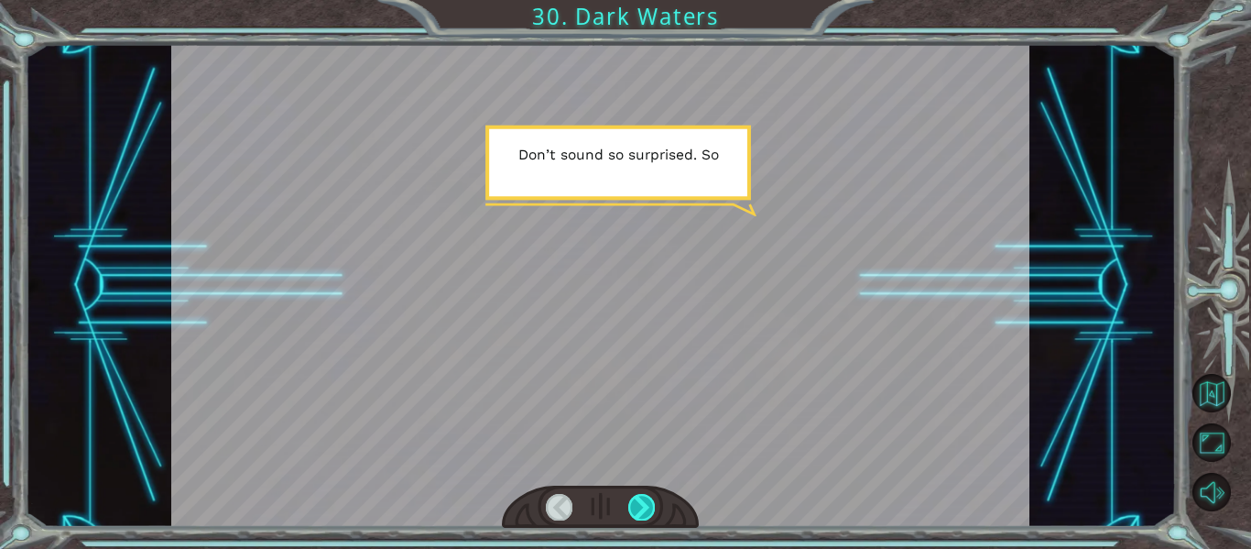
click at [632, 518] on div at bounding box center [641, 507] width 27 height 26
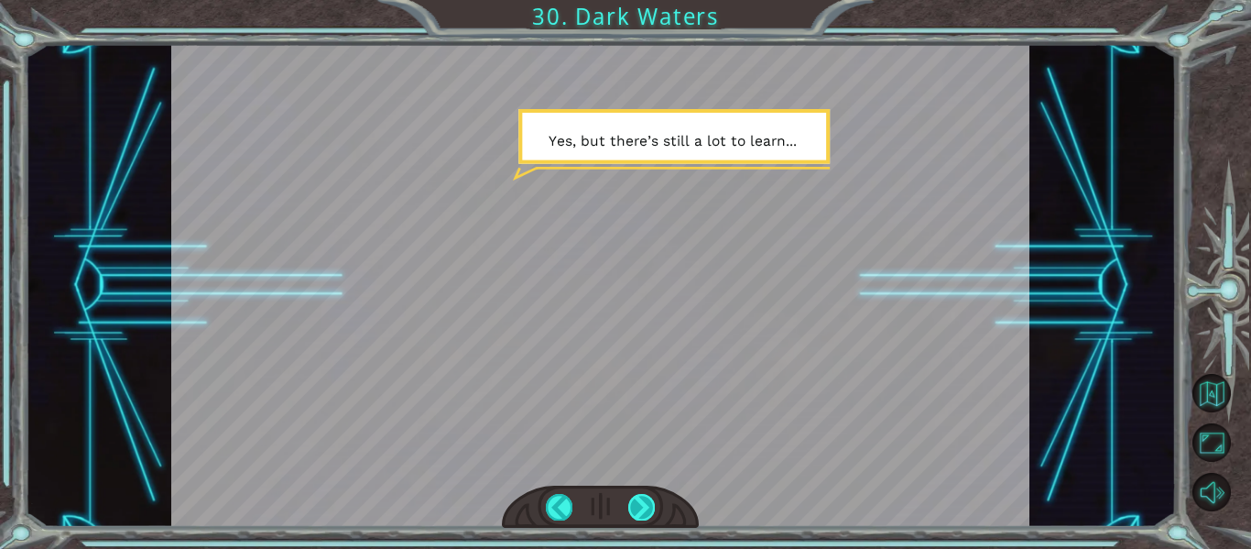
click at [640, 511] on div at bounding box center [641, 507] width 27 height 26
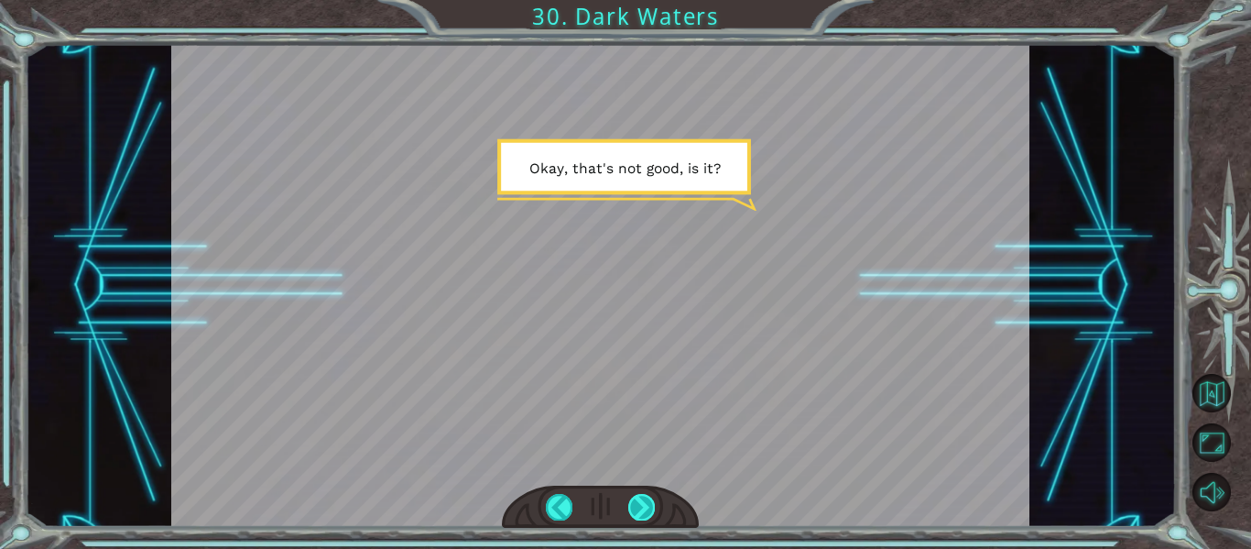
click at [634, 505] on div at bounding box center [641, 507] width 27 height 26
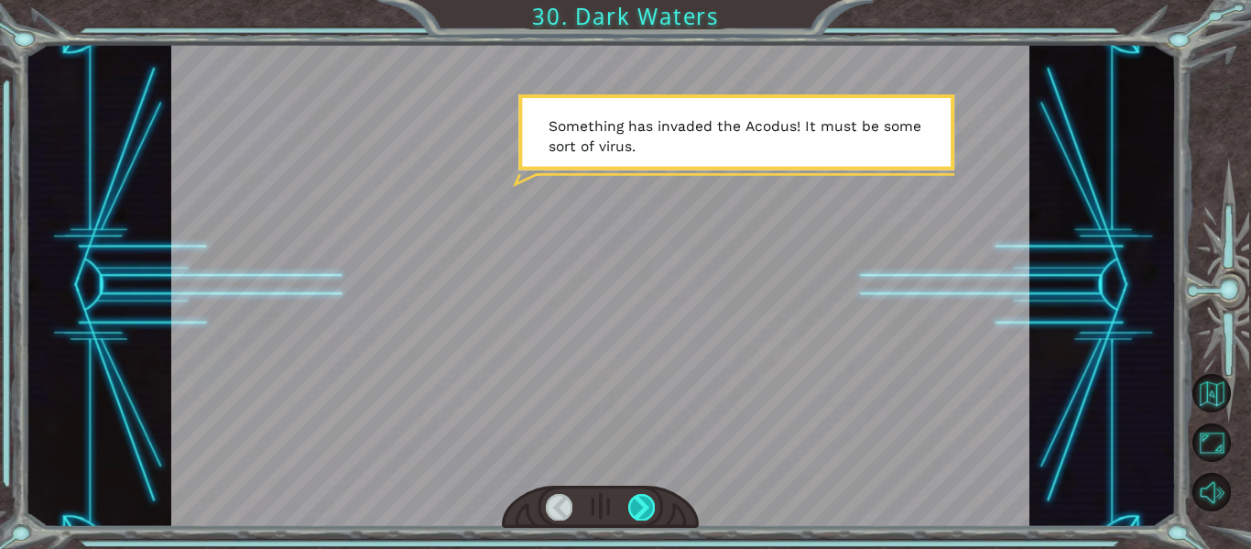
click at [637, 500] on div at bounding box center [641, 507] width 27 height 26
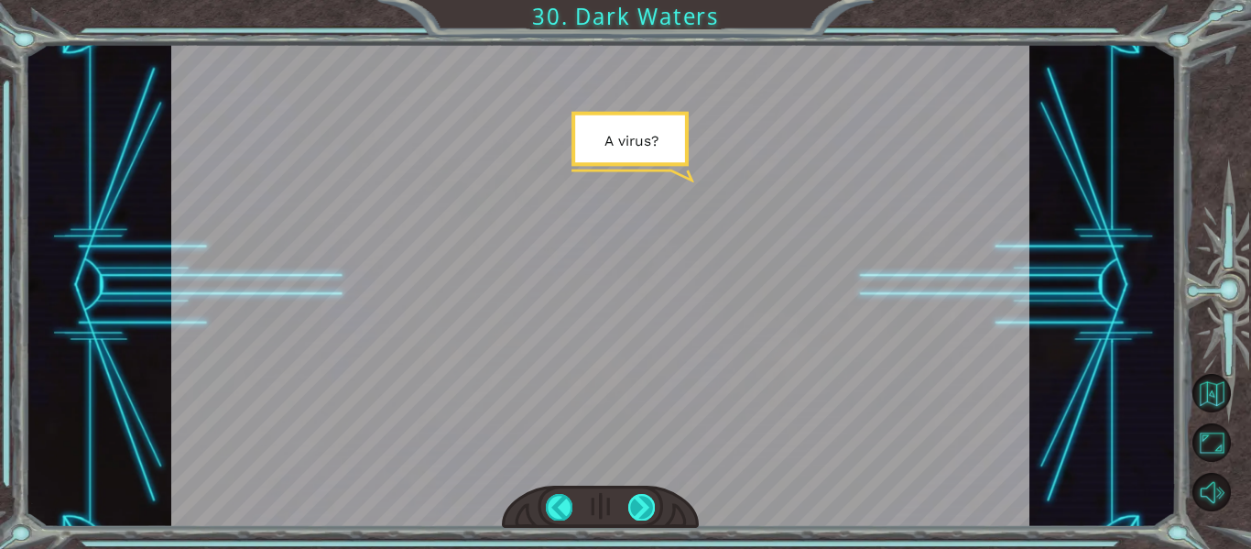
click at [638, 500] on div at bounding box center [641, 507] width 27 height 26
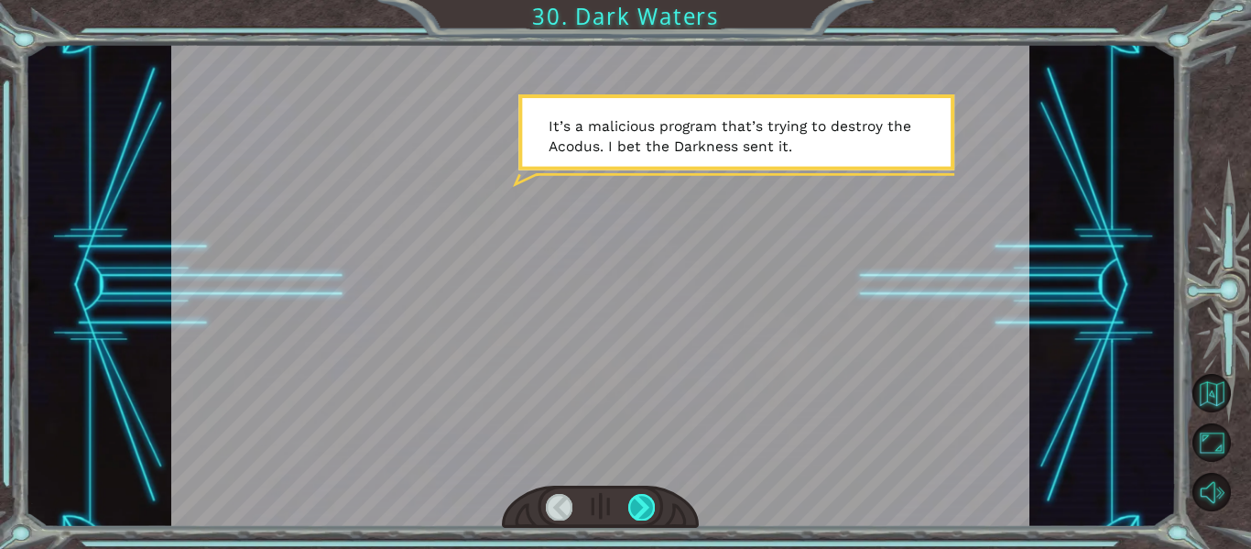
click at [639, 499] on div at bounding box center [641, 507] width 27 height 26
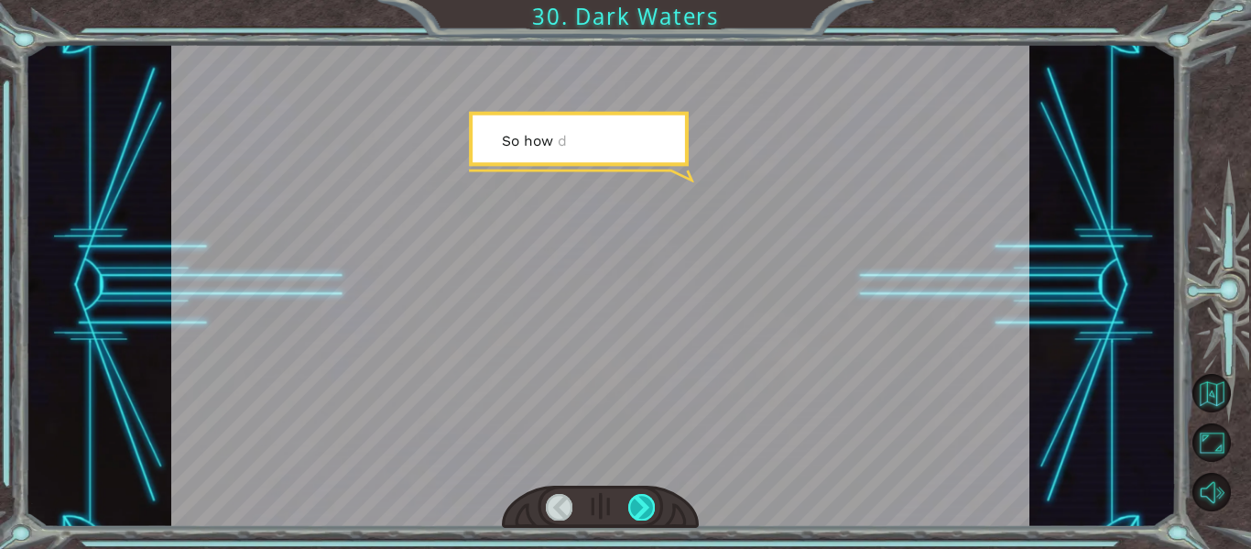
click at [639, 499] on div at bounding box center [641, 507] width 27 height 26
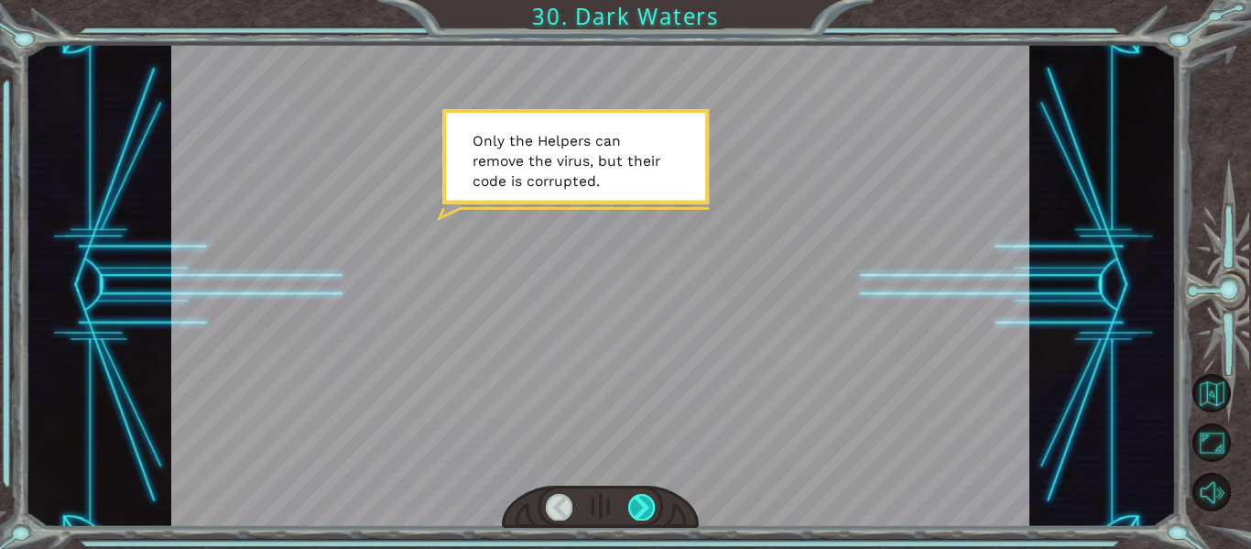
click at [641, 495] on div at bounding box center [641, 507] width 27 height 26
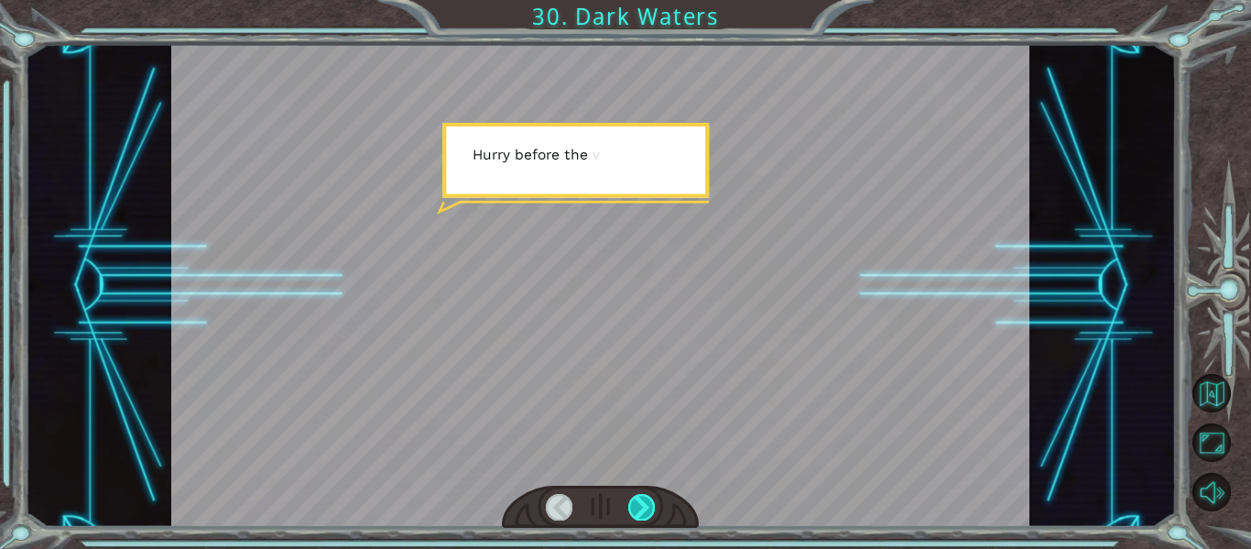
click at [641, 495] on div at bounding box center [641, 507] width 27 height 26
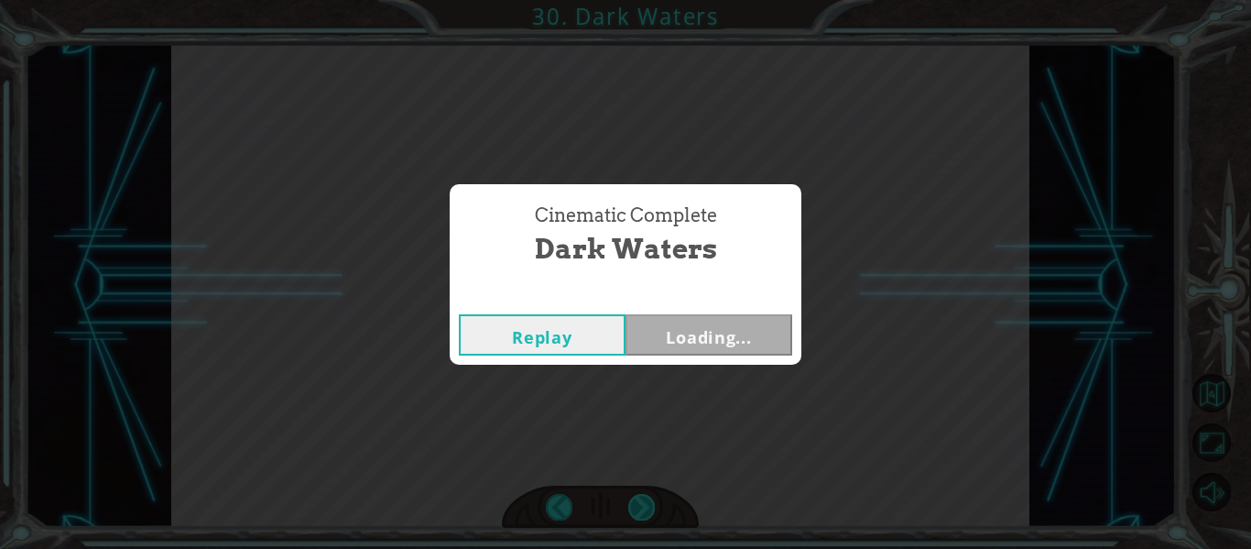
click at [641, 495] on div "Cinematic Complete Dark Waters Replay Loading..." at bounding box center [625, 274] width 1251 height 549
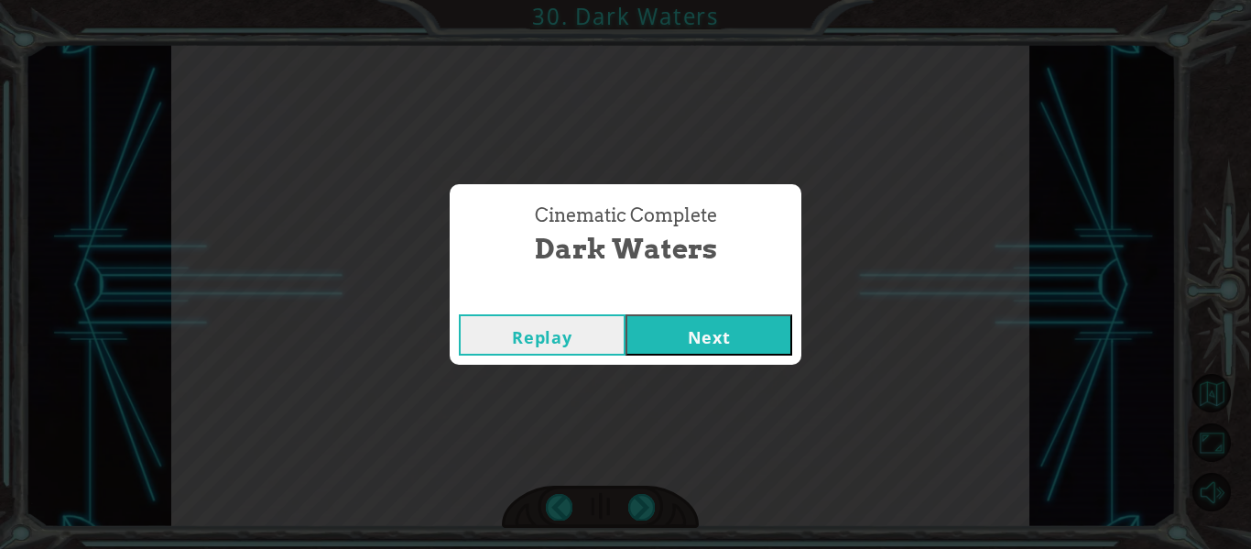
click at [675, 321] on button "Next" at bounding box center [708, 334] width 167 height 41
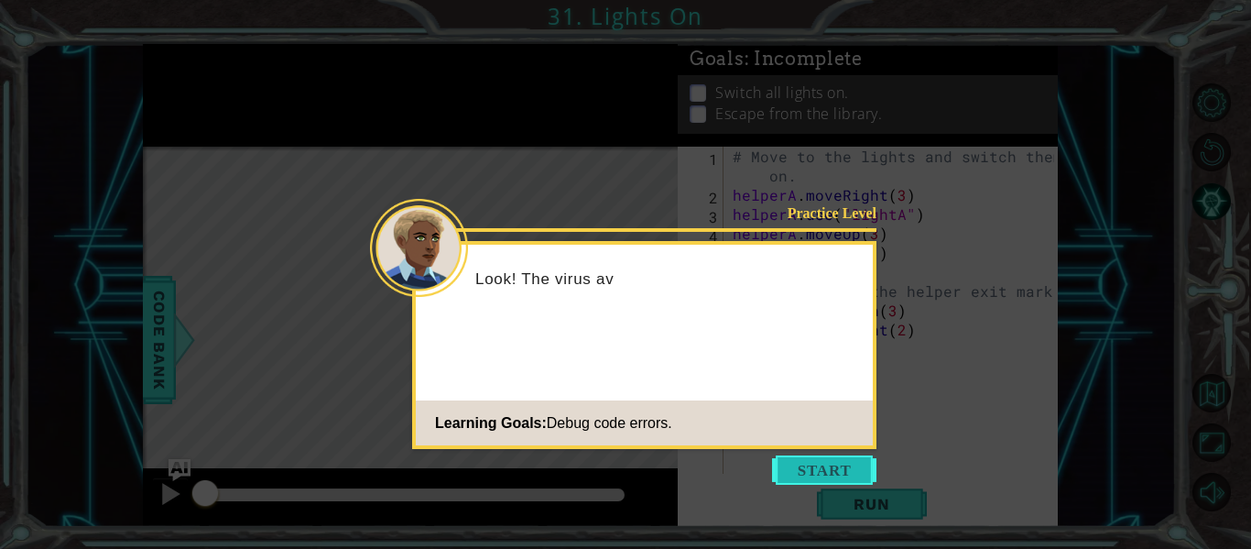
click at [793, 474] on button "Start" at bounding box center [824, 469] width 104 height 29
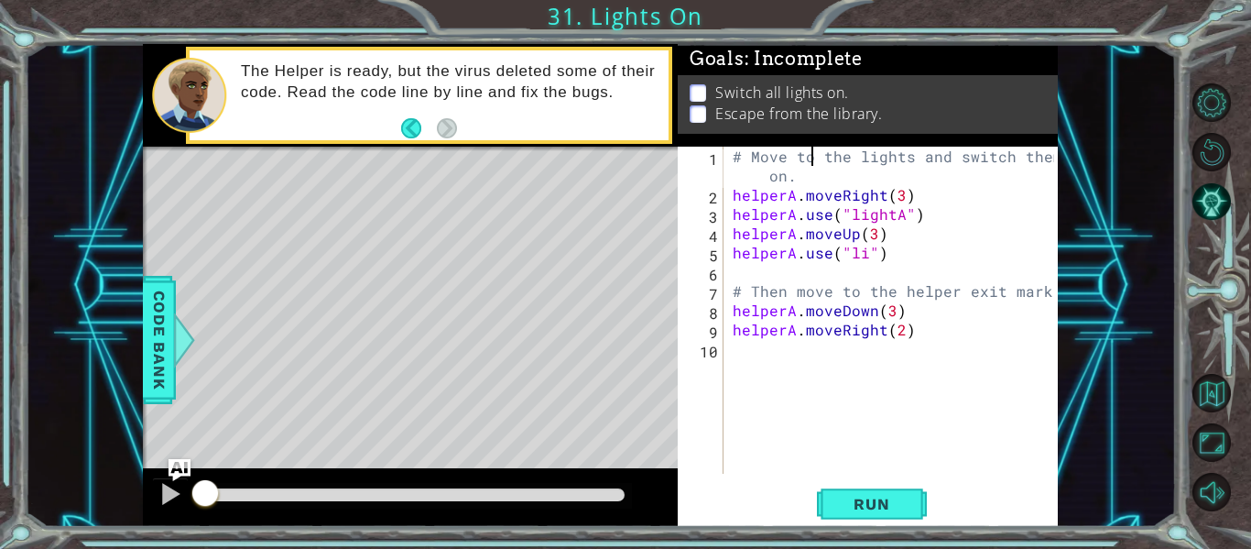
click at [812, 166] on div "# Move to the lights and switch them on. helperA . moveRight ( 3 ) helperA . us…" at bounding box center [896, 339] width 334 height 385
click at [868, 258] on div "# Move to the lights and switch them on. helperA . moveRight ( 3 ) helperA . us…" at bounding box center [896, 339] width 334 height 385
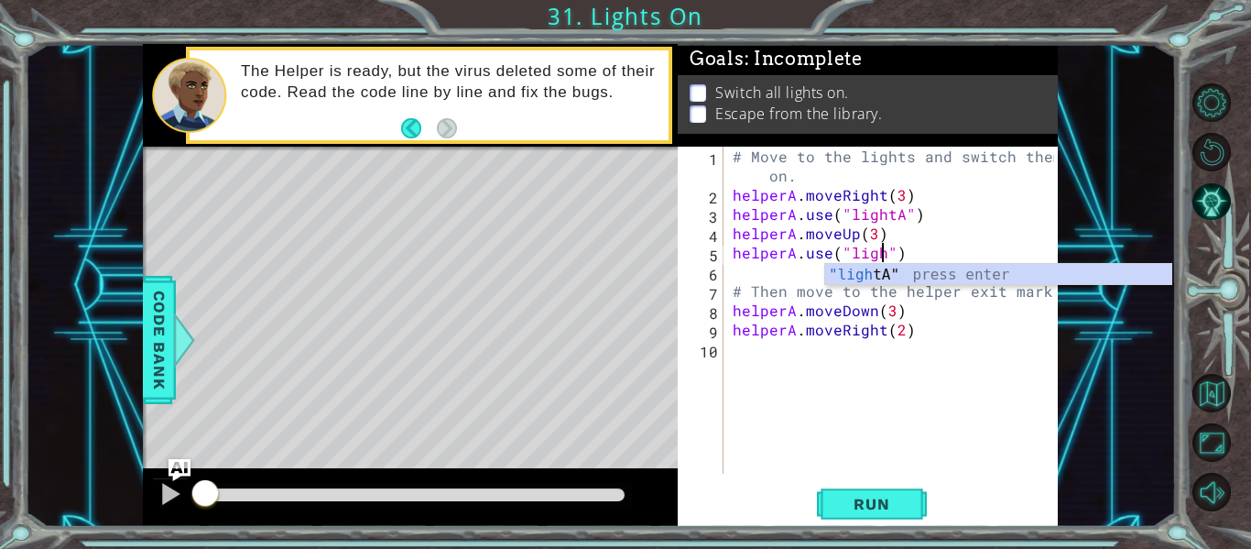
scroll to position [0, 10]
click at [868, 272] on div ""light A" press enter" at bounding box center [998, 297] width 346 height 66
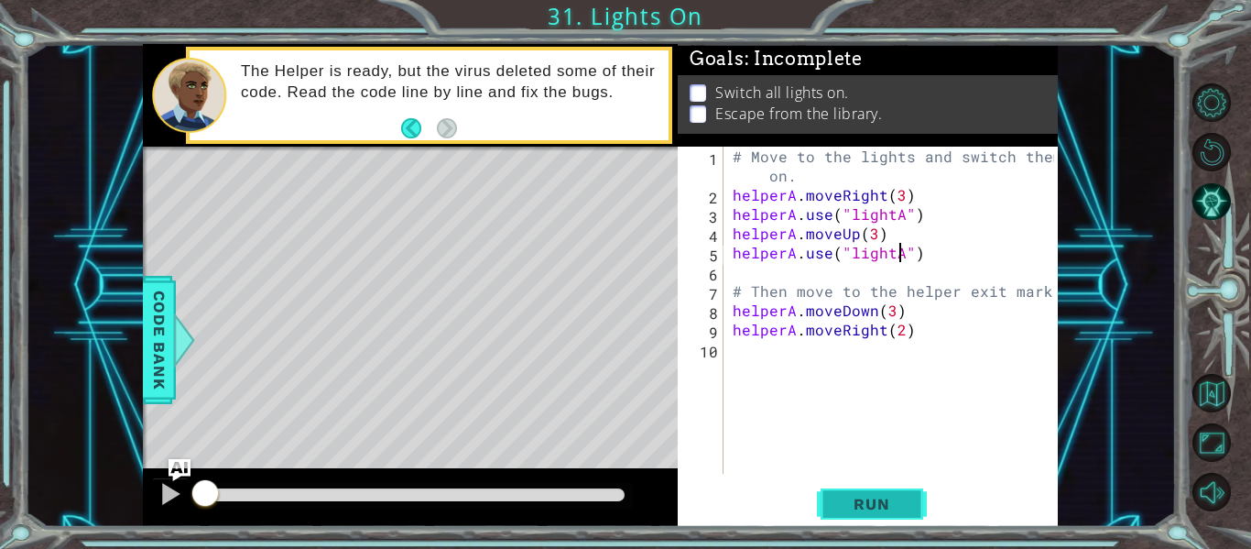
click at [884, 496] on span "Run" at bounding box center [871, 504] width 72 height 18
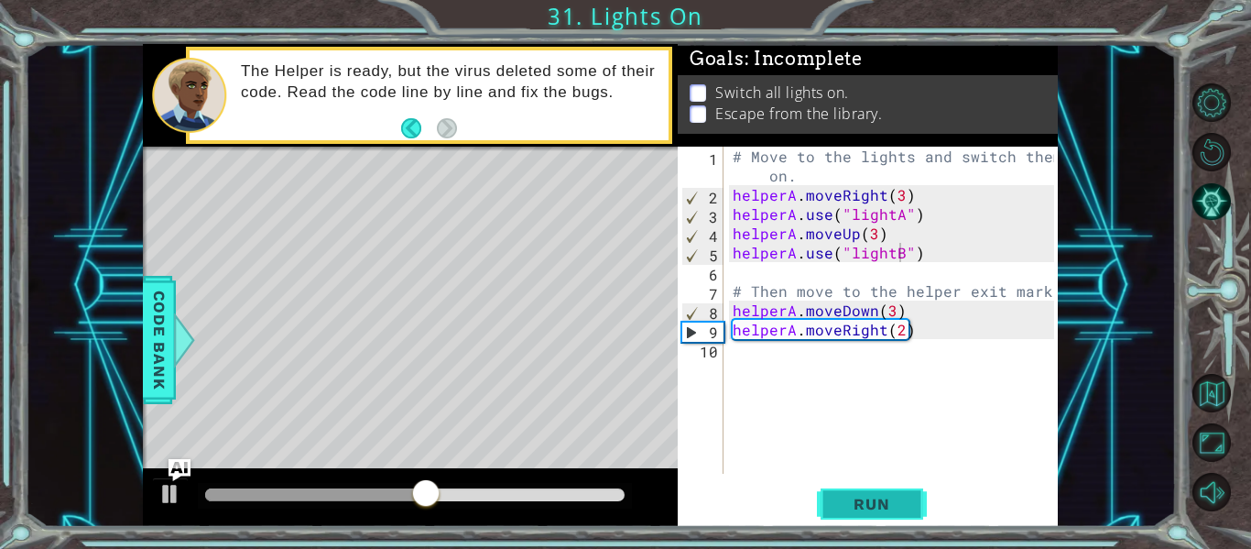
click at [856, 520] on button "Run" at bounding box center [872, 504] width 110 height 38
click at [891, 310] on div "# Move to the lights and switch them on. helperA . moveRight ( 3 ) helperA . us…" at bounding box center [896, 339] width 334 height 385
type textarea "helperA.moveDown(1)"
click at [880, 504] on span "Run" at bounding box center [871, 504] width 72 height 18
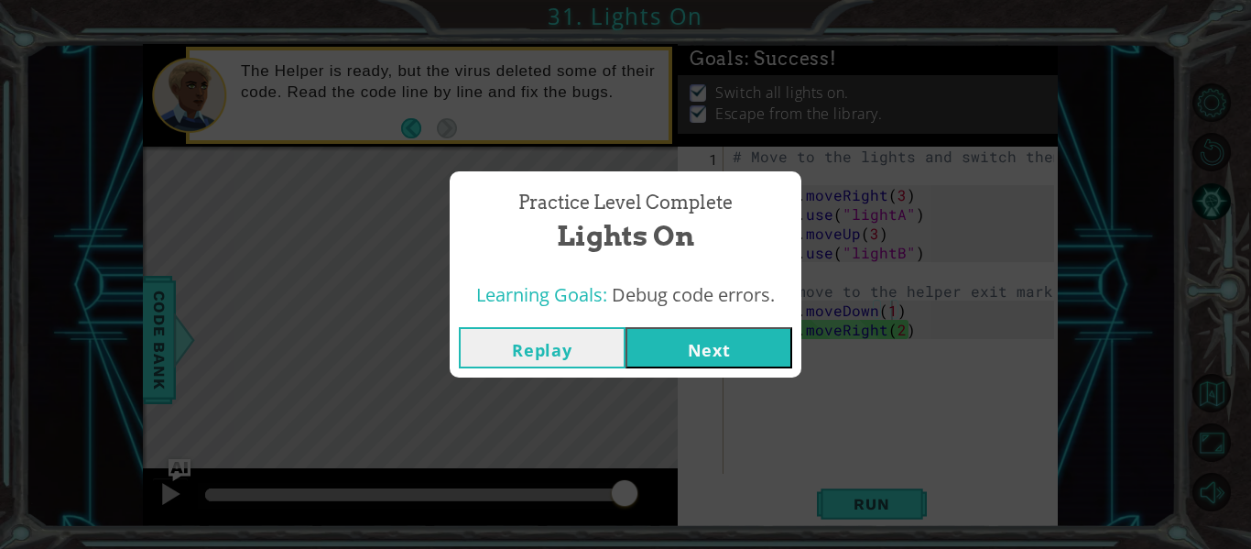
click at [722, 365] on button "Next" at bounding box center [708, 347] width 167 height 41
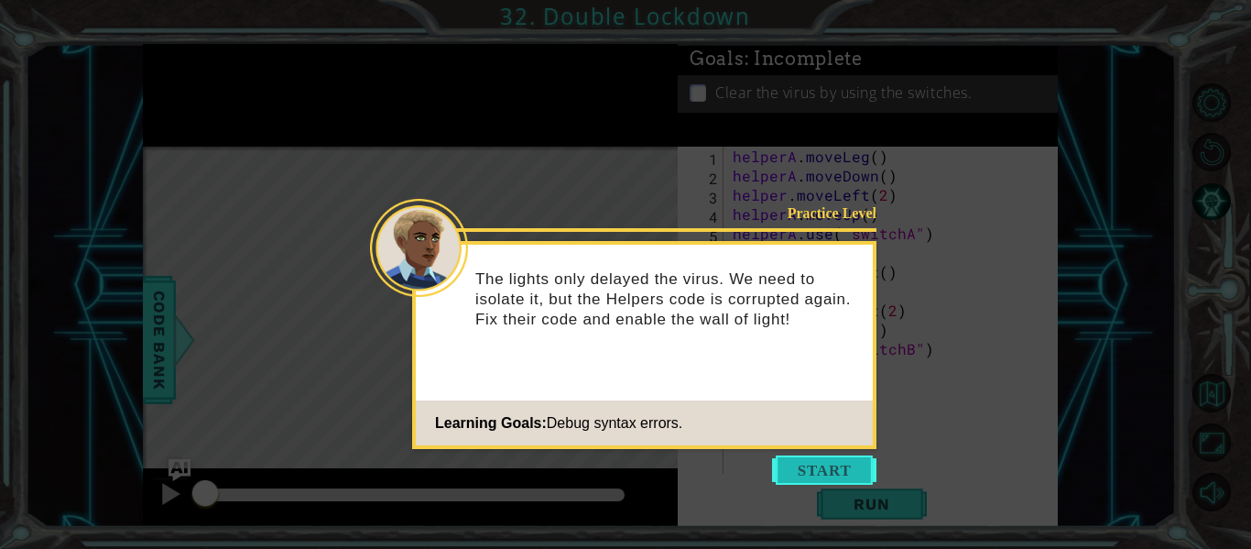
click at [815, 479] on button "Start" at bounding box center [824, 469] width 104 height 29
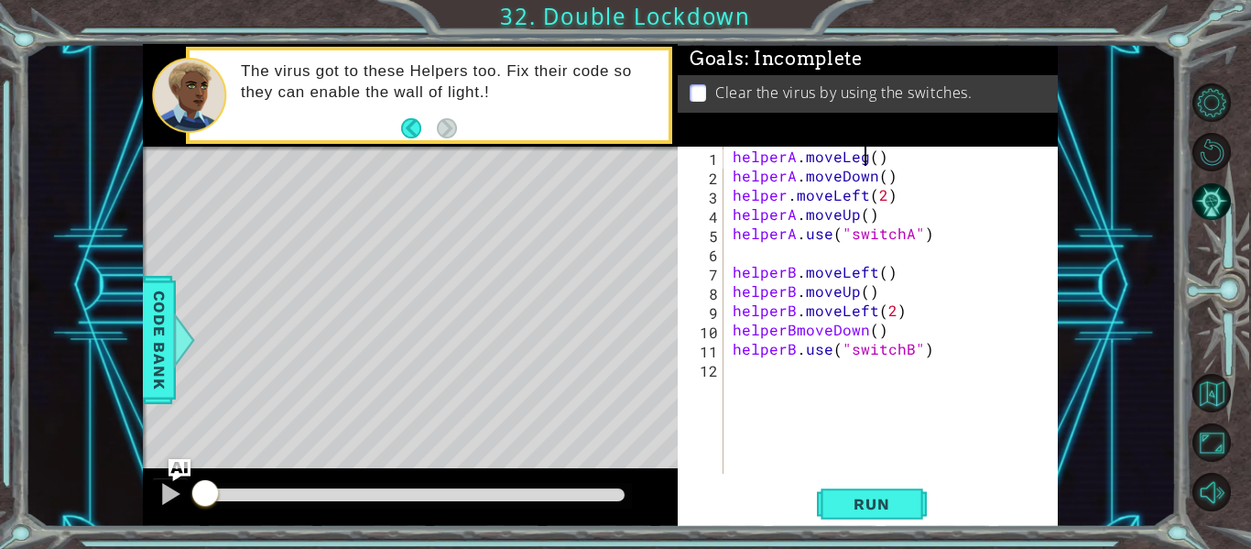
click at [862, 158] on div "helperA . moveLeg ( ) helperA . moveDown ( ) helper . moveLeft ( 2 ) helperA . …" at bounding box center [896, 329] width 334 height 365
click at [862, 158] on div "helperA . moveLeg = ( ) helperA . moveDown ( ) helper . moveLeft ( 2 ) helperA …" at bounding box center [896, 329] width 334 height 365
click at [867, 159] on div "helperA . moveLegft = ( ) helperA . moveDown ( ) helper . moveLeft ( 2 ) helper…" at bounding box center [896, 329] width 334 height 365
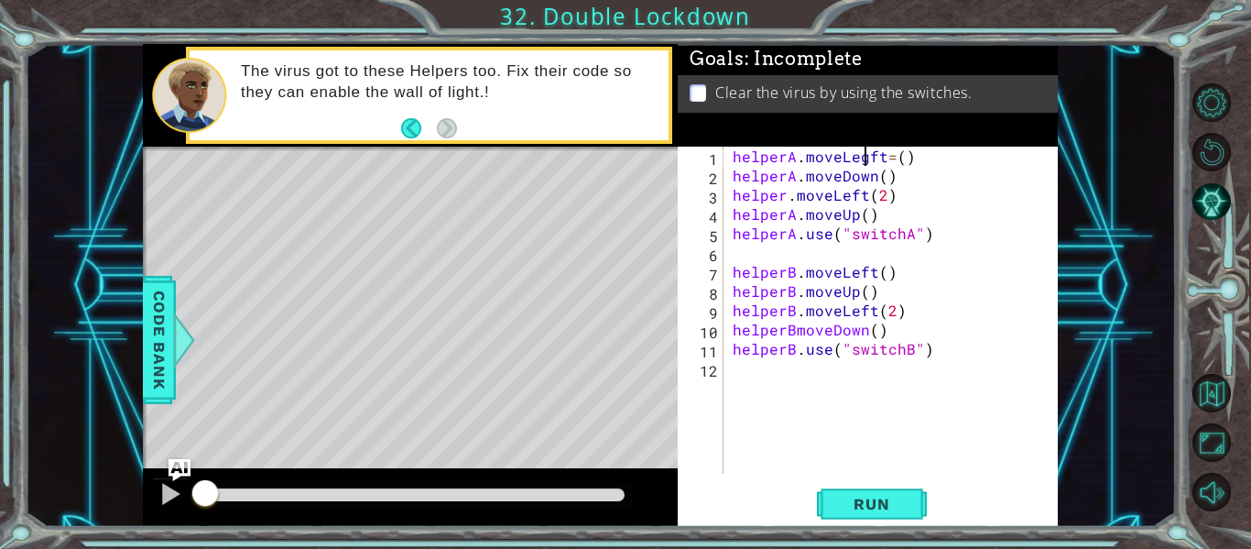
scroll to position [0, 9]
click at [892, 162] on div "helperA . moveLeft = ( ) helperA . moveDown ( ) helper . moveLeft ( 2 ) helperA…" at bounding box center [896, 329] width 334 height 365
click at [879, 158] on div "helperA . moveLeft = ( ) helperA . moveDown ( ) helper . moveLeft ( 2 ) helperA…" at bounding box center [896, 329] width 334 height 365
click at [866, 180] on div "helperA . moveLeft ( ) helperA . moveDown ( ) helper . moveLeft ( 2 ) helperA .…" at bounding box center [896, 329] width 334 height 365
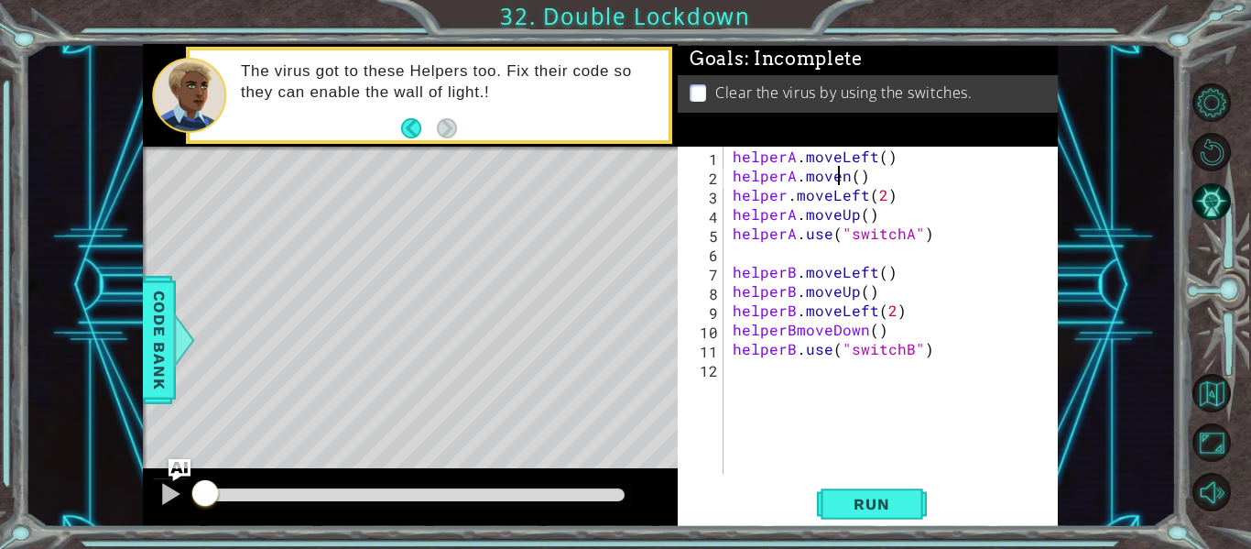
click at [842, 181] on div "helperA . moveLeft ( ) helperA . moven ( ) helper . moveLeft ( 2 ) helperA . mo…" at bounding box center [896, 329] width 334 height 365
click at [848, 181] on div "helperA . moveLeft ( ) helperA . moven ( ) helper . moveLeft ( 2 ) helperA . mo…" at bounding box center [896, 329] width 334 height 365
click at [781, 200] on div "helperA . moveLeft ( ) helperA . moveUp ( ) helper . moveLeft ( 2 ) helperA . m…" at bounding box center [896, 329] width 334 height 365
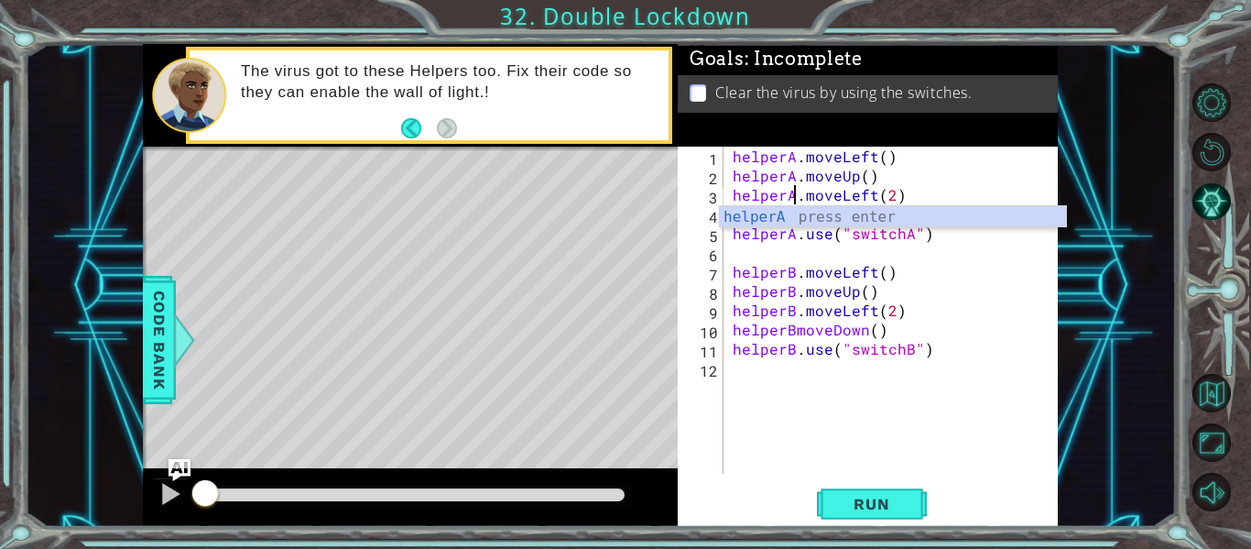
scroll to position [0, 5]
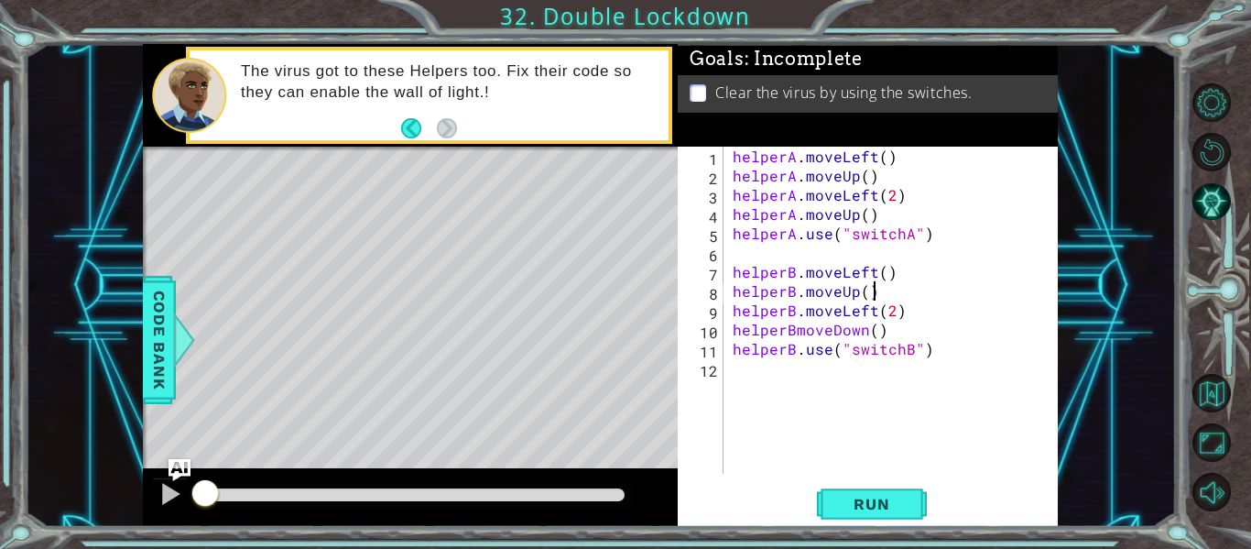
click at [1006, 286] on div "helperA . moveLeft ( ) helperA . moveUp ( ) helperA . moveLeft ( 2 ) helperA . …" at bounding box center [896, 329] width 334 height 365
click at [857, 221] on div "helperA . moveLeft ( ) helperA . moveUp ( ) helperA . moveLeft ( 2 ) helperA . …" at bounding box center [896, 329] width 334 height 365
type textarea "helperA.moveDown()"
click at [336, 447] on div "Level Map" at bounding box center [566, 416] width 846 height 539
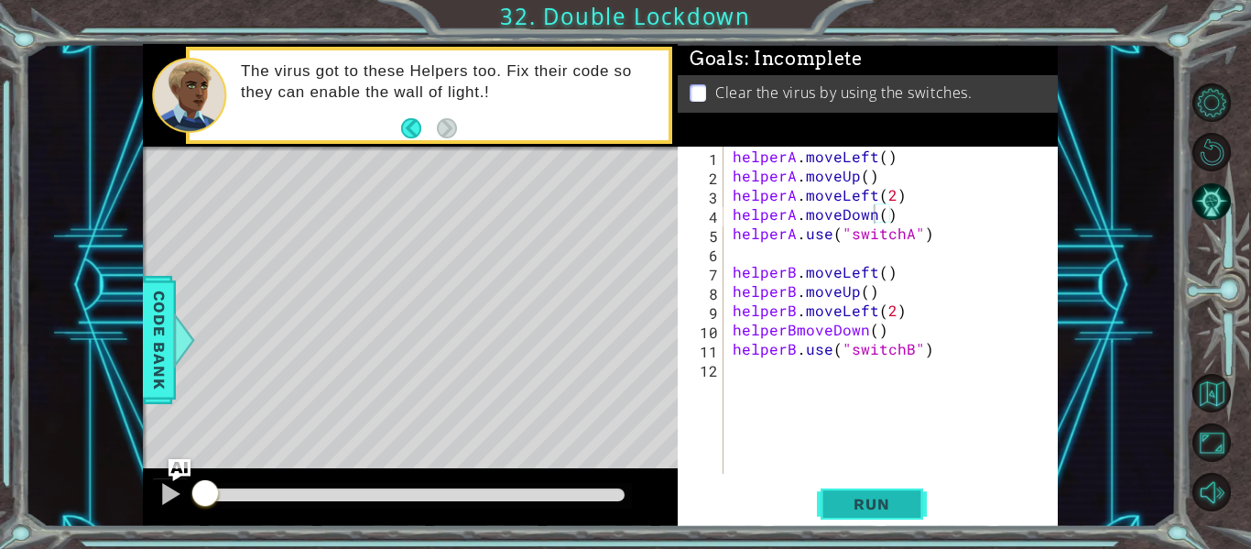
click at [889, 519] on button "Run" at bounding box center [872, 504] width 110 height 38
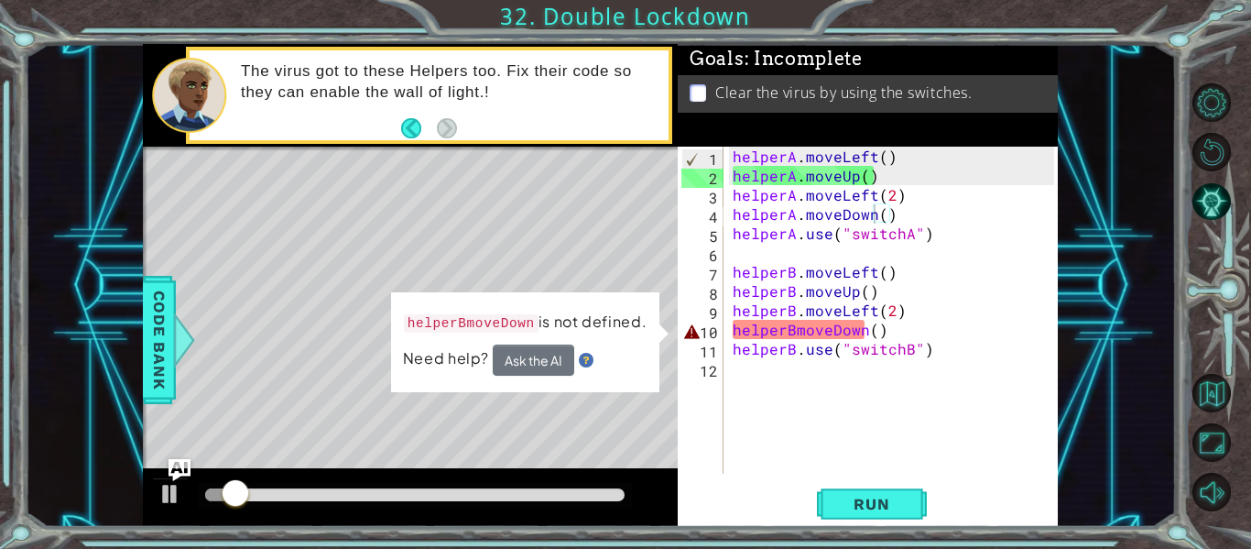
click at [658, 490] on div at bounding box center [410, 497] width 535 height 59
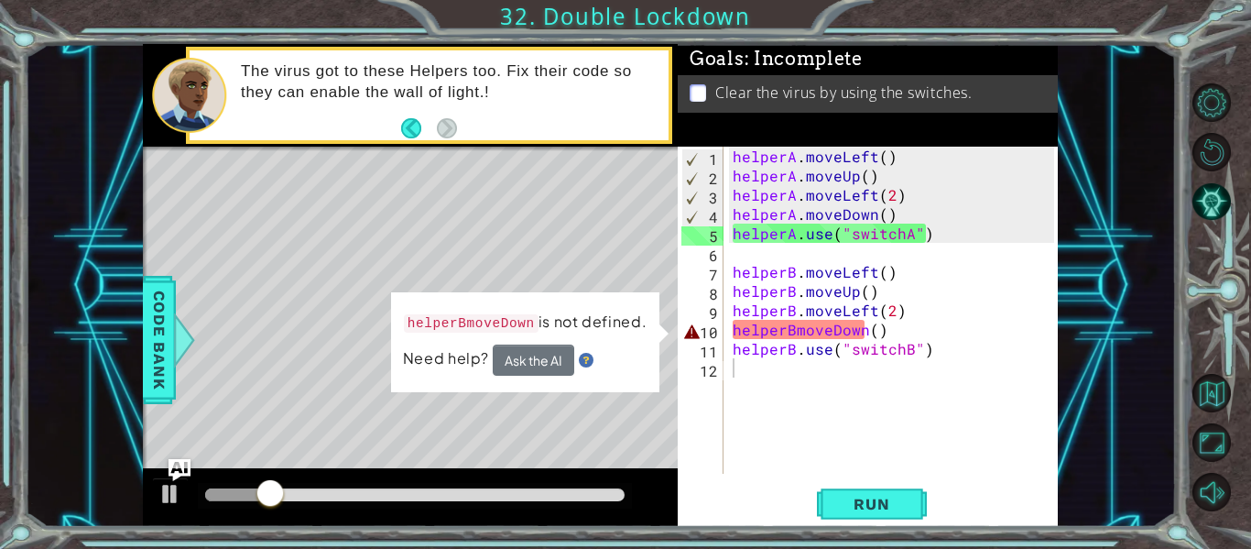
click at [596, 417] on div "Level Map" at bounding box center [566, 416] width 846 height 539
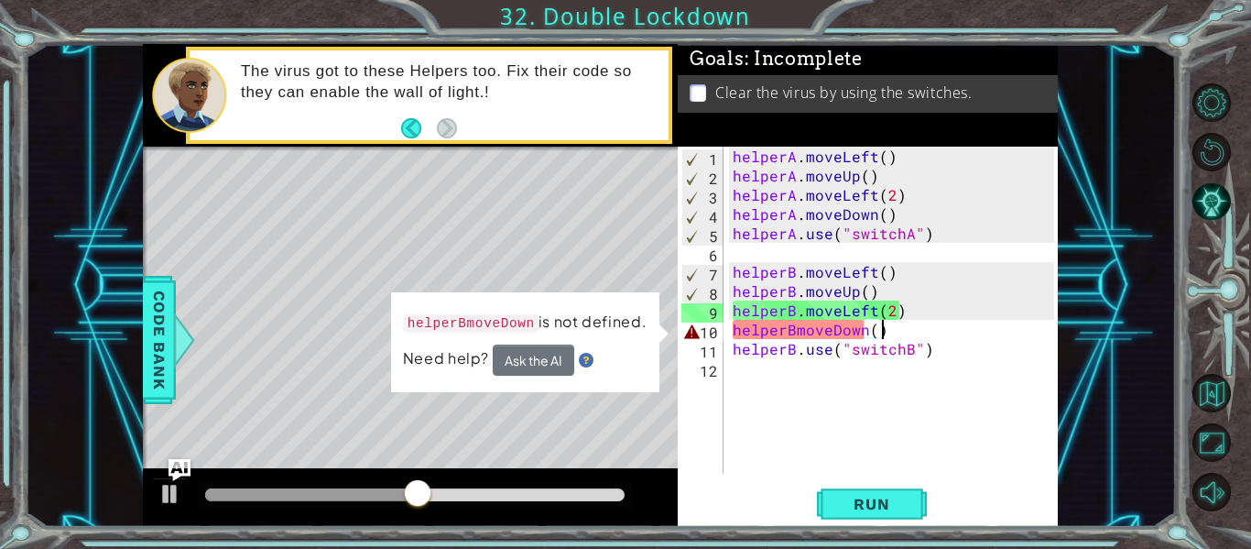
click at [900, 334] on div "helperA . moveLeft ( ) helperA . moveUp ( ) helperA . moveLeft ( 2 ) helperA . …" at bounding box center [896, 329] width 334 height 365
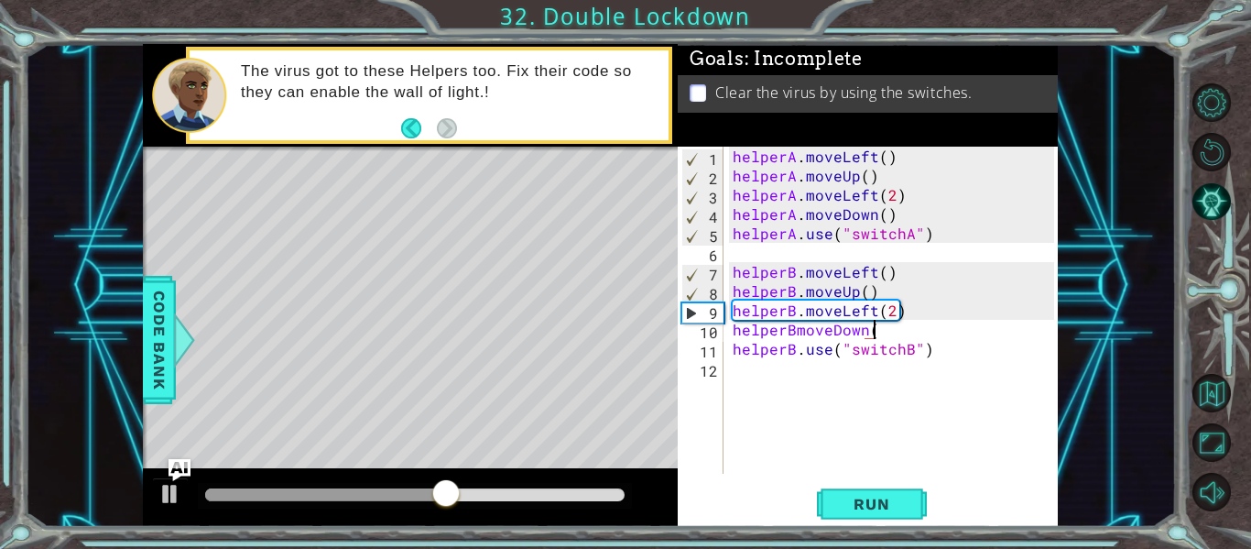
scroll to position [0, 8]
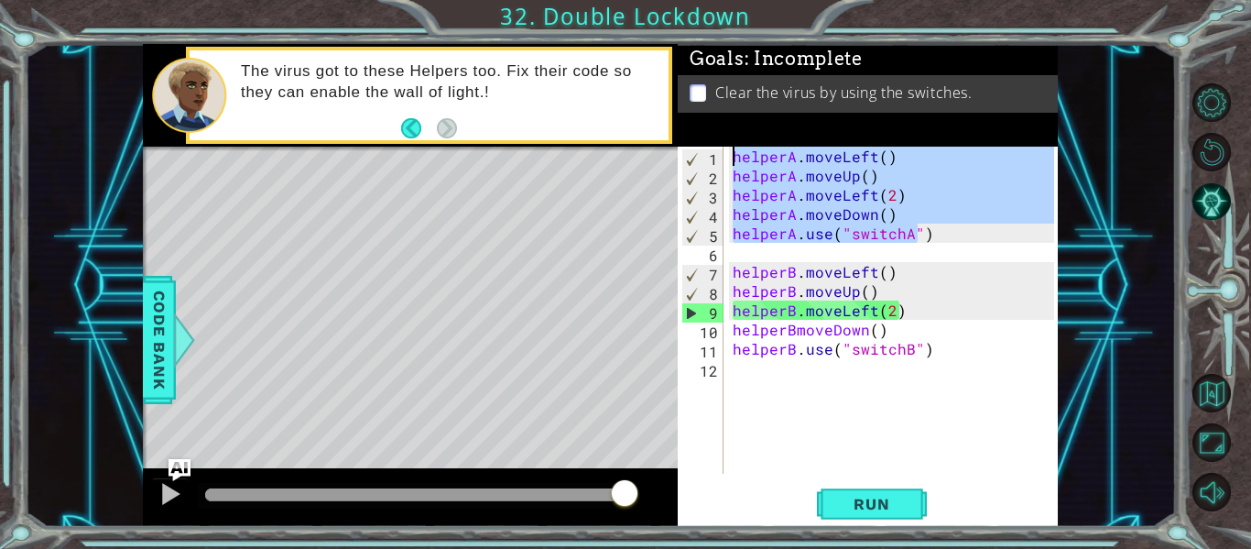
drag, startPoint x: 921, startPoint y: 232, endPoint x: 727, endPoint y: 91, distance: 240.0
click at [727, 91] on div "Goals : Incomplete Clear the virus by using the switches. helperBmoveDown() 1 2…" at bounding box center [868, 285] width 380 height 483
type textarea ")"
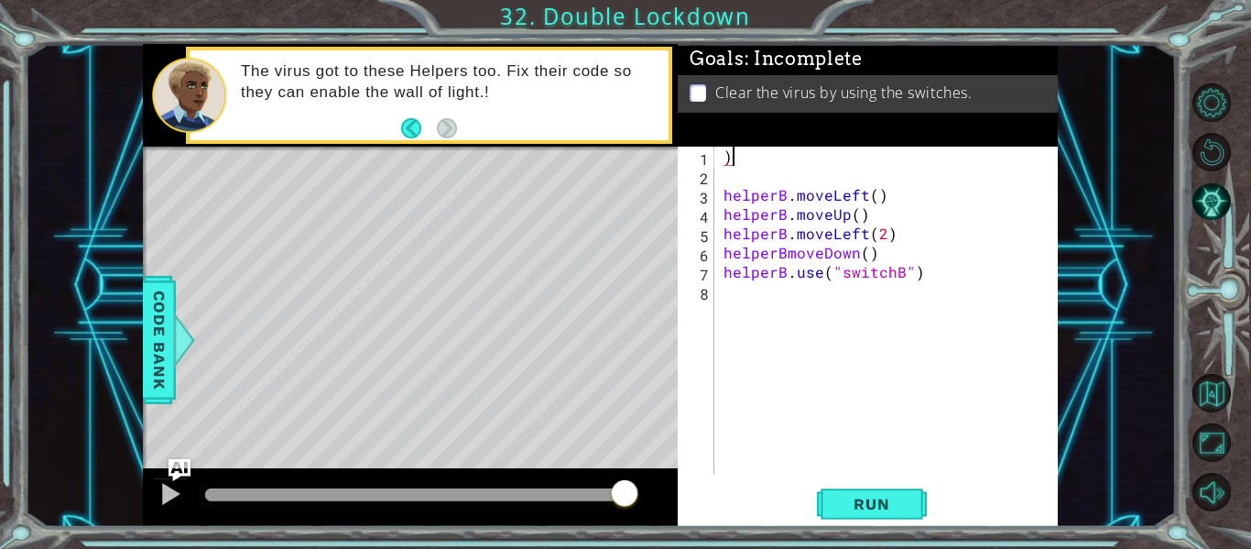
click at [742, 156] on div ") helperB . moveLeft ( ) helperB . moveUp ( ) helperB . moveLeft ( 2 ) helperBm…" at bounding box center [891, 329] width 343 height 365
type textarea "helperA.moveLeft(2)"
click at [735, 177] on div "helperA . moveLeft ( 2 ) helperB . moveLeft ( ) helperB . moveUp ( ) helperB . …" at bounding box center [891, 329] width 343 height 365
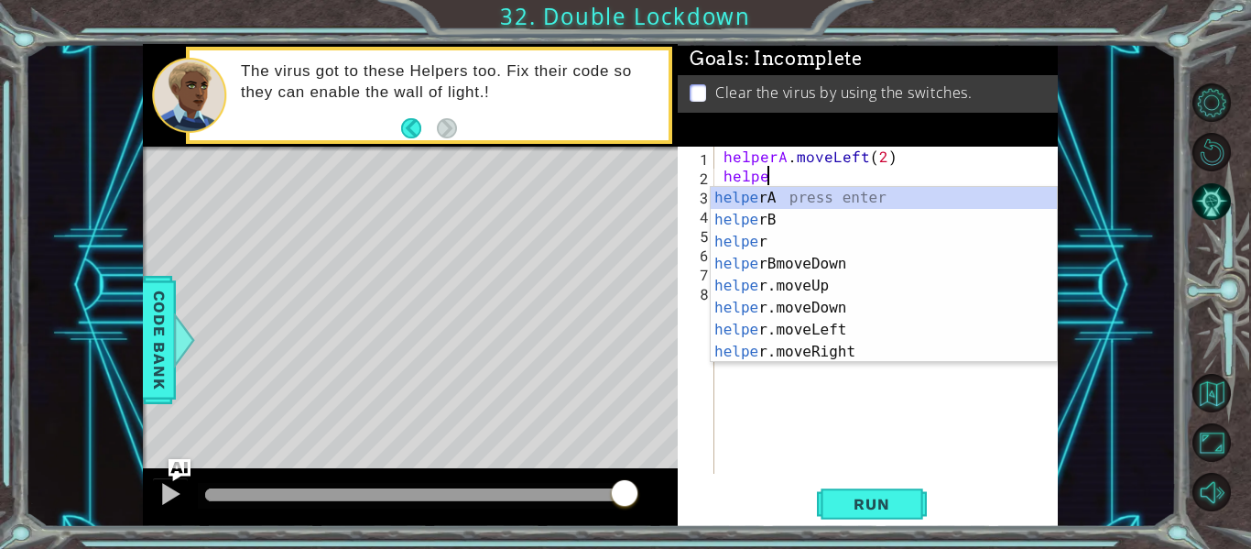
scroll to position [0, 3]
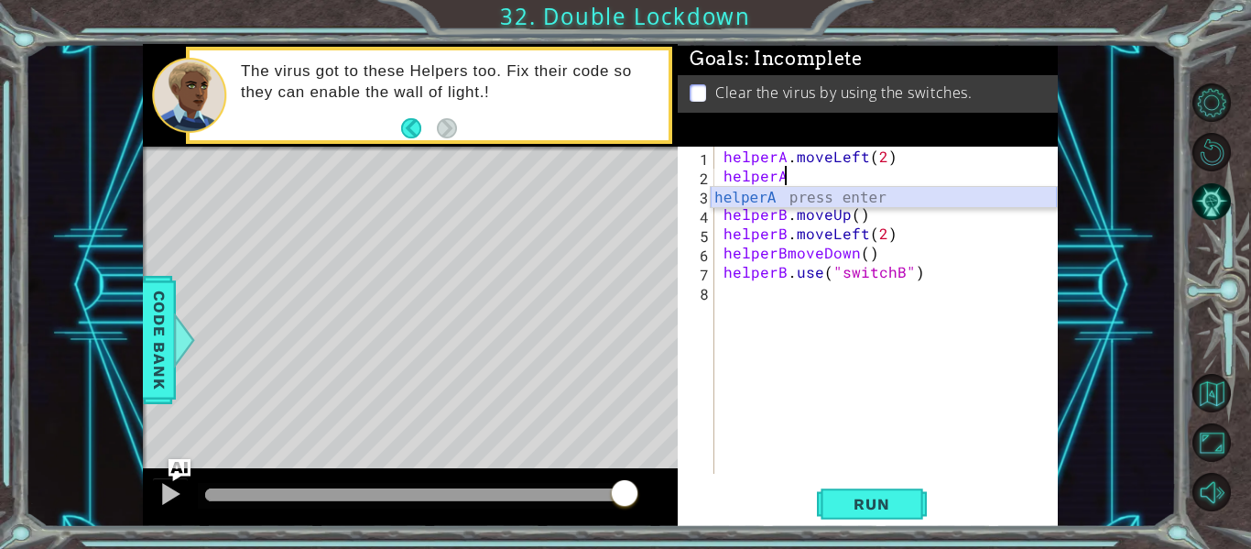
click at [777, 196] on div "helperA press enter" at bounding box center [884, 220] width 346 height 66
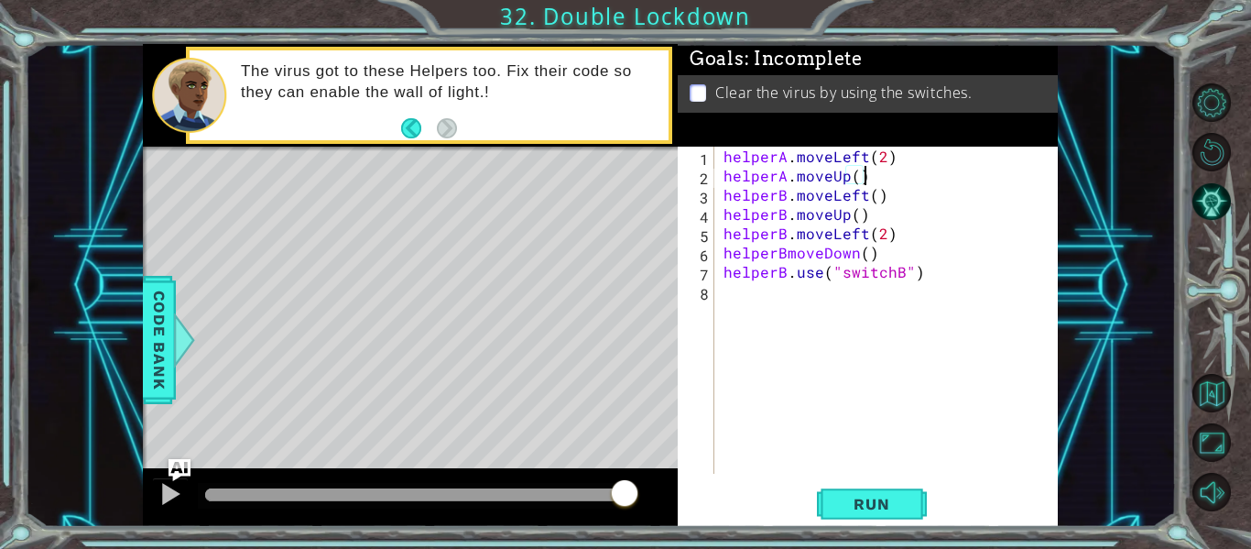
scroll to position [0, 8]
click at [797, 187] on div "helperA . moveLeft ( 2 ) helperA . moveUp ( ) helperB . moveLeft ( ) helperB . …" at bounding box center [891, 329] width 343 height 365
click at [889, 204] on div "helperA . moveLeft ( 2 ) helperA . moveUp ( ) helperB . moveLeft ( ) helperB . …" at bounding box center [891, 329] width 343 height 365
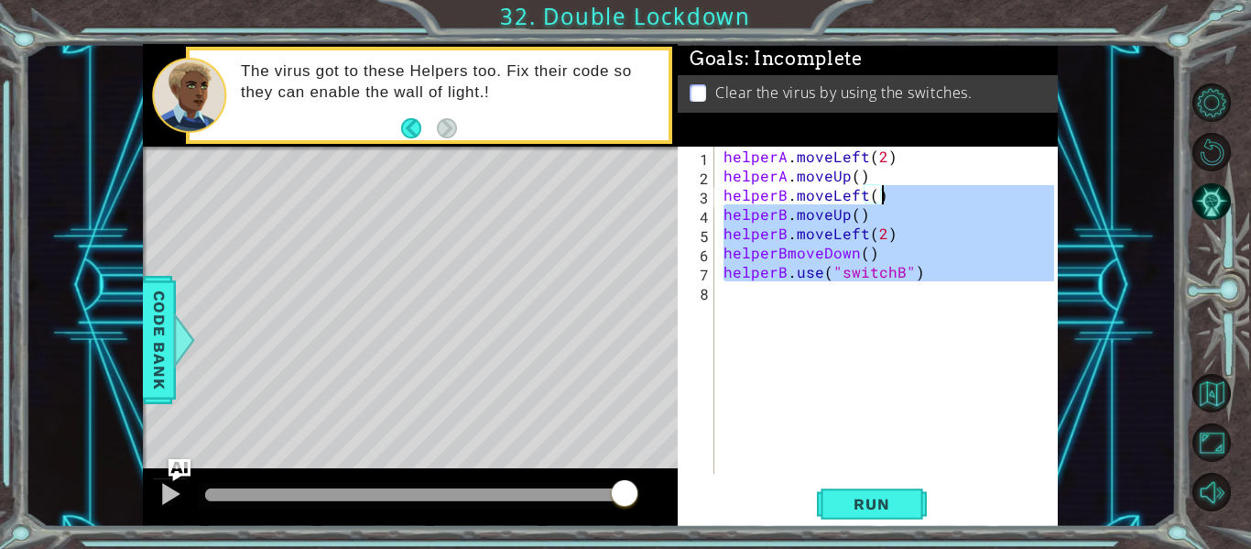
drag, startPoint x: 940, startPoint y: 289, endPoint x: 880, endPoint y: 196, distance: 110.8
click at [880, 196] on div "helperA . moveLeft ( 2 ) helperA . moveUp ( ) helperB . moveLeft ( ) helperB . …" at bounding box center [891, 329] width 343 height 365
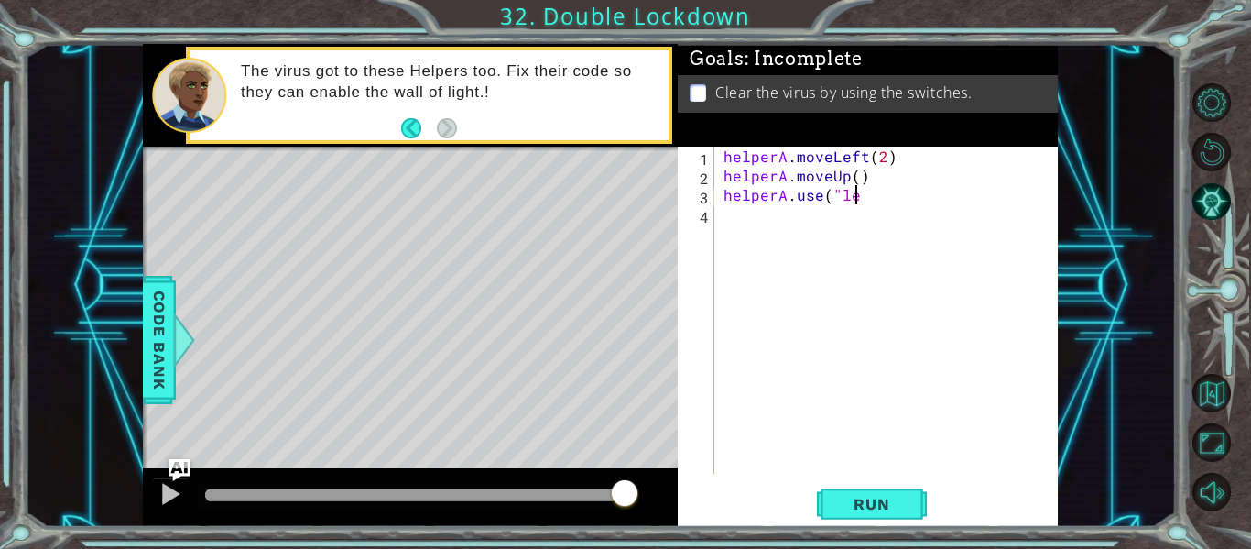
scroll to position [0, 6]
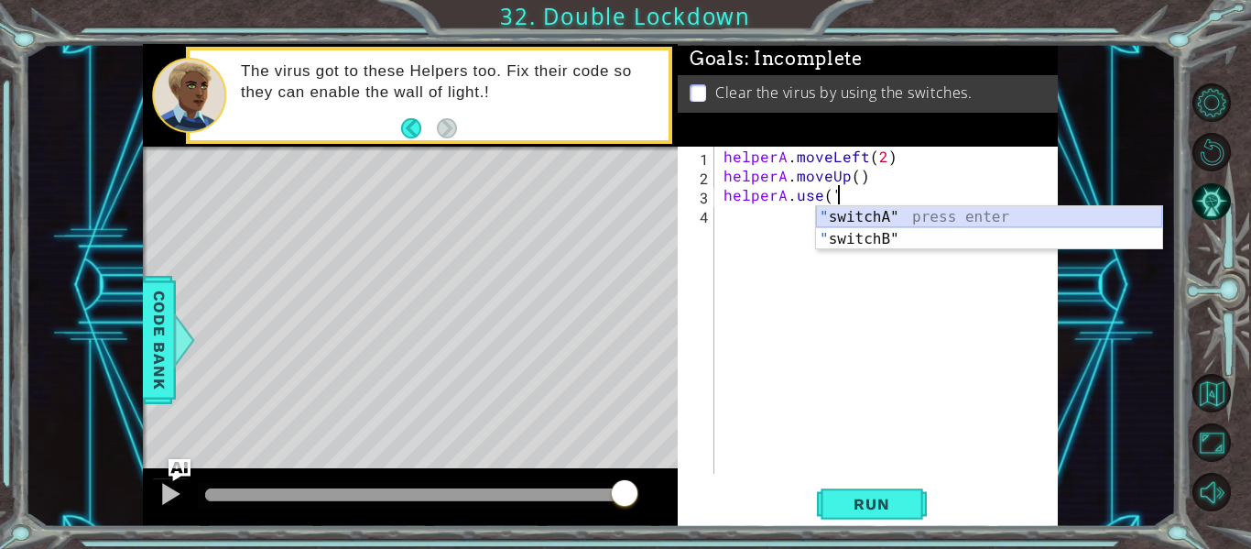
click at [879, 211] on div "" switchA" press enter " switchB" press enter" at bounding box center [989, 250] width 346 height 88
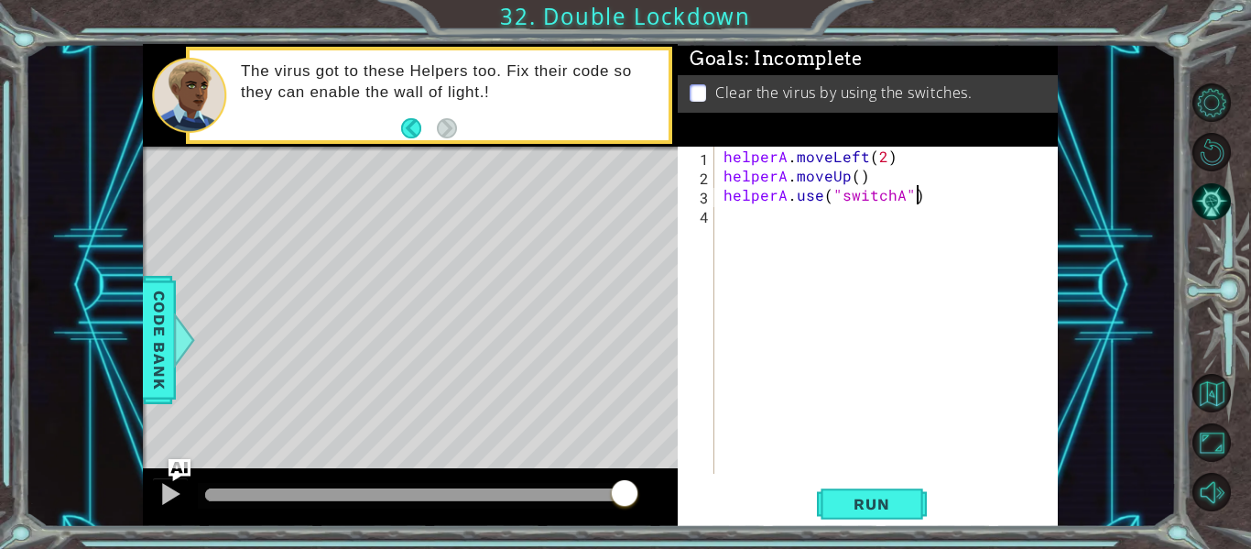
scroll to position [0, 11]
click at [913, 199] on div "helperA . moveLeft ( 2 ) helperA . moveUp ( ) helperA . use ( "switchA" )" at bounding box center [891, 329] width 343 height 365
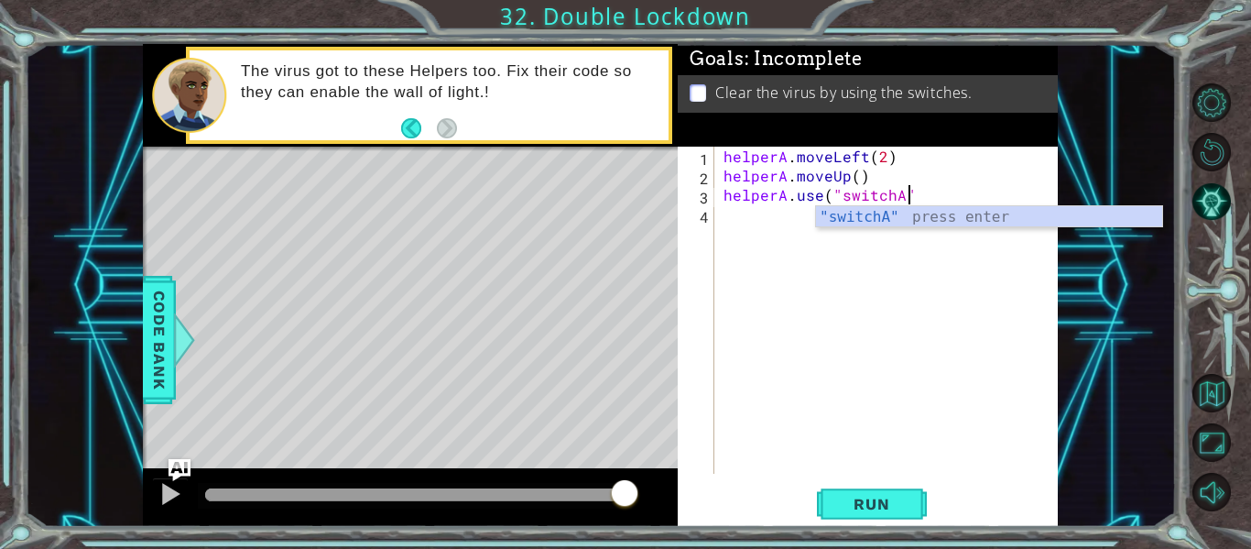
type textarea "helperA.use("switchA")"
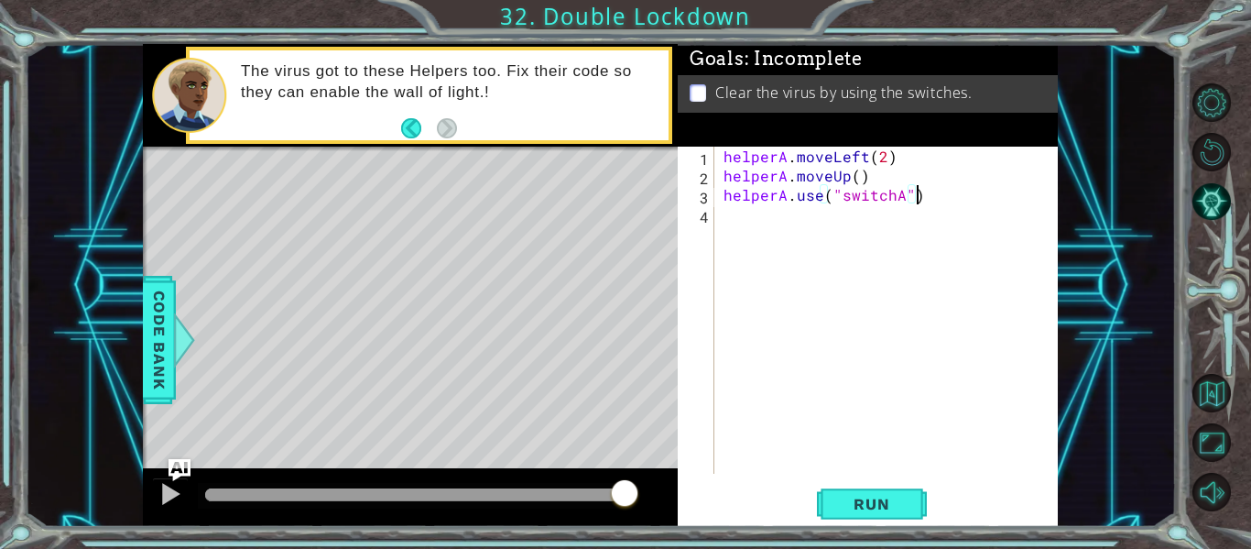
click at [726, 222] on div "helperA . moveLeft ( 2 ) helperA . moveUp ( ) helperA . use ( "switchA" )" at bounding box center [891, 329] width 343 height 365
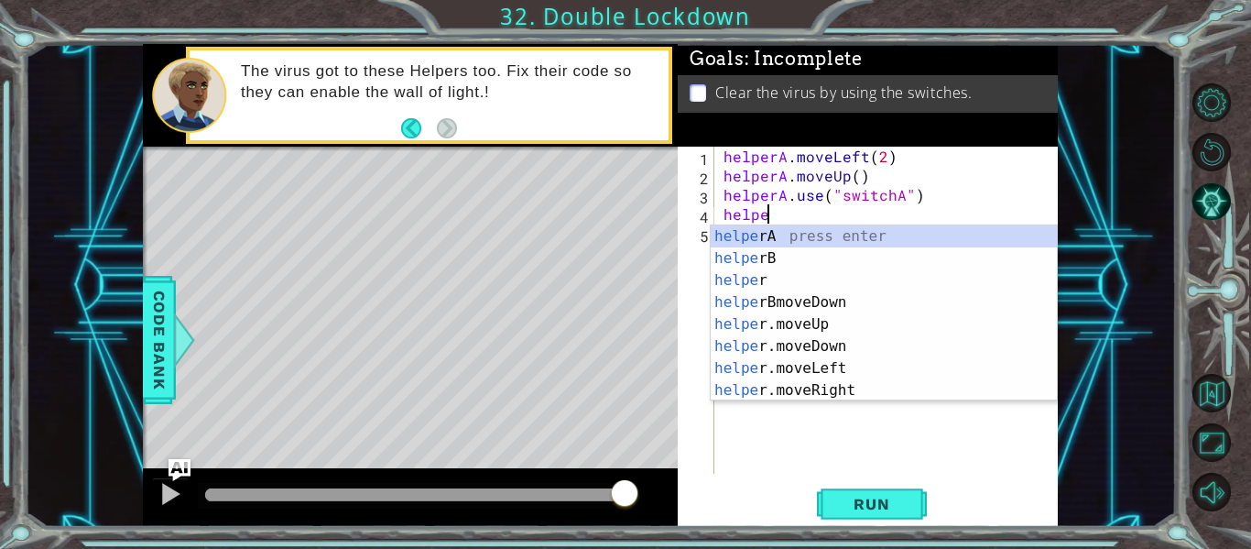
scroll to position [0, 3]
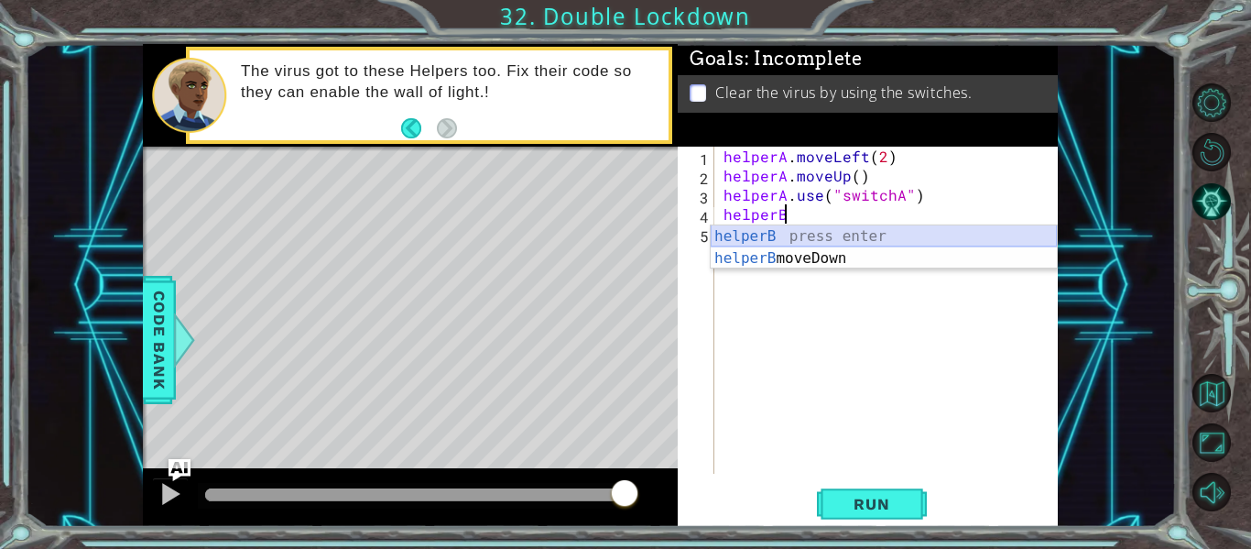
click at [753, 247] on div "helperB press enter helperB moveDown press enter" at bounding box center [884, 269] width 346 height 88
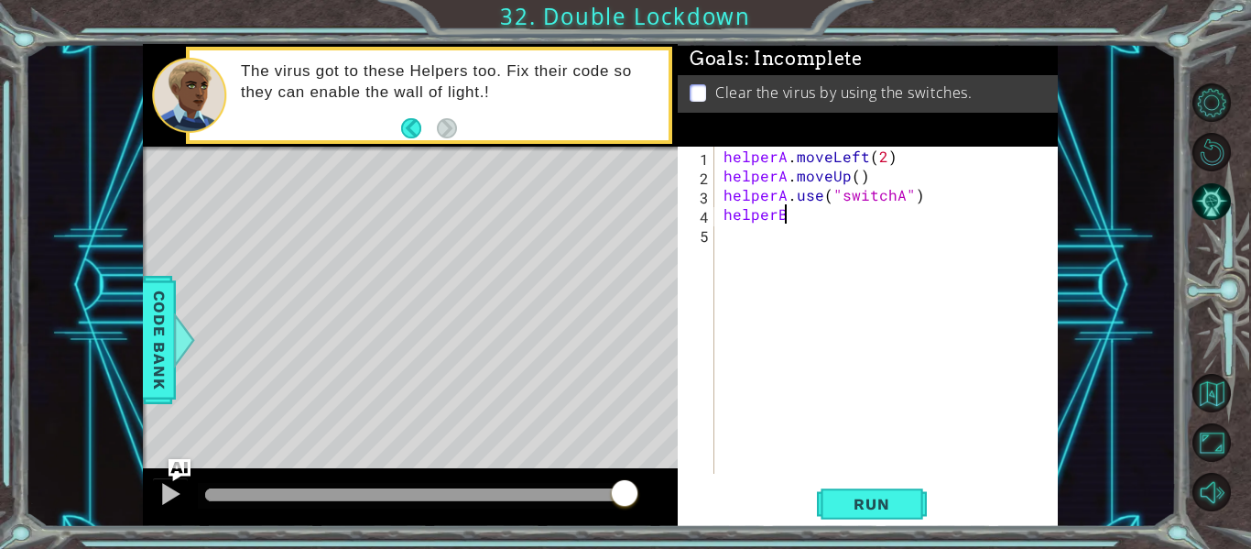
click at [795, 217] on div "helperA . moveLeft ( 2 ) helperA . moveUp ( ) helperA . use ( "switchA" ) helpe…" at bounding box center [891, 329] width 343 height 365
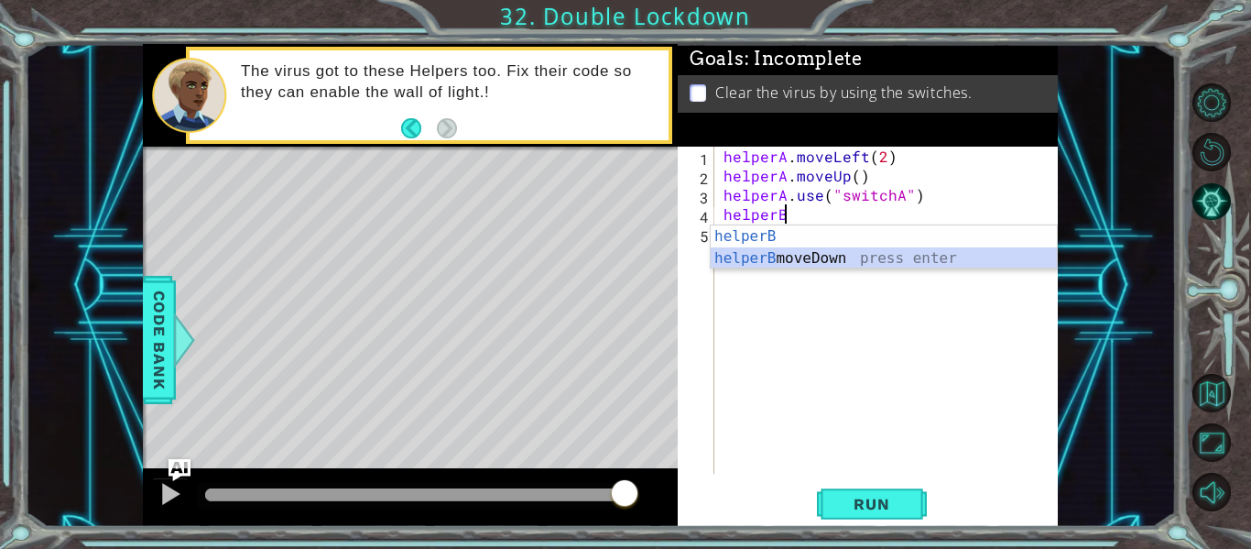
click at [798, 253] on div "helperB press enter helperB moveDown press enter" at bounding box center [884, 269] width 346 height 88
type textarea "helperBmoveDown"
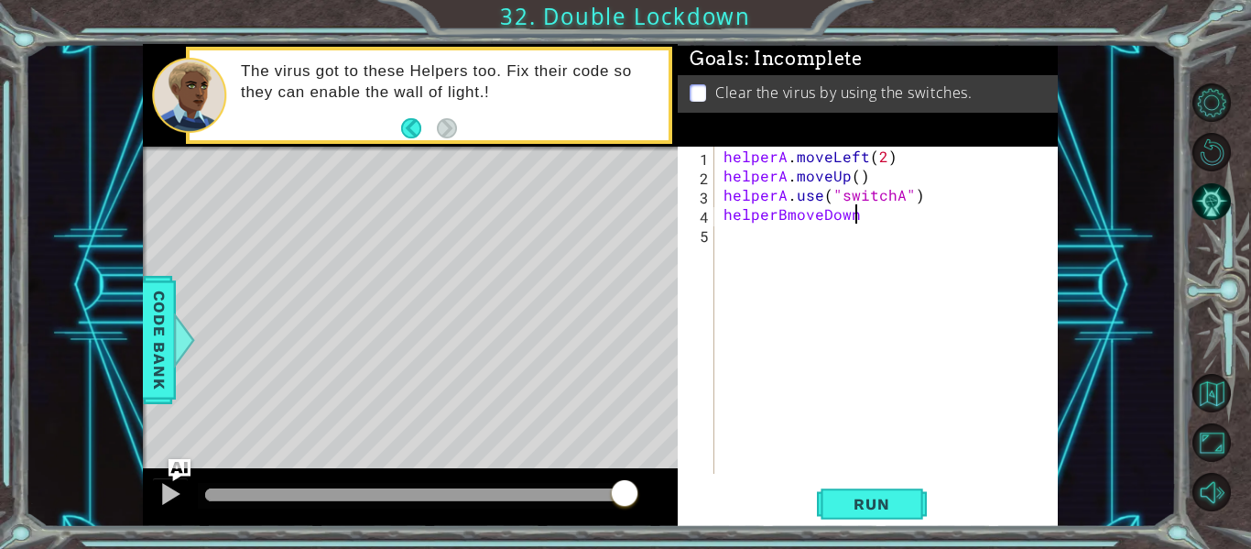
click at [730, 245] on div "helperA . moveLeft ( 2 ) helperA . moveUp ( ) helperA . use ( "switchA" ) helpe…" at bounding box center [891, 329] width 343 height 365
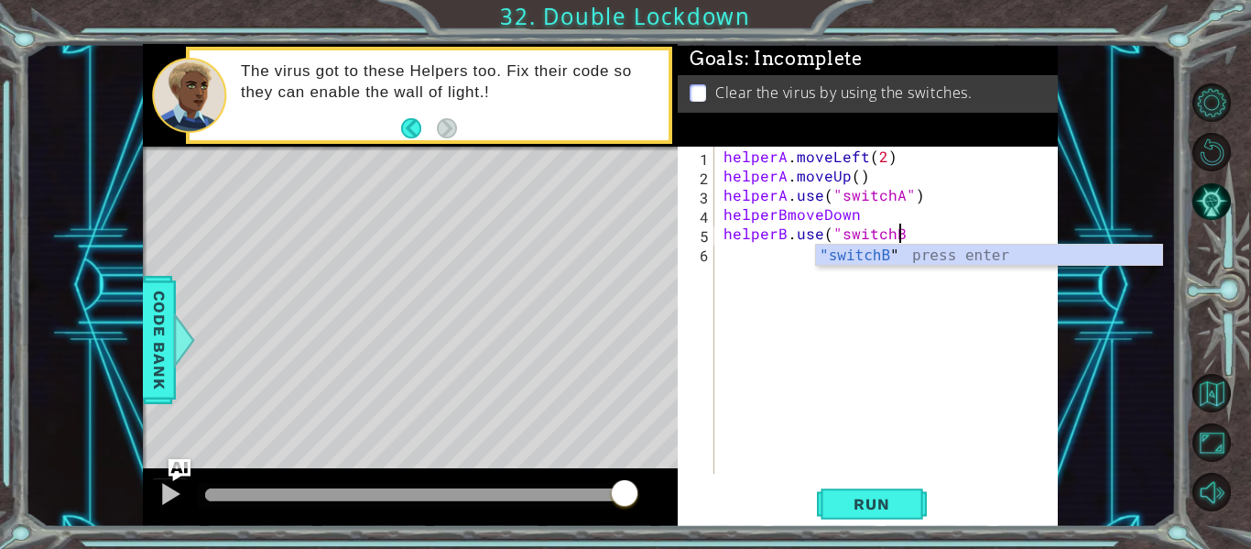
scroll to position [0, 11]
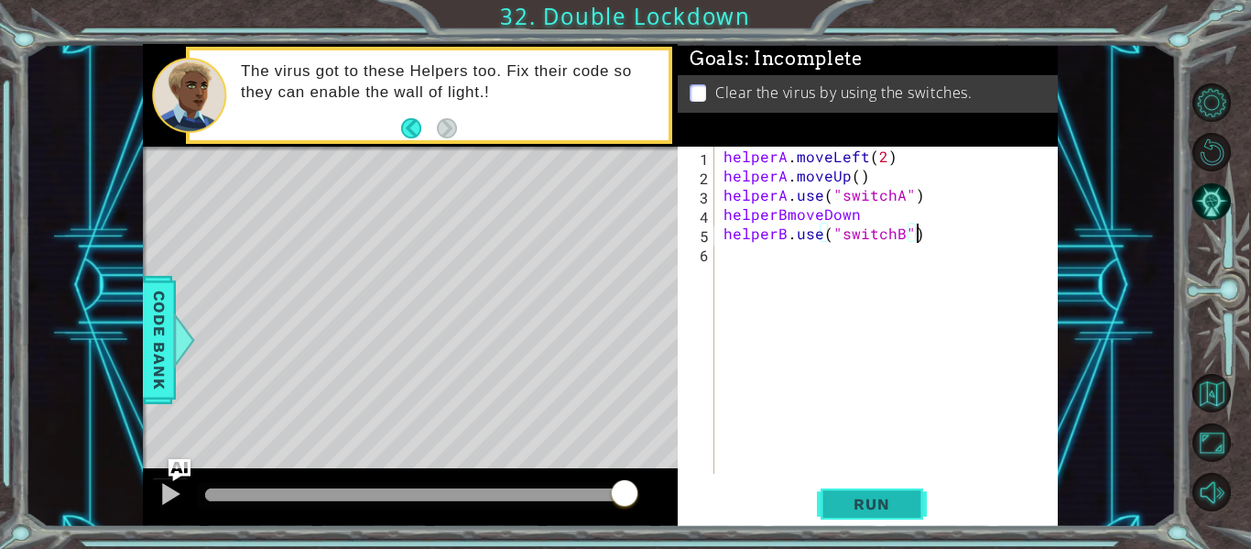
click at [879, 503] on span "Run" at bounding box center [871, 504] width 72 height 18
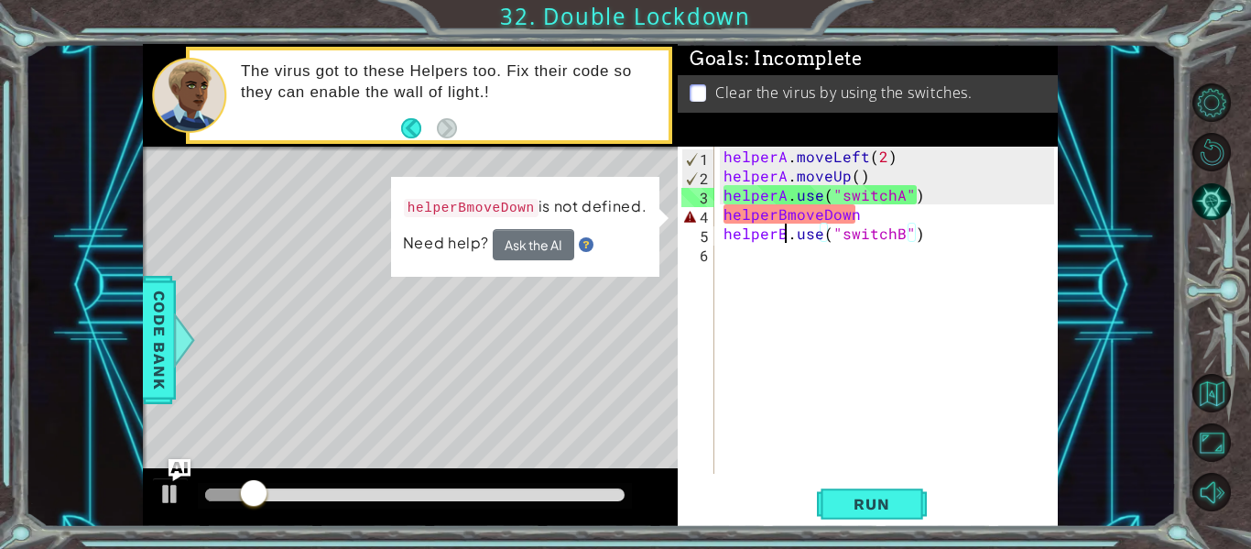
click at [785, 224] on div "helperA . moveLeft ( 2 ) helperA . moveUp ( ) helperA . use ( "switchA" ) helpe…" at bounding box center [891, 329] width 343 height 365
click at [786, 213] on div "helperA . moveLeft ( 2 ) helperA . moveUp ( ) helperA . use ( "switchA" ) helpe…" at bounding box center [891, 329] width 343 height 365
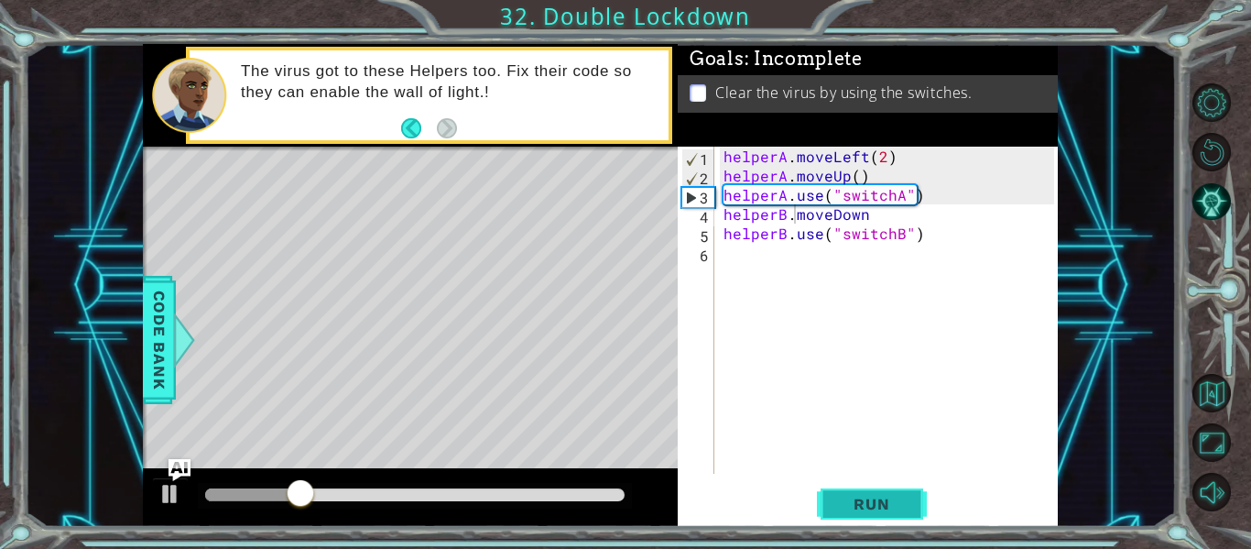
click at [884, 496] on span "Run" at bounding box center [871, 504] width 72 height 18
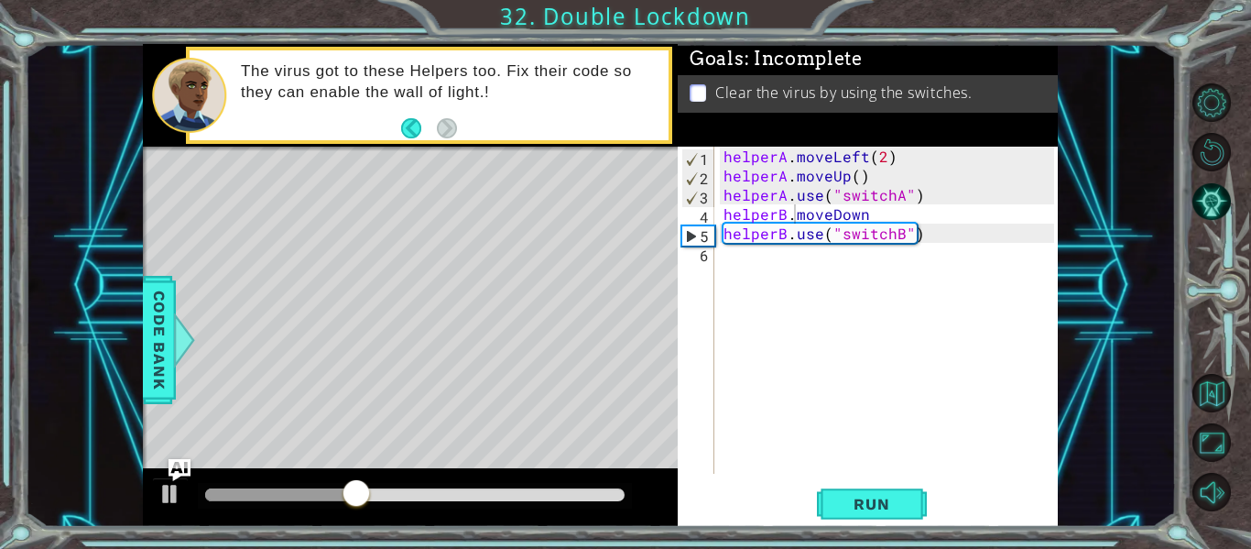
click at [616, 430] on div "Level Map" at bounding box center [566, 416] width 846 height 539
click at [607, 431] on div "Level Map" at bounding box center [566, 416] width 846 height 539
click at [849, 497] on span "Run" at bounding box center [871, 504] width 72 height 18
click at [846, 179] on div "helperA . moveLeft ( 2 ) helperA . moveUp ( ) helperA . use ( "switchA" ) helpe…" at bounding box center [891, 329] width 343 height 365
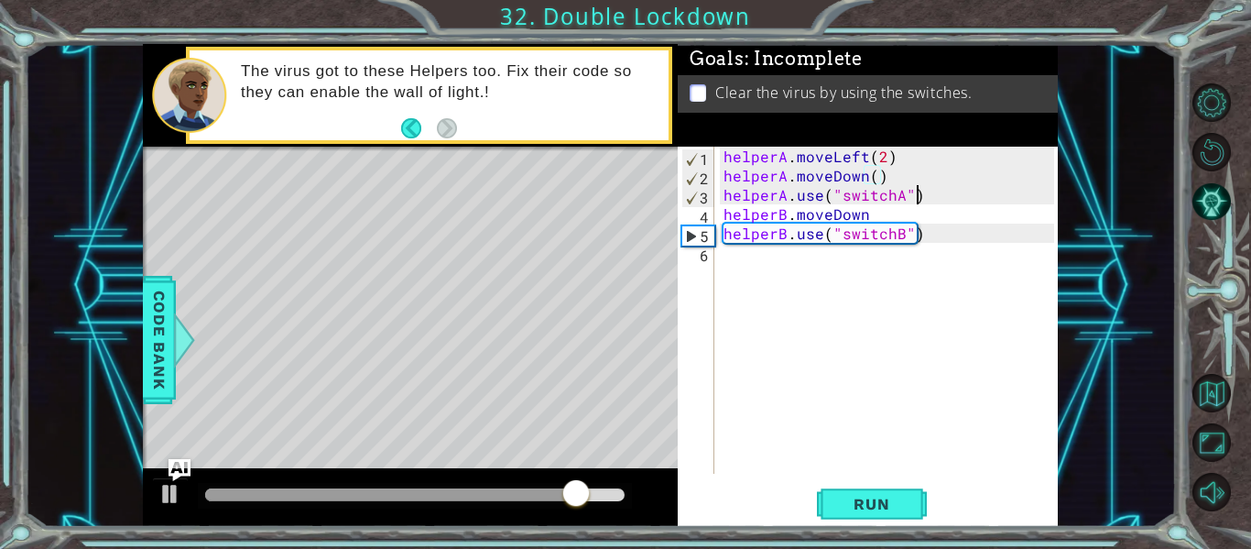
click at [923, 202] on div "helperA . moveLeft ( 2 ) helperA . moveDown ( ) helperA . use ( "switchA" ) hel…" at bounding box center [891, 329] width 343 height 365
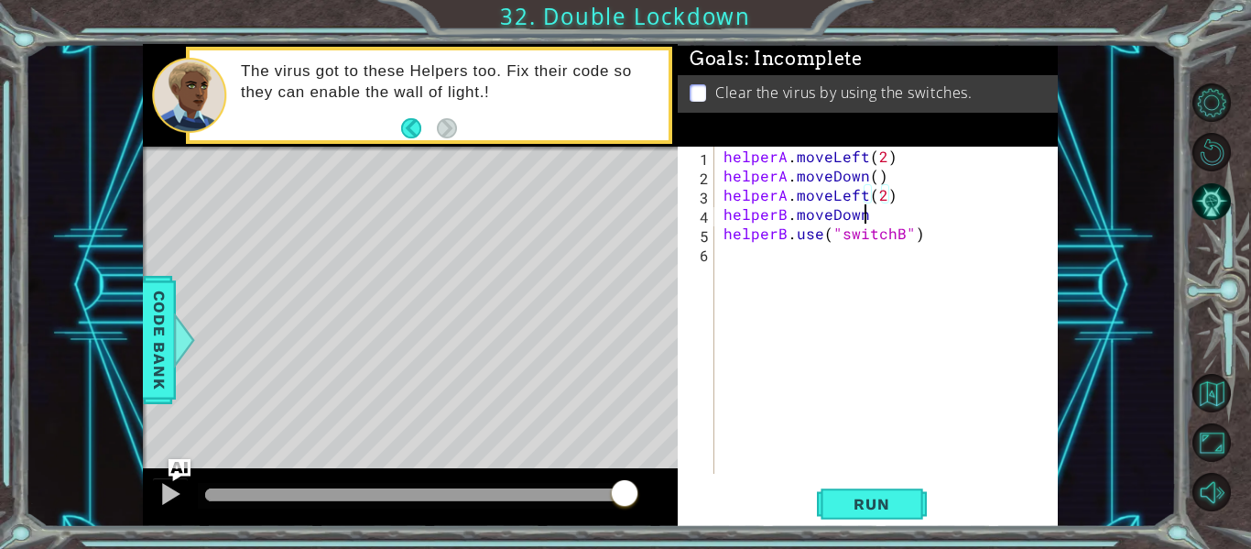
click at [877, 216] on div "helperA . moveLeft ( 2 ) helperA . moveDown ( ) helperA . moveLeft ( 2 ) helper…" at bounding box center [891, 329] width 343 height 365
type textarea "helperB.moveDown"
click at [890, 201] on div "helperA . moveLeft ( 2 ) helperA . moveDown ( ) helperA . moveLeft ( 2 ) helper…" at bounding box center [891, 329] width 343 height 365
type textarea "helperA.moveLeft(2)"
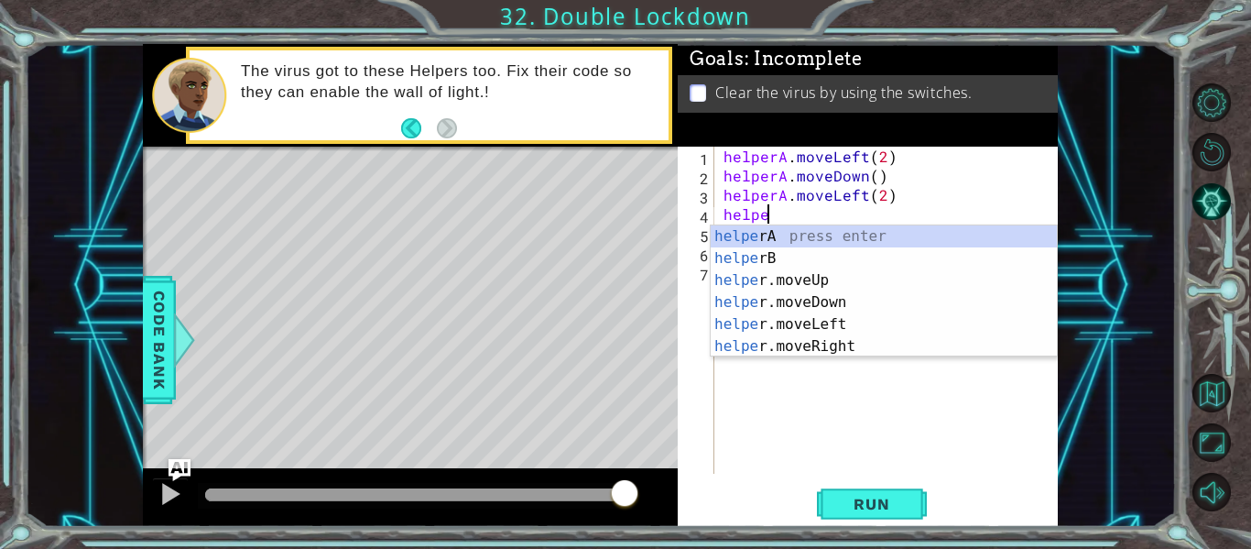
scroll to position [0, 3]
click at [864, 241] on div "helper A press enter helper B press enter helper .moveUp press enter helper .mo…" at bounding box center [884, 313] width 346 height 176
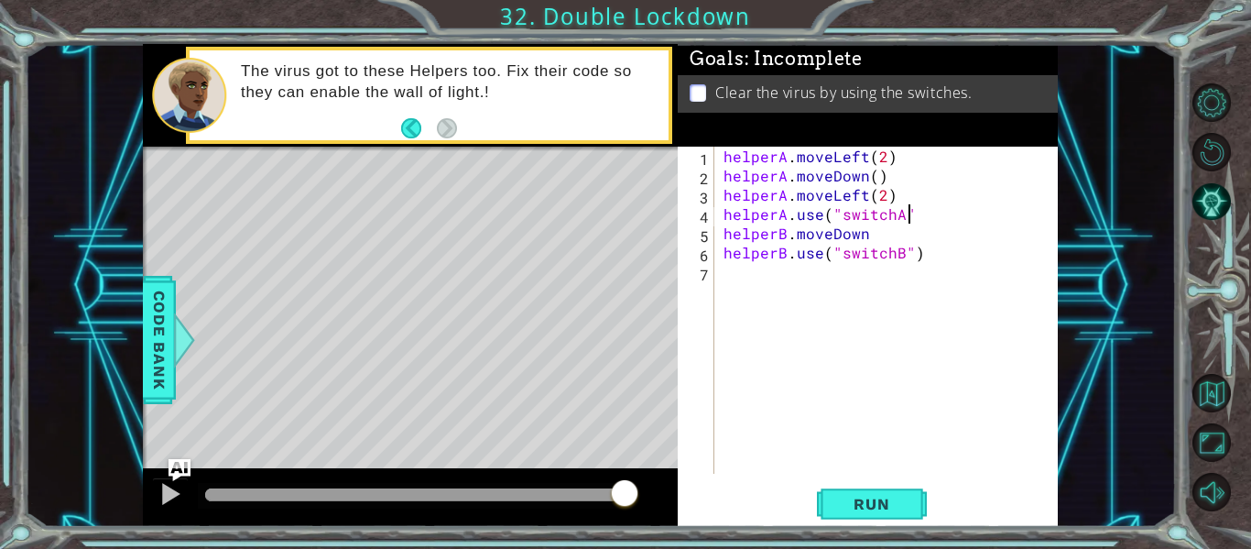
scroll to position [0, 11]
click at [868, 237] on div "helperA . moveLeft ( 2 ) helperA . moveDown ( ) helperA . moveLeft ( 2 ) helper…" at bounding box center [891, 329] width 343 height 365
click at [913, 255] on div "helperA . moveLeft ( 2 ) helperA . moveDown ( ) helperA . moveLeft ( 2 ) helper…" at bounding box center [891, 329] width 343 height 365
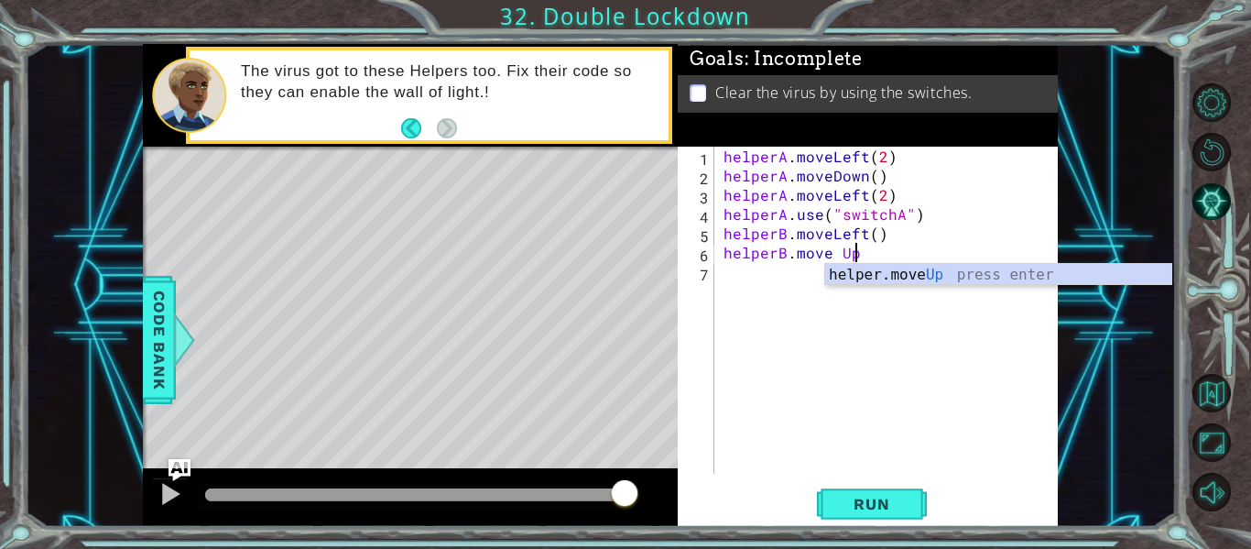
scroll to position [0, 7]
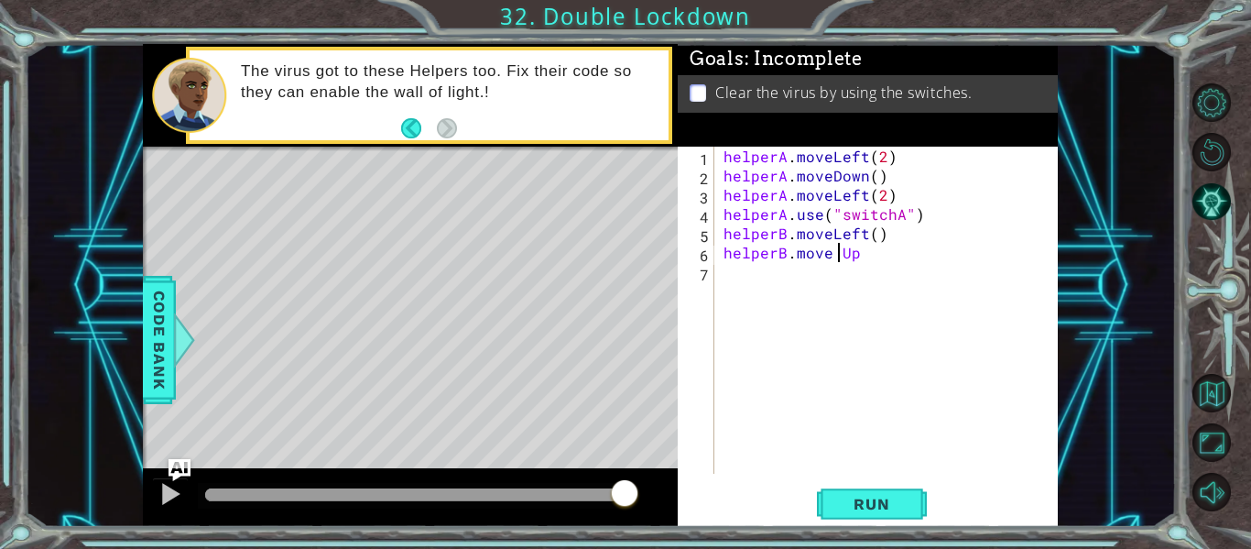
click at [842, 257] on div "helperA . moveLeft ( 2 ) helperA . moveDown ( ) helperA . moveLeft ( 2 ) helper…" at bounding box center [891, 329] width 343 height 365
click at [851, 255] on div "helperA . moveLeft ( 2 ) helperA . moveDown ( ) helperA . moveLeft ( 2 ) helper…" at bounding box center [891, 329] width 343 height 365
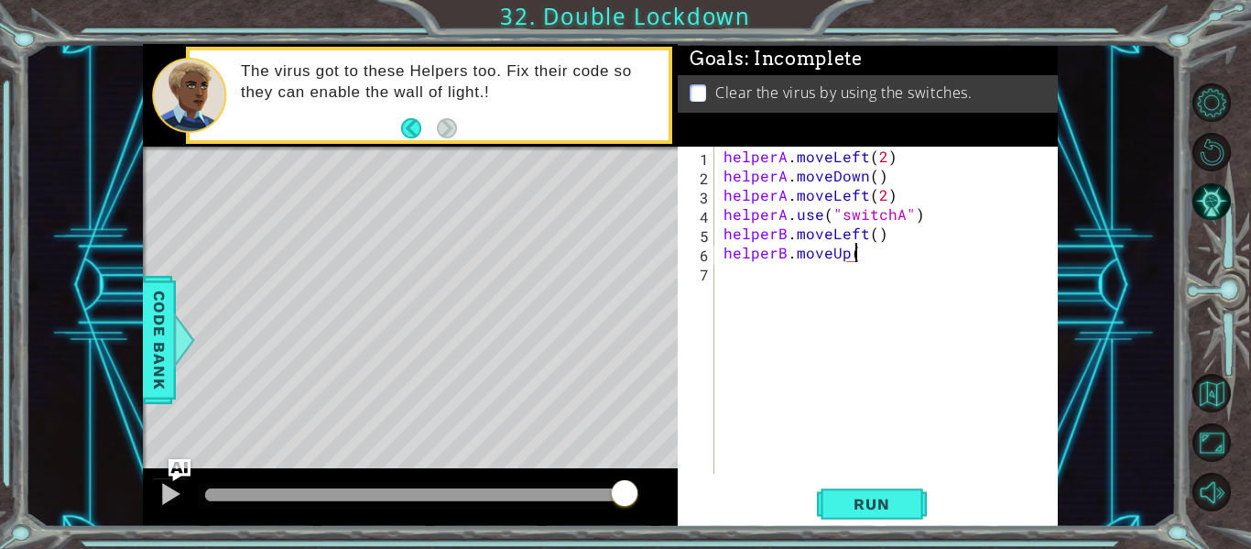
type textarea "helperB.moveUp()"
click at [745, 268] on div "helperA . moveLeft ( 2 ) helperA . moveDown ( ) helperA . moveLeft ( 2 ) helper…" at bounding box center [891, 329] width 343 height 365
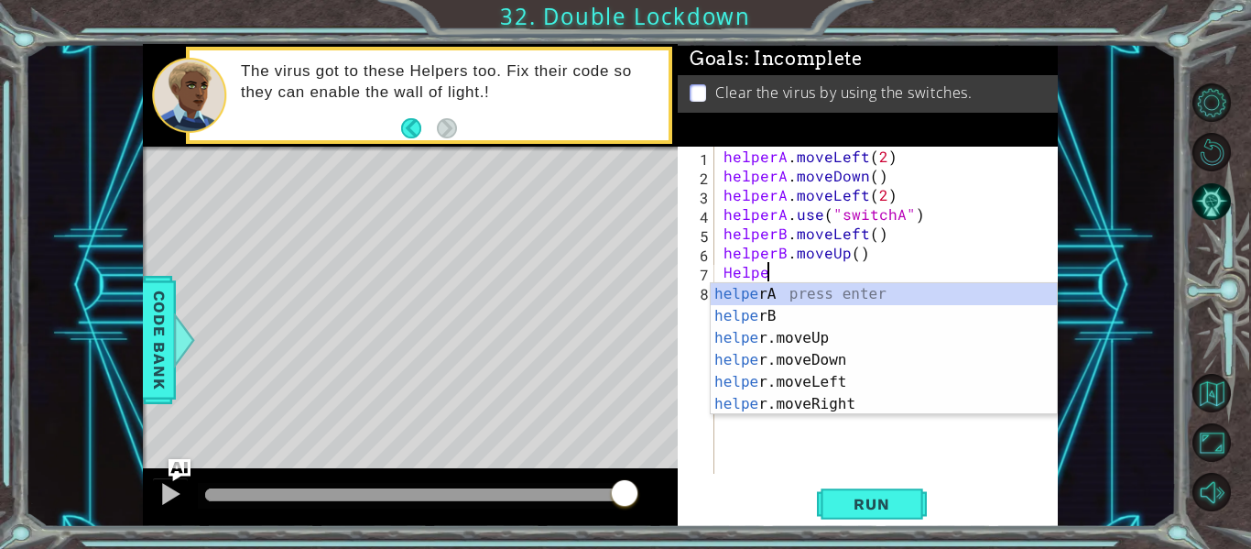
scroll to position [0, 3]
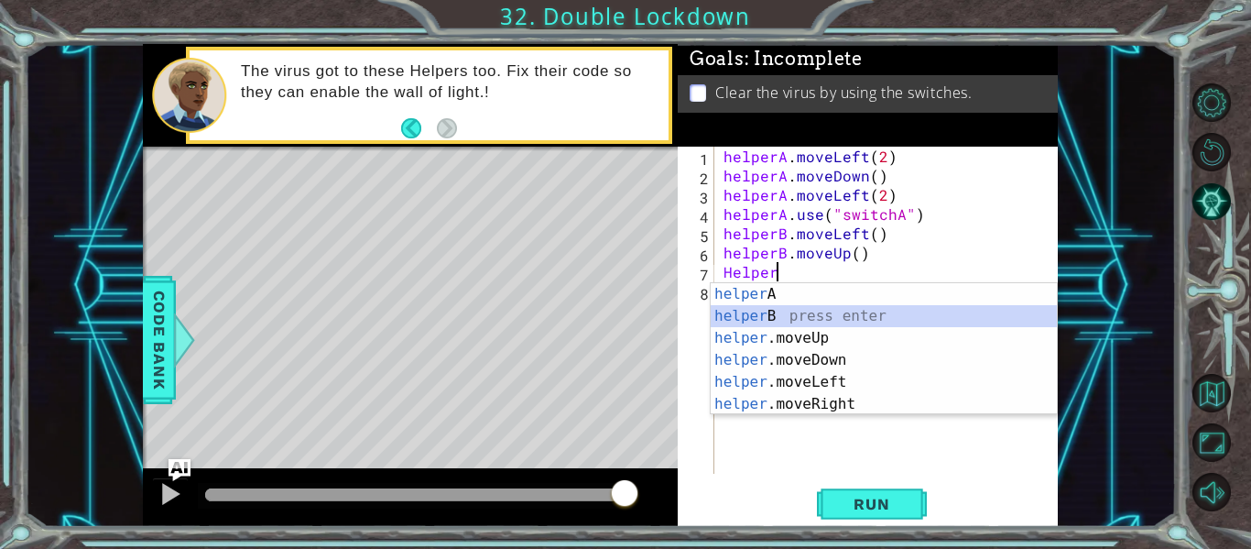
click at [757, 309] on div "helper A press enter helper B press enter helper .moveUp press enter helper .mo…" at bounding box center [884, 371] width 346 height 176
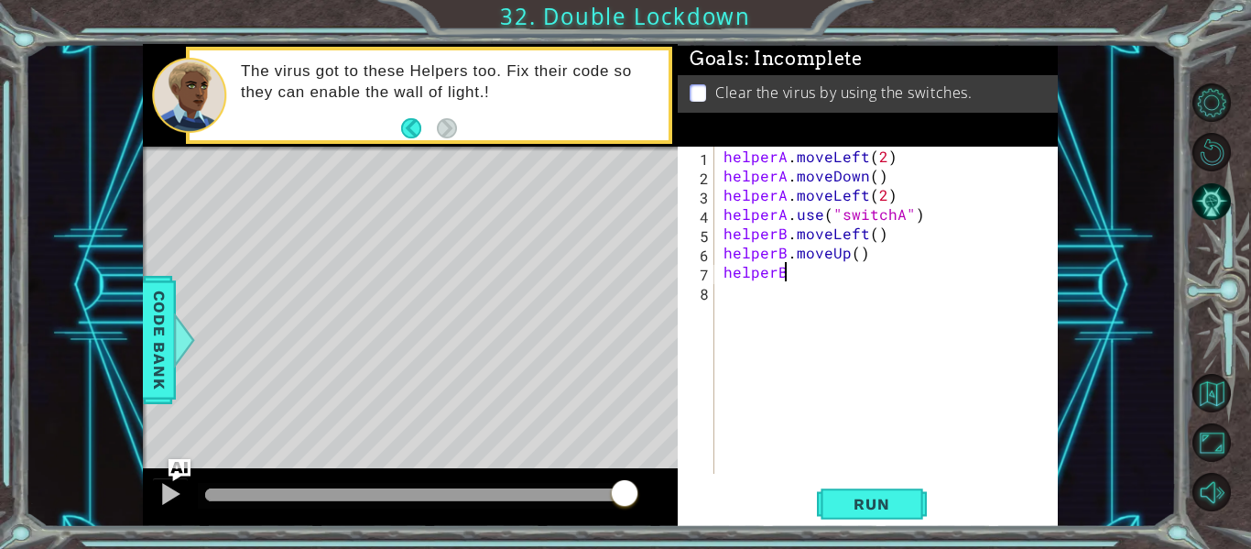
click at [801, 278] on div "helperA . moveLeft ( 2 ) helperA . moveDown ( ) helperA . moveLeft ( 2 ) helper…" at bounding box center [891, 329] width 343 height 365
type textarea "helperB.moveLeft2"
click at [761, 298] on div "helperA . moveLeft ( 2 ) helperA . moveDown ( ) helperA . moveLeft ( 2 ) helper…" at bounding box center [891, 329] width 343 height 365
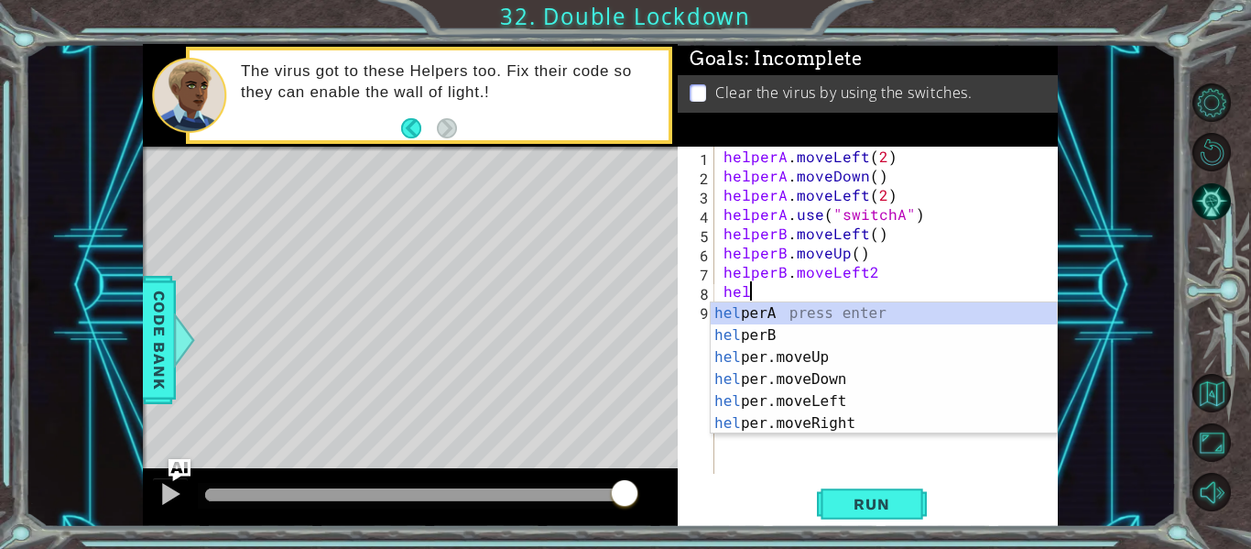
scroll to position [0, 1]
click at [760, 336] on div "help erA press enter help [PERSON_NAME] press enter help er.moveUp press enter …" at bounding box center [884, 390] width 346 height 176
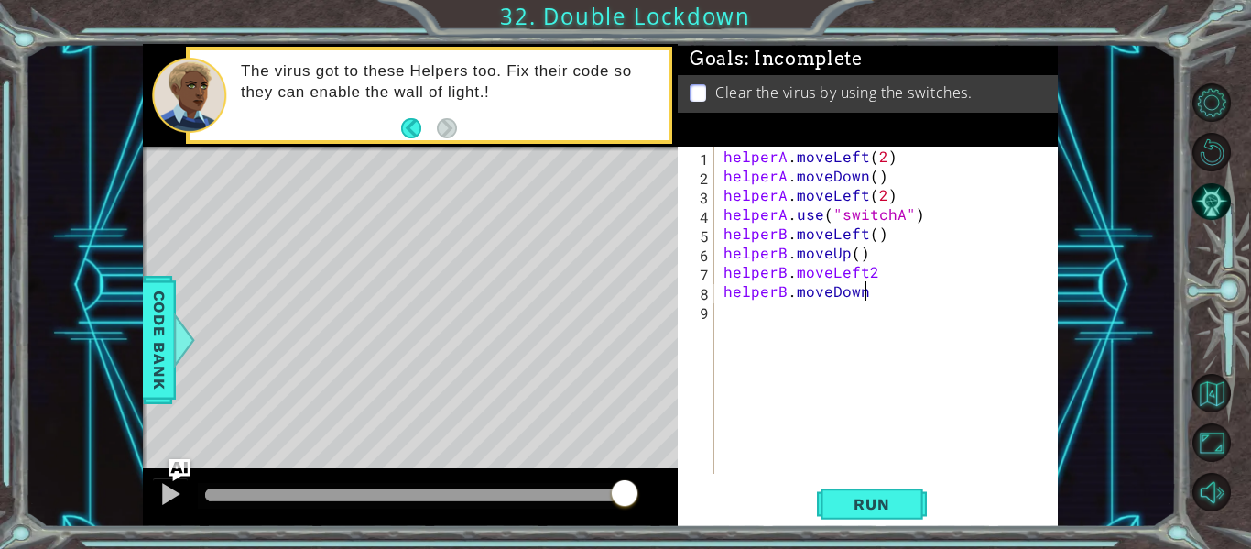
scroll to position [0, 8]
type textarea "helperB.moveDown()"
click at [758, 318] on div "helperA . moveLeft ( 2 ) helperA . moveDown ( ) helperA . moveLeft ( 2 ) helper…" at bounding box center [891, 329] width 343 height 365
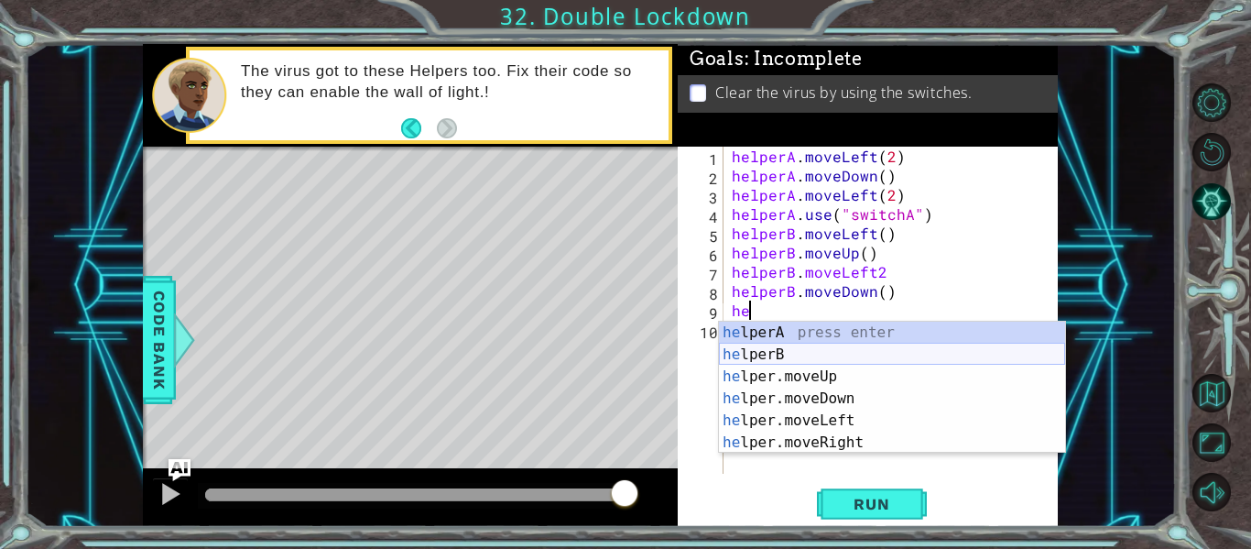
click at [769, 344] on div "he lperA press enter he lperB press enter he lper.moveUp press enter he lper.mo…" at bounding box center [892, 409] width 346 height 176
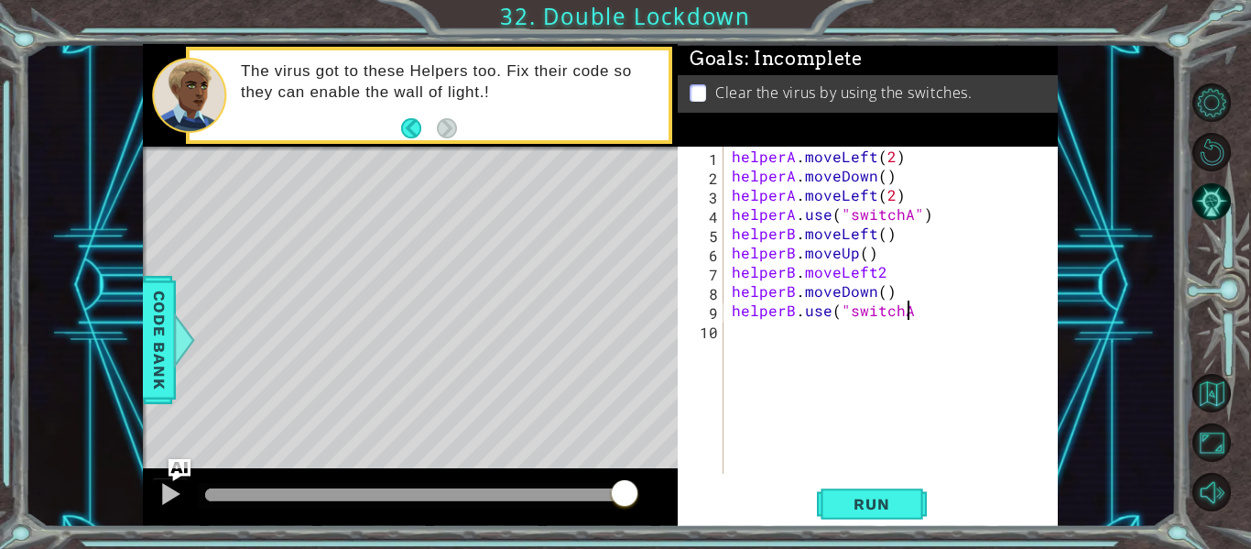
scroll to position [0, 11]
type textarea "helperB.use("switchA")"
click at [853, 504] on span "Run" at bounding box center [871, 504] width 72 height 18
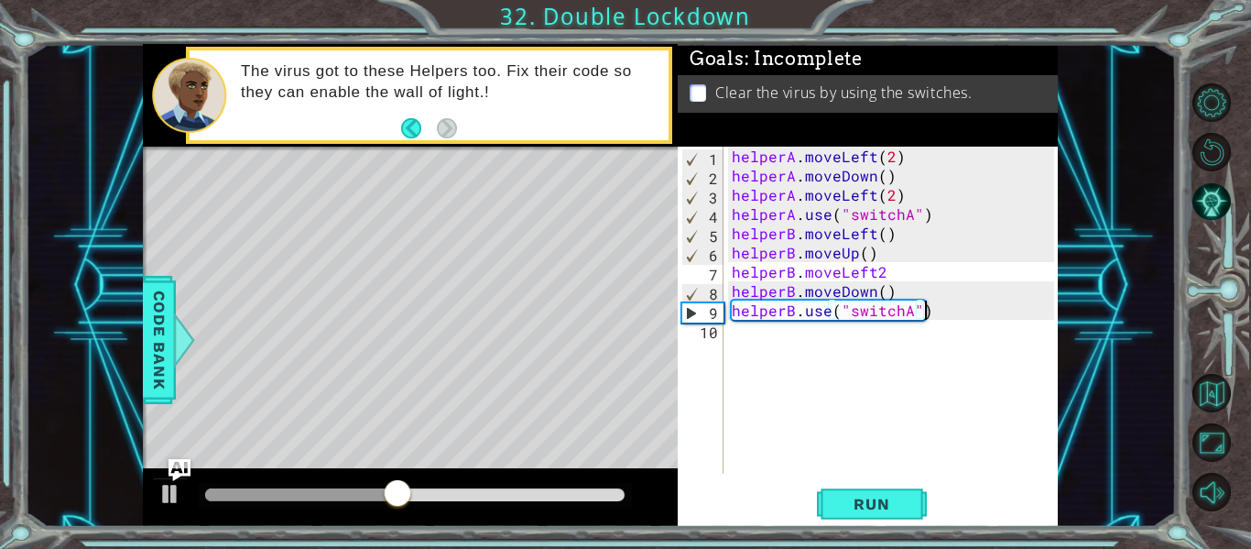
drag, startPoint x: 857, startPoint y: 500, endPoint x: 759, endPoint y: 412, distance: 131.6
click at [759, 412] on div "helperA . moveLeft ( 2 ) helperA . moveDown ( ) helperA . moveLeft ( 2 ) helper…" at bounding box center [895, 329] width 335 height 365
click at [864, 513] on span "Run" at bounding box center [871, 504] width 72 height 18
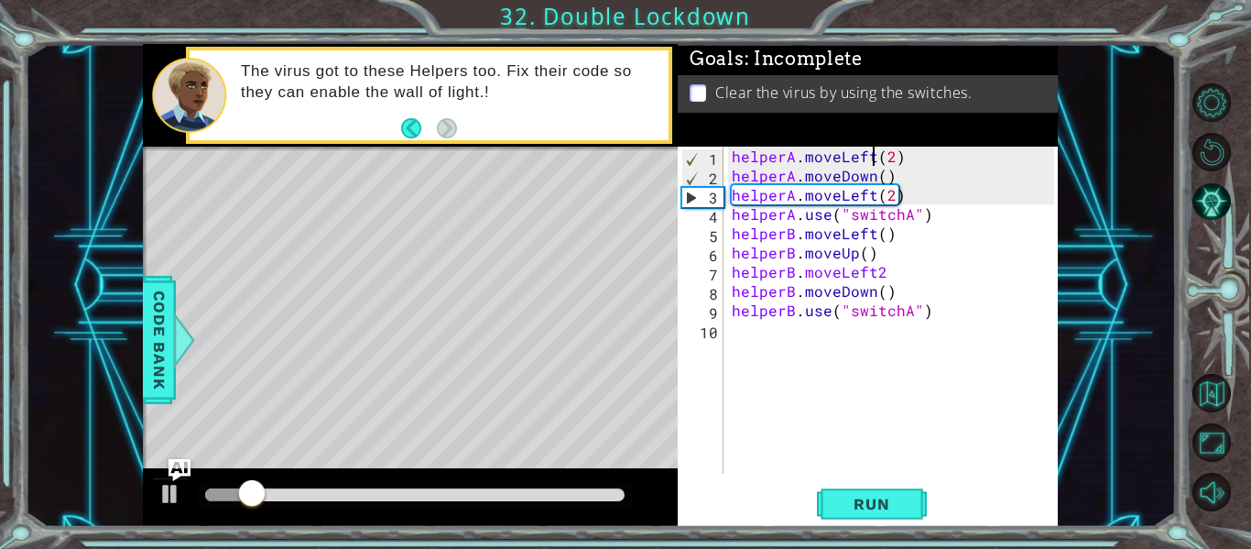
click at [875, 161] on div "helperA . moveLeft ( 2 ) helperA . moveDown ( ) helperA . moveLeft ( 2 ) helper…" at bounding box center [895, 329] width 335 height 365
click at [890, 159] on div "helperA . moveLeft ( 2 ) helperA . moveDown ( ) helperA . moveLeft ( 2 ) helper…" at bounding box center [895, 329] width 335 height 365
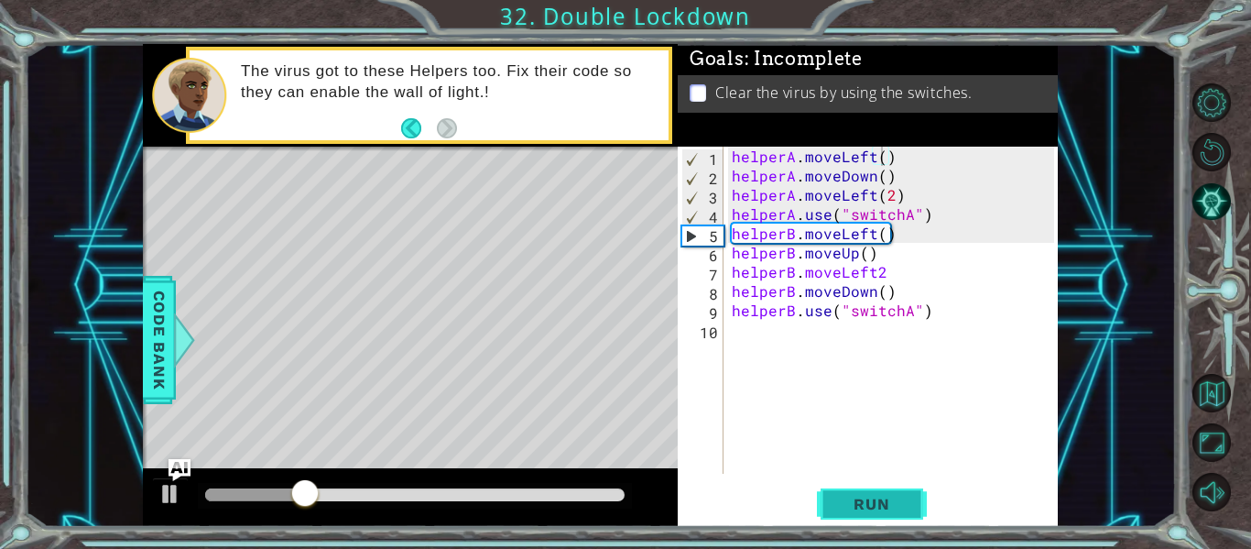
click at [871, 494] on button "Run" at bounding box center [872, 504] width 110 height 38
click at [916, 202] on div "helperA . moveLeft ( ) helperA . moveDown ( ) helperA . moveLeft ( 2 ) helperA …" at bounding box center [895, 329] width 335 height 365
type textarea "helperA.moveLeft(2)"
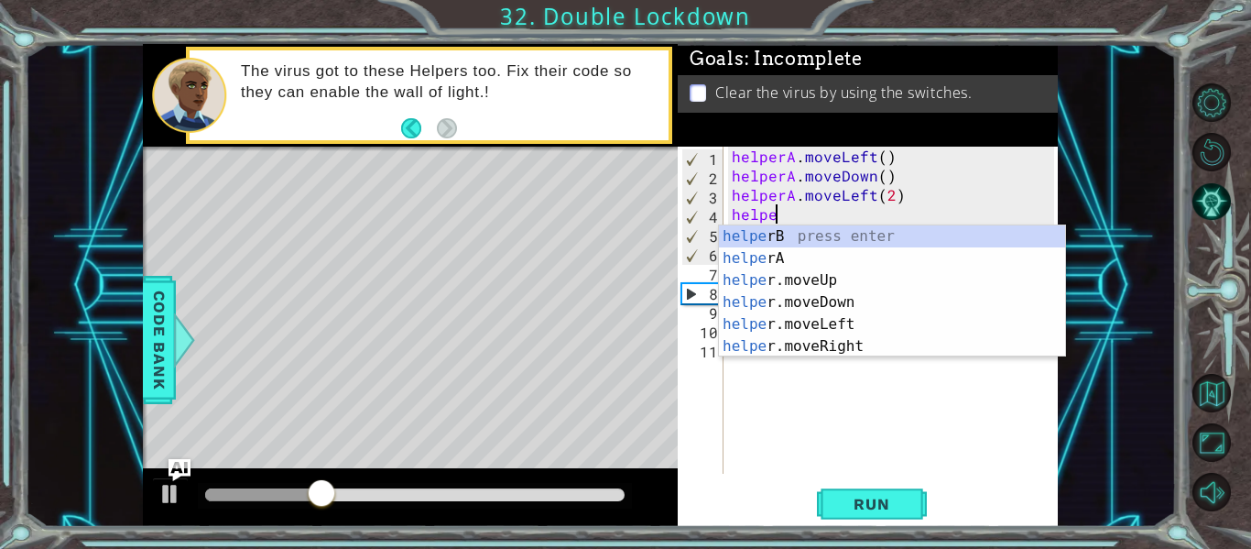
scroll to position [0, 3]
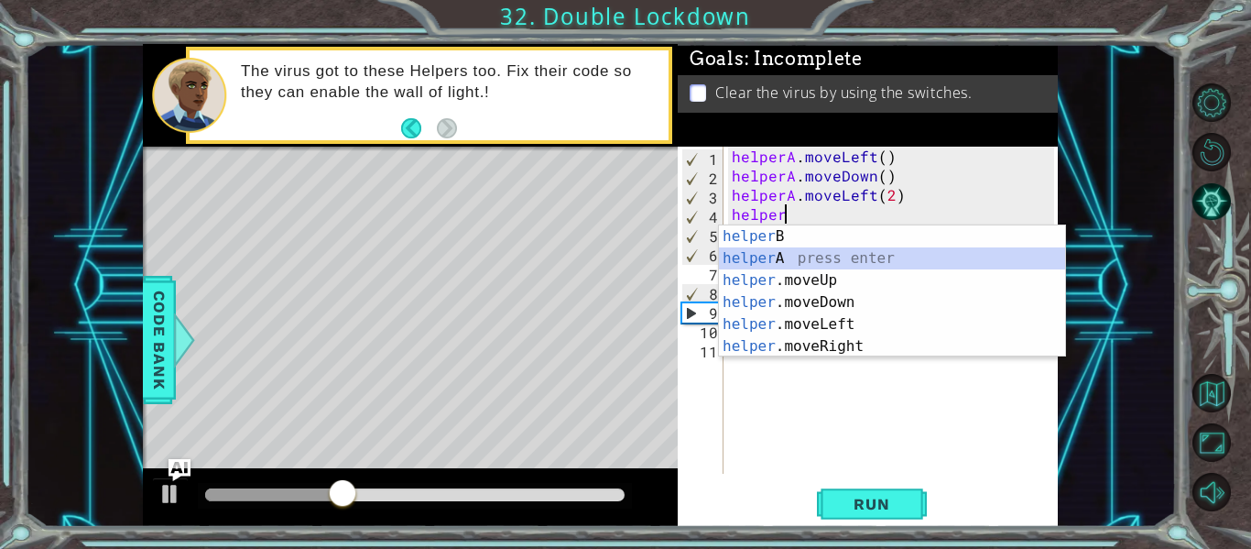
click at [844, 253] on div "helper B press enter helper A press enter helper .moveUp press enter helper .mo…" at bounding box center [892, 313] width 346 height 176
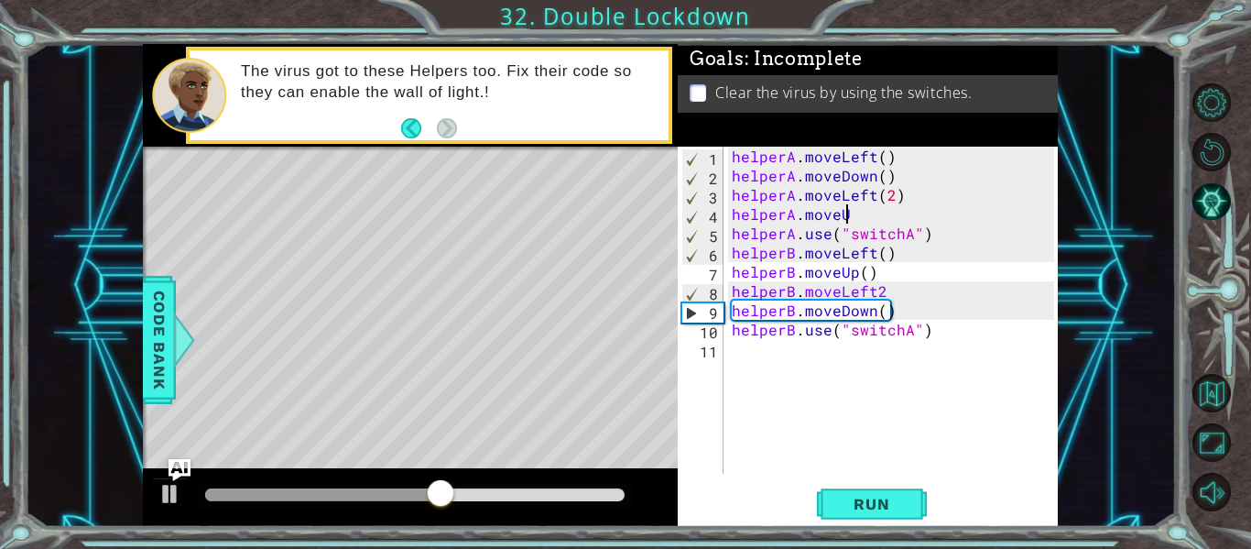
scroll to position [0, 6]
type textarea "helperA.moveUp"
click at [869, 503] on span "Run" at bounding box center [871, 504] width 72 height 18
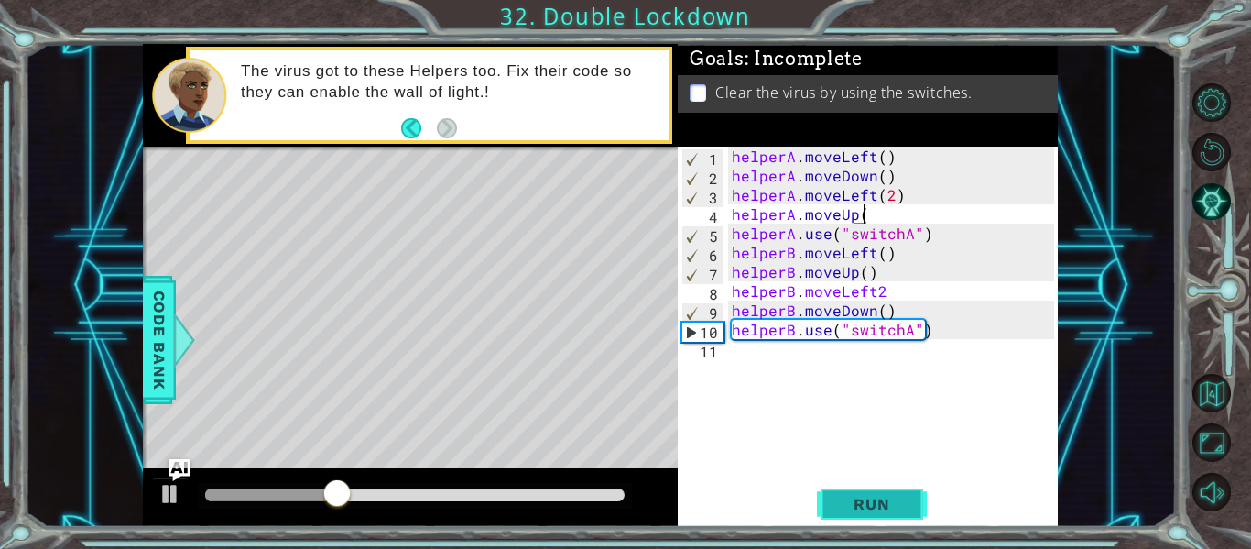
scroll to position [0, 8]
click at [867, 508] on span "Run" at bounding box center [871, 504] width 72 height 18
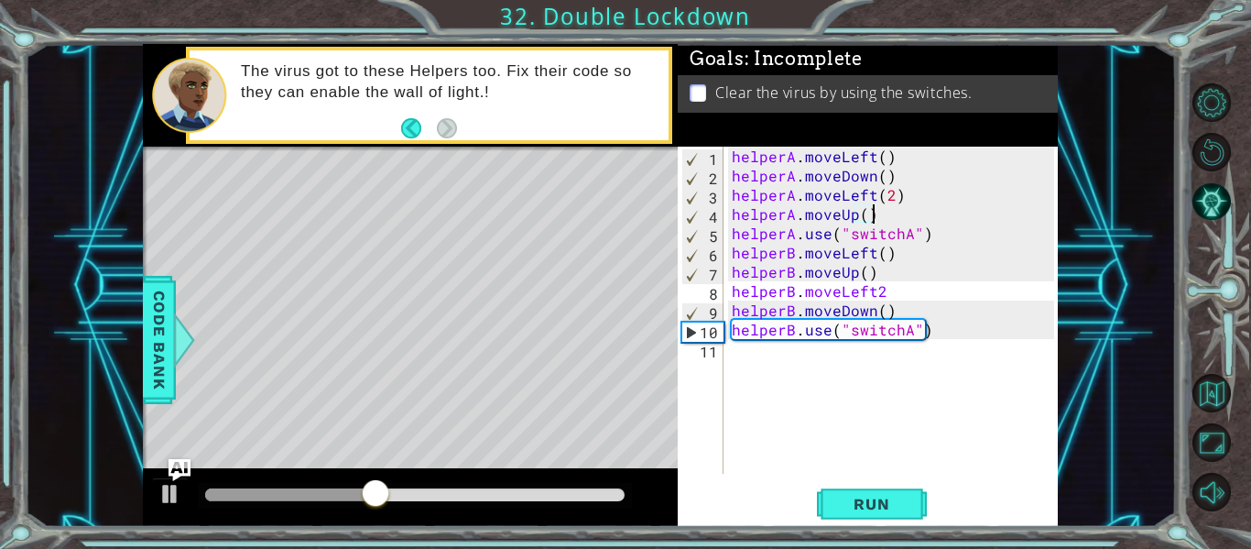
click at [894, 296] on div "helperA . moveLeft ( ) helperA . moveDown ( ) helperA . moveLeft ( 2 ) helperA …" at bounding box center [895, 329] width 335 height 365
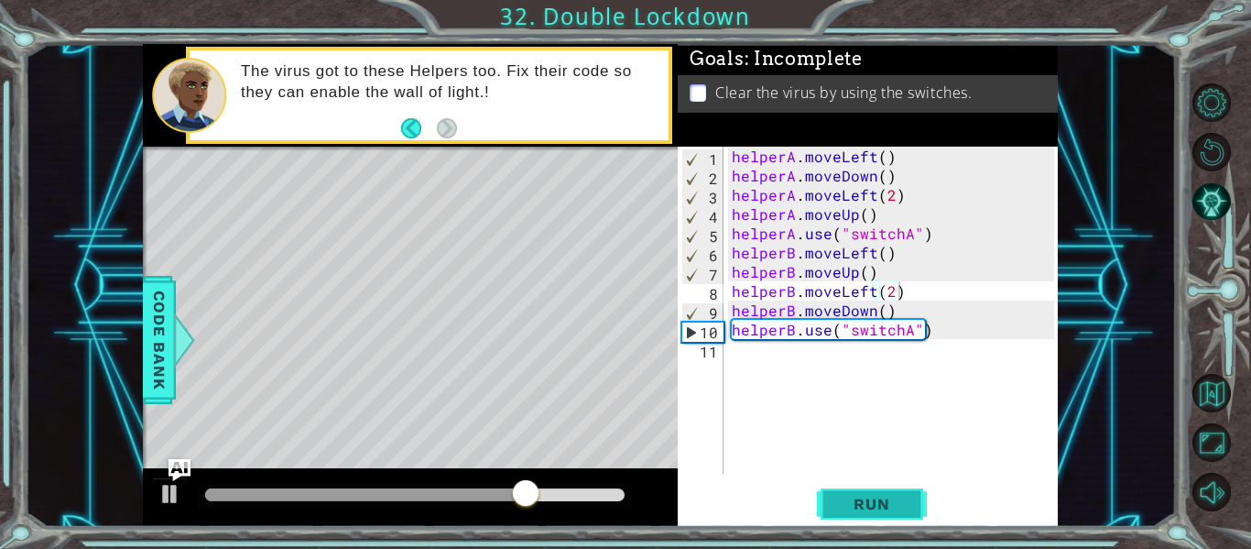
click at [865, 493] on button "Run" at bounding box center [872, 504] width 110 height 38
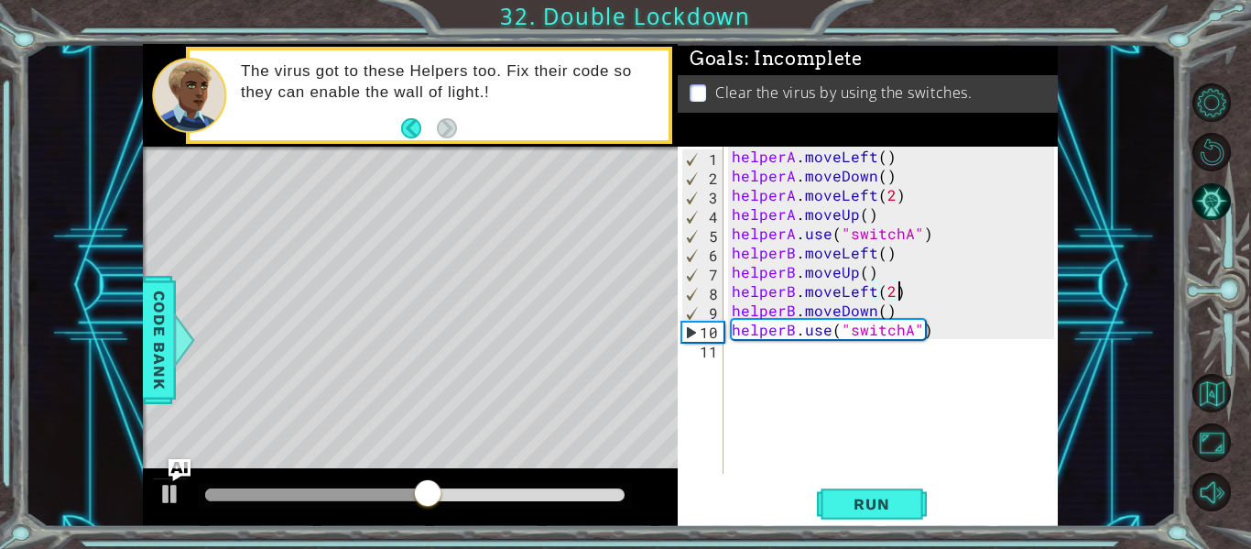
click at [897, 335] on div "helperA . moveLeft ( ) helperA . moveDown ( ) helperA . moveLeft ( 2 ) helperA …" at bounding box center [895, 329] width 335 height 365
click at [904, 334] on div "helperA . moveLeft ( ) helperA . moveDown ( ) helperA . moveLeft ( 2 ) helperA …" at bounding box center [895, 329] width 335 height 365
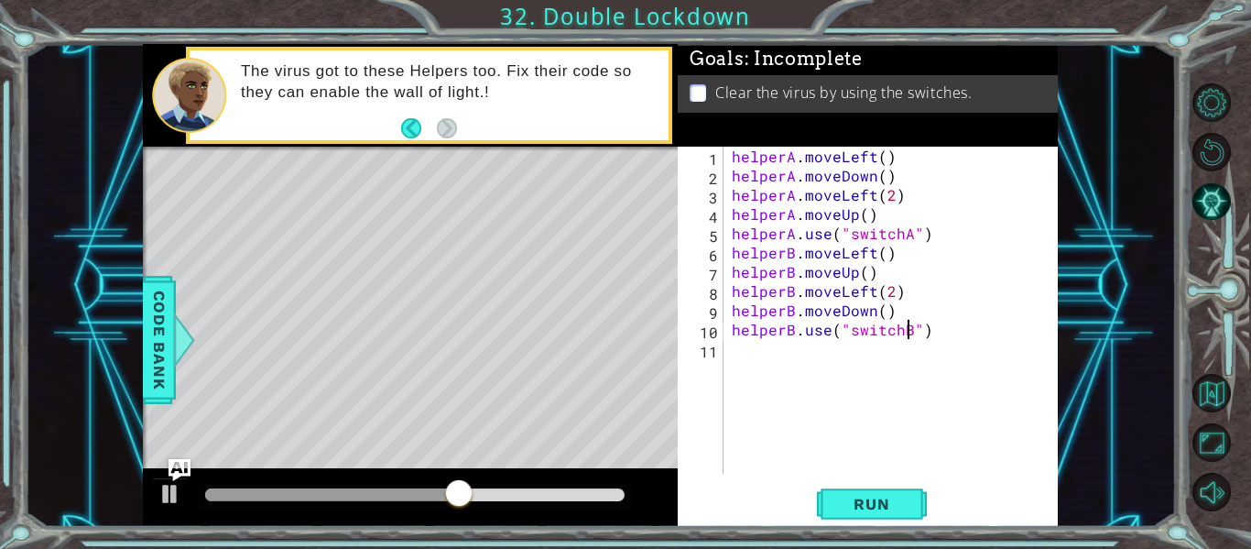
scroll to position [0, 11]
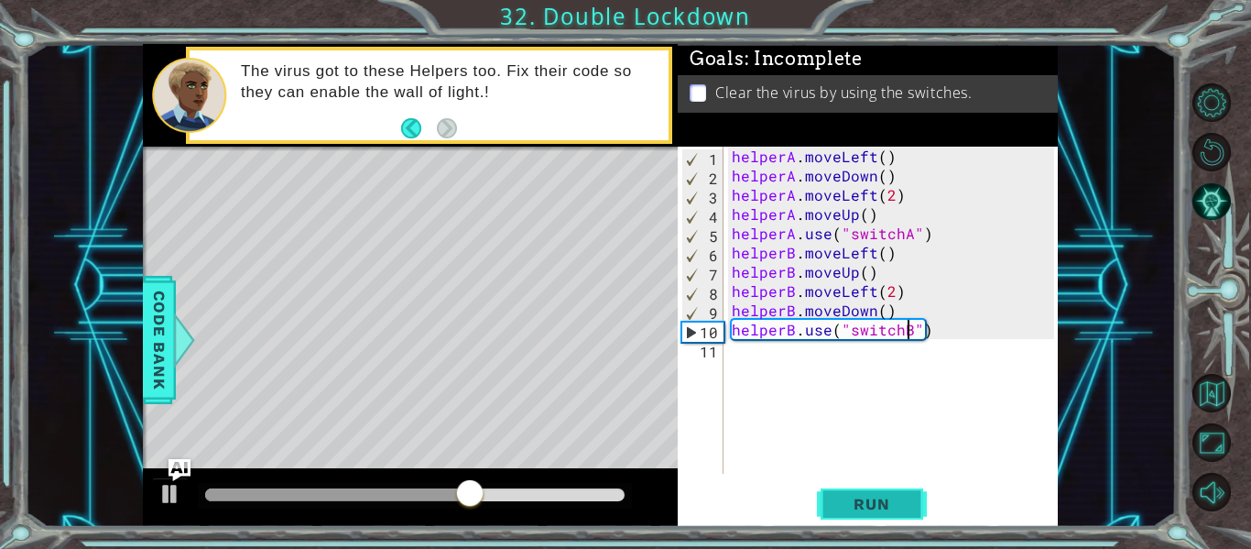
type textarea "helperB.use("switchB")"
click at [871, 498] on span "Run" at bounding box center [871, 504] width 72 height 18
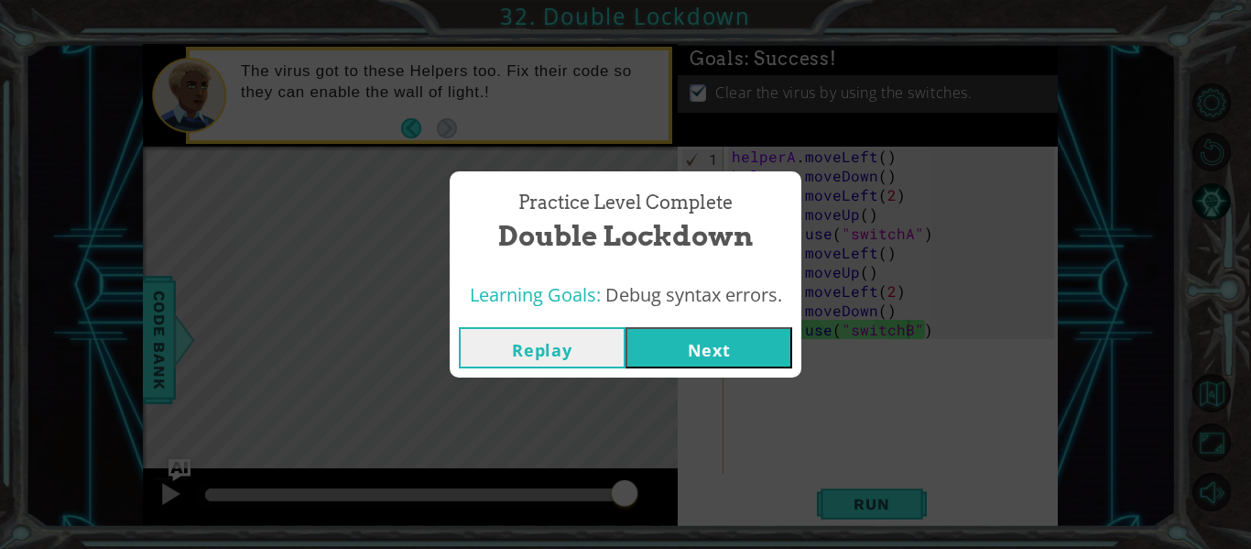
click at [707, 339] on button "Next" at bounding box center [708, 347] width 167 height 41
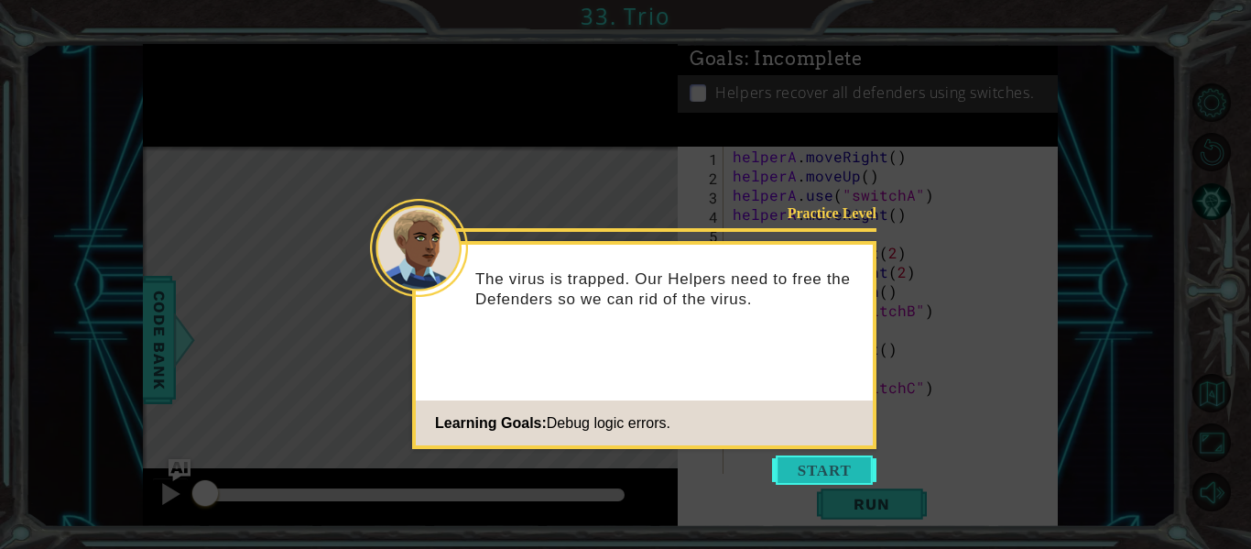
click at [803, 455] on button "Start" at bounding box center [824, 469] width 104 height 29
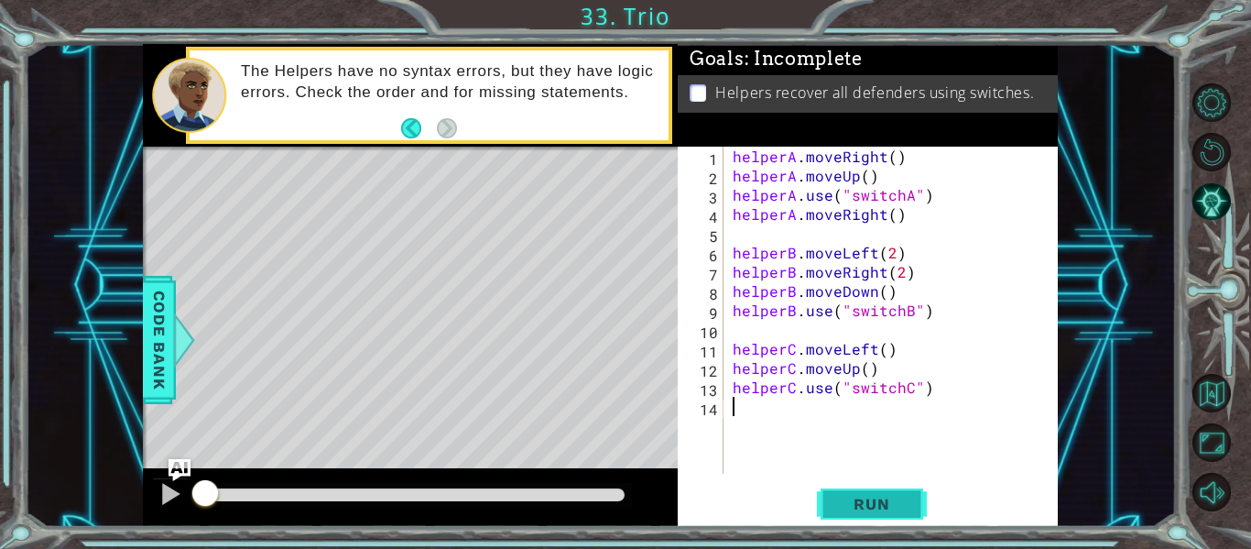
click at [891, 509] on span "Run" at bounding box center [871, 504] width 72 height 18
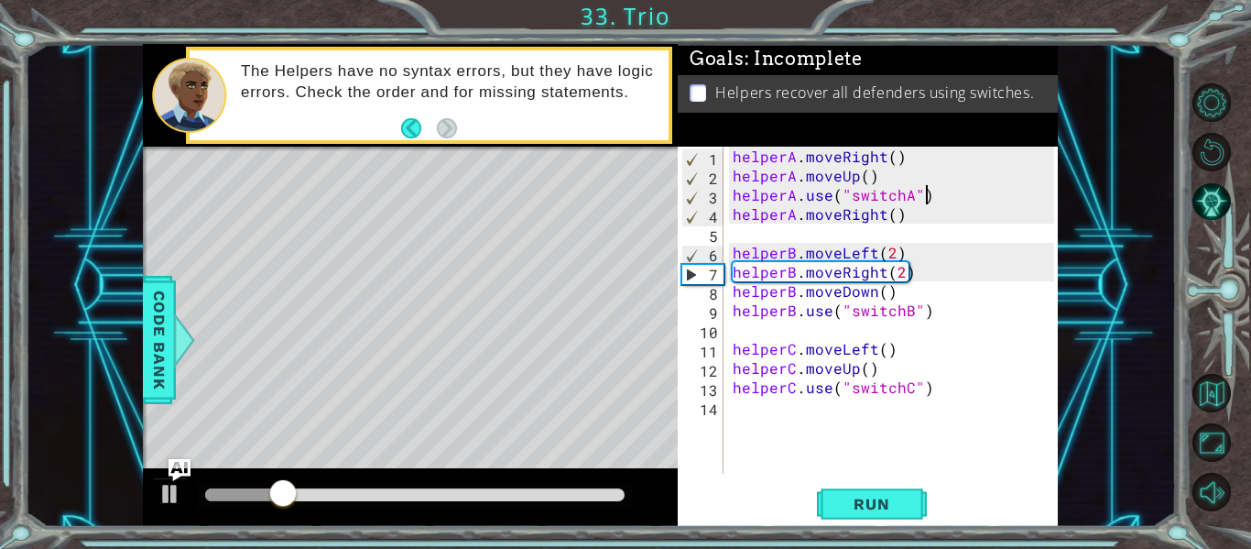
click at [927, 204] on div "helperA . moveRight ( ) helperA . moveUp ( ) helperA . use ( "switchA" ) helper…" at bounding box center [896, 329] width 334 height 365
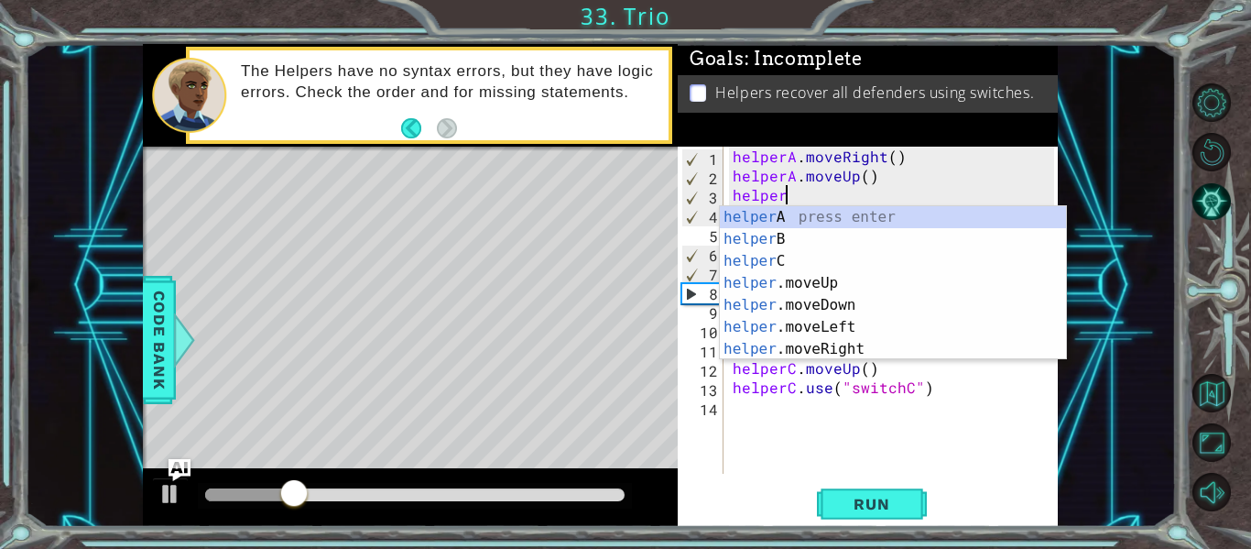
type textarea "h"
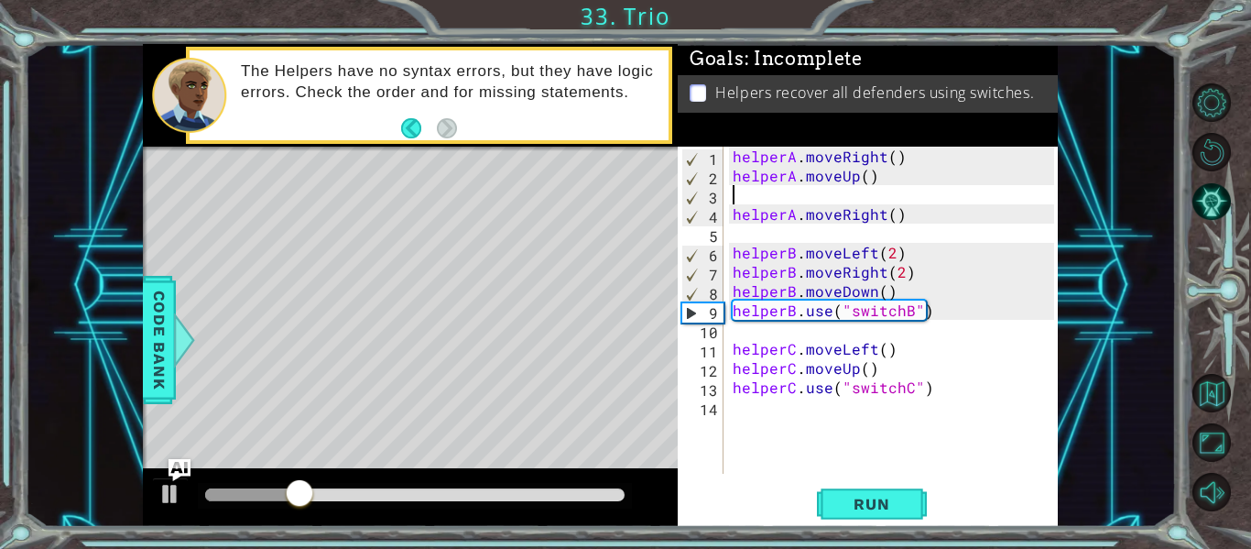
type textarea "helperA.moveUp()"
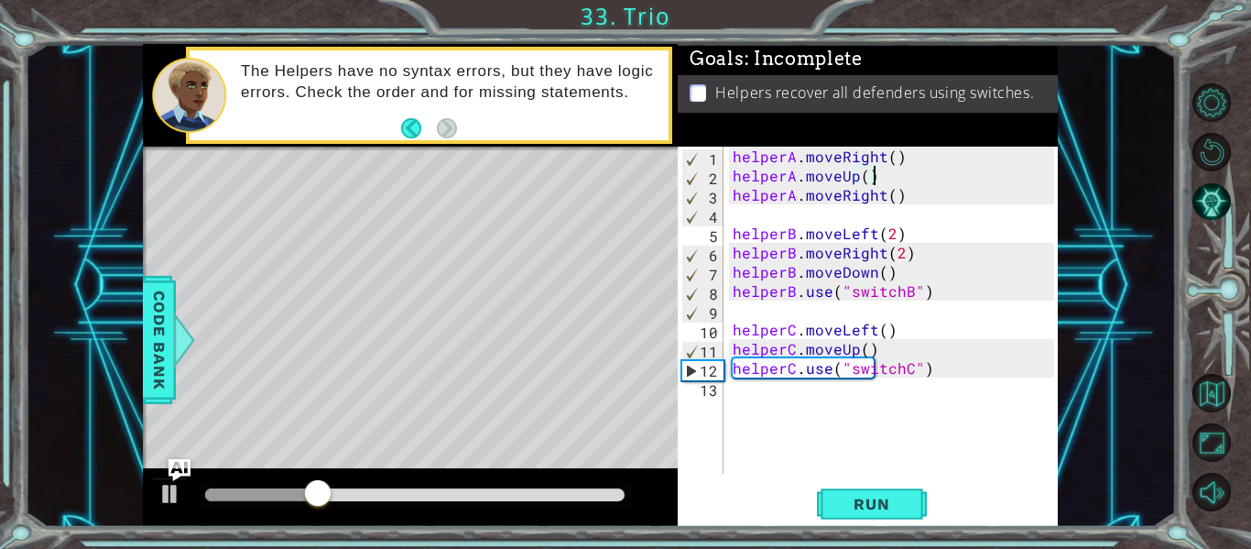
click at [734, 208] on div "helperA . moveRight ( ) helperA . moveUp ( ) helperA . moveRight ( ) helperB . …" at bounding box center [896, 329] width 334 height 365
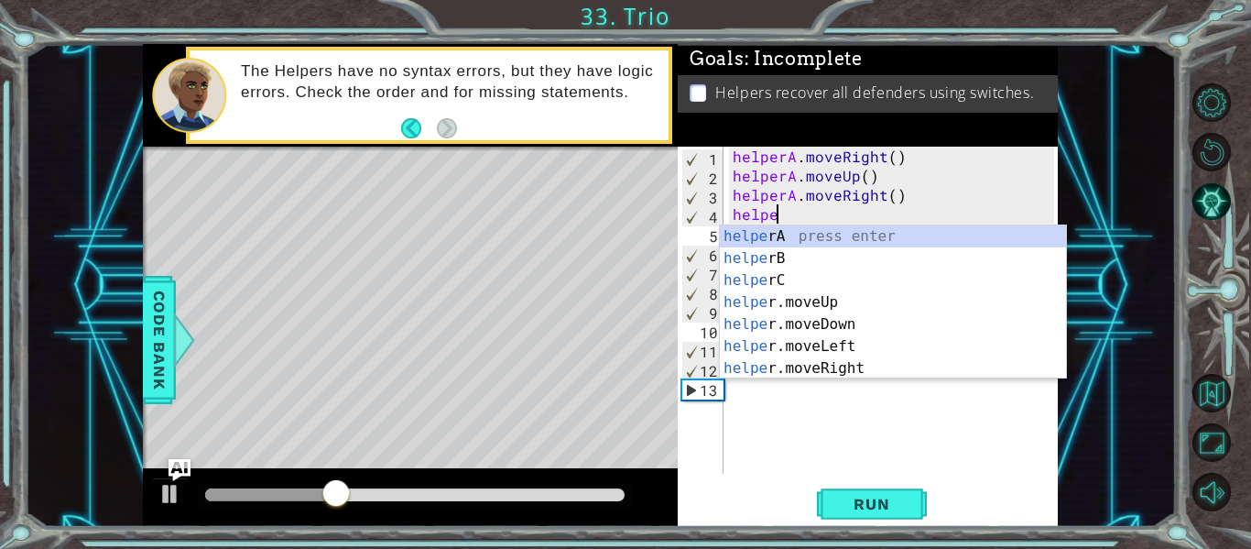
scroll to position [0, 3]
click at [793, 235] on div "helper A press enter helper B press enter helper C press enter helper .moveUp p…" at bounding box center [893, 324] width 346 height 198
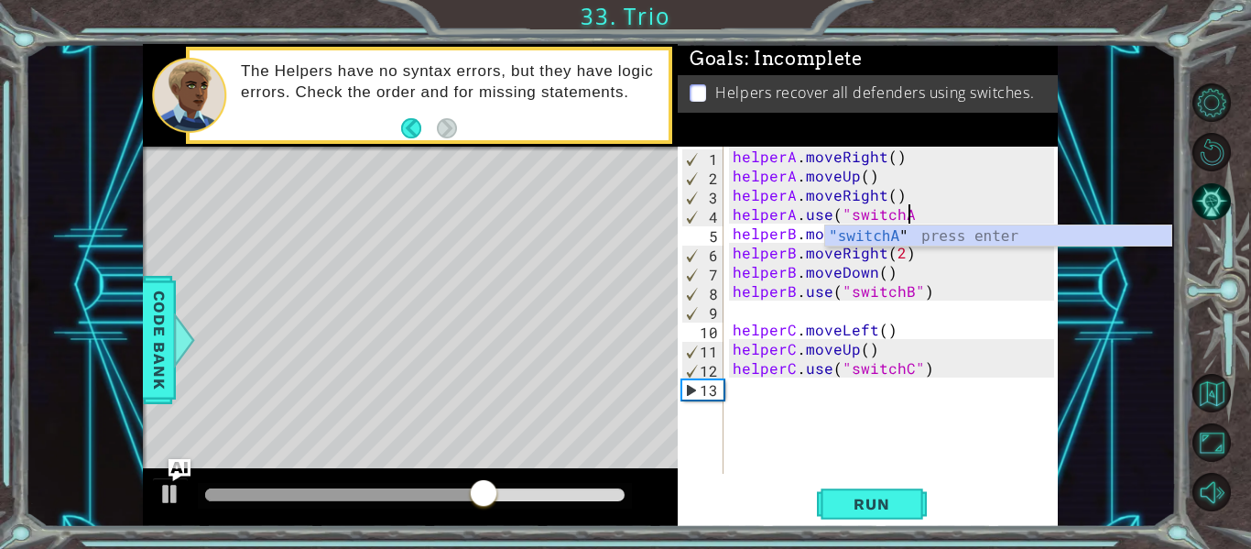
scroll to position [0, 11]
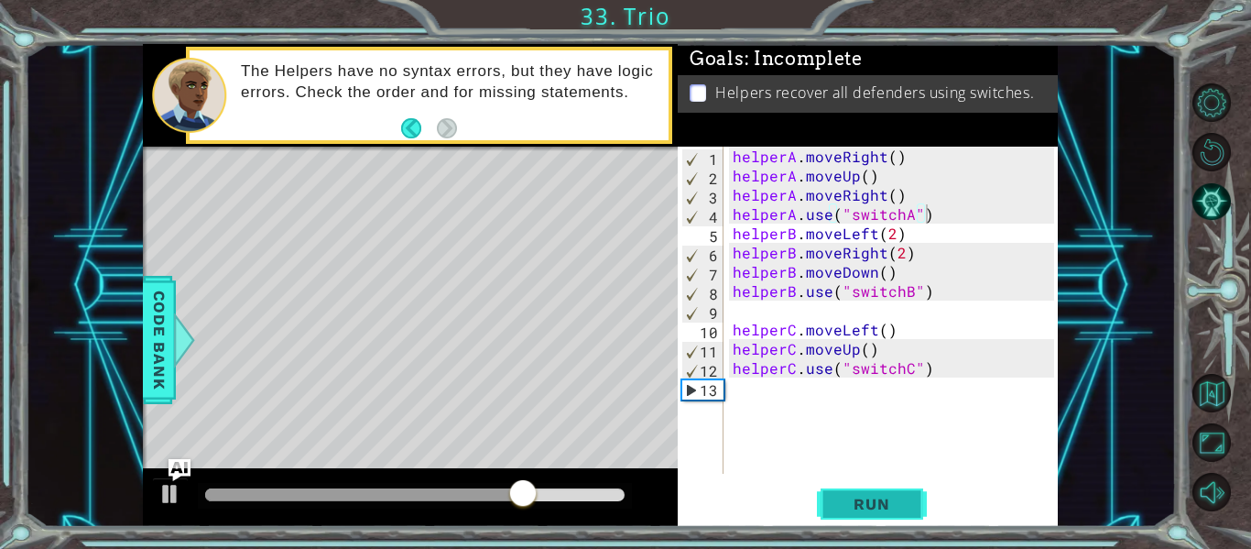
click at [856, 496] on span "Run" at bounding box center [871, 504] width 72 height 18
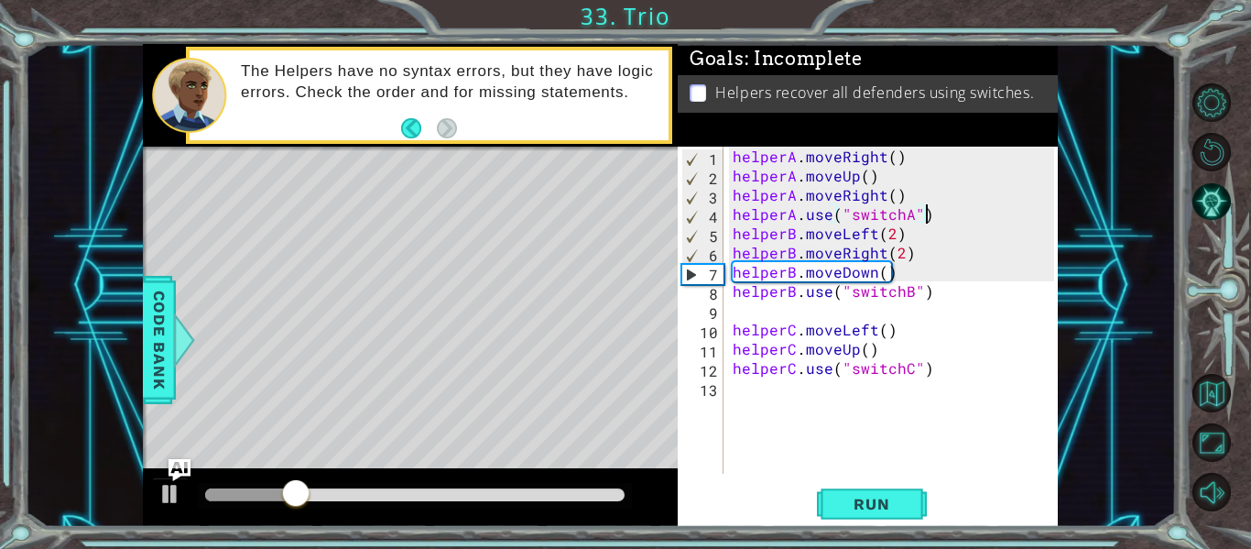
click at [883, 255] on div "helperA . moveRight ( ) helperA . moveUp ( ) helperA . moveRight ( ) helperA . …" at bounding box center [896, 329] width 334 height 365
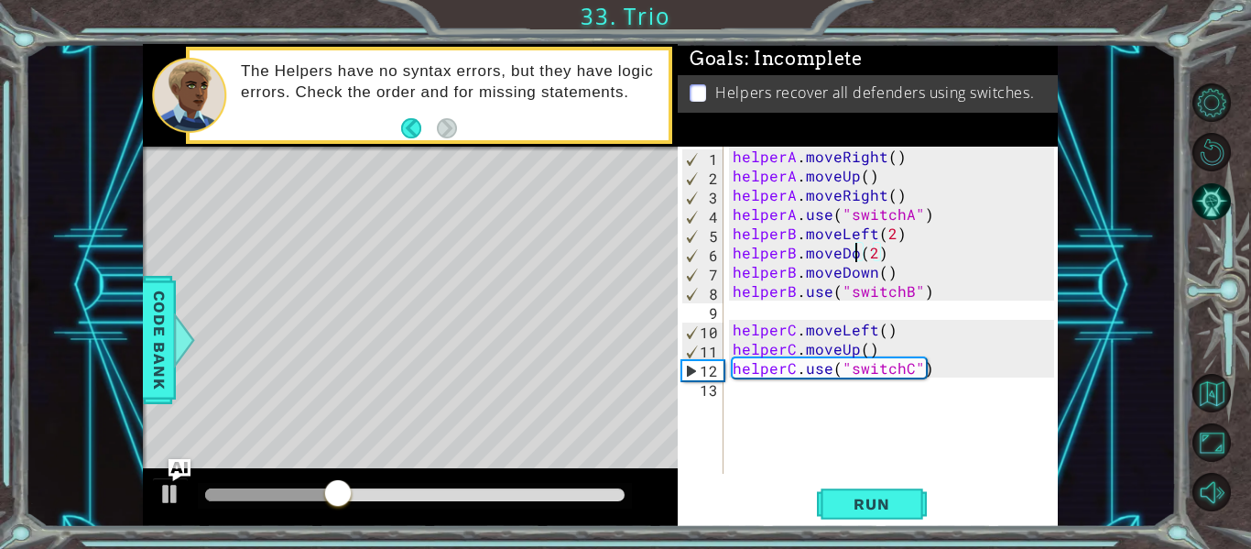
scroll to position [0, 9]
click at [893, 251] on div "helperA . moveRight ( ) helperA . moveUp ( ) helperA . moveRight ( ) helperA . …" at bounding box center [896, 329] width 334 height 365
click at [869, 274] on div "helperA . moveRight ( ) helperA . moveUp ( ) helperA . moveRight ( ) helperA . …" at bounding box center [896, 329] width 334 height 365
click at [894, 276] on div "helperA . moveRight ( ) helperA . moveUp ( ) helperA . moveRight ( ) helperA . …" at bounding box center [896, 329] width 334 height 365
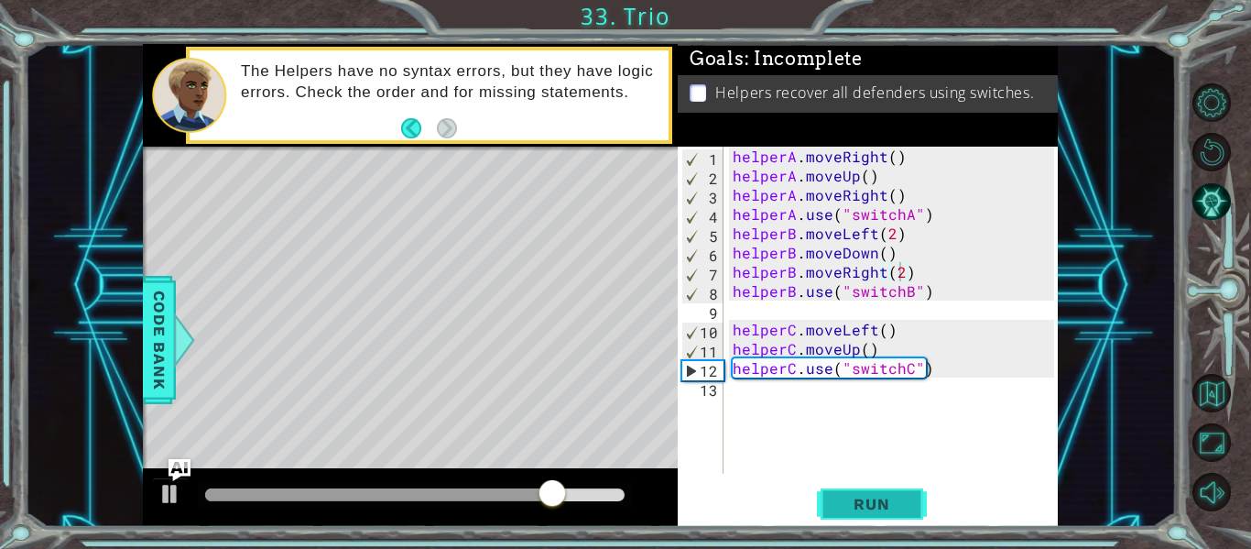
click at [873, 513] on span "Run" at bounding box center [871, 504] width 72 height 18
click at [935, 373] on div "helperA . moveRight ( ) helperA . moveUp ( ) helperA . moveRight ( ) helperA . …" at bounding box center [896, 329] width 334 height 365
type textarea "helperC.use("switchC")"
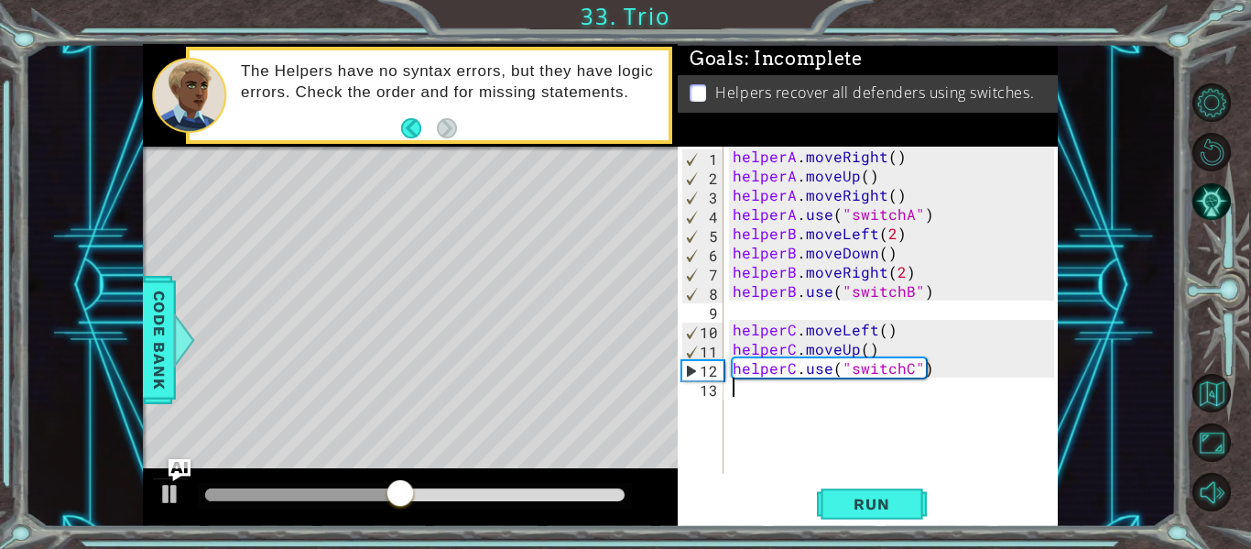
click at [916, 378] on div "helperA . moveRight ( ) helperA . moveUp ( ) helperA . moveRight ( ) helperA . …" at bounding box center [896, 329] width 334 height 365
click at [898, 375] on div "helperA . moveRight ( ) helperA . moveUp ( ) helperA . moveRight ( ) helperA . …" at bounding box center [896, 329] width 334 height 365
click at [876, 353] on div "helperA . moveRight ( ) helperA . moveUp ( ) helperA . moveRight ( ) helperA . …" at bounding box center [896, 329] width 334 height 365
type textarea "helperC.moveUp()"
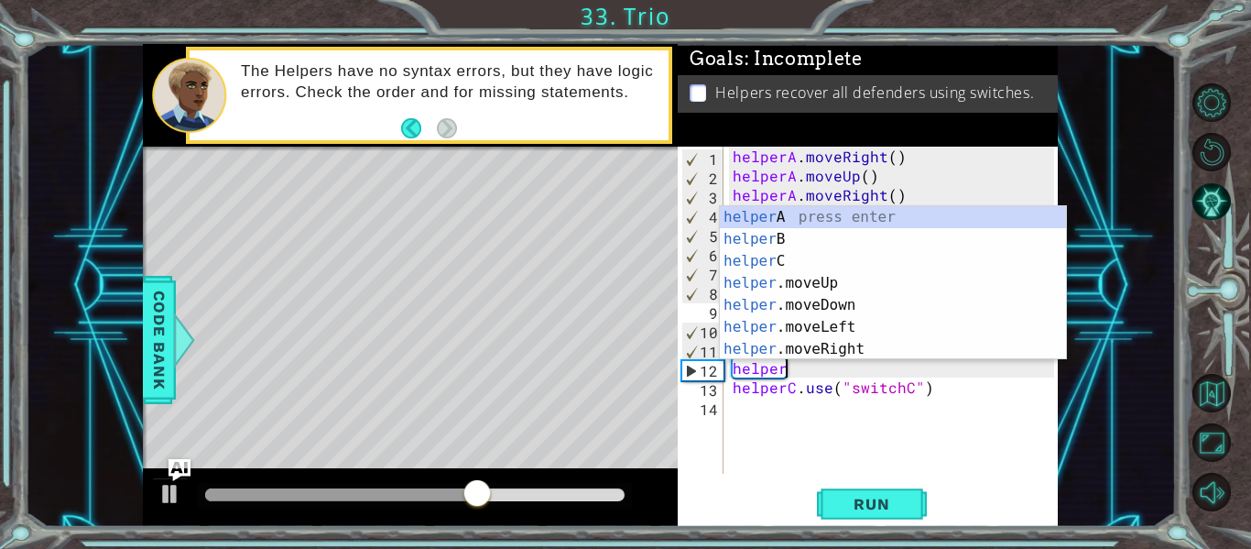
scroll to position [0, 3]
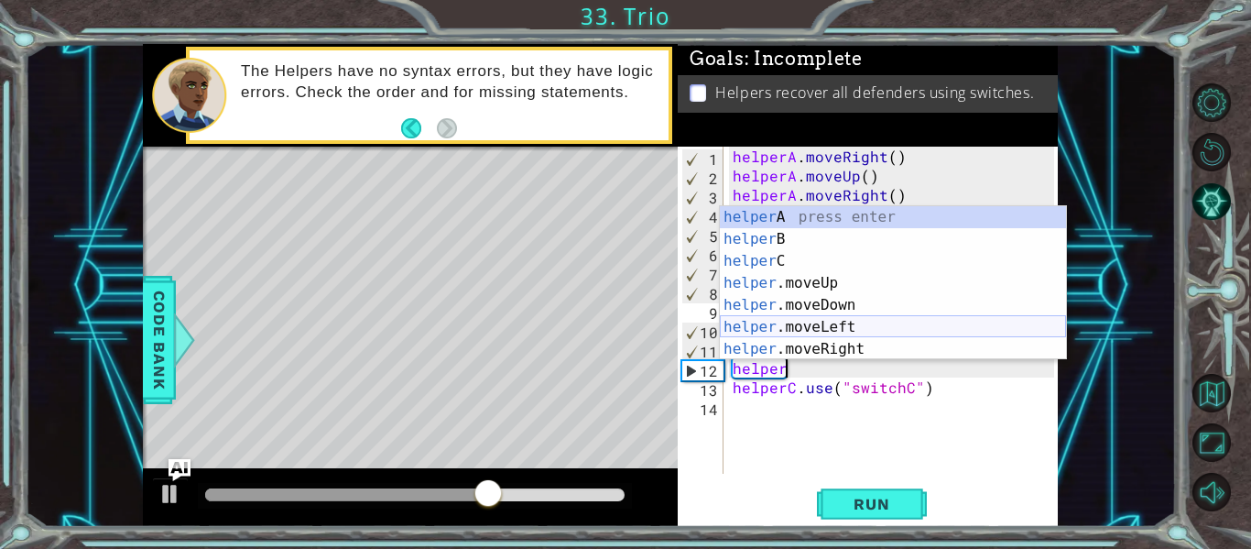
click at [811, 325] on div "helper A press enter helper B press enter helper C press enter helper .moveUp p…" at bounding box center [893, 305] width 346 height 198
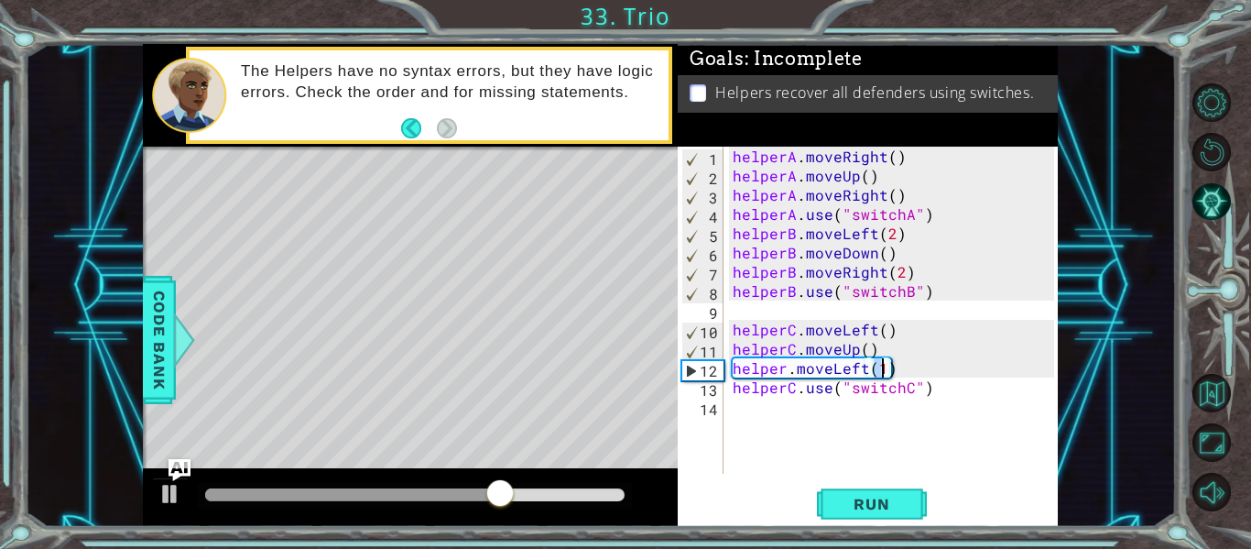
click at [786, 370] on div "helperA . moveRight ( ) helperA . moveUp ( ) helperA . moveRight ( ) helperA . …" at bounding box center [896, 329] width 334 height 365
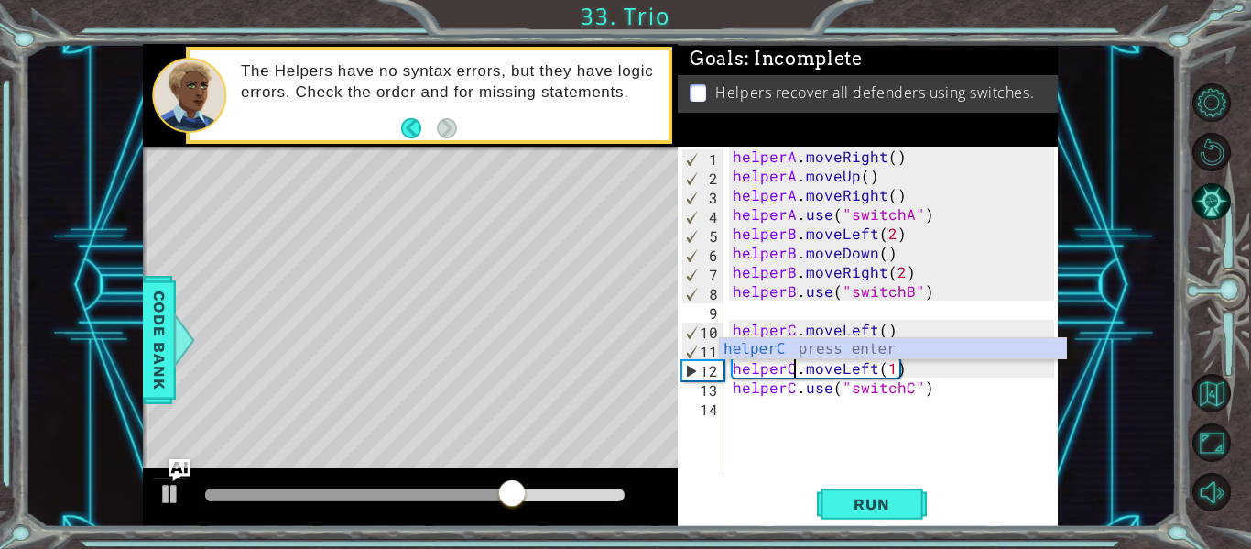
scroll to position [0, 5]
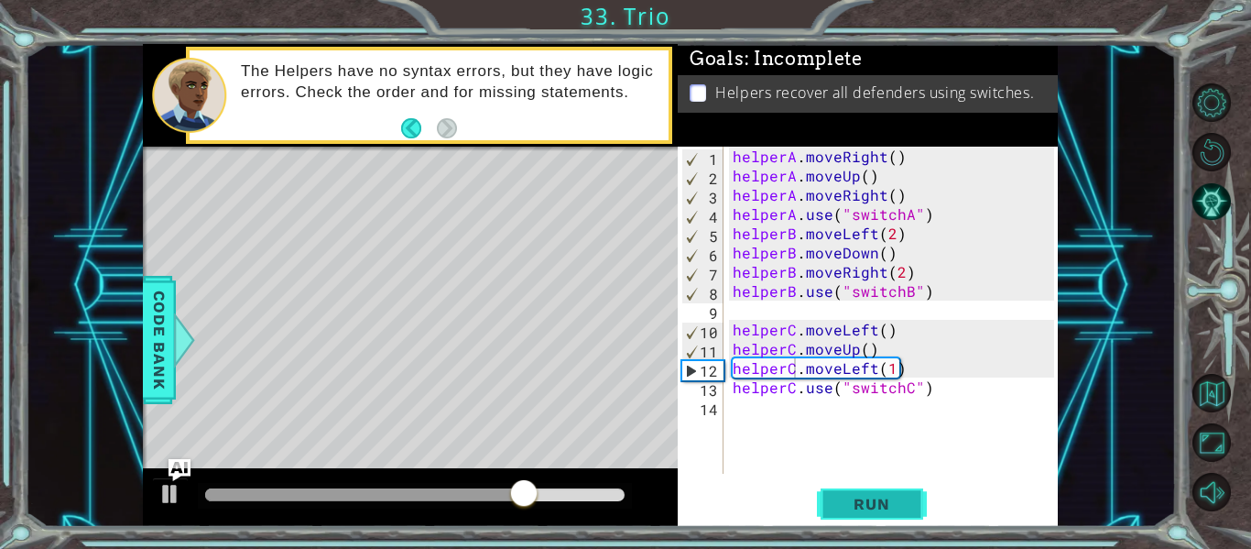
click at [912, 492] on button "Run" at bounding box center [872, 504] width 110 height 38
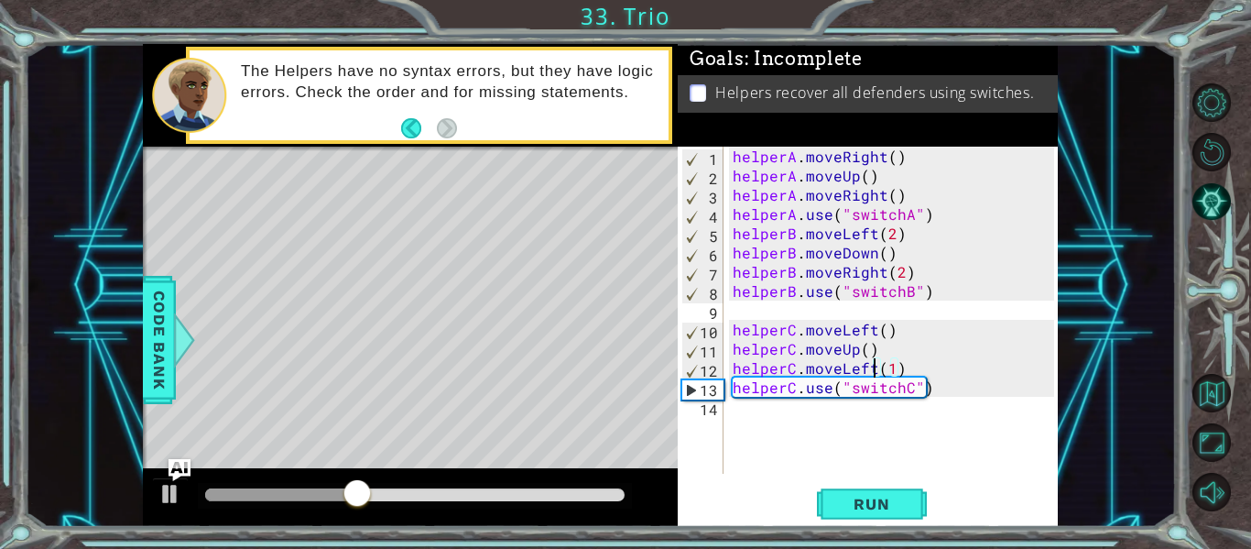
click at [869, 372] on div "helperA . moveRight ( ) helperA . moveUp ( ) helperA . moveRight ( ) helperA . …" at bounding box center [896, 329] width 334 height 365
type textarea "helperC.moveRight(1)"
click at [875, 485] on button "Run" at bounding box center [872, 504] width 110 height 38
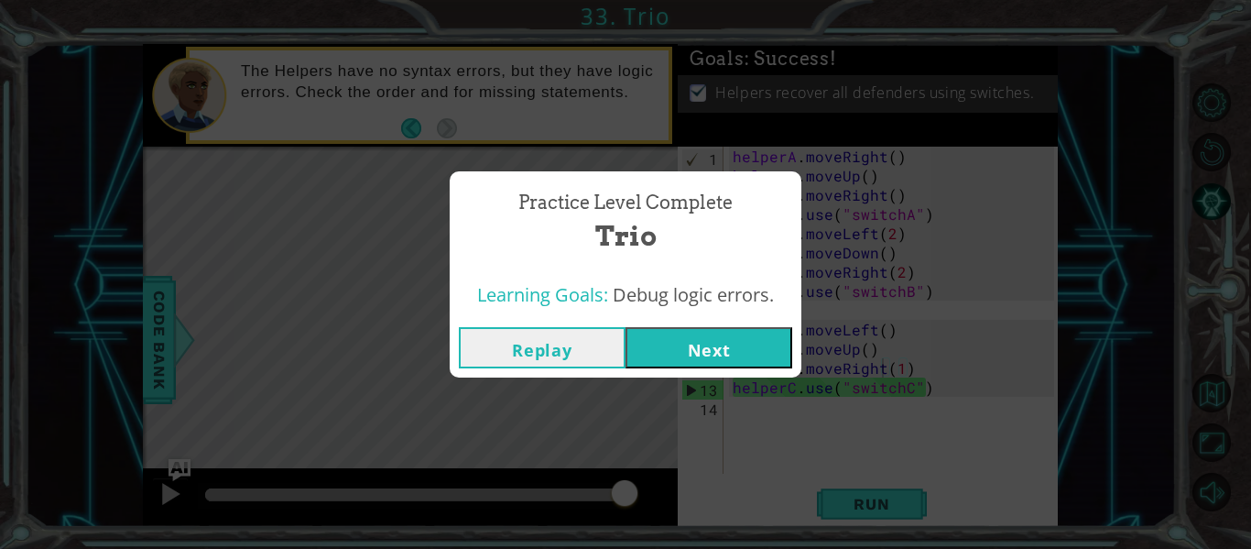
click at [715, 342] on button "Next" at bounding box center [708, 347] width 167 height 41
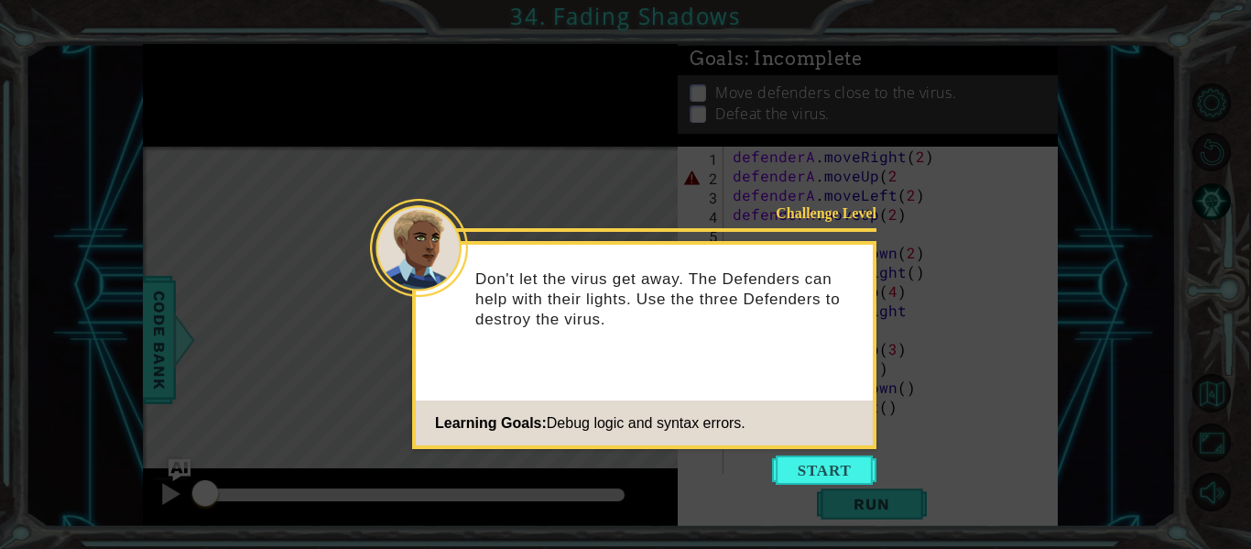
click at [789, 401] on footer "Learning Goals: Debug logic and syntax errors." at bounding box center [644, 422] width 457 height 45
click at [799, 459] on button "Start" at bounding box center [824, 469] width 104 height 29
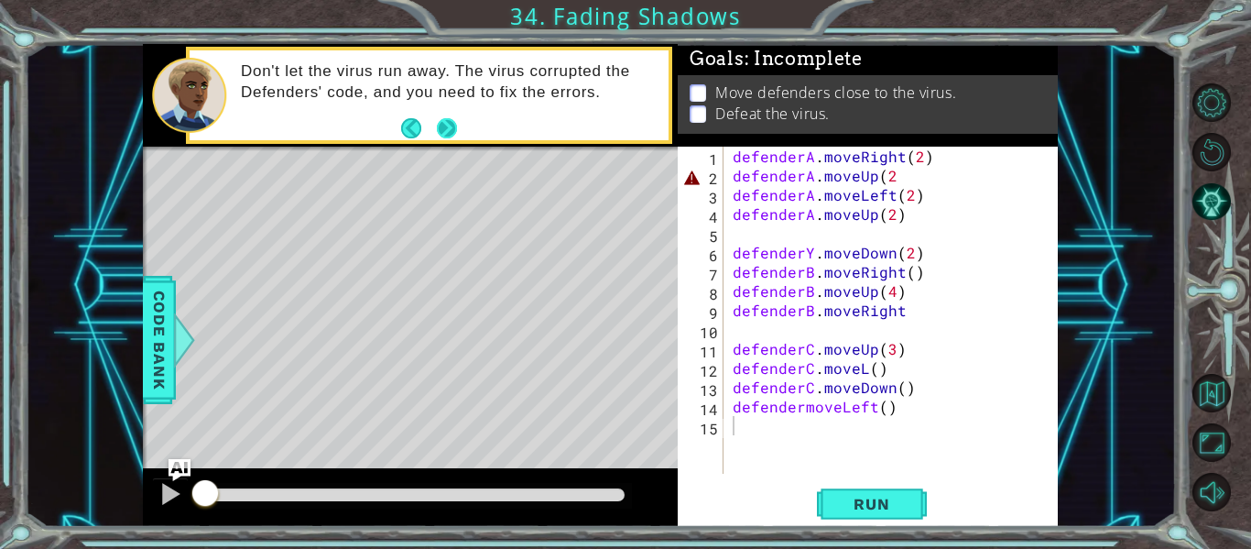
click at [449, 123] on button "Next" at bounding box center [447, 128] width 20 height 20
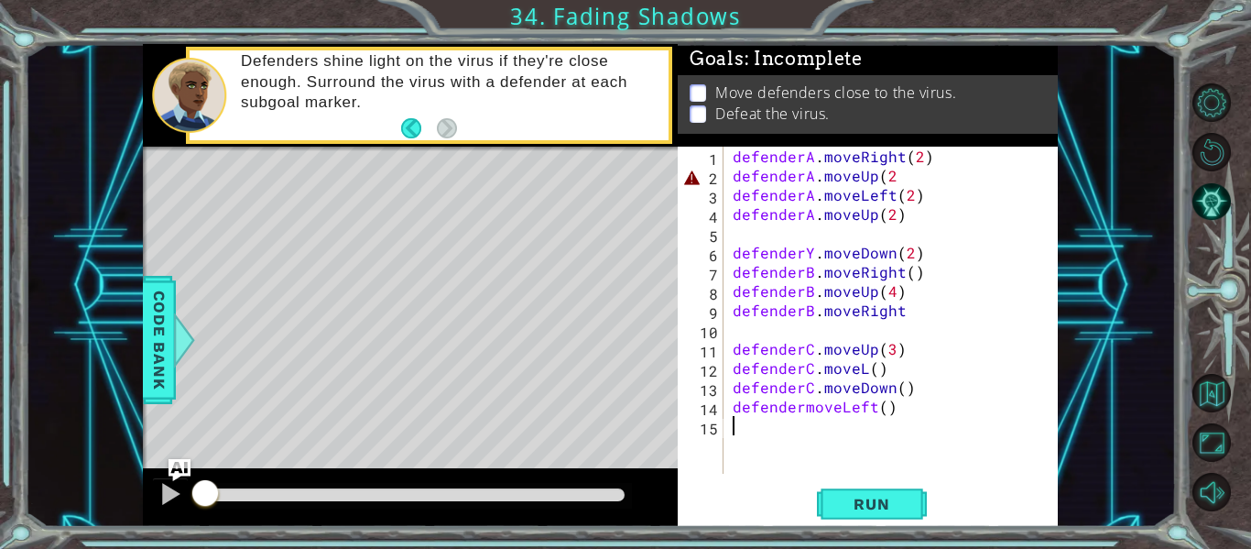
click at [212, 328] on div "Level Map" at bounding box center [566, 416] width 846 height 539
click at [891, 215] on div "defenderA . moveRight ( 2 ) defenderA . moveUp ( 2 defenderA . moveLeft ( 2 ) d…" at bounding box center [896, 329] width 334 height 365
click at [874, 486] on button "Run" at bounding box center [872, 504] width 110 height 38
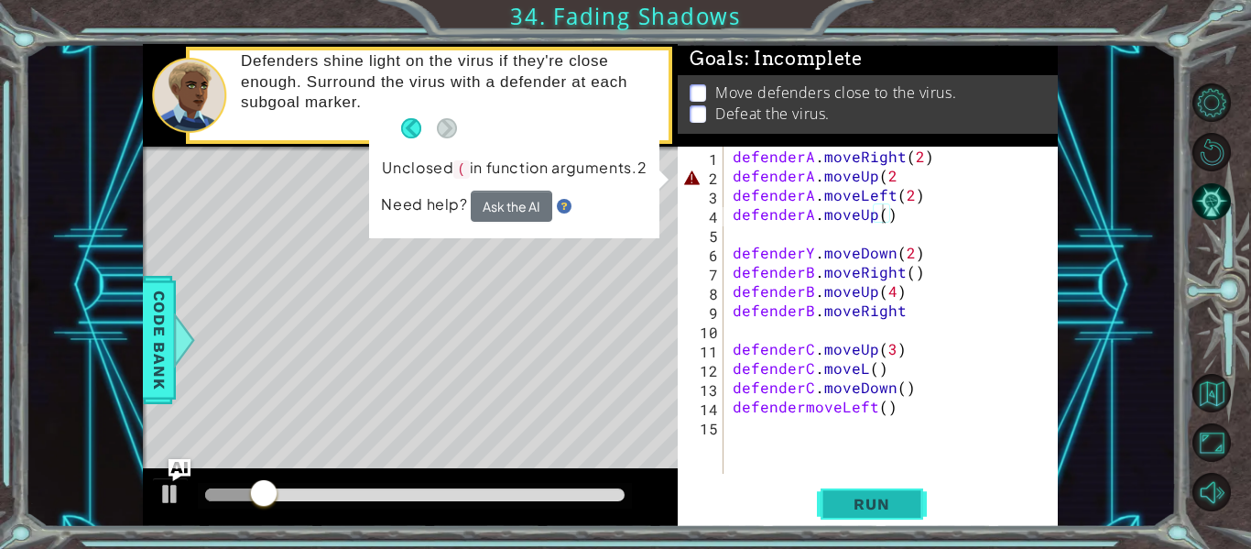
click at [848, 507] on span "Run" at bounding box center [871, 504] width 72 height 18
click at [887, 182] on div "defenderA . moveRight ( 2 ) defenderA . moveUp ( 2 defenderA . moveLeft ( 2 ) d…" at bounding box center [896, 329] width 334 height 365
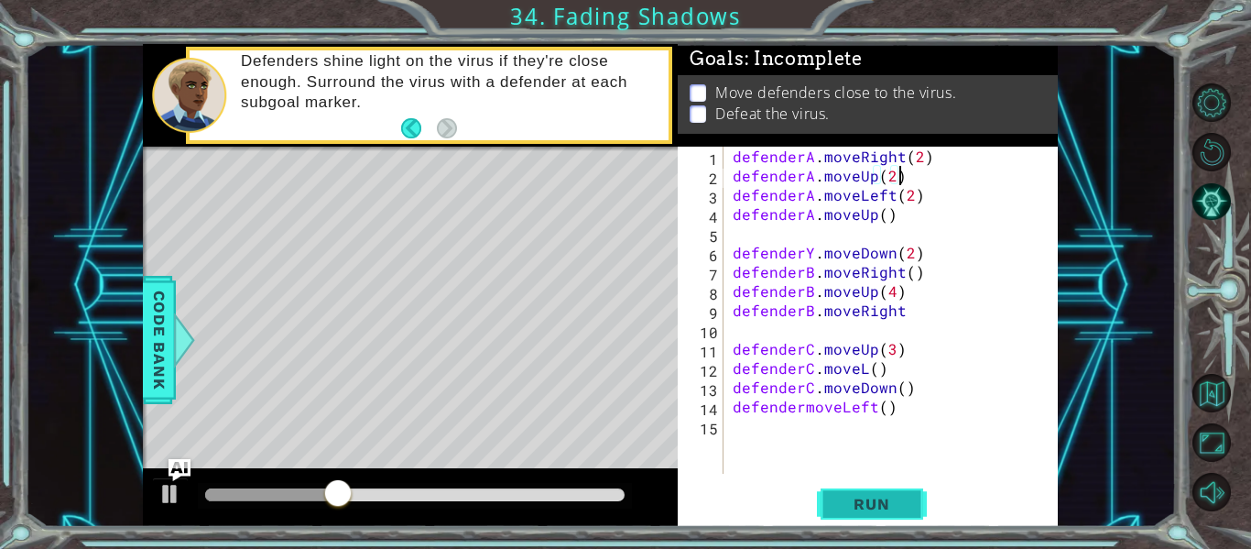
click at [853, 516] on button "Run" at bounding box center [872, 504] width 110 height 38
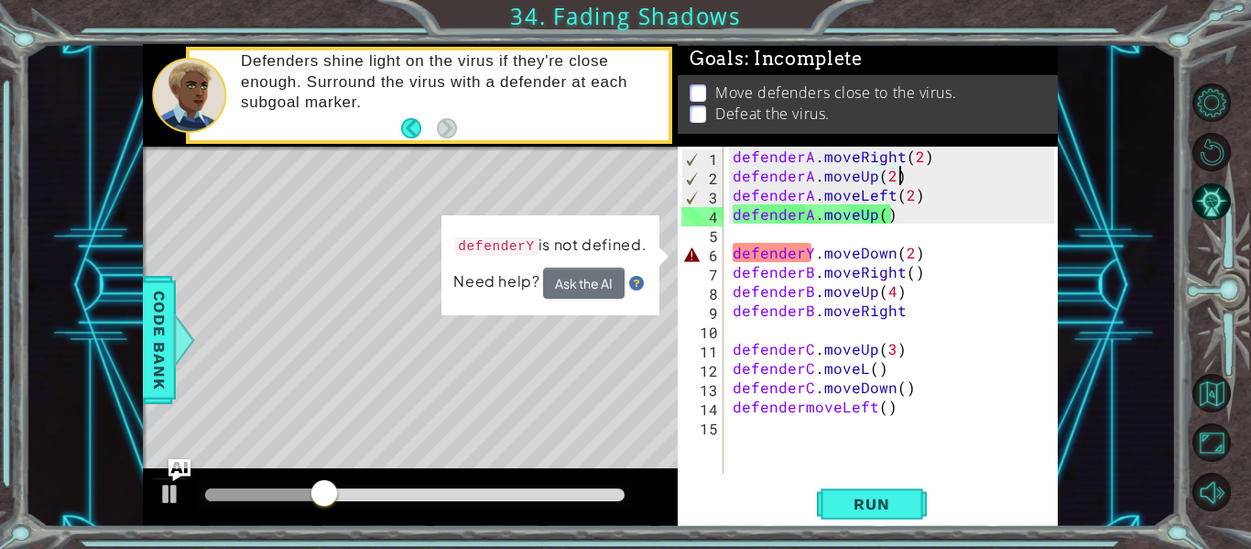
click at [810, 264] on div "defenderA . moveRight ( 2 ) defenderA . moveUp ( 2 ) defenderA . moveLeft ( 2 )…" at bounding box center [896, 329] width 334 height 365
click at [810, 259] on div "defenderA . moveRight ( 2 ) defenderA . moveUp ( 2 ) defenderA . moveLeft ( 2 )…" at bounding box center [896, 329] width 334 height 365
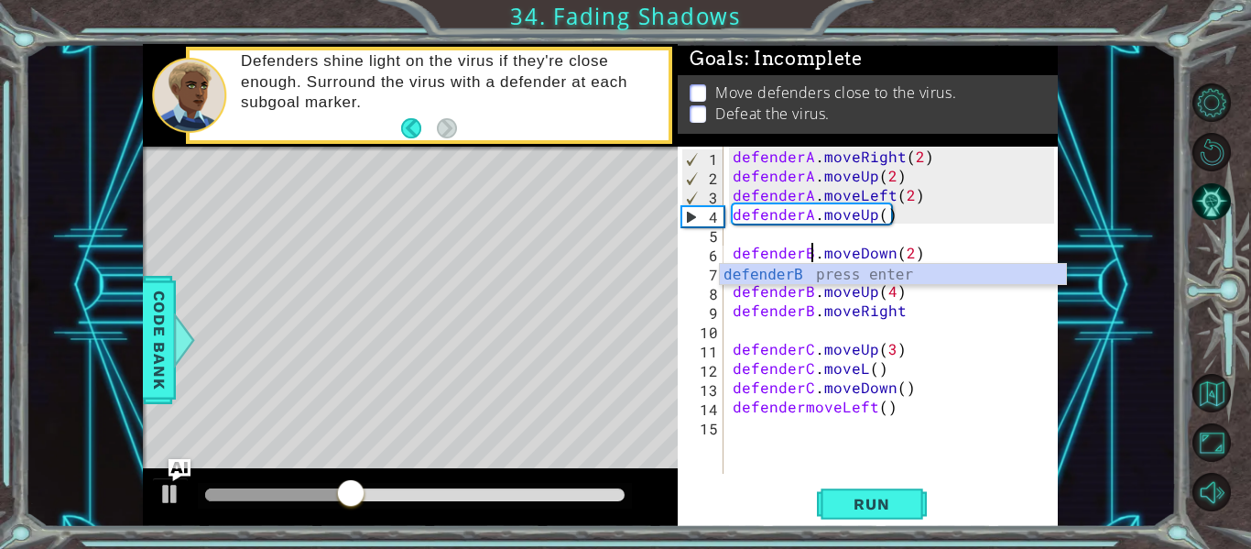
scroll to position [0, 5]
click at [822, 502] on button "Run" at bounding box center [872, 504] width 110 height 38
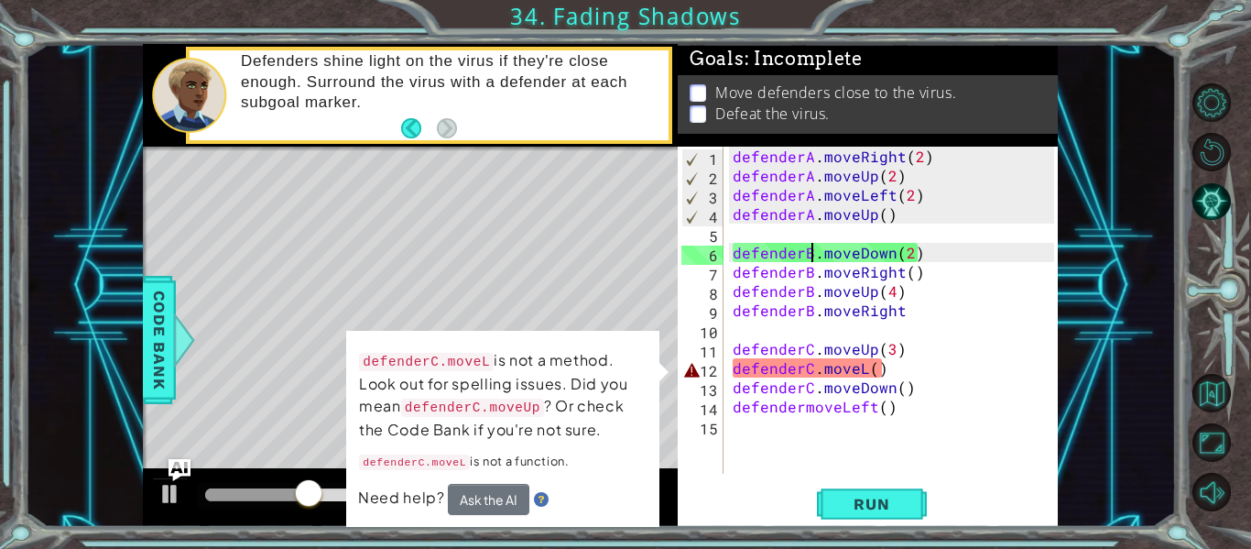
click at [865, 372] on div "defenderA . moveRight ( 2 ) defenderA . moveUp ( 2 ) defenderA . moveLeft ( 2 )…" at bounding box center [896, 329] width 334 height 365
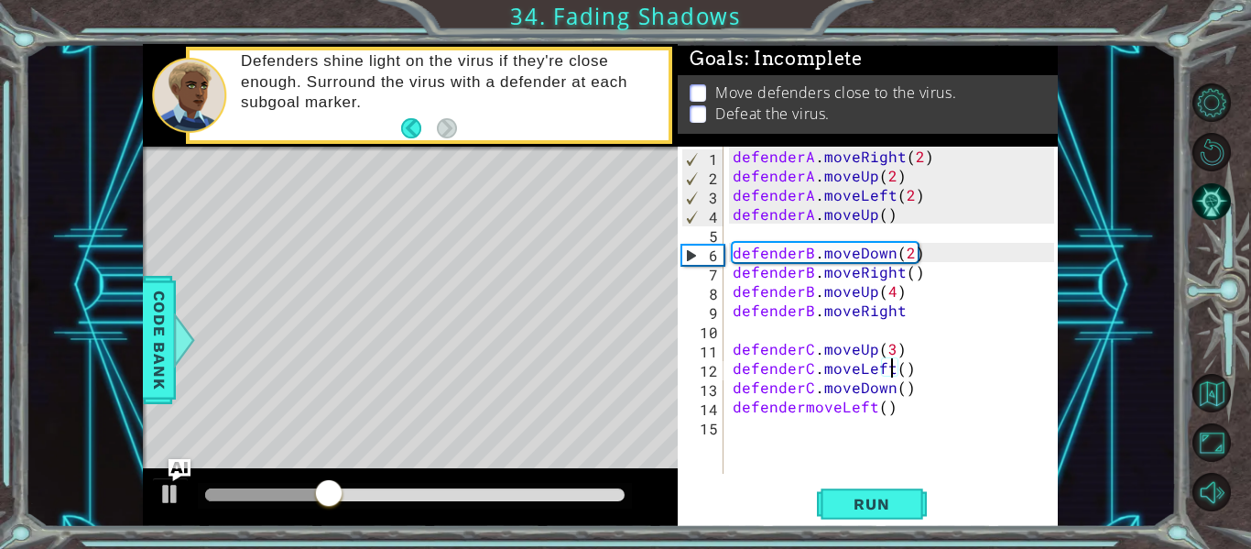
scroll to position [0, 10]
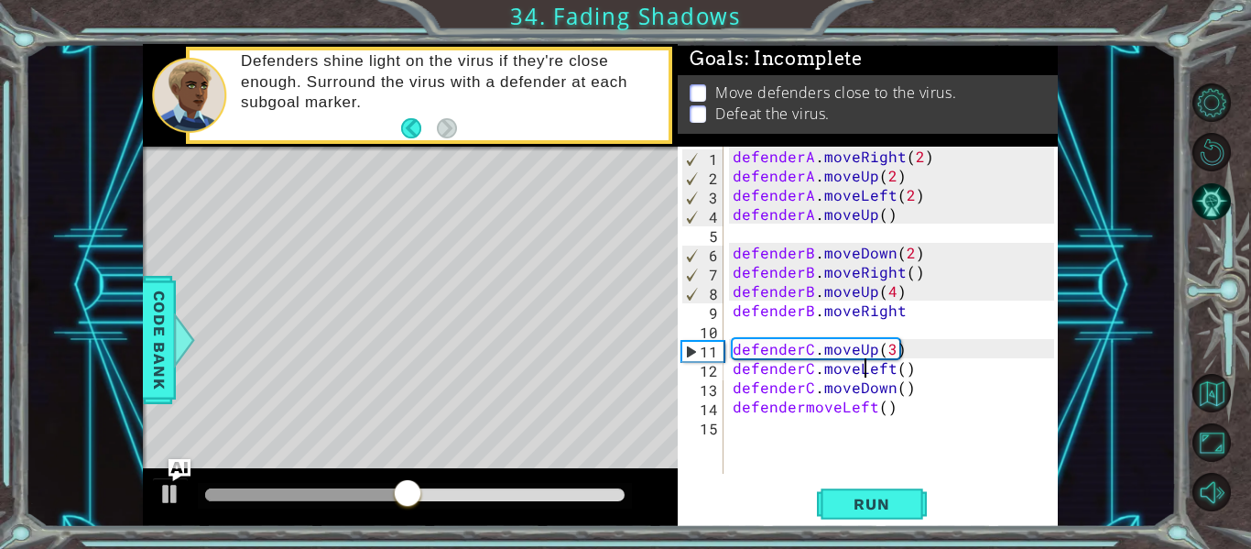
click at [865, 372] on div "defenderA . moveRight ( 2 ) defenderA . moveUp ( 2 ) defenderA . moveLeft ( 2 )…" at bounding box center [896, 329] width 334 height 365
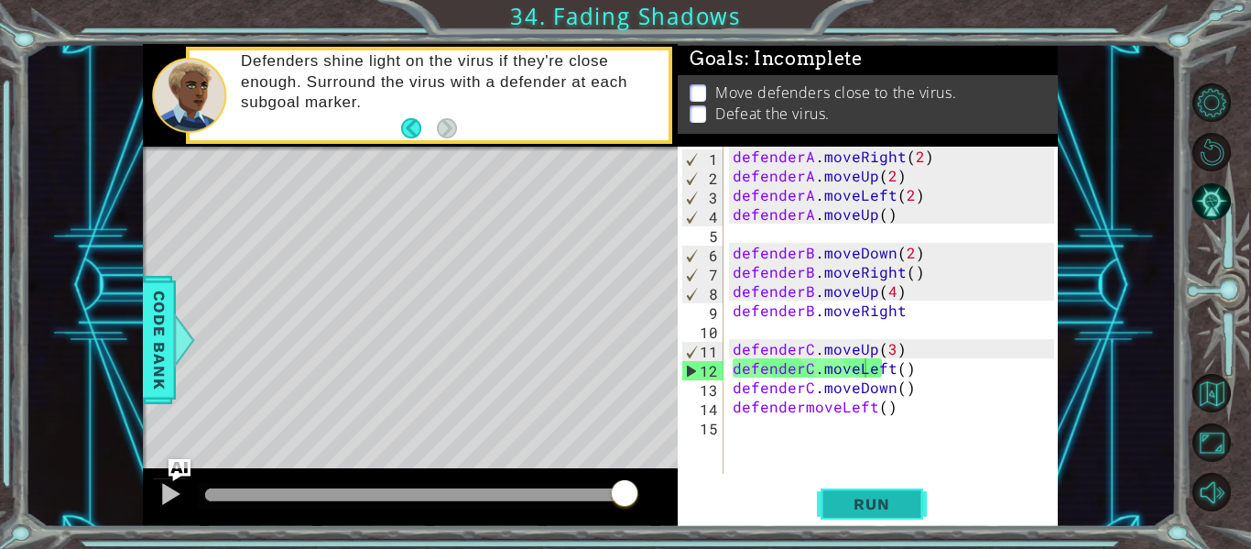
click at [849, 506] on span "Run" at bounding box center [871, 504] width 72 height 18
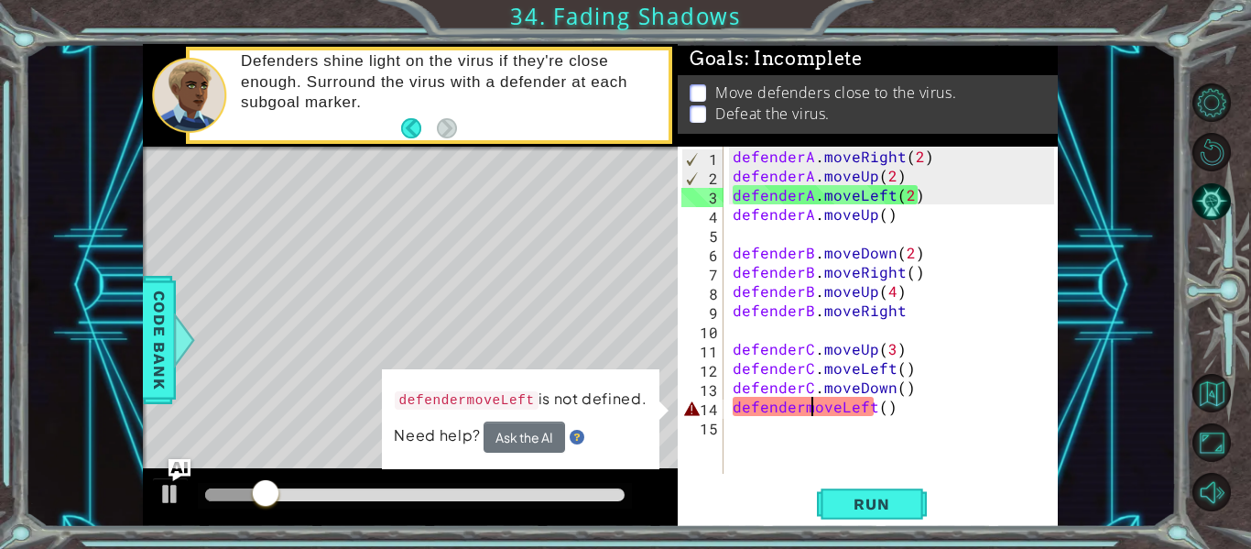
click at [808, 409] on div "defenderA . moveRight ( 2 ) defenderA . moveUp ( 2 ) defenderA . moveLeft ( 2 )…" at bounding box center [896, 329] width 334 height 365
click at [799, 409] on div "defenderA . moveRight ( 2 ) defenderA . moveUp ( 2 ) defenderA . moveLeft ( 2 )…" at bounding box center [896, 329] width 334 height 365
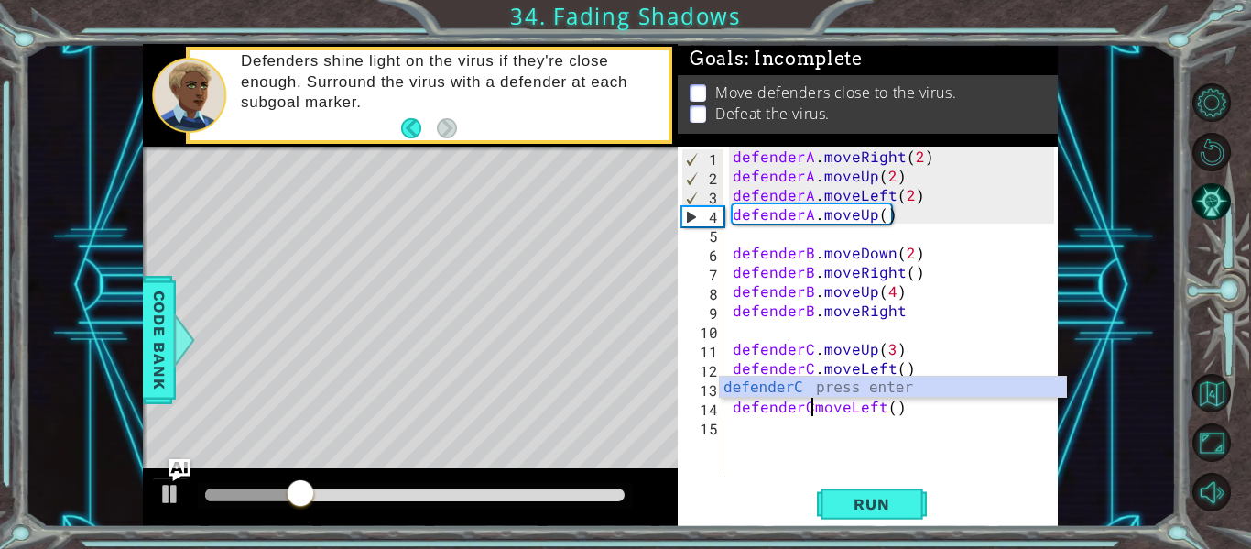
scroll to position [0, 5]
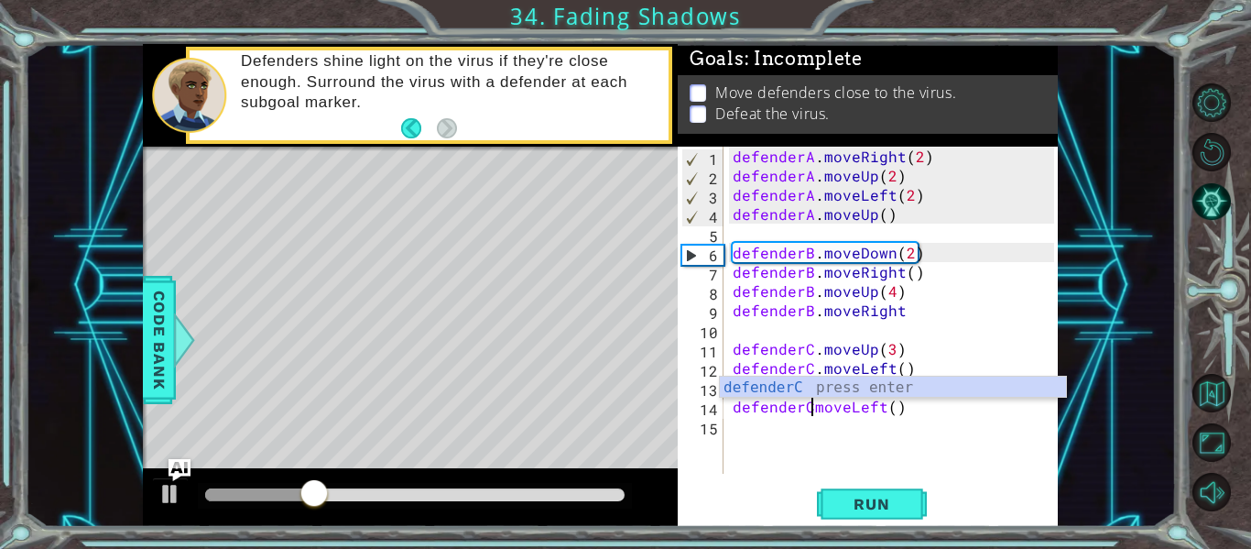
type textarea "defenderC.moveLeft()"
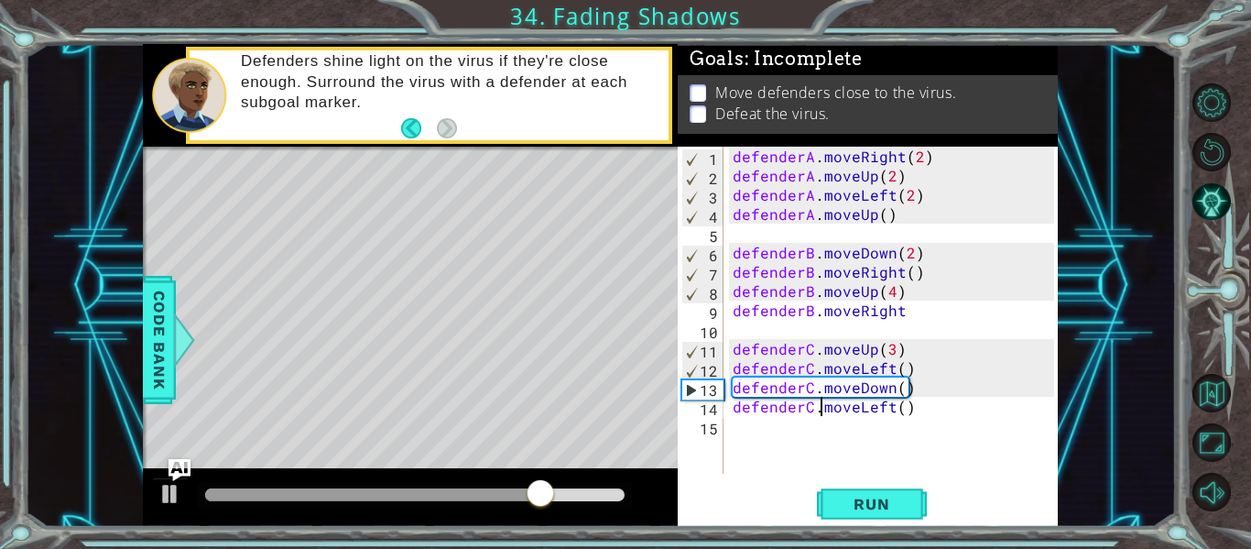
click at [922, 418] on div "defenderA . moveRight ( 2 ) defenderA . moveUp ( 2 ) defenderA . moveLeft ( 2 )…" at bounding box center [896, 329] width 334 height 365
click at [917, 405] on div "defenderA . moveRight ( 2 ) defenderA . moveUp ( 2 ) defenderA . moveLeft ( 2 )…" at bounding box center [896, 329] width 334 height 365
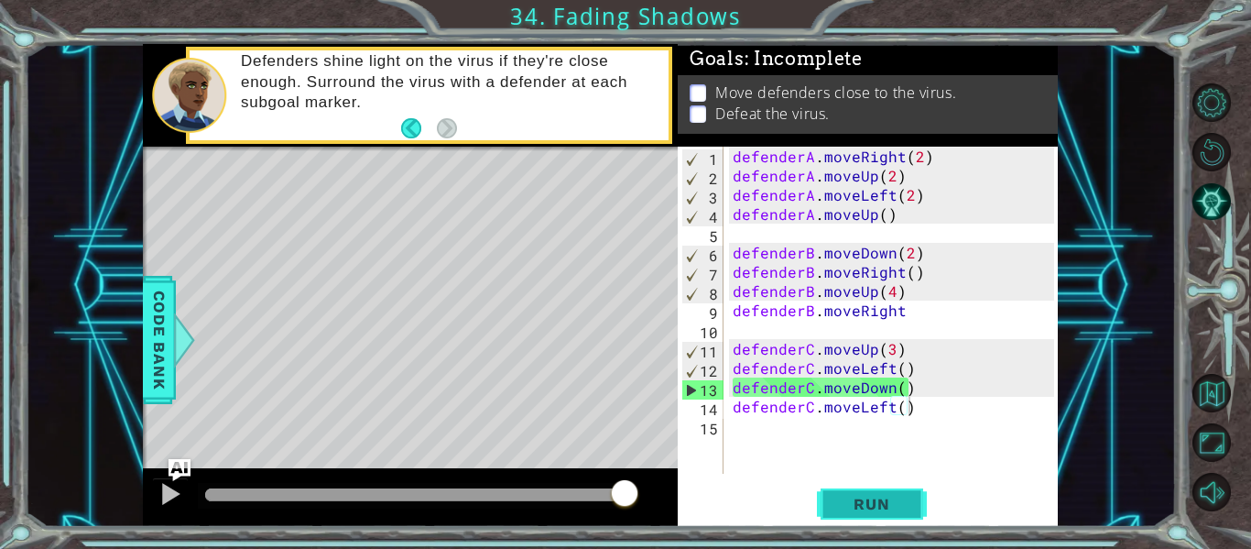
click at [888, 486] on button "Run" at bounding box center [872, 504] width 110 height 38
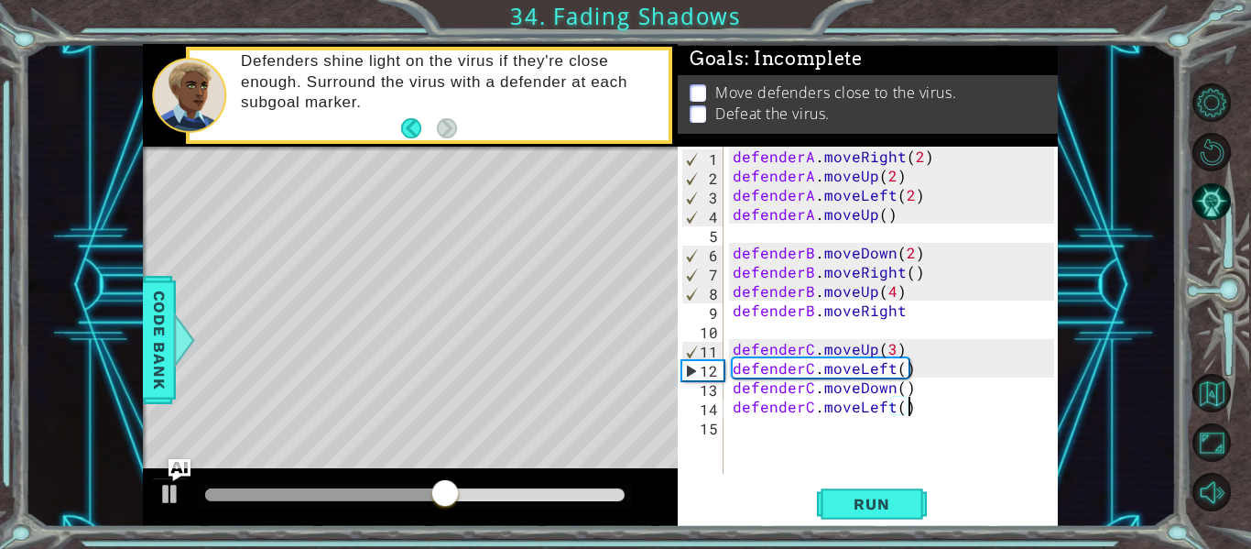
click at [899, 313] on div "defenderA . moveRight ( 2 ) defenderA . moveUp ( 2 ) defenderA . moveLeft ( 2 )…" at bounding box center [896, 329] width 334 height 365
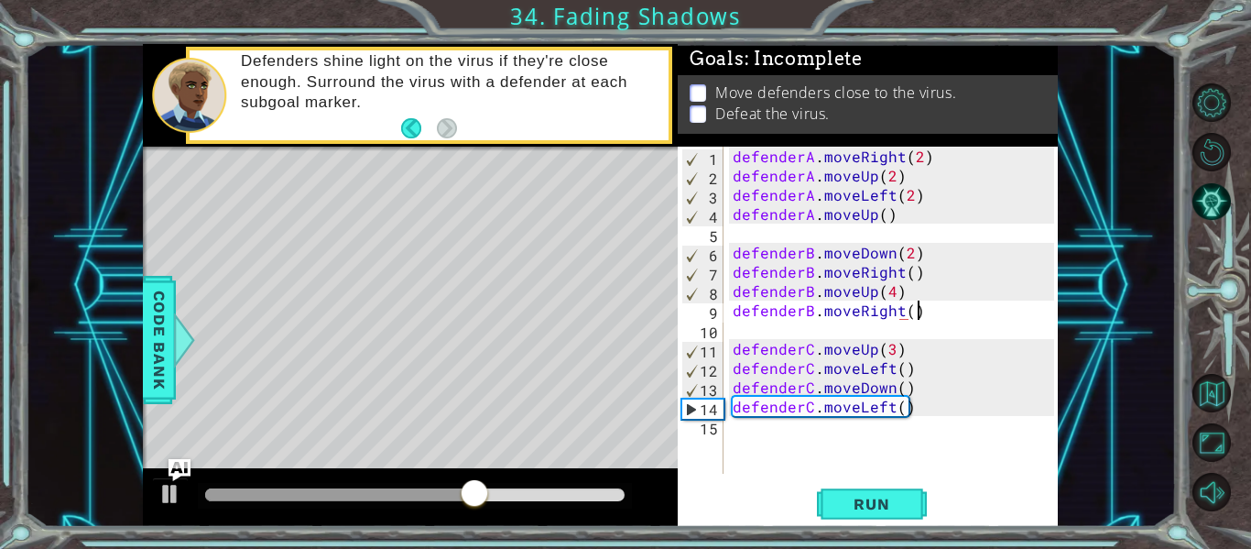
scroll to position [0, 11]
type textarea "defenderB.moveRight()"
click at [892, 504] on span "Run" at bounding box center [871, 504] width 72 height 18
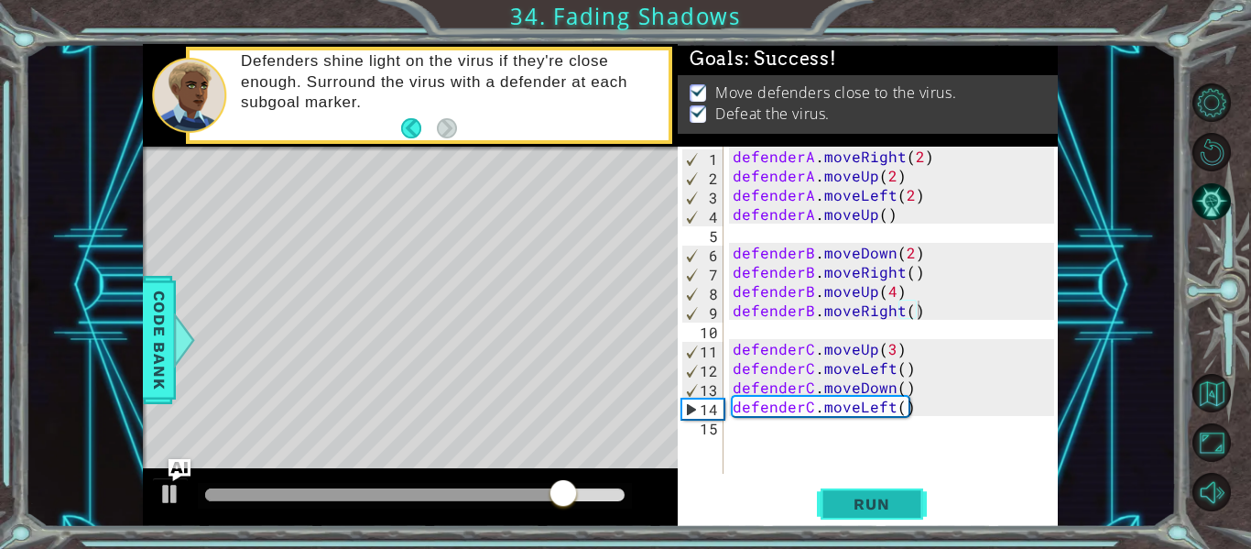
click at [889, 512] on span "Run" at bounding box center [871, 504] width 72 height 18
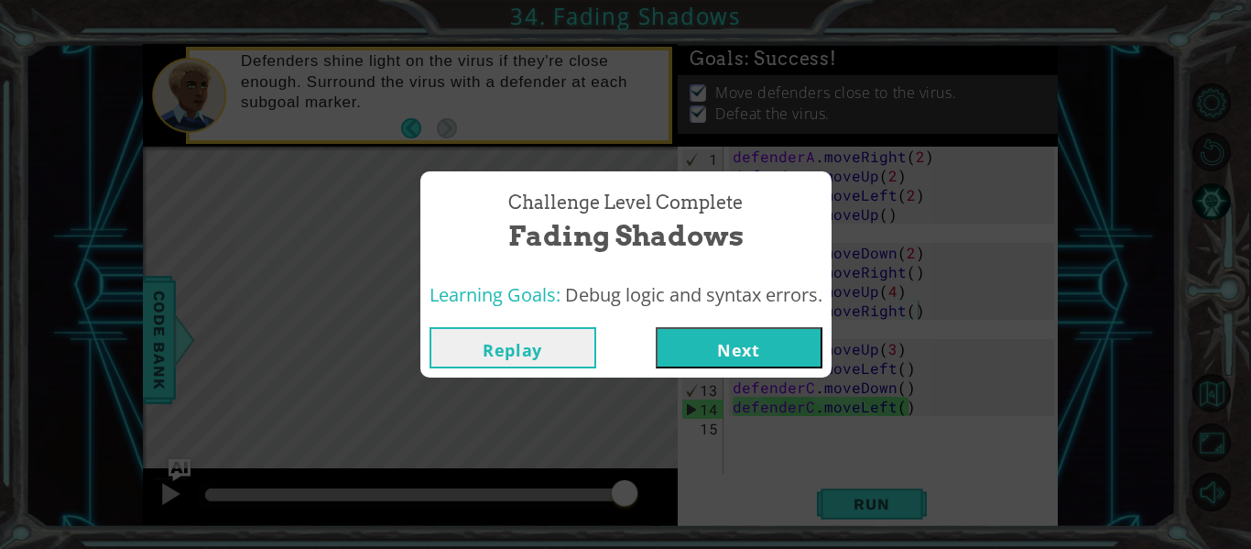
click at [721, 344] on button "Next" at bounding box center [739, 347] width 167 height 41
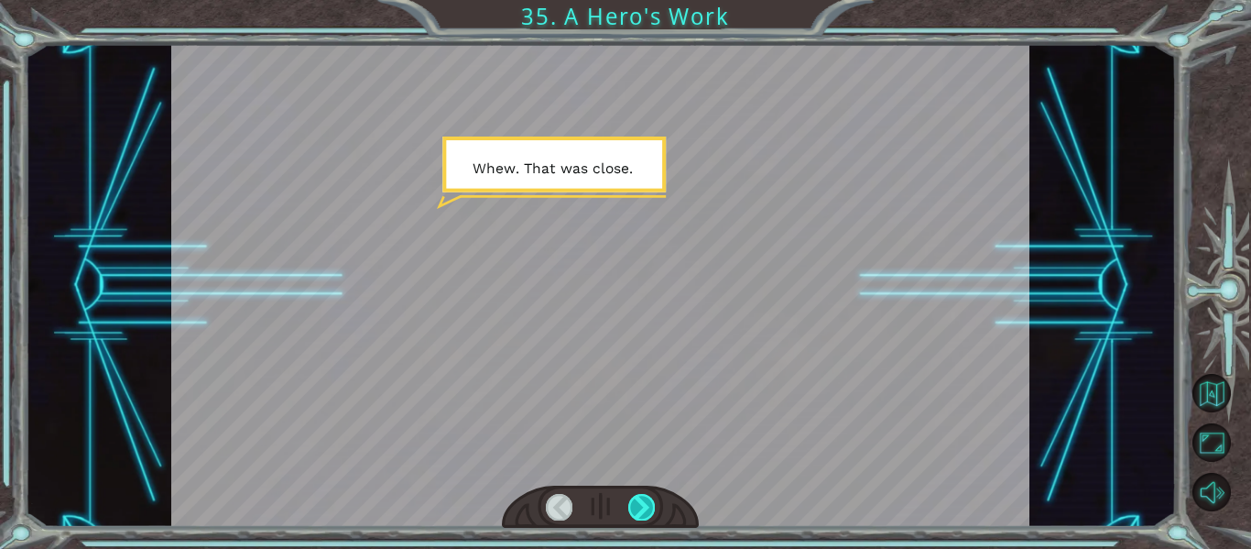
click at [643, 495] on div at bounding box center [641, 507] width 27 height 26
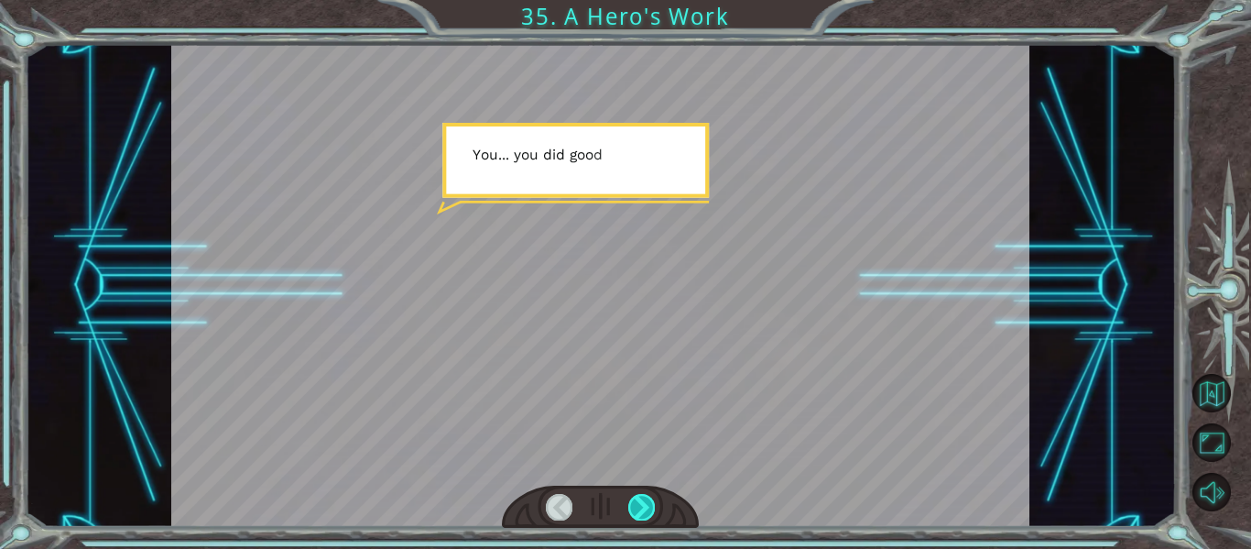
click at [643, 495] on div at bounding box center [641, 507] width 27 height 26
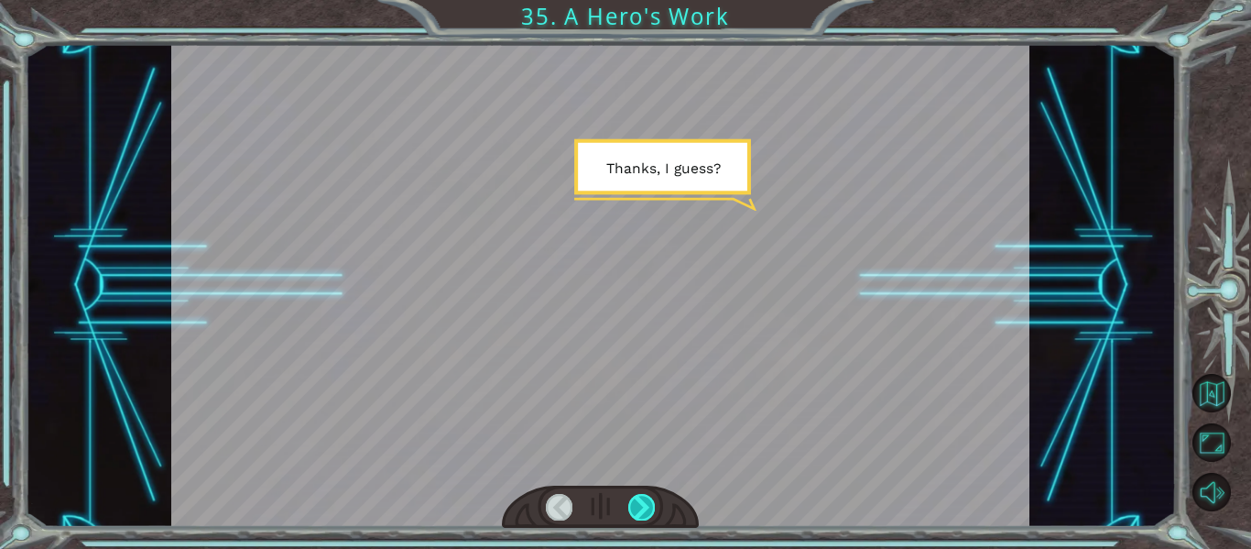
click at [643, 495] on div at bounding box center [641, 507] width 27 height 26
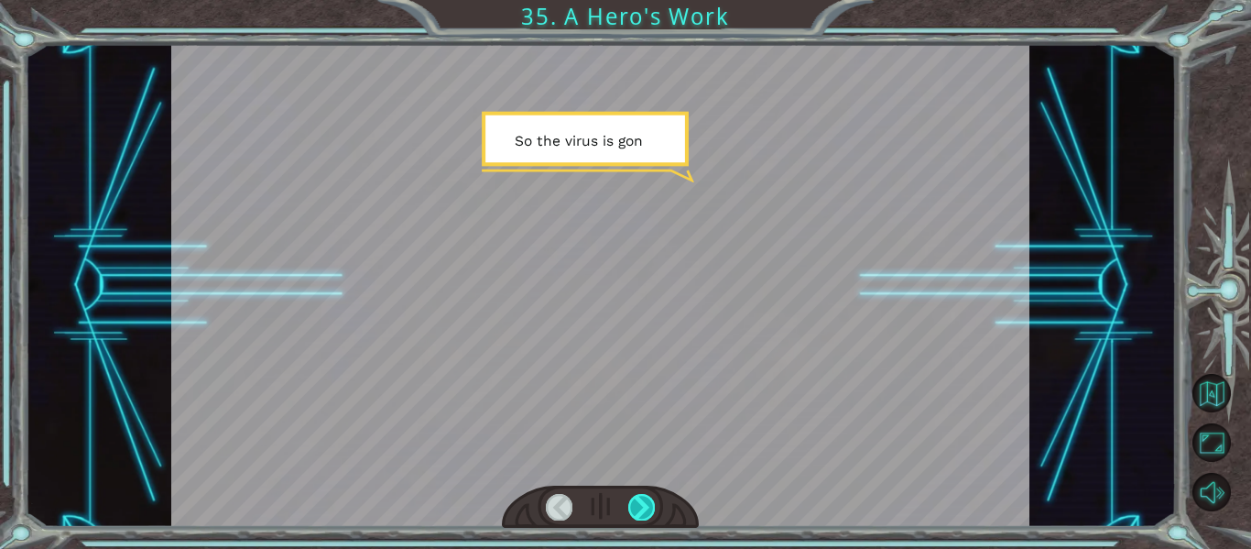
click at [643, 495] on div at bounding box center [641, 507] width 27 height 26
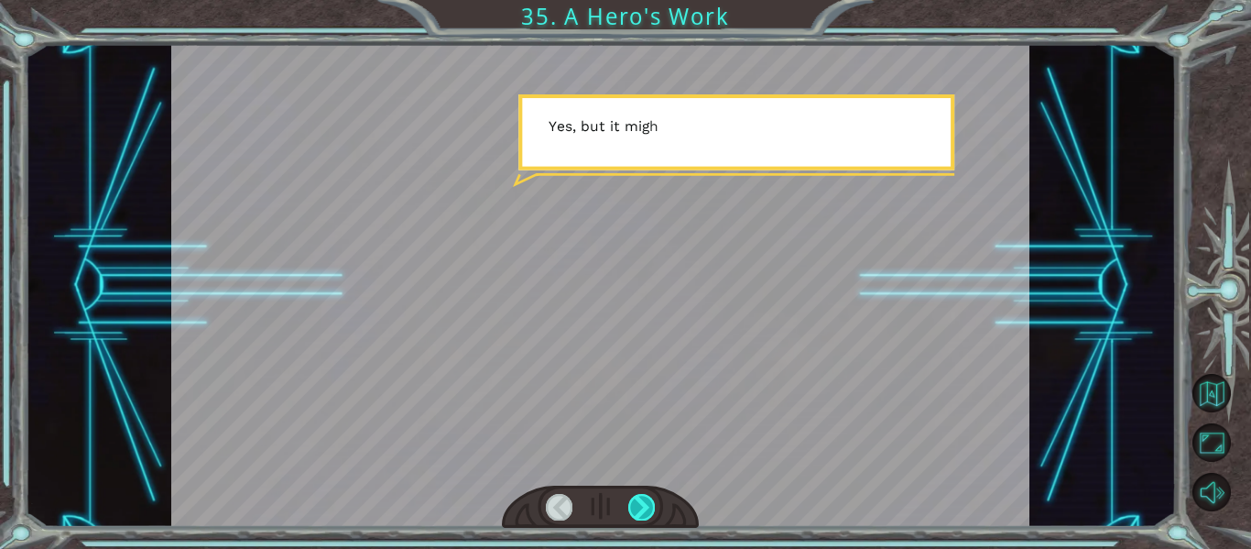
click at [643, 495] on div at bounding box center [641, 507] width 27 height 26
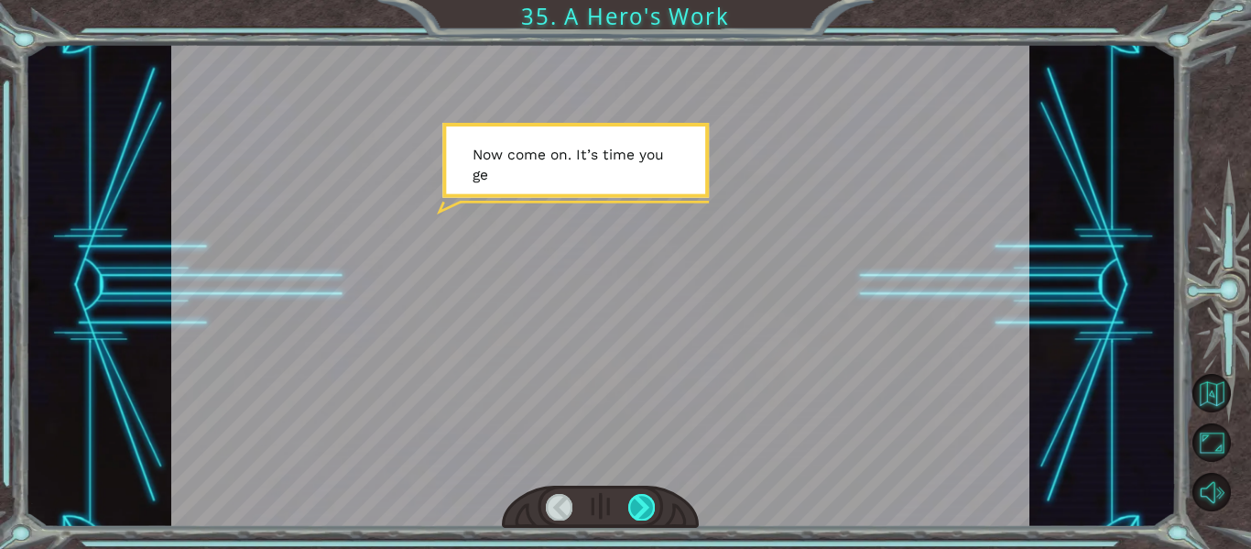
click at [643, 495] on div at bounding box center [641, 507] width 27 height 26
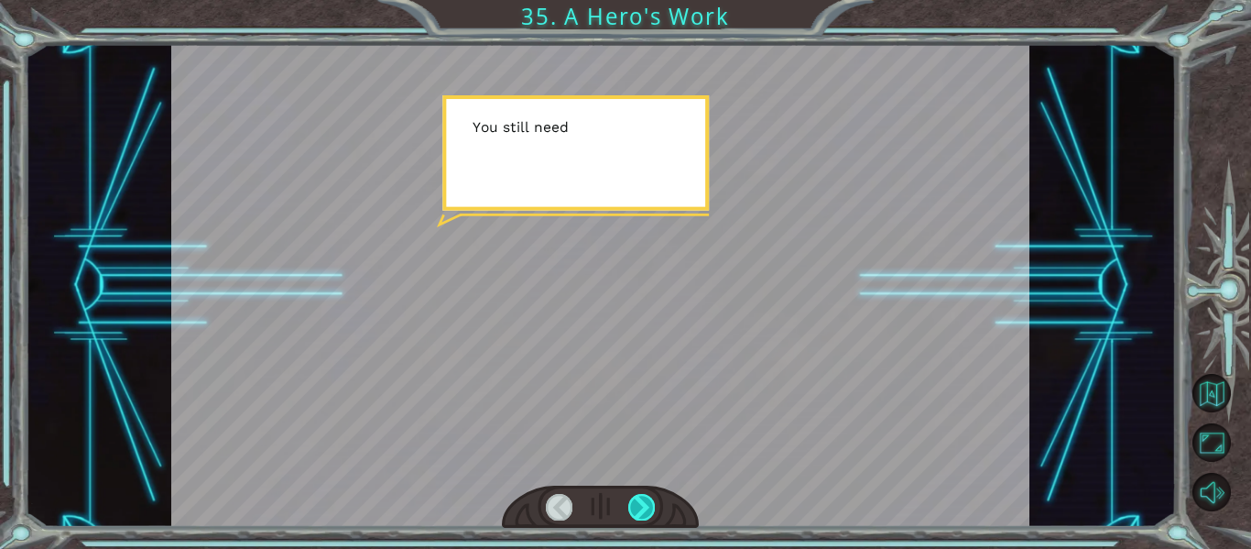
click at [643, 495] on div at bounding box center [641, 507] width 27 height 26
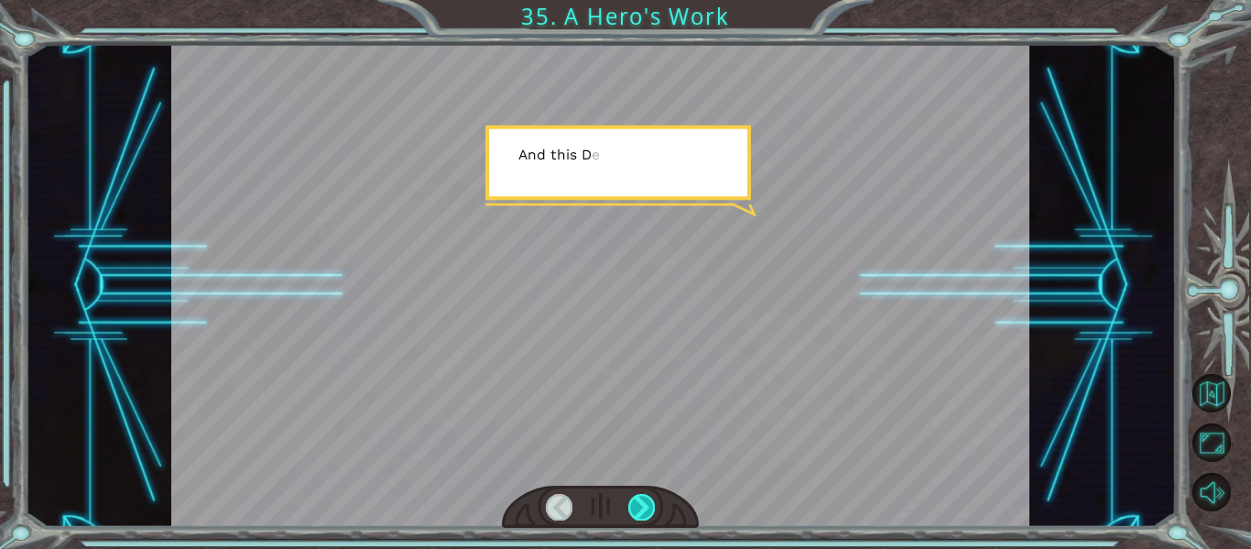
click at [643, 495] on div at bounding box center [641, 507] width 27 height 26
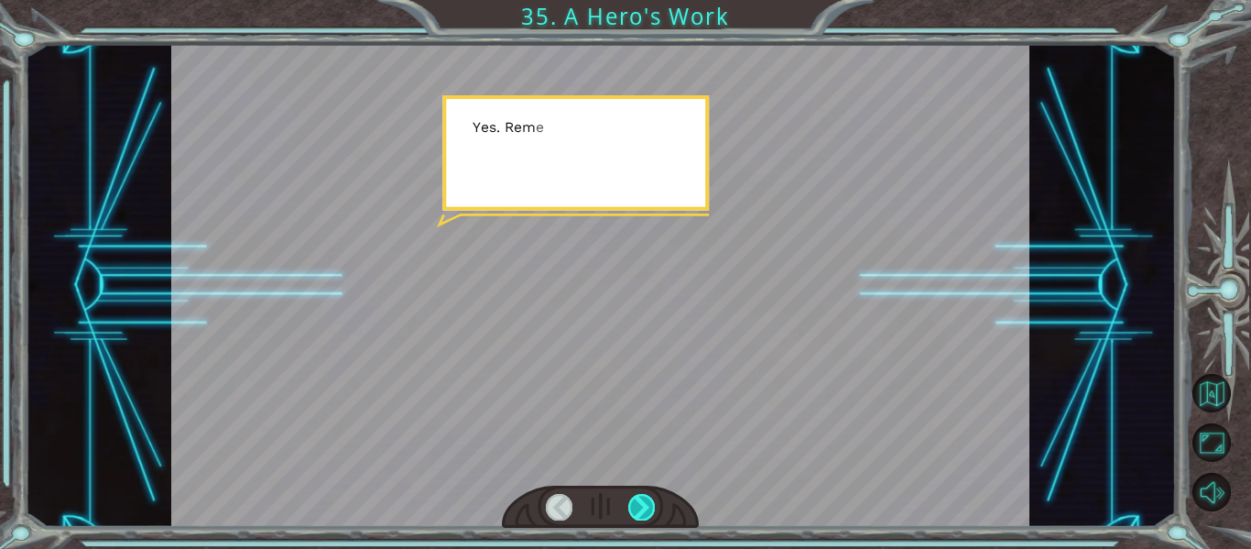
click at [643, 495] on div at bounding box center [641, 507] width 27 height 26
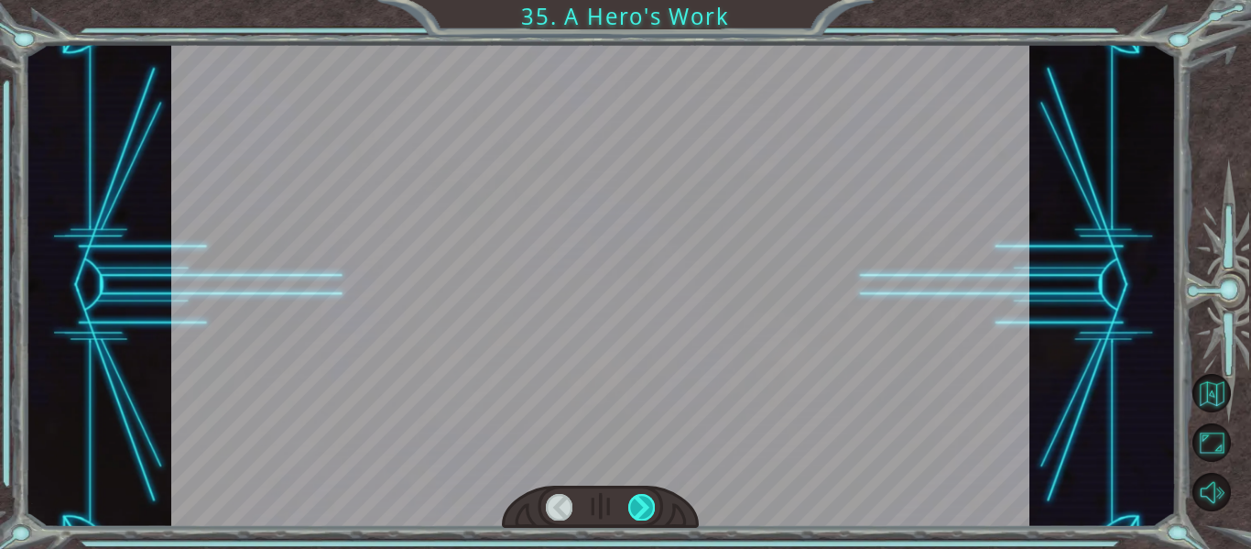
click at [643, 495] on div at bounding box center [641, 507] width 27 height 26
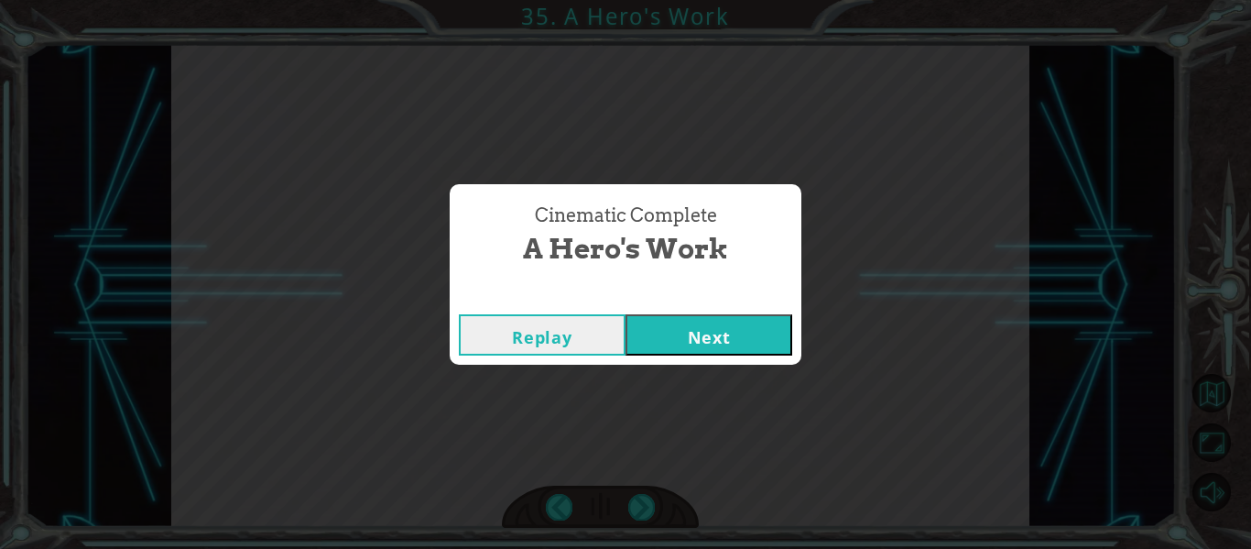
click at [735, 334] on button "Next" at bounding box center [708, 334] width 167 height 41
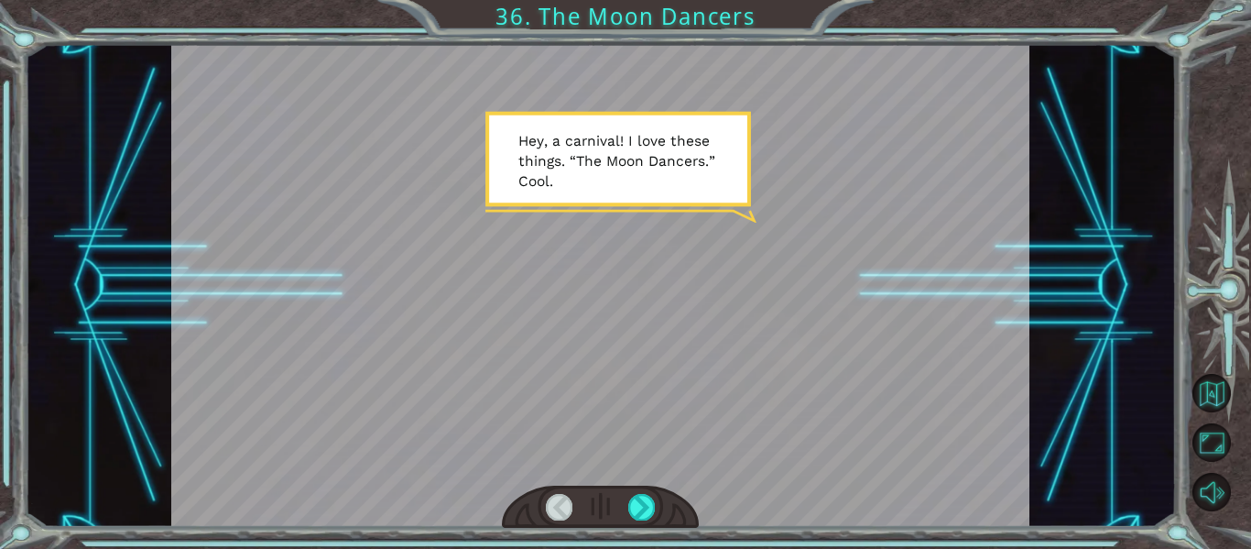
click at [647, 493] on div at bounding box center [601, 506] width 198 height 43
click at [637, 509] on div at bounding box center [641, 507] width 27 height 26
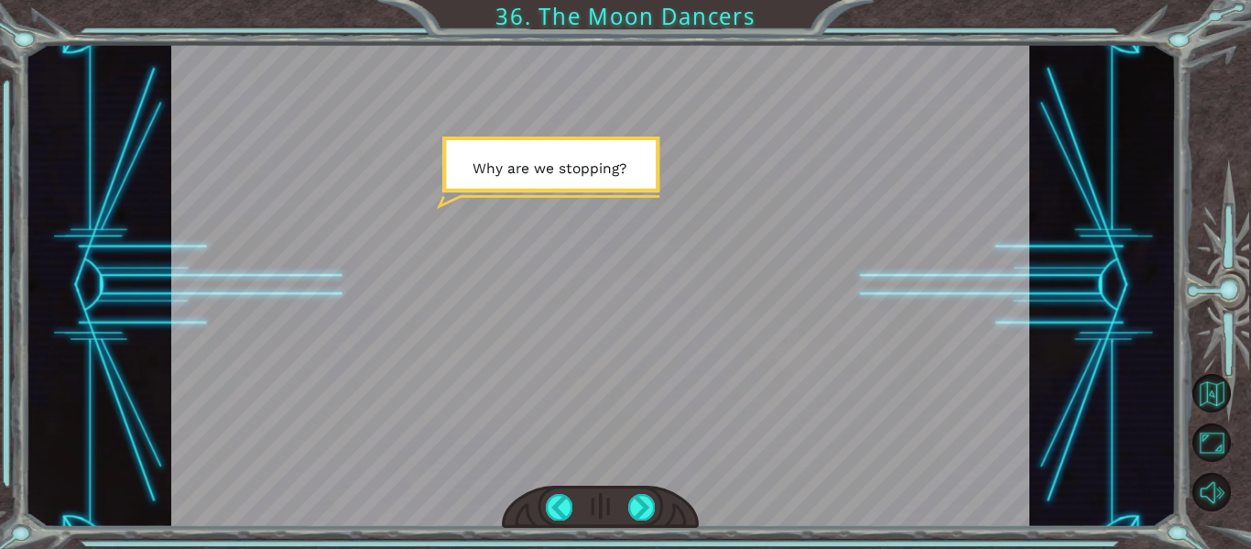
click at [627, 510] on div at bounding box center [601, 506] width 198 height 43
click at [630, 506] on div at bounding box center [641, 507] width 27 height 26
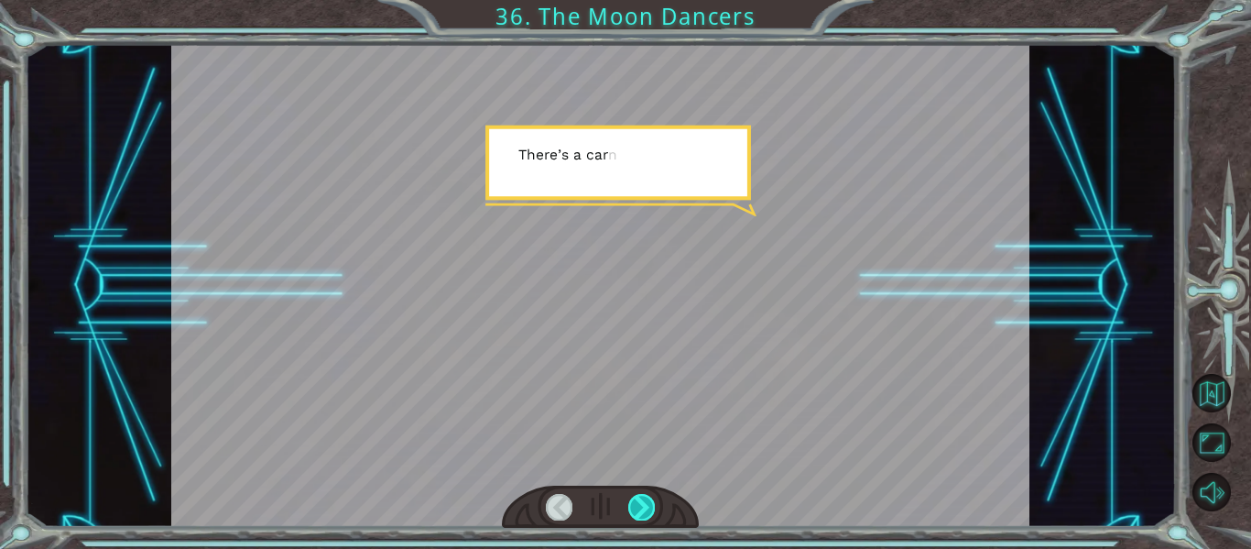
click at [651, 505] on div at bounding box center [641, 507] width 27 height 26
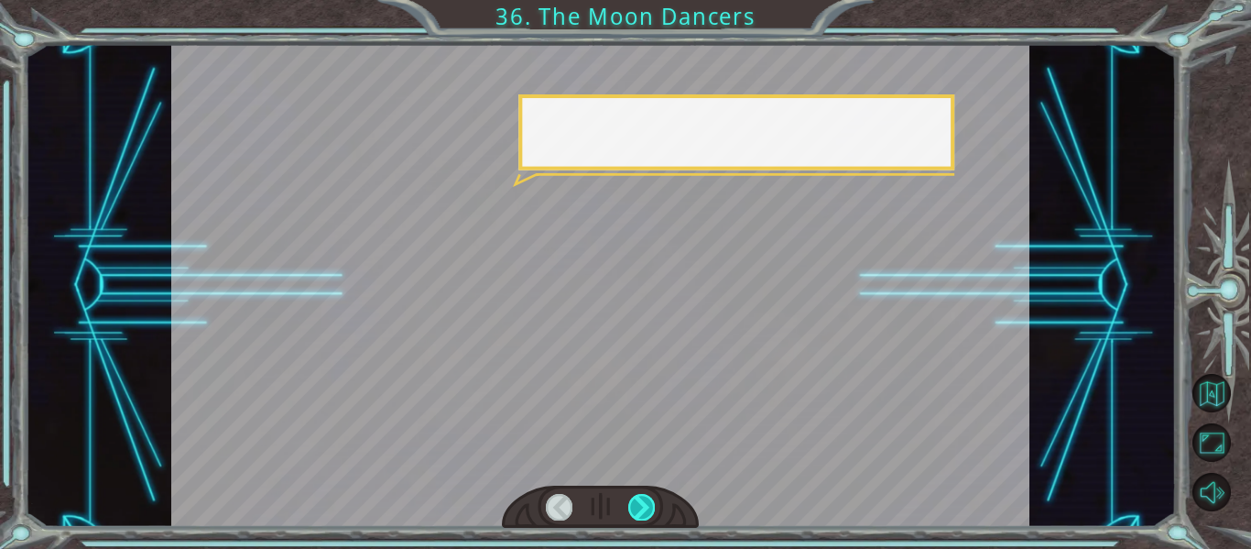
click at [651, 505] on div at bounding box center [641, 507] width 27 height 26
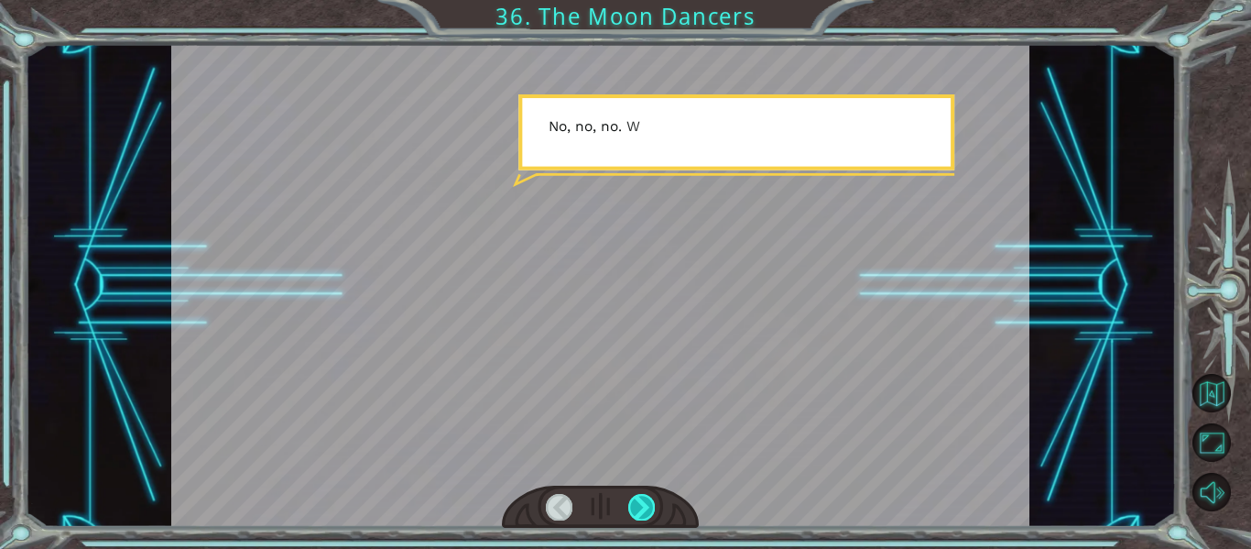
click at [651, 505] on div at bounding box center [641, 507] width 27 height 26
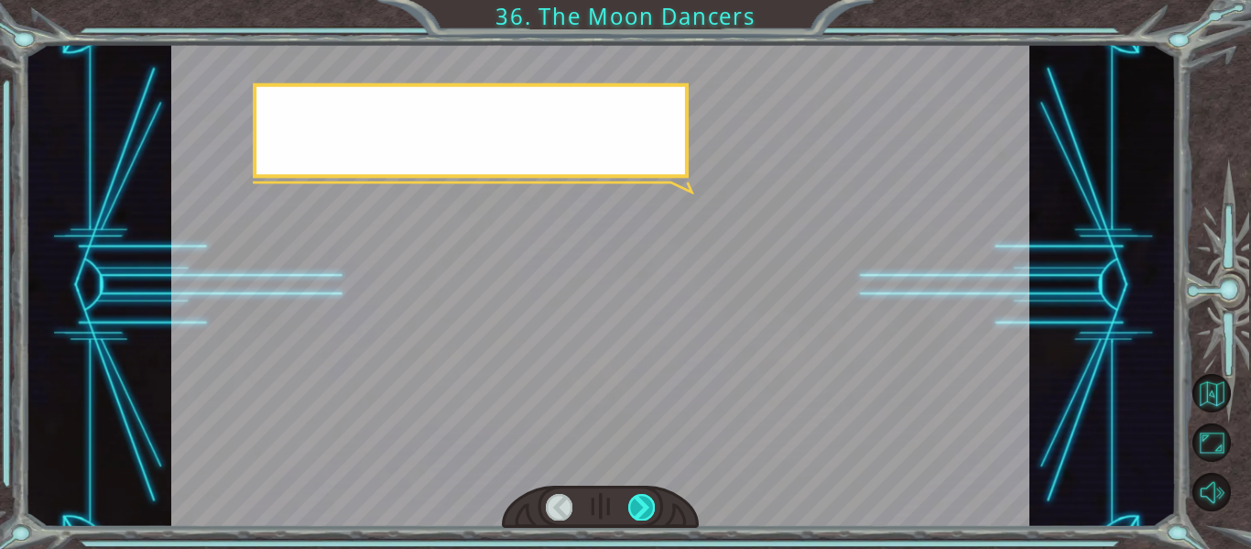
click at [651, 505] on div at bounding box center [641, 507] width 27 height 26
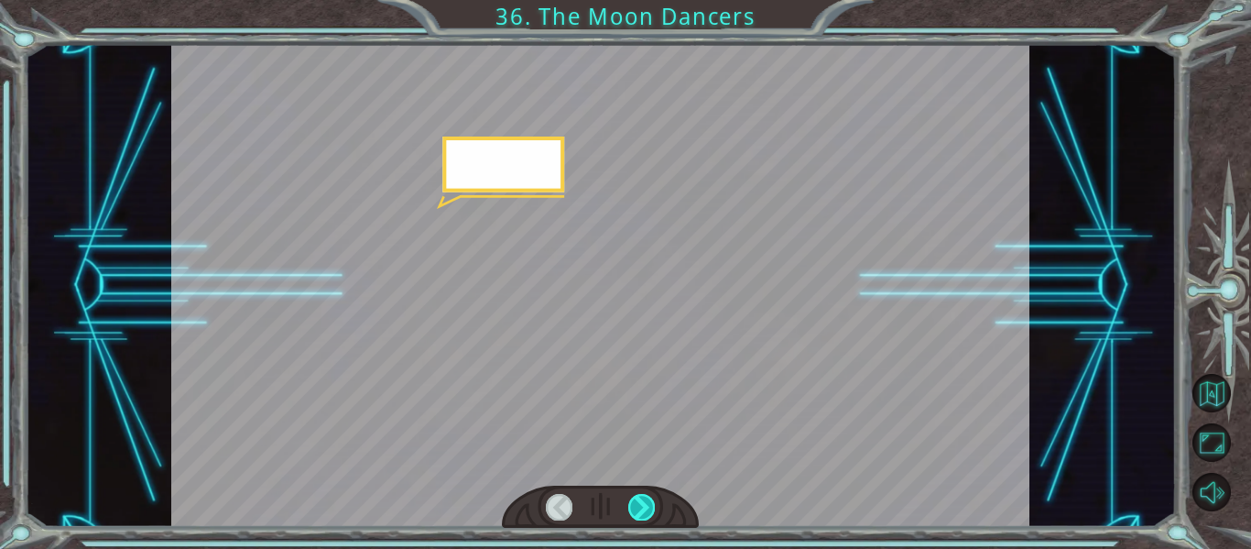
click at [651, 505] on div at bounding box center [641, 507] width 27 height 26
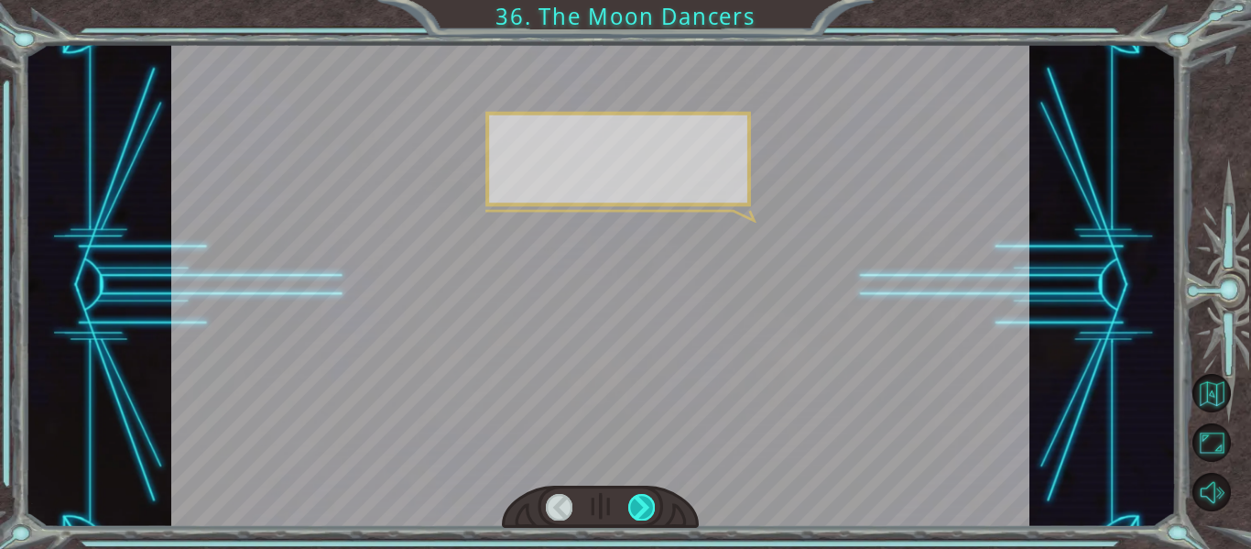
click at [651, 505] on div at bounding box center [641, 507] width 27 height 26
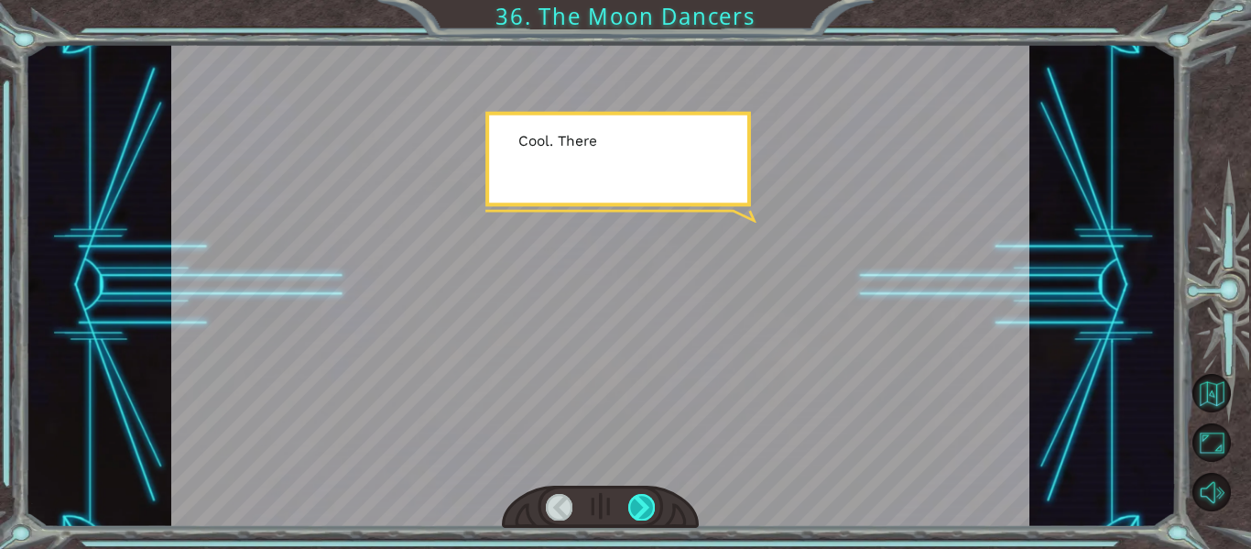
click at [651, 505] on div at bounding box center [641, 507] width 27 height 26
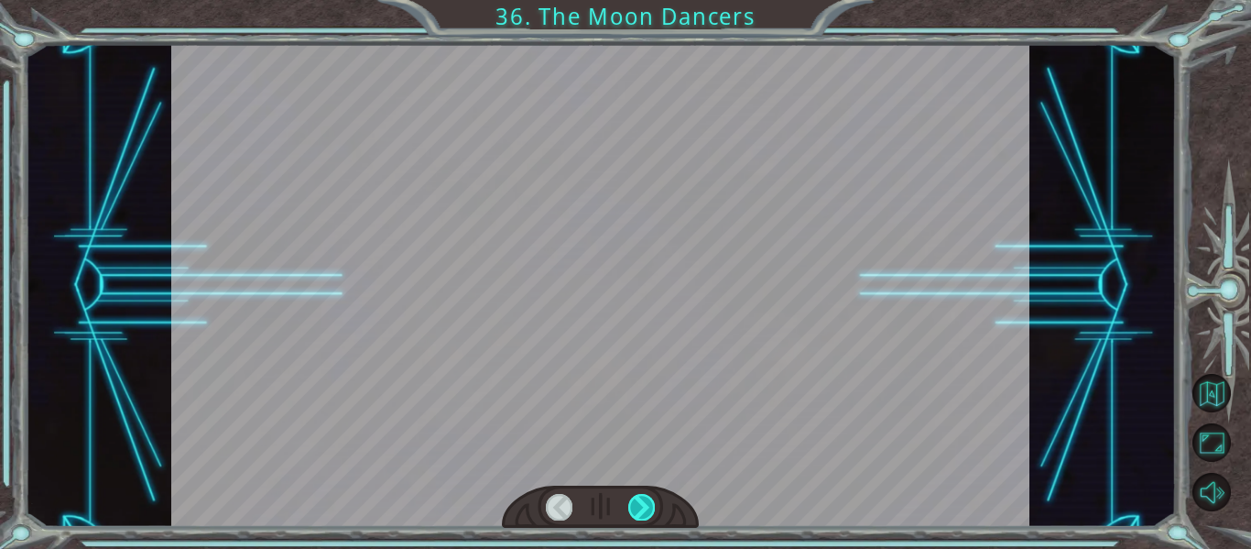
click at [651, 505] on div at bounding box center [641, 507] width 27 height 26
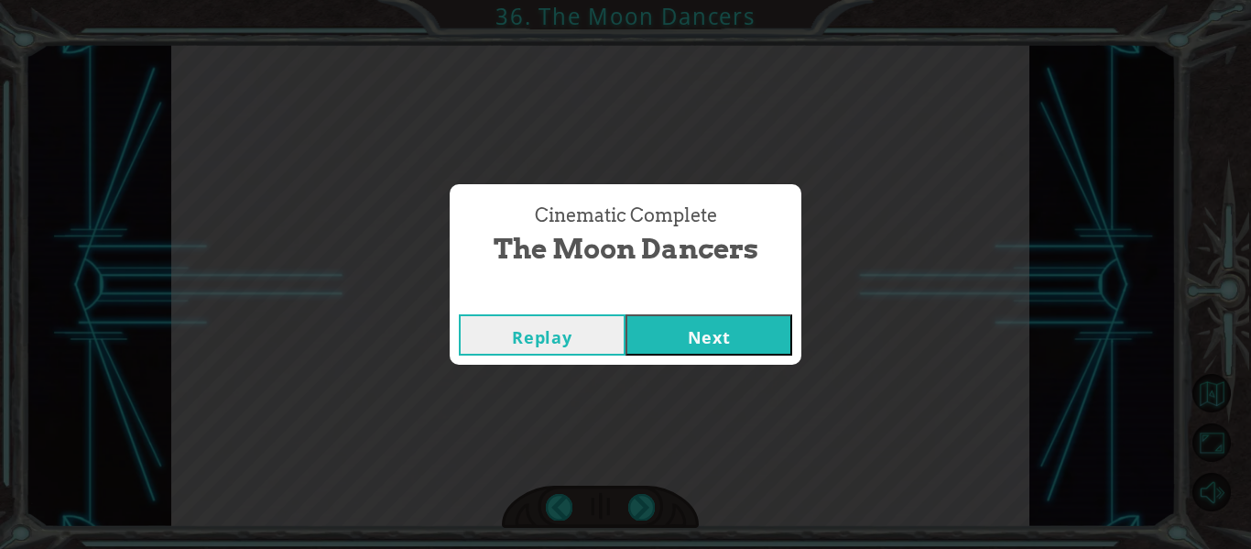
click at [709, 345] on button "Next" at bounding box center [708, 334] width 167 height 41
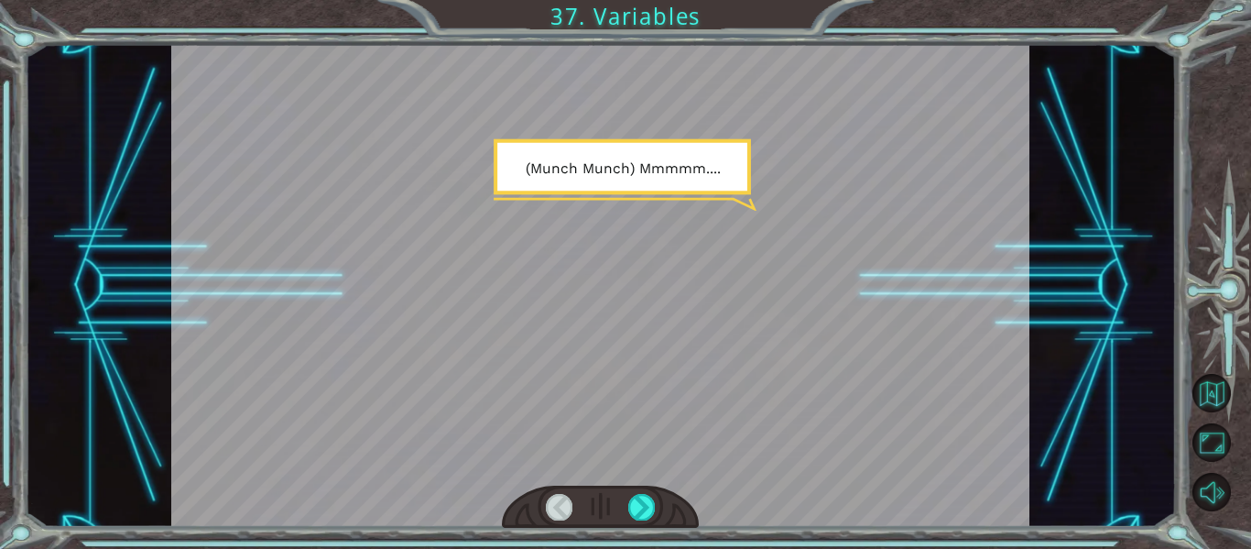
click at [648, 492] on div at bounding box center [601, 506] width 198 height 43
click at [637, 505] on div at bounding box center [641, 507] width 27 height 26
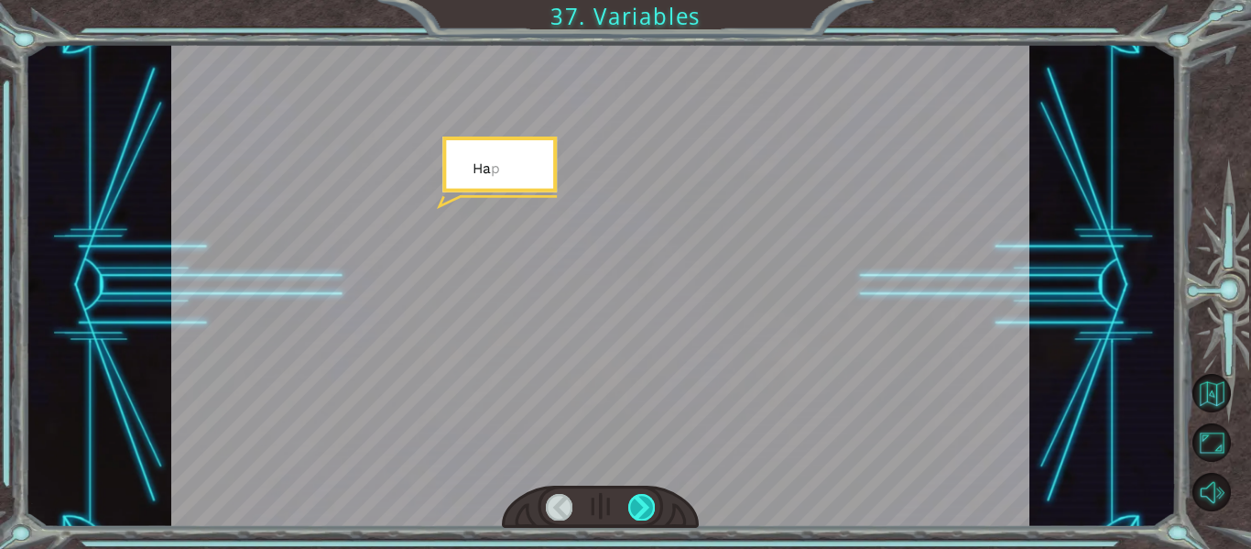
click at [637, 505] on div at bounding box center [641, 507] width 27 height 26
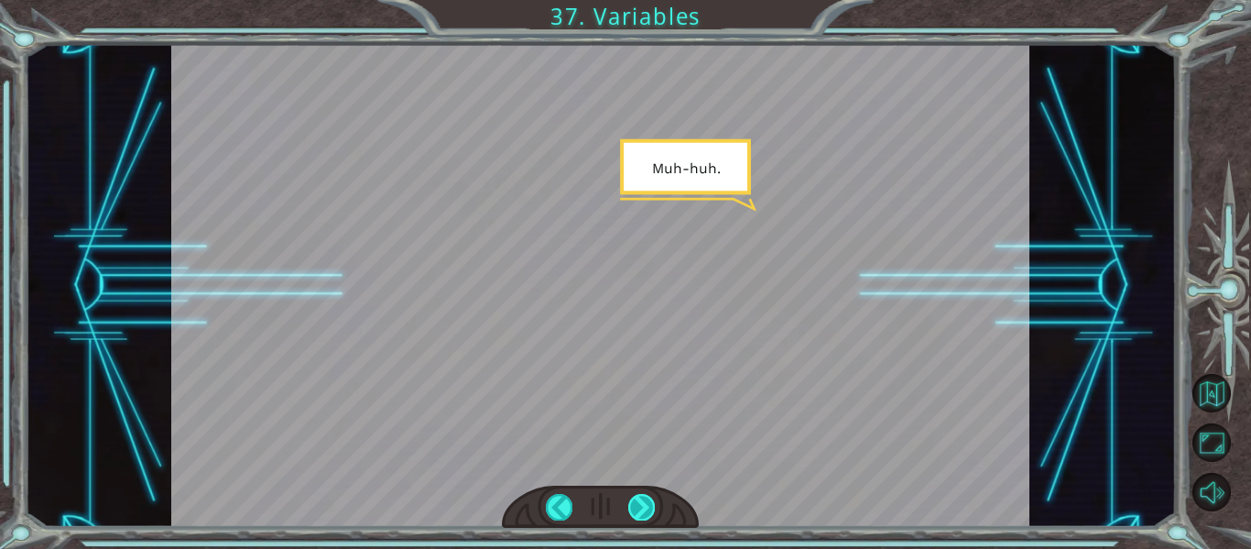
click at [637, 505] on div at bounding box center [641, 507] width 27 height 26
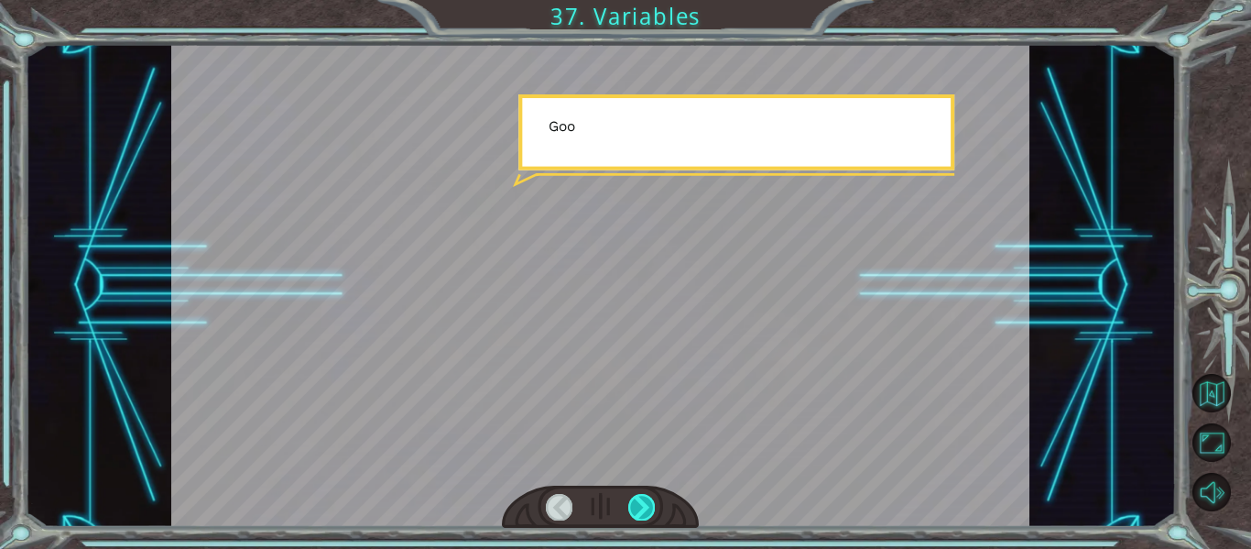
click at [637, 505] on div at bounding box center [641, 507] width 27 height 26
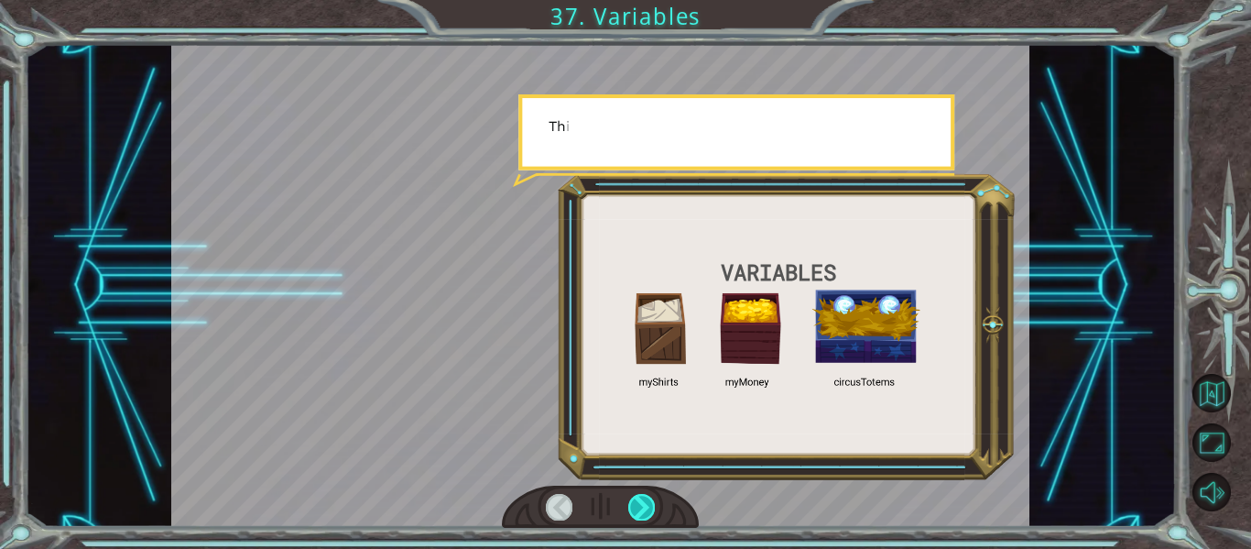
click at [637, 505] on div at bounding box center [641, 507] width 27 height 26
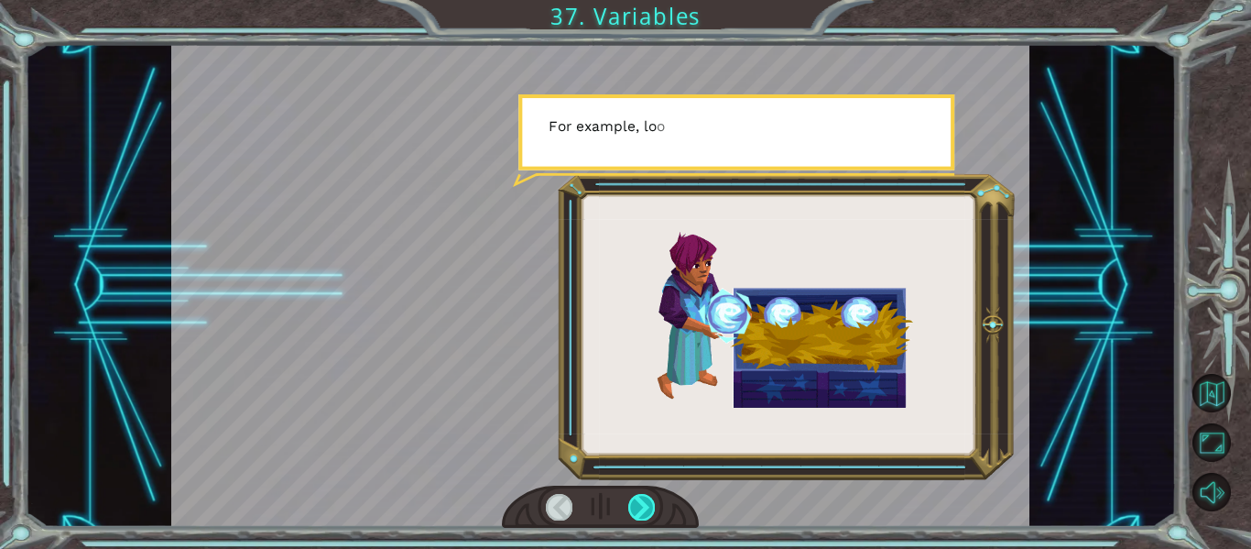
click at [637, 505] on div at bounding box center [641, 507] width 27 height 26
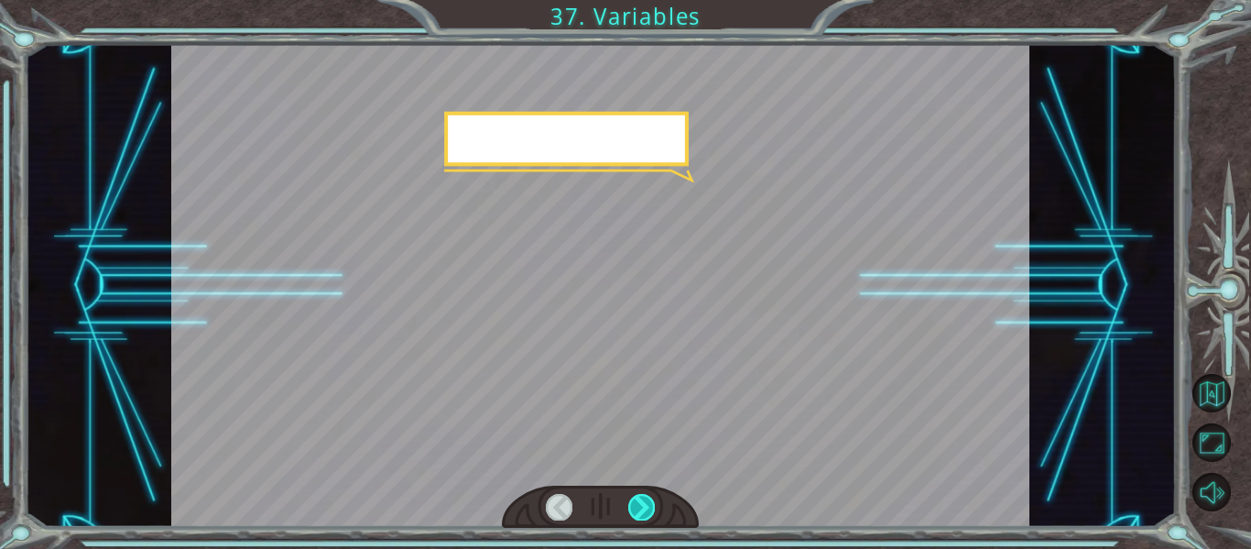
click at [637, 505] on div at bounding box center [641, 507] width 27 height 26
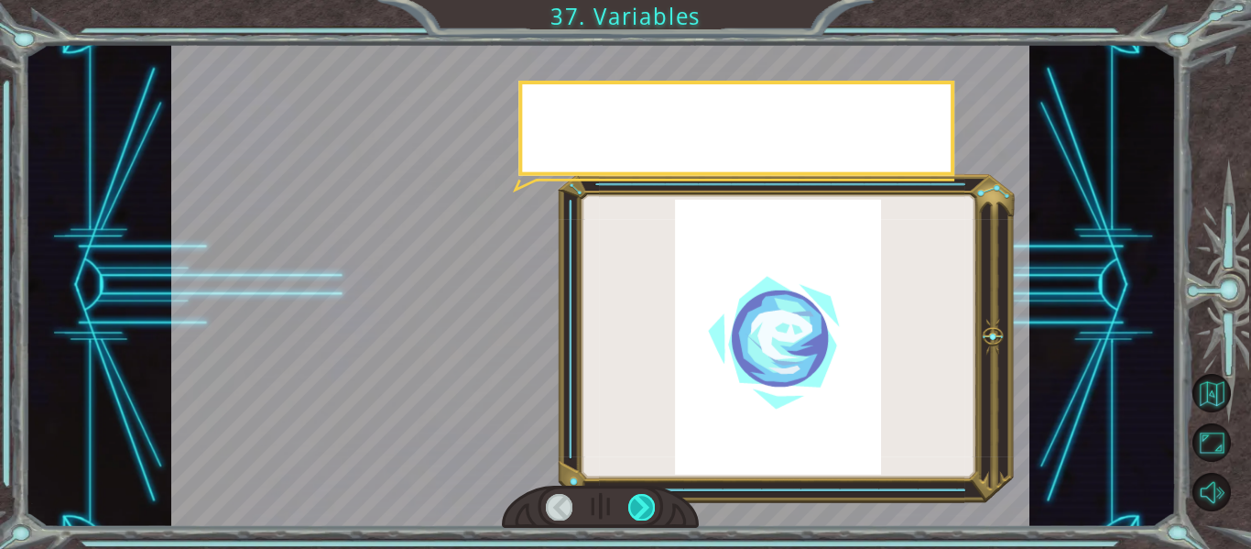
click at [637, 505] on div at bounding box center [641, 507] width 27 height 26
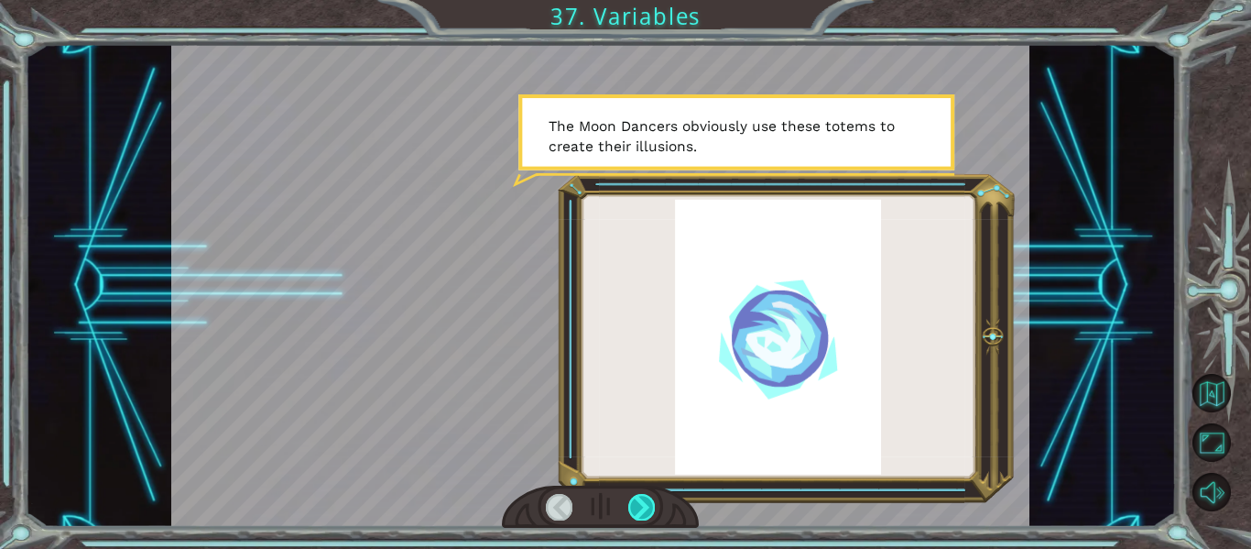
click at [637, 505] on div at bounding box center [641, 507] width 27 height 26
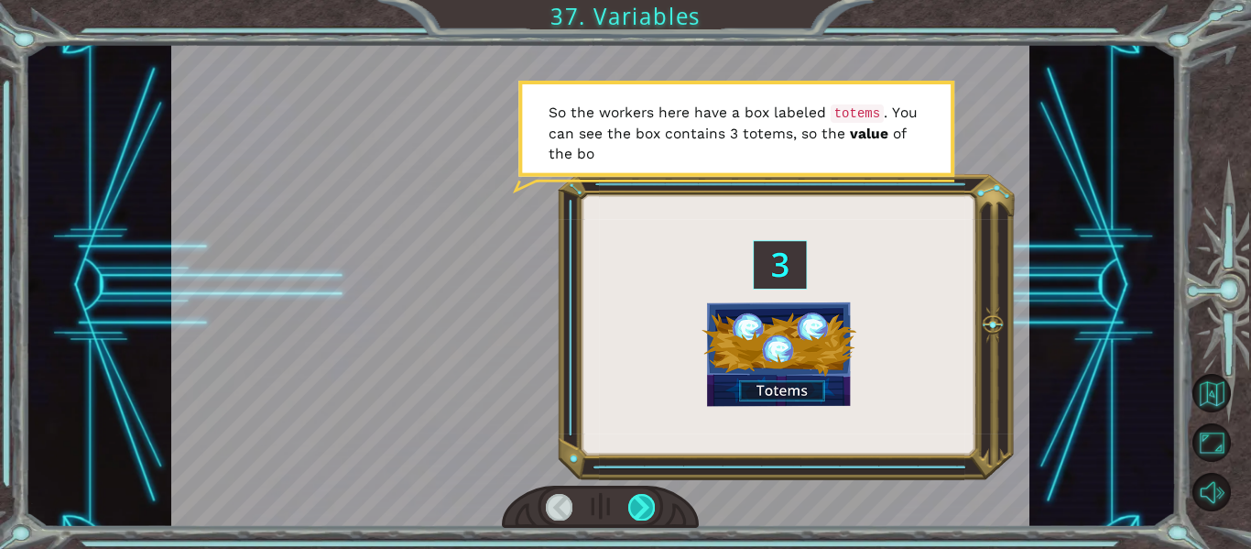
click at [637, 505] on div at bounding box center [641, 507] width 27 height 26
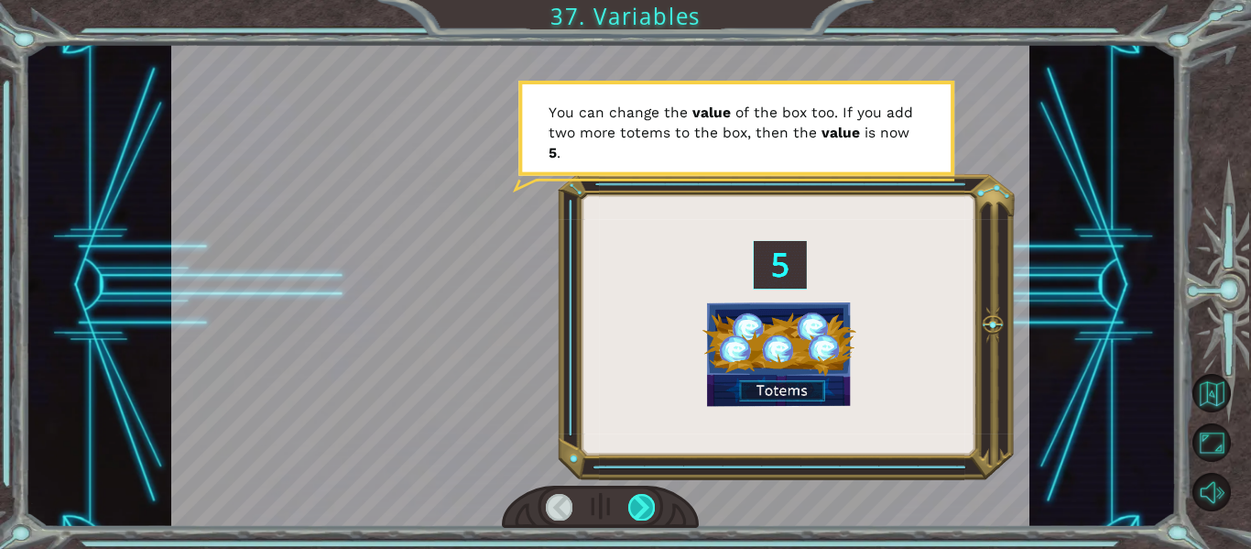
click at [637, 505] on div at bounding box center [641, 507] width 27 height 26
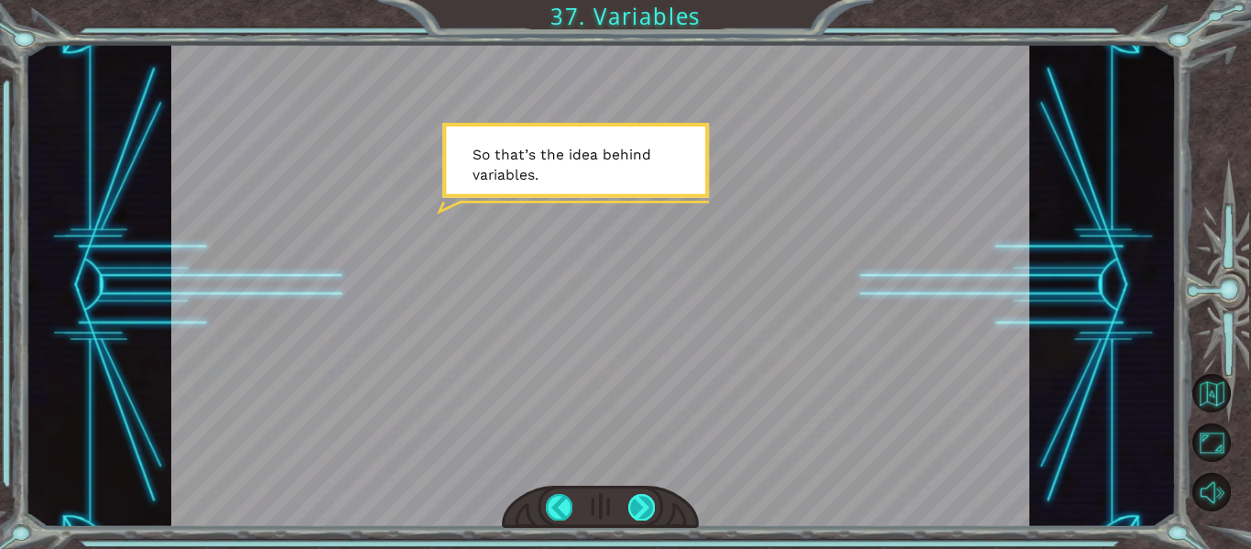
click at [637, 505] on div at bounding box center [641, 507] width 27 height 26
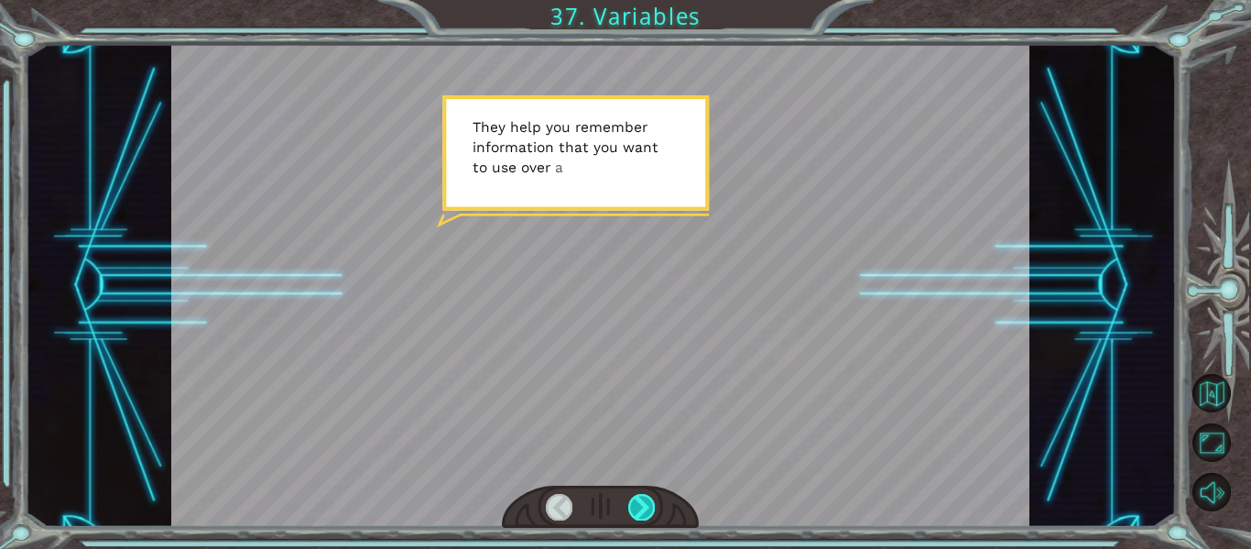
click at [637, 505] on div at bounding box center [641, 507] width 27 height 26
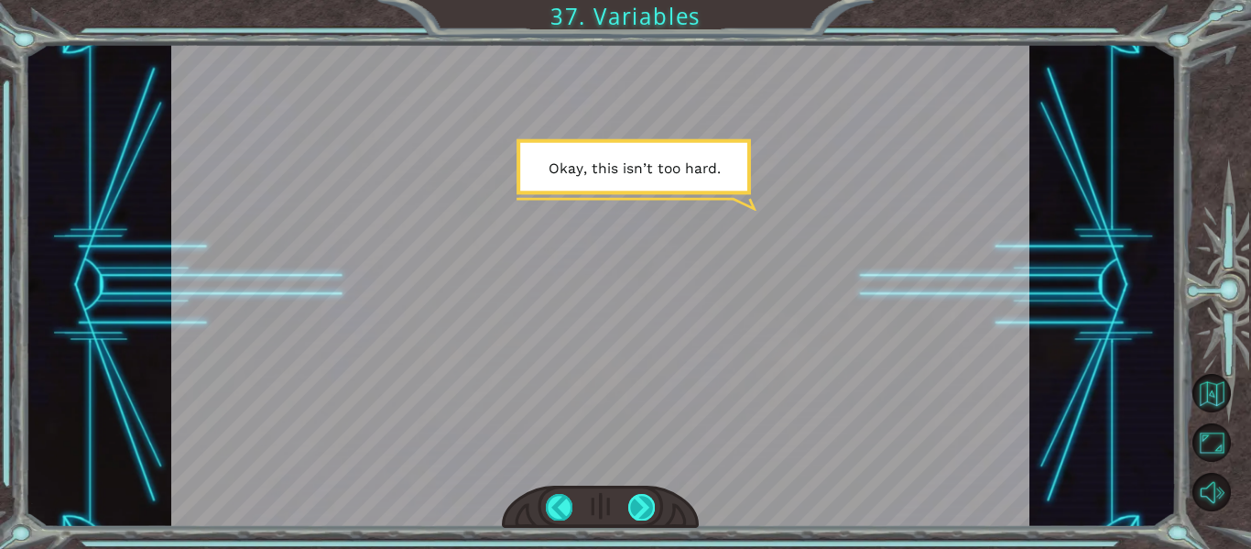
click at [635, 500] on div at bounding box center [641, 507] width 27 height 26
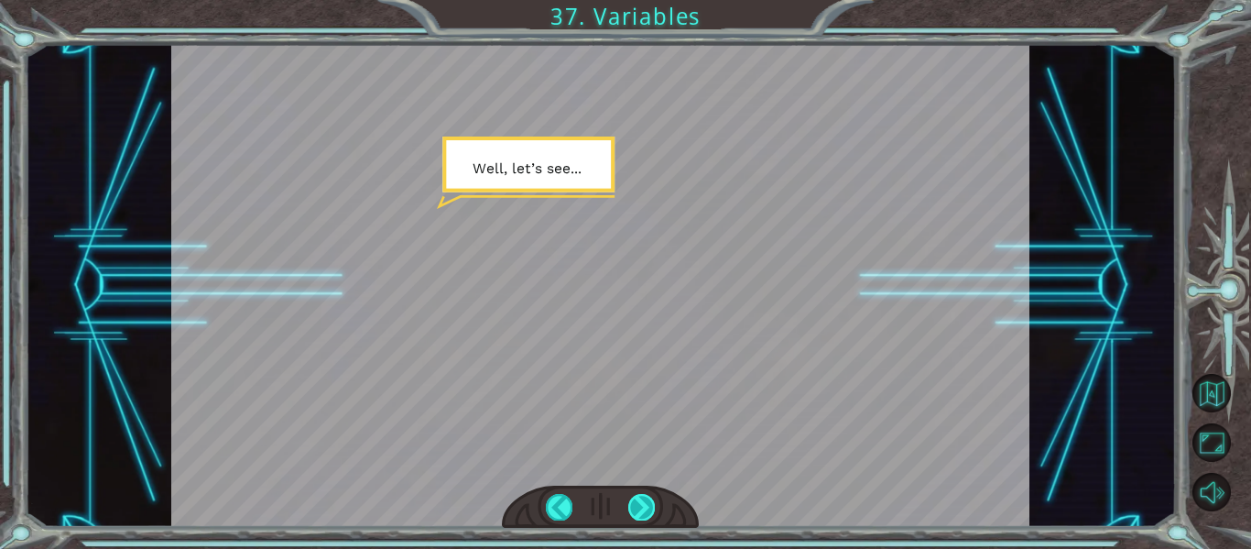
click at [635, 500] on div at bounding box center [641, 507] width 27 height 26
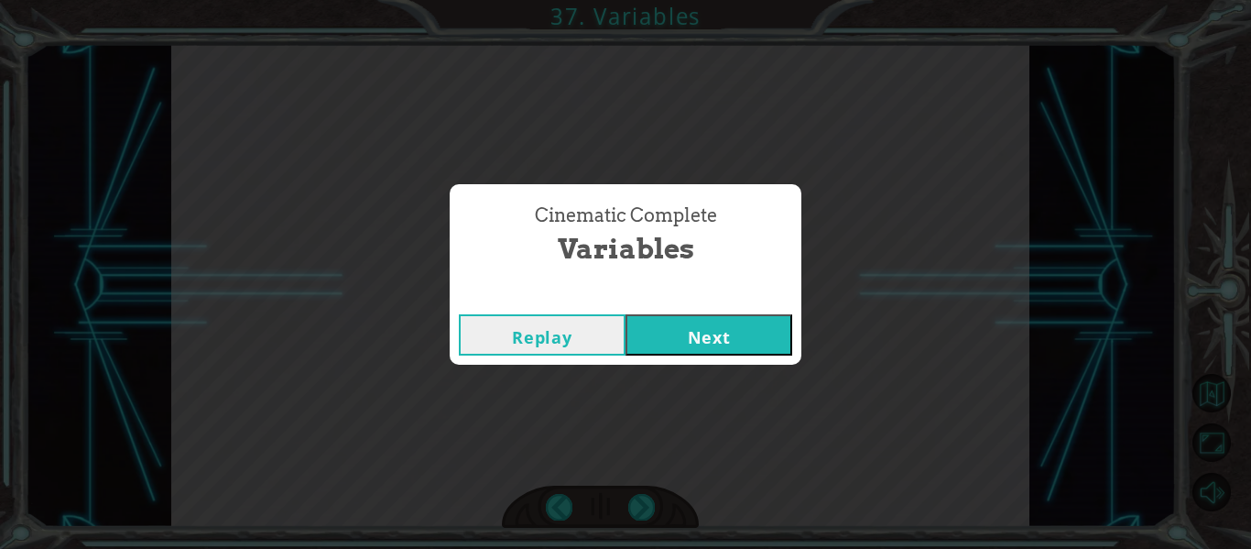
click at [703, 347] on button "Next" at bounding box center [708, 334] width 167 height 41
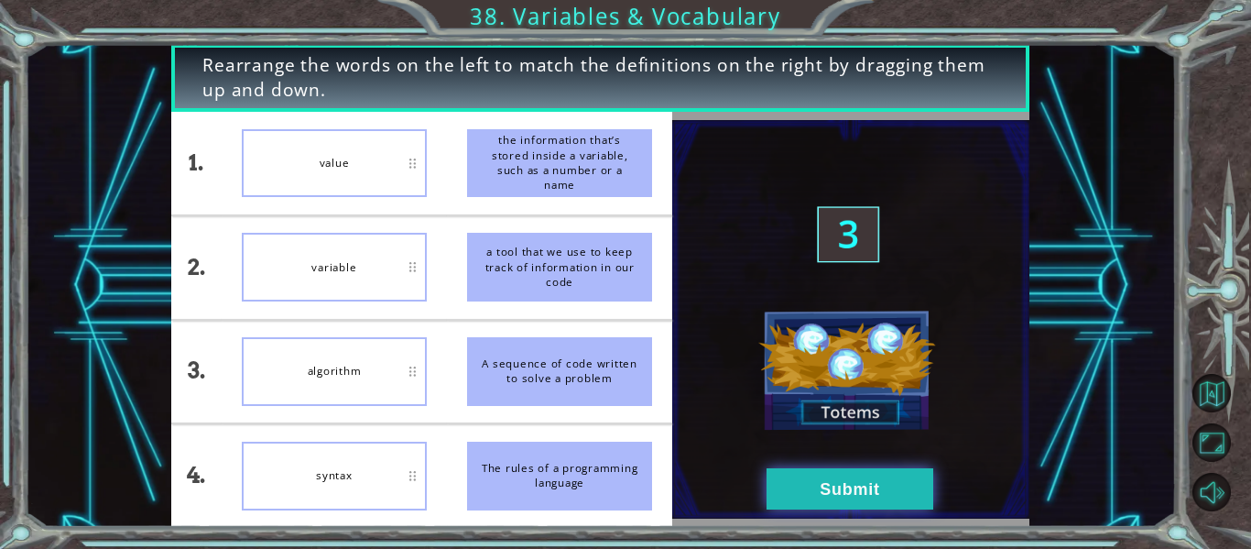
click at [841, 477] on button "Submit" at bounding box center [849, 488] width 167 height 41
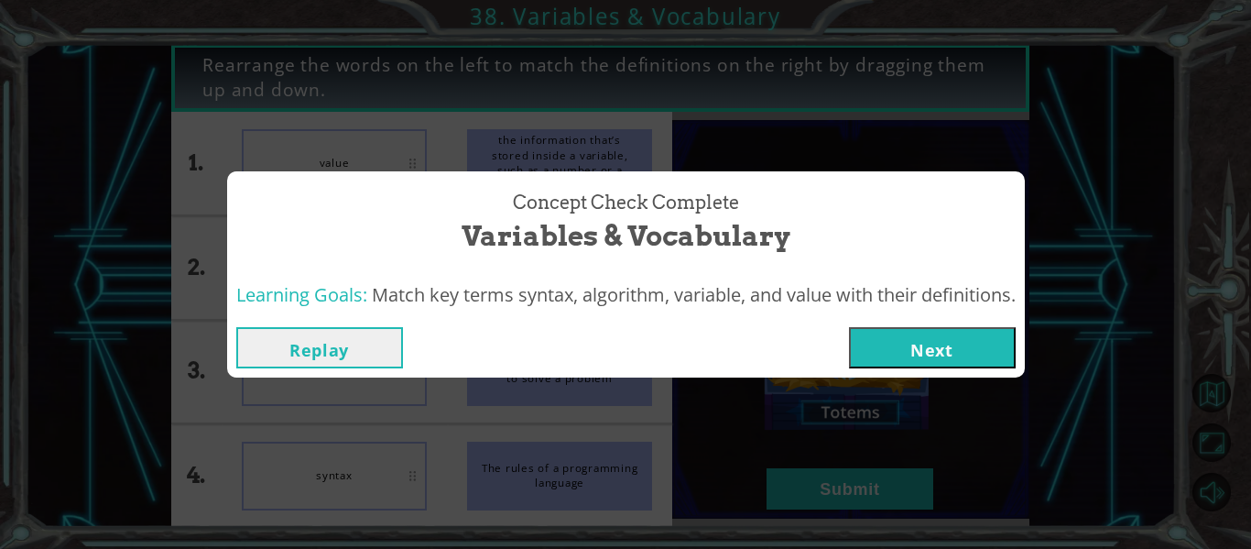
click at [941, 357] on button "Next" at bounding box center [932, 347] width 167 height 41
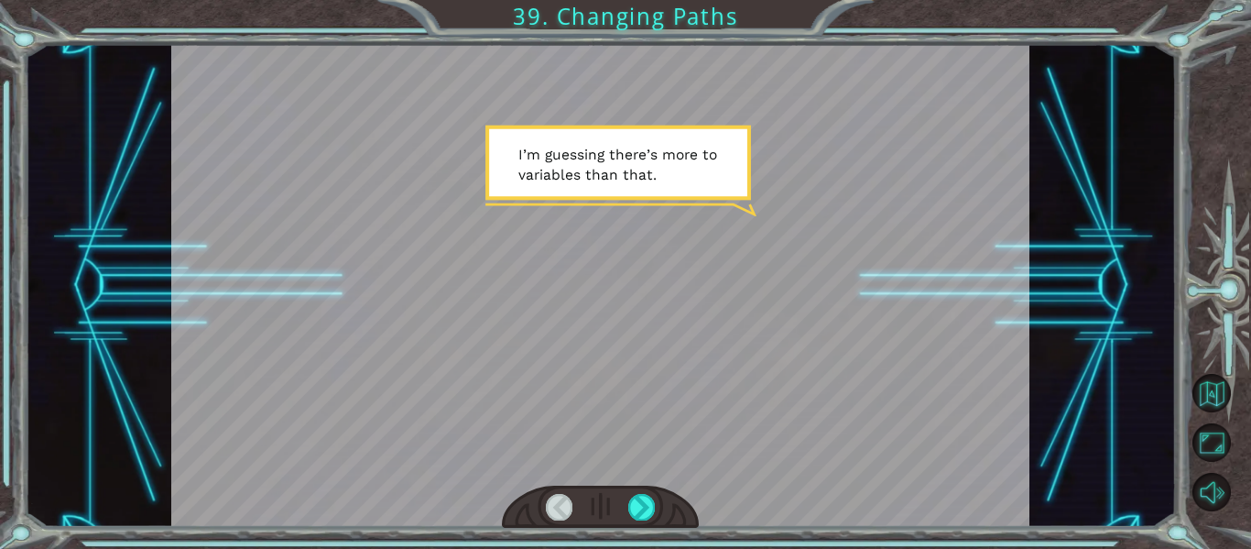
click at [648, 487] on div at bounding box center [601, 506] width 198 height 43
click at [633, 495] on div at bounding box center [641, 507] width 27 height 26
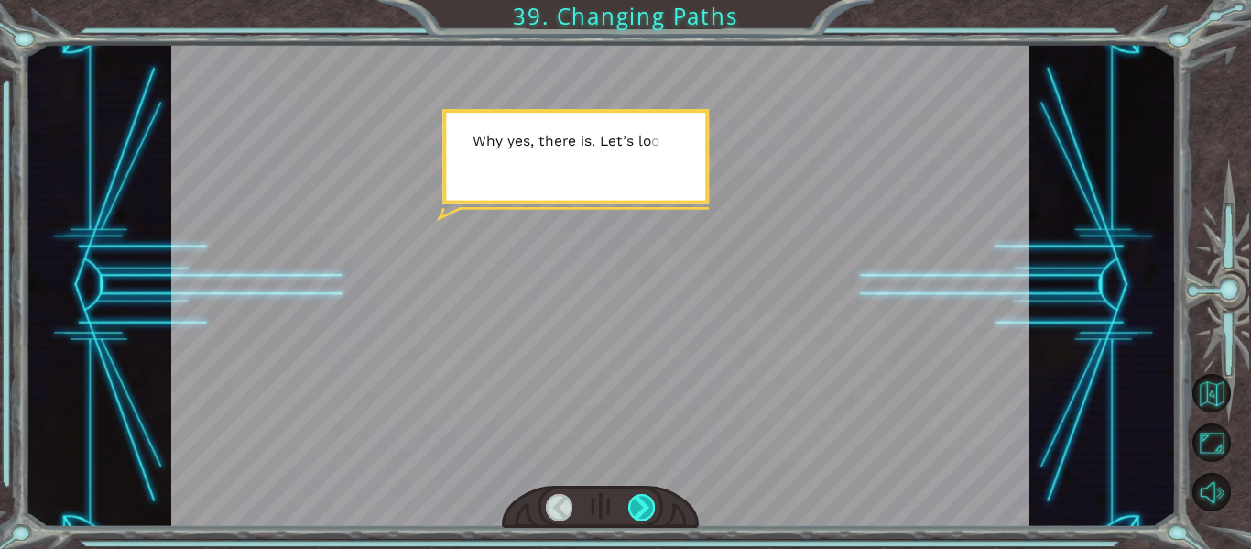
click at [633, 495] on div at bounding box center [641, 507] width 27 height 26
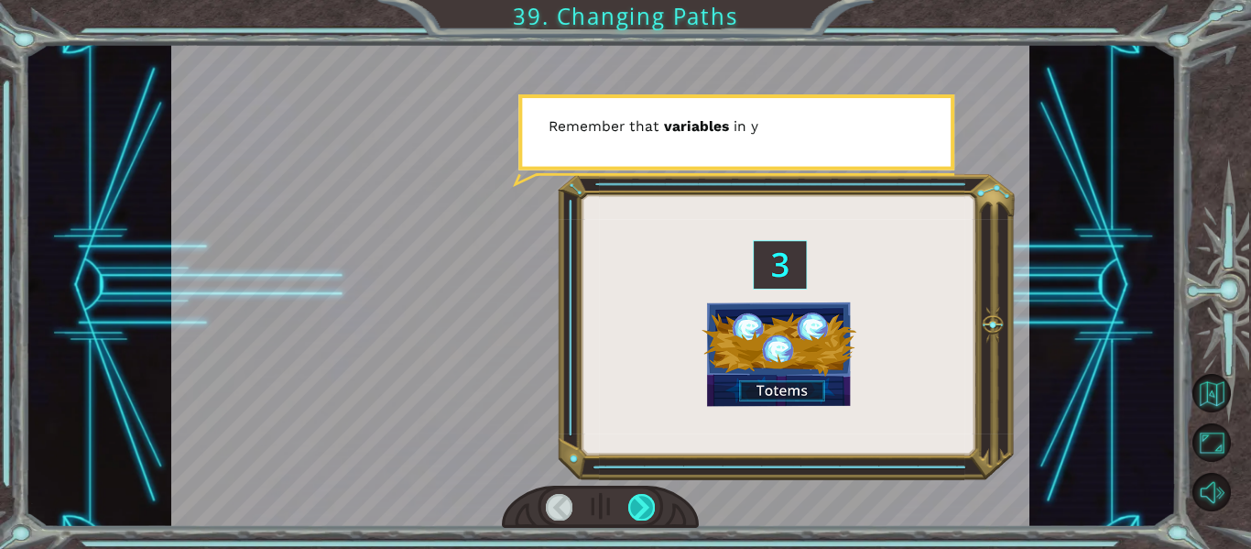
click at [633, 495] on div at bounding box center [641, 507] width 27 height 26
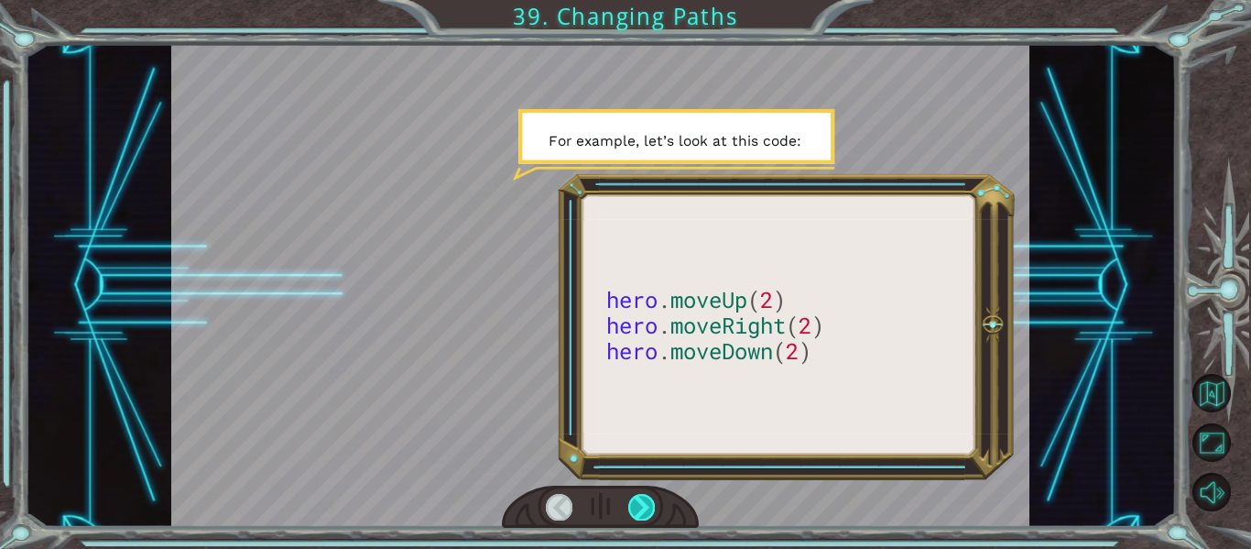
click at [633, 495] on div at bounding box center [641, 507] width 27 height 26
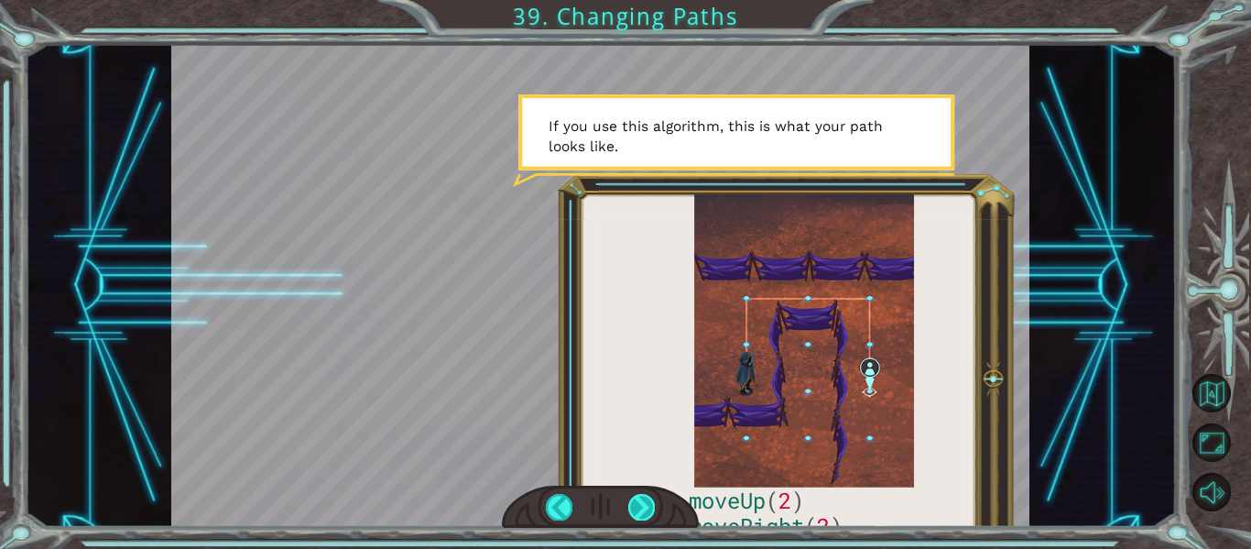
click at [644, 499] on div at bounding box center [641, 507] width 27 height 26
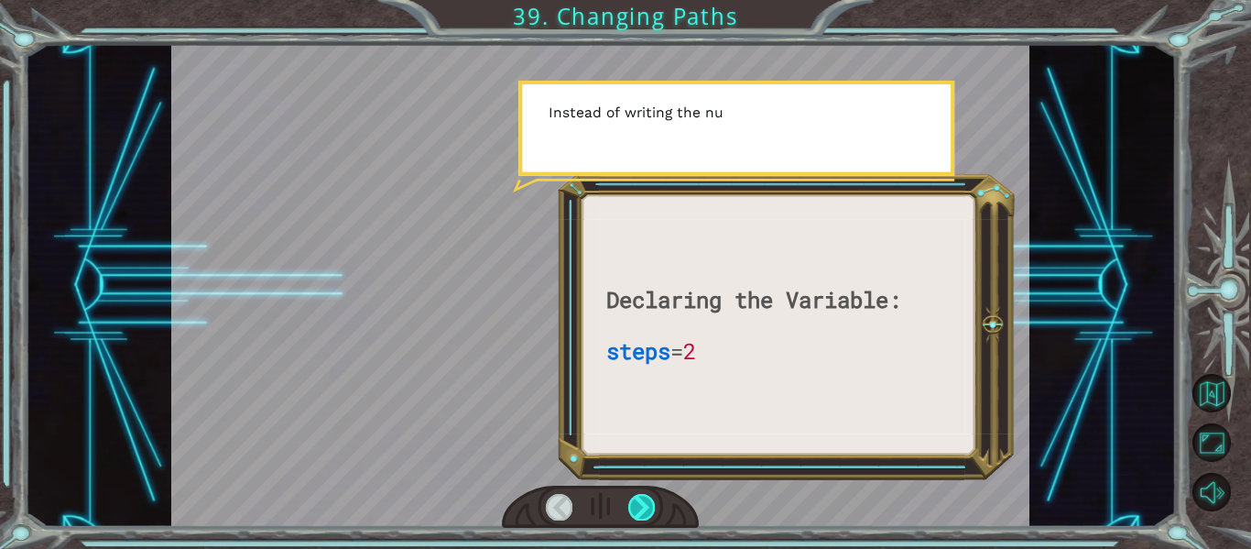
click at [644, 499] on div at bounding box center [641, 507] width 27 height 26
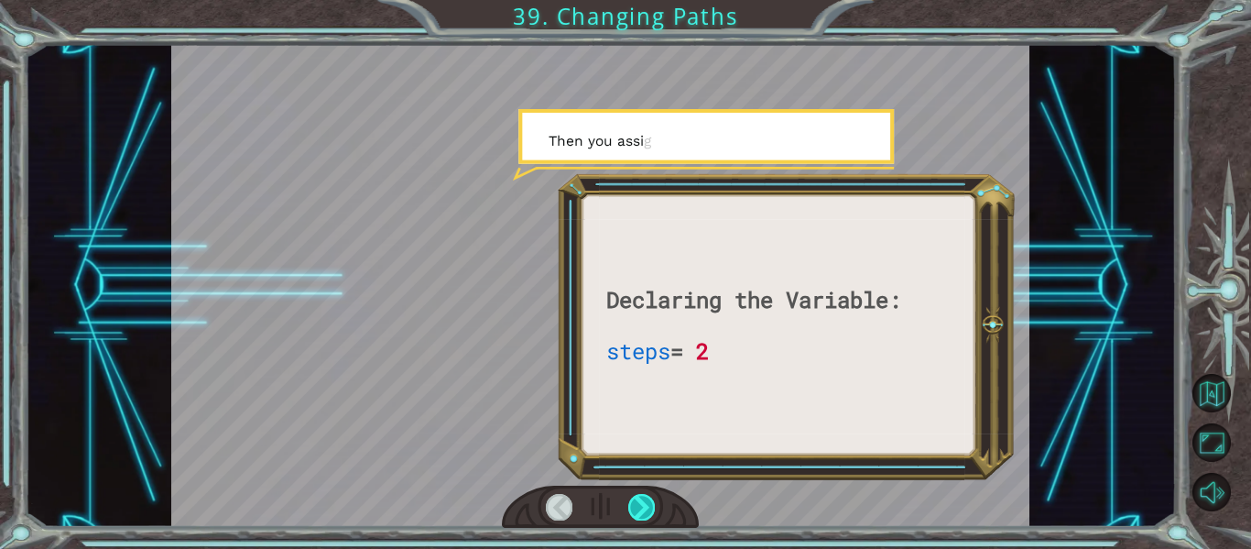
click at [644, 499] on div at bounding box center [641, 507] width 27 height 26
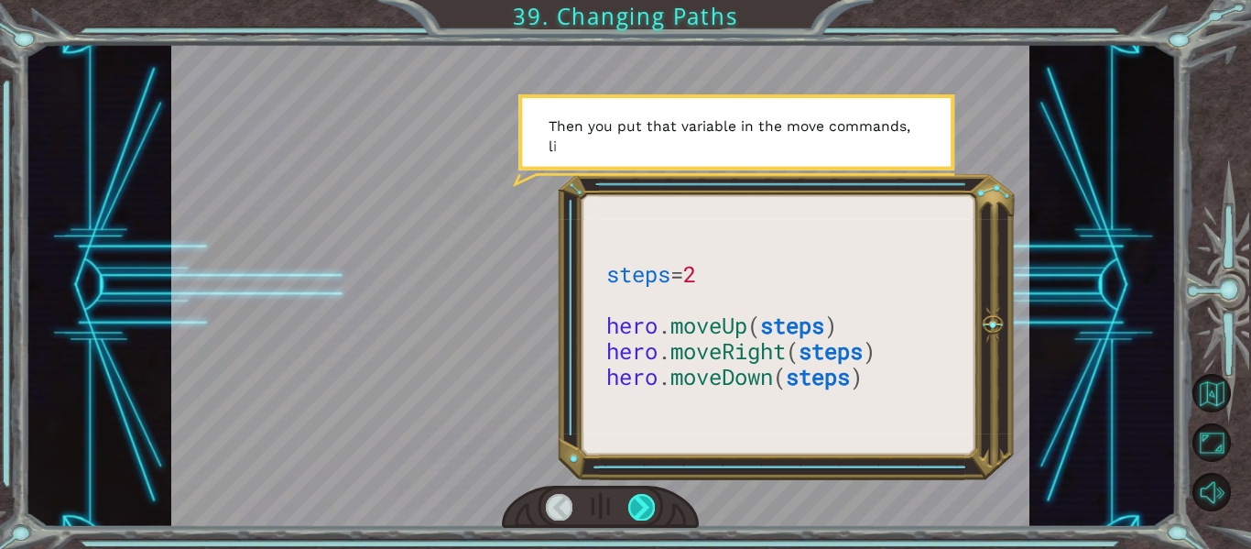
click at [644, 499] on div at bounding box center [641, 507] width 27 height 26
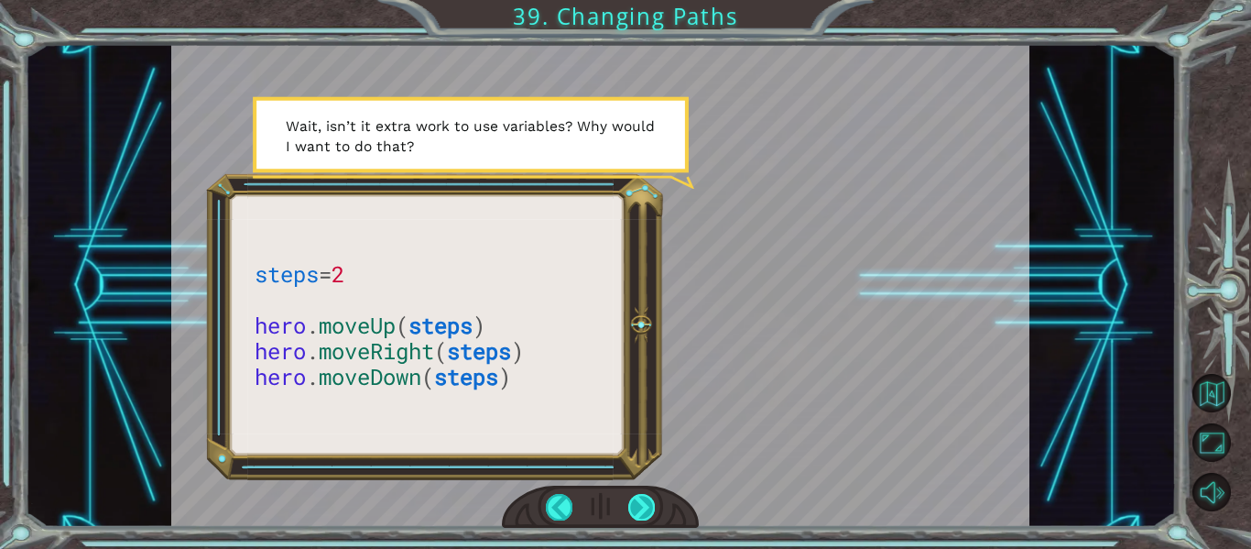
click at [644, 499] on div at bounding box center [641, 507] width 27 height 26
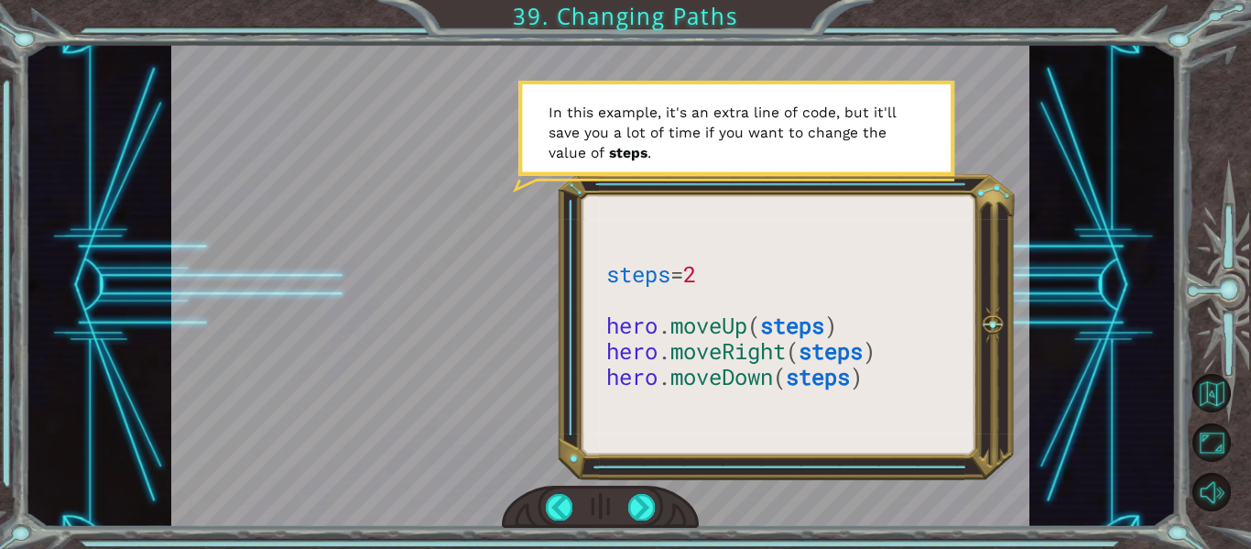
click at [575, 506] on div at bounding box center [601, 506] width 198 height 43
click at [646, 510] on div at bounding box center [641, 507] width 27 height 26
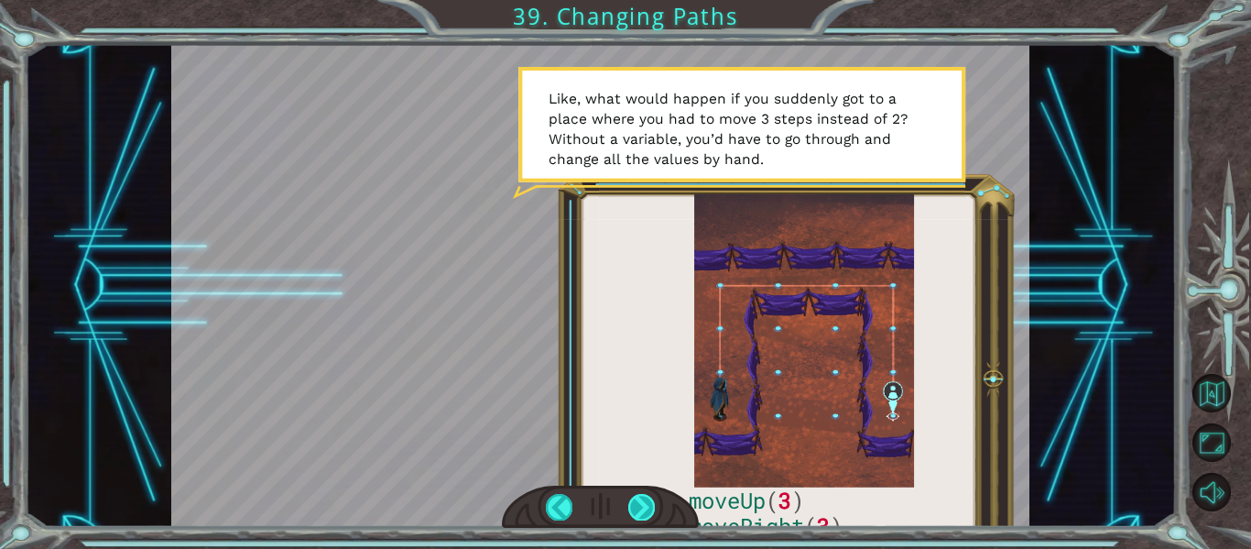
click at [646, 510] on div at bounding box center [641, 507] width 27 height 26
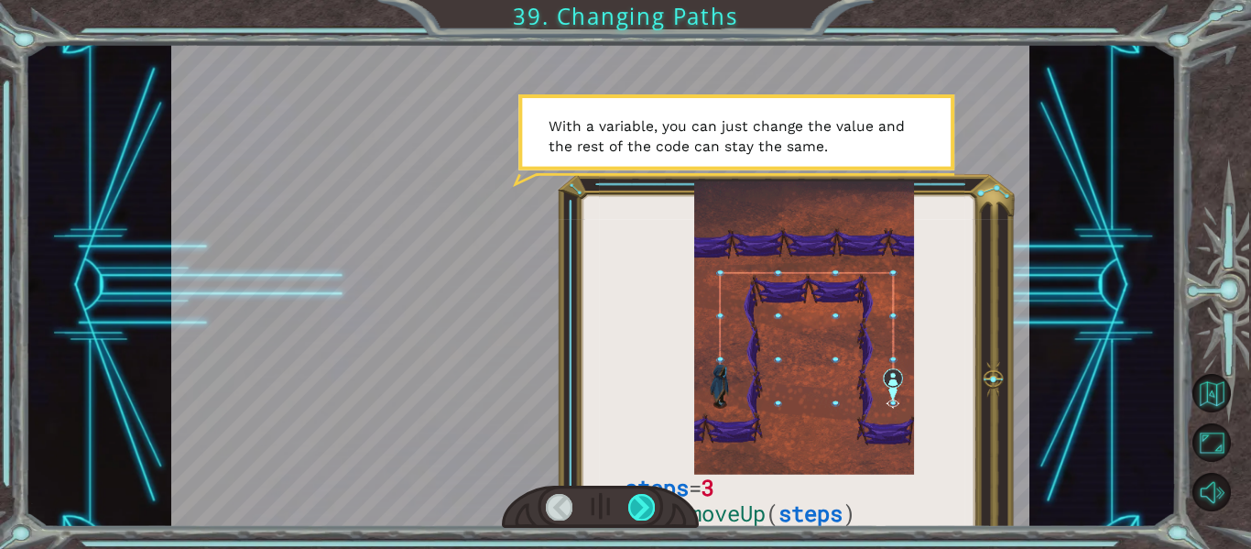
click at [646, 510] on div at bounding box center [641, 507] width 27 height 26
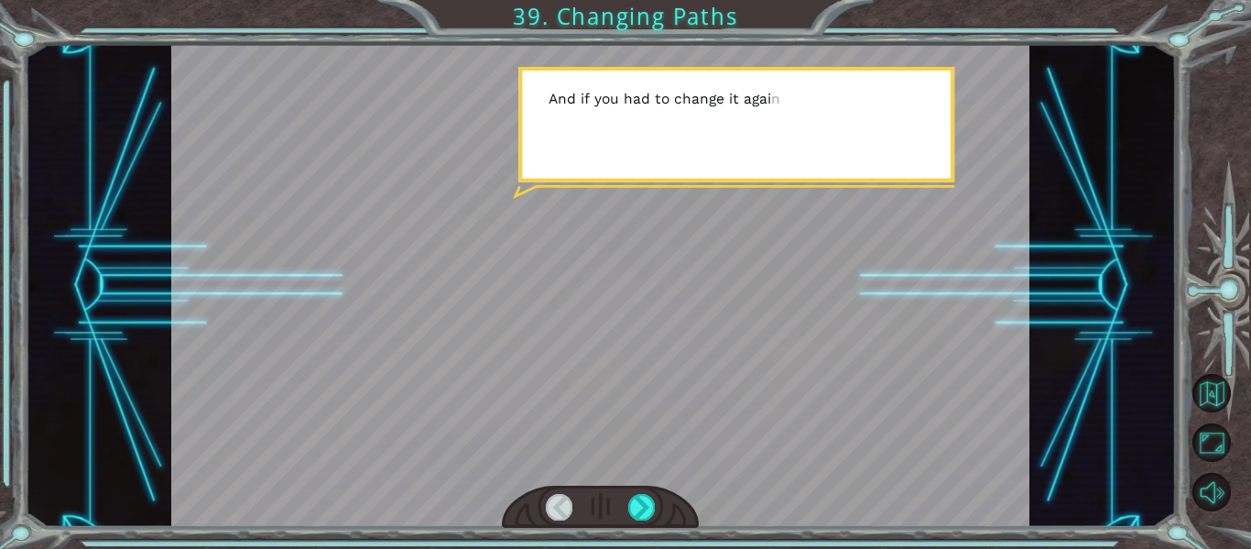
click at [658, 502] on div at bounding box center [601, 506] width 198 height 43
click at [651, 505] on div at bounding box center [641, 507] width 27 height 26
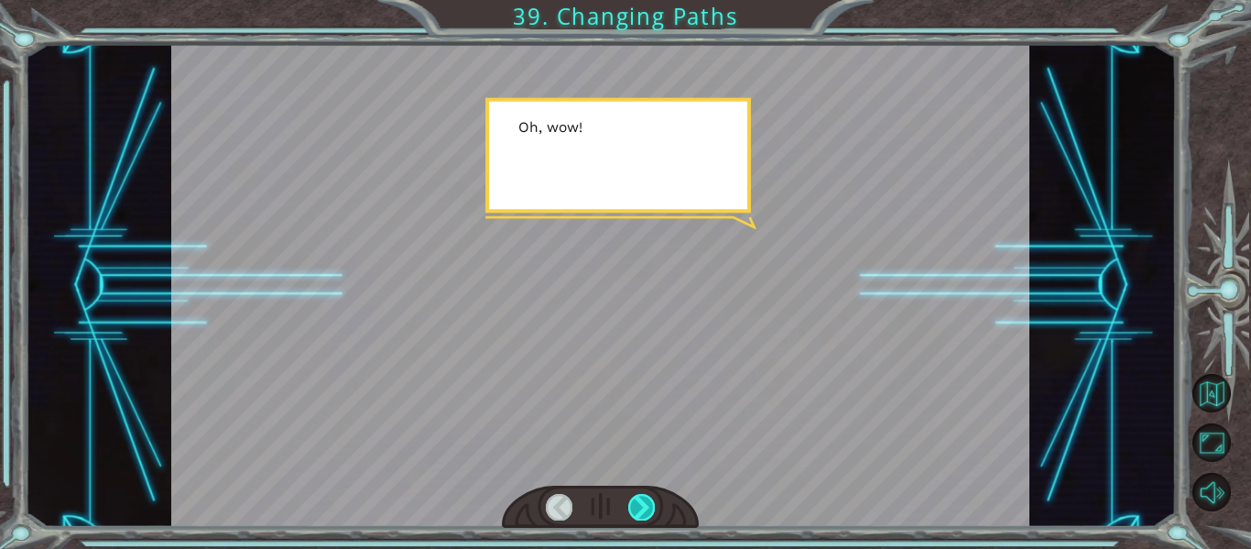
click at [651, 505] on div at bounding box center [641, 507] width 27 height 26
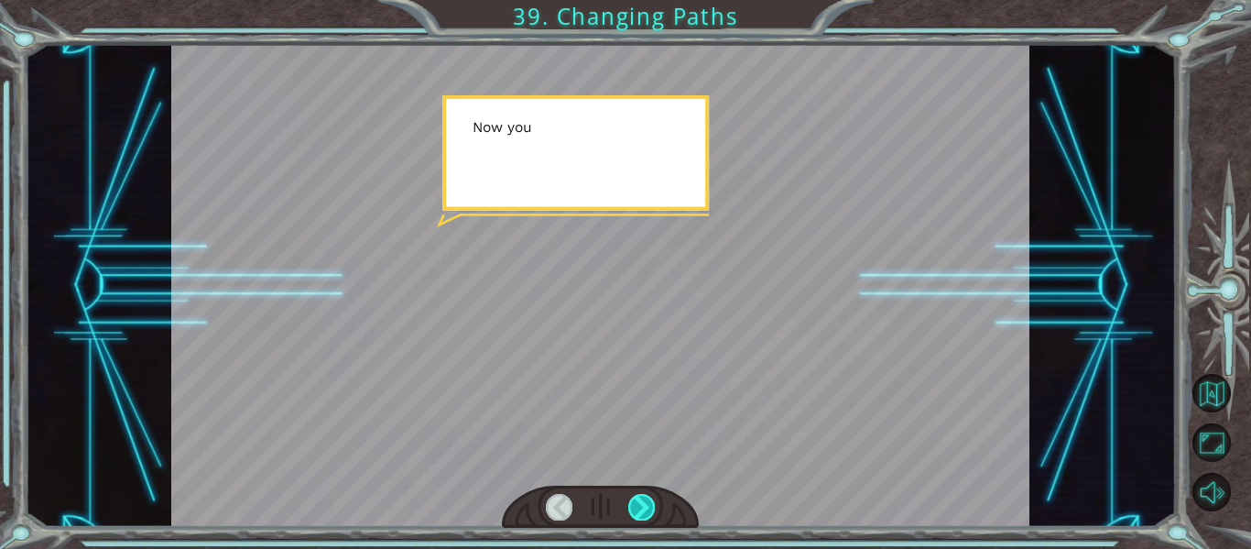
click at [651, 505] on div at bounding box center [641, 507] width 27 height 26
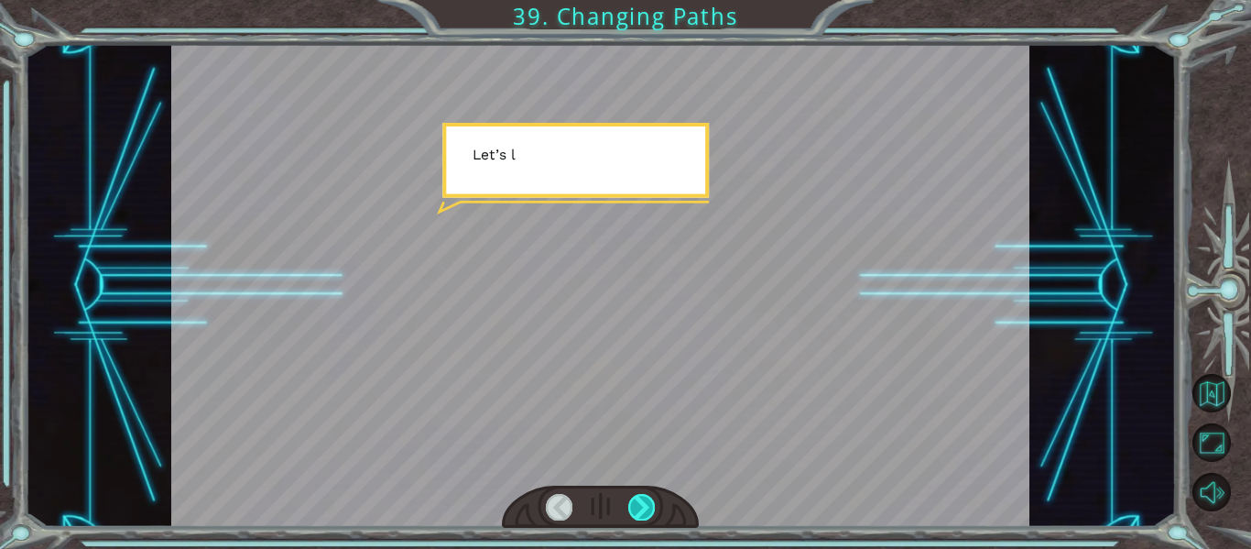
click at [651, 505] on div at bounding box center [641, 507] width 27 height 26
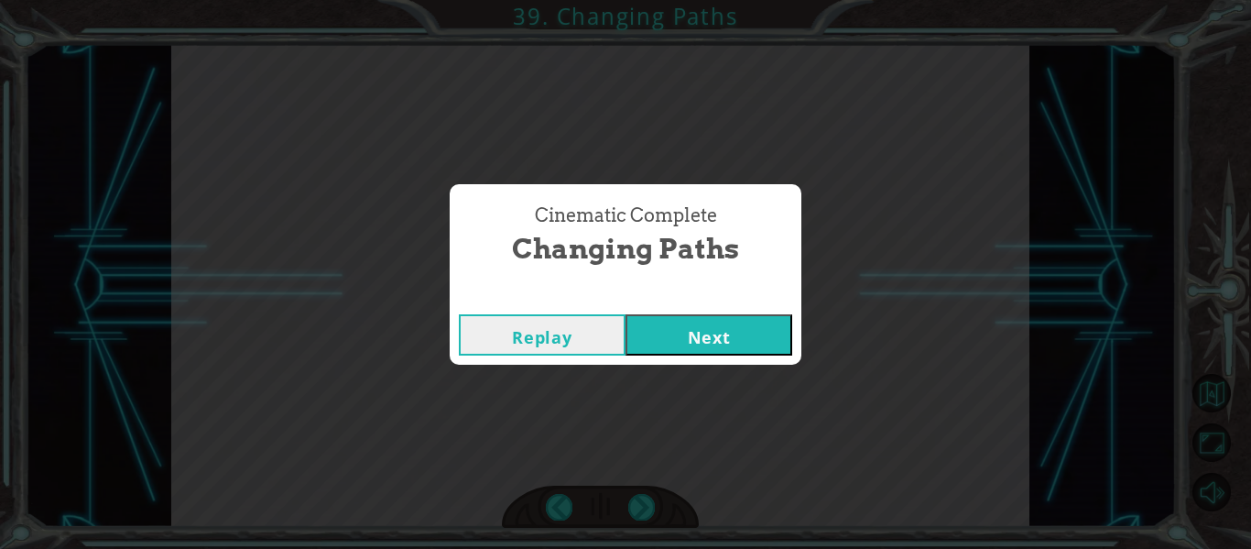
click at [695, 347] on button "Next" at bounding box center [708, 334] width 167 height 41
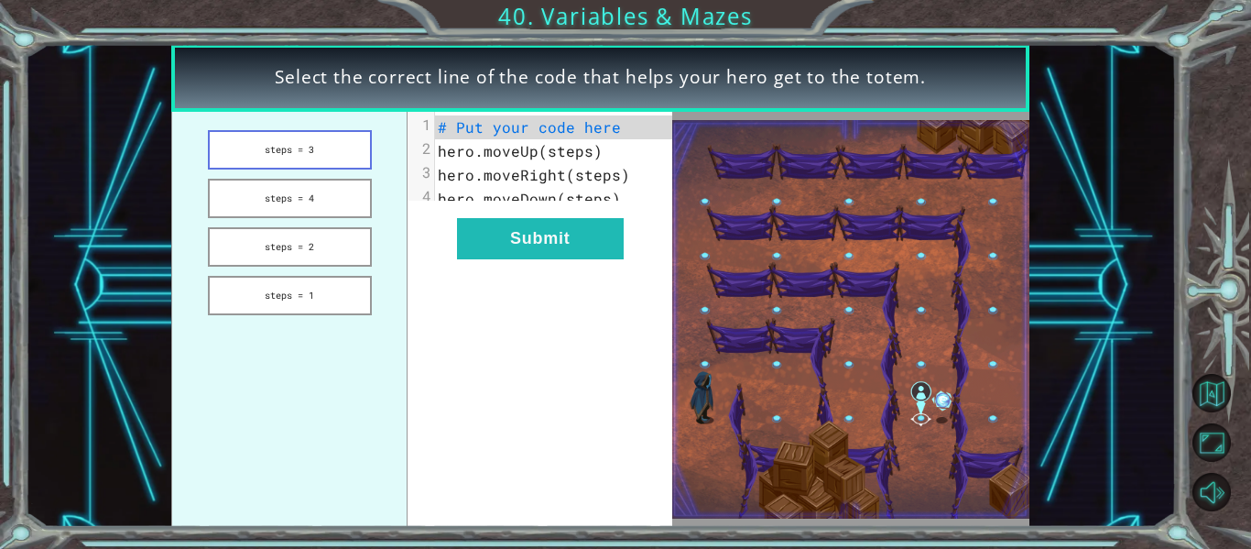
click at [236, 144] on button "steps = 3" at bounding box center [290, 149] width 164 height 39
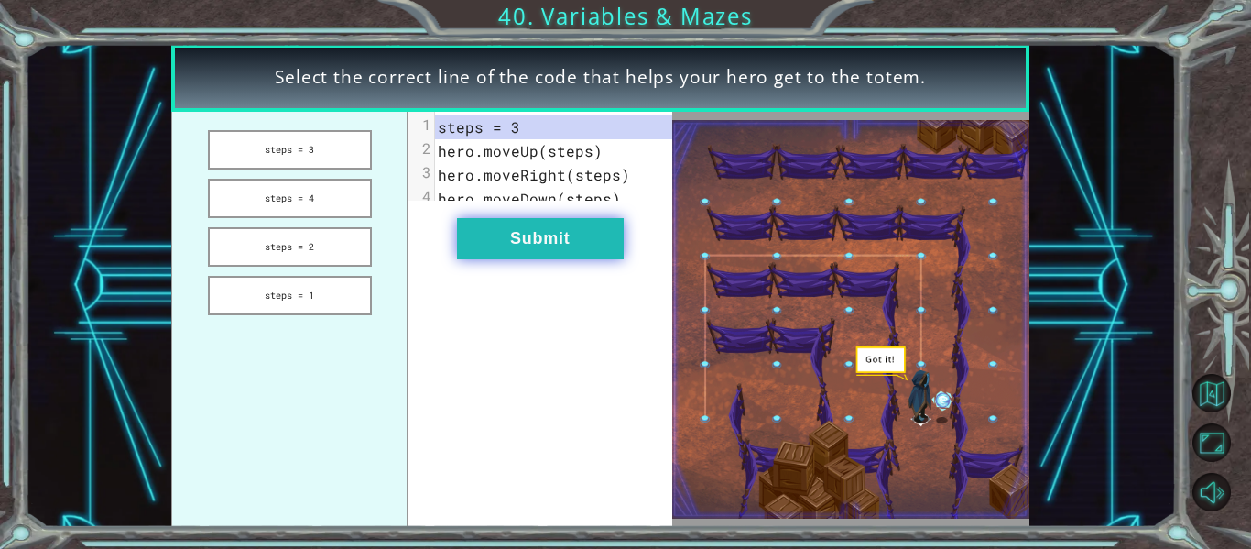
click at [569, 240] on button "Submit" at bounding box center [540, 238] width 167 height 41
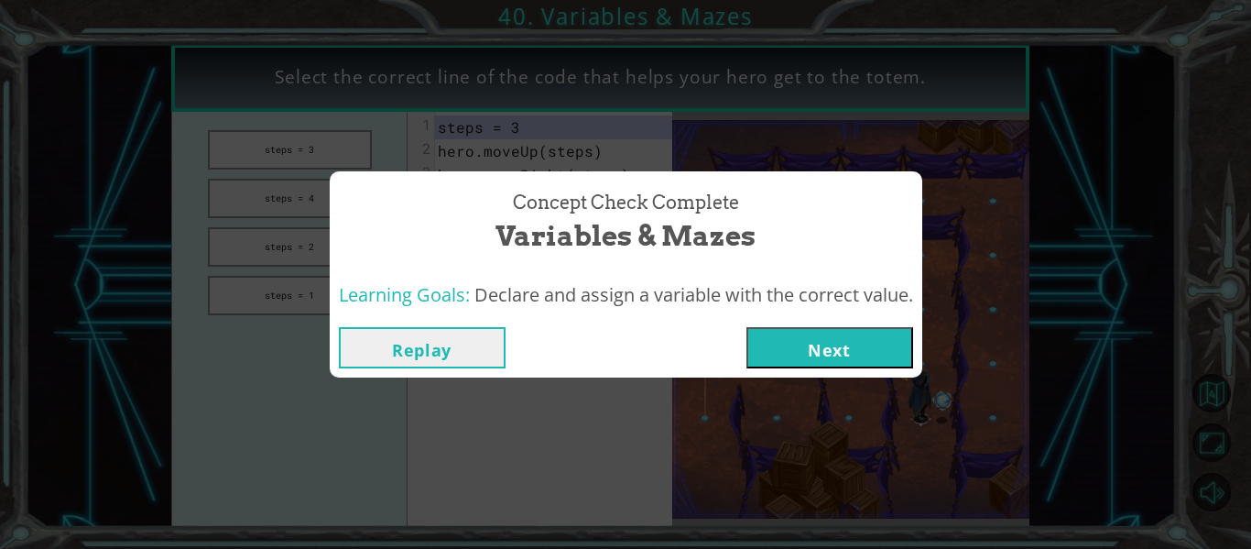
click at [837, 353] on button "Next" at bounding box center [829, 347] width 167 height 41
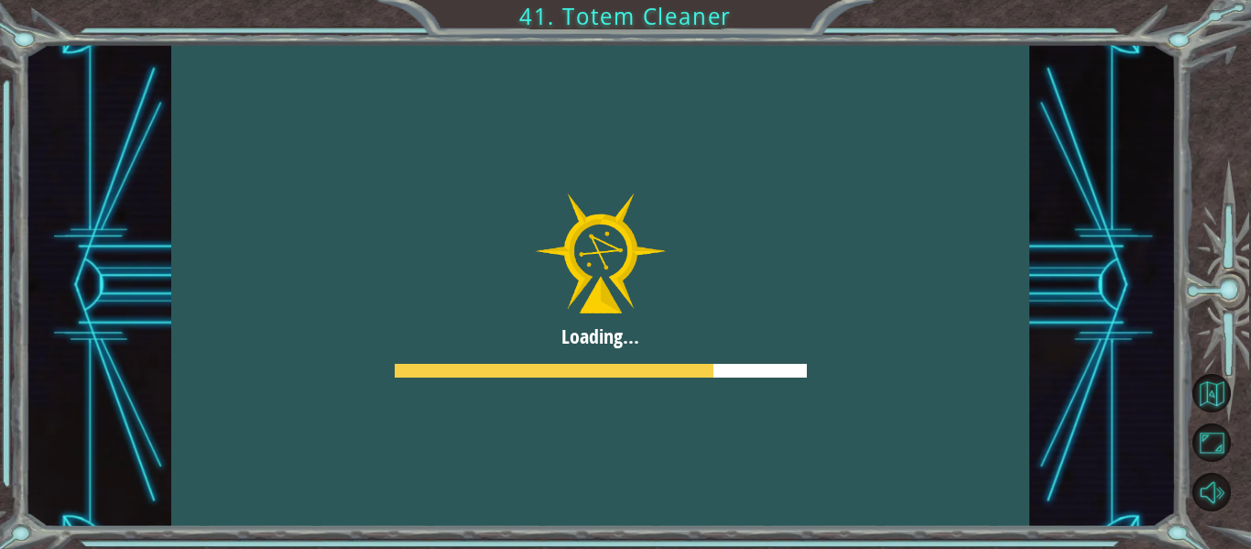
click at [837, 353] on div at bounding box center [600, 285] width 859 height 483
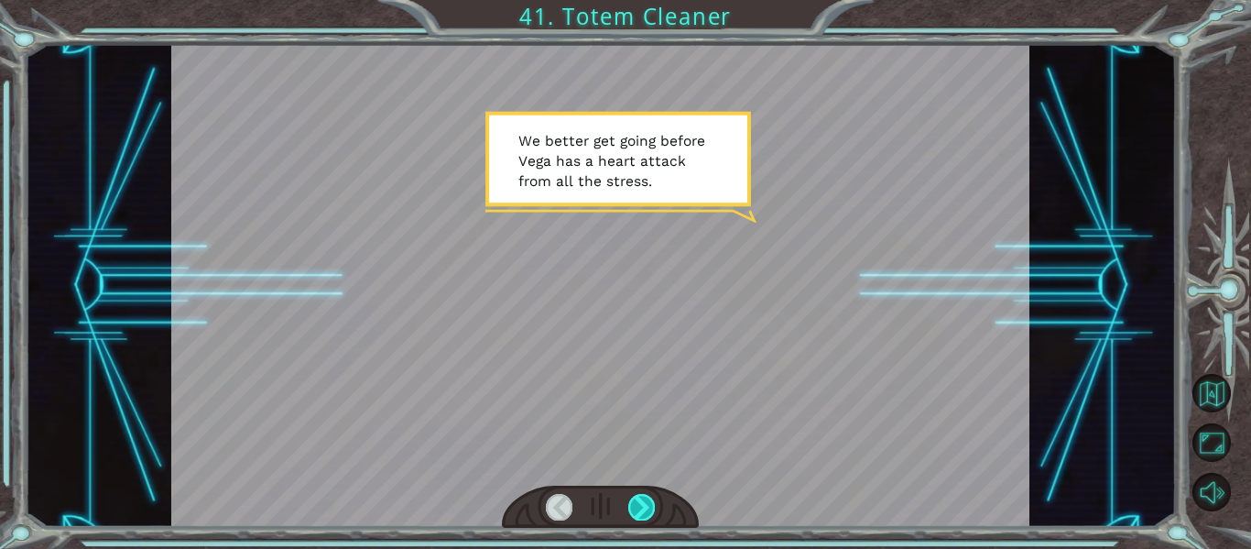
click at [642, 502] on div at bounding box center [641, 507] width 27 height 26
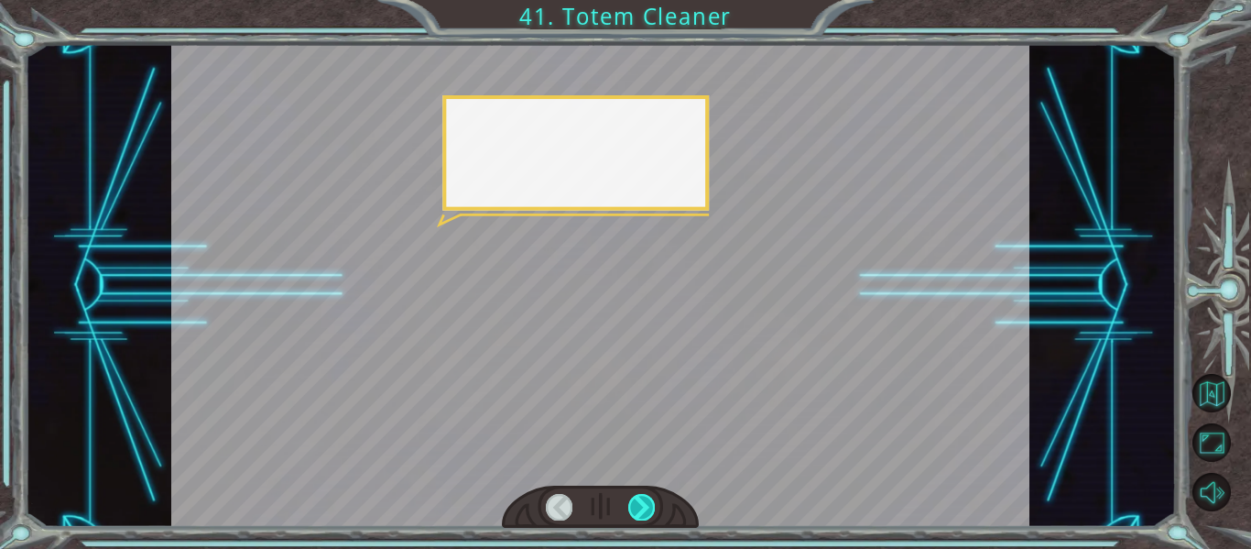
click at [643, 498] on div at bounding box center [641, 507] width 27 height 26
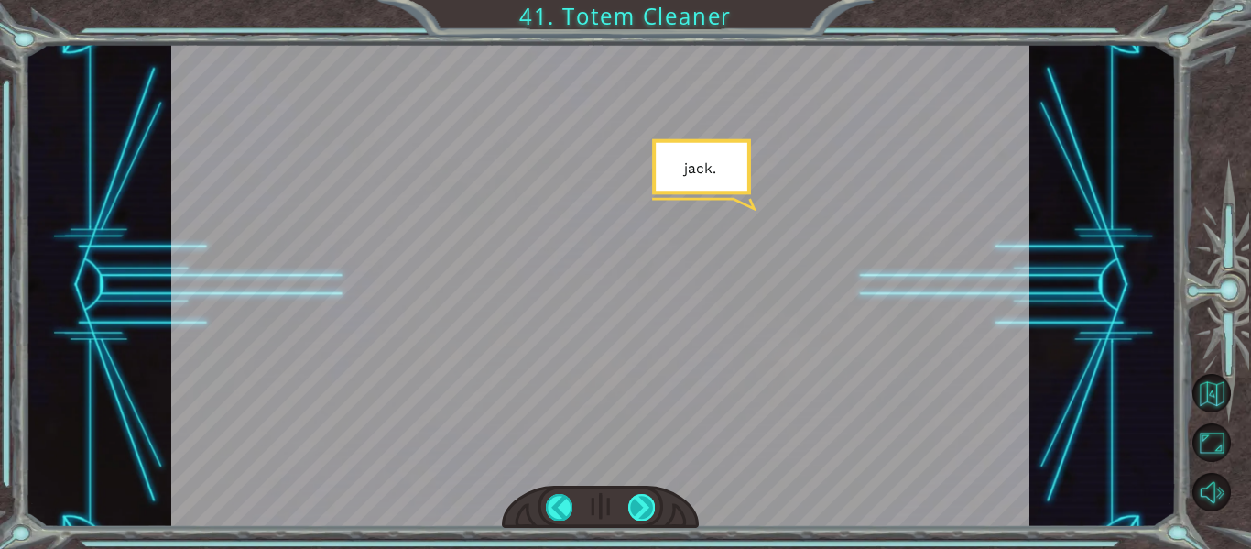
click at [644, 498] on div at bounding box center [641, 507] width 27 height 26
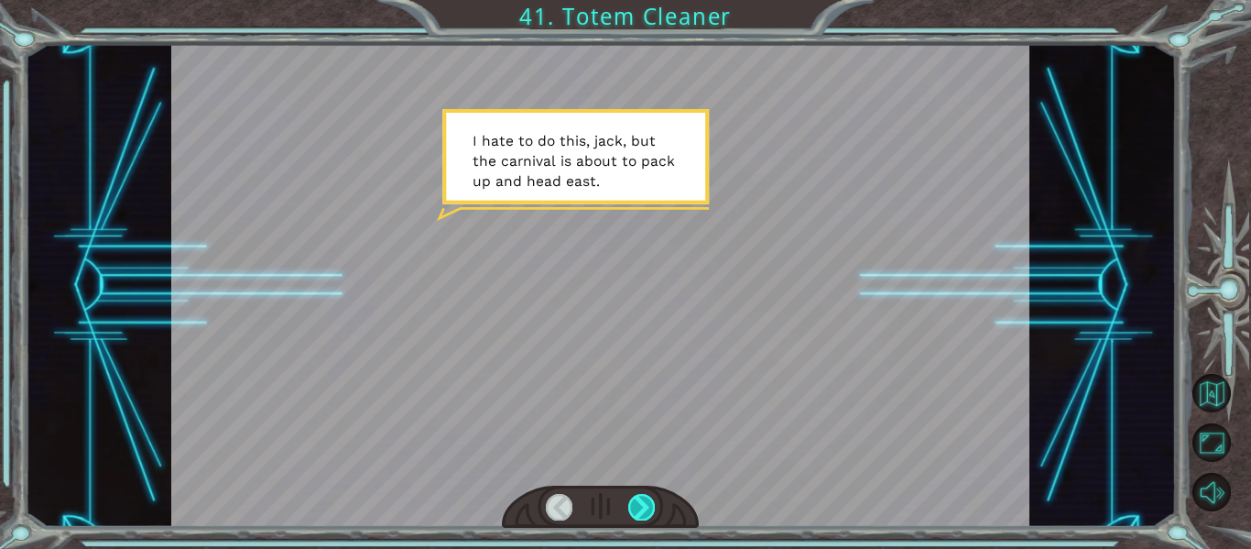
click at [647, 496] on div at bounding box center [641, 507] width 27 height 26
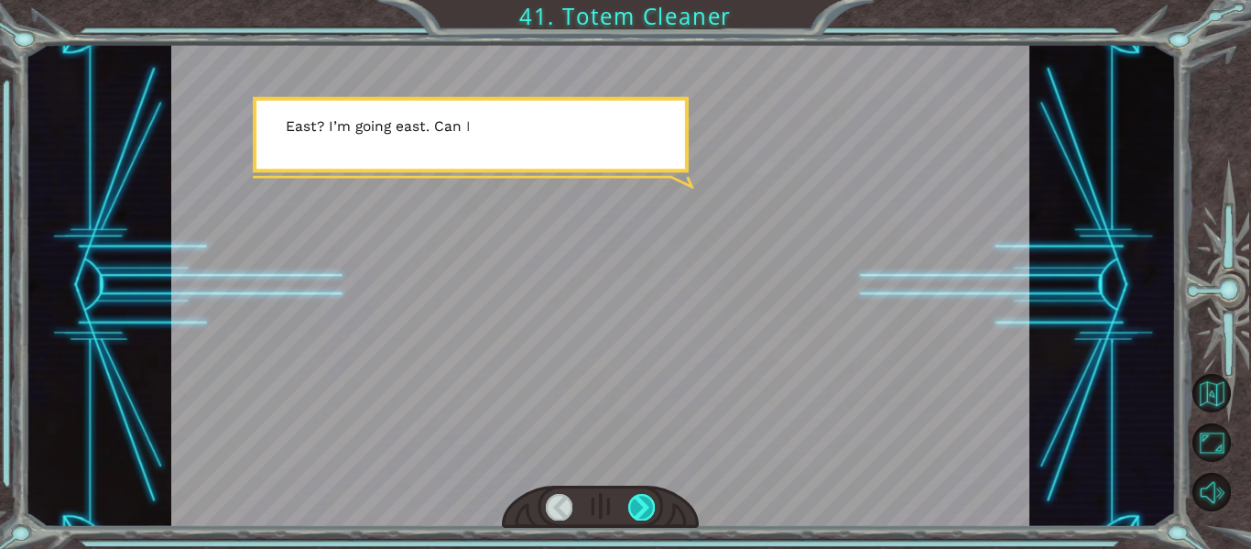
click at [647, 496] on div at bounding box center [641, 507] width 27 height 26
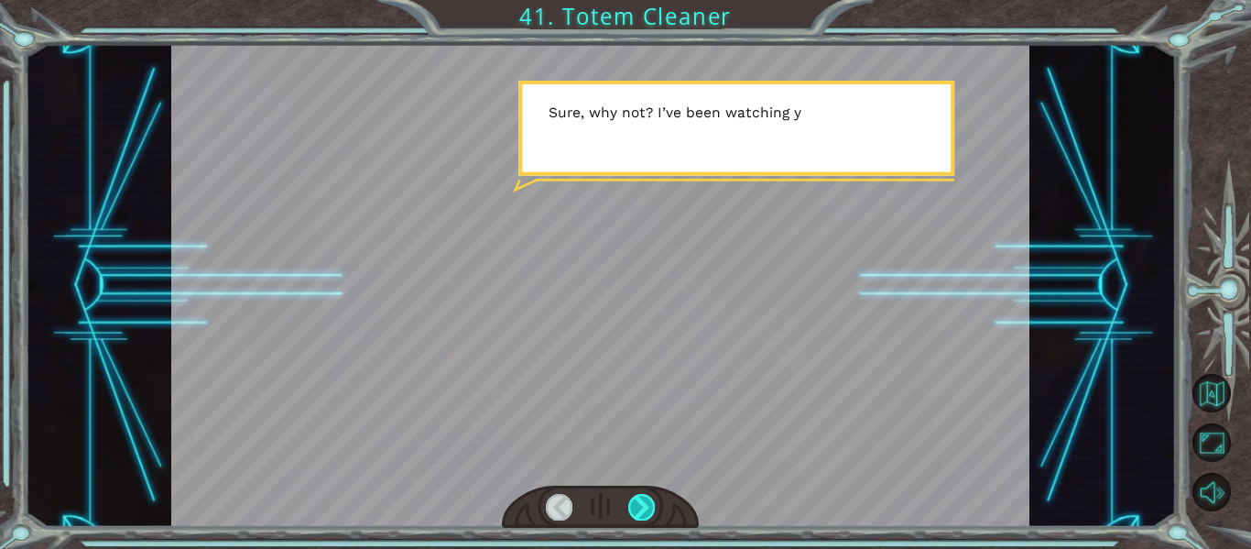
click at [647, 496] on div at bounding box center [641, 507] width 27 height 26
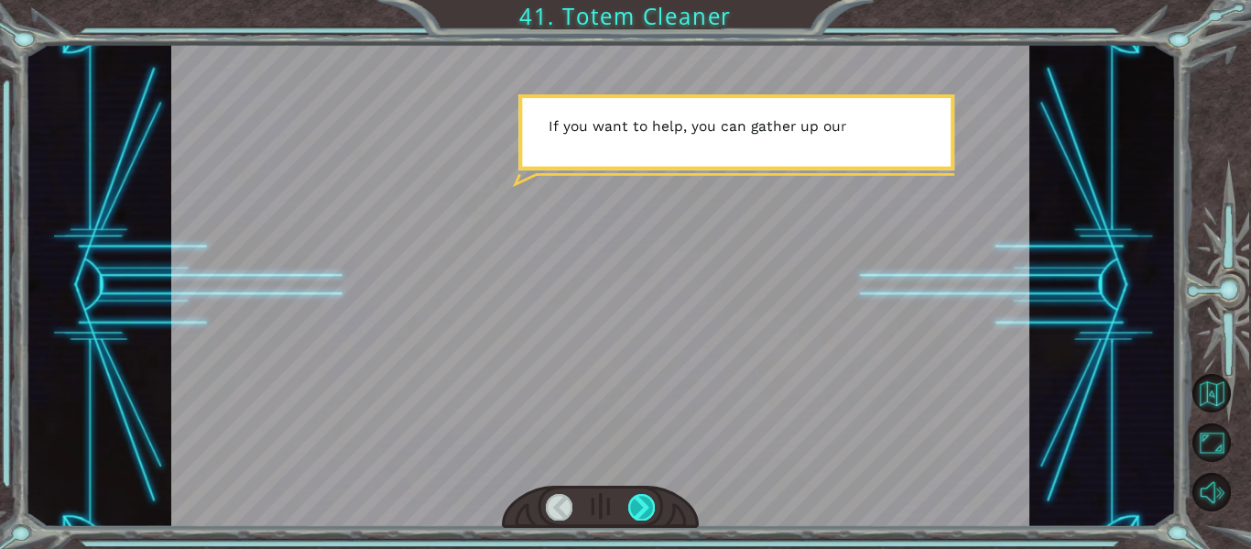
click at [647, 496] on div at bounding box center [641, 507] width 27 height 26
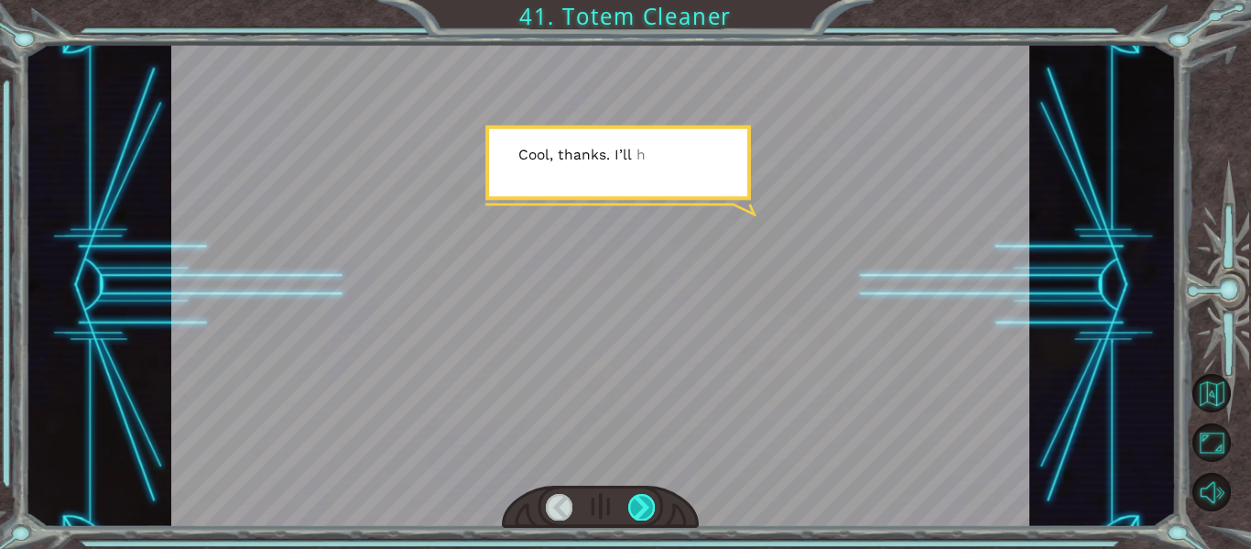
click at [647, 496] on div at bounding box center [641, 507] width 27 height 26
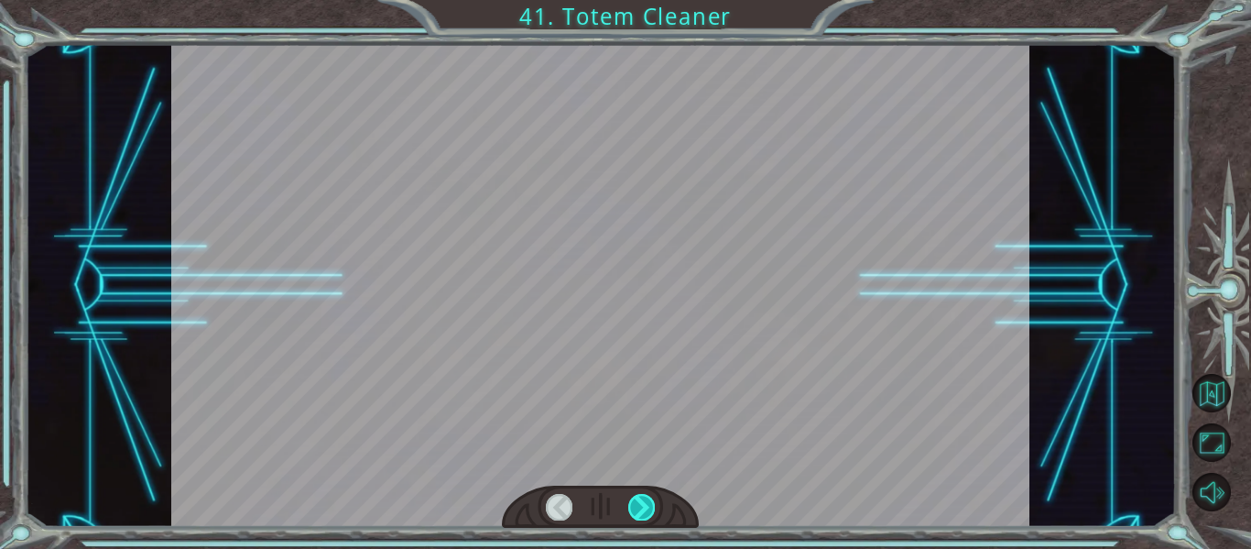
click at [647, 496] on div at bounding box center [641, 507] width 27 height 26
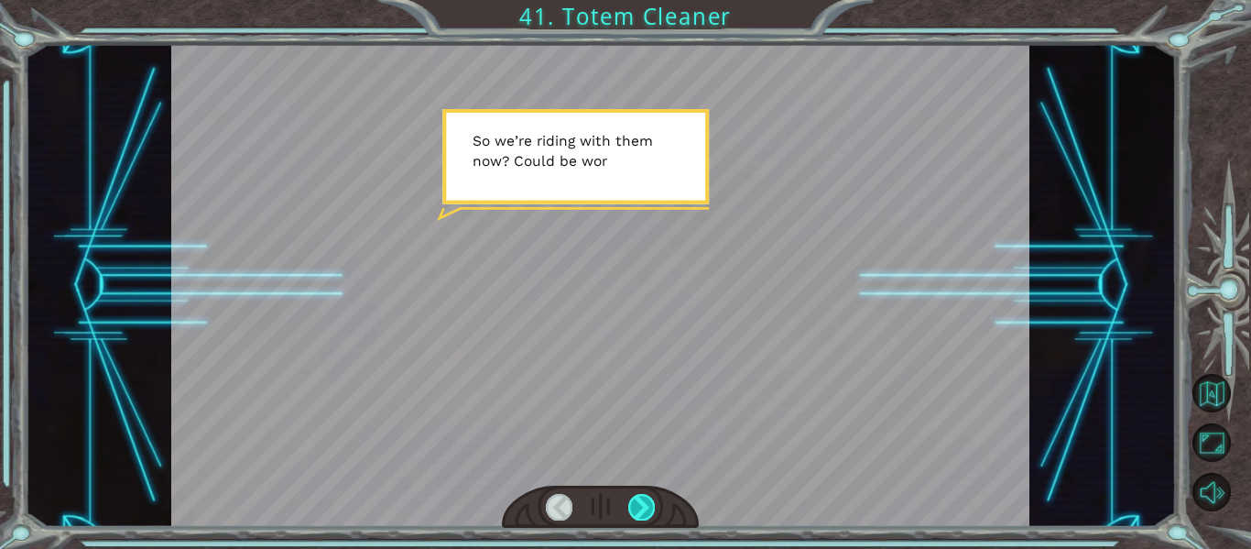
click at [647, 496] on div at bounding box center [641, 507] width 27 height 26
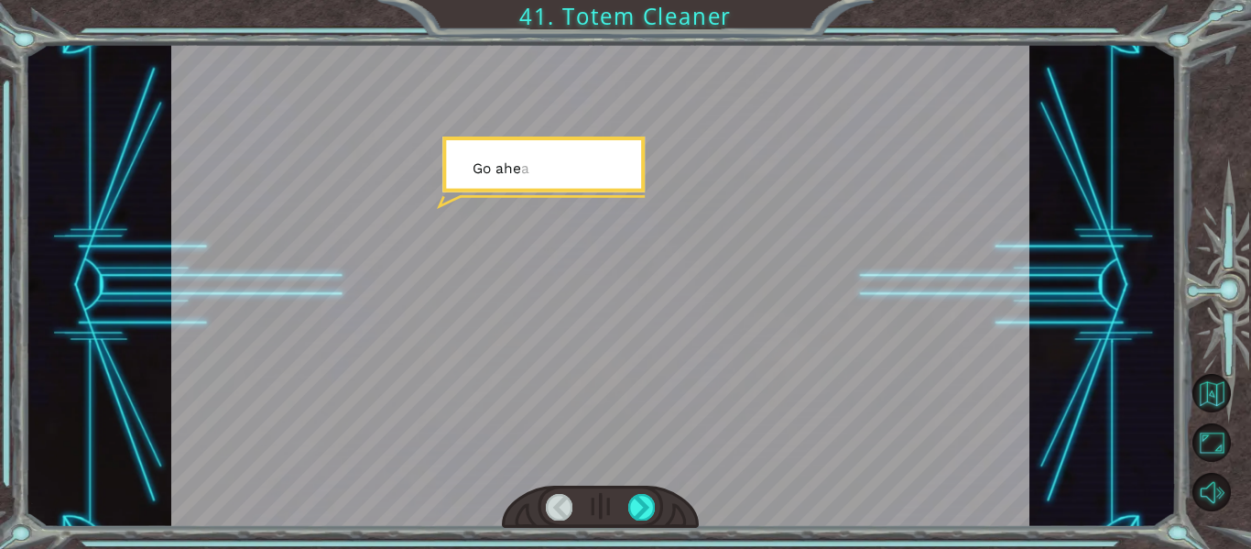
click at [647, 496] on div at bounding box center [641, 507] width 27 height 26
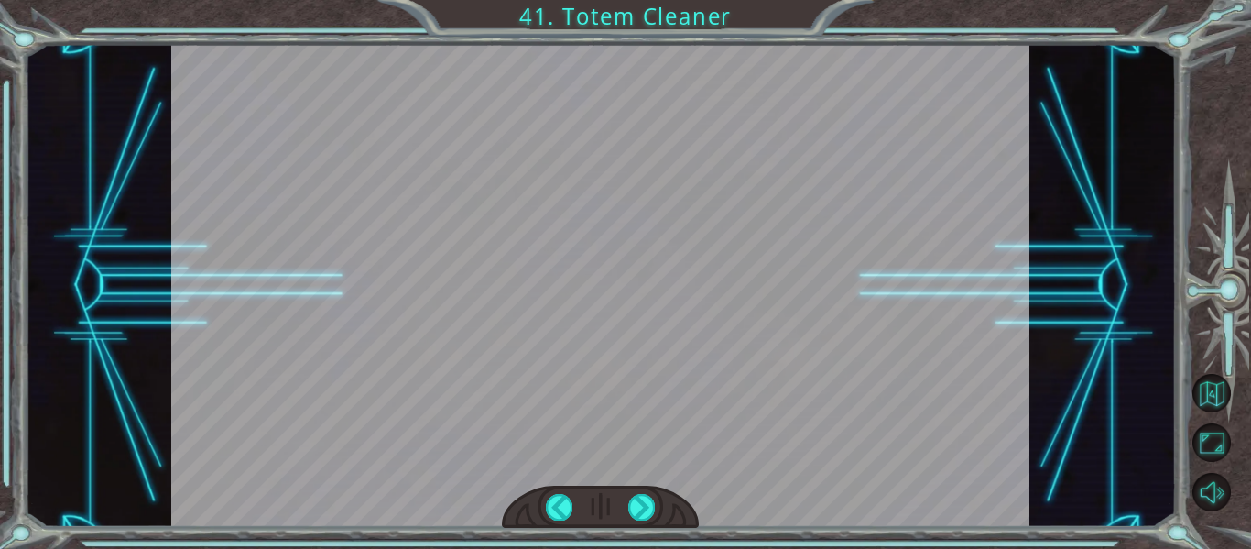
click at [647, 0] on div "Temporary Text W e b e t t e r g e t g o i n g b e f o r e V e g a h a s a h e …" at bounding box center [625, 0] width 1251 height 0
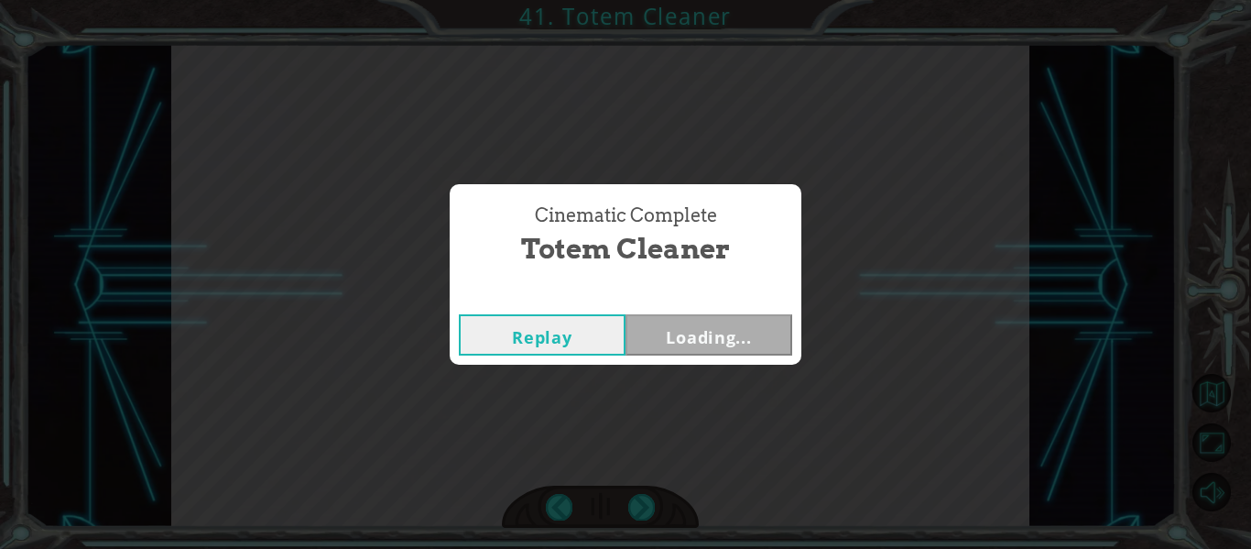
click at [647, 496] on div "Cinematic Complete Totem Cleaner Replay Loading..." at bounding box center [625, 274] width 1251 height 549
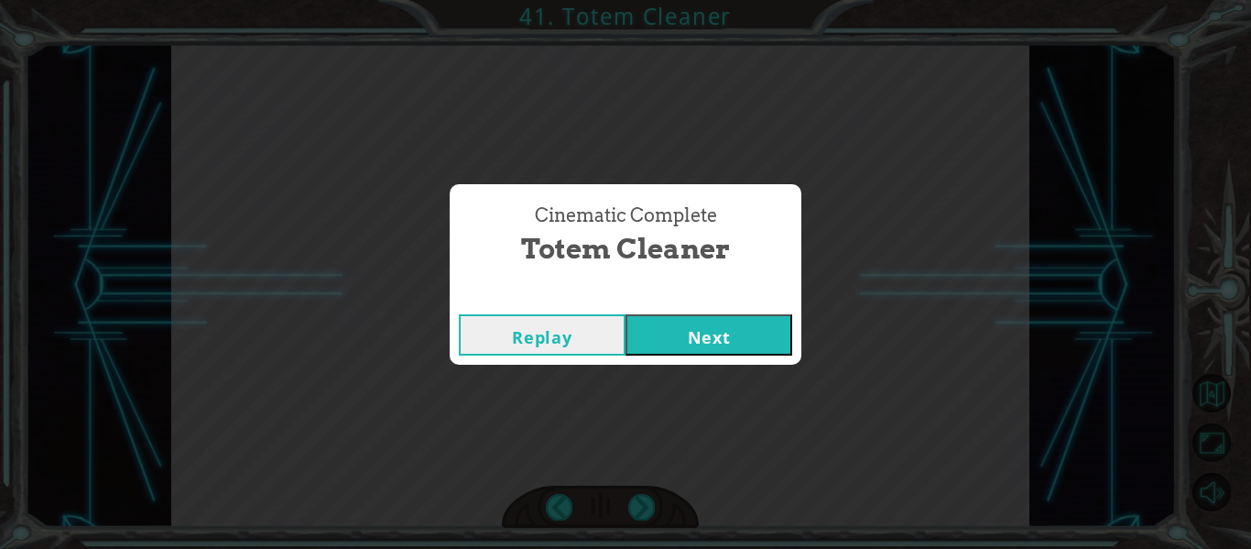
click at [756, 305] on div "Replay Next" at bounding box center [626, 335] width 352 height 60
click at [755, 325] on button "Next" at bounding box center [708, 334] width 167 height 41
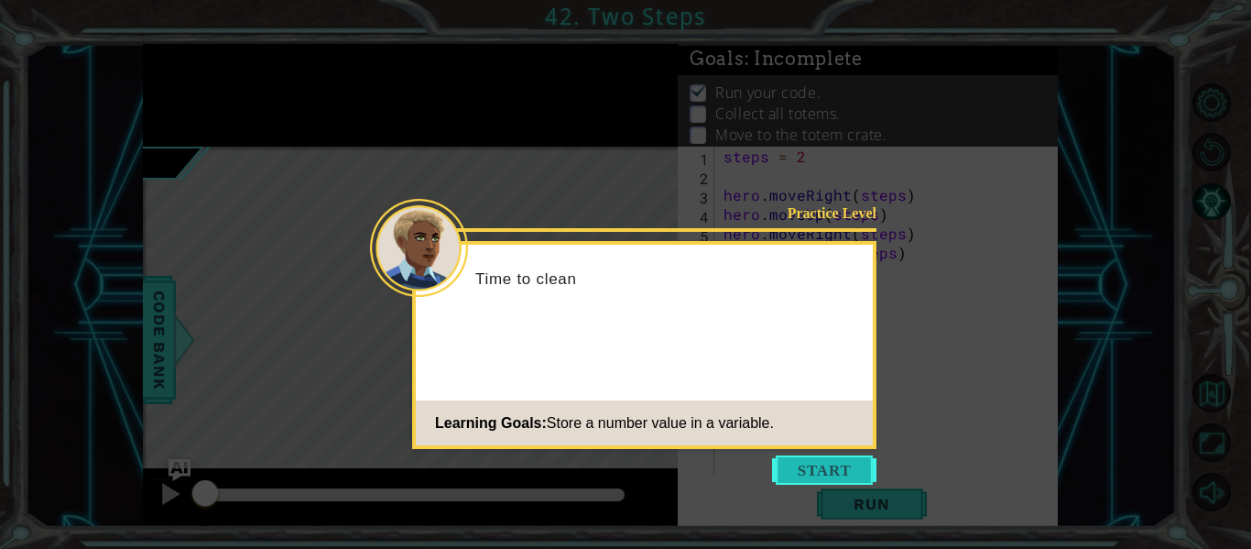
click at [779, 461] on button "Start" at bounding box center [824, 469] width 104 height 29
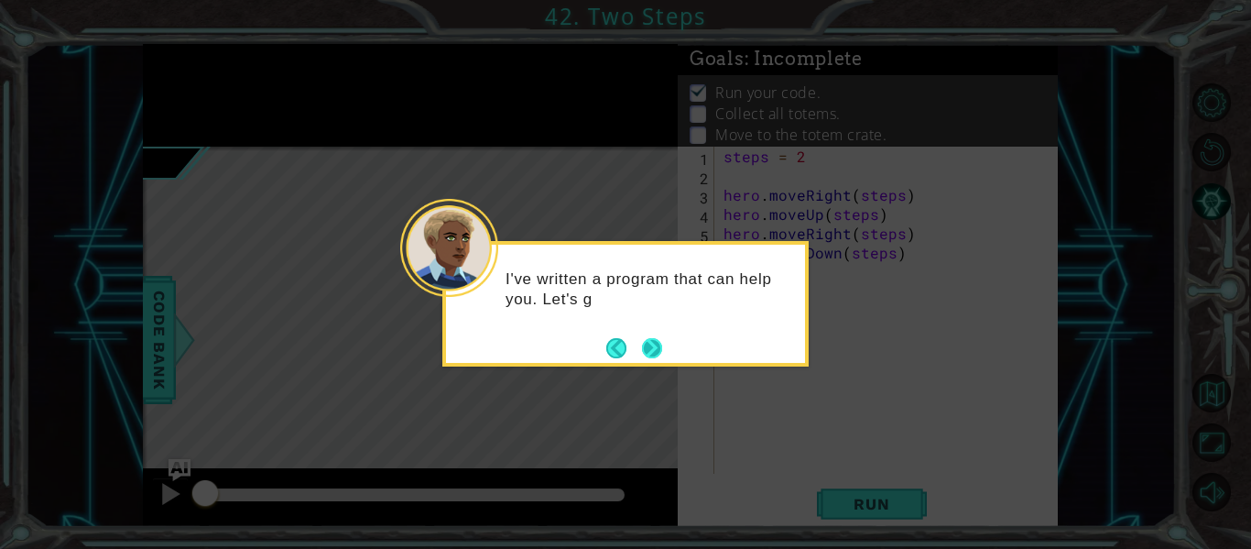
click at [655, 345] on button "Next" at bounding box center [652, 348] width 20 height 20
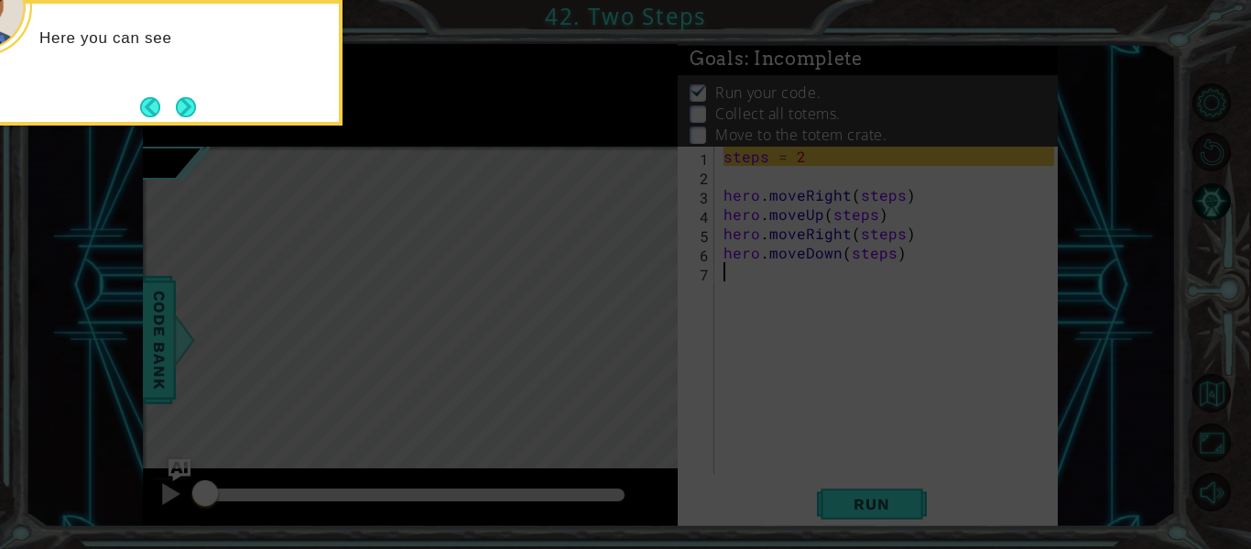
drag, startPoint x: 913, startPoint y: 429, endPoint x: 924, endPoint y: 450, distance: 23.8
click at [924, 450] on icon at bounding box center [625, 81] width 1251 height 933
click at [188, 97] on button "Next" at bounding box center [186, 107] width 20 height 20
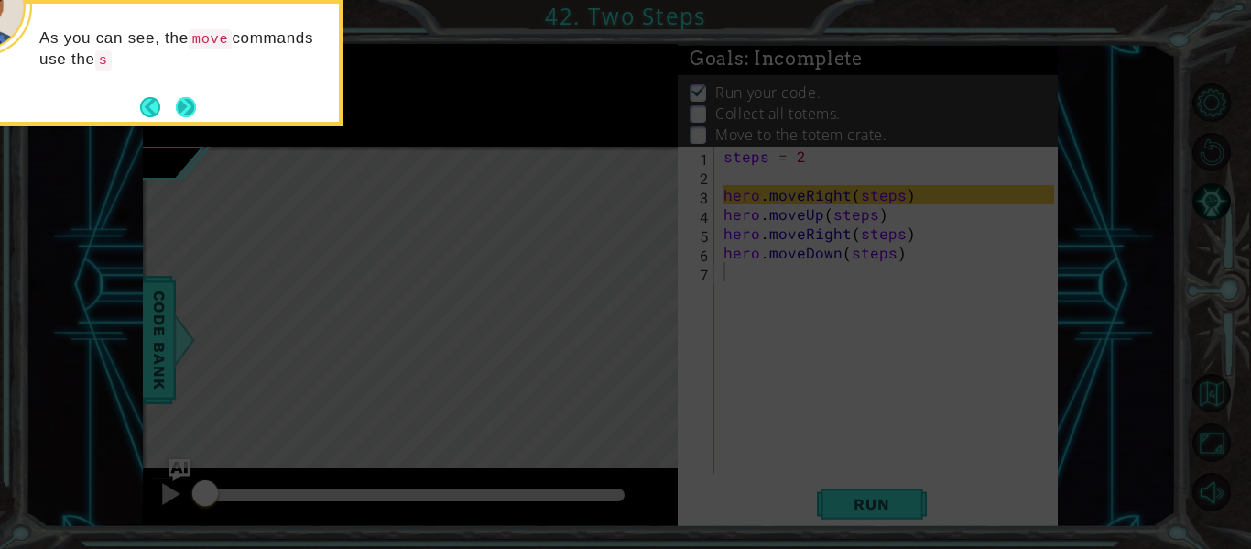
click at [183, 98] on button "Next" at bounding box center [186, 107] width 20 height 20
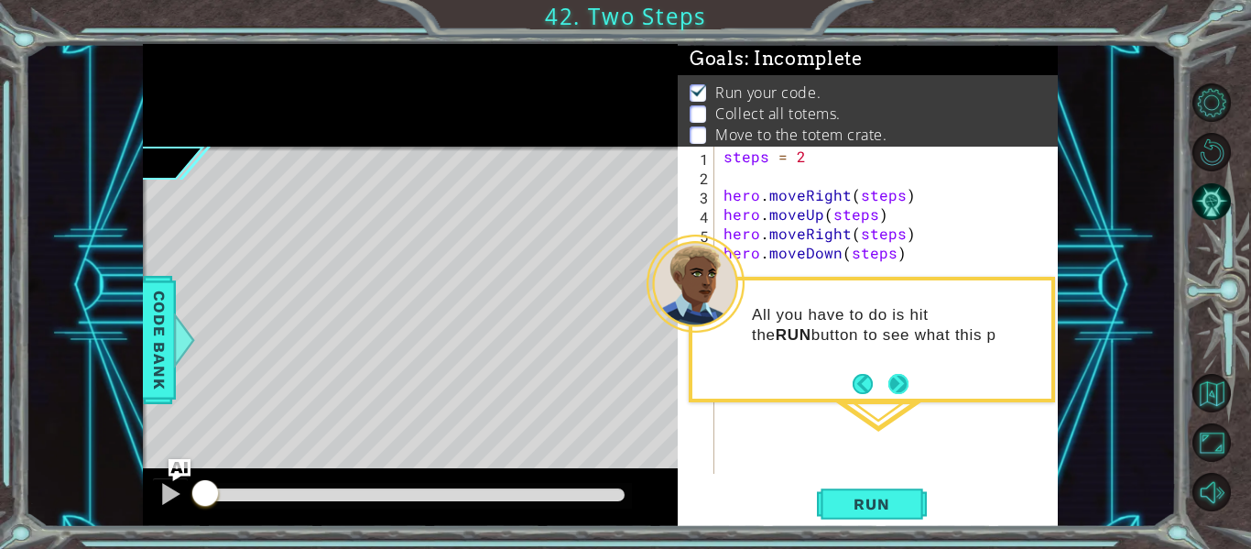
click at [899, 377] on button "Next" at bounding box center [898, 384] width 20 height 20
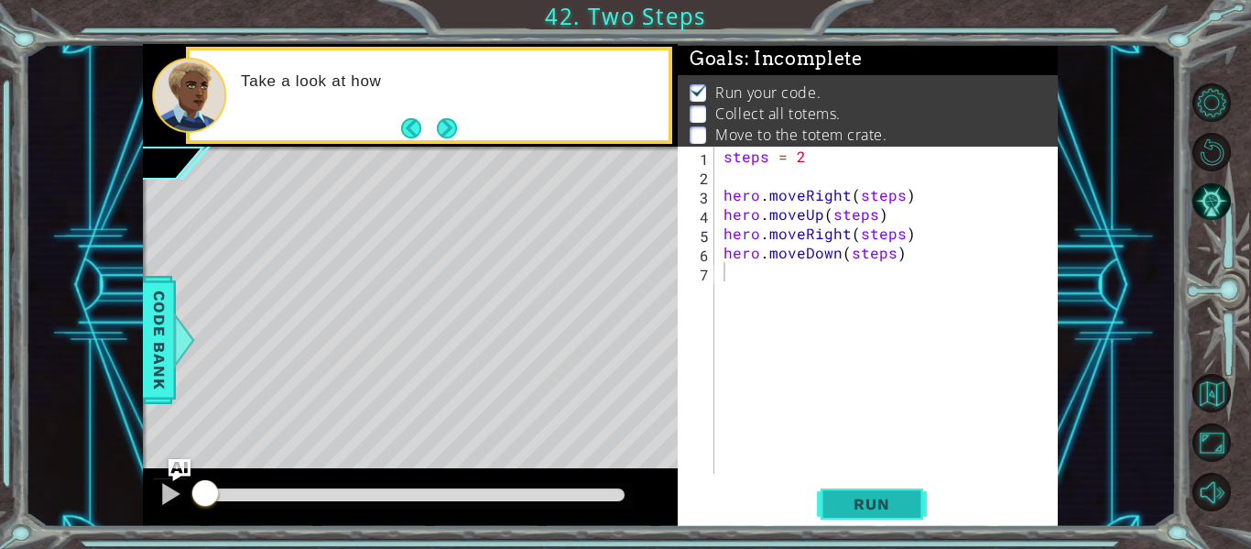
click at [861, 516] on button "Run" at bounding box center [872, 504] width 110 height 38
click at [859, 496] on span "Run" at bounding box center [871, 504] width 72 height 18
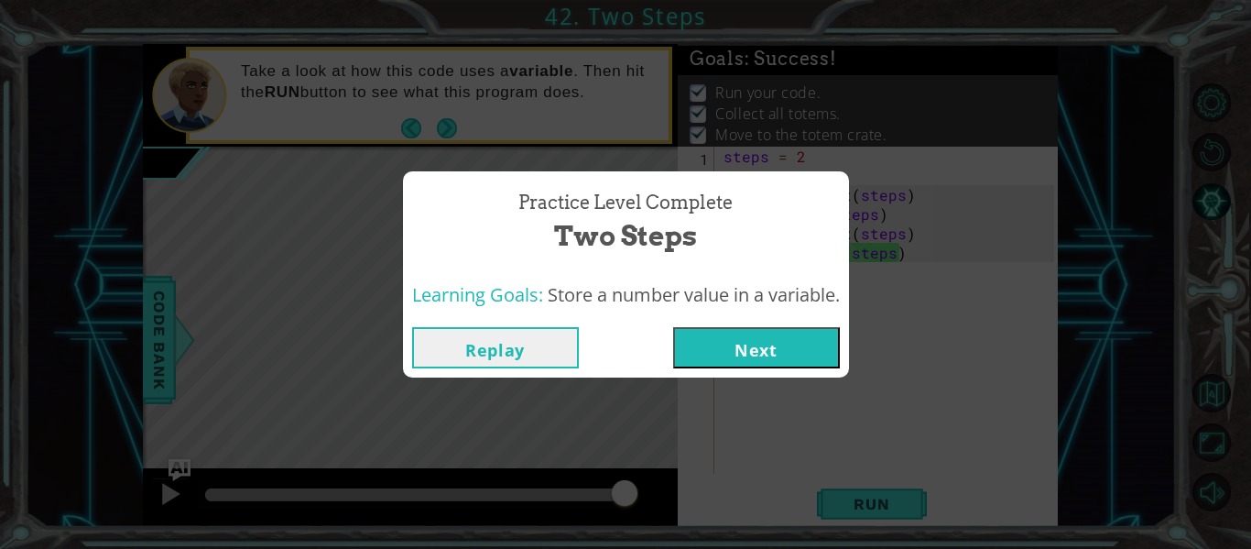
click at [784, 339] on button "Next" at bounding box center [756, 347] width 167 height 41
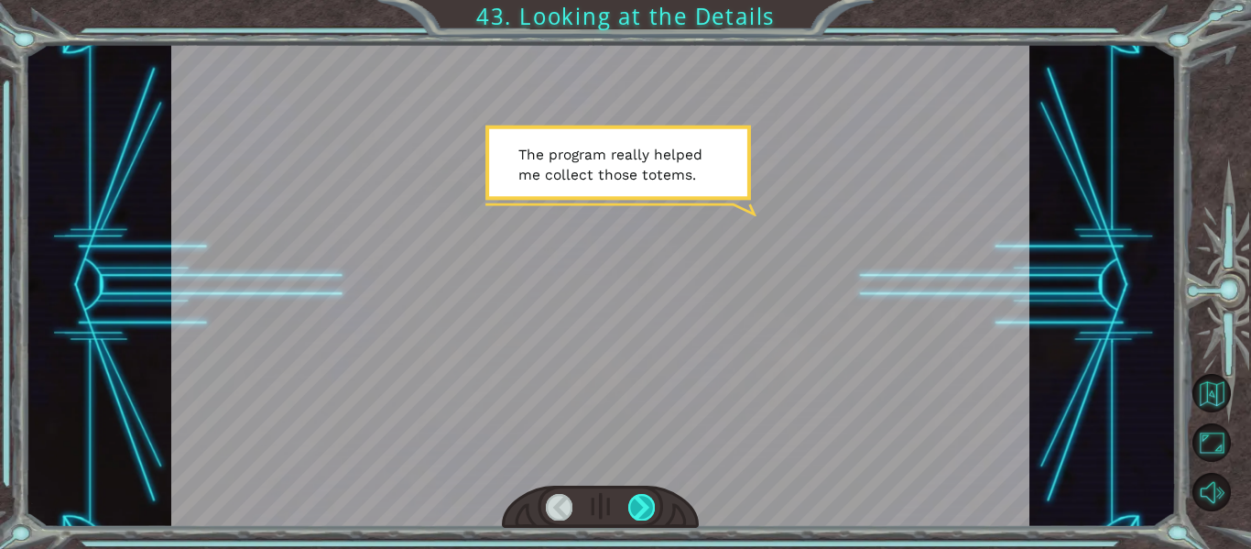
click at [642, 505] on div at bounding box center [641, 507] width 27 height 26
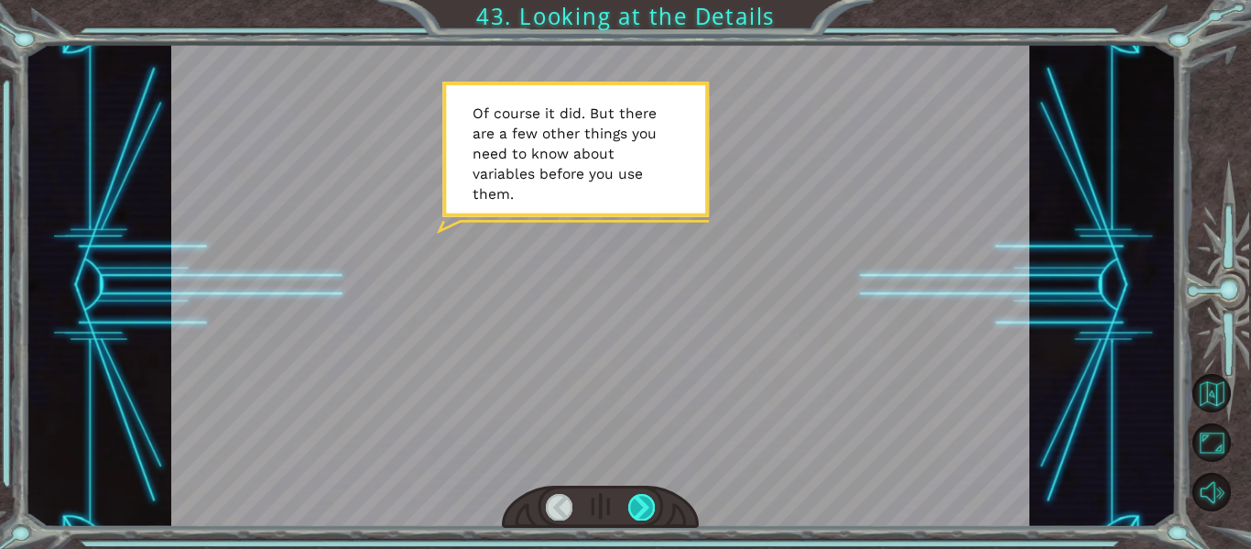
click at [641, 500] on div at bounding box center [641, 507] width 27 height 26
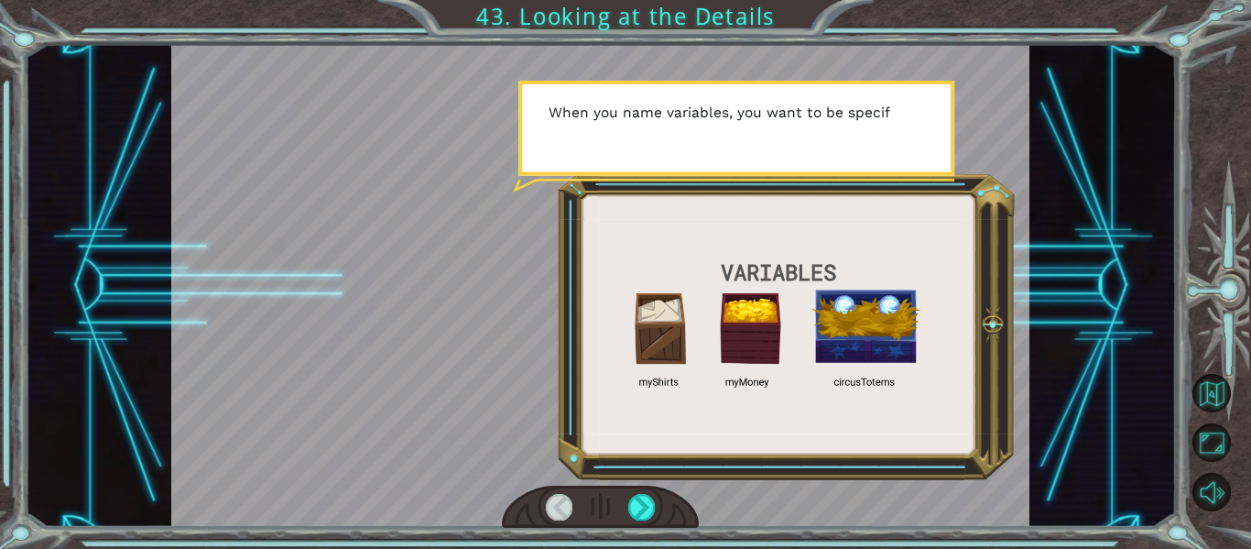
click at [620, 501] on div at bounding box center [601, 506] width 198 height 43
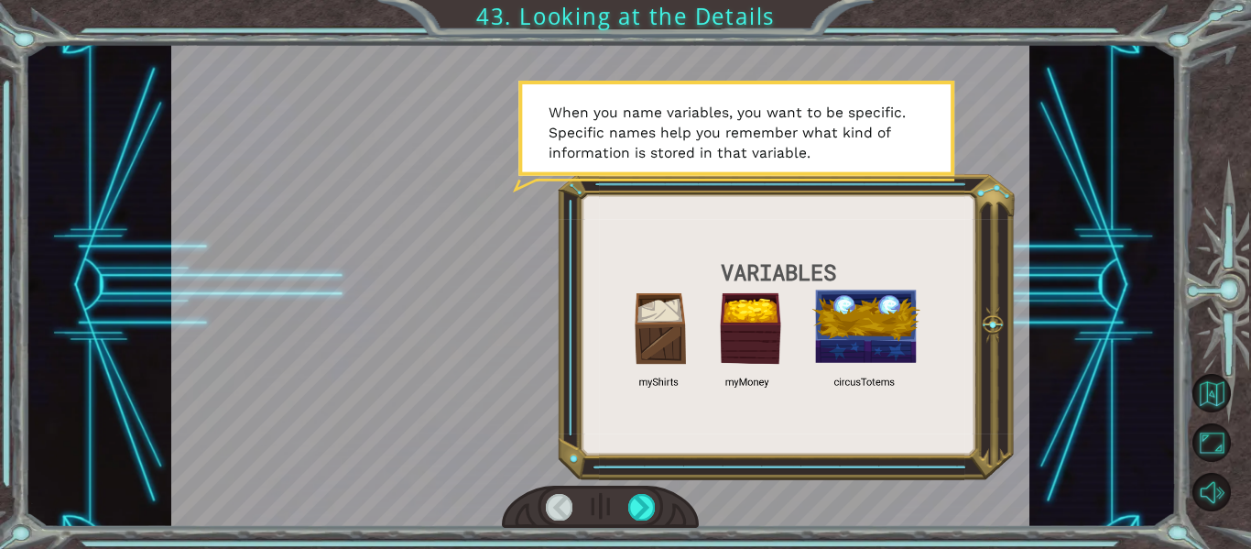
click at [699, 290] on div at bounding box center [600, 285] width 859 height 483
click at [638, 501] on div at bounding box center [641, 507] width 27 height 26
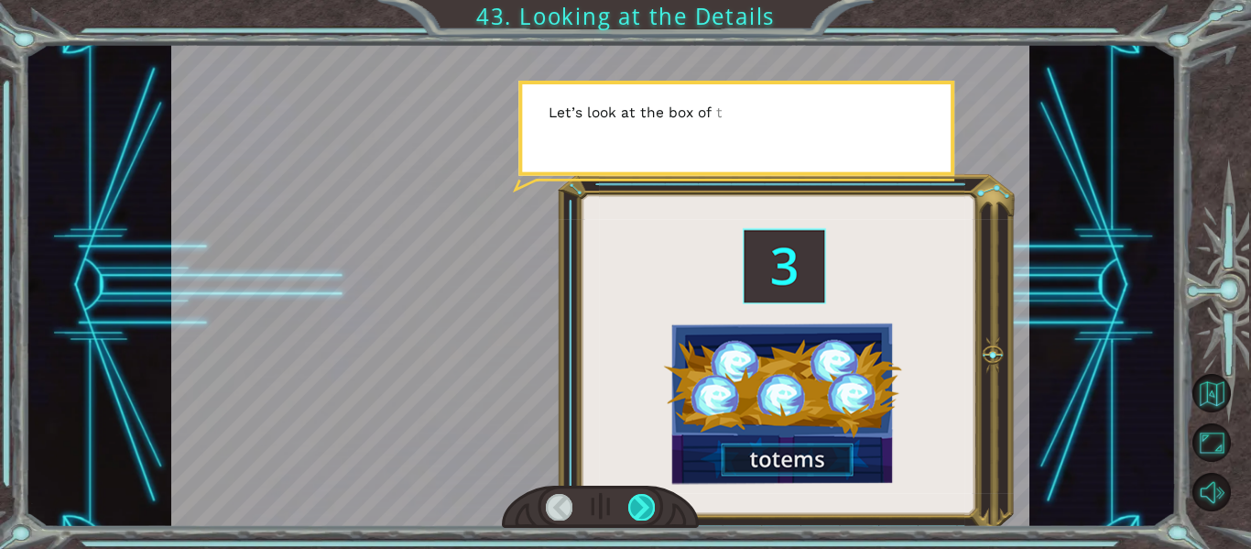
click at [638, 501] on div at bounding box center [641, 507] width 27 height 26
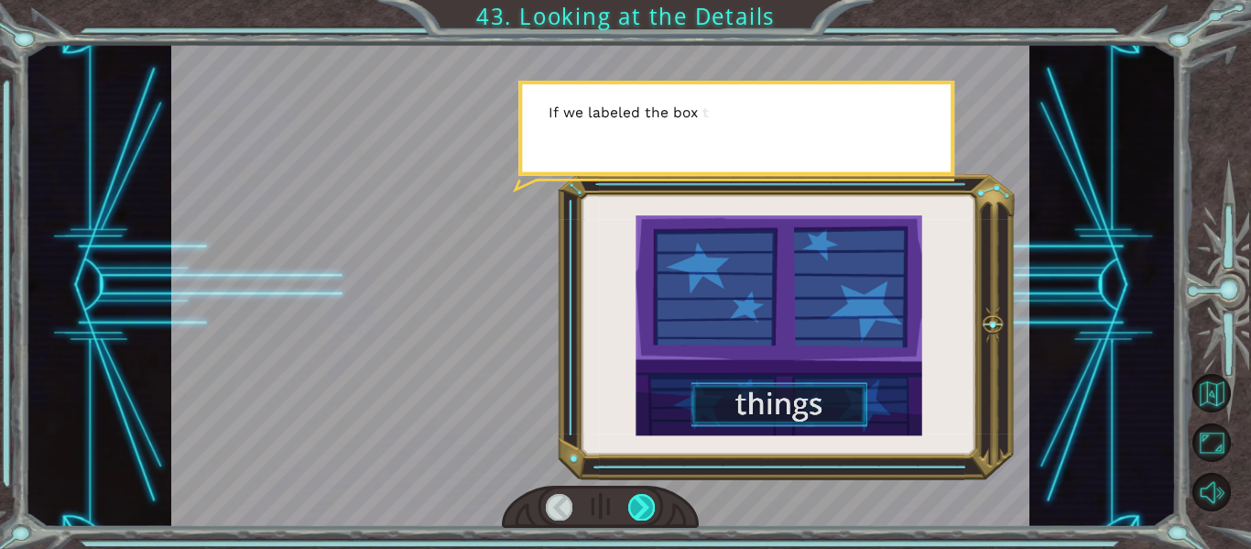
click at [638, 501] on div at bounding box center [641, 507] width 27 height 26
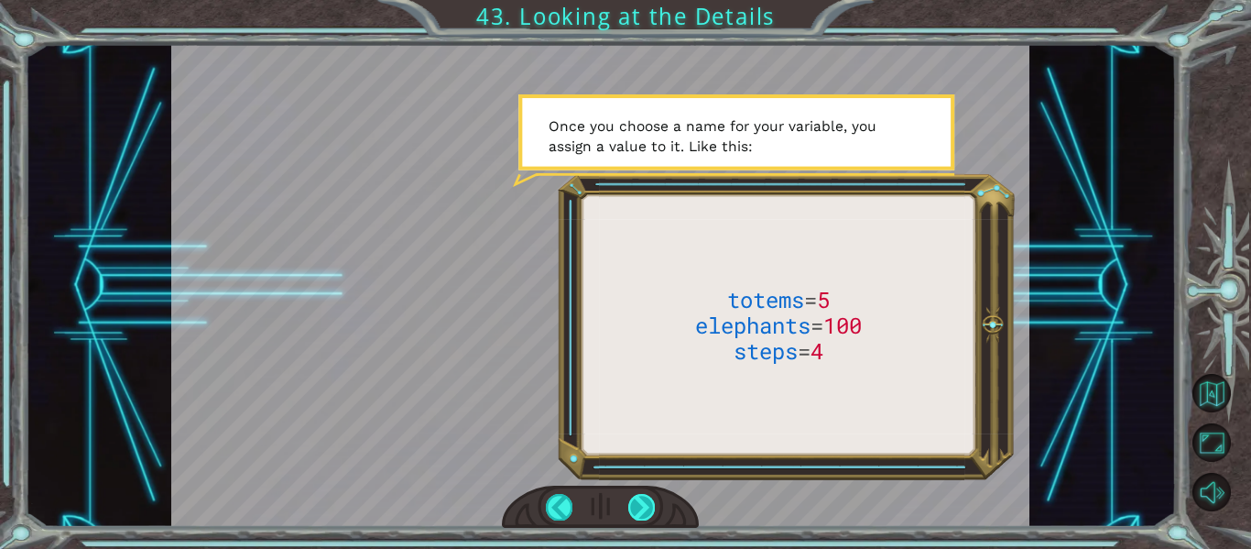
click at [639, 495] on div at bounding box center [641, 507] width 27 height 26
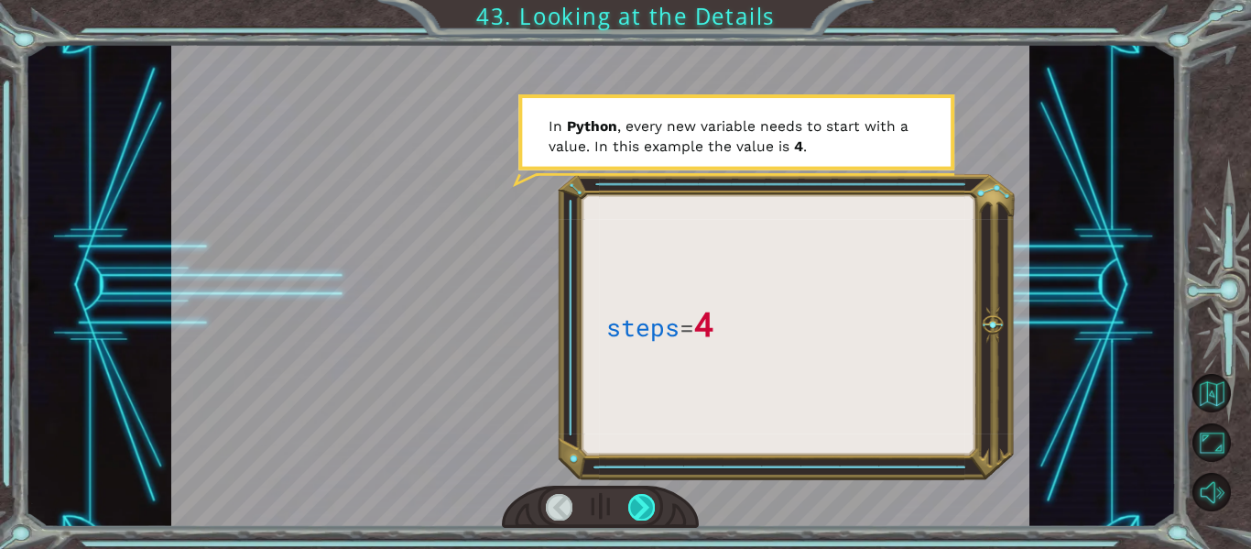
click at [647, 505] on div at bounding box center [641, 507] width 27 height 26
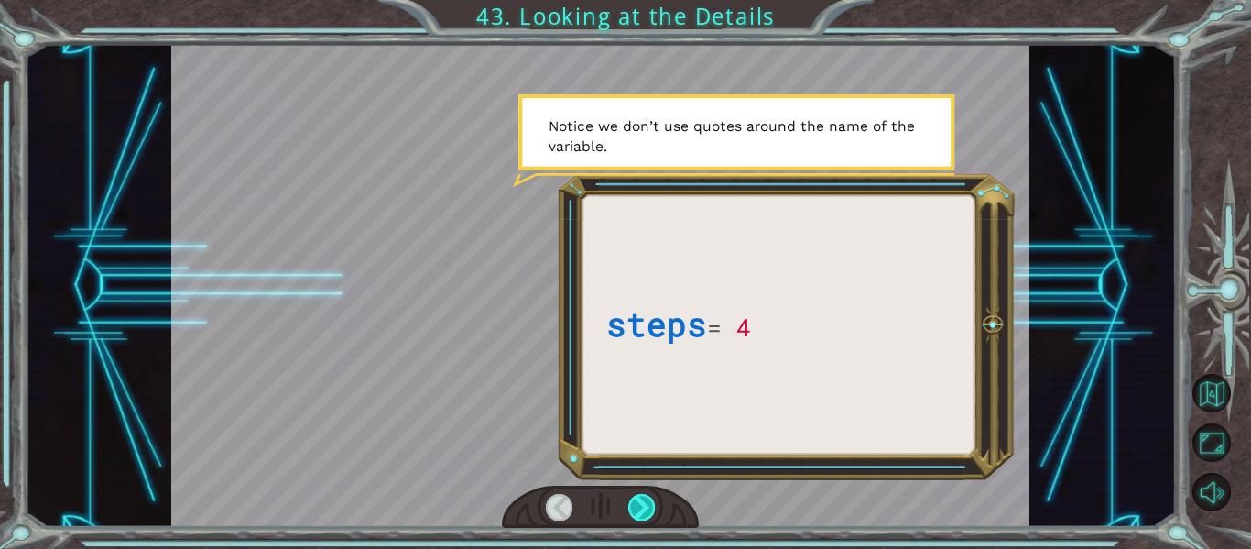
click at [647, 505] on div at bounding box center [641, 507] width 27 height 26
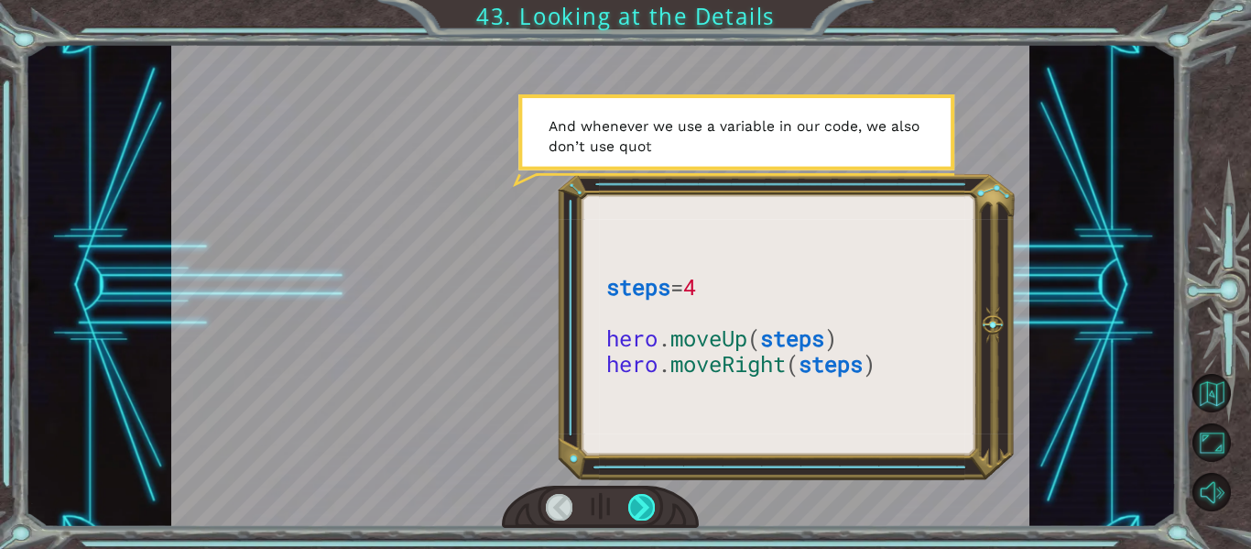
click at [647, 505] on div at bounding box center [641, 507] width 27 height 26
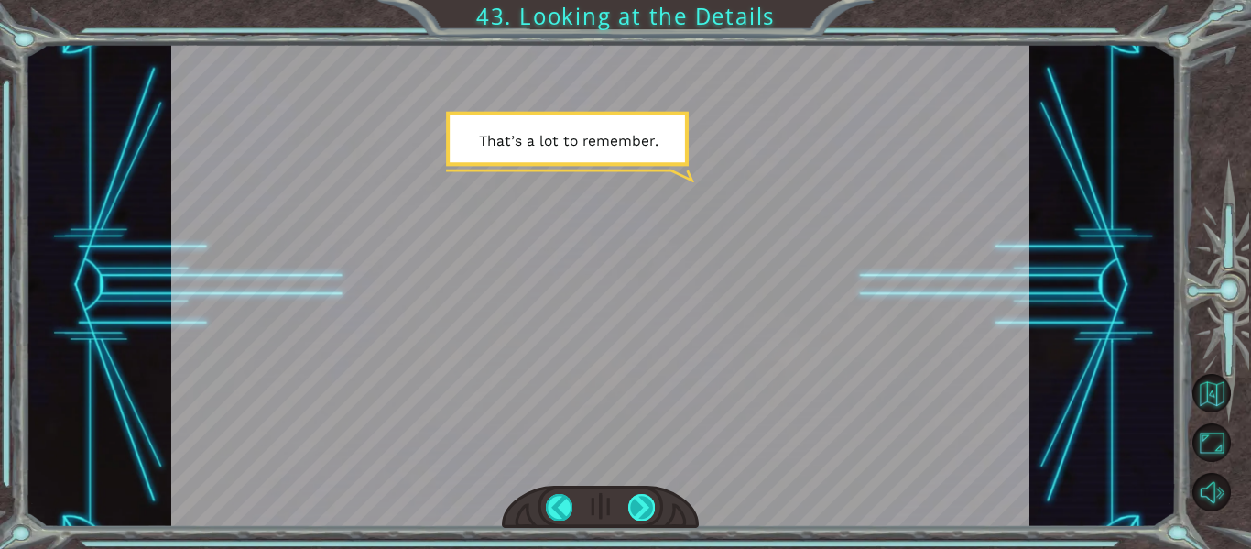
click at [647, 505] on div at bounding box center [641, 507] width 27 height 26
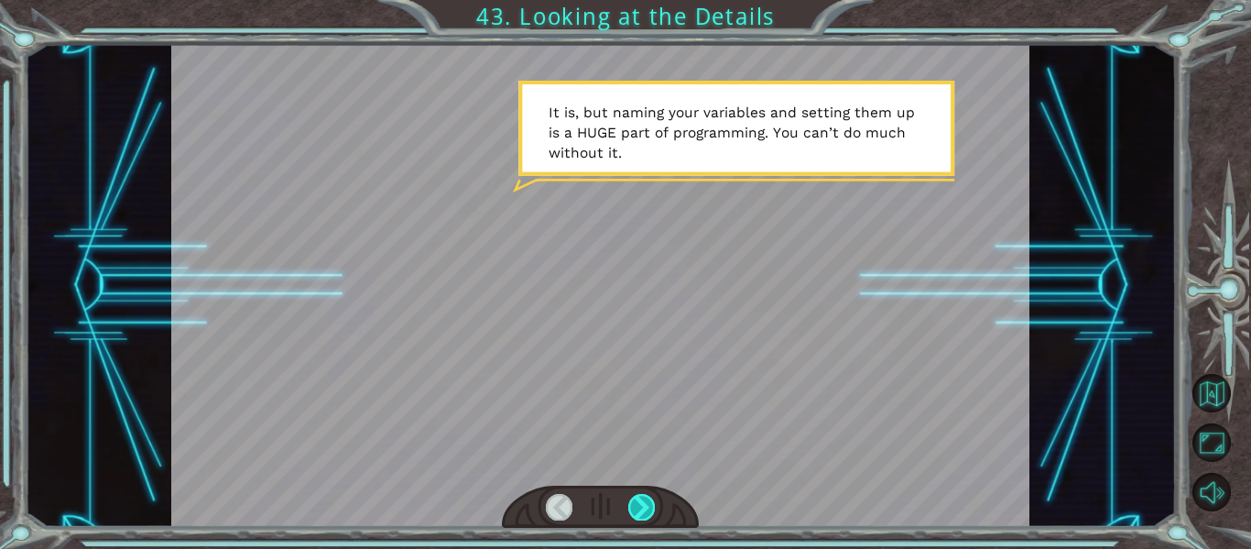
click at [648, 502] on div at bounding box center [641, 507] width 27 height 26
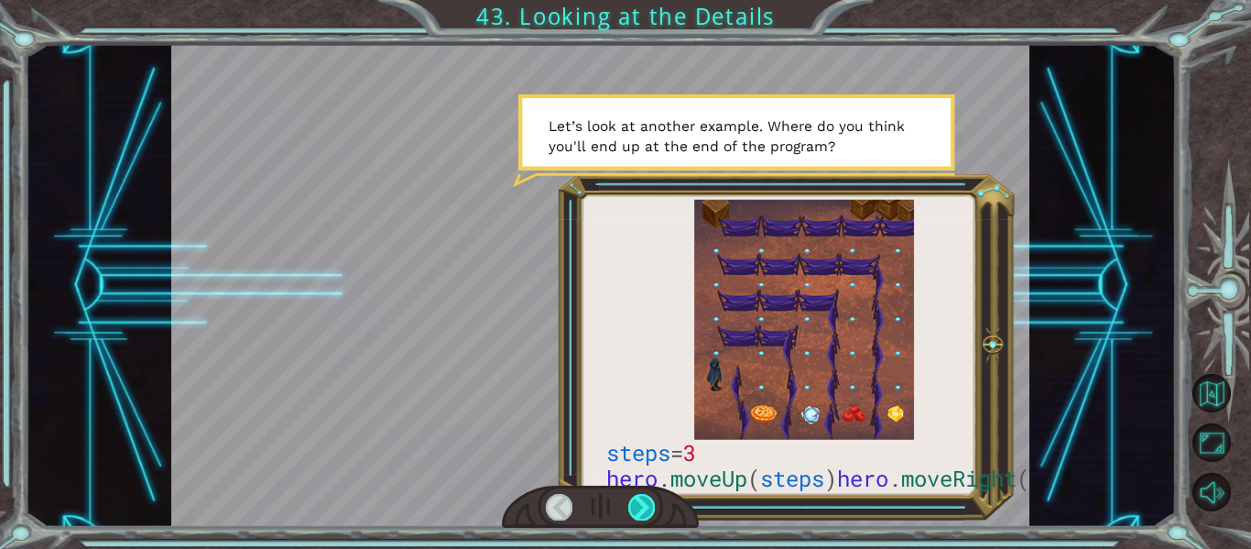
click at [650, 504] on div at bounding box center [641, 507] width 27 height 26
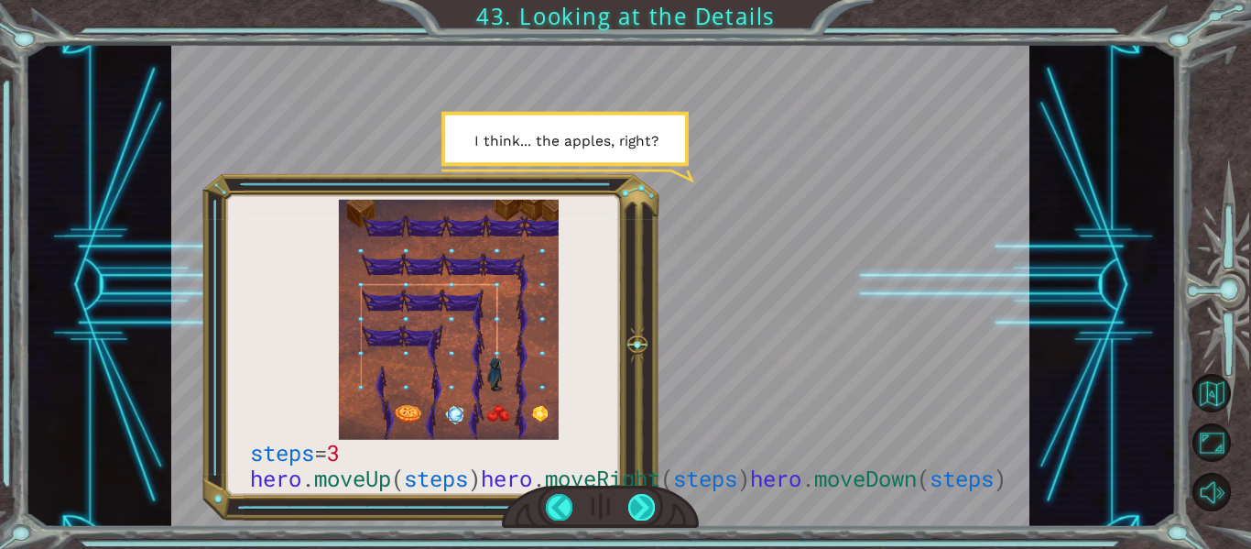
click at [647, 505] on div at bounding box center [641, 507] width 27 height 26
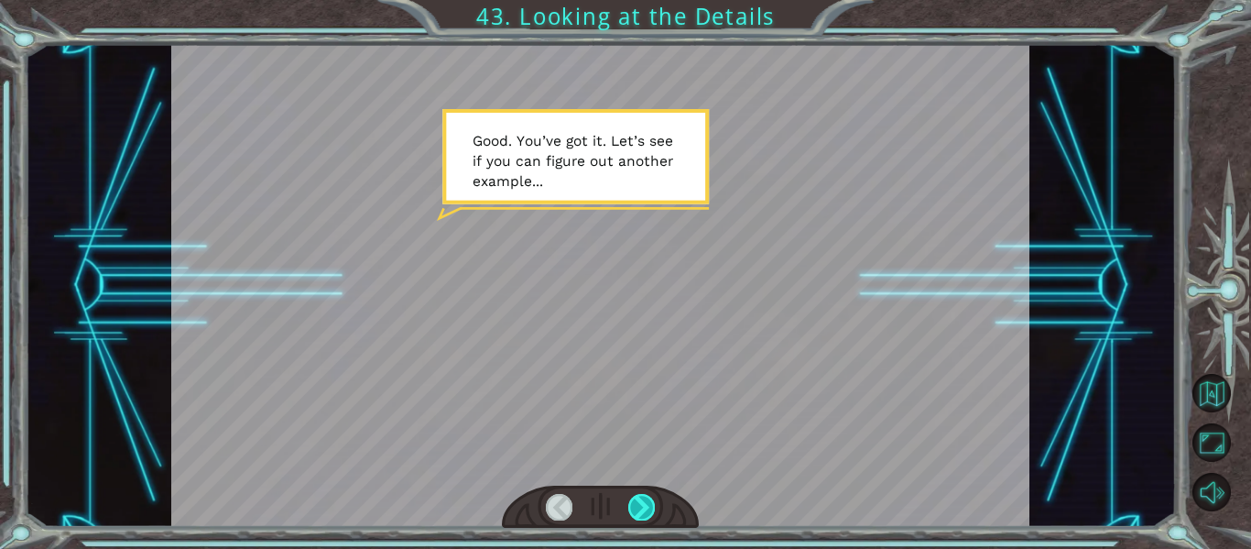
click at [647, 506] on div at bounding box center [641, 507] width 27 height 26
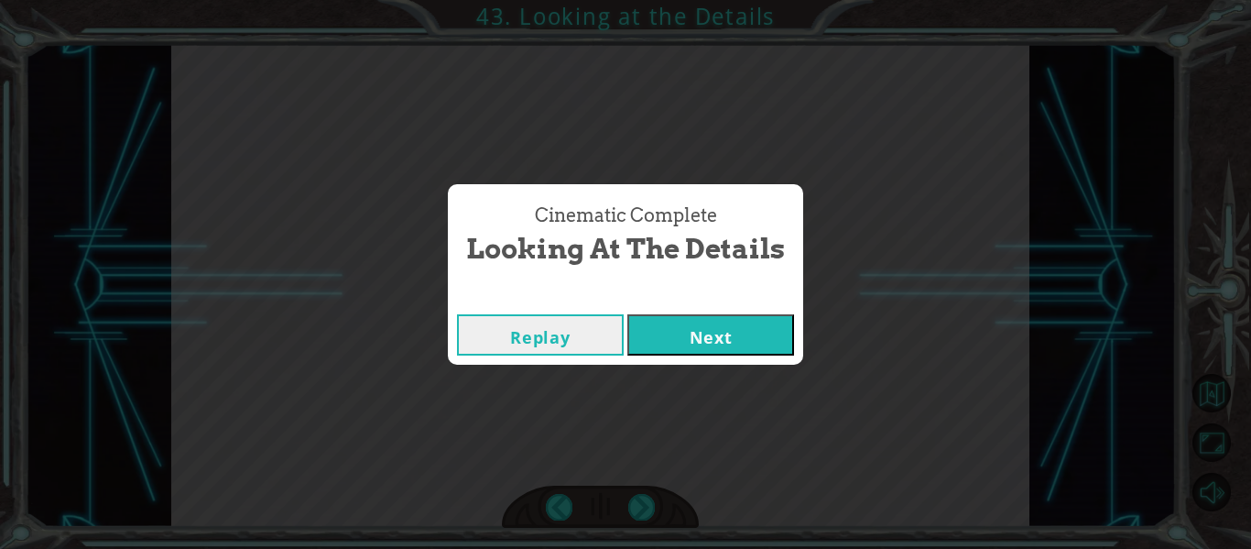
click at [728, 364] on div "Cinematic Complete Looking at the Details Replay Next" at bounding box center [625, 274] width 1251 height 549
click at [727, 364] on div "Cinematic Complete Looking at the Details Replay Next" at bounding box center [625, 274] width 1251 height 549
click at [690, 342] on button "Next" at bounding box center [710, 334] width 167 height 41
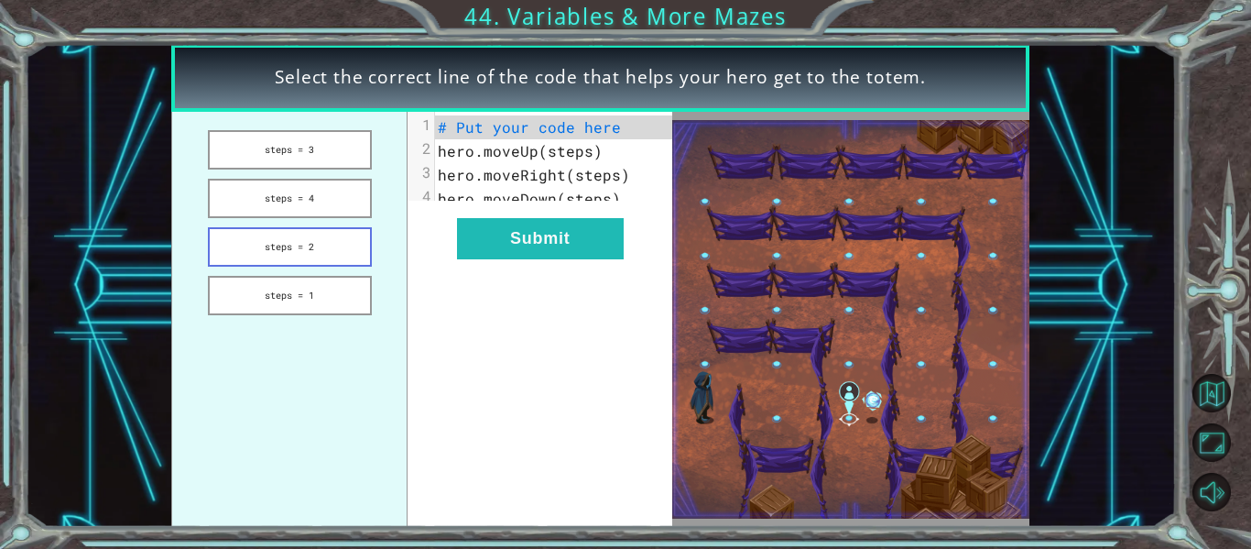
click at [324, 251] on button "steps = 2" at bounding box center [290, 246] width 164 height 39
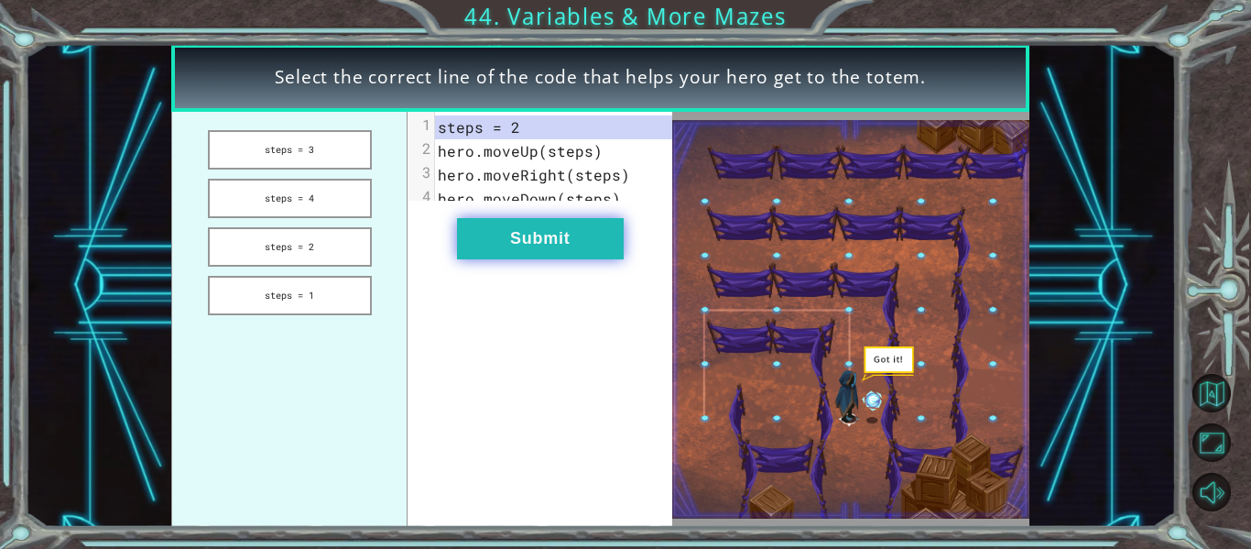
click at [495, 232] on button "Submit" at bounding box center [540, 238] width 167 height 41
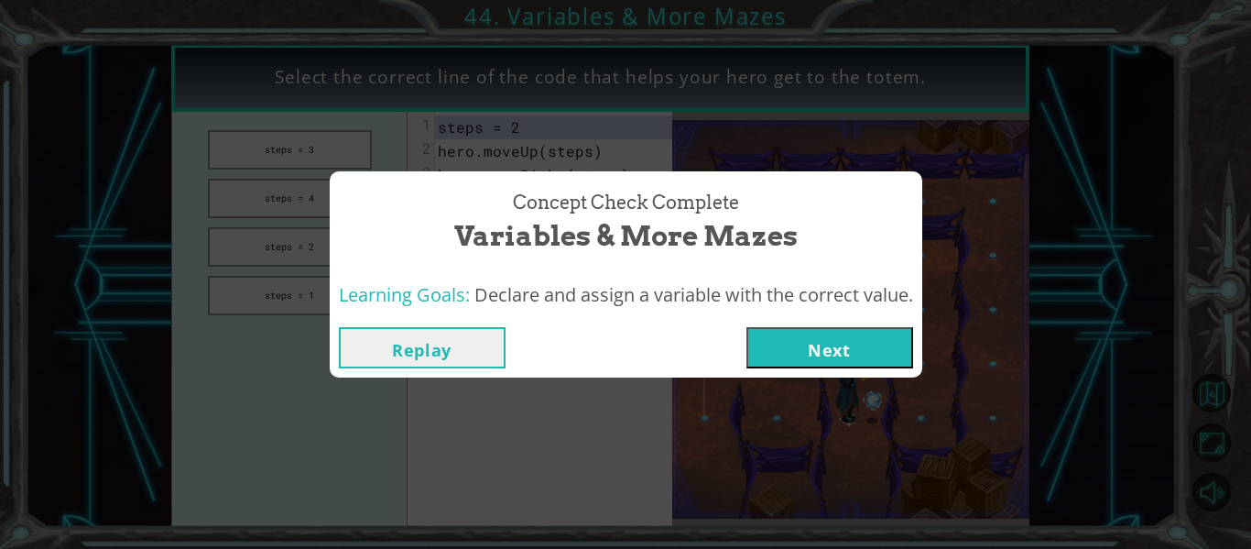
click at [848, 304] on span "Declare and assign a variable with the correct value." at bounding box center [693, 294] width 439 height 25
click at [818, 340] on button "Next" at bounding box center [829, 347] width 167 height 41
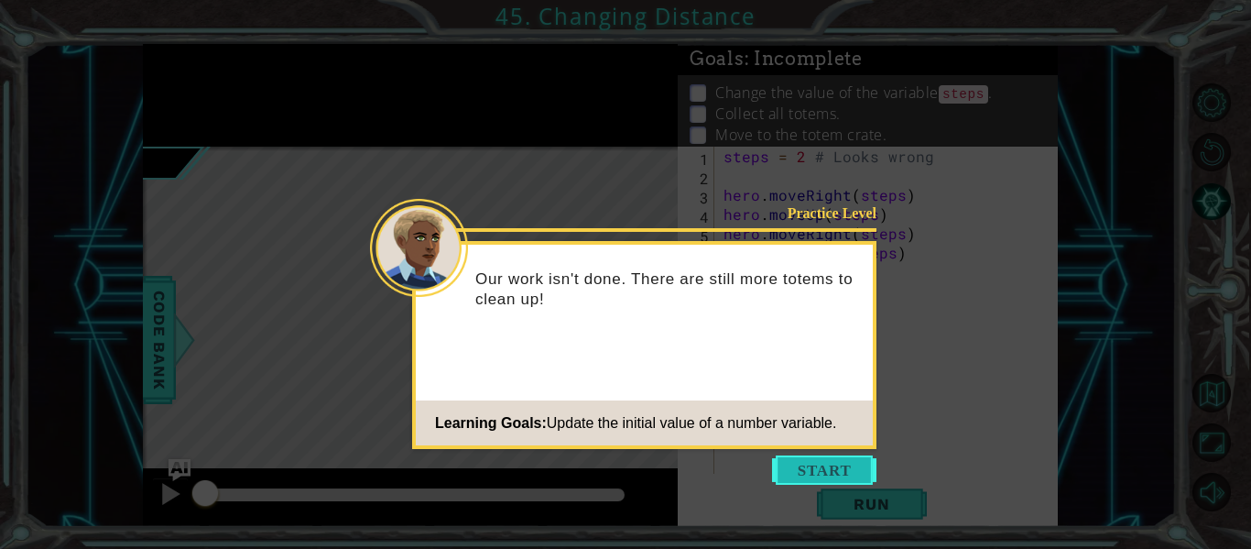
click at [809, 473] on button "Start" at bounding box center [824, 469] width 104 height 29
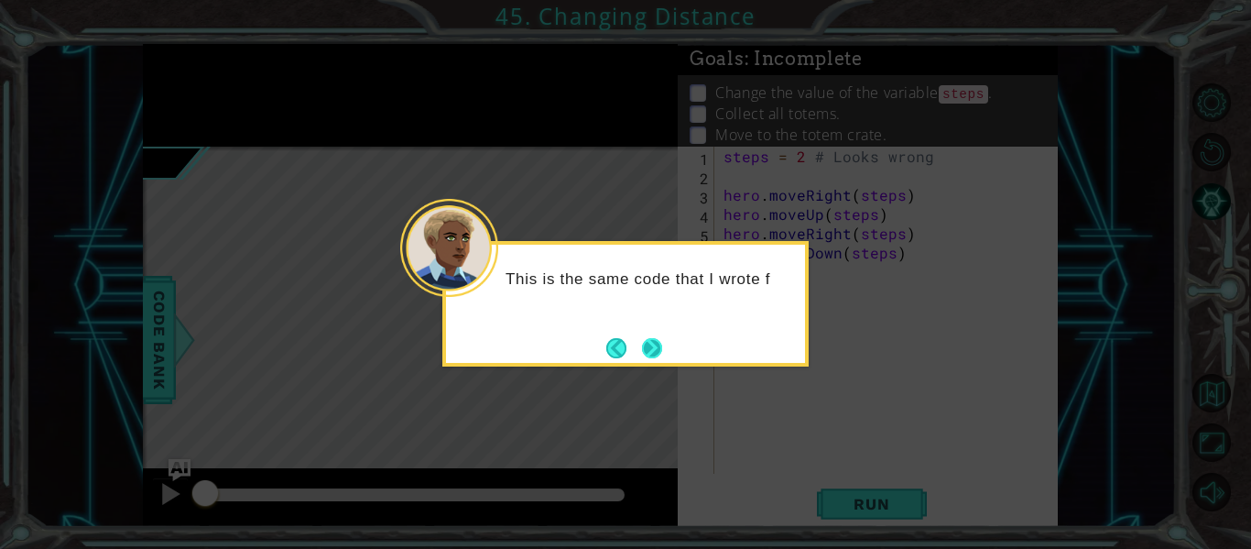
click at [642, 341] on button "Next" at bounding box center [652, 348] width 20 height 20
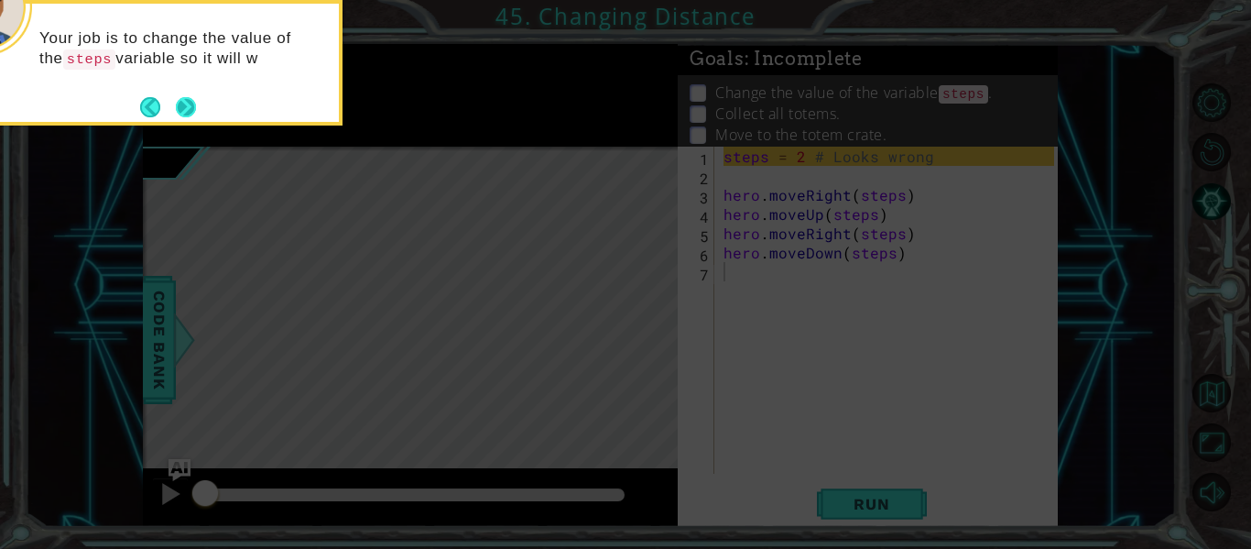
click at [185, 103] on button "Next" at bounding box center [186, 107] width 20 height 20
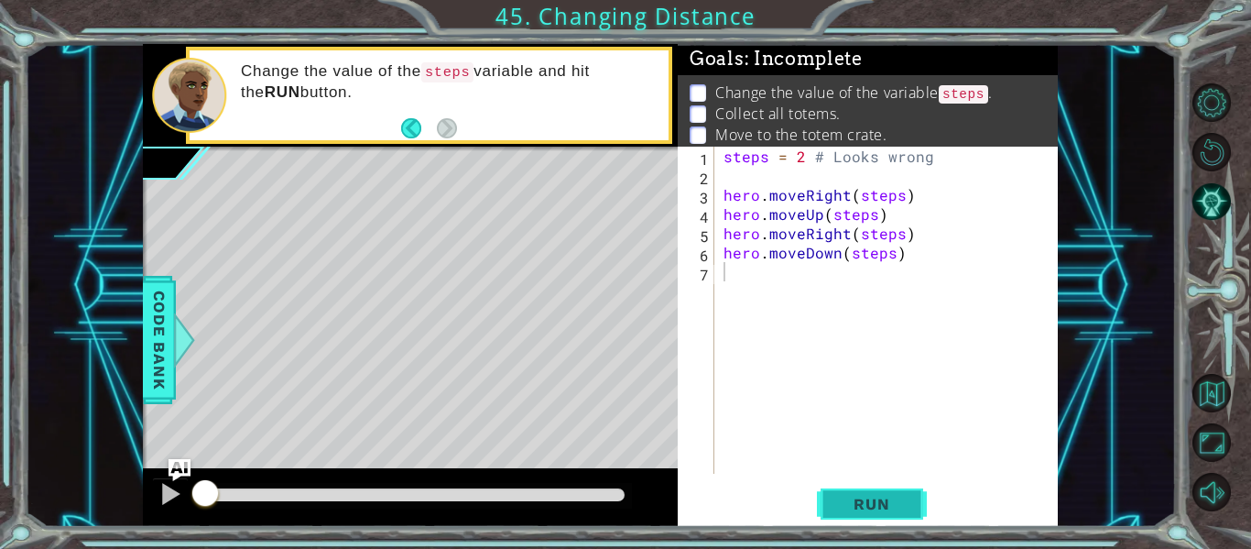
click at [884, 500] on span "Run" at bounding box center [871, 504] width 72 height 18
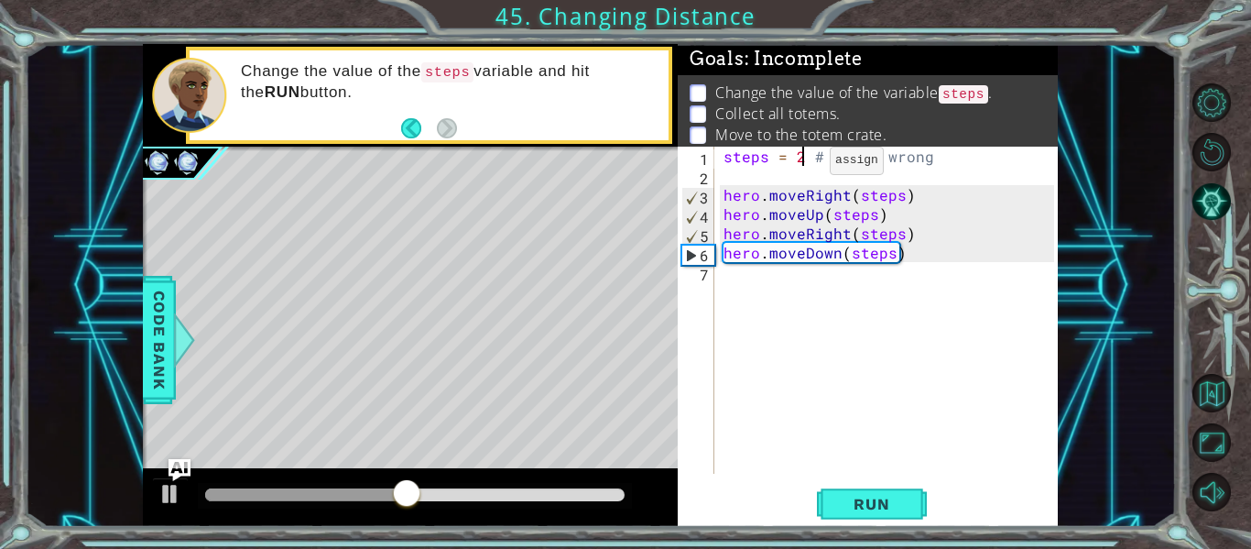
click at [799, 165] on div "steps = 2 # Looks wrong hero . moveRight ( steps ) hero . moveUp ( steps ) hero…" at bounding box center [891, 329] width 343 height 365
click at [833, 501] on button "Run" at bounding box center [872, 504] width 110 height 38
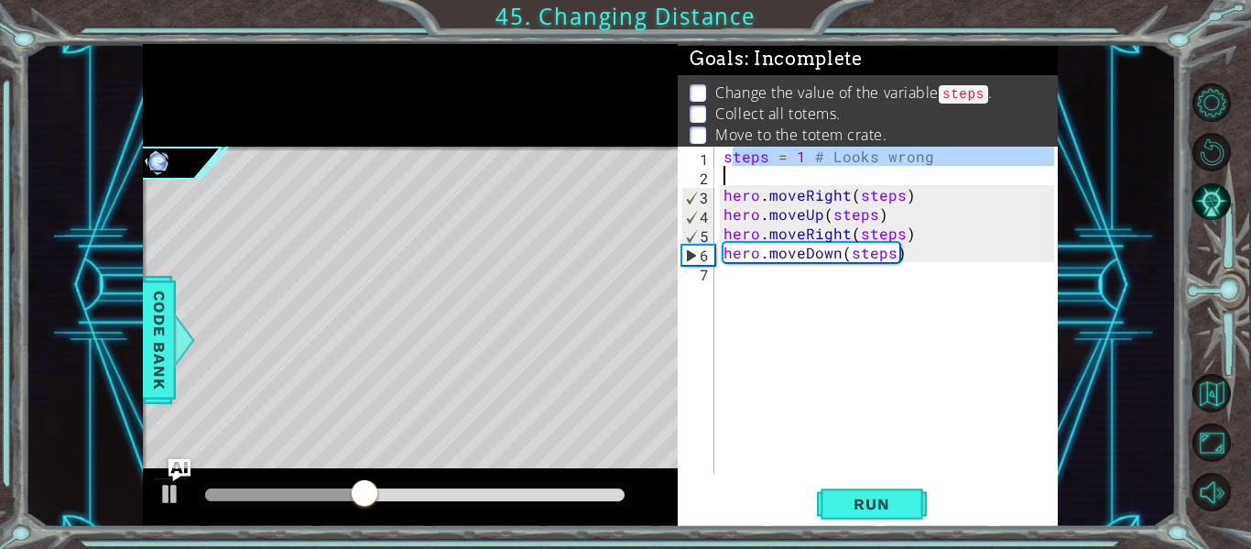
drag, startPoint x: 728, startPoint y: 158, endPoint x: 742, endPoint y: 172, distance: 20.1
click at [742, 172] on div "steps = 1 # Looks wrong hero . moveRight ( steps ) hero . moveUp ( steps ) hero…" at bounding box center [891, 329] width 343 height 365
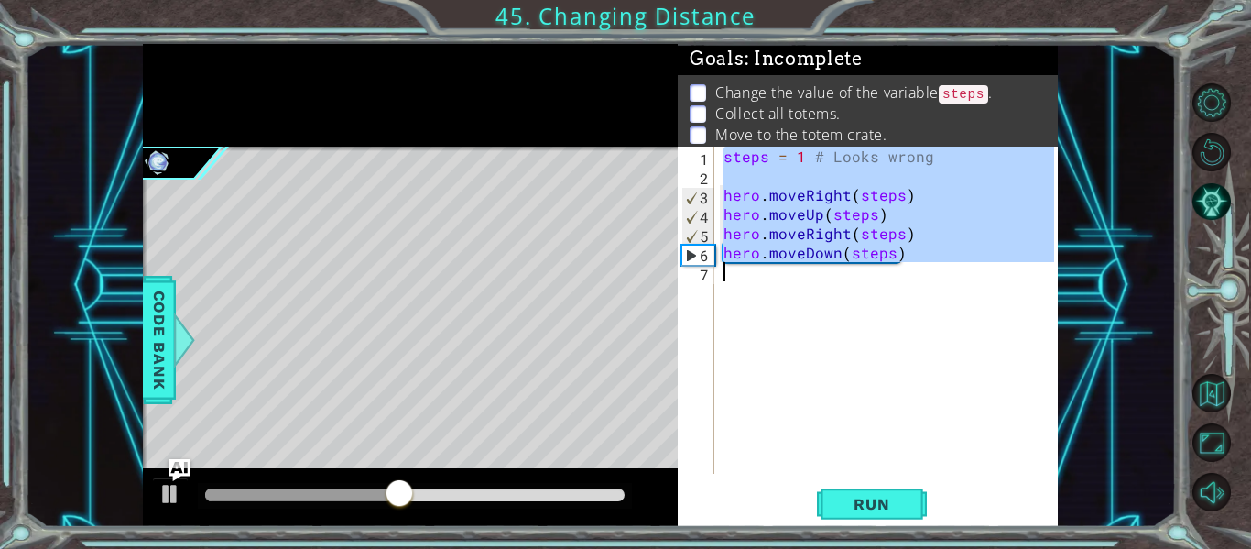
drag, startPoint x: 721, startPoint y: 150, endPoint x: 892, endPoint y: 261, distance: 204.0
click at [892, 261] on div "steps = 1 # Looks wrong hero . moveRight ( steps ) hero . moveUp ( steps ) hero…" at bounding box center [891, 329] width 343 height 365
type textarea "hero.moveRight(steps) hero.moveDown(steps"
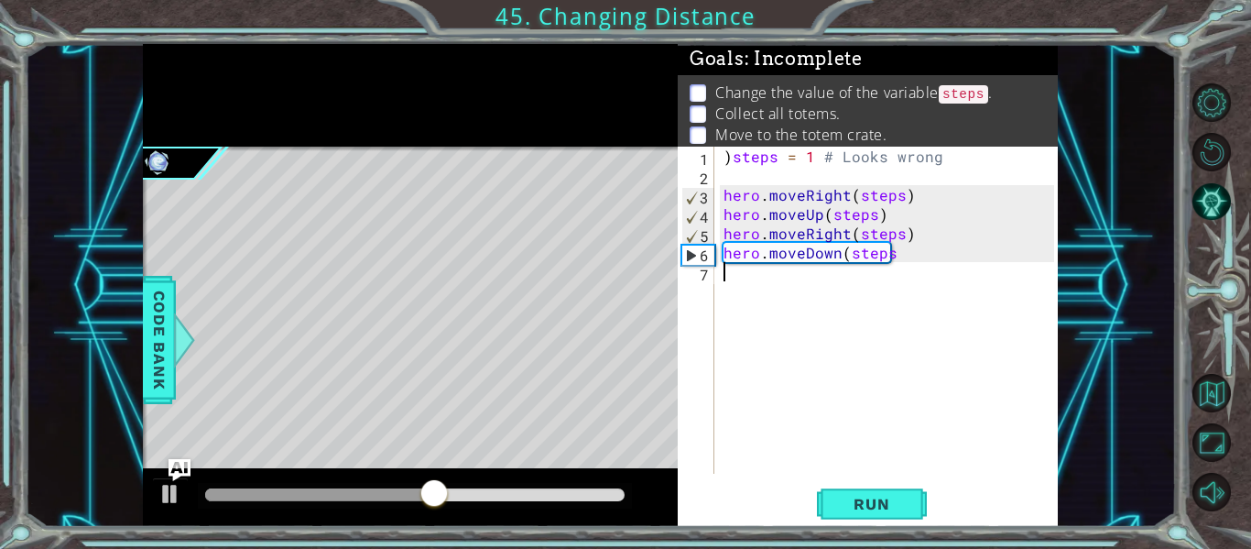
click at [858, 311] on div ") steps = 1 # Looks wrong hero . moveRight ( steps ) hero . moveUp ( steps ) he…" at bounding box center [891, 329] width 343 height 365
click at [733, 162] on div ") steps = 1 # Looks wrong hero . moveRight ( steps ) hero . moveUp ( steps ) he…" at bounding box center [891, 329] width 343 height 365
click at [892, 251] on div "steps = 1 # Looks wrong hero . moveRight ( steps ) hero . moveUp ( steps ) hero…" at bounding box center [891, 329] width 343 height 365
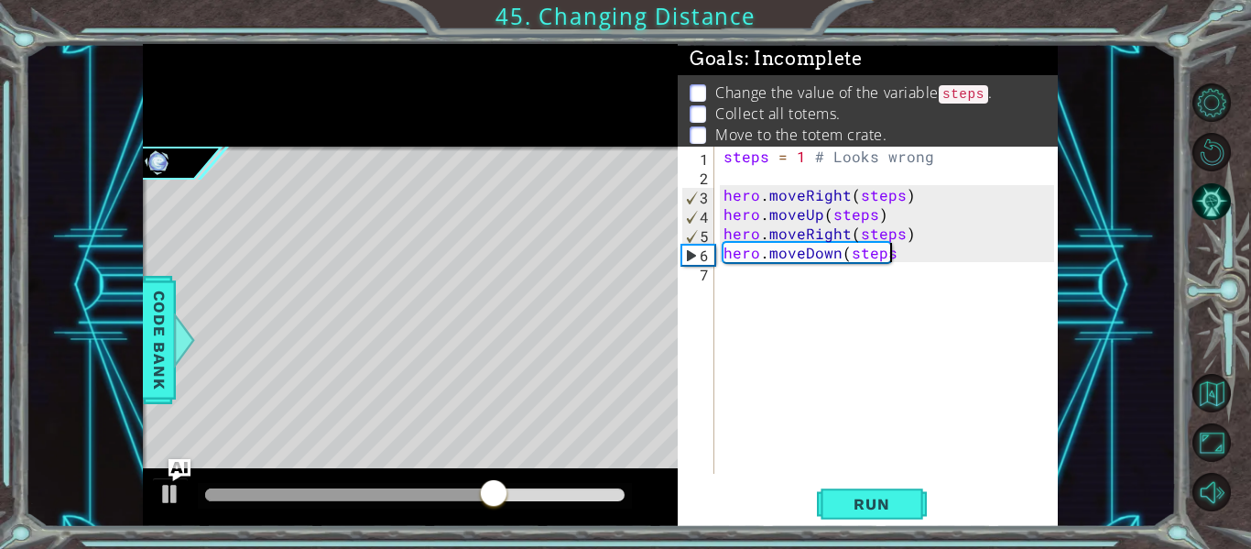
click at [888, 258] on div "steps = 1 # Looks wrong hero . moveRight ( steps ) hero . moveUp ( steps ) hero…" at bounding box center [891, 329] width 343 height 365
click at [891, 258] on div "steps = 1 # Looks wrong hero . moveRight ( steps ) hero . moveUp ( steps ) hero…" at bounding box center [891, 329] width 343 height 365
click at [935, 158] on div "steps = 1 # Looks wrong hero . moveRight ( steps ) hero . moveUp ( steps ) hero…" at bounding box center [891, 329] width 343 height 365
click at [897, 257] on div "steps = 1 # Looks wrong hero . moveRight ( steps ) hero . moveUp ( steps ) hero…" at bounding box center [891, 329] width 343 height 365
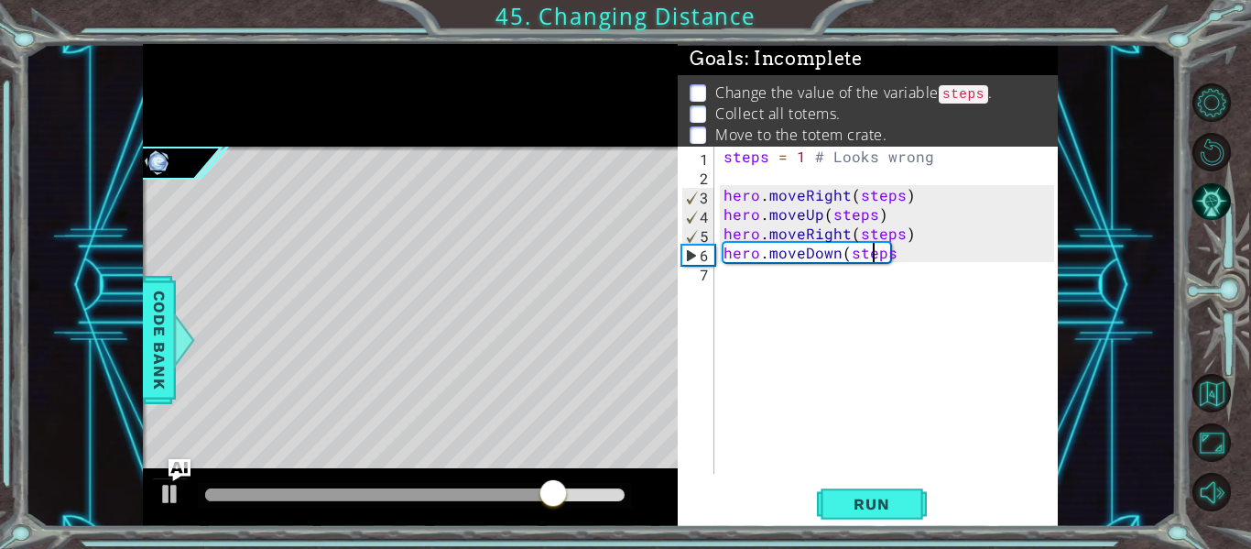
click at [875, 255] on div "steps = 1 # Looks wrong hero . moveRight ( steps ) hero . moveUp ( steps ) hero…" at bounding box center [891, 329] width 343 height 365
click at [888, 257] on div "steps = 1 # Looks wrong hero . moveRight ( steps ) hero . moveUp ( steps ) hero…" at bounding box center [891, 329] width 343 height 365
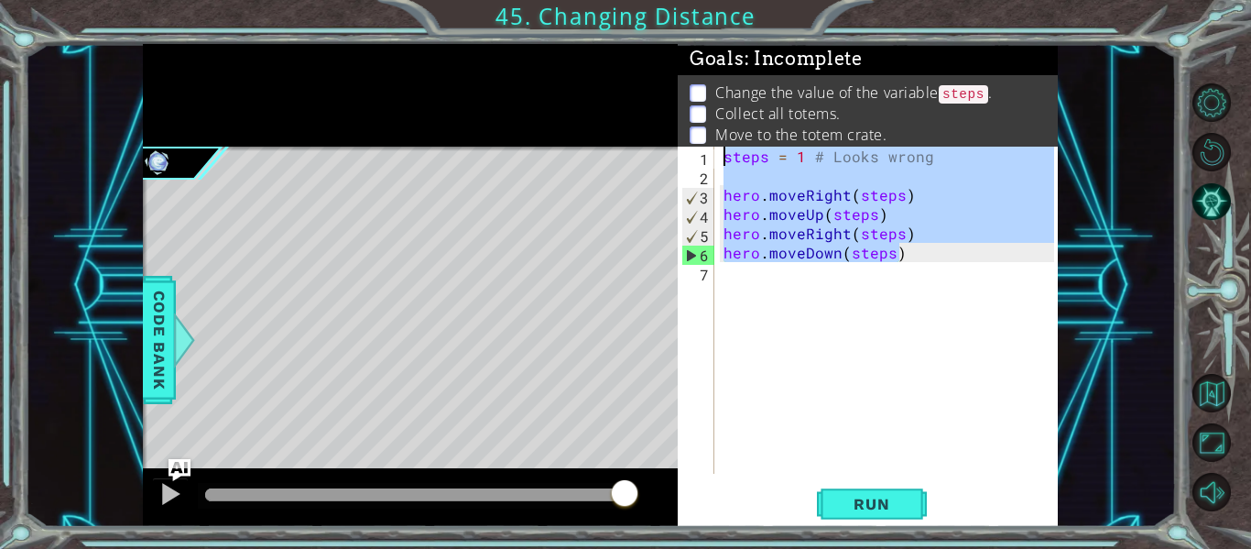
drag, startPoint x: 906, startPoint y: 253, endPoint x: 727, endPoint y: 153, distance: 204.6
click at [727, 153] on div "steps = 1 # Looks wrong hero . moveRight ( steps ) hero . moveUp ( steps ) hero…" at bounding box center [891, 329] width 343 height 365
type textarea "steps = 1 # Looks wrong"
click at [731, 272] on div "steps = 1 # Looks wrong hero . moveRight ( steps ) hero . moveUp ( steps ) hero…" at bounding box center [891, 329] width 343 height 365
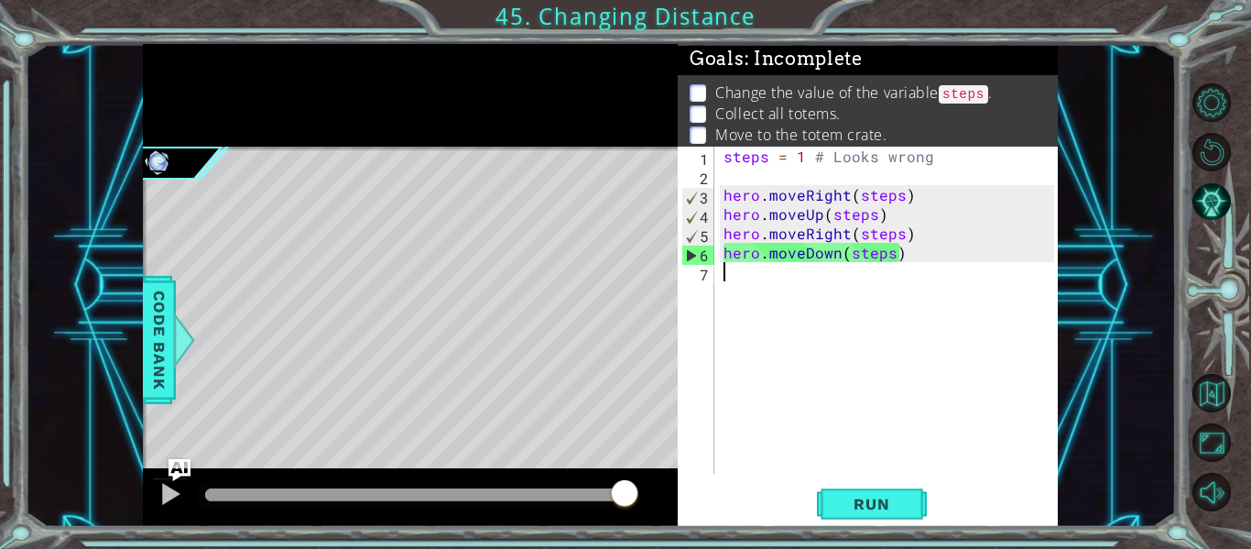
scroll to position [0, 0]
paste textarea "hero.moveDown(steps)"
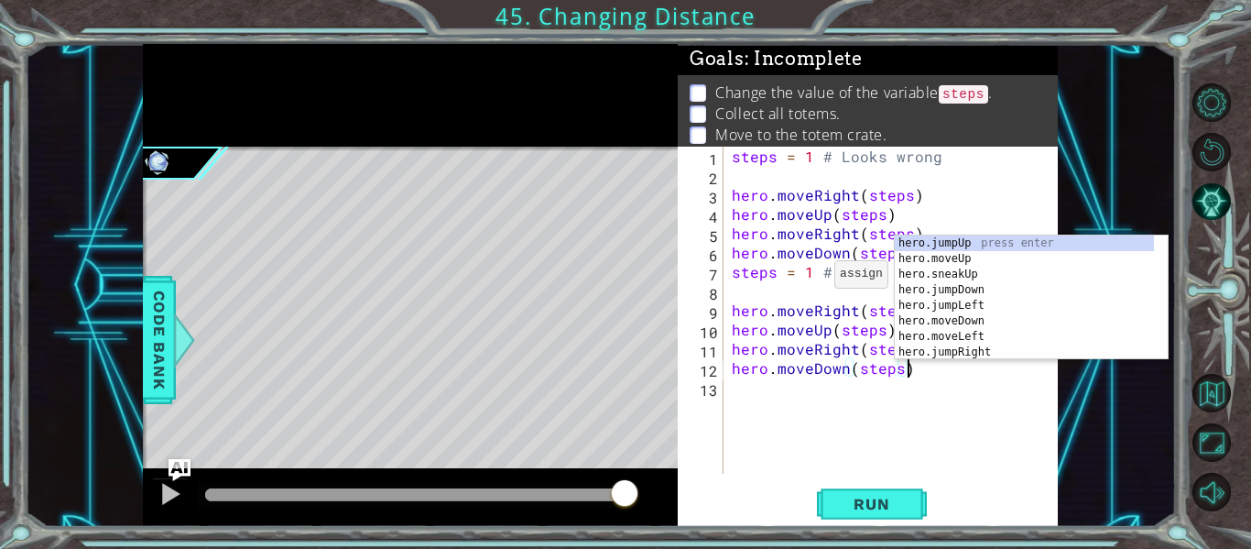
click at [810, 278] on div "steps = 1 # Looks wrong hero . moveRight ( steps ) hero . moveUp ( steps ) hero…" at bounding box center [895, 329] width 335 height 365
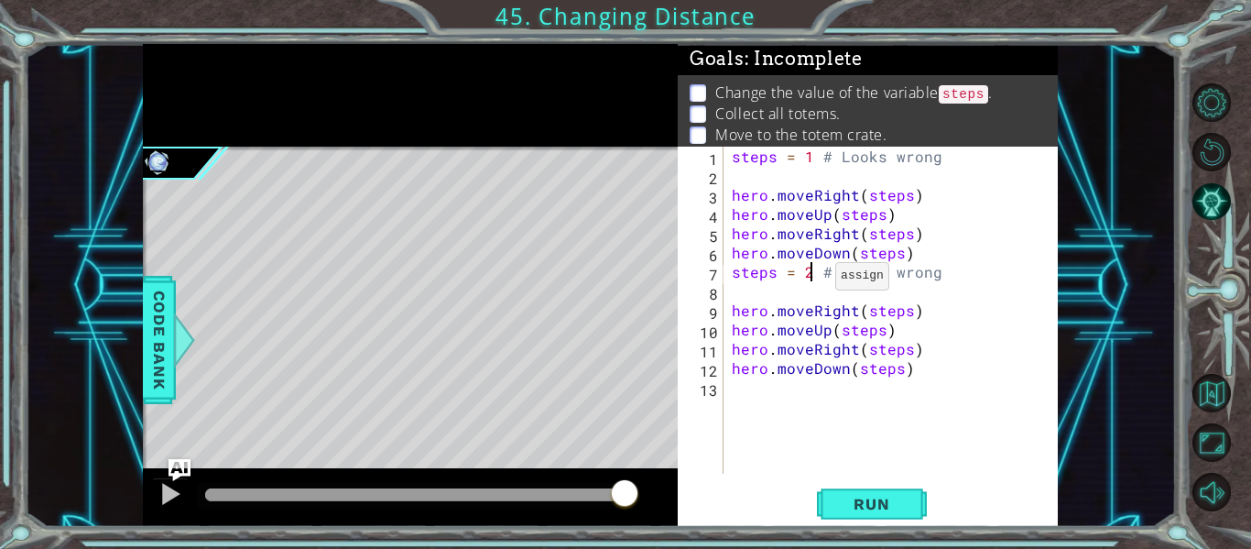
scroll to position [0, 5]
click at [859, 497] on span "Run" at bounding box center [871, 504] width 72 height 18
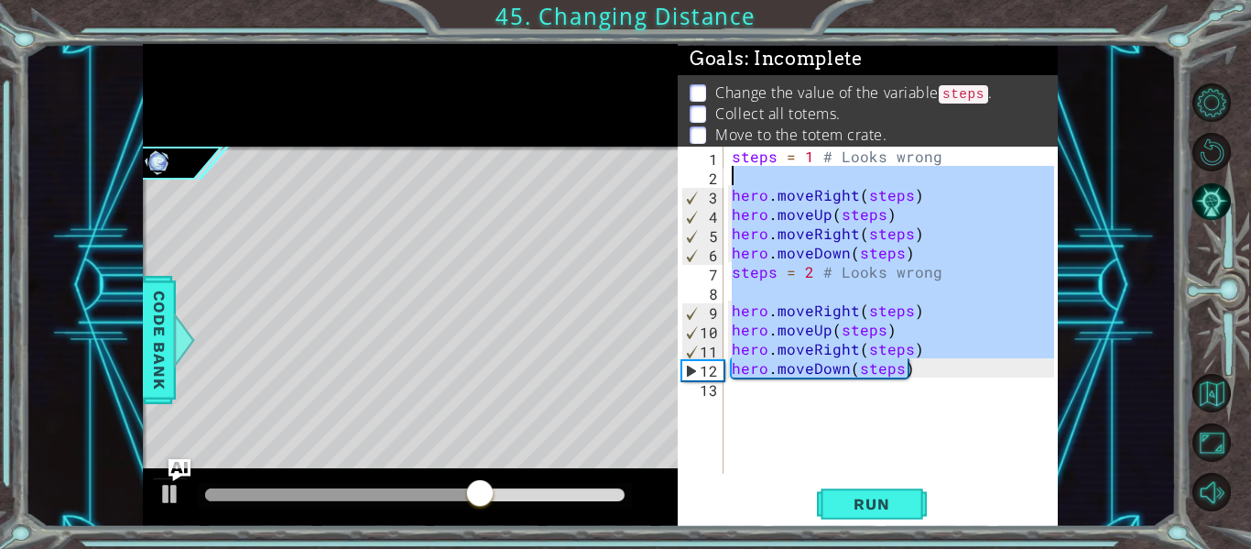
drag, startPoint x: 918, startPoint y: 377, endPoint x: 736, endPoint y: 181, distance: 267.0
click at [736, 181] on div "steps = 1 # Looks wrong hero . moveRight ( steps ) hero . moveUp ( steps ) hero…" at bounding box center [895, 329] width 335 height 365
type textarea "hero.moveRight(steps)"
